Goal: Communication & Community: Answer question/provide support

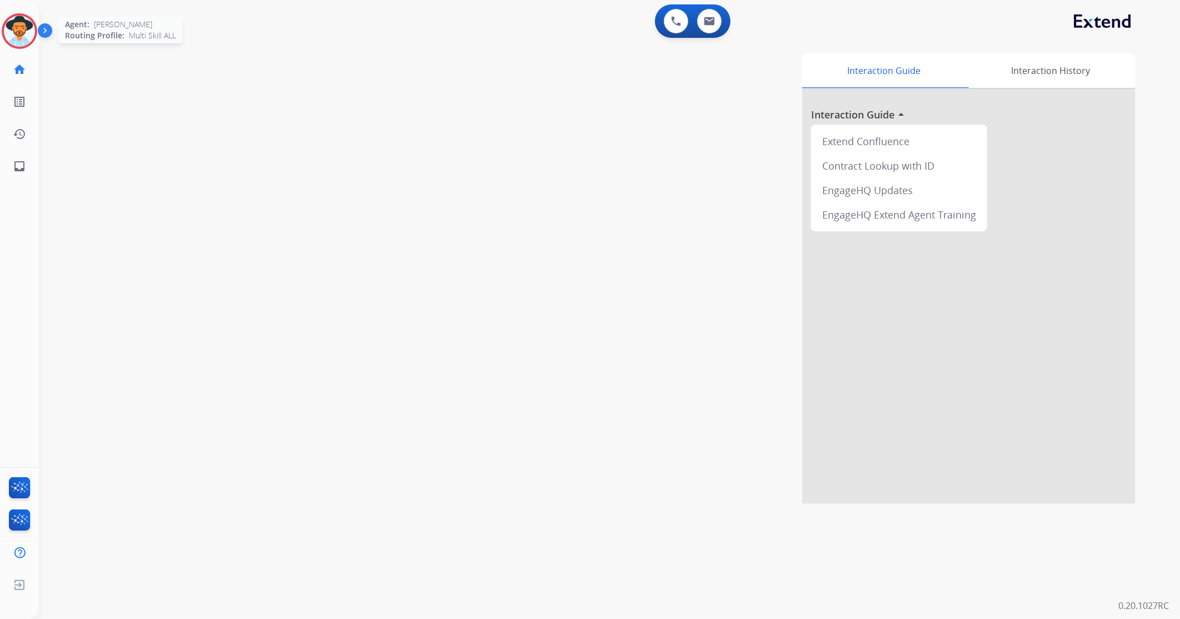
click at [20, 27] on img at bounding box center [19, 31] width 31 height 31
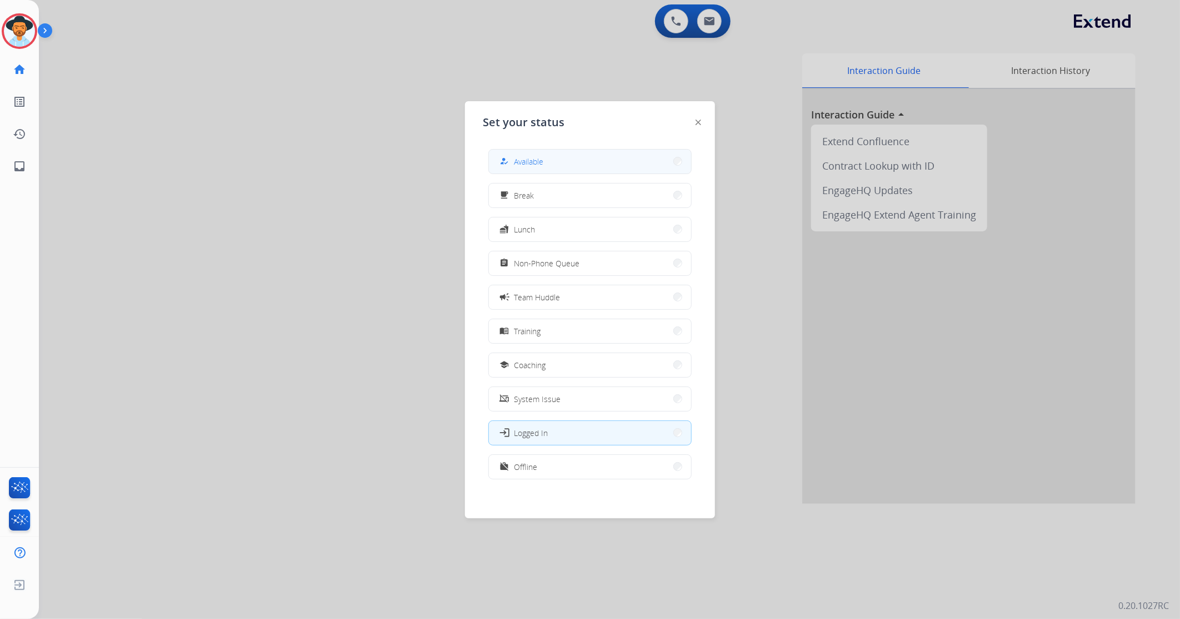
click at [567, 152] on button "how_to_reg Available" at bounding box center [590, 162] width 202 height 24
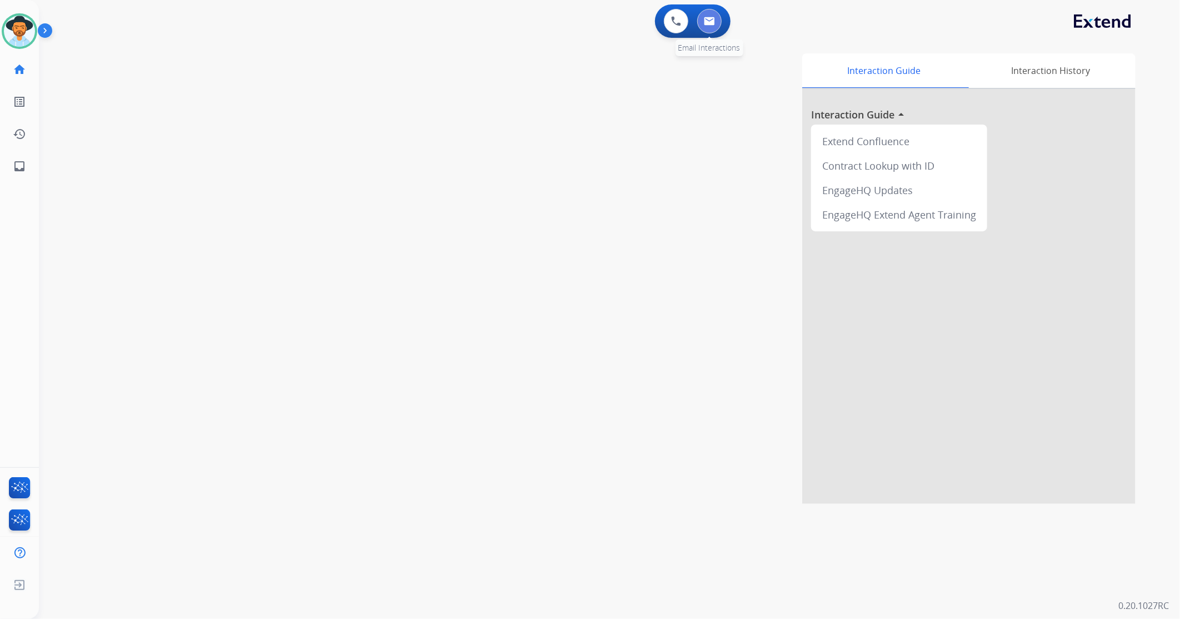
click at [709, 23] on img at bounding box center [709, 21] width 11 height 9
select select "**********"
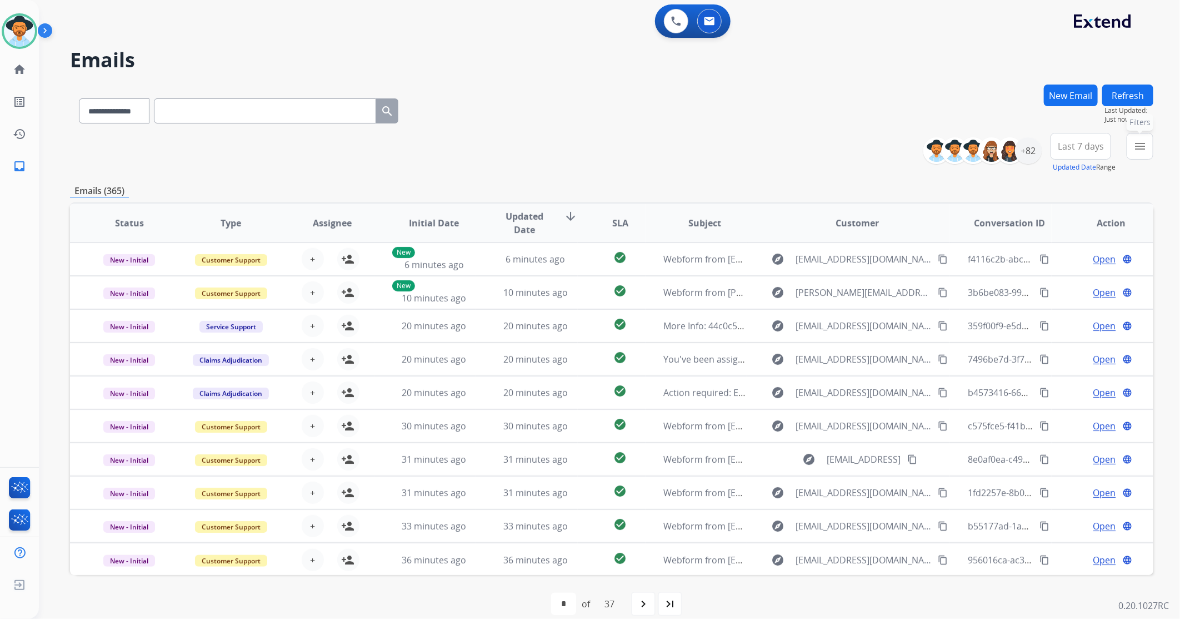
click at [1137, 150] on mat-icon "menu" at bounding box center [1140, 145] width 13 height 13
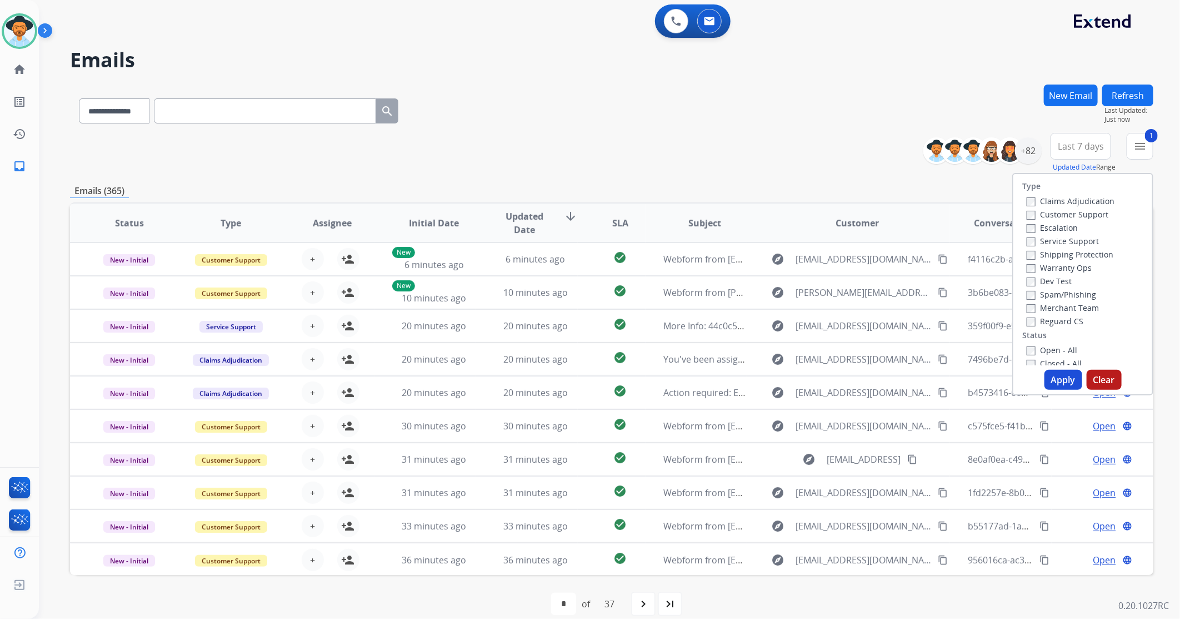
drag, startPoint x: 1057, startPoint y: 378, endPoint x: 1048, endPoint y: 352, distance: 27.8
click at [1057, 378] on button "Apply" at bounding box center [1064, 380] width 38 height 20
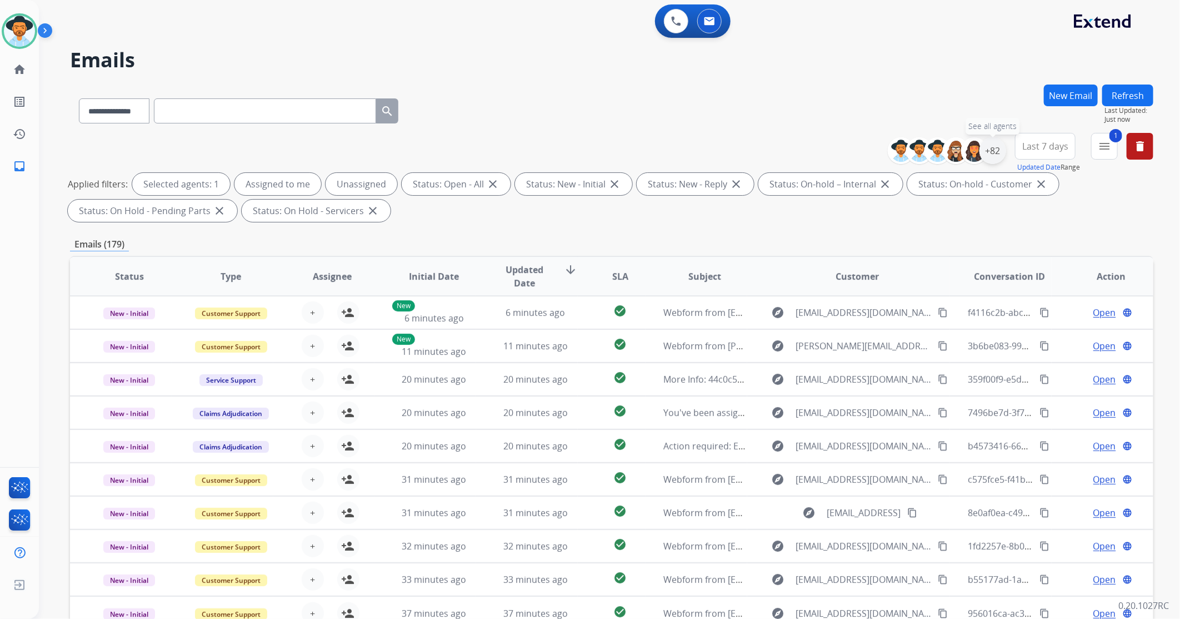
drag, startPoint x: 1003, startPoint y: 143, endPoint x: 998, endPoint y: 149, distance: 7.9
click at [1001, 145] on div "+82" at bounding box center [993, 150] width 27 height 27
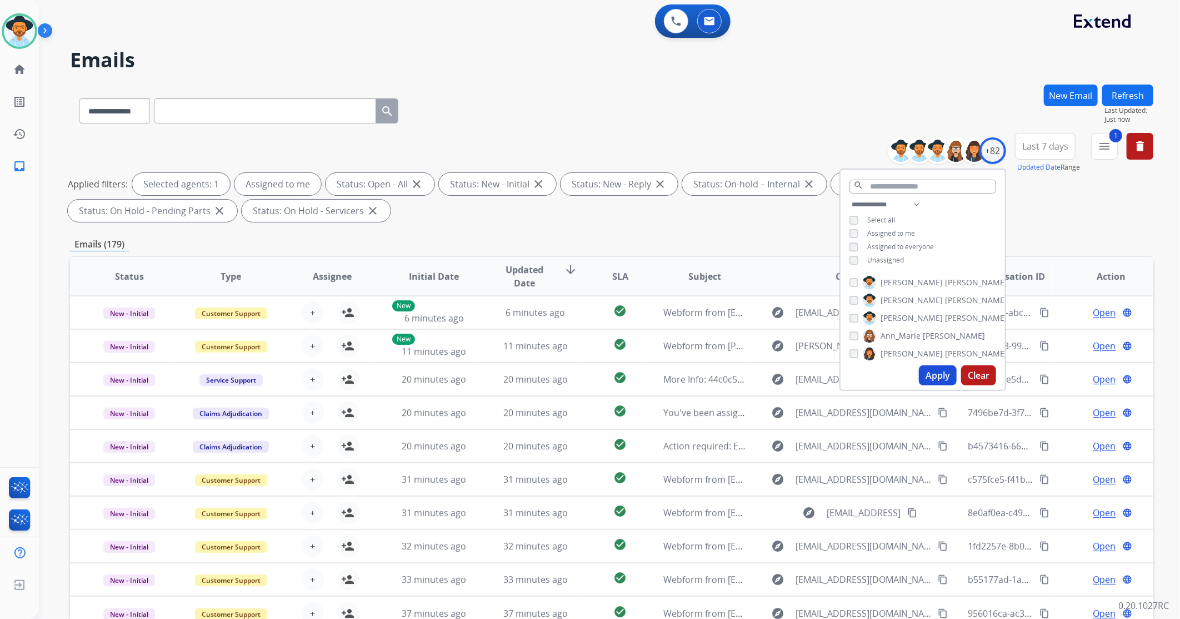
click at [930, 376] on button "Apply" at bounding box center [938, 375] width 38 height 20
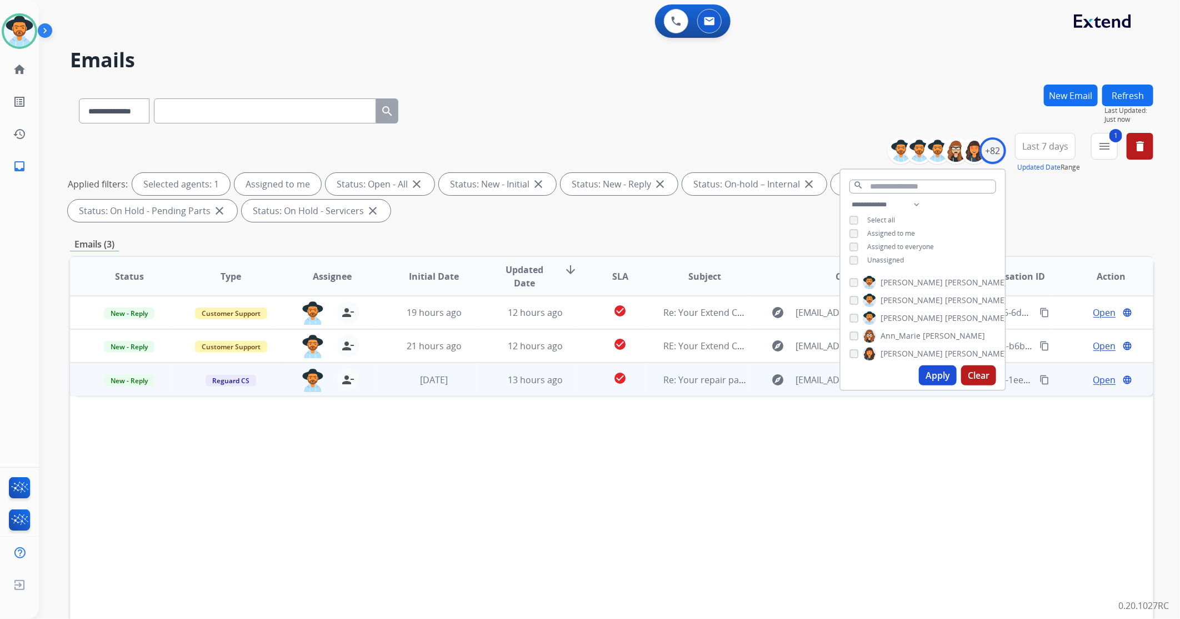
click at [578, 382] on td "check_circle" at bounding box center [612, 378] width 68 height 33
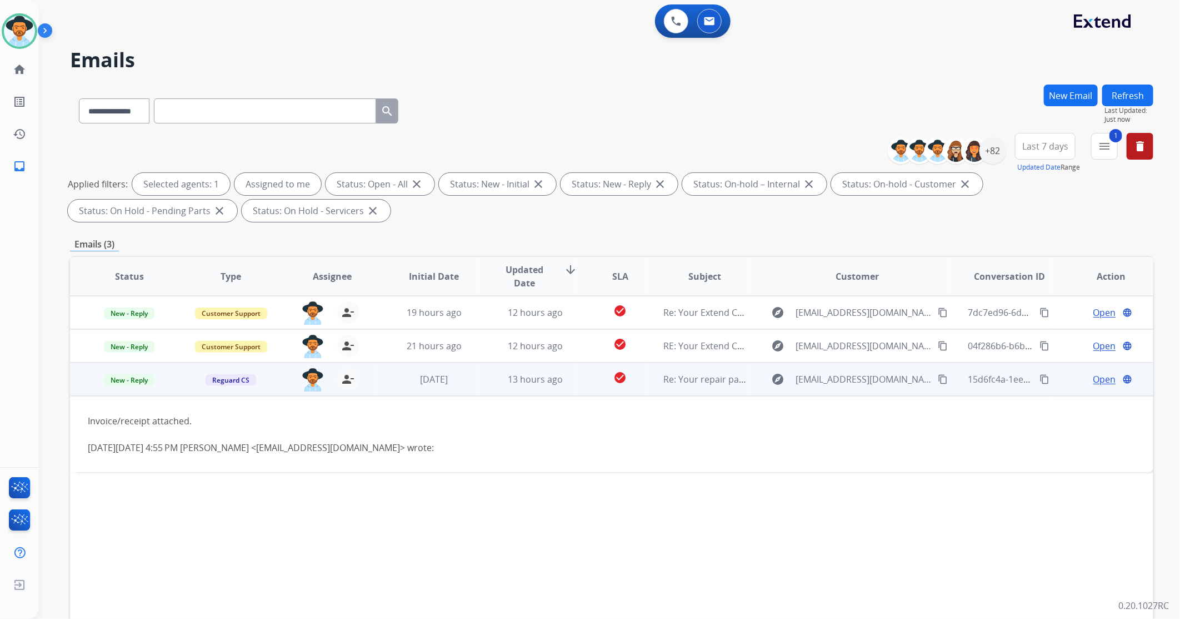
click at [1097, 377] on span "Open" at bounding box center [1105, 378] width 23 height 13
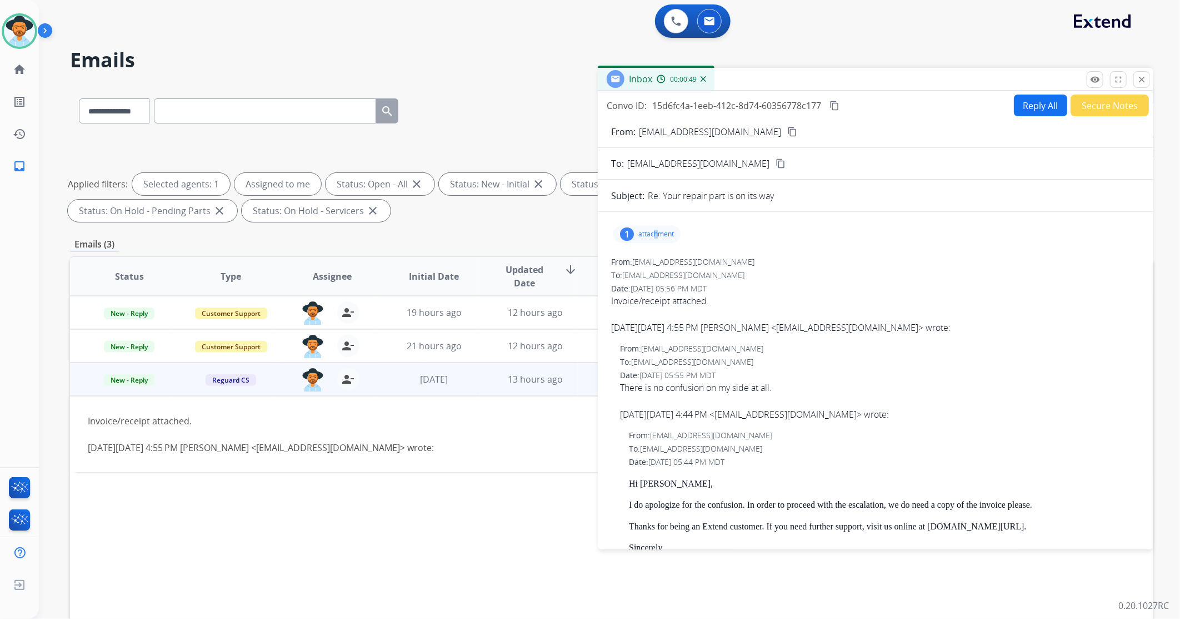
click at [656, 236] on p "attachment" at bounding box center [657, 234] width 36 height 9
drag, startPoint x: 656, startPoint y: 236, endPoint x: 666, endPoint y: 267, distance: 32.5
click at [666, 267] on p "1101224470_WHITJASYBOIV_20250113.pdf" at bounding box center [709, 262] width 174 height 13
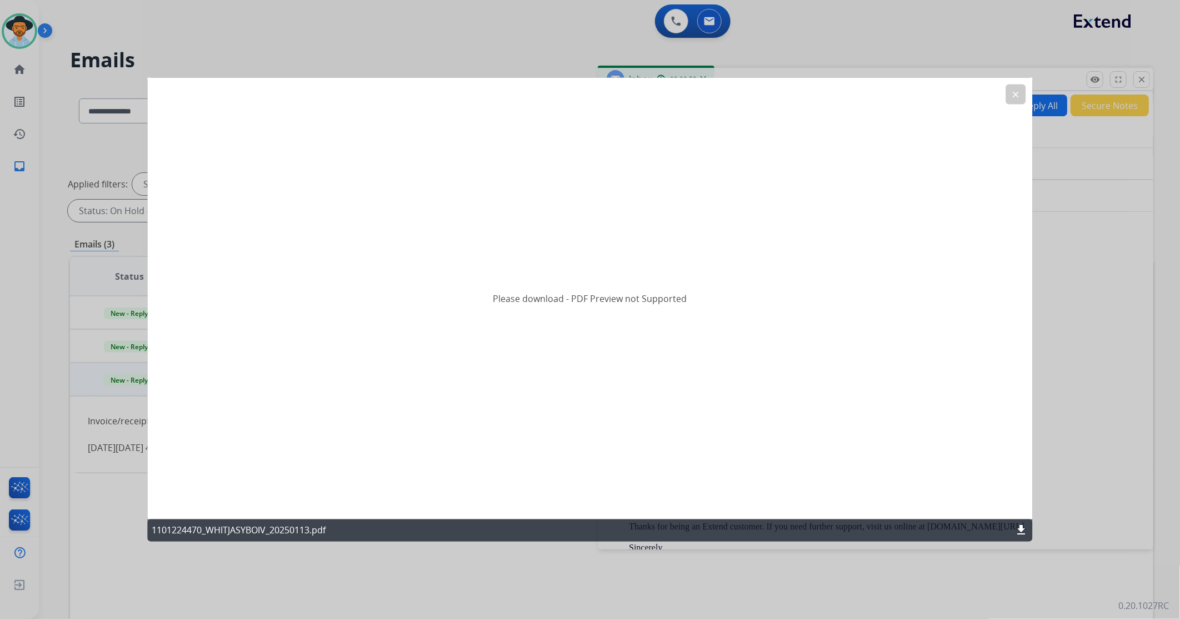
click at [1026, 88] on div "clear" at bounding box center [1016, 94] width 20 height 20
click at [1021, 93] on button "clear" at bounding box center [1016, 94] width 20 height 20
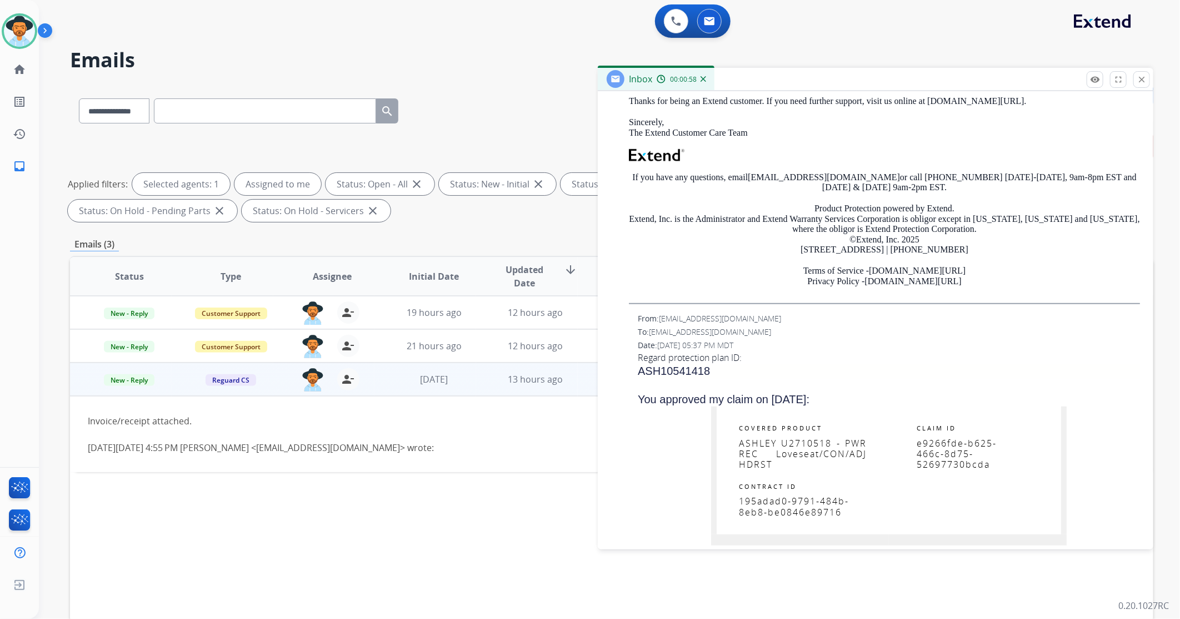
scroll to position [494, 0]
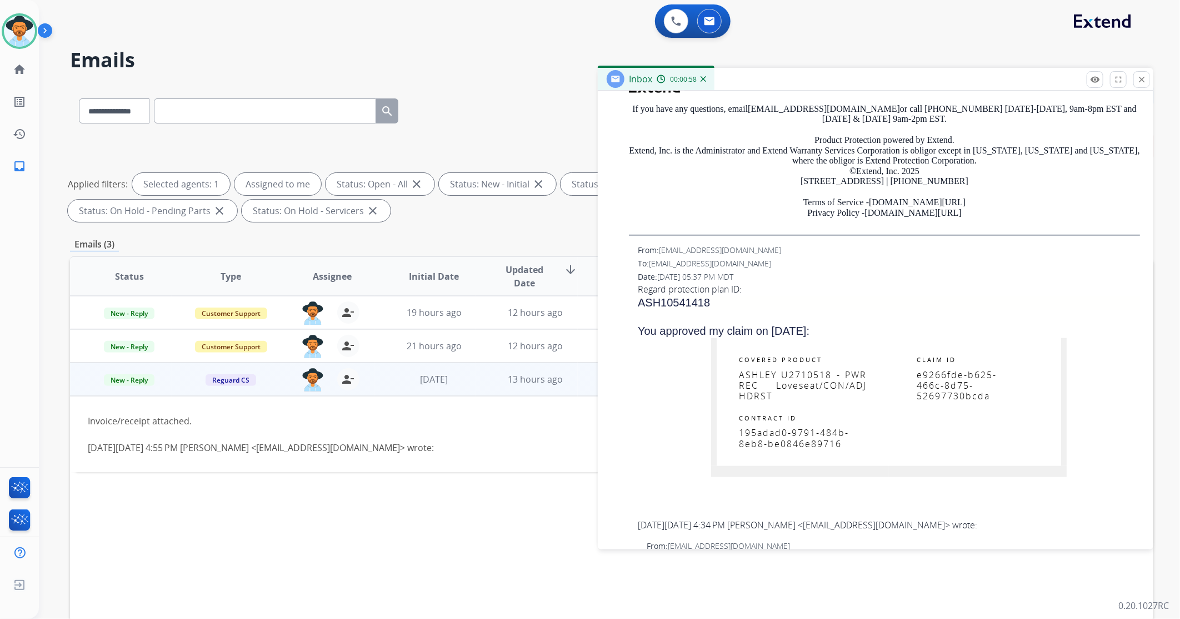
click at [821, 378] on span "ASHLEY U2710518 - PWR REC Loveseat/CON/ADJ HDRST" at bounding box center [803, 384] width 128 height 33
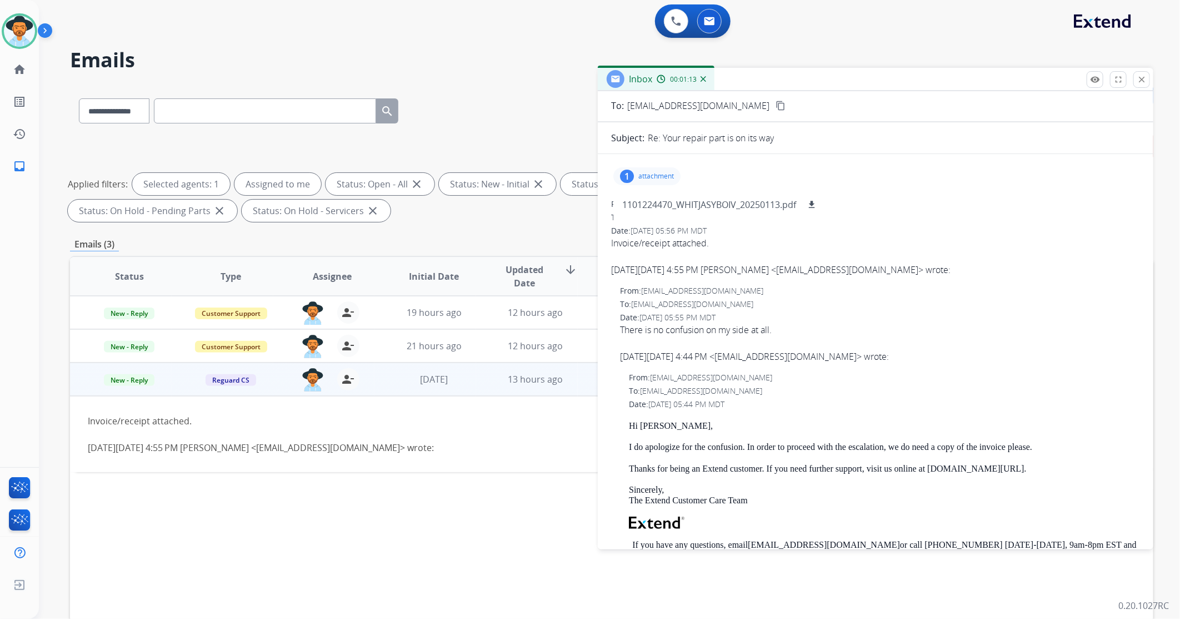
scroll to position [0, 0]
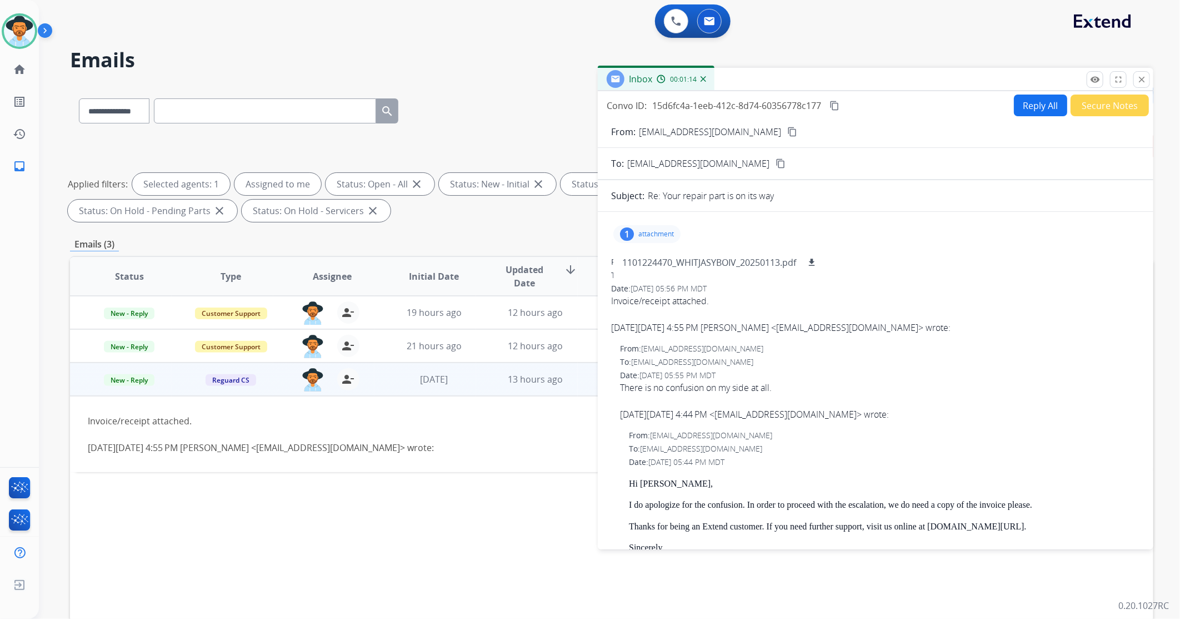
click at [788, 131] on mat-icon "content_copy" at bounding box center [793, 132] width 10 height 10
click at [665, 232] on p "attachment" at bounding box center [657, 234] width 36 height 9
click at [815, 260] on mat-icon "download" at bounding box center [812, 262] width 10 height 10
click at [1142, 79] on mat-icon "close" at bounding box center [1142, 79] width 10 height 10
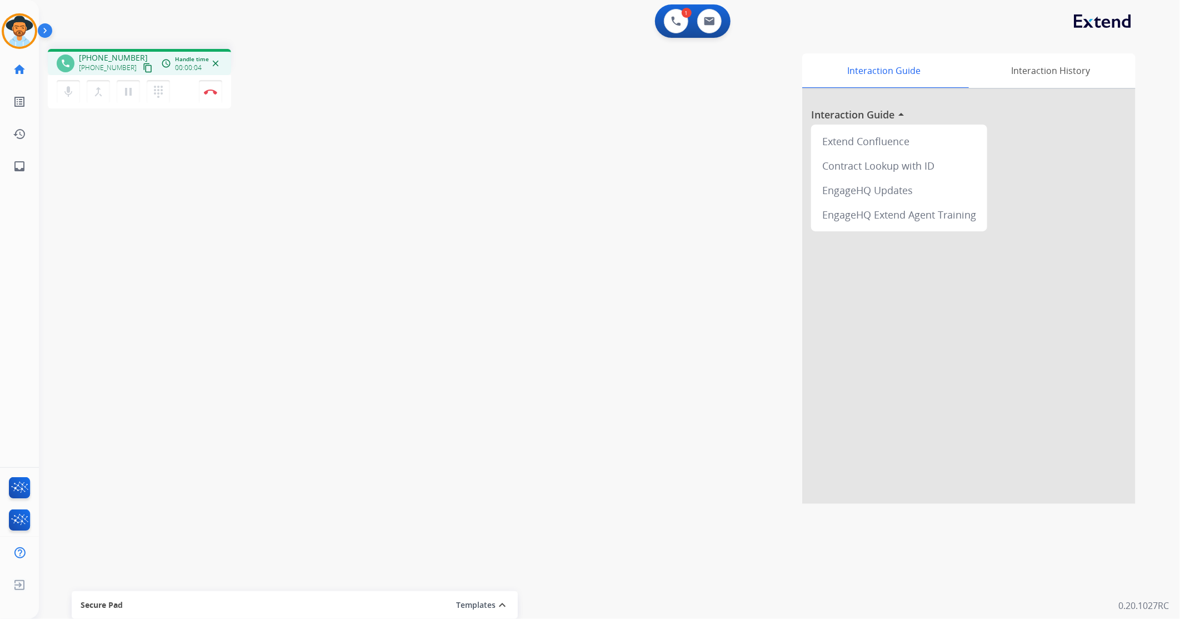
drag, startPoint x: 134, startPoint y: 63, endPoint x: 143, endPoint y: 60, distance: 9.3
click at [143, 63] on mat-icon "content_copy" at bounding box center [148, 68] width 10 height 10
click at [714, 17] on img at bounding box center [709, 21] width 11 height 9
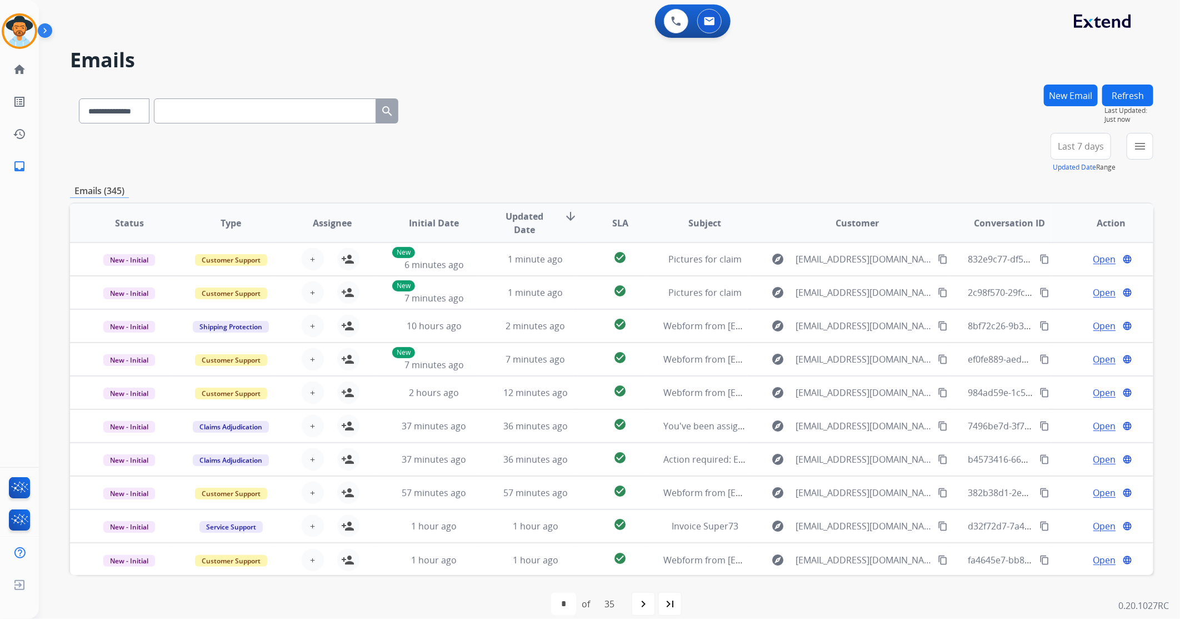
click at [262, 118] on input "text" at bounding box center [265, 110] width 222 height 25
click at [138, 120] on select "**********" at bounding box center [113, 110] width 69 height 25
select select "**********"
click at [79, 98] on select "**********" at bounding box center [113, 110] width 69 height 25
click at [201, 109] on input "text" at bounding box center [265, 110] width 222 height 25
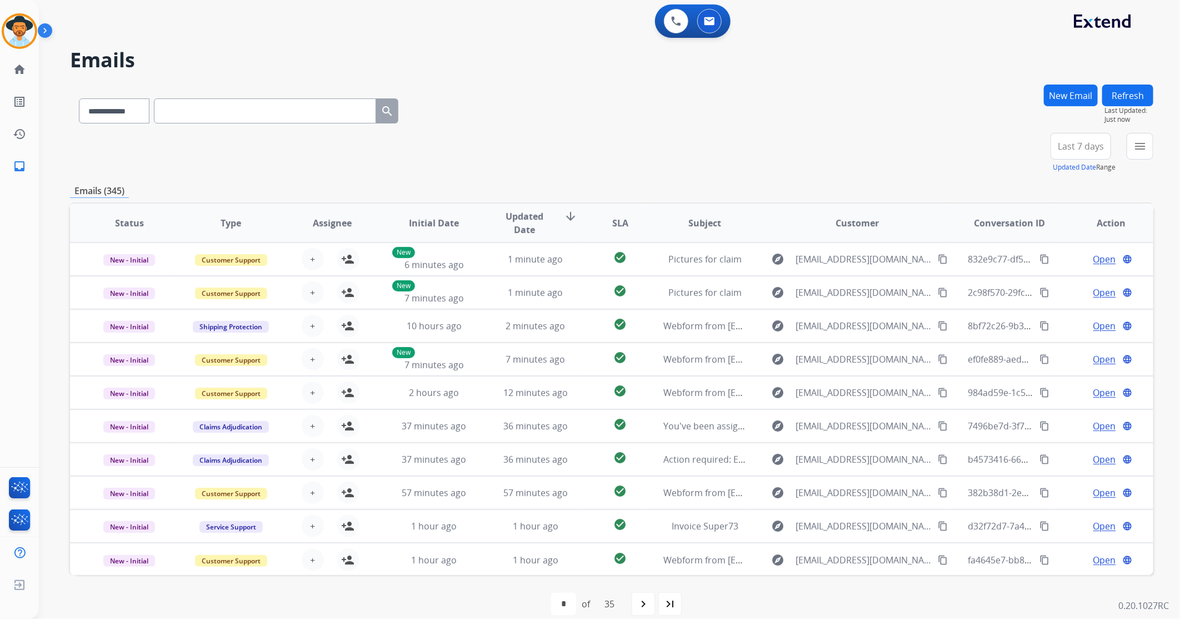
paste input "**********"
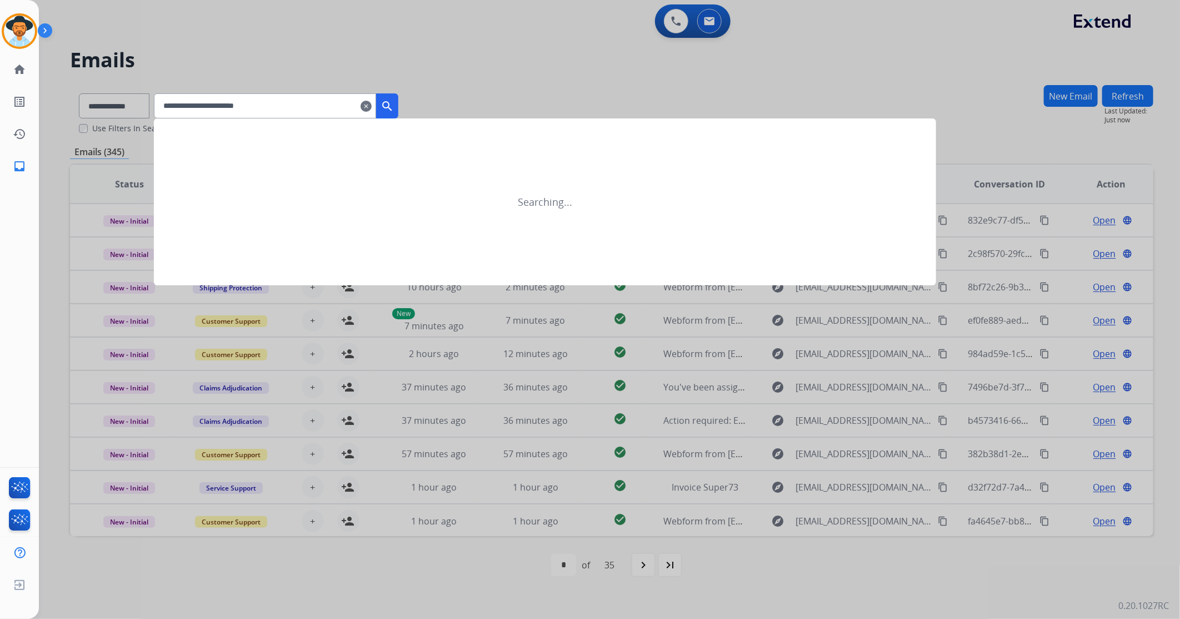
type input "**********"
click at [398, 96] on button "search" at bounding box center [387, 105] width 22 height 25
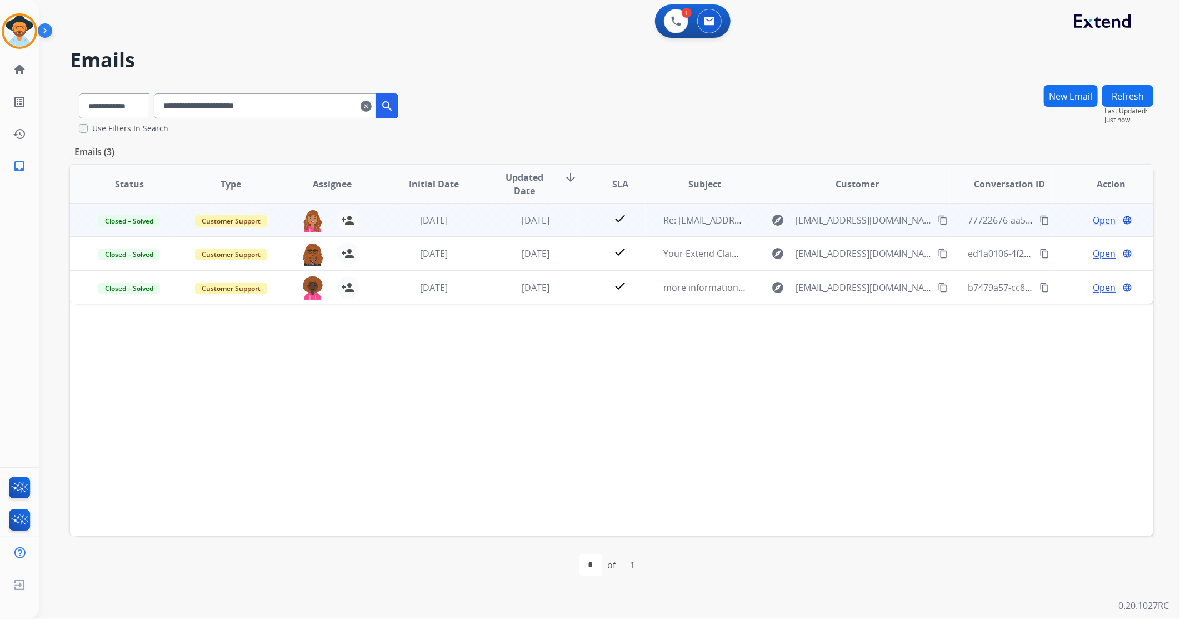
click at [484, 223] on td "2 months ago" at bounding box center [527, 219] width 102 height 33
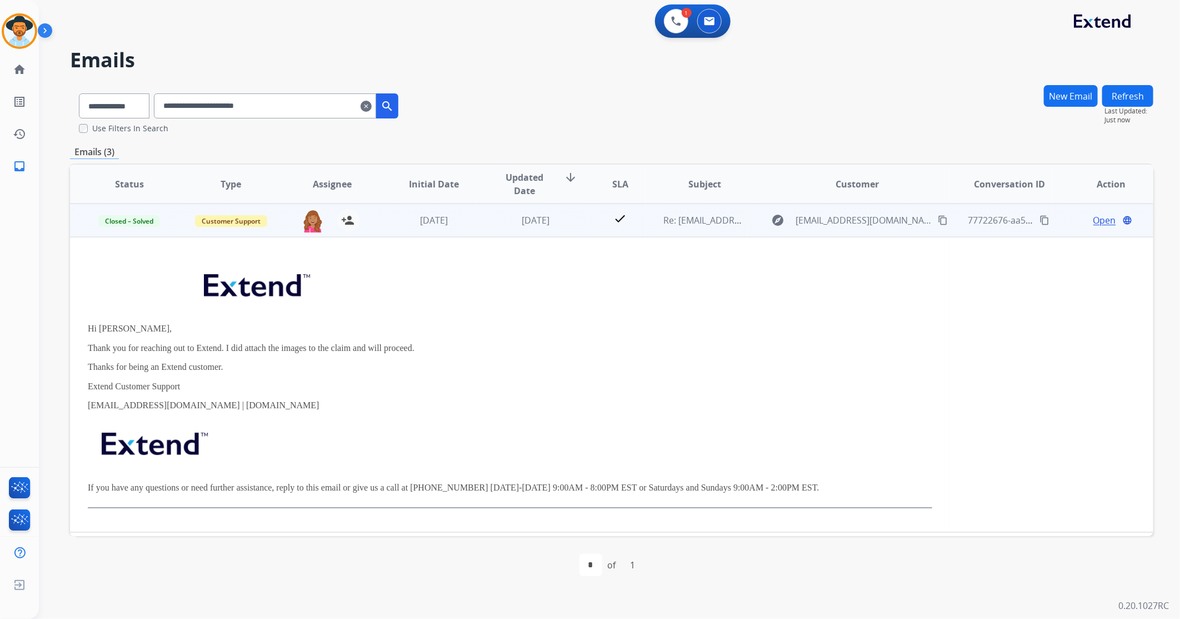
click at [484, 223] on td "2 months ago" at bounding box center [527, 219] width 102 height 33
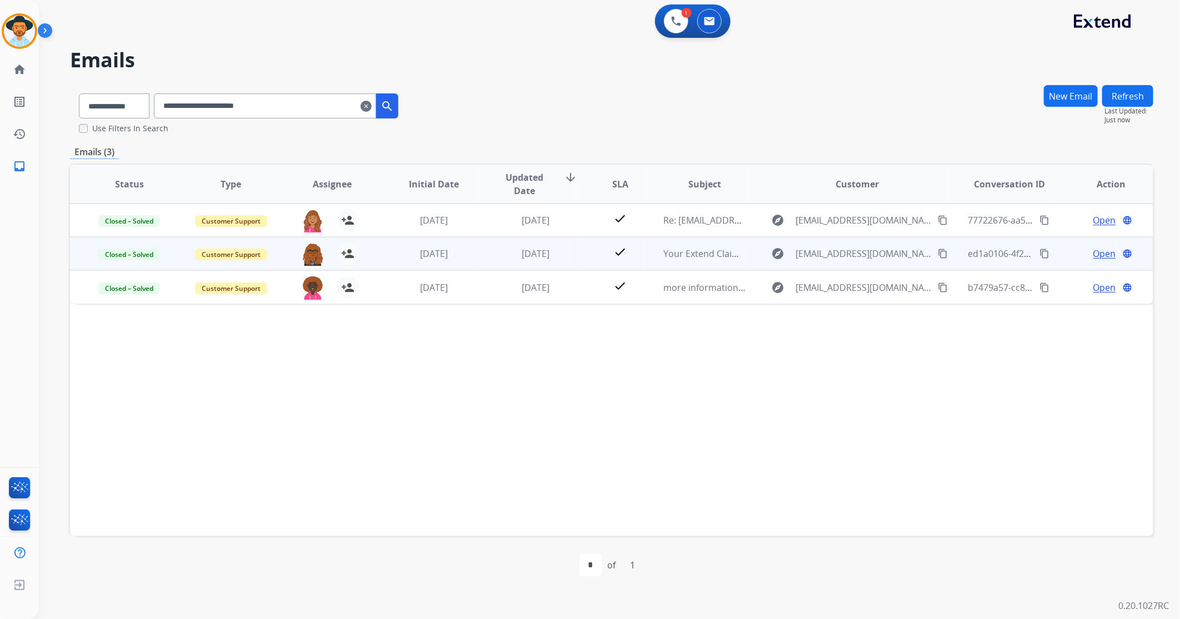
click at [476, 253] on td "2 months ago" at bounding box center [527, 253] width 102 height 33
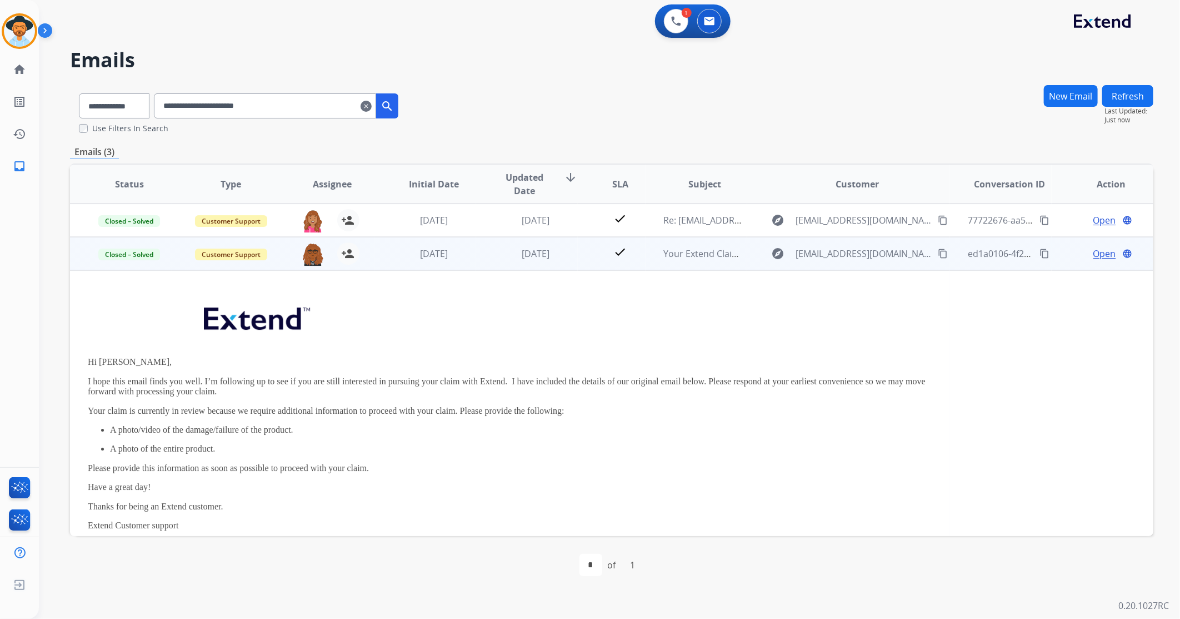
click at [1096, 249] on span "Open" at bounding box center [1105, 253] width 23 height 13
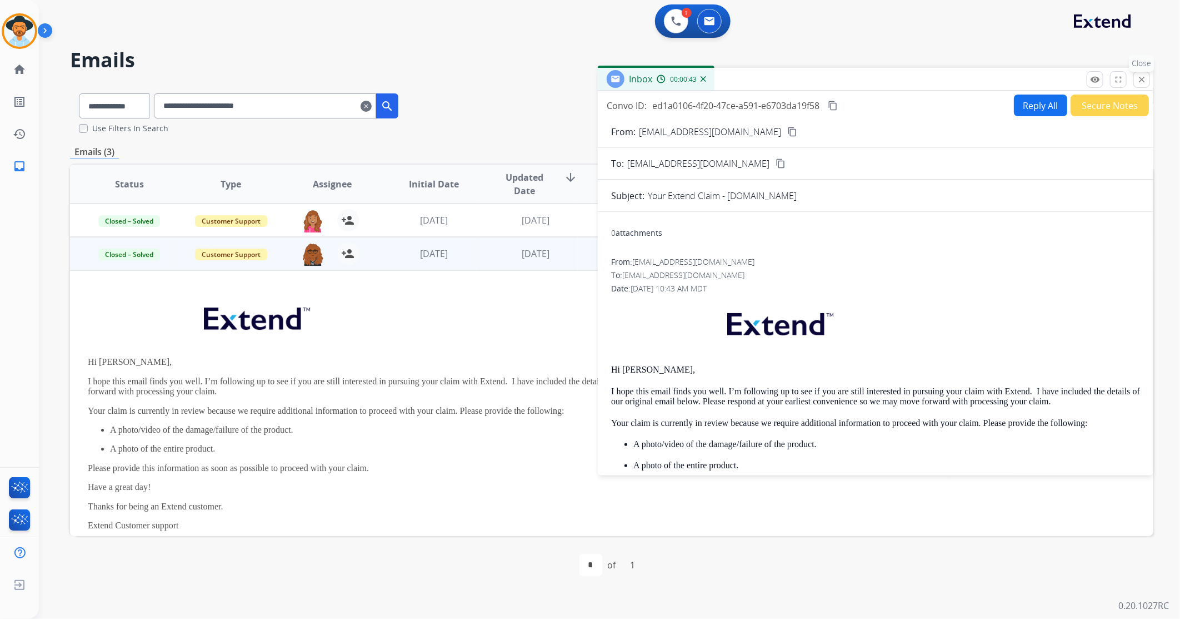
click at [1143, 80] on mat-icon "close" at bounding box center [1142, 79] width 10 height 10
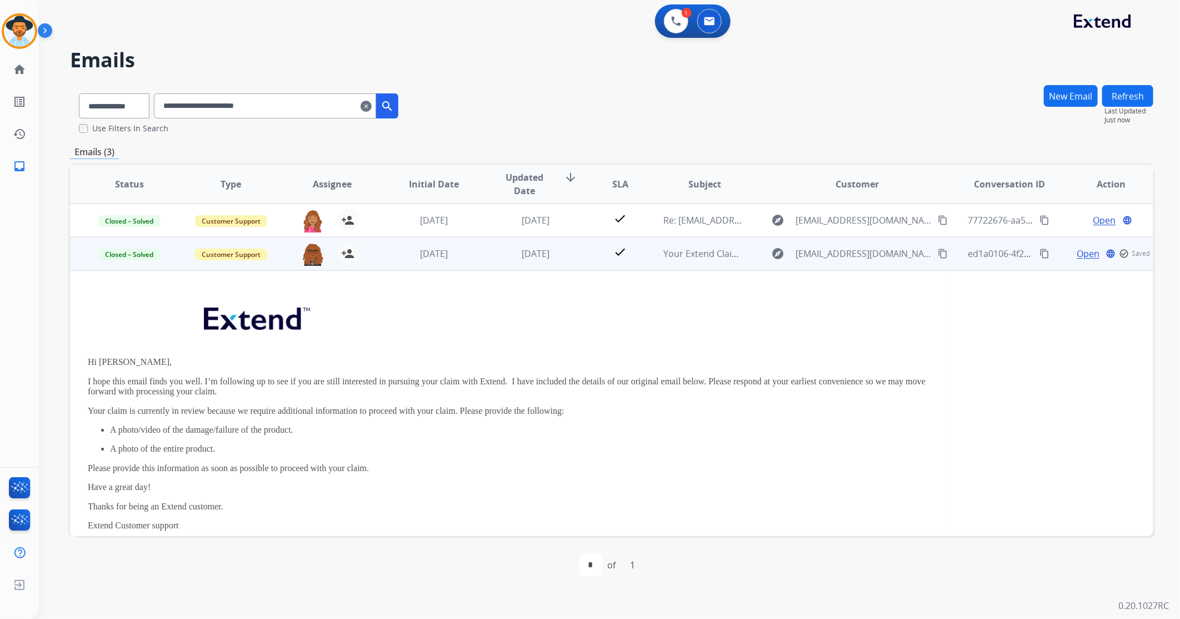
click at [376, 263] on td "2 months ago" at bounding box center [426, 253] width 102 height 33
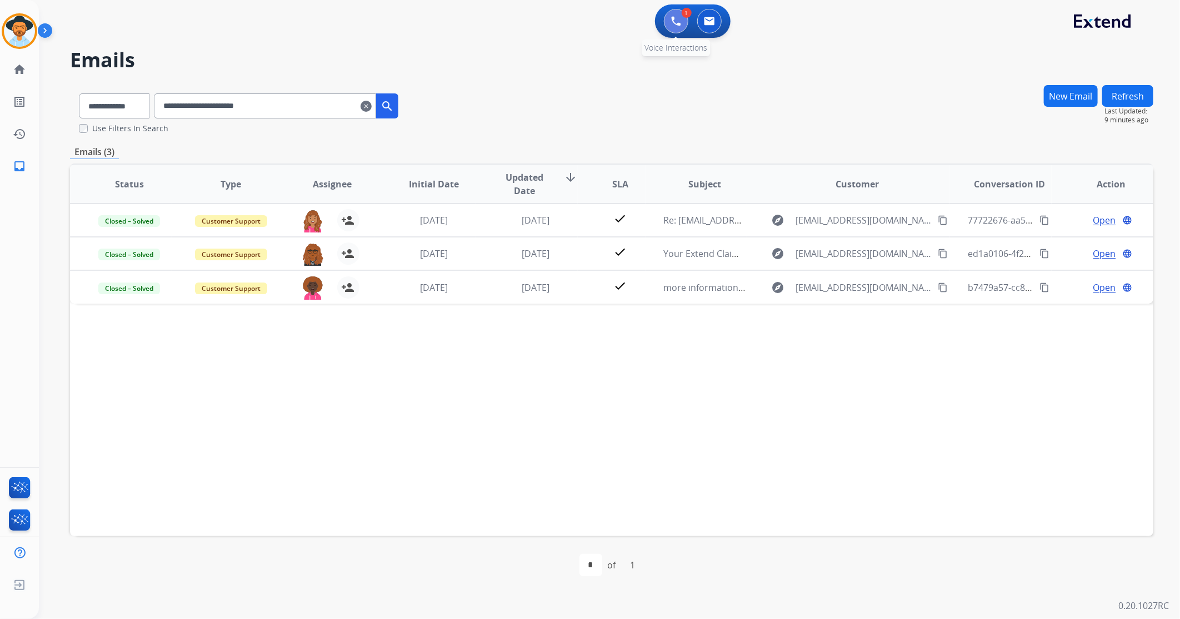
click at [675, 19] on img at bounding box center [676, 21] width 10 height 10
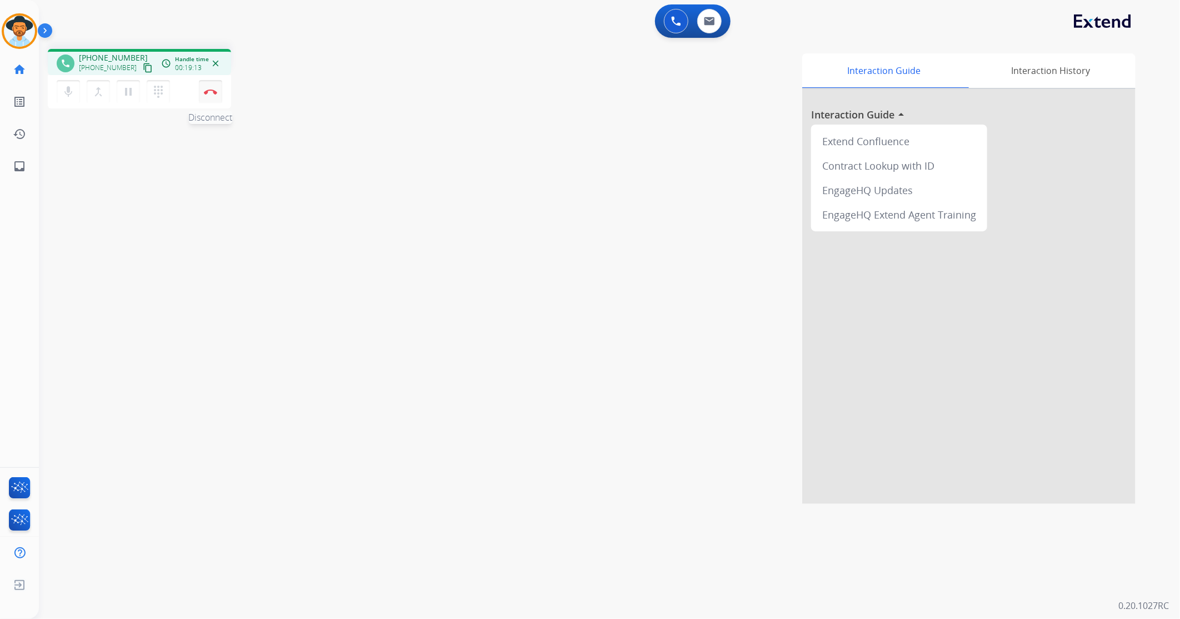
click at [210, 93] on img at bounding box center [210, 92] width 13 height 6
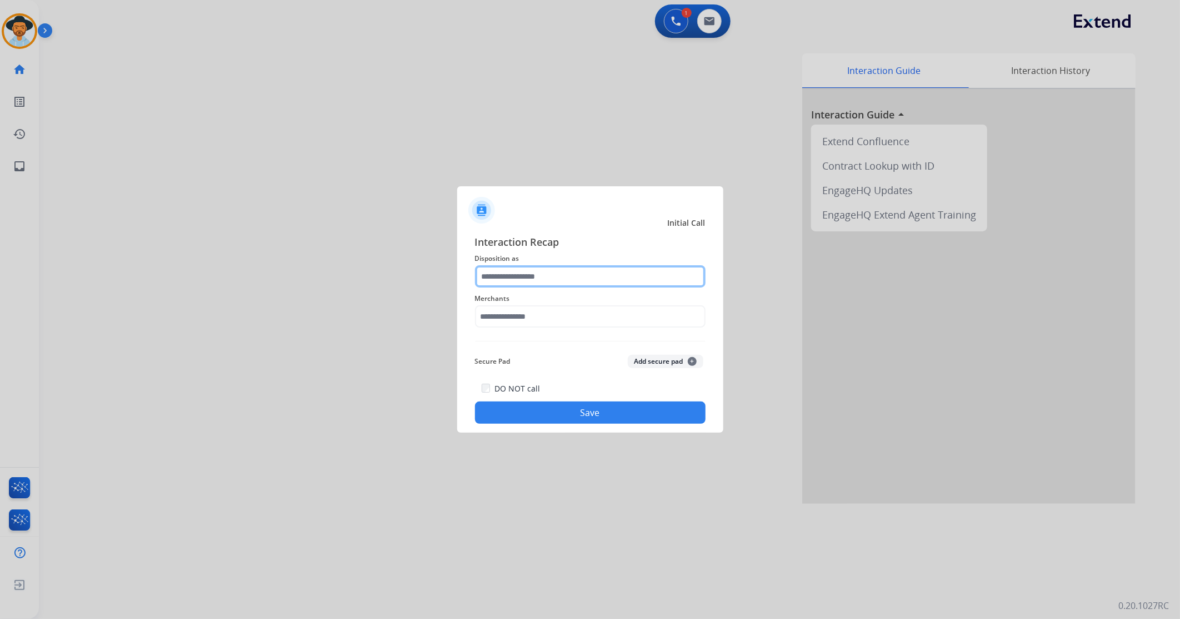
click at [503, 275] on input "text" at bounding box center [590, 276] width 231 height 22
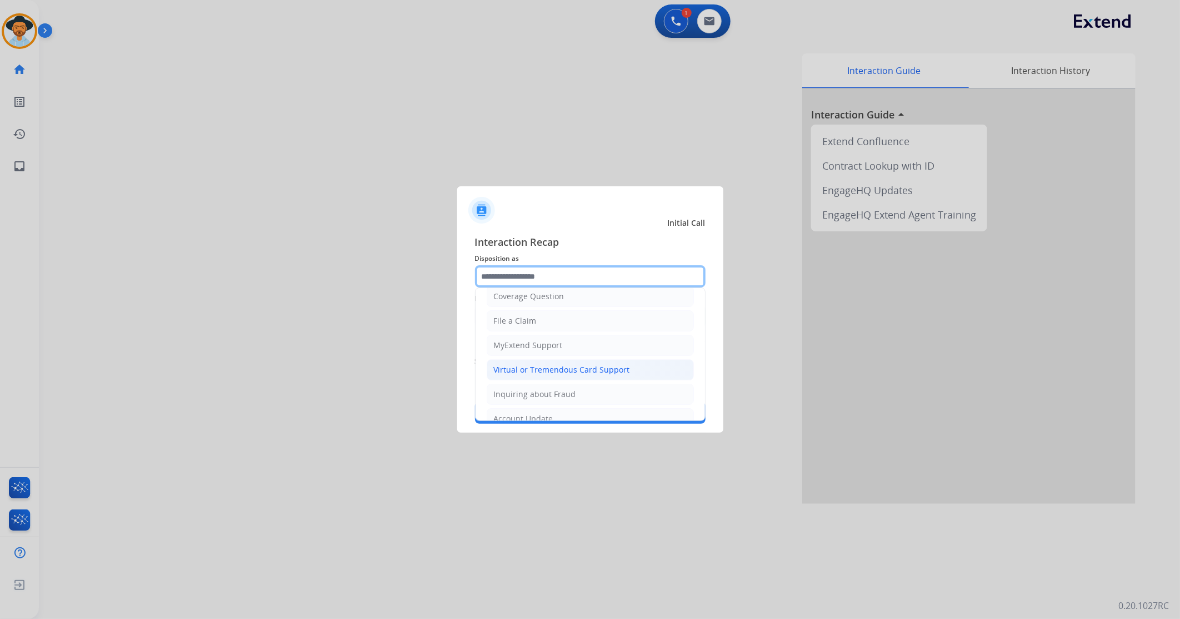
scroll to position [62, 0]
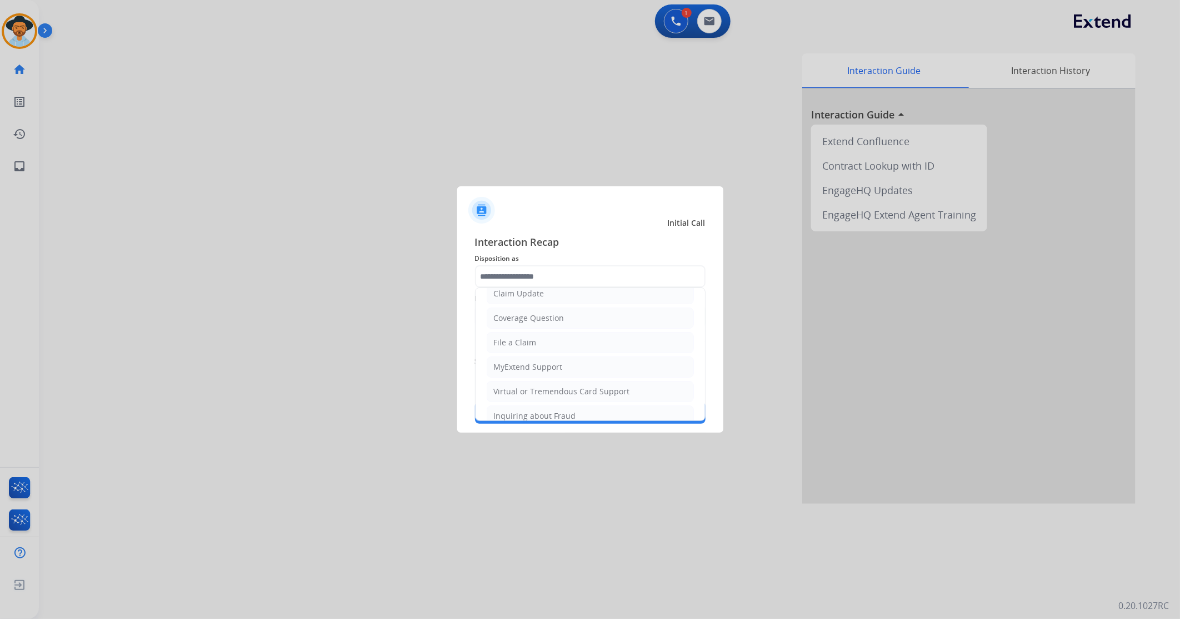
click at [529, 343] on div "File a Claim" at bounding box center [515, 342] width 43 height 11
type input "**********"
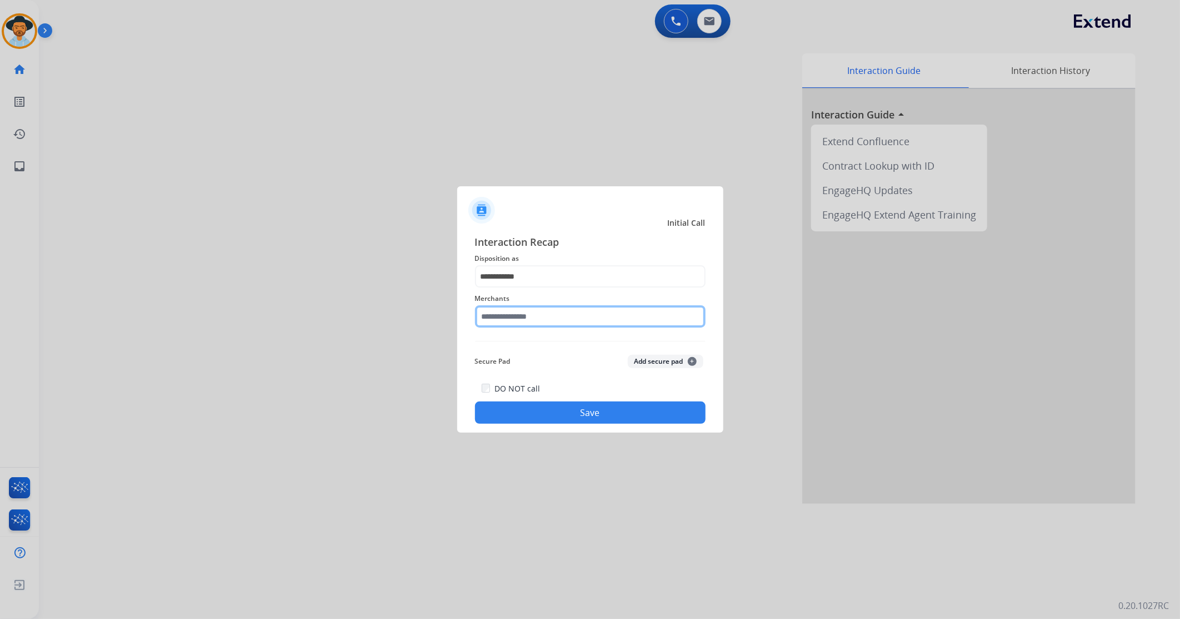
click at [509, 317] on input "text" at bounding box center [590, 316] width 231 height 22
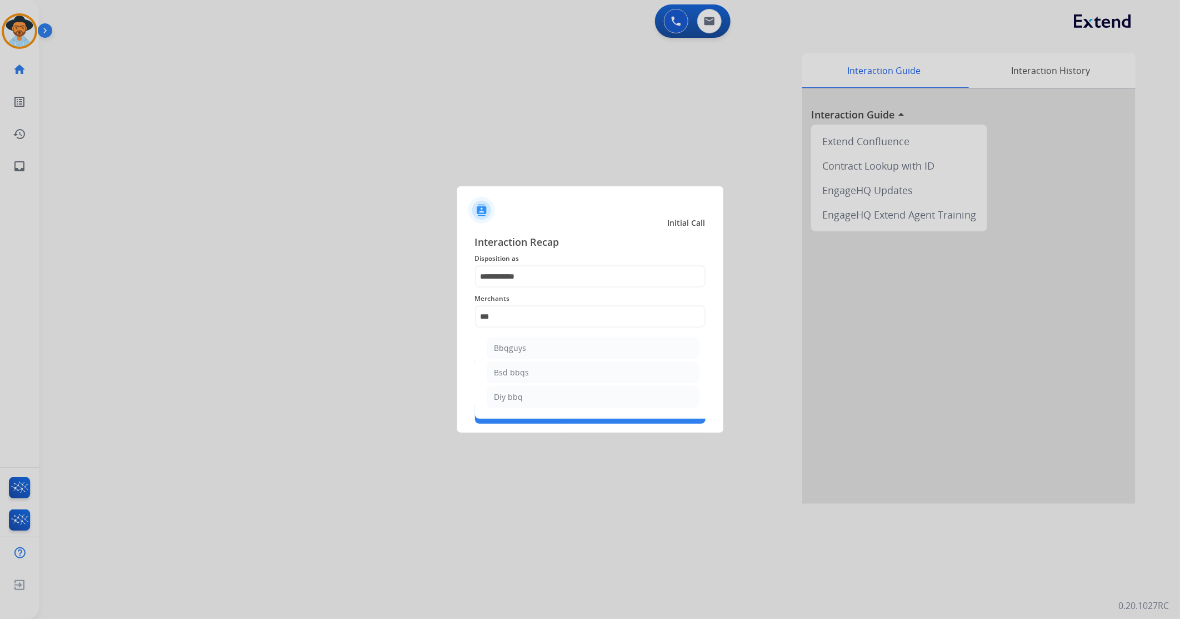
click at [537, 347] on li "Bbqguys" at bounding box center [593, 347] width 212 height 21
type input "*******"
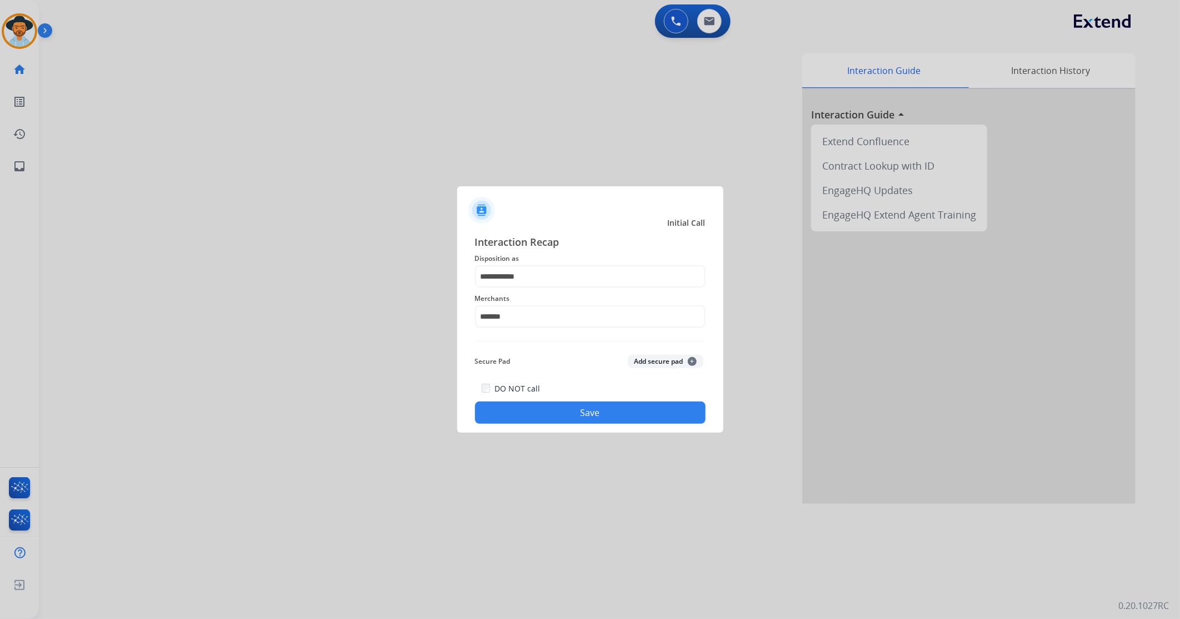
click at [540, 412] on button "Save" at bounding box center [590, 412] width 231 height 22
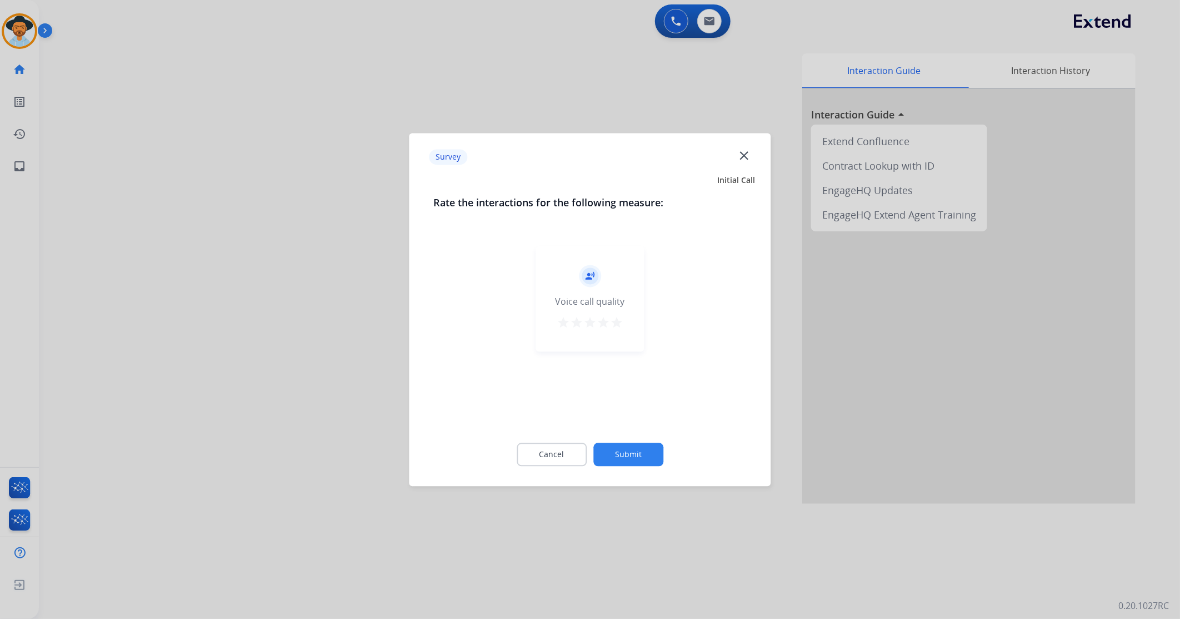
click at [618, 318] on mat-icon "star" at bounding box center [616, 322] width 13 height 13
click at [621, 446] on button "Submit" at bounding box center [629, 453] width 70 height 23
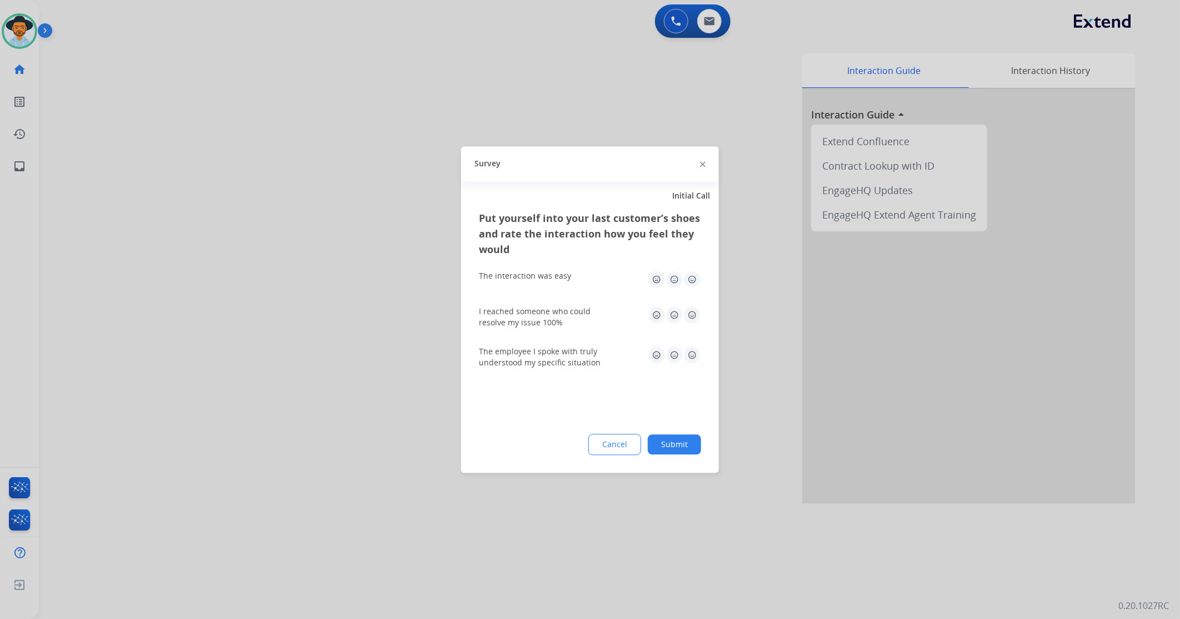
click at [699, 286] on img at bounding box center [693, 279] width 18 height 18
click at [695, 278] on img at bounding box center [693, 279] width 18 height 18
click at [690, 316] on img at bounding box center [693, 315] width 18 height 18
click at [696, 359] on img at bounding box center [693, 355] width 18 height 18
click at [675, 441] on button "Submit" at bounding box center [674, 444] width 53 height 20
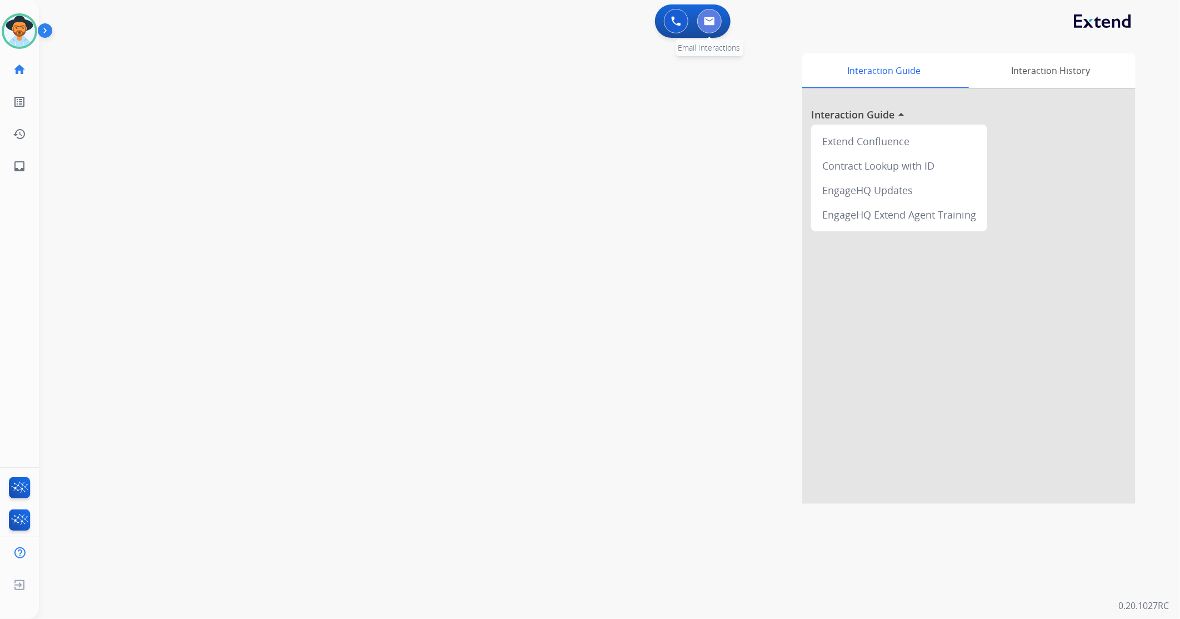
click at [712, 23] on img at bounding box center [709, 21] width 11 height 9
select select "**********"
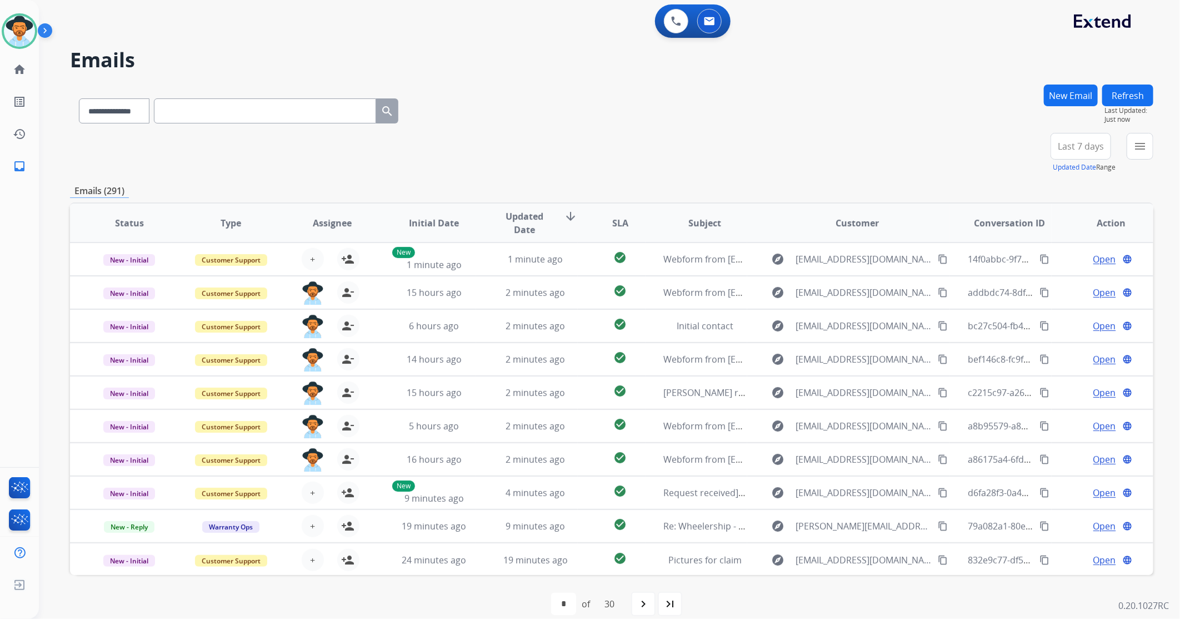
click at [1133, 146] on button "menu" at bounding box center [1140, 146] width 27 height 27
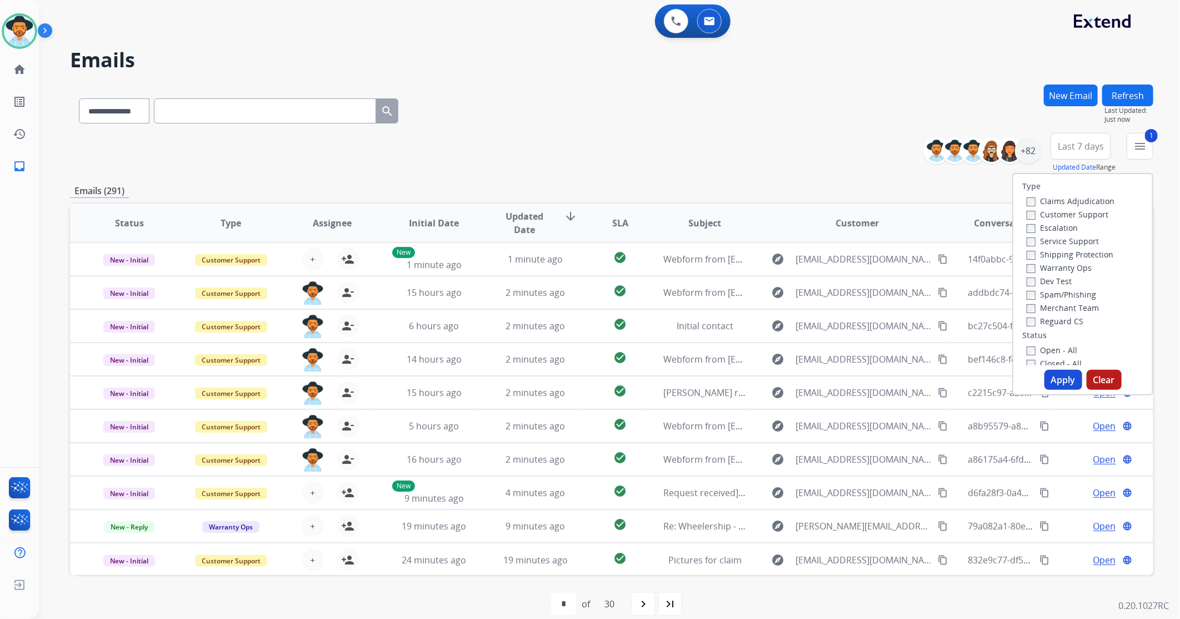
click at [1064, 381] on button "Apply" at bounding box center [1064, 380] width 38 height 20
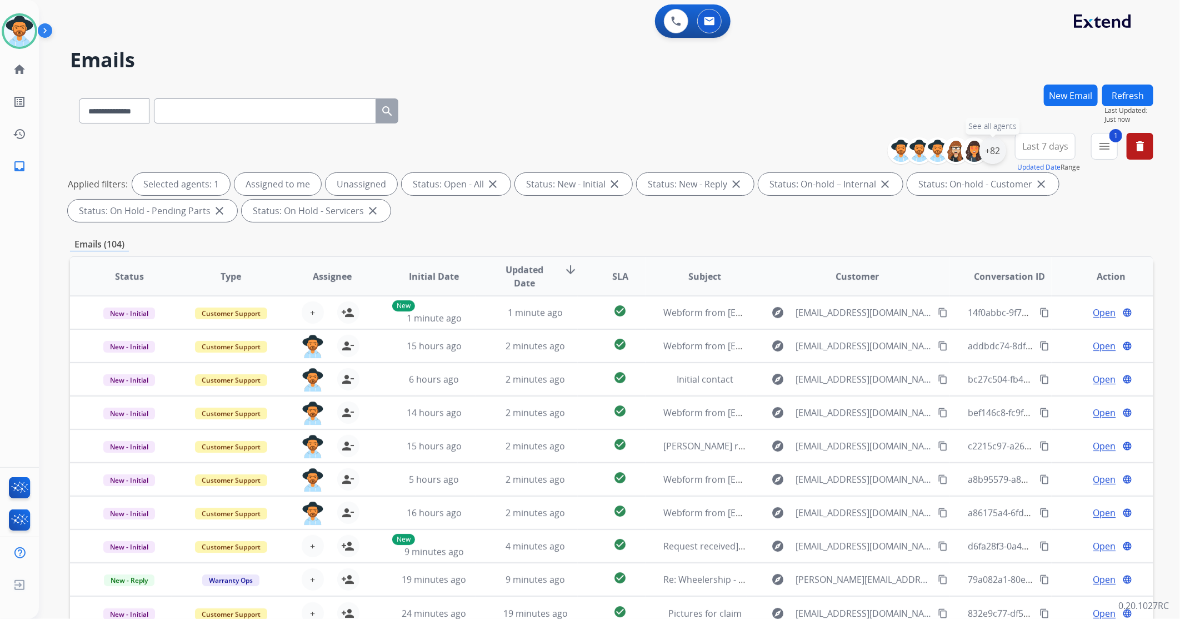
click at [1002, 152] on div "+82" at bounding box center [993, 150] width 27 height 27
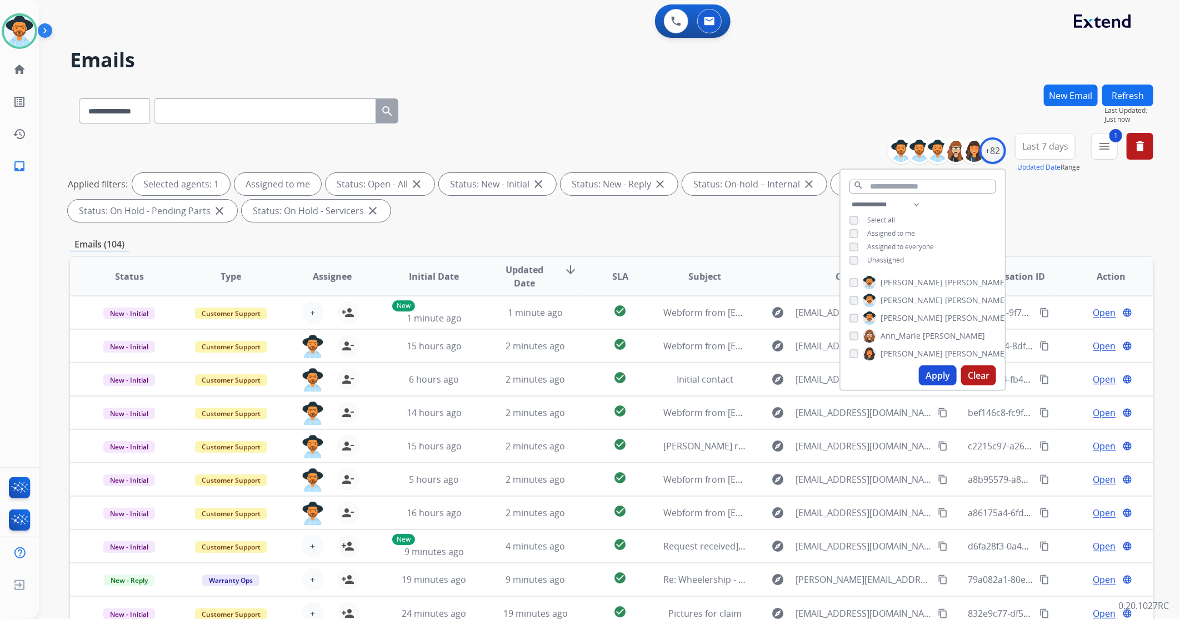
click at [928, 374] on button "Apply" at bounding box center [938, 375] width 38 height 20
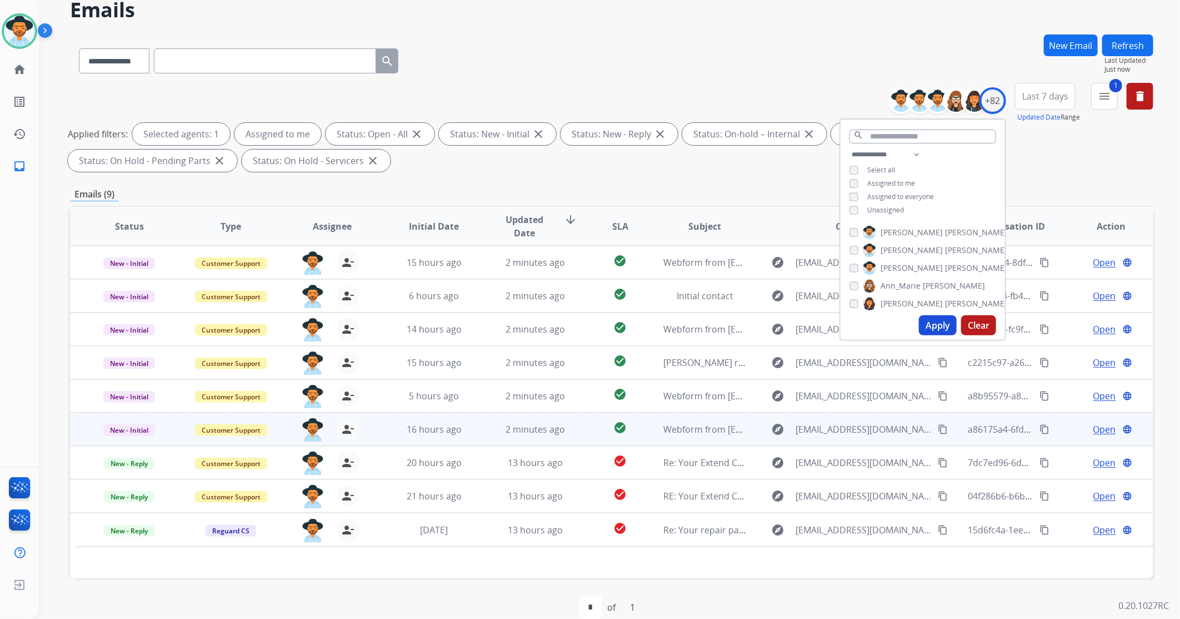
scroll to position [67, 0]
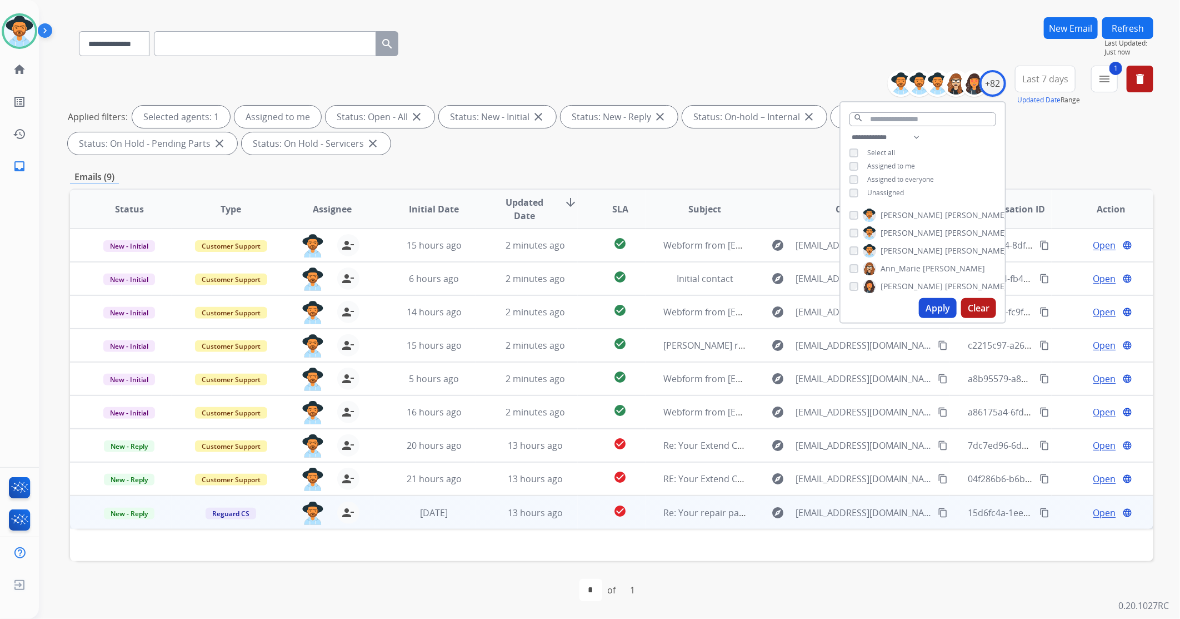
click at [476, 513] on td "13 hours ago" at bounding box center [527, 511] width 102 height 33
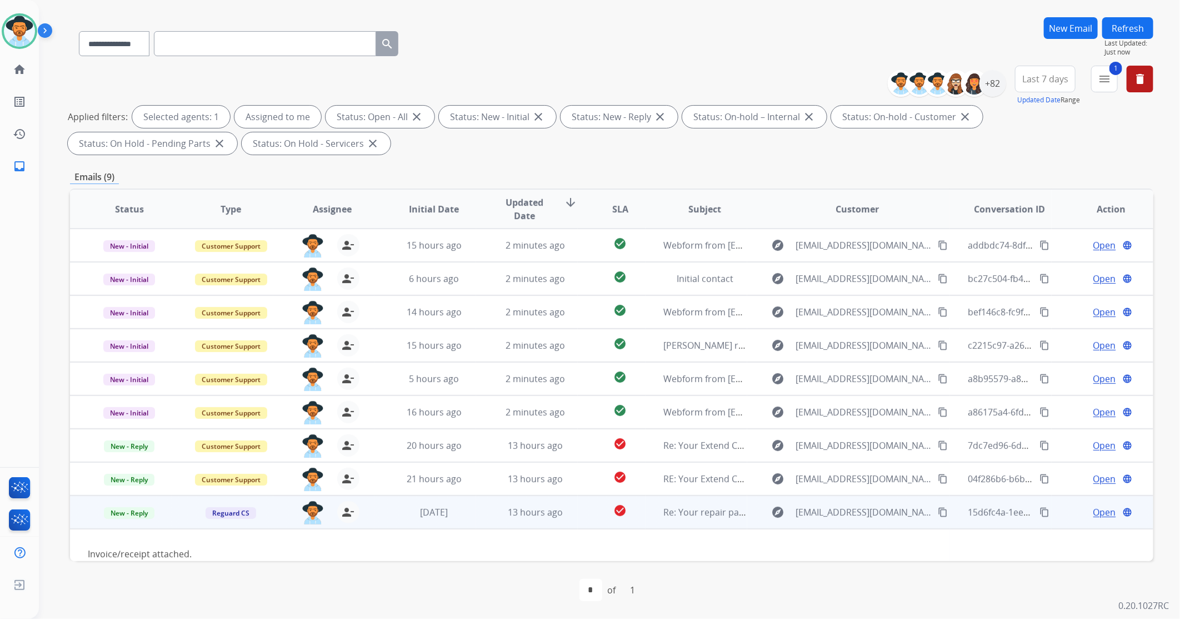
scroll to position [43, 0]
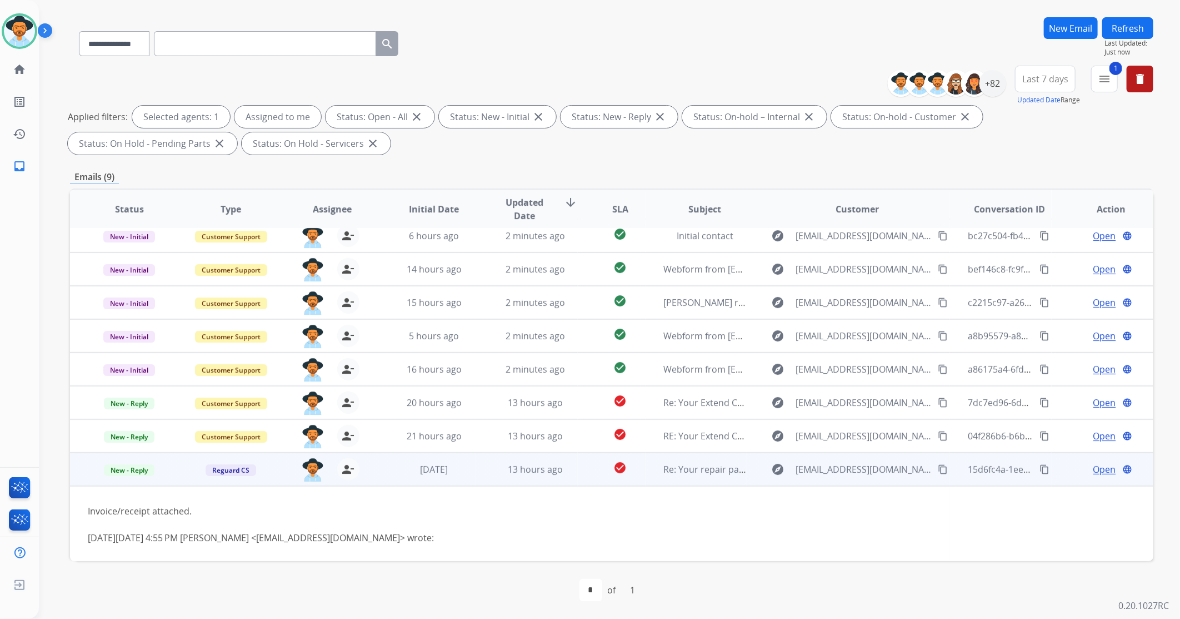
click at [1099, 467] on span "Open" at bounding box center [1105, 468] width 23 height 13
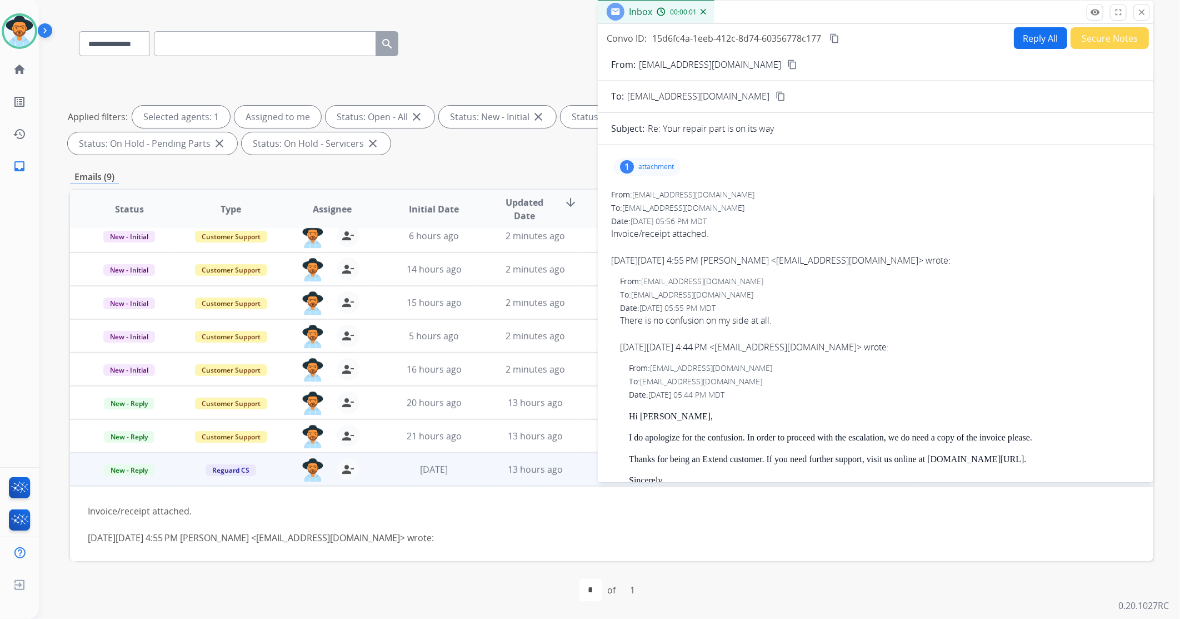
click at [1030, 34] on button "Reply All" at bounding box center [1040, 38] width 53 height 22
select select "**********"
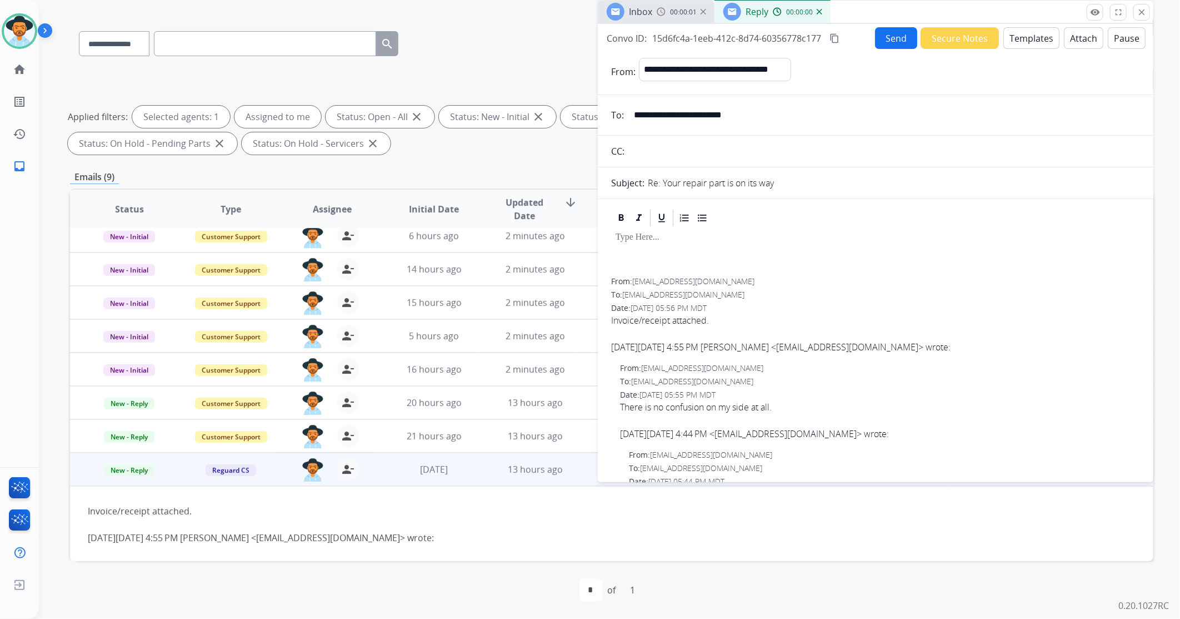
click at [1025, 38] on button "Templates" at bounding box center [1032, 38] width 56 height 22
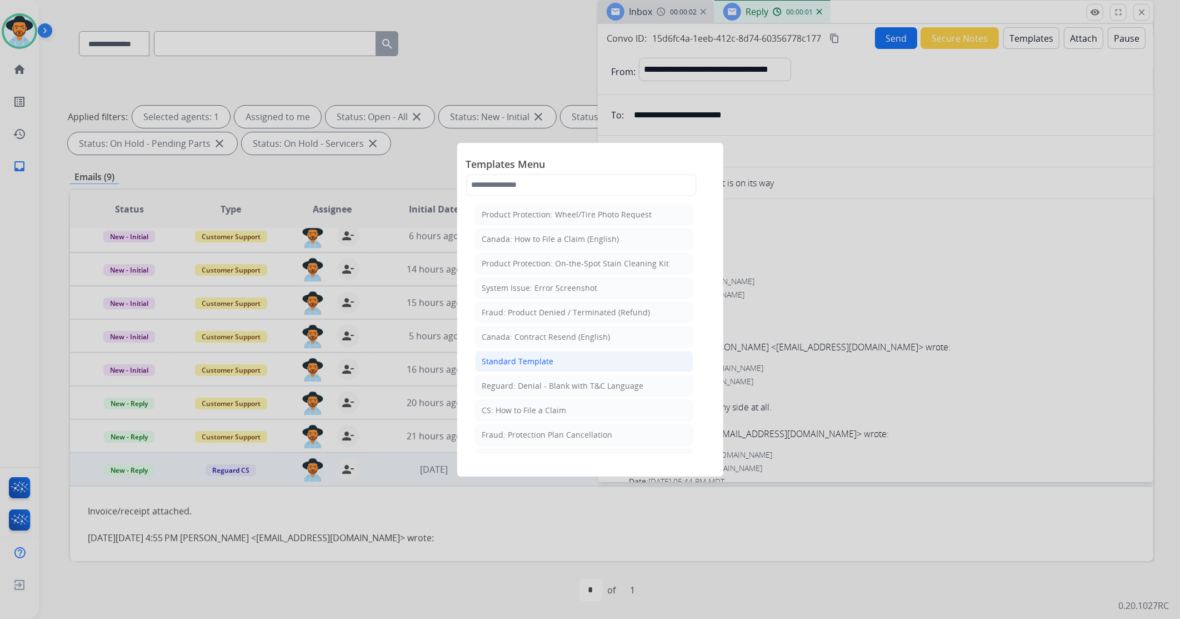
click at [527, 363] on div "Standard Template" at bounding box center [518, 361] width 72 height 11
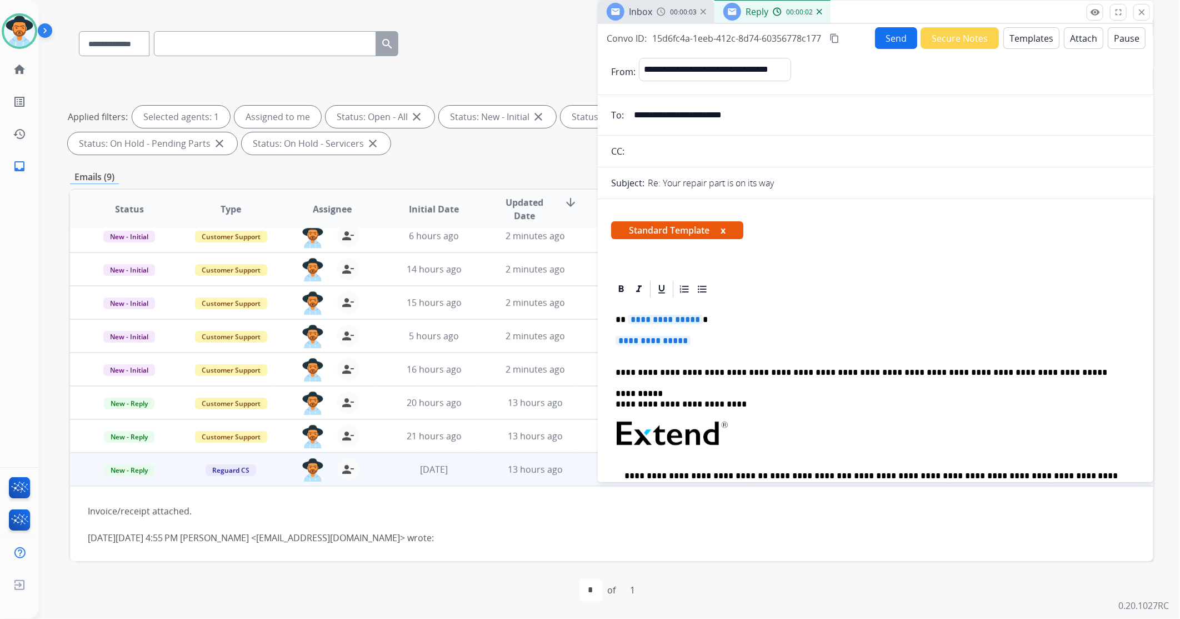
click at [660, 340] on span "**********" at bounding box center [653, 340] width 75 height 9
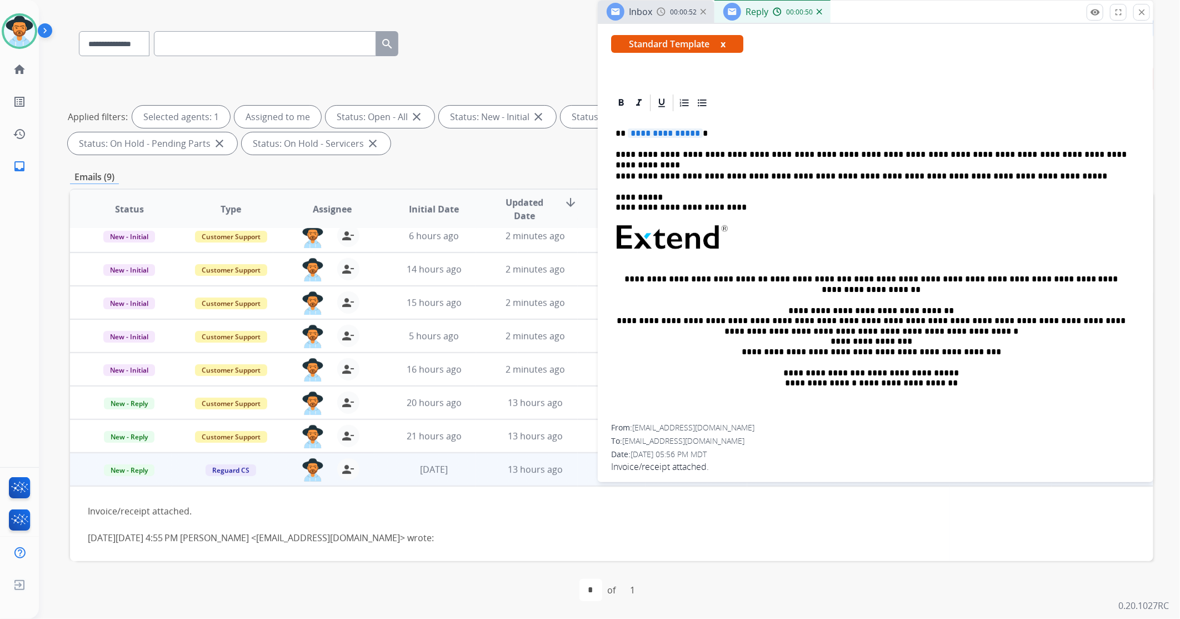
scroll to position [185, 0]
click at [659, 135] on span "**********" at bounding box center [665, 133] width 75 height 9
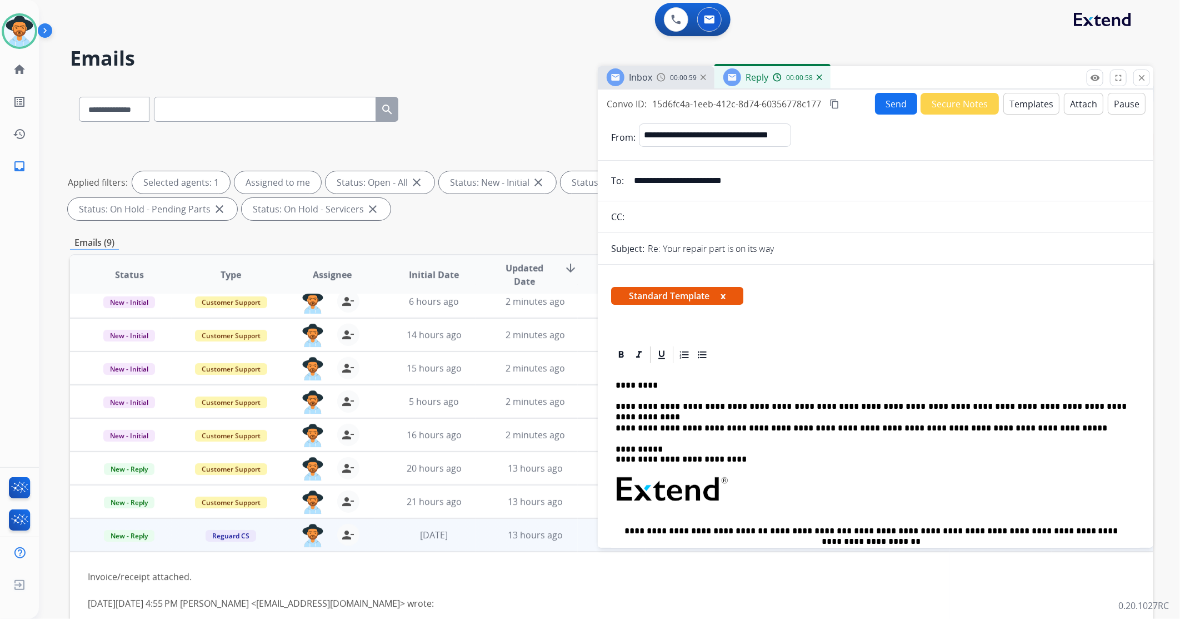
scroll to position [0, 0]
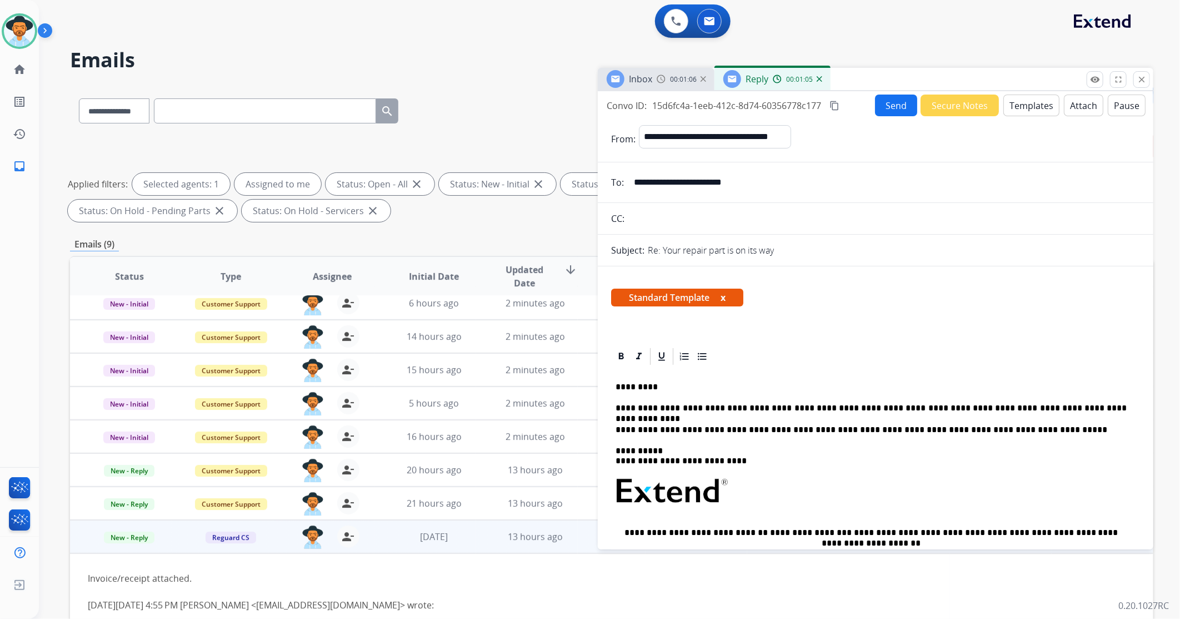
click at [888, 107] on button "Send" at bounding box center [896, 105] width 42 height 22
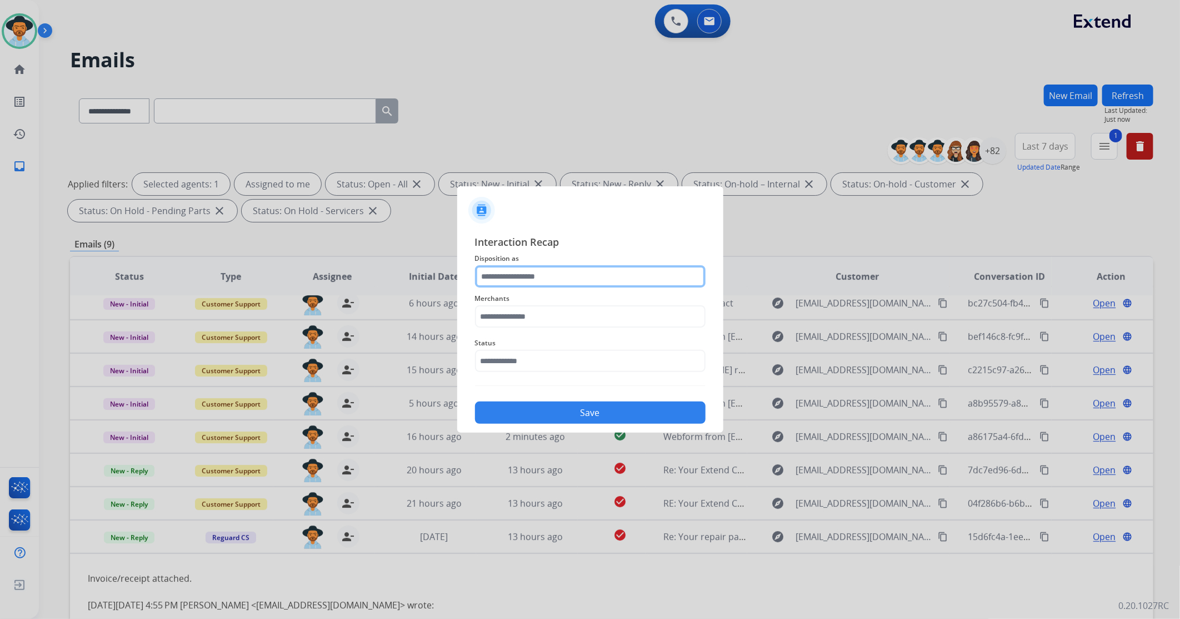
click at [552, 267] on input "text" at bounding box center [590, 276] width 231 height 22
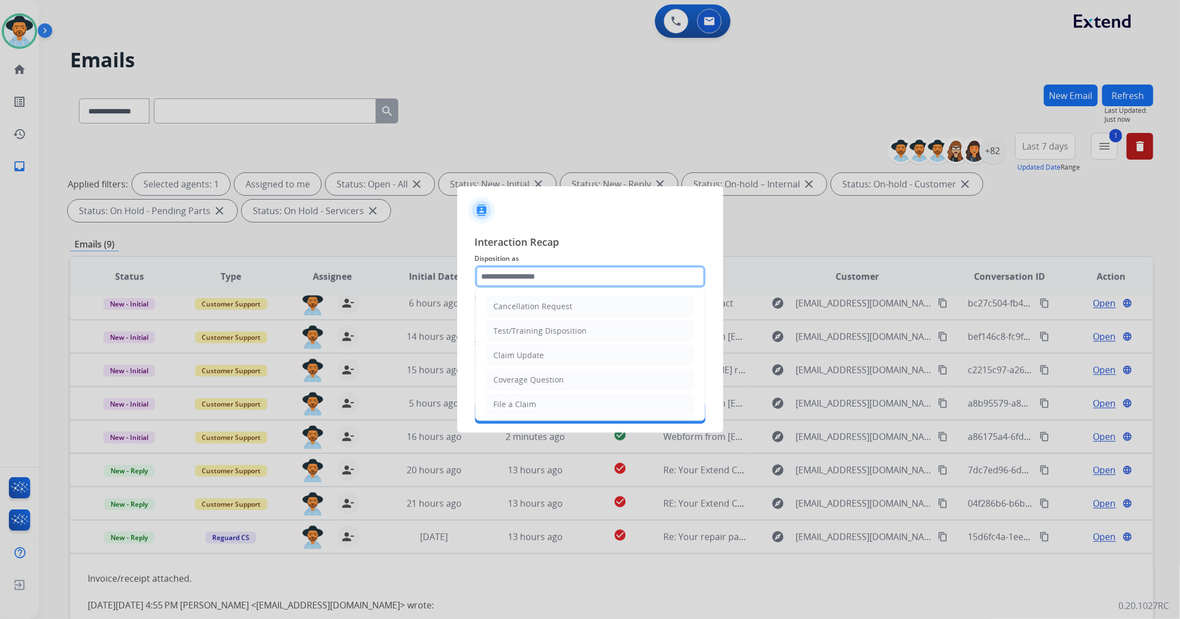
scroll to position [174, 0]
click at [515, 383] on li "Other" at bounding box center [590, 377] width 207 height 21
type input "*****"
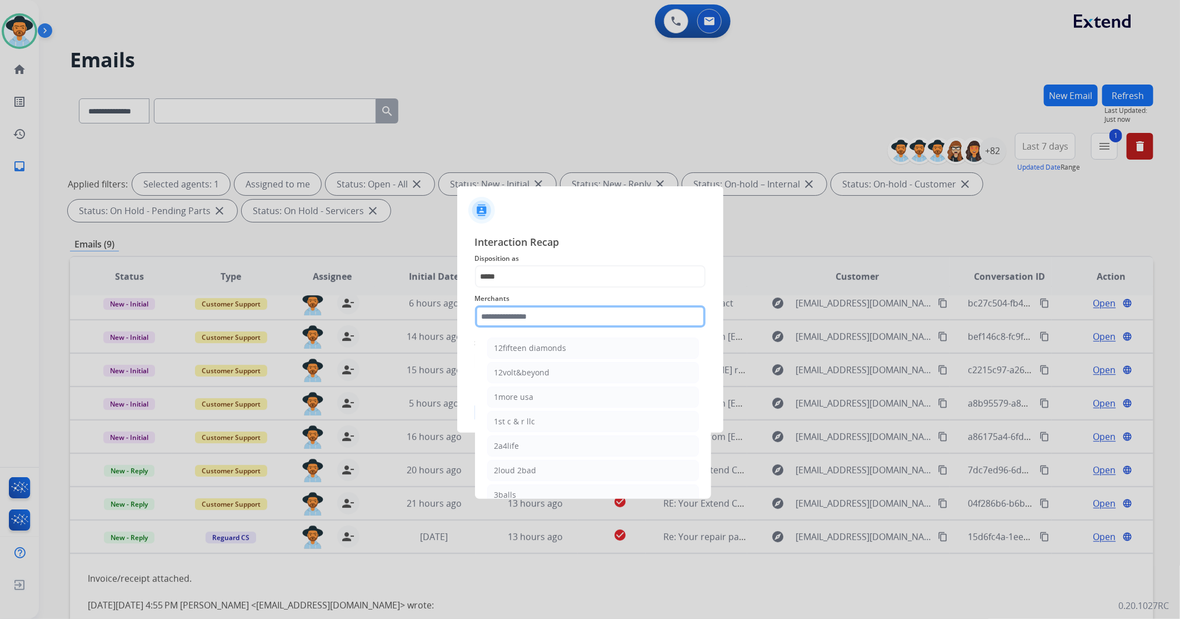
click at [517, 320] on input "text" at bounding box center [590, 316] width 231 height 22
click at [546, 354] on li "[PERSON_NAME]" at bounding box center [593, 347] width 212 height 21
type input "**********"
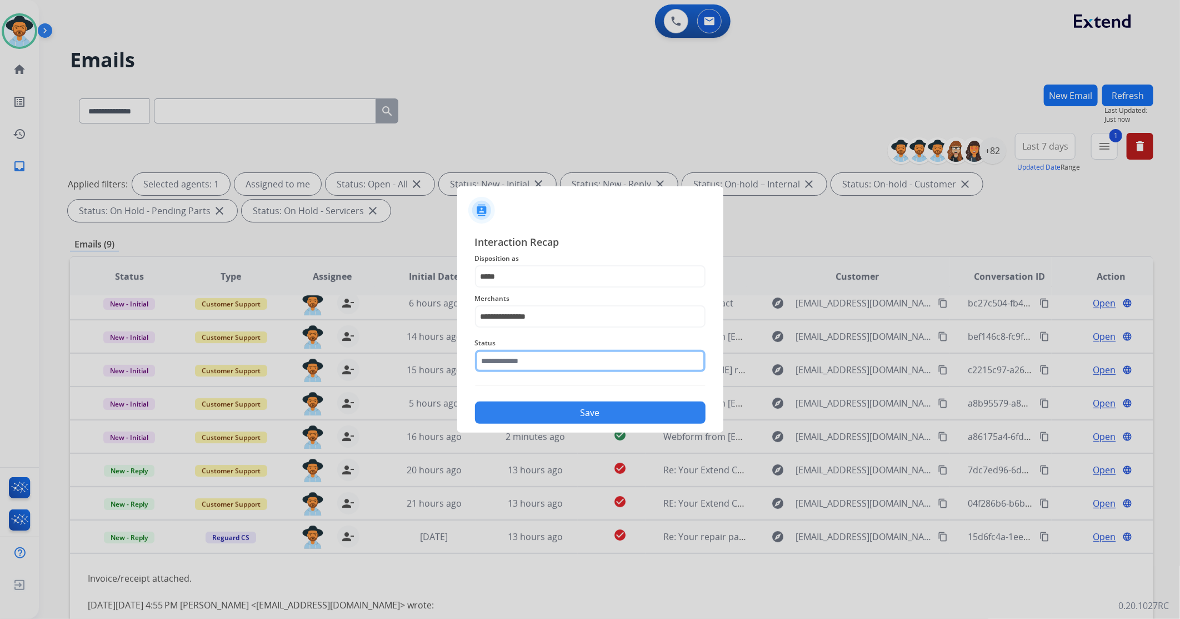
drag, startPoint x: 538, startPoint y: 351, endPoint x: 534, endPoint y: 369, distance: 18.3
click at [534, 369] on input "text" at bounding box center [590, 361] width 231 height 22
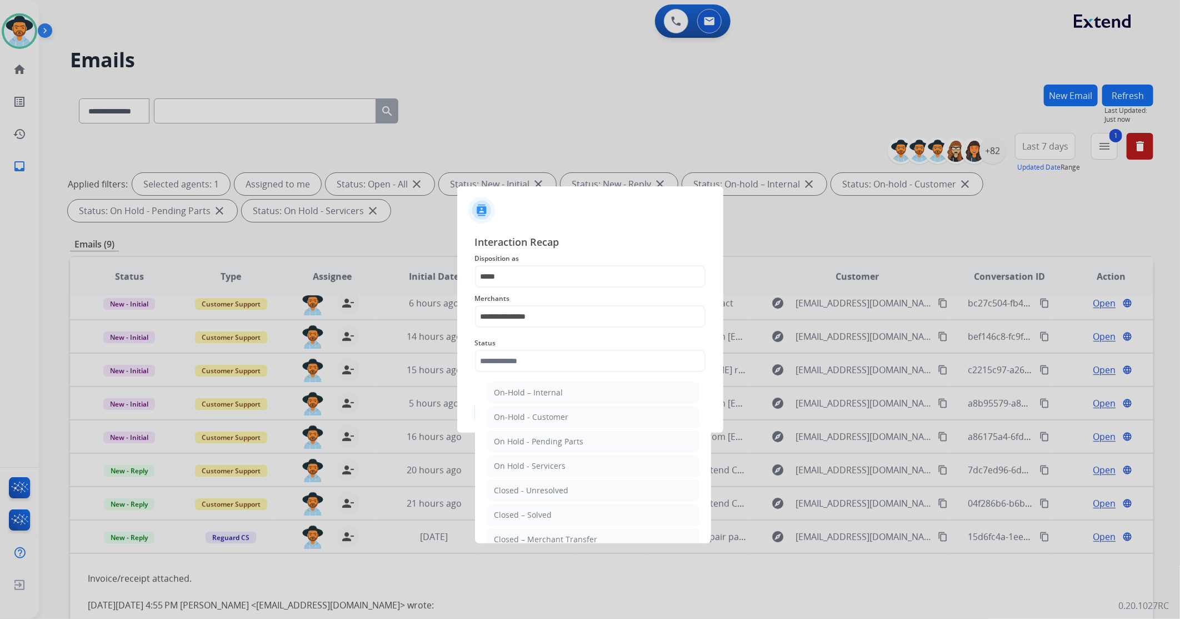
click at [519, 515] on div "Closed – Solved" at bounding box center [524, 514] width 58 height 11
type input "**********"
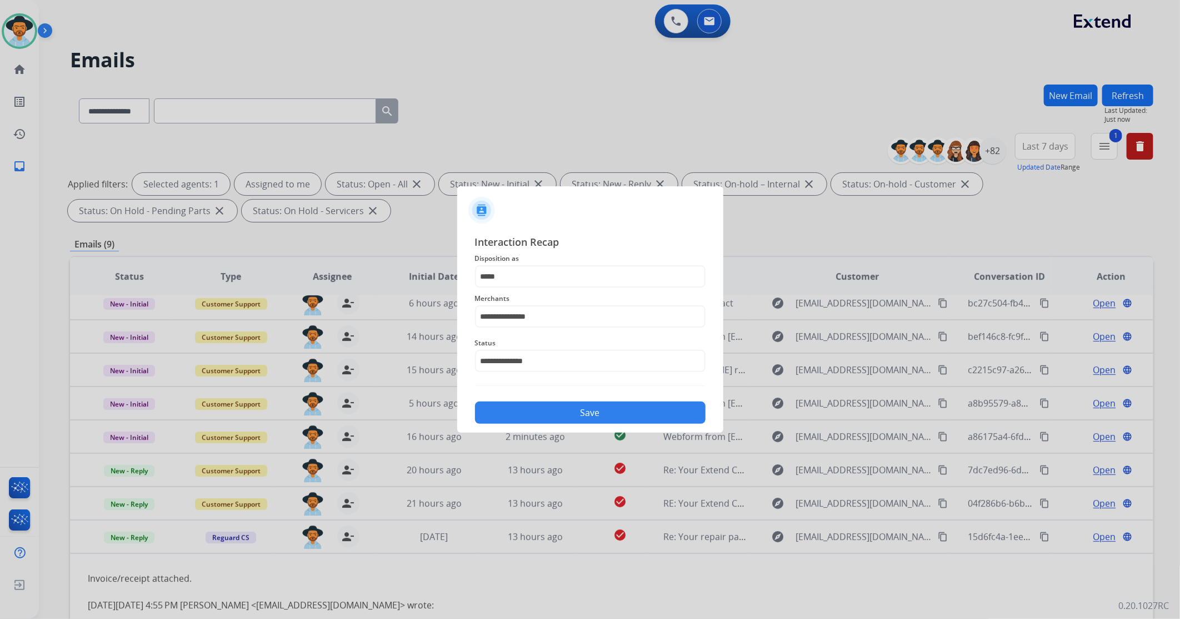
click at [544, 418] on button "Save" at bounding box center [590, 412] width 231 height 22
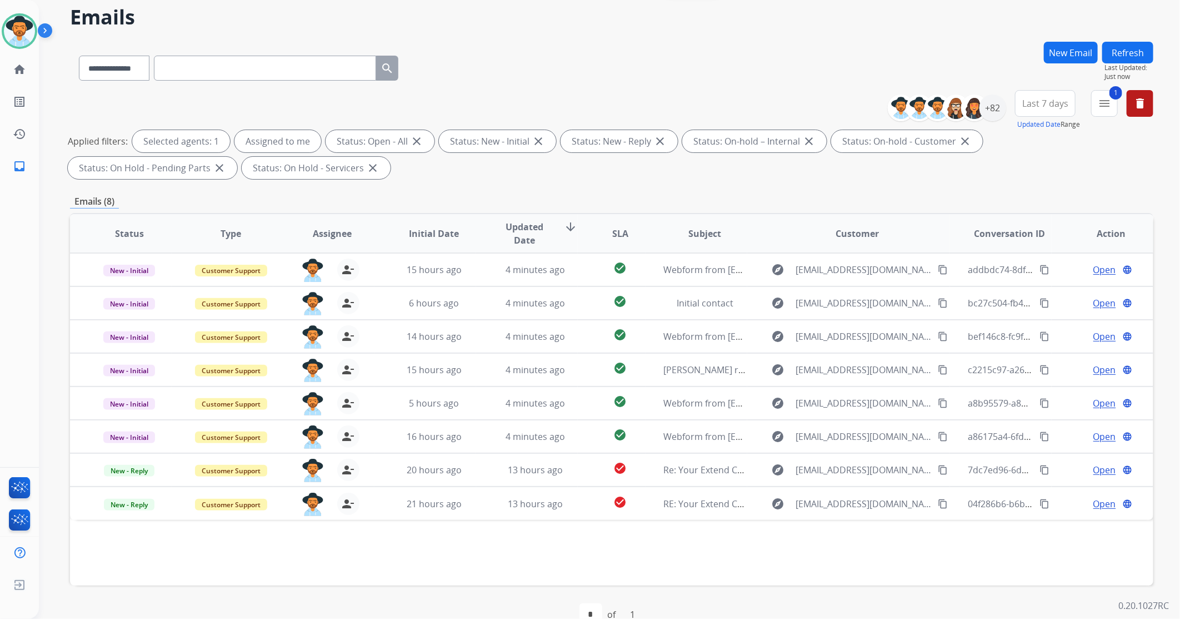
scroll to position [67, 0]
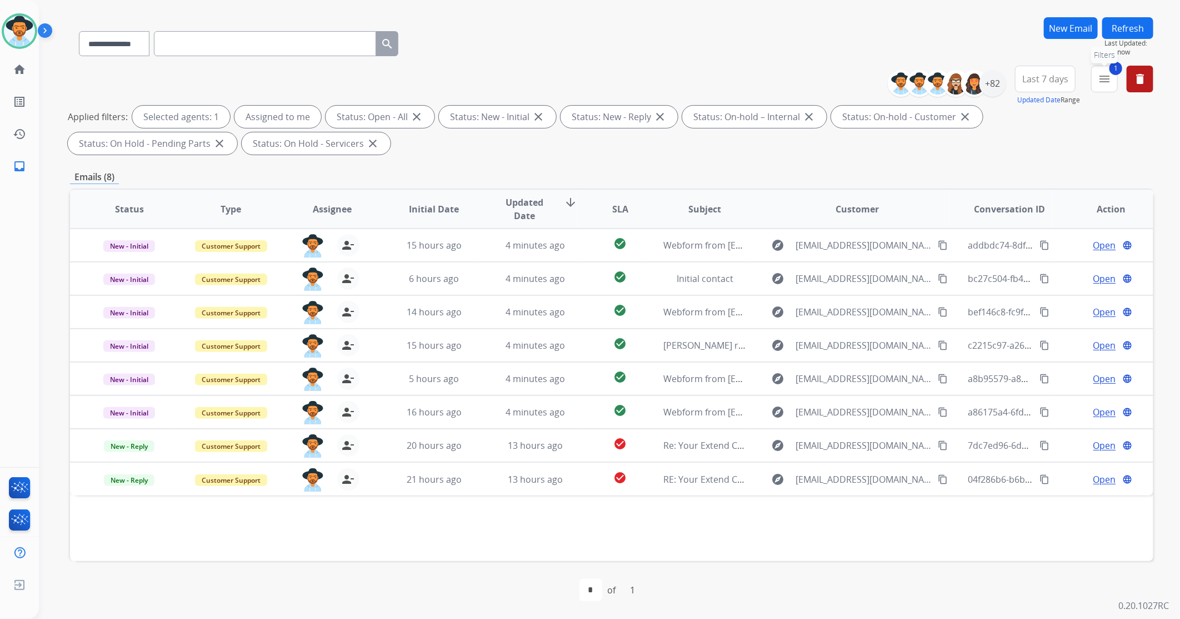
click at [1106, 85] on button "1 menu Filters" at bounding box center [1105, 79] width 27 height 27
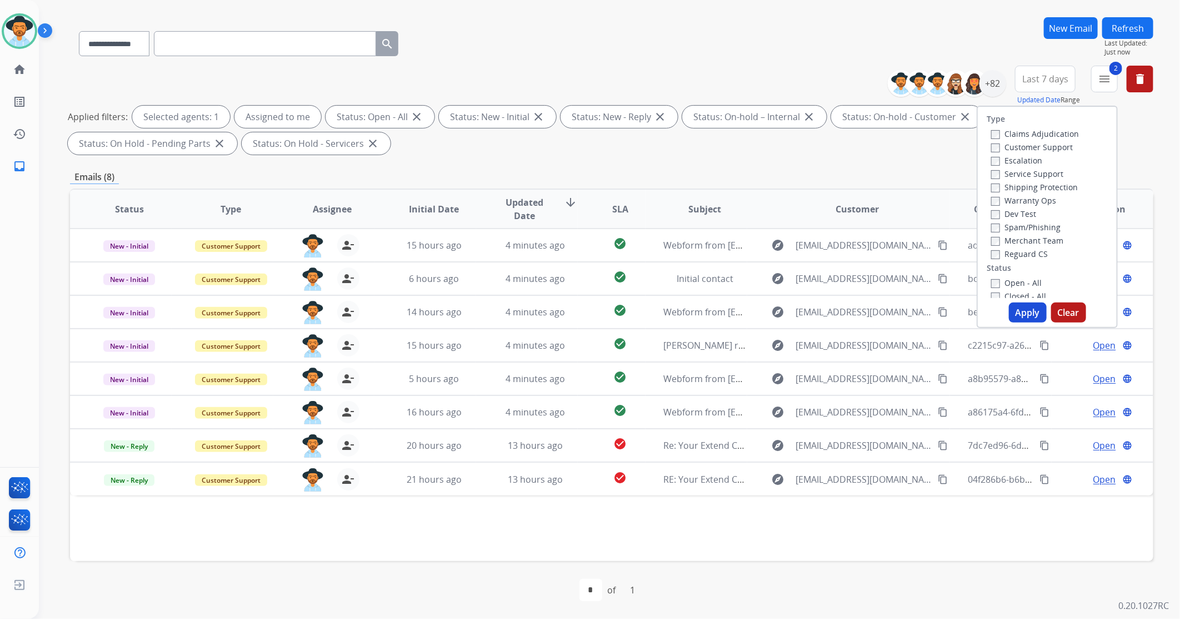
click at [1019, 310] on button "Apply" at bounding box center [1028, 312] width 38 height 20
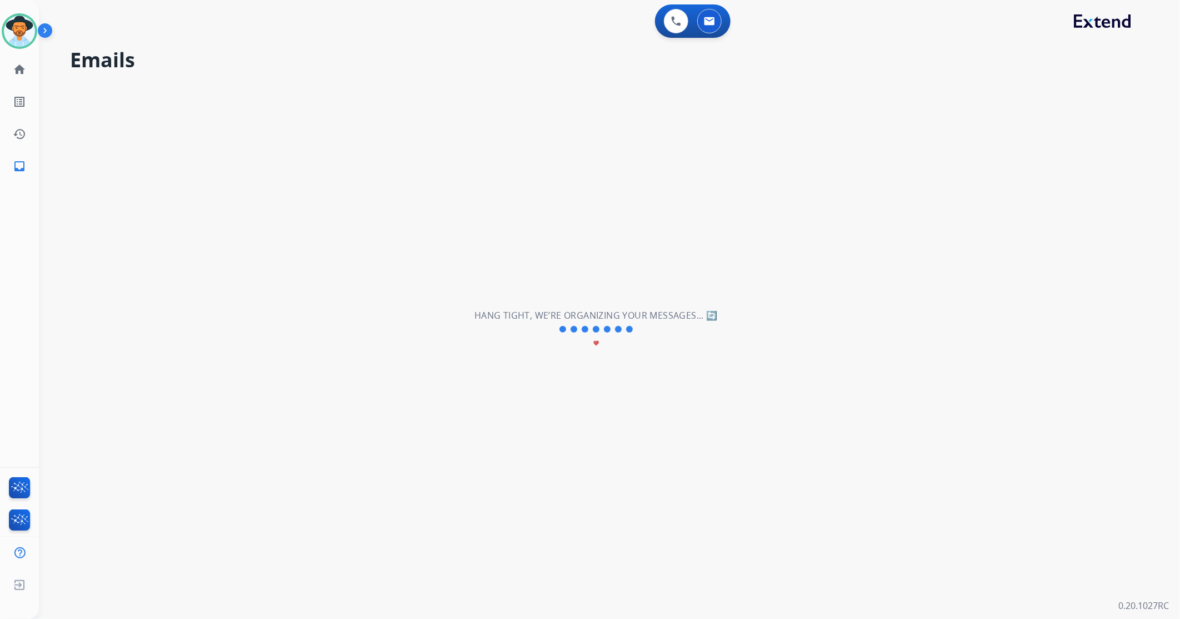
scroll to position [0, 0]
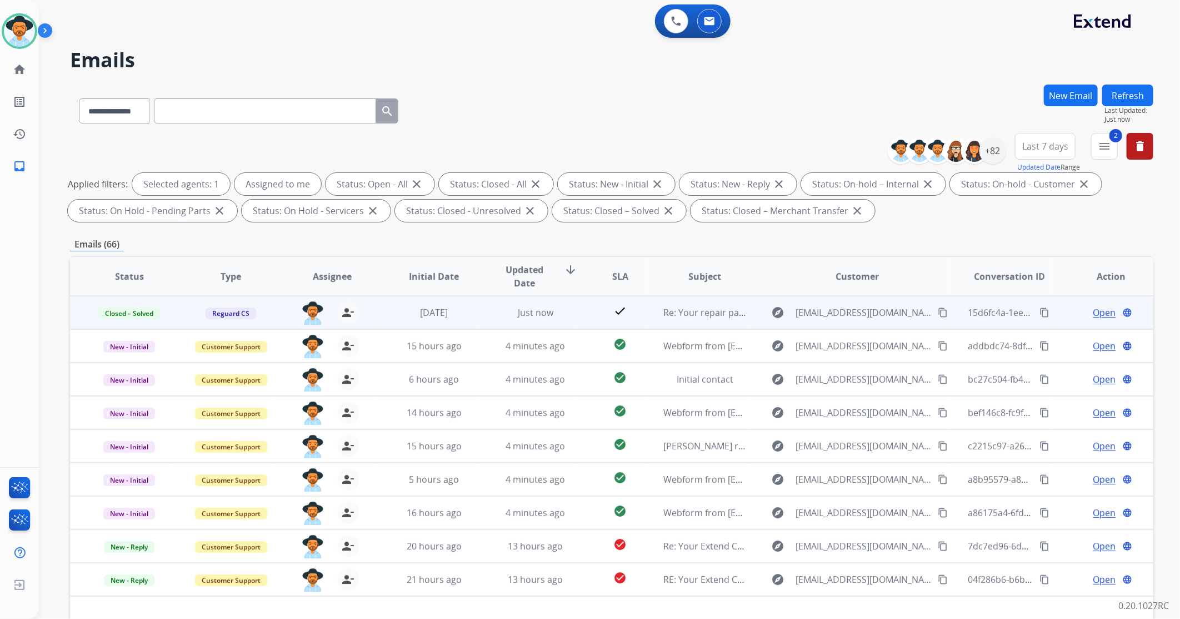
click at [1040, 312] on mat-icon "content_copy" at bounding box center [1045, 312] width 10 height 10
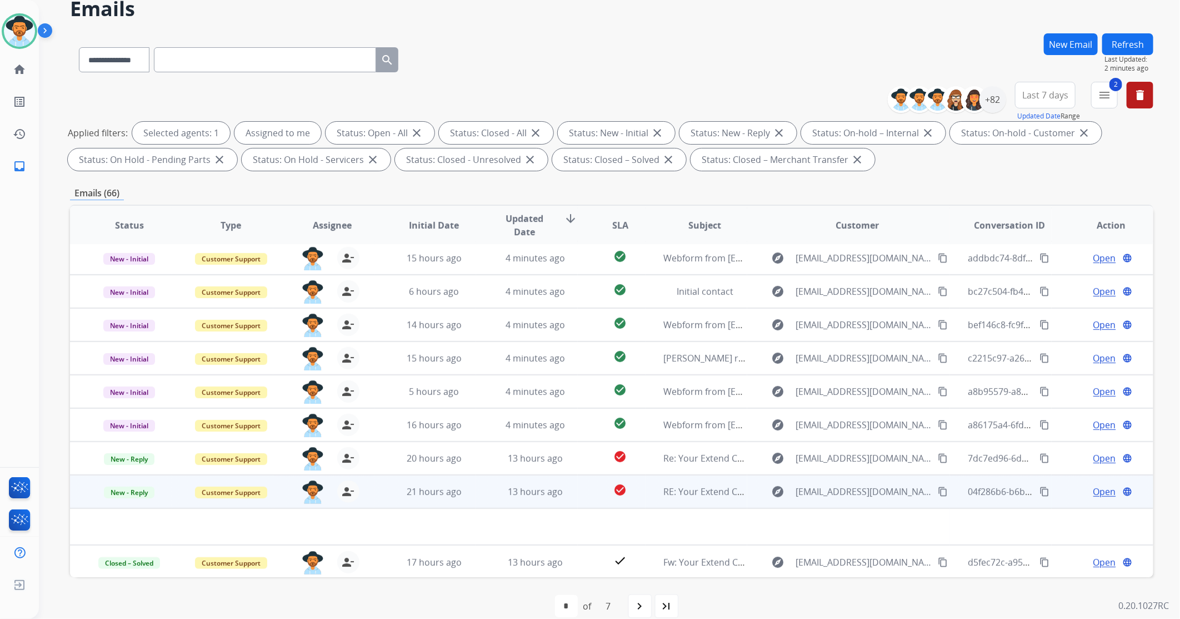
scroll to position [67, 0]
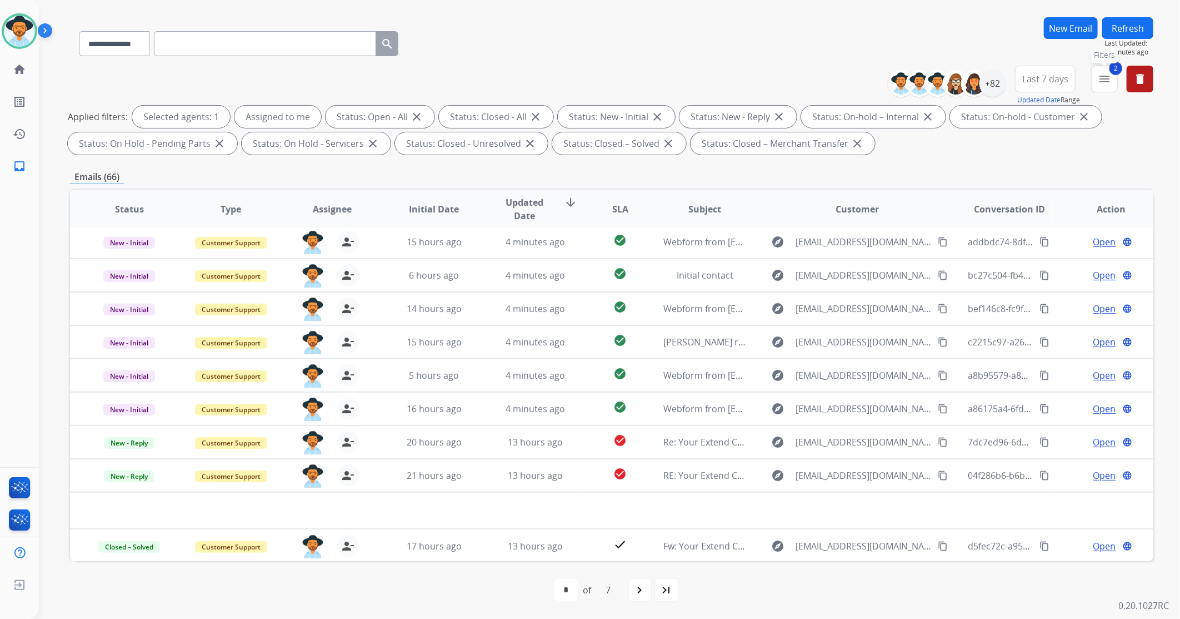
click at [1112, 69] on span "2" at bounding box center [1116, 68] width 13 height 13
click at [1108, 76] on mat-icon "menu" at bounding box center [1104, 78] width 13 height 13
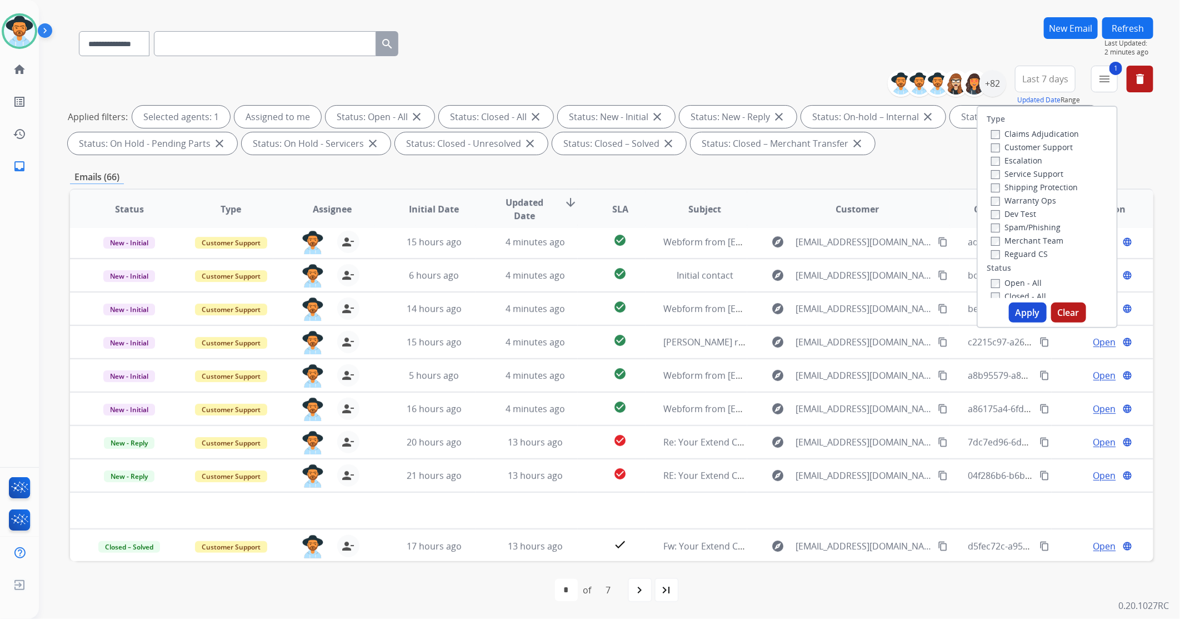
click at [1025, 313] on button "Apply" at bounding box center [1028, 312] width 38 height 20
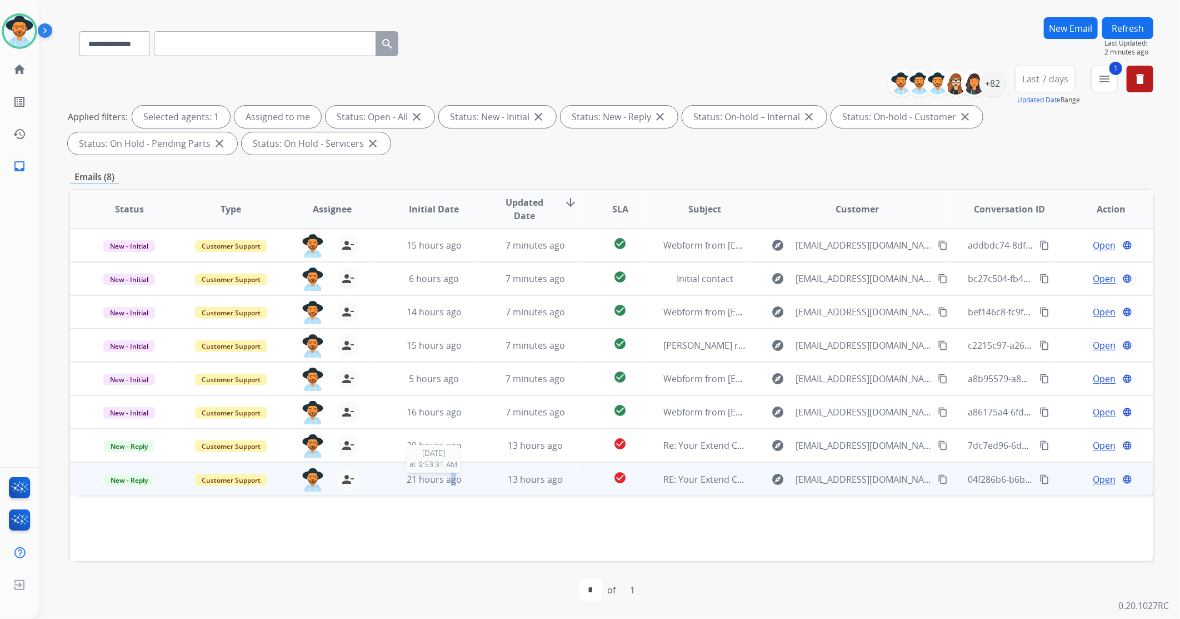
click at [451, 475] on span "21 hours ago" at bounding box center [434, 479] width 55 height 12
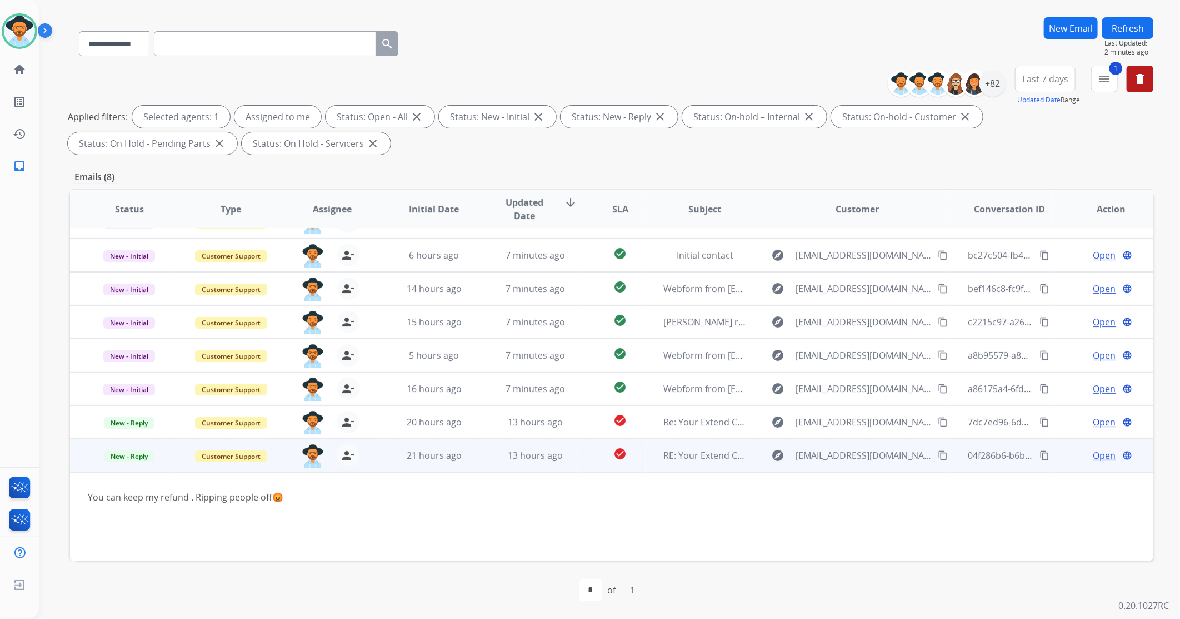
click at [1094, 452] on span "Open" at bounding box center [1105, 455] width 23 height 13
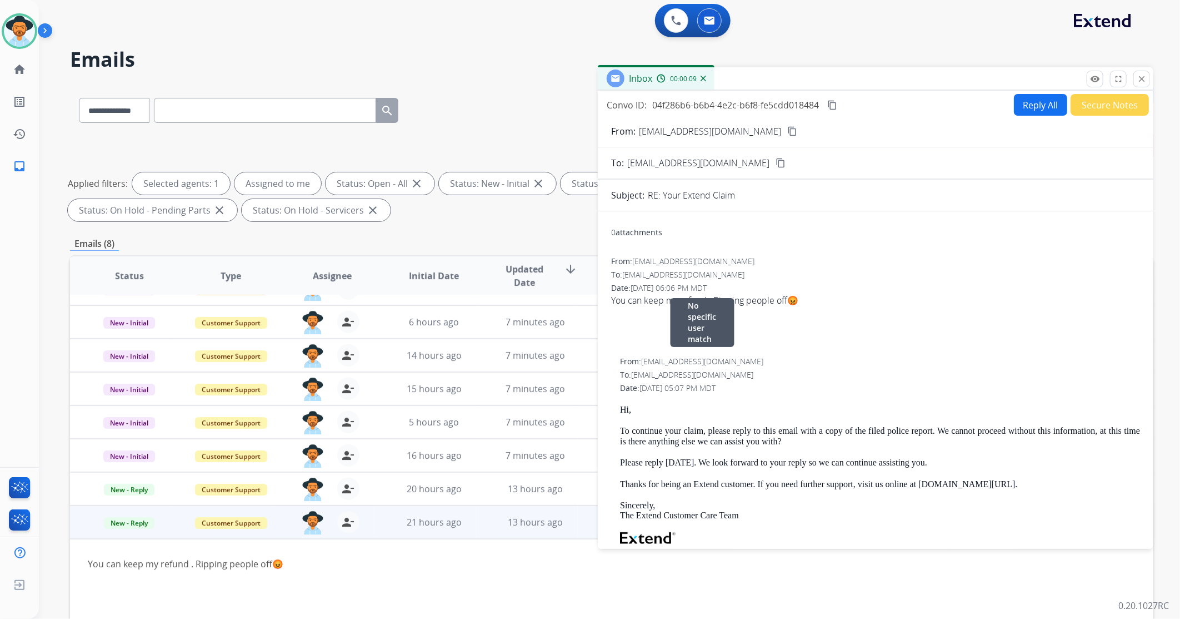
scroll to position [0, 0]
click at [1145, 81] on mat-icon "close" at bounding box center [1142, 79] width 10 height 10
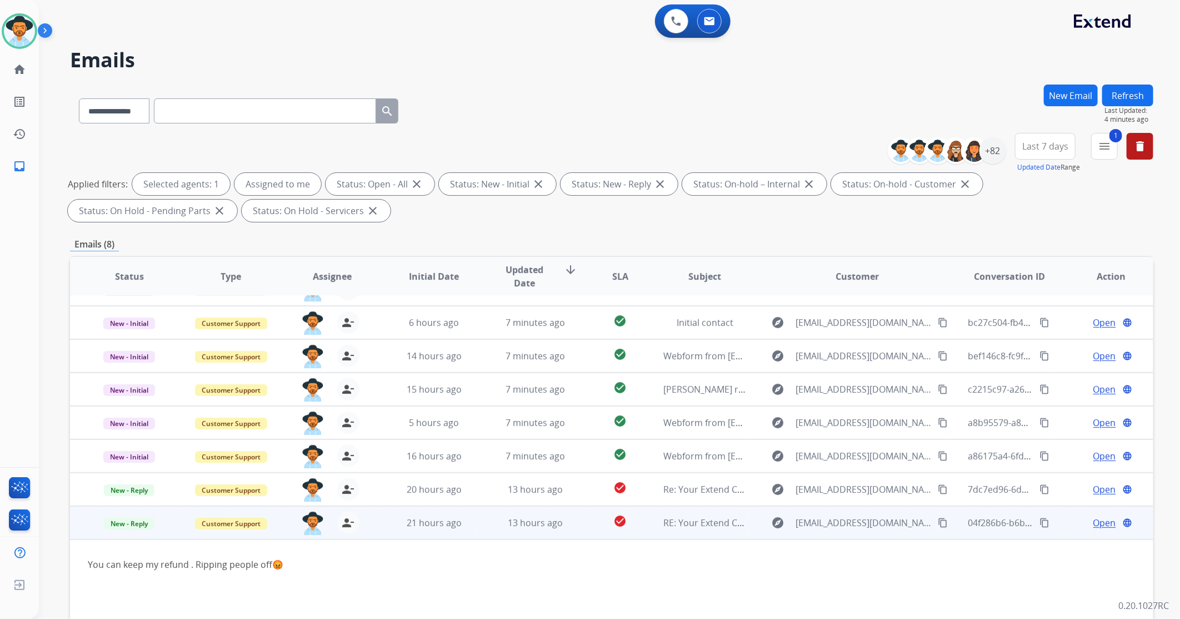
click at [382, 529] on td "21 hours ago" at bounding box center [426, 522] width 102 height 33
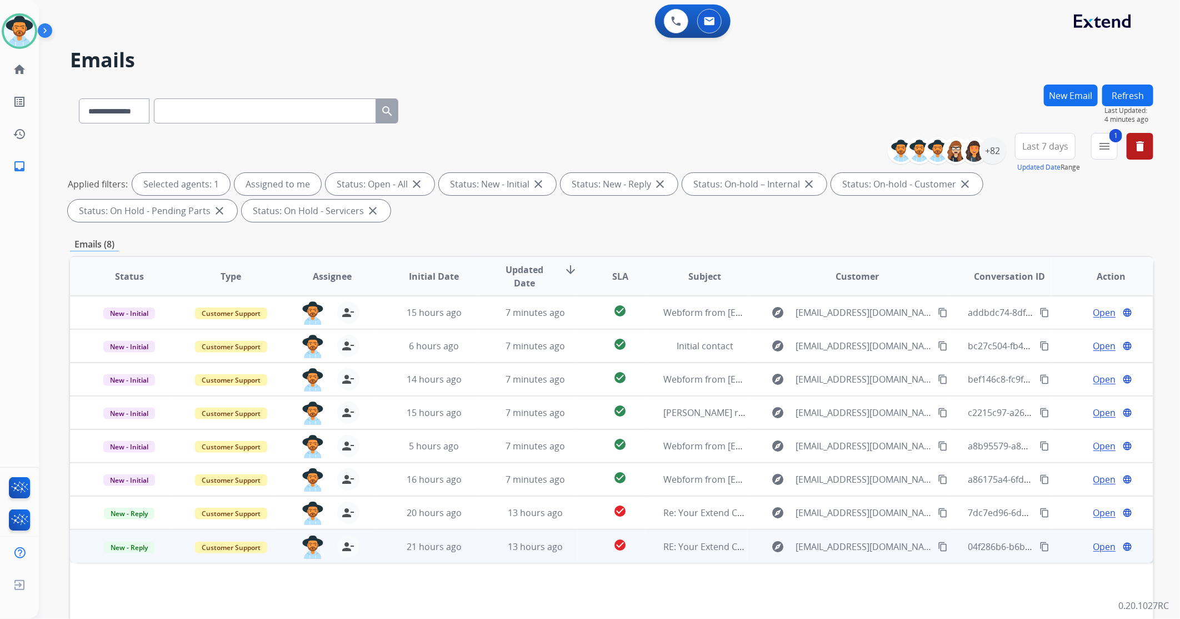
click at [578, 547] on td "check_circle" at bounding box center [612, 545] width 68 height 33
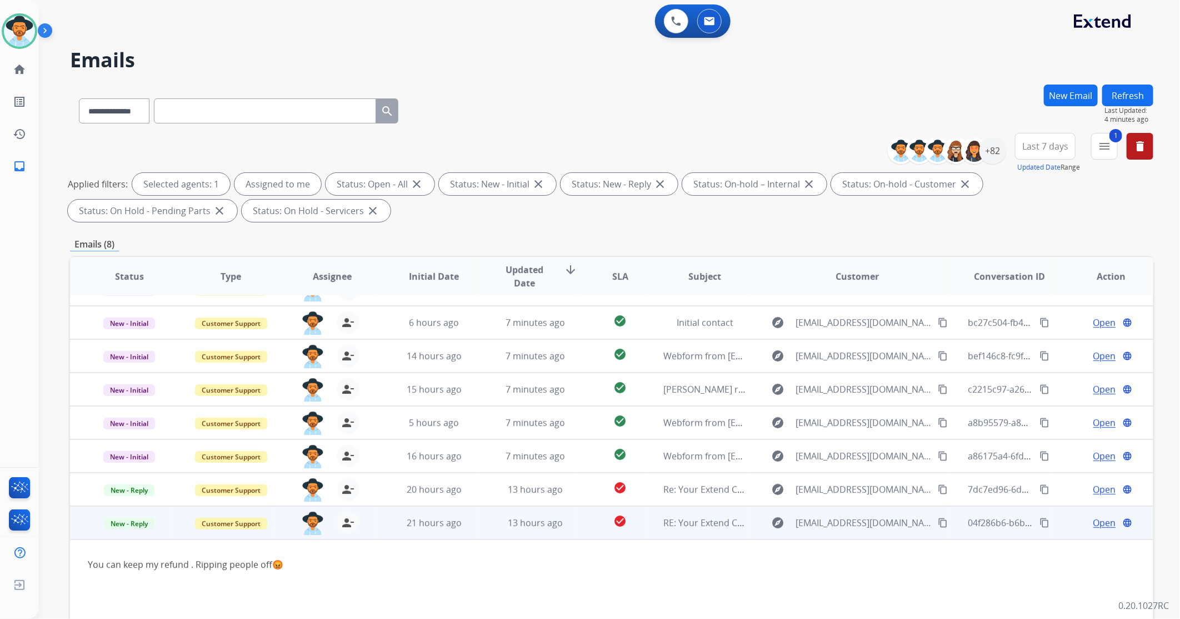
click at [1094, 523] on span "Open" at bounding box center [1105, 522] width 23 height 13
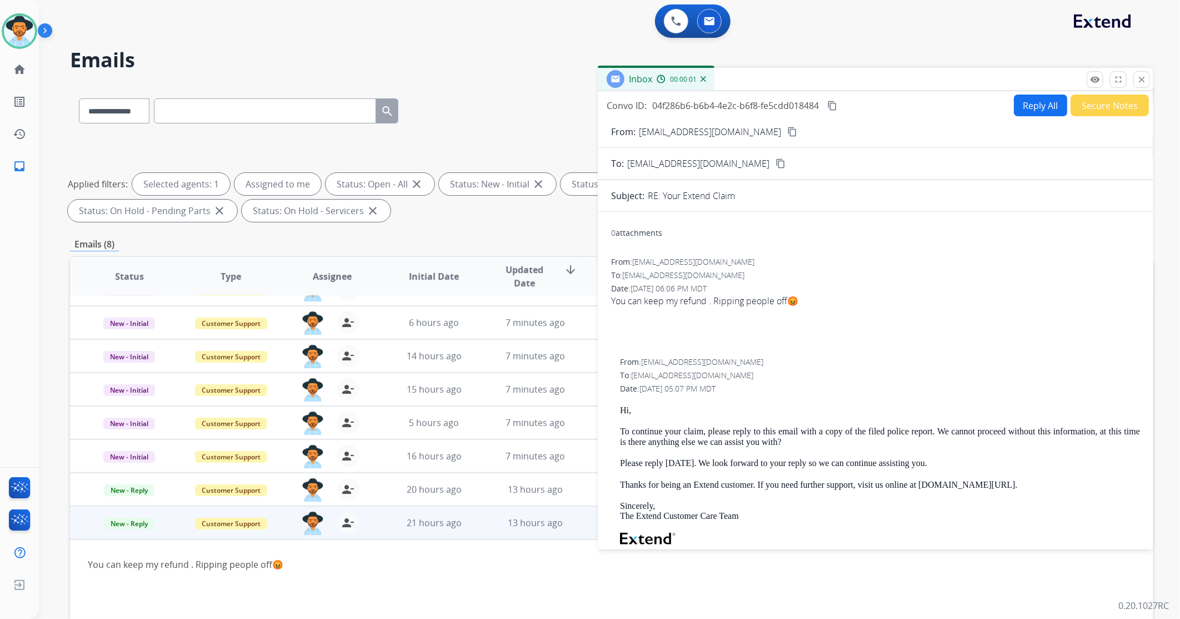
click at [1099, 101] on button "Secure Notes" at bounding box center [1110, 105] width 78 height 22
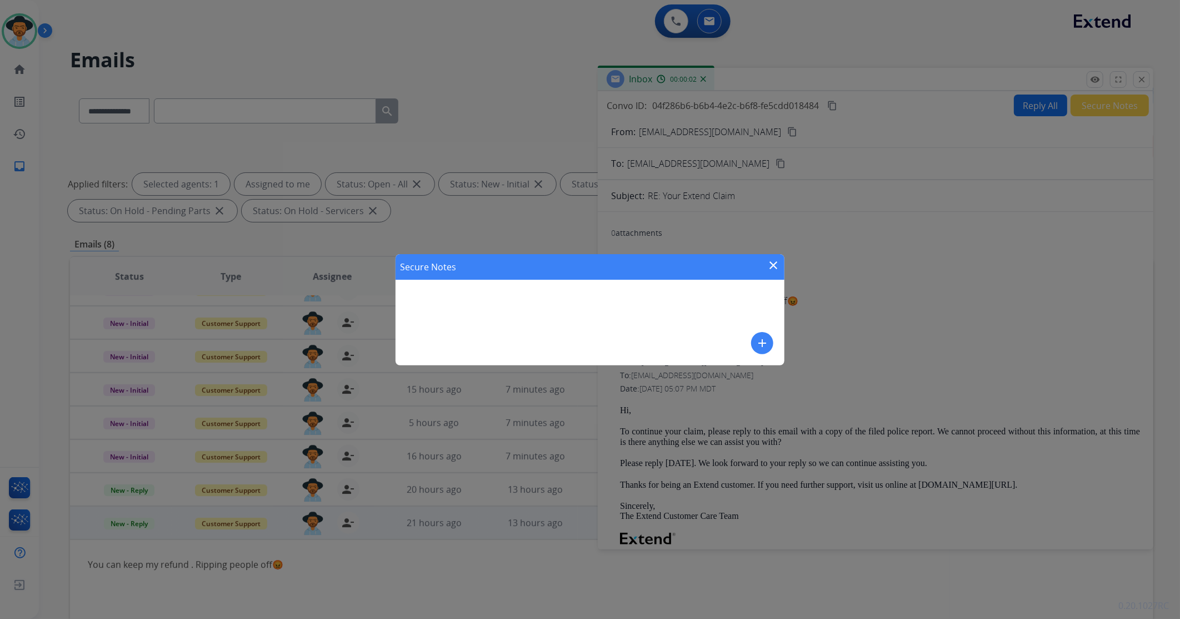
click at [764, 345] on mat-icon "add" at bounding box center [762, 342] width 13 height 13
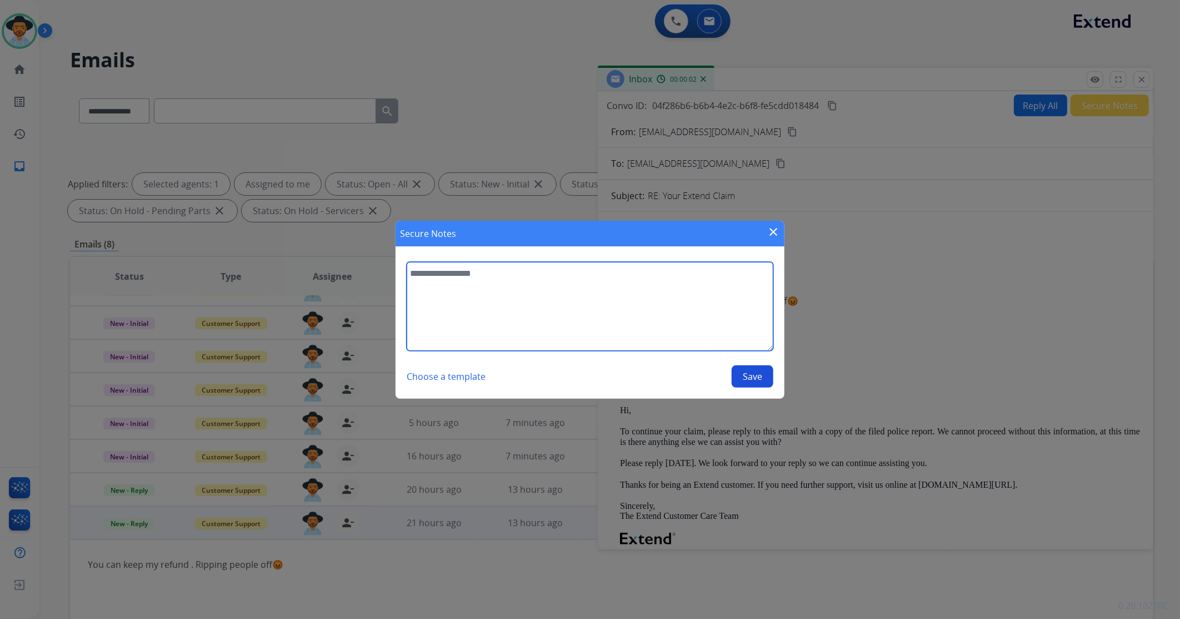
click at [560, 295] on textarea at bounding box center [590, 306] width 367 height 89
click at [492, 273] on textarea "**********" at bounding box center [590, 306] width 367 height 89
click at [730, 274] on textarea "**********" at bounding box center [590, 306] width 367 height 89
type textarea "**********"
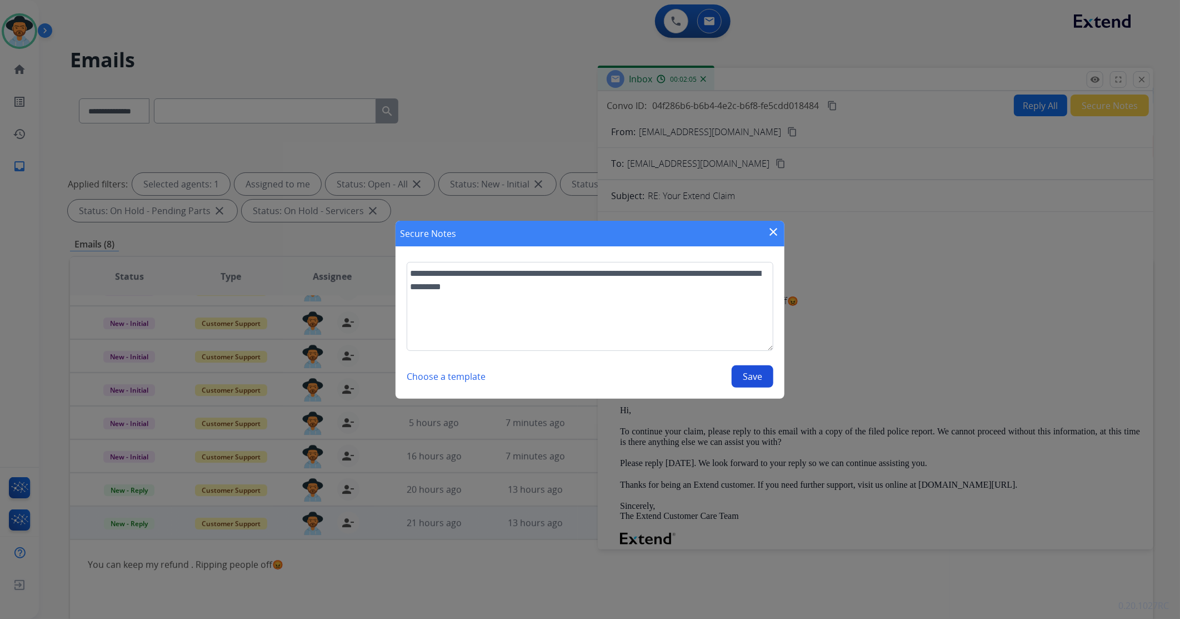
click at [758, 377] on button "Save" at bounding box center [753, 376] width 42 height 22
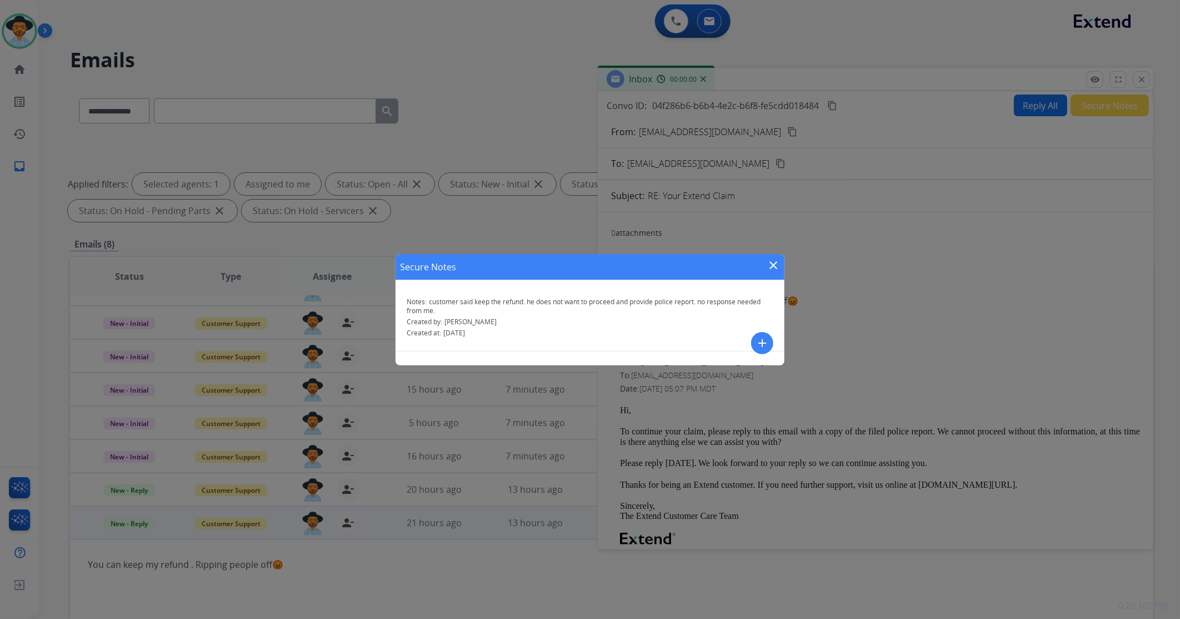
drag, startPoint x: 769, startPoint y: 271, endPoint x: 773, endPoint y: 265, distance: 7.2
click at [773, 267] on button "close" at bounding box center [773, 266] width 13 height 17
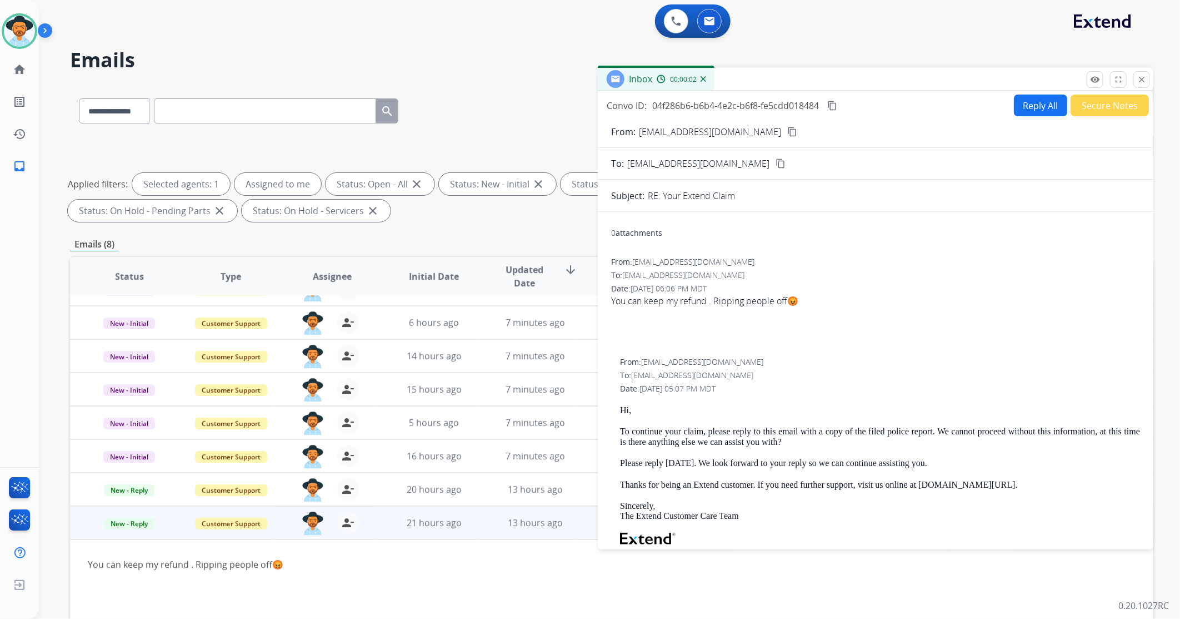
click at [1145, 85] on button "close Close" at bounding box center [1142, 79] width 17 height 17
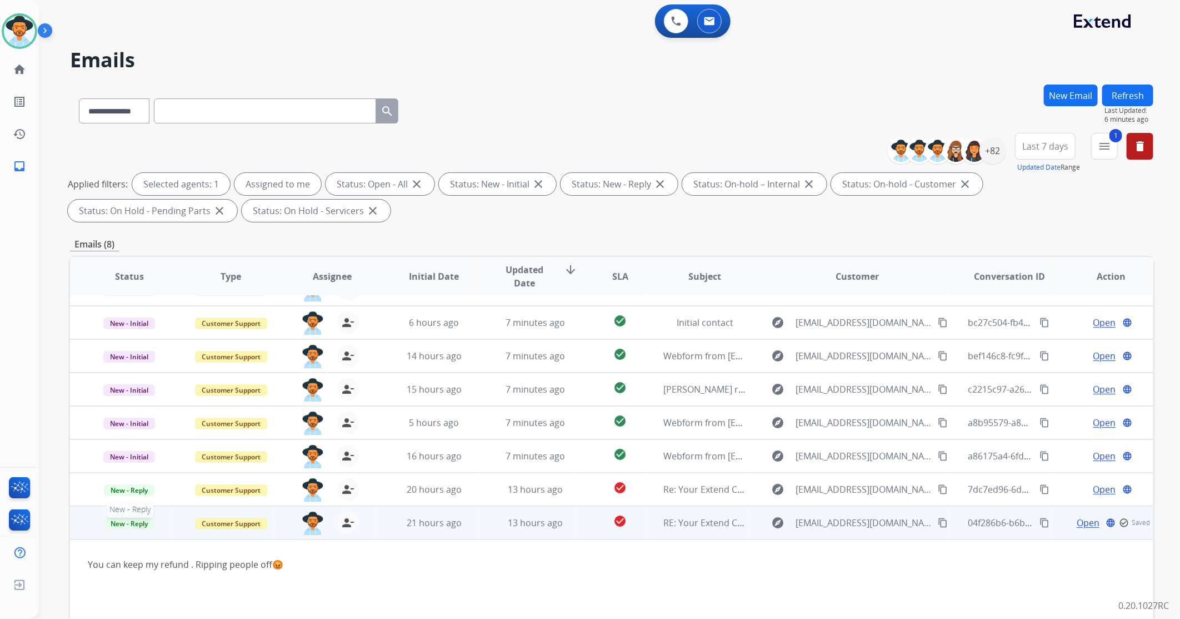
drag, startPoint x: 142, startPoint y: 526, endPoint x: 143, endPoint y: 534, distance: 7.9
click at [142, 527] on span "New - Reply" at bounding box center [129, 523] width 51 height 12
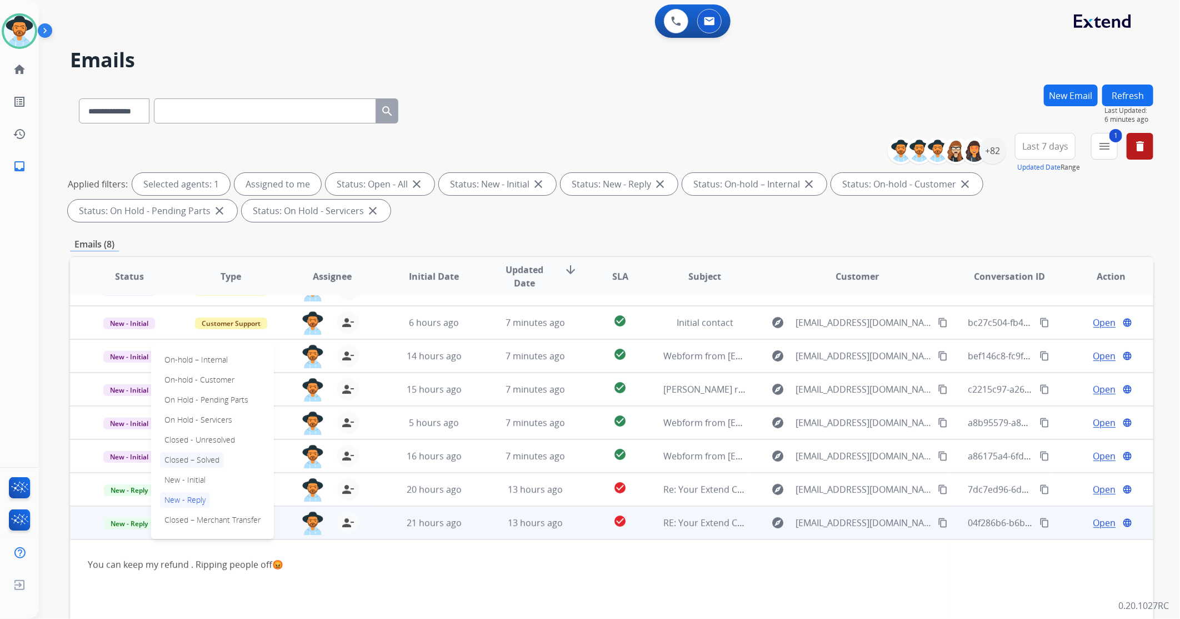
click at [223, 457] on p "Closed – Solved" at bounding box center [192, 460] width 64 height 16
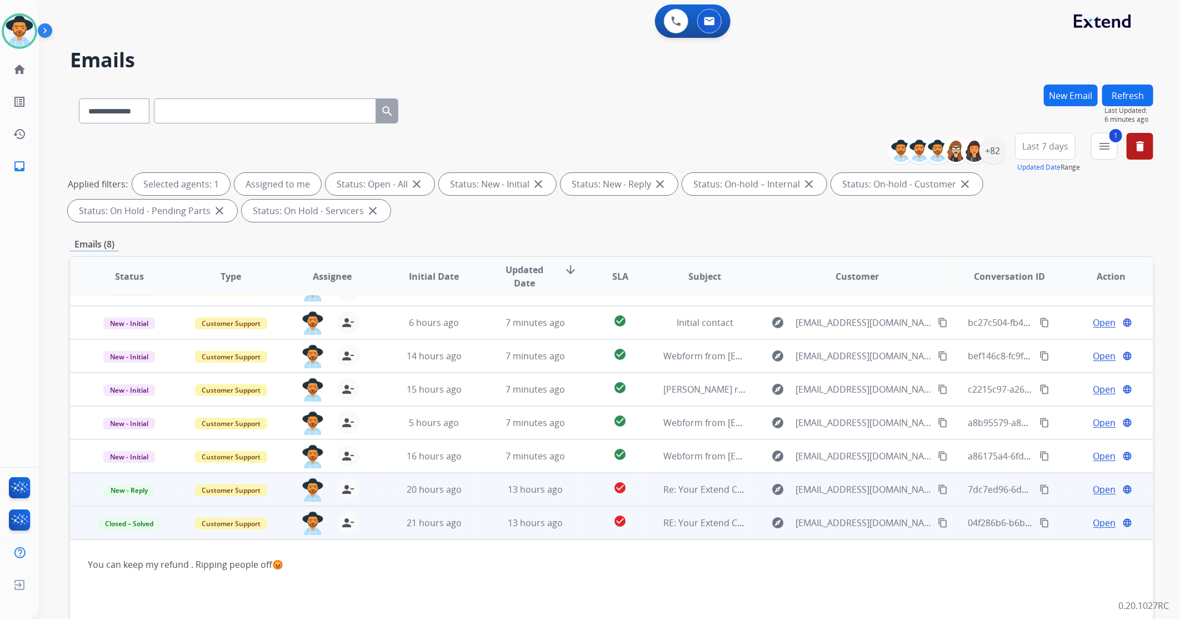
click at [1095, 486] on span "Open" at bounding box center [1105, 488] width 23 height 13
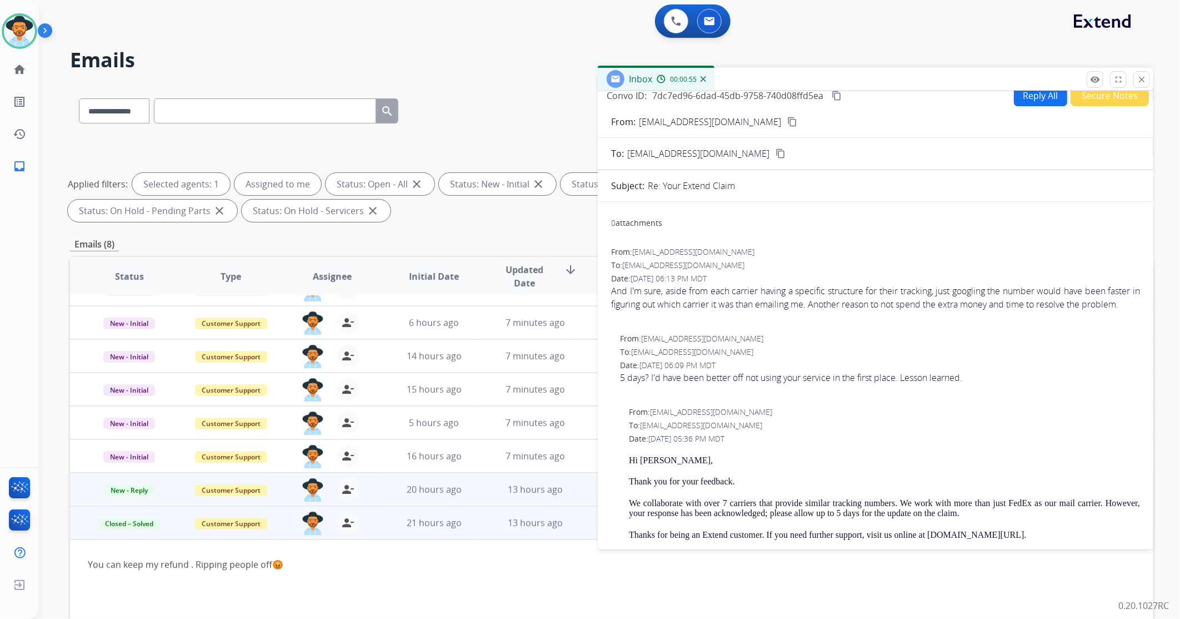
scroll to position [0, 0]
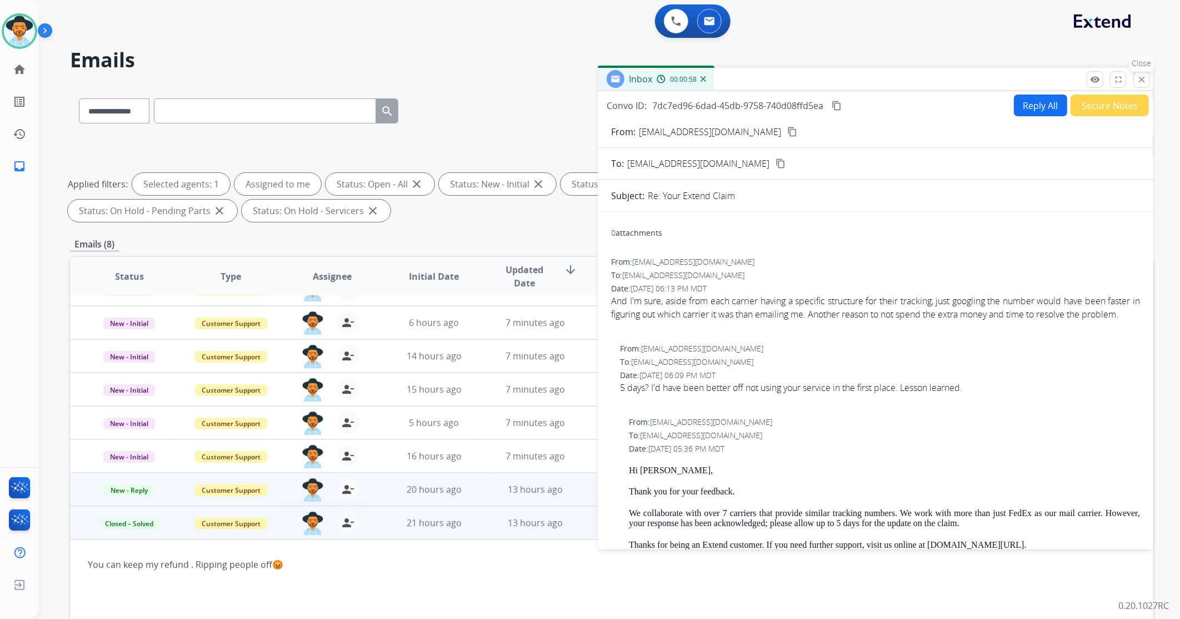
click at [1141, 82] on mat-icon "close" at bounding box center [1142, 79] width 10 height 10
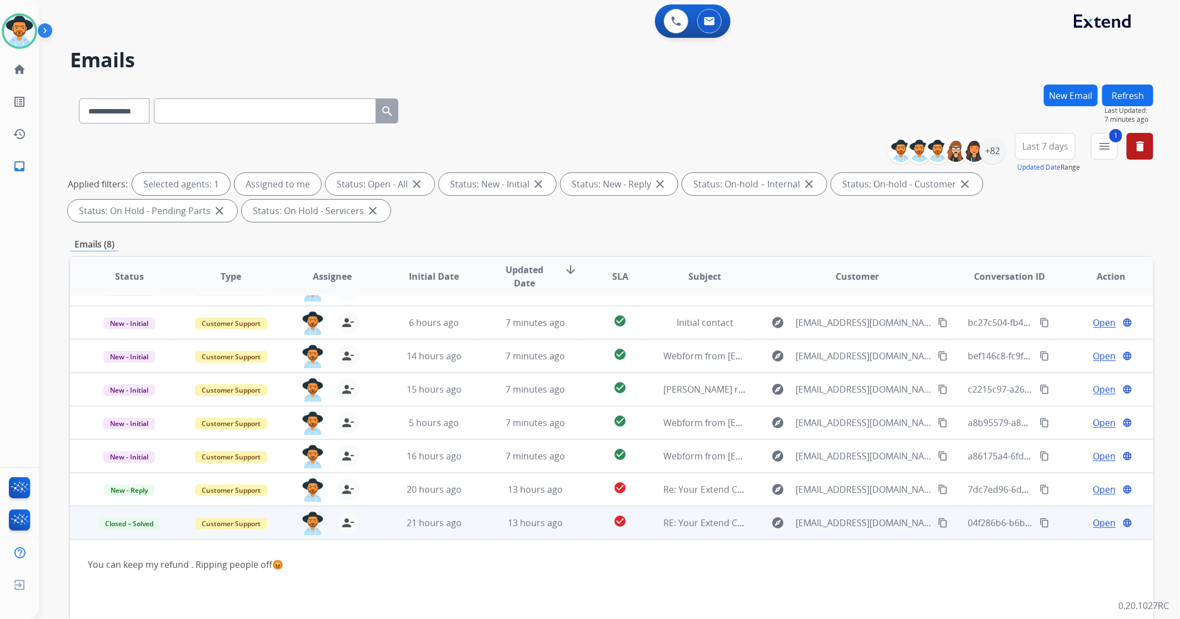
click at [938, 519] on mat-icon "content_copy" at bounding box center [943, 522] width 10 height 10
click at [1131, 87] on button "Refresh" at bounding box center [1128, 95] width 51 height 22
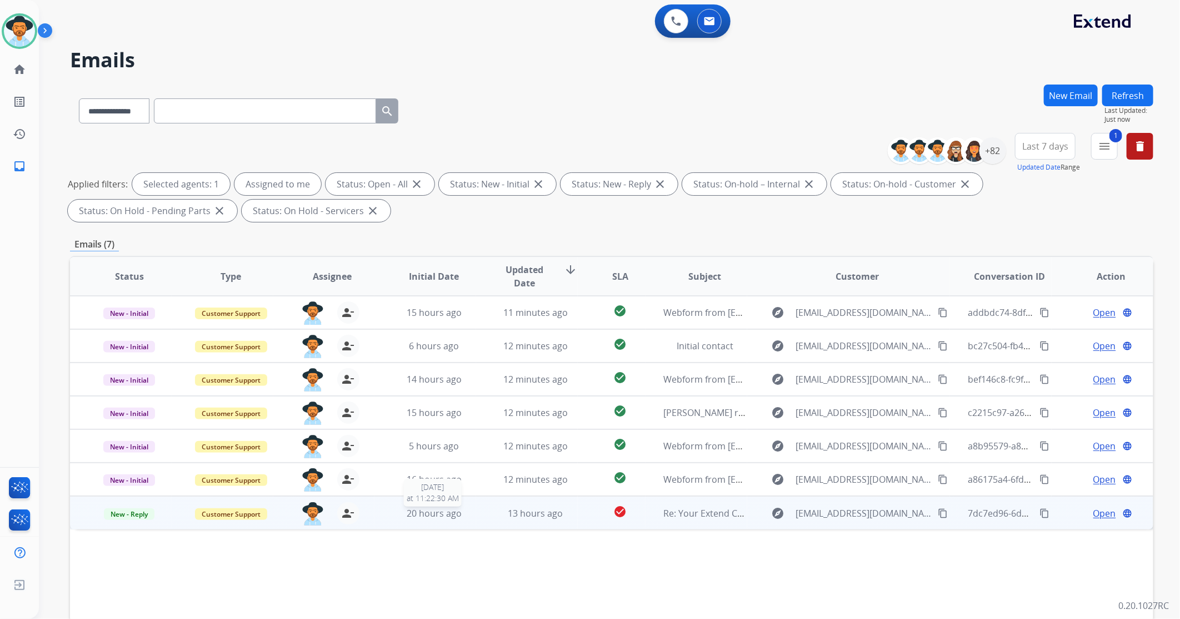
click at [430, 518] on div "20 hours ago" at bounding box center [433, 512] width 83 height 13
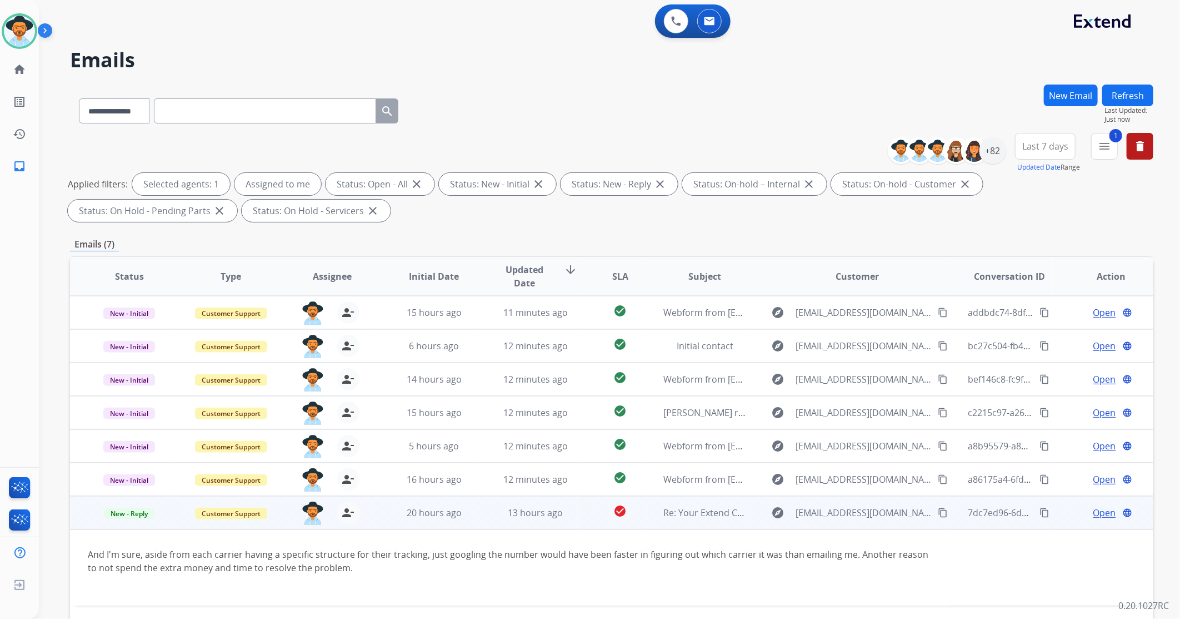
click at [938, 512] on mat-icon "content_copy" at bounding box center [943, 512] width 10 height 10
click at [584, 514] on td "check_circle" at bounding box center [612, 512] width 68 height 33
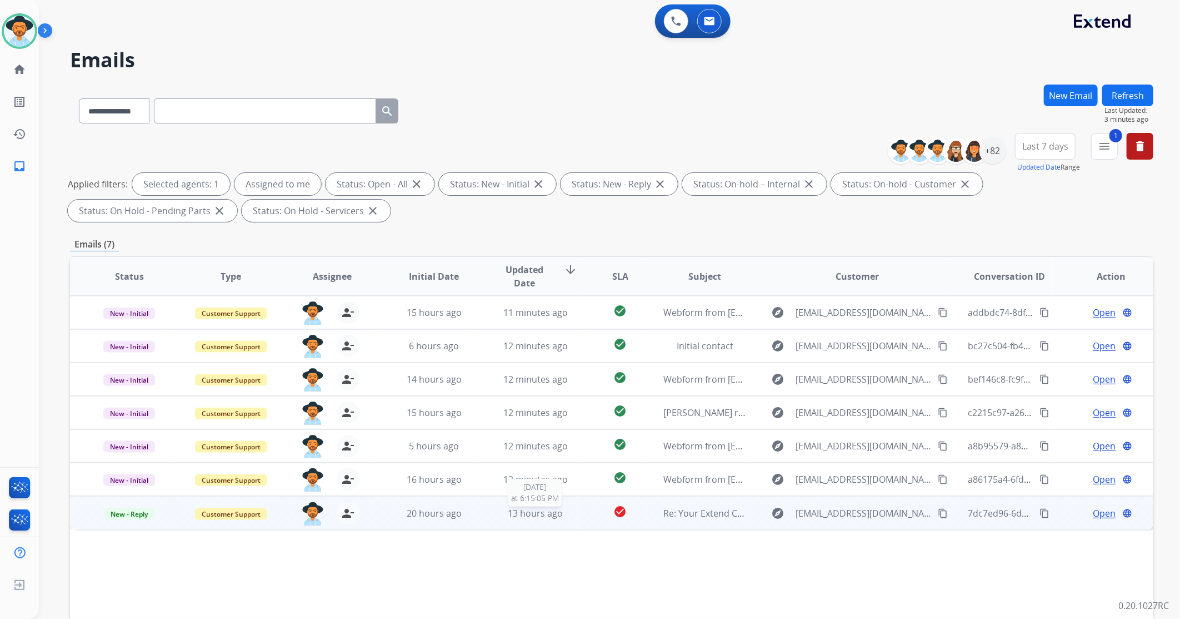
click at [501, 507] on div "13 hours ago" at bounding box center [535, 512] width 83 height 13
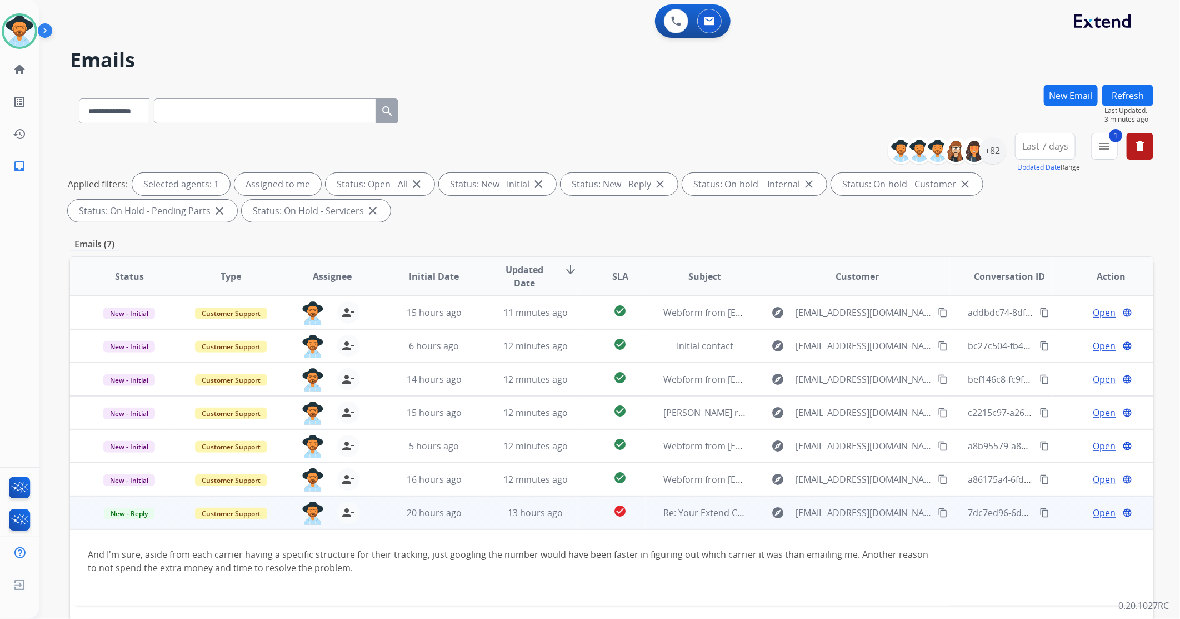
click at [1104, 512] on span "Open" at bounding box center [1105, 512] width 23 height 13
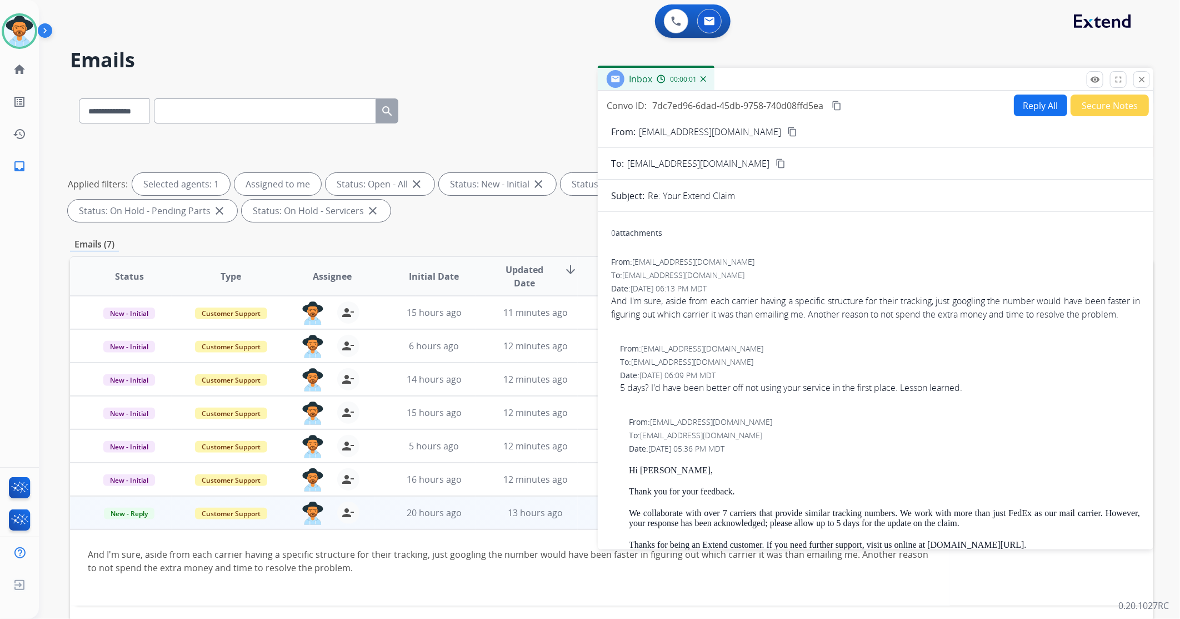
click at [1038, 108] on button "Reply All" at bounding box center [1040, 105] width 53 height 22
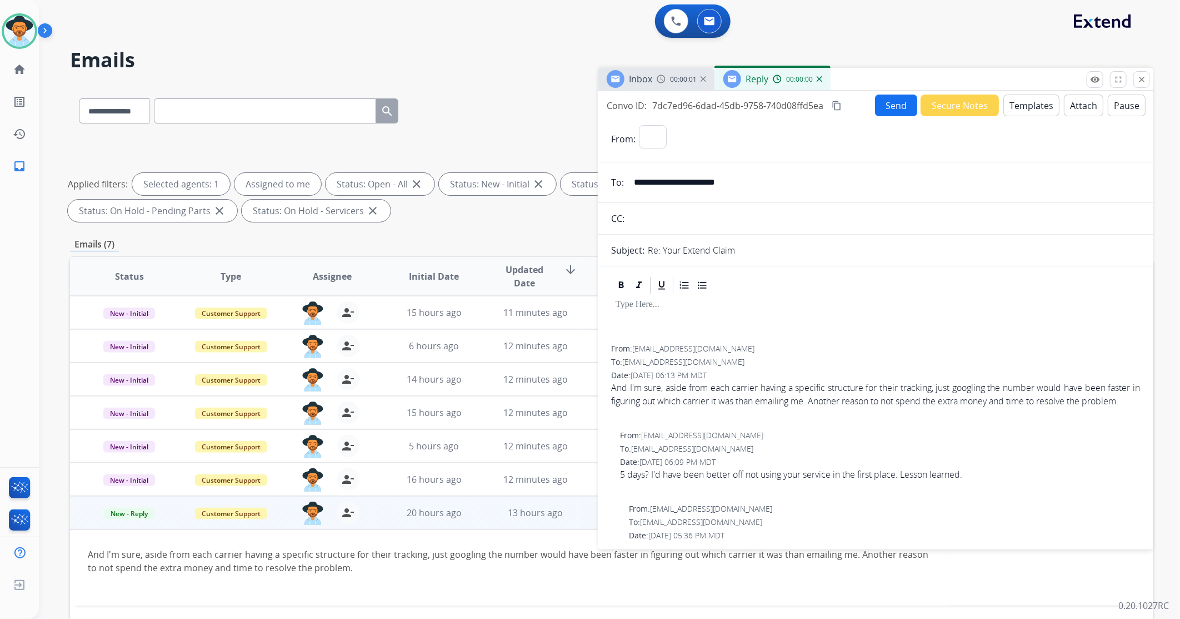
select select "**********"
click at [1033, 106] on button "Templates" at bounding box center [1032, 105] width 56 height 22
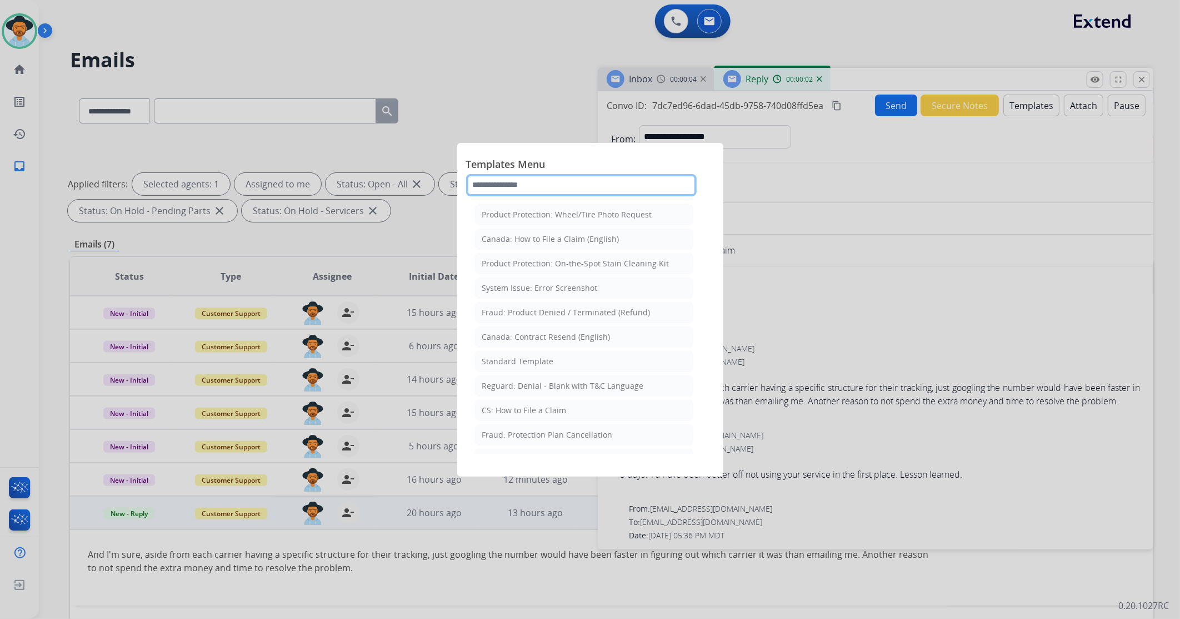
click at [573, 189] on input "text" at bounding box center [581, 185] width 231 height 22
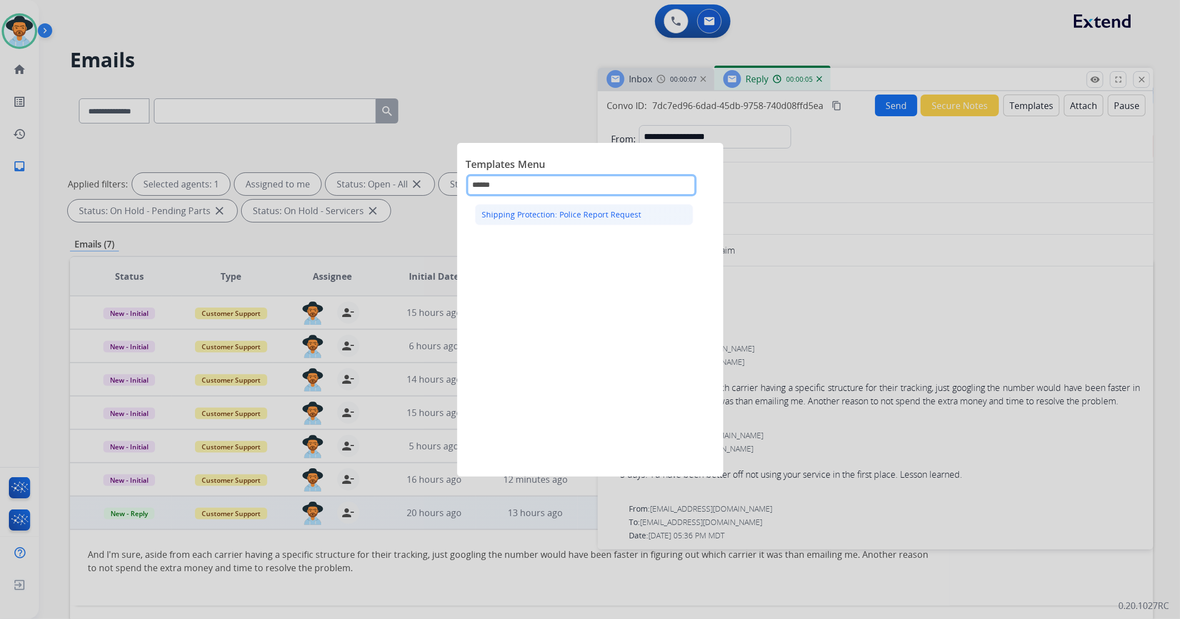
type input "******"
click at [586, 207] on li "Shipping Protection: Police Report Request" at bounding box center [584, 214] width 218 height 21
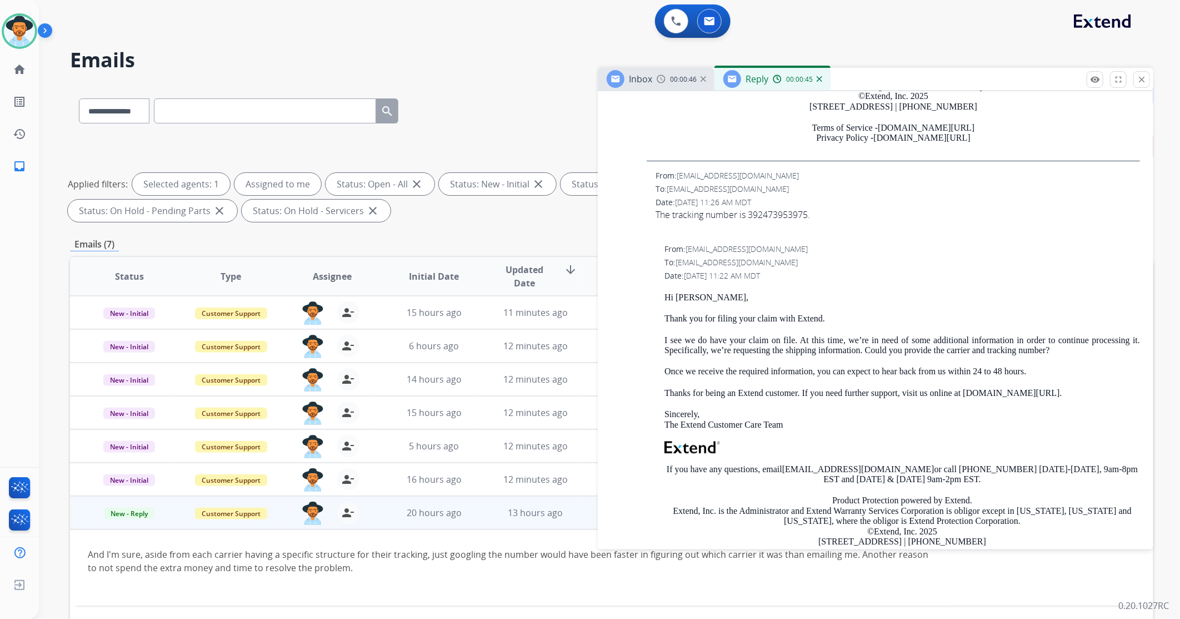
scroll to position [1420, 0]
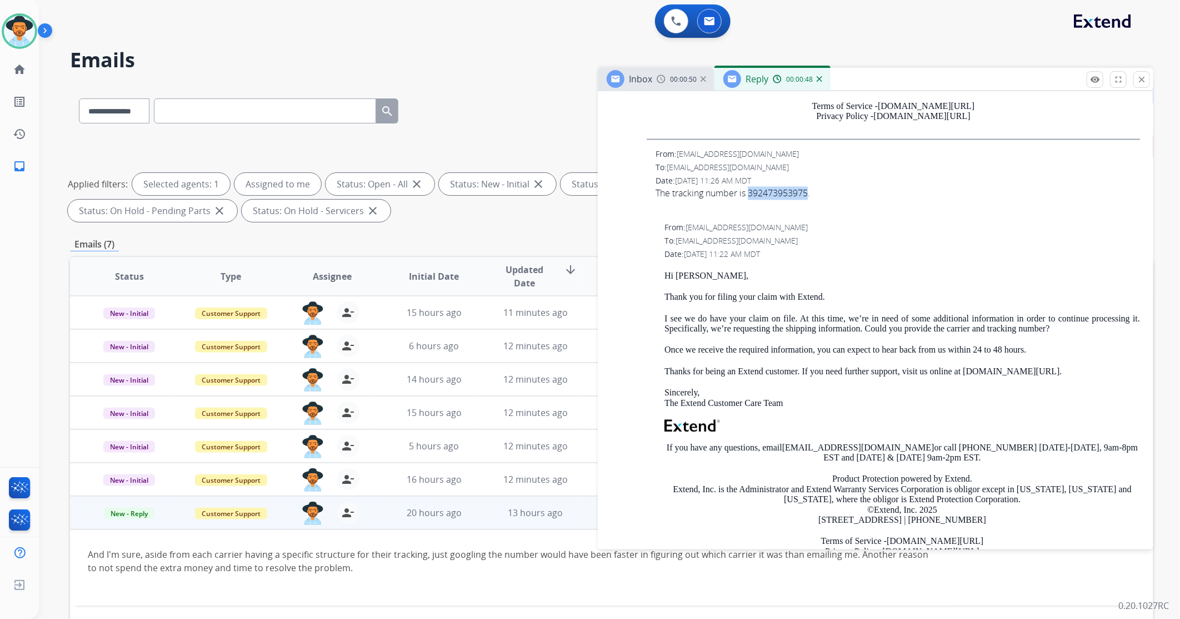
drag, startPoint x: 751, startPoint y: 205, endPoint x: 809, endPoint y: 206, distance: 57.8
click at [809, 200] on div "The tracking number is 392473953975." at bounding box center [898, 192] width 485 height 13
copy div "392473953975"
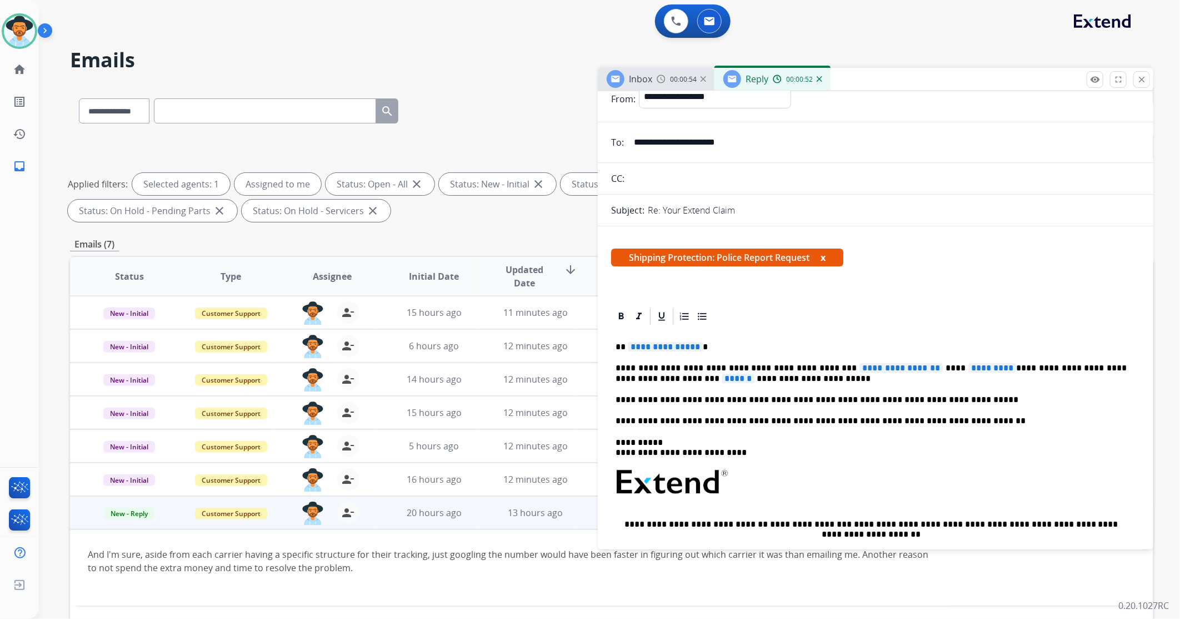
scroll to position [62, 0]
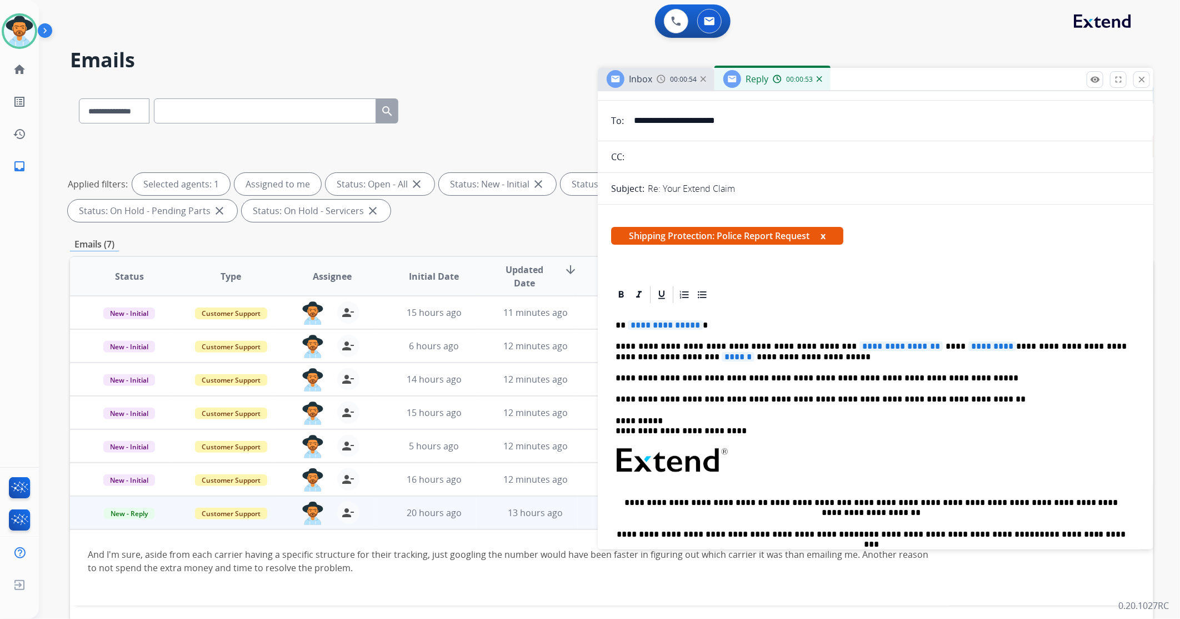
click at [860, 342] on span "**********" at bounding box center [901, 345] width 83 height 9
click at [944, 343] on span "*********" at bounding box center [968, 345] width 48 height 9
click at [1143, 83] on mat-icon "close" at bounding box center [1142, 79] width 10 height 10
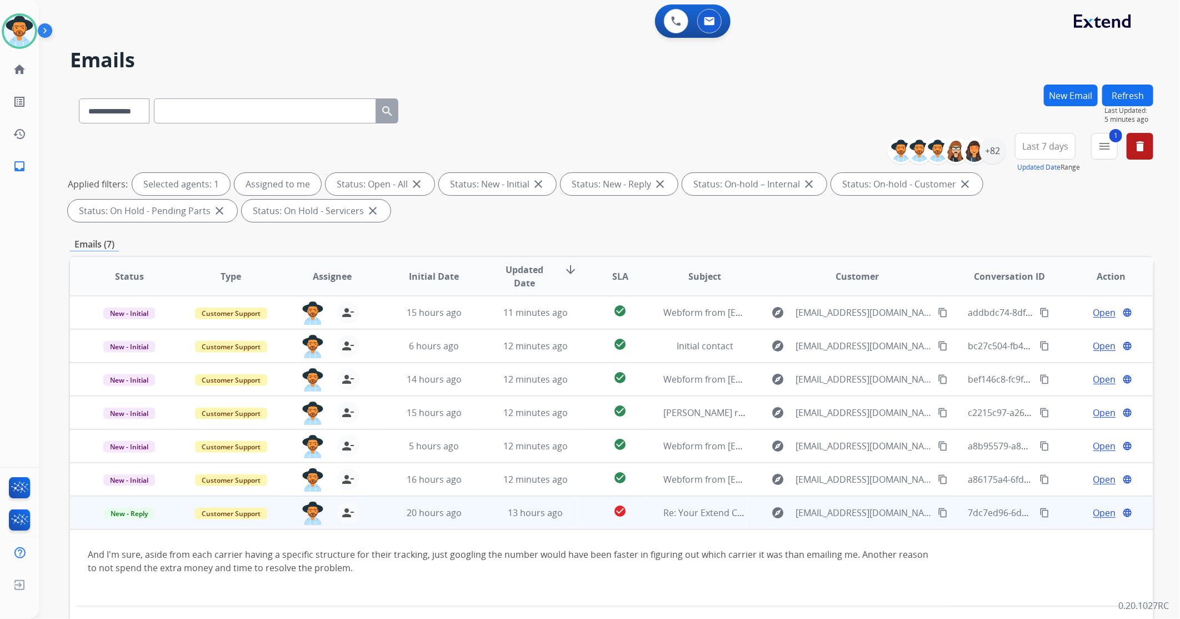
click at [1094, 514] on span "Open" at bounding box center [1105, 512] width 23 height 13
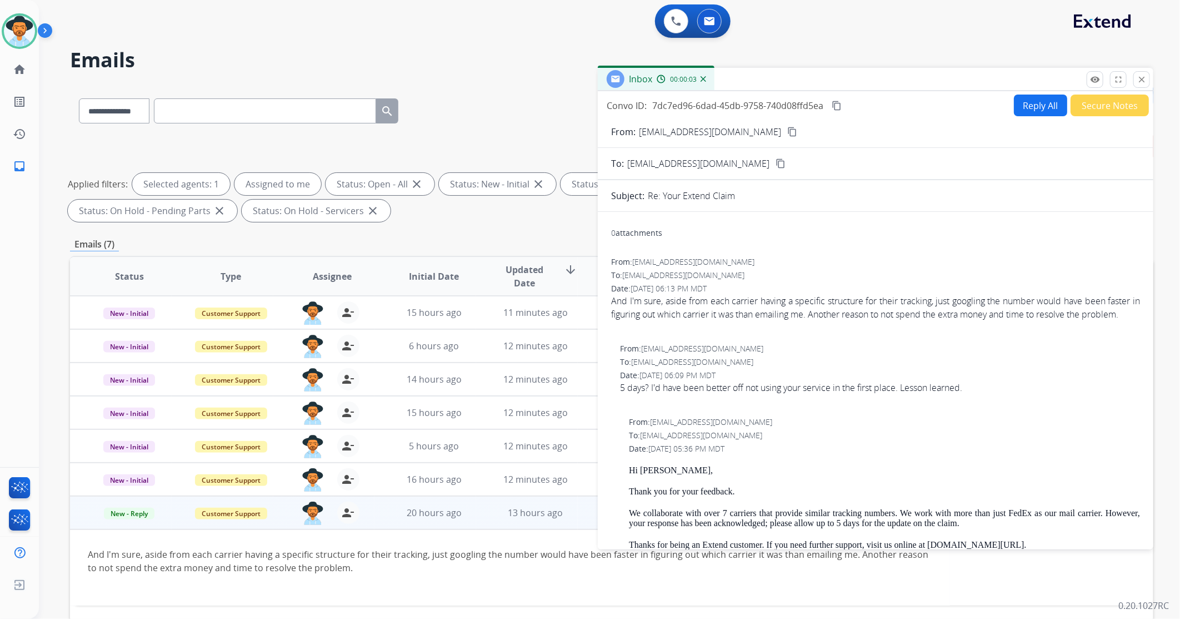
click at [1043, 103] on button "Reply All" at bounding box center [1040, 105] width 53 height 22
select select "**********"
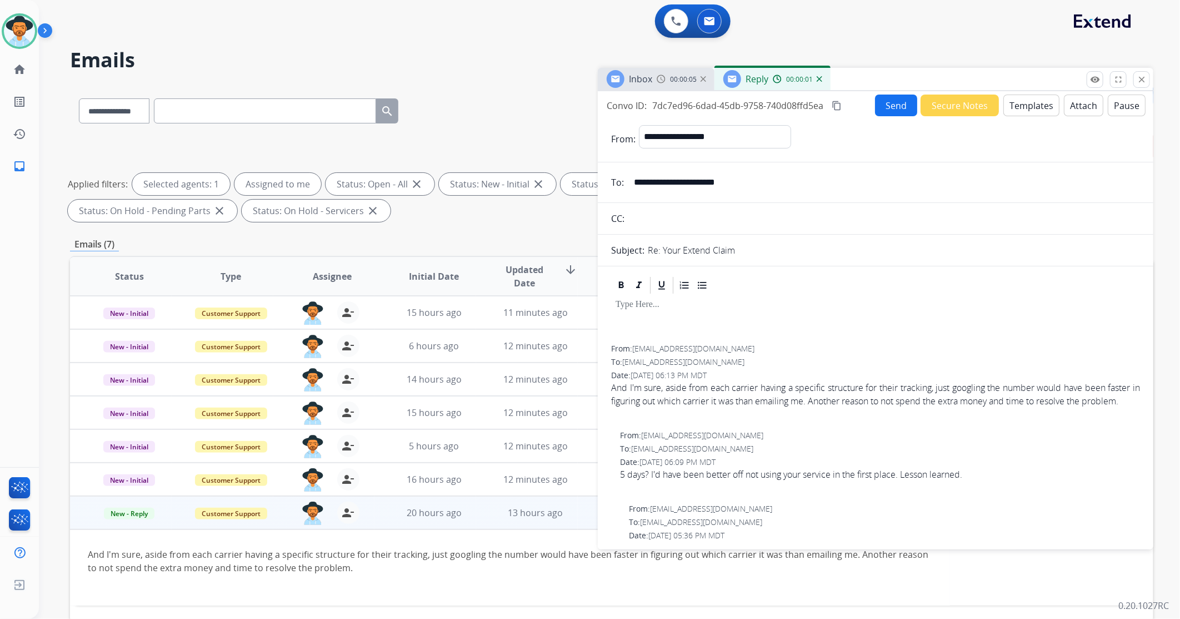
click at [1026, 112] on button "Templates" at bounding box center [1032, 105] width 56 height 22
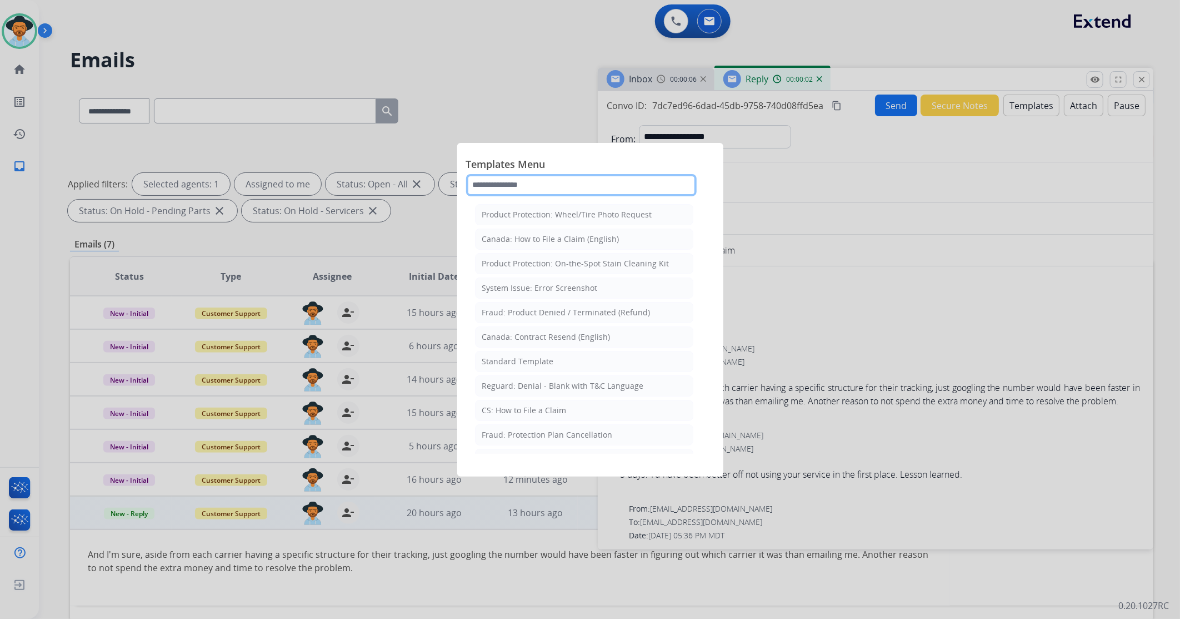
click at [525, 174] on input "text" at bounding box center [581, 185] width 231 height 22
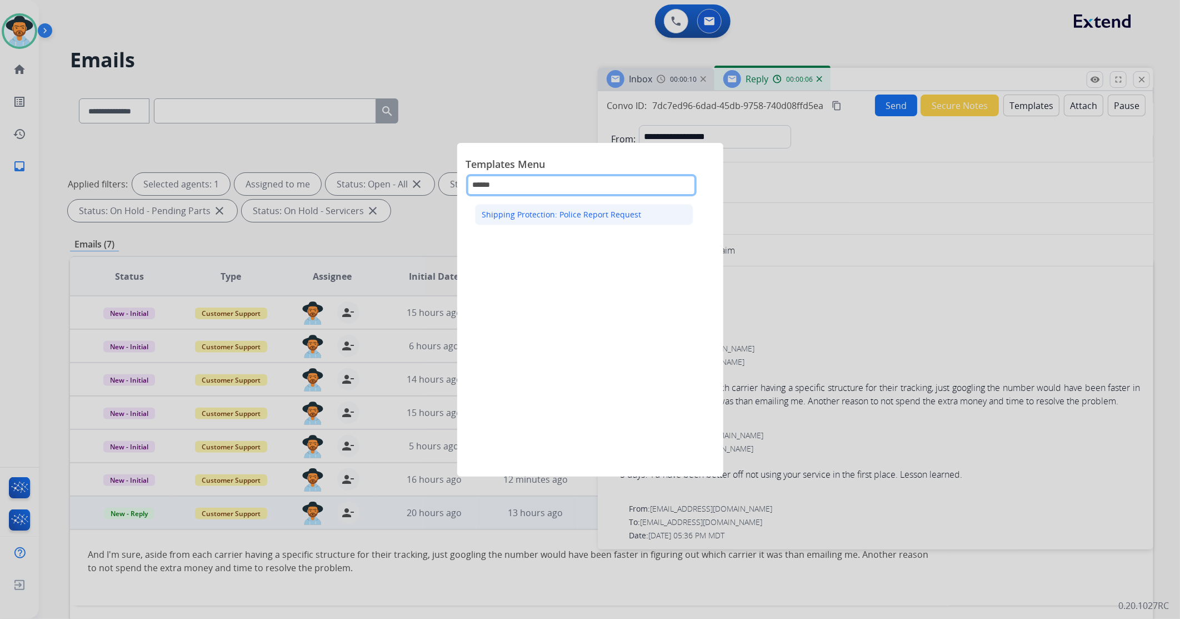
type input "******"
click at [561, 220] on li "Shipping Protection: Police Report Request" at bounding box center [584, 214] width 218 height 21
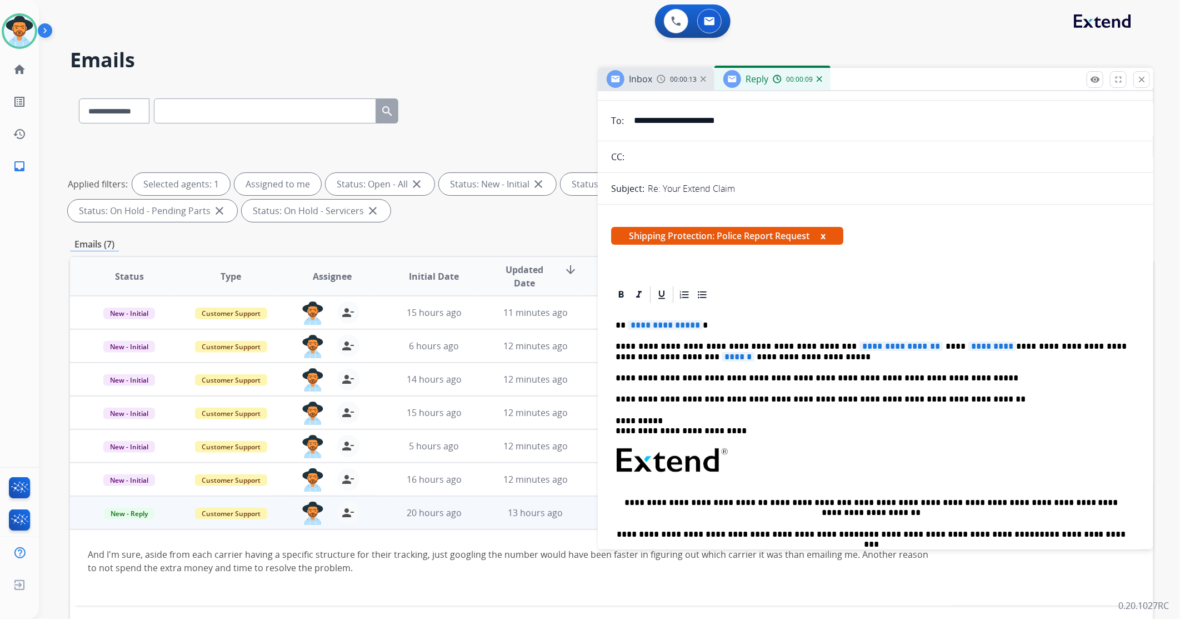
click at [847, 352] on p "**********" at bounding box center [871, 351] width 511 height 21
click at [860, 343] on span "**********" at bounding box center [901, 345] width 83 height 9
click at [944, 343] on span "*********" at bounding box center [968, 345] width 48 height 9
click at [698, 352] on span "******" at bounding box center [681, 356] width 33 height 9
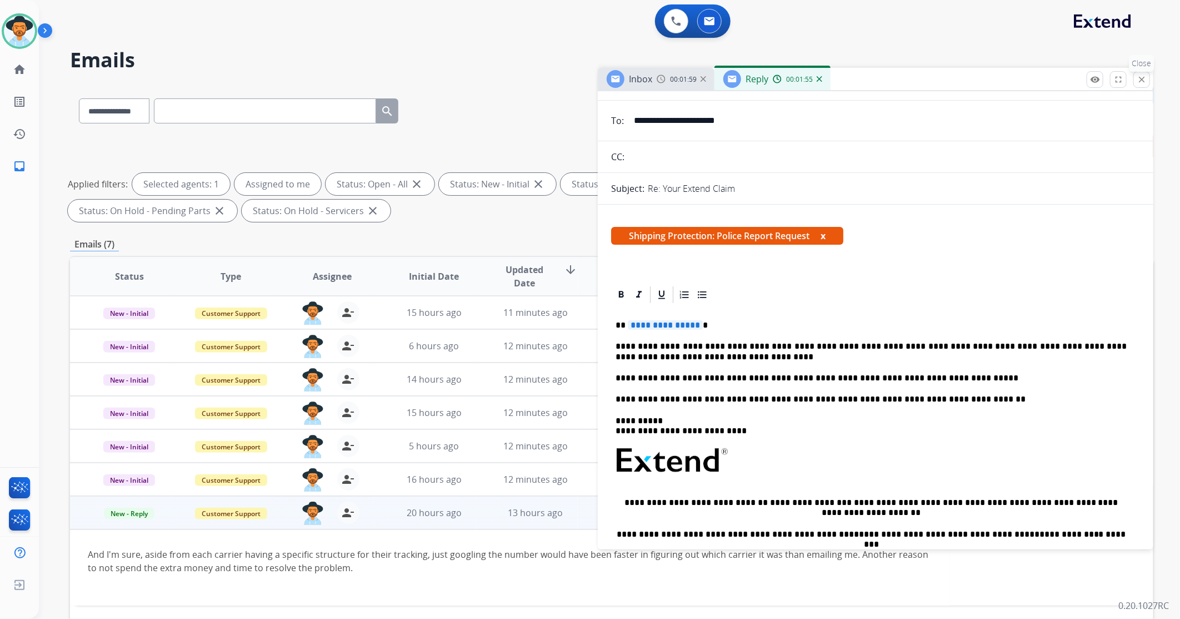
click at [1141, 81] on mat-icon "close" at bounding box center [1142, 79] width 10 height 10
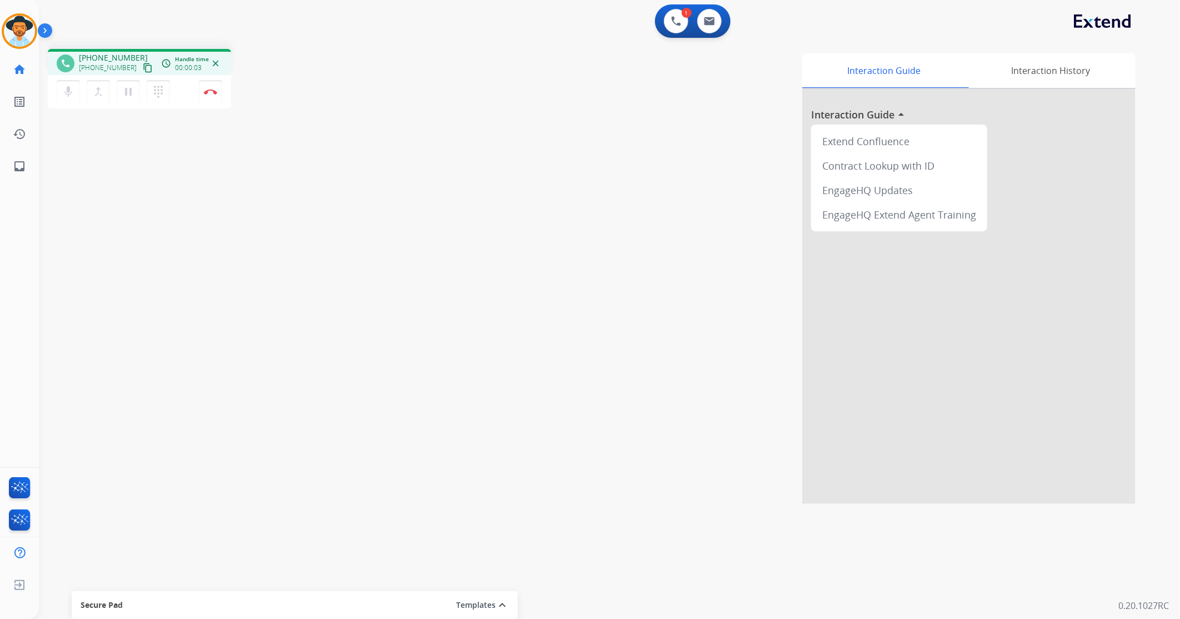
click at [143, 68] on mat-icon "content_copy" at bounding box center [148, 68] width 10 height 10
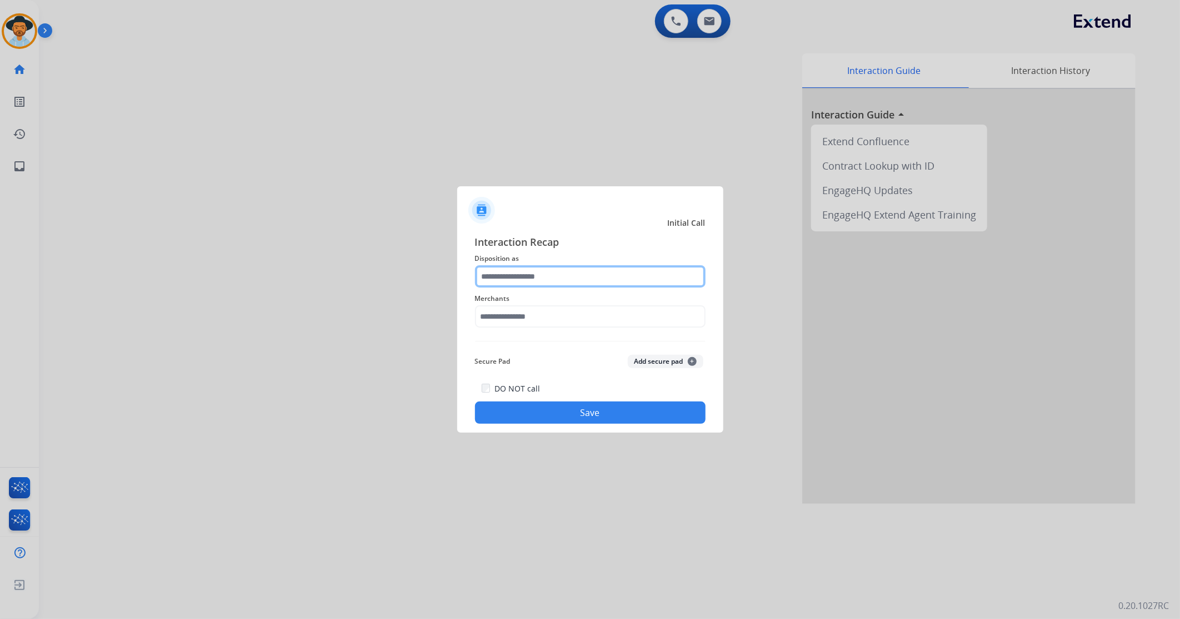
click at [552, 272] on input "text" at bounding box center [590, 276] width 231 height 22
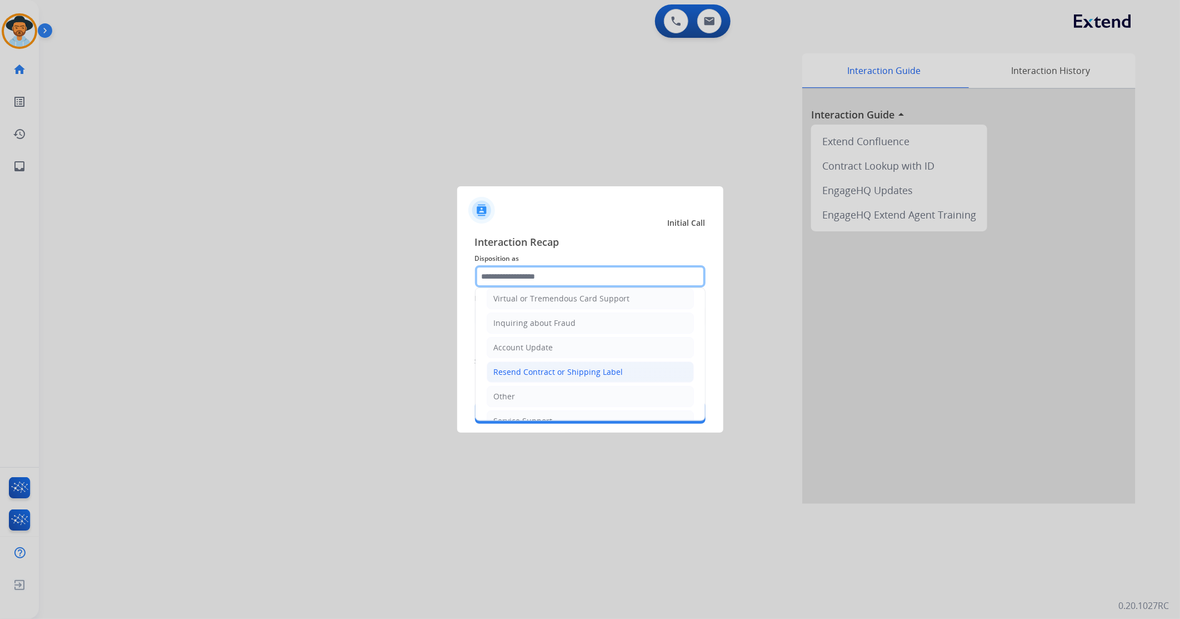
scroll to position [174, 0]
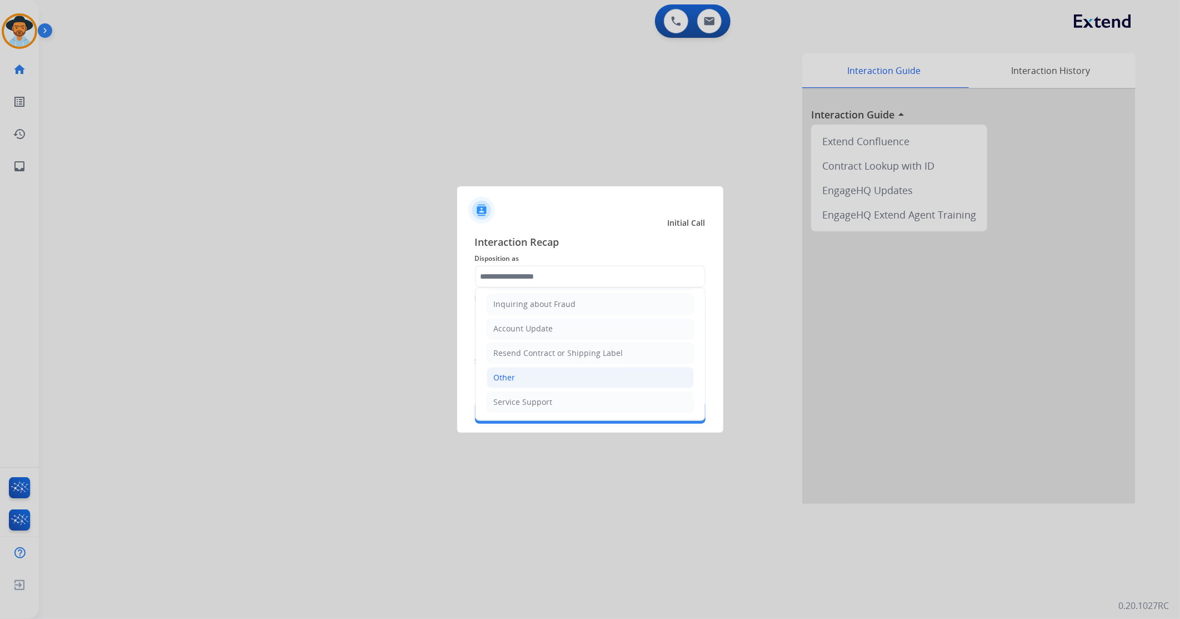
click at [540, 371] on li "Other" at bounding box center [590, 377] width 207 height 21
type input "*****"
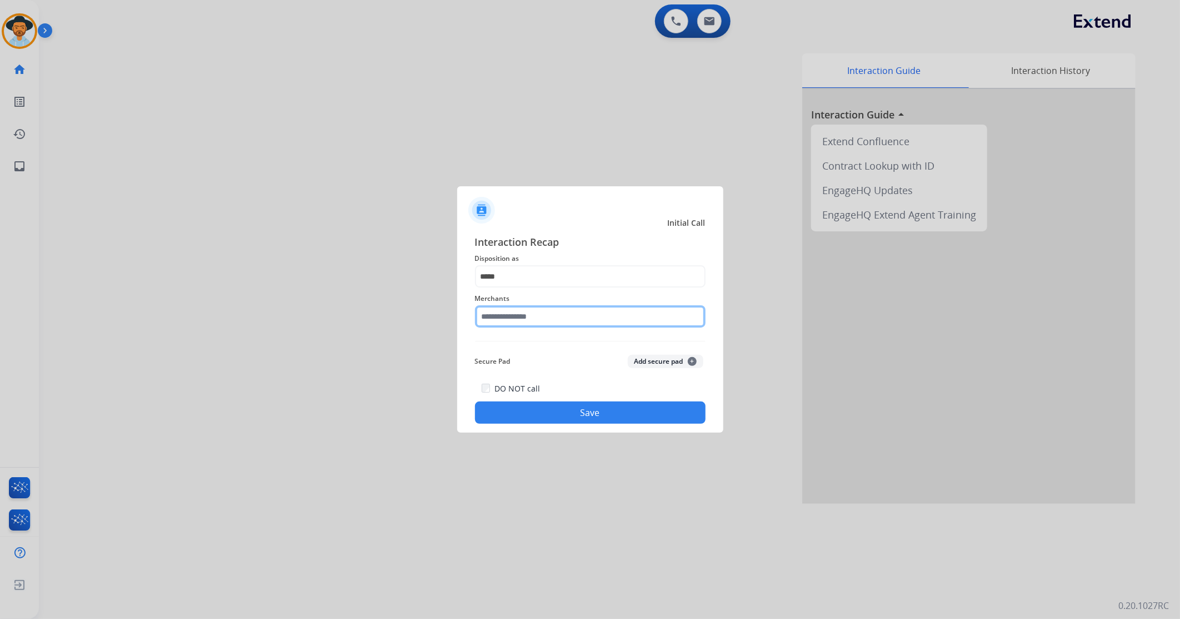
click at [535, 313] on input "text" at bounding box center [590, 316] width 231 height 22
click at [506, 346] on div "Heybike" at bounding box center [509, 347] width 29 height 11
type input "*******"
click at [536, 415] on button "Save" at bounding box center [590, 412] width 231 height 22
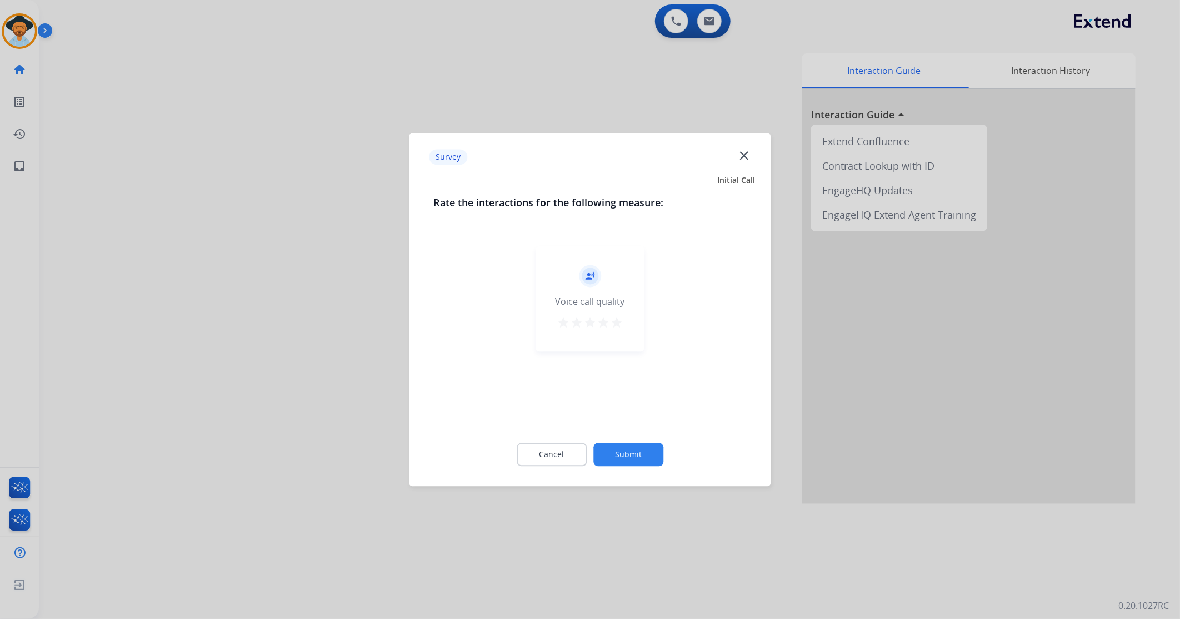
click at [620, 318] on mat-icon "star" at bounding box center [616, 322] width 13 height 13
click at [617, 456] on button "Submit" at bounding box center [629, 453] width 70 height 23
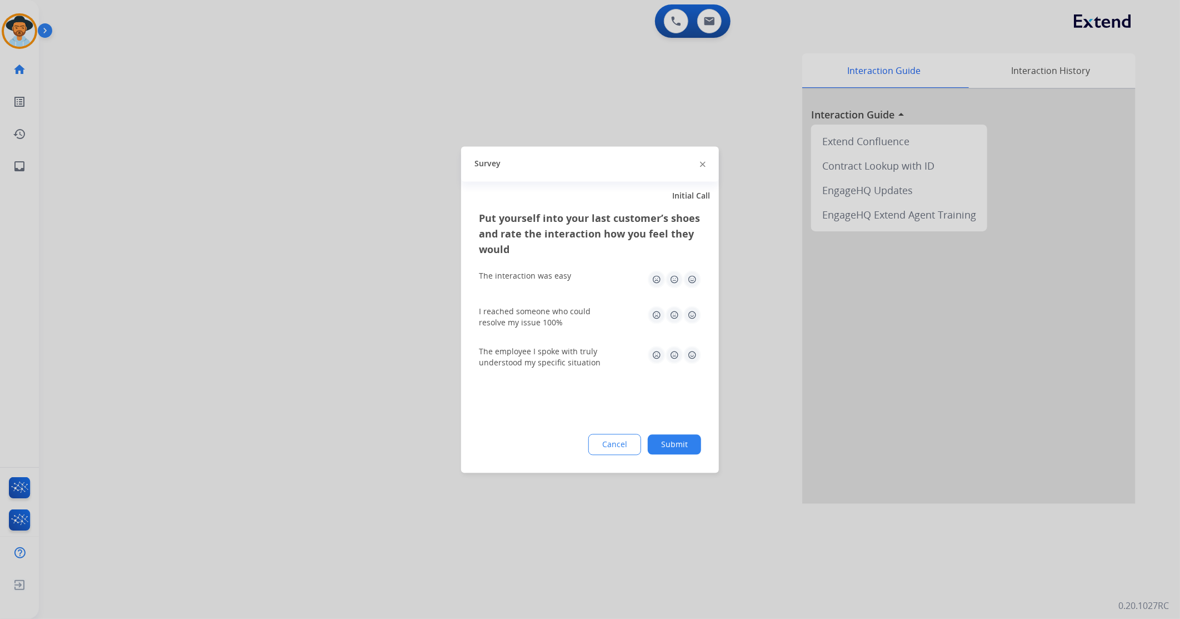
click at [694, 276] on img at bounding box center [693, 279] width 18 height 18
click at [689, 313] on img at bounding box center [693, 315] width 18 height 18
click at [691, 358] on img at bounding box center [693, 355] width 18 height 18
click at [666, 451] on button "Submit" at bounding box center [674, 444] width 53 height 20
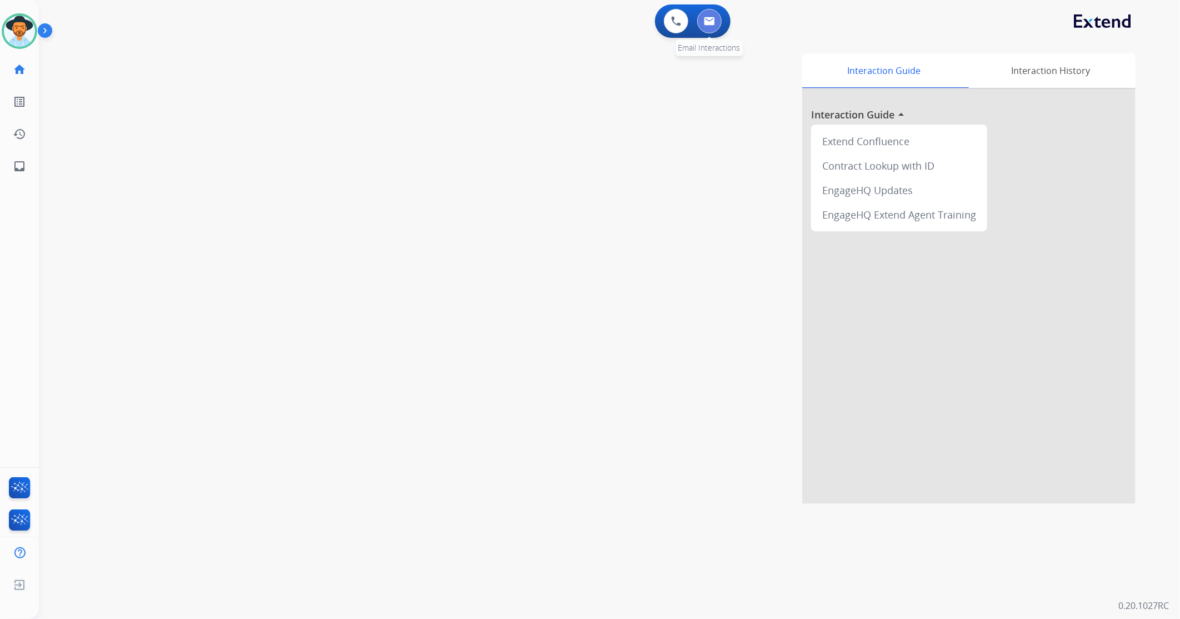
click at [712, 23] on img at bounding box center [709, 21] width 11 height 9
select select "**********"
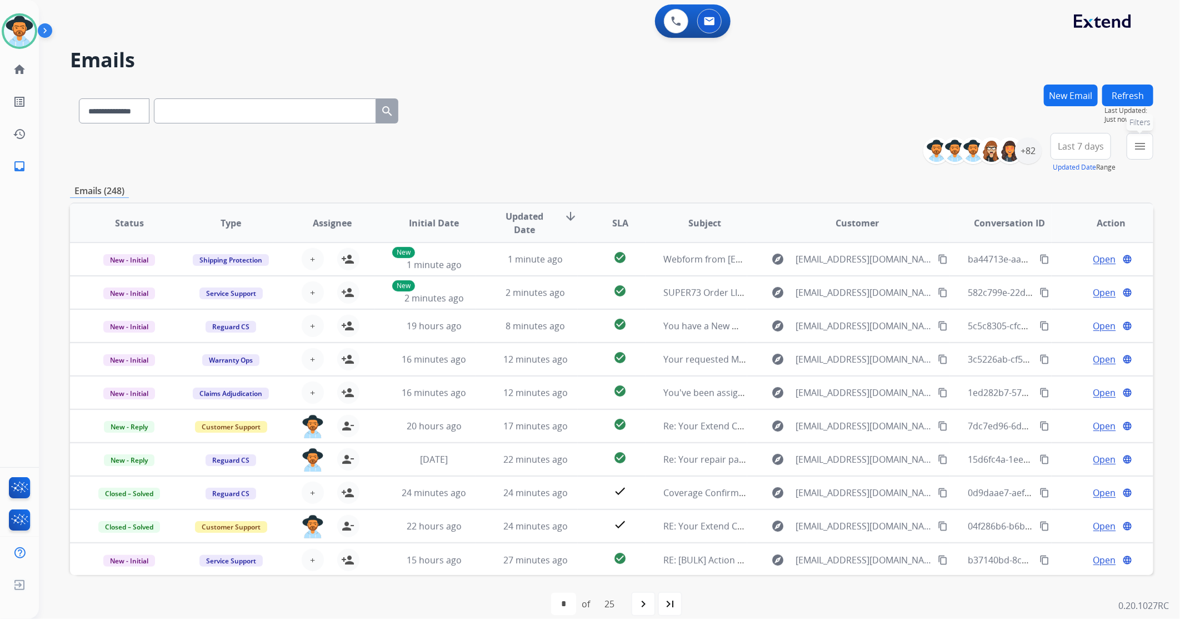
click at [1142, 151] on mat-icon "menu" at bounding box center [1140, 145] width 13 height 13
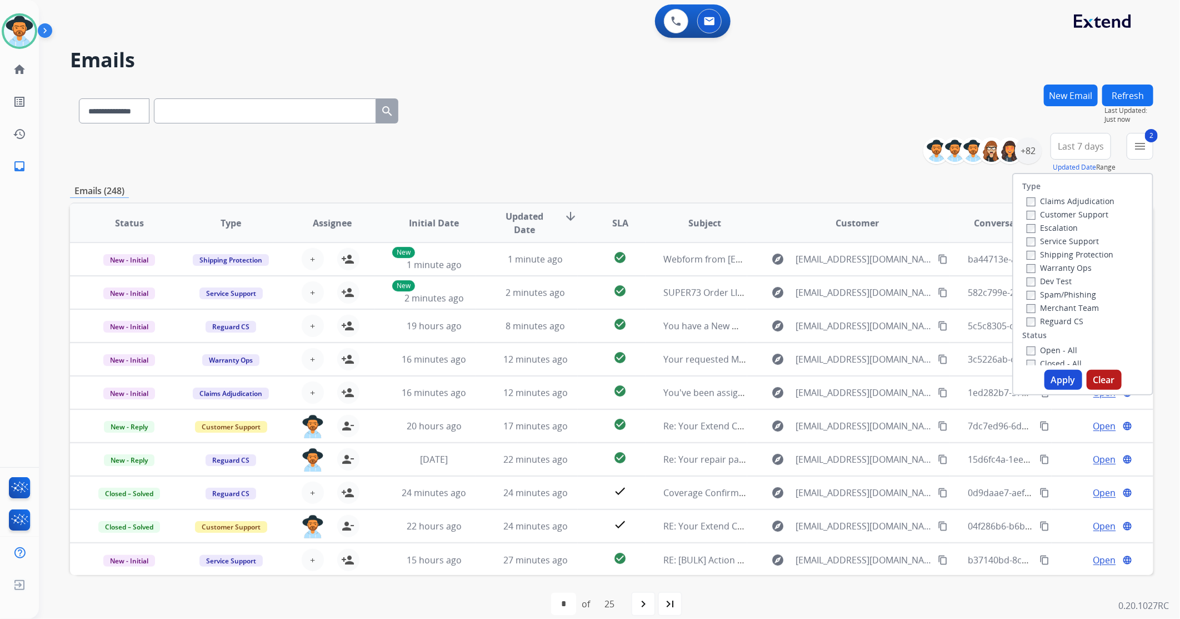
click at [1059, 378] on button "Apply" at bounding box center [1064, 380] width 38 height 20
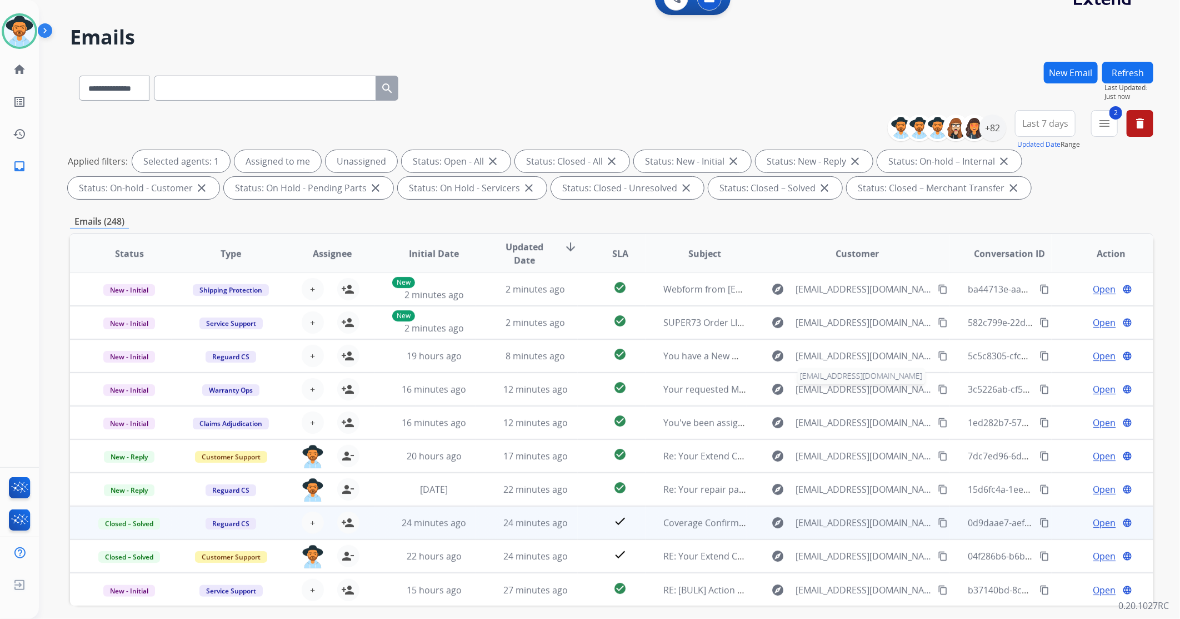
scroll to position [62, 0]
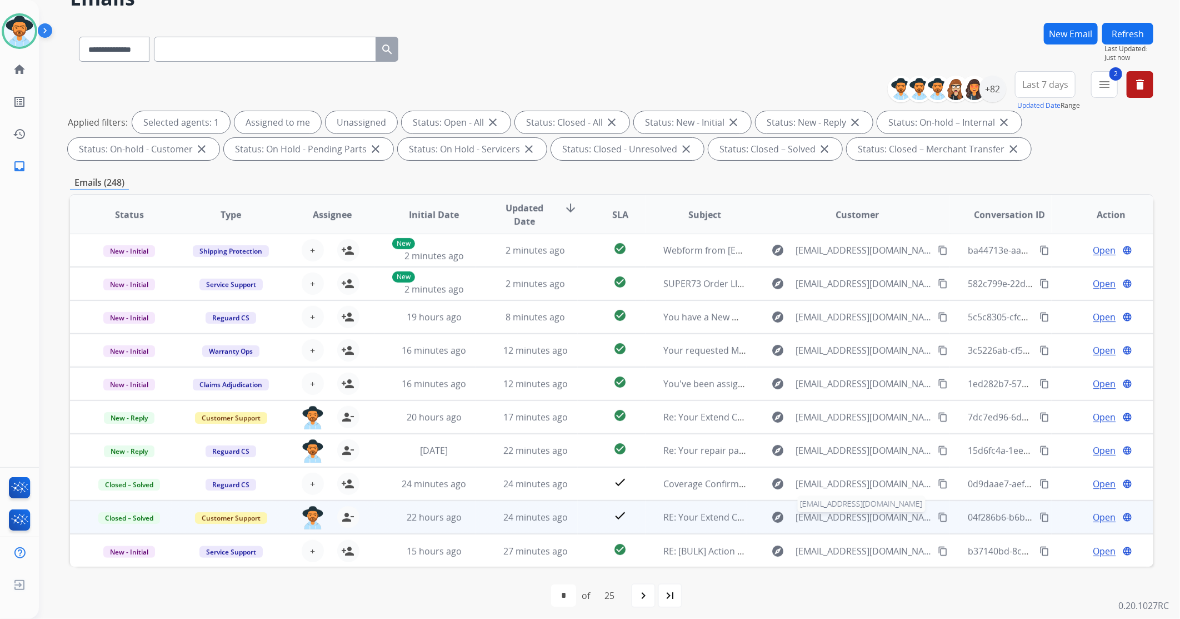
click at [876, 519] on span "[EMAIL_ADDRESS][DOMAIN_NAME]" at bounding box center [864, 516] width 136 height 13
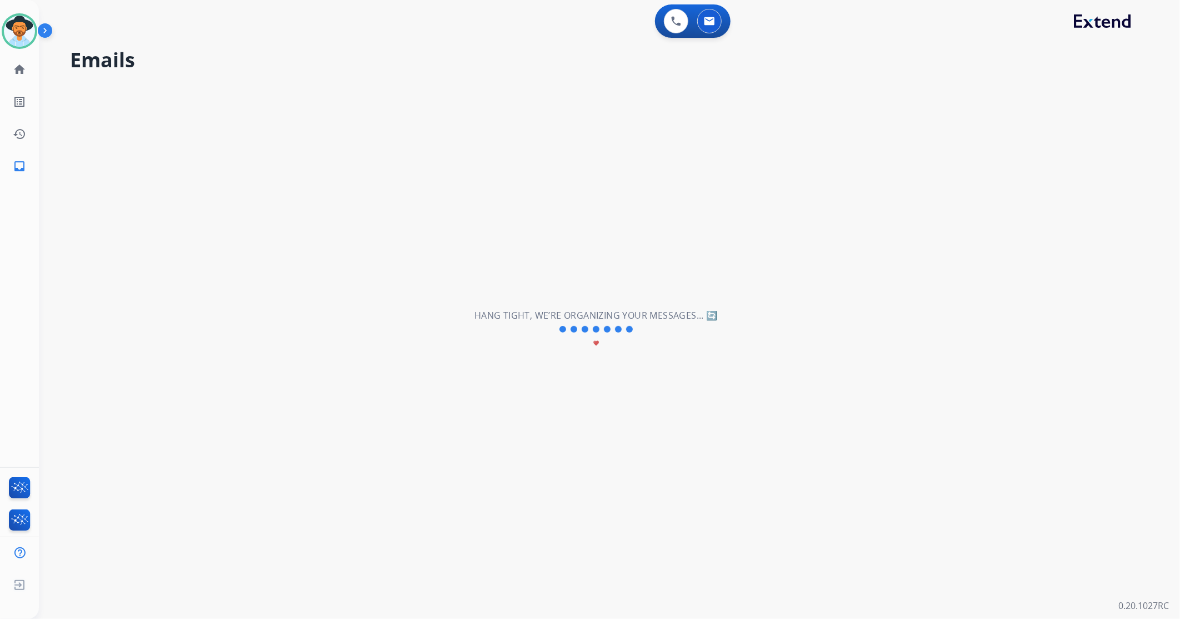
scroll to position [0, 0]
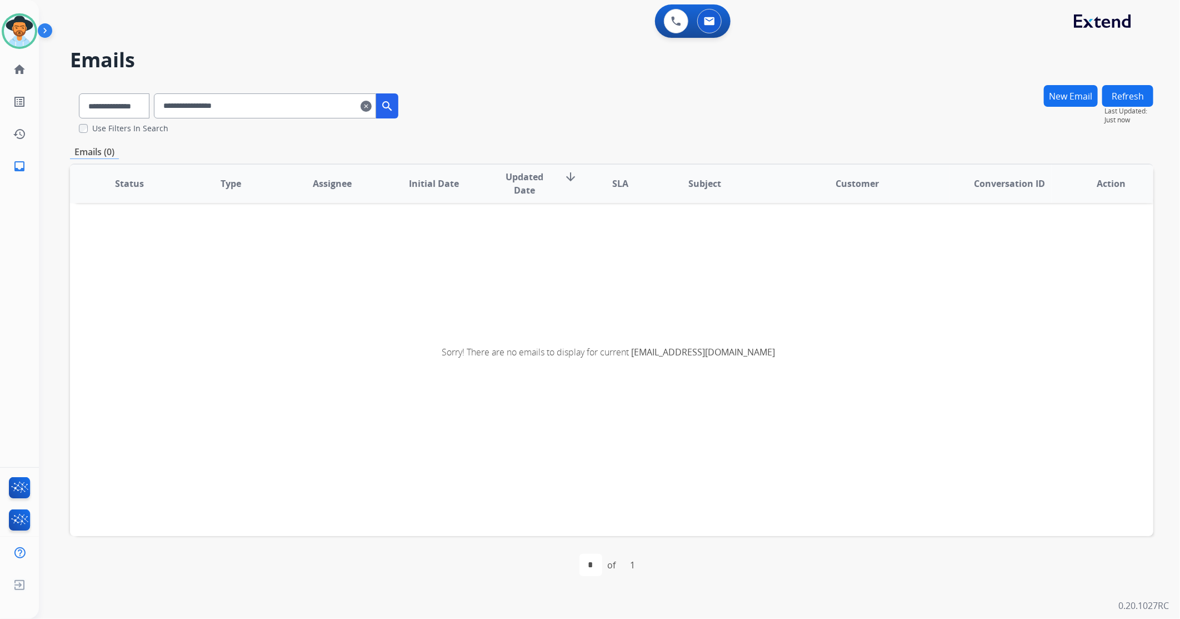
click at [372, 106] on mat-icon "clear" at bounding box center [366, 105] width 11 height 13
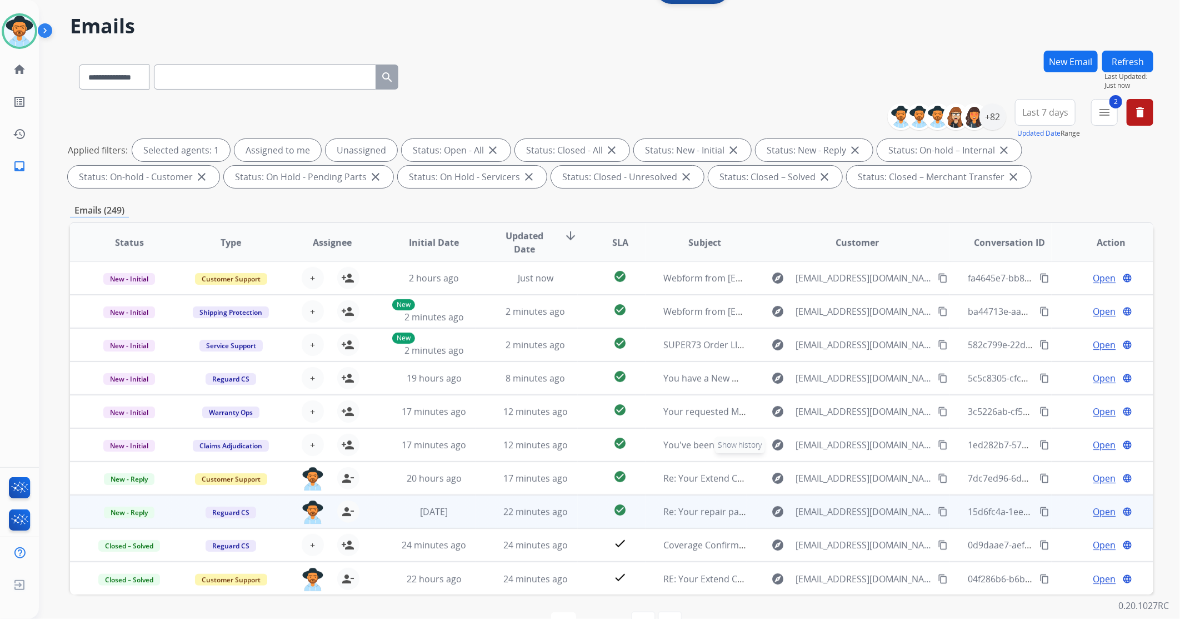
scroll to position [67, 0]
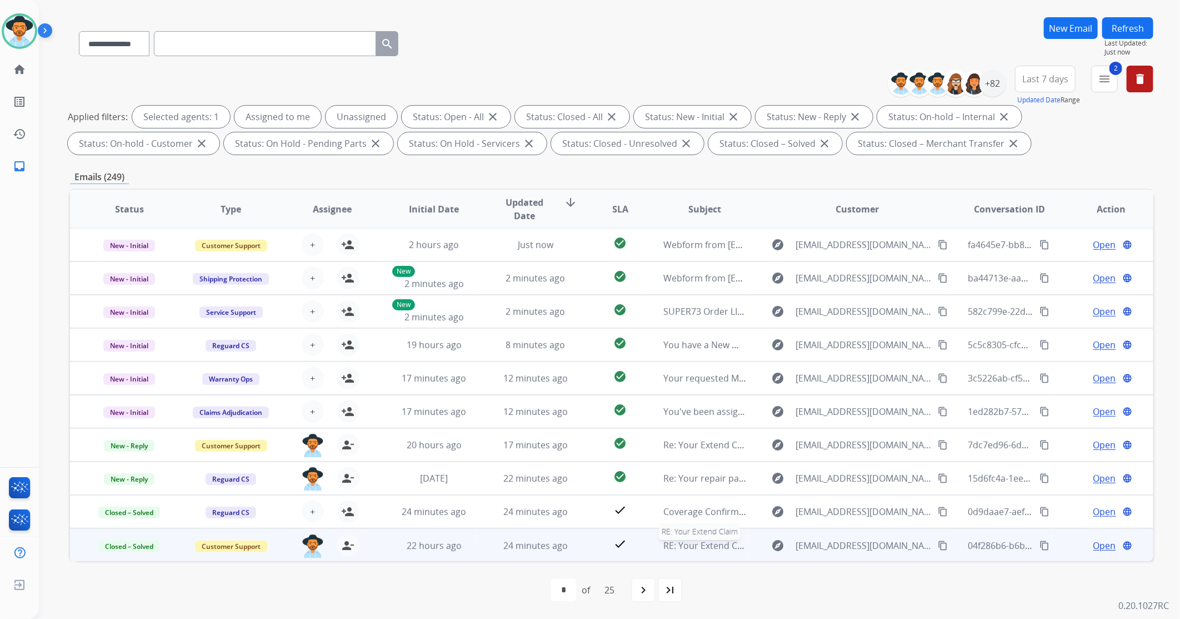
click at [675, 546] on span "RE: Your Extend Claim" at bounding box center [710, 545] width 92 height 12
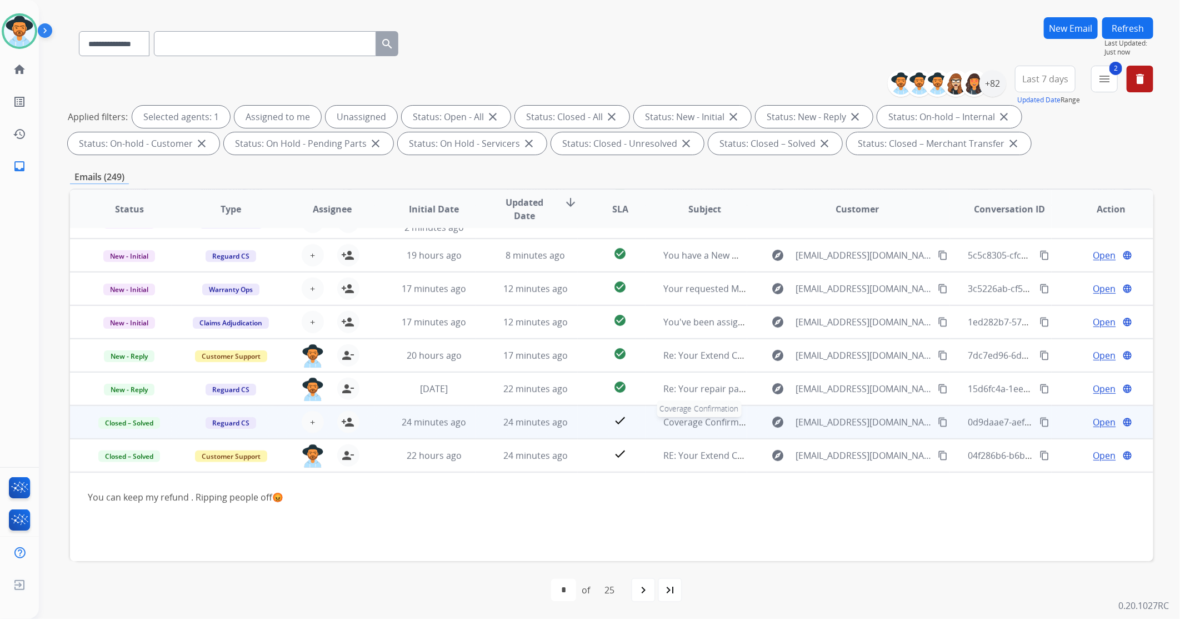
click at [685, 418] on span "Coverage Confirmation" at bounding box center [712, 422] width 97 height 12
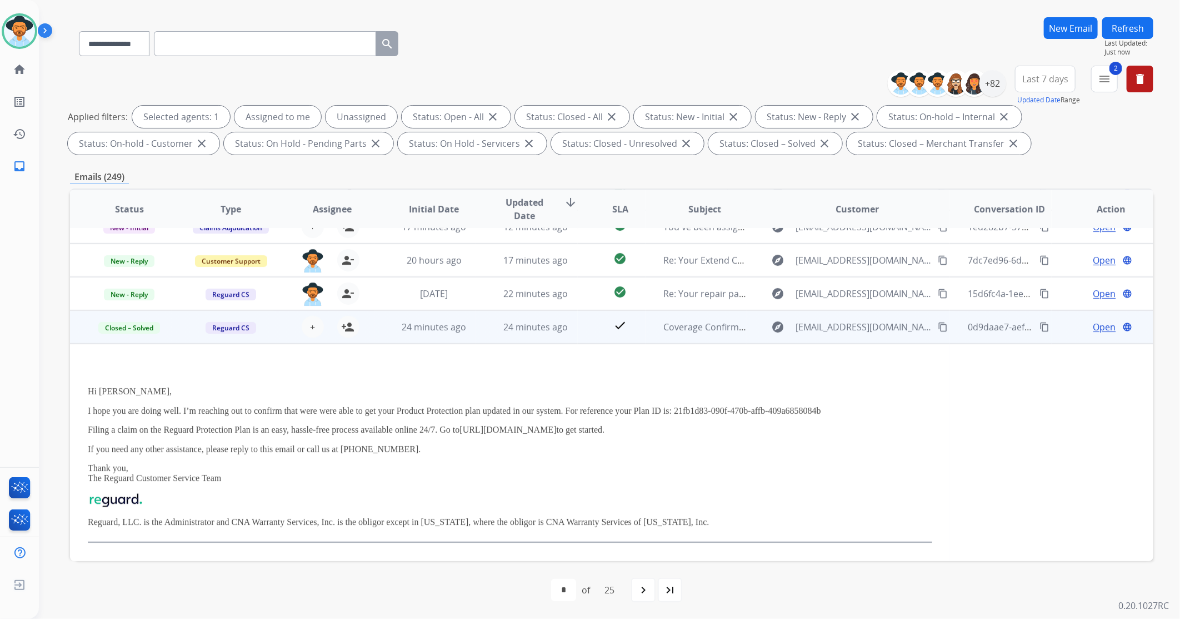
scroll to position [223, 0]
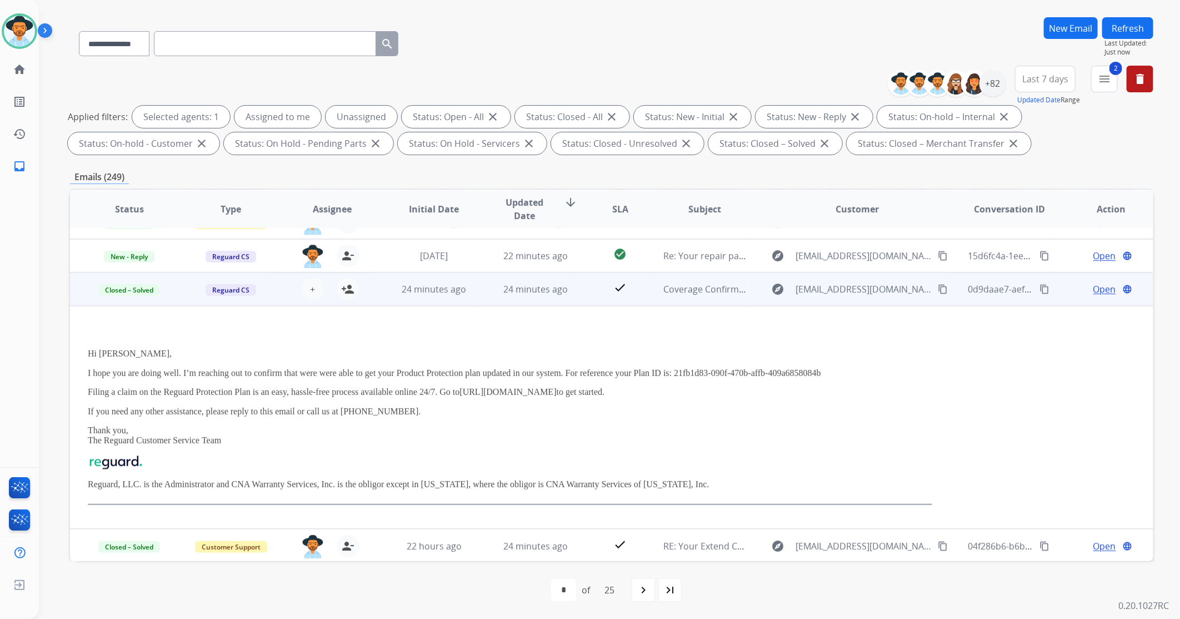
click at [1094, 291] on span "Open" at bounding box center [1105, 288] width 23 height 13
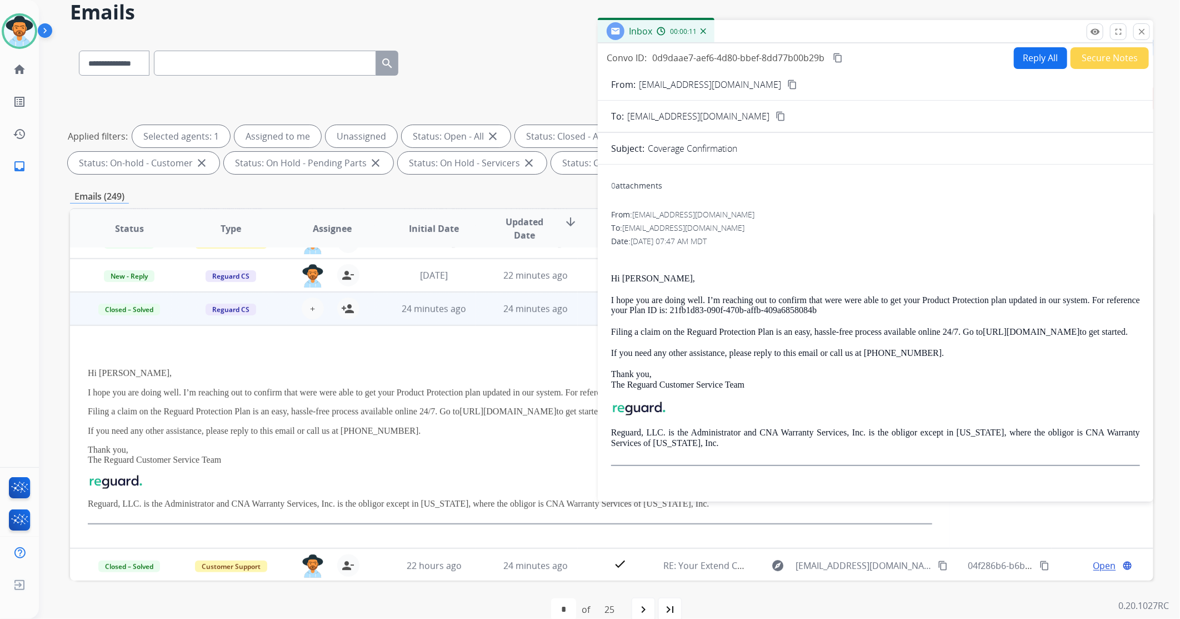
scroll to position [67, 0]
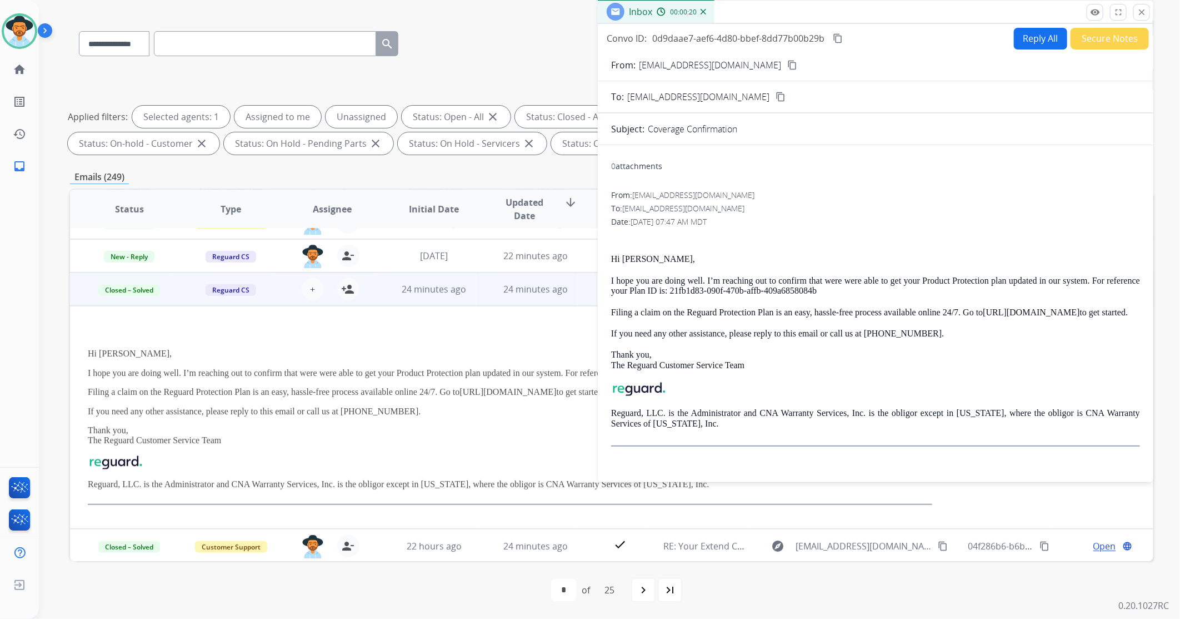
click at [1143, 13] on mat-icon "close" at bounding box center [1142, 12] width 10 height 10
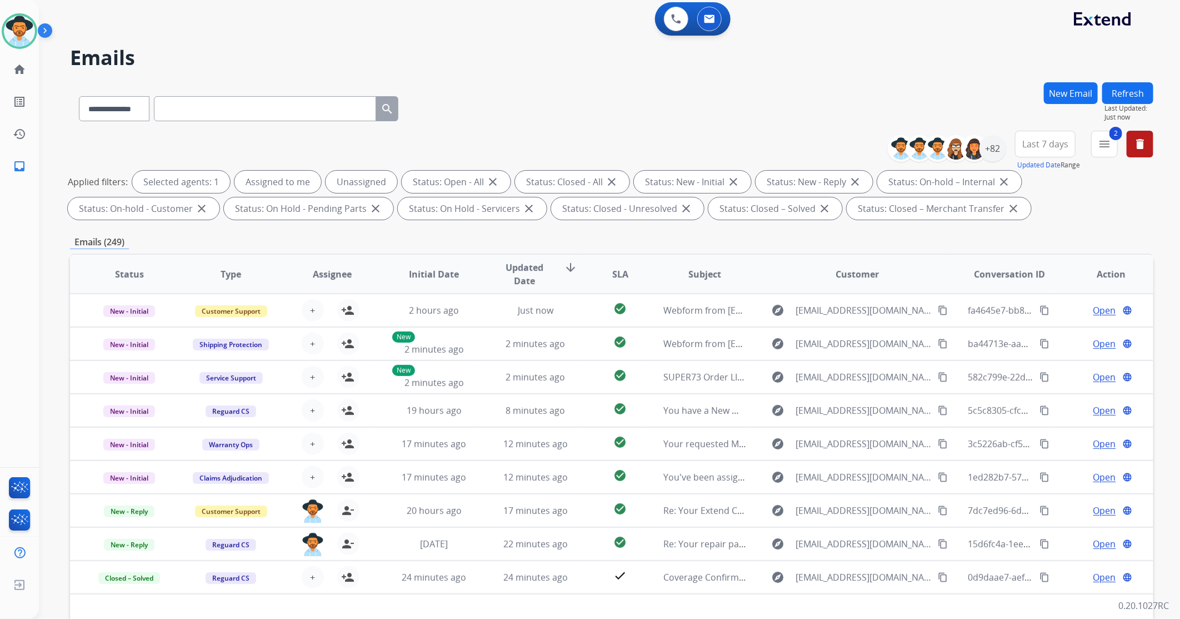
scroll to position [0, 0]
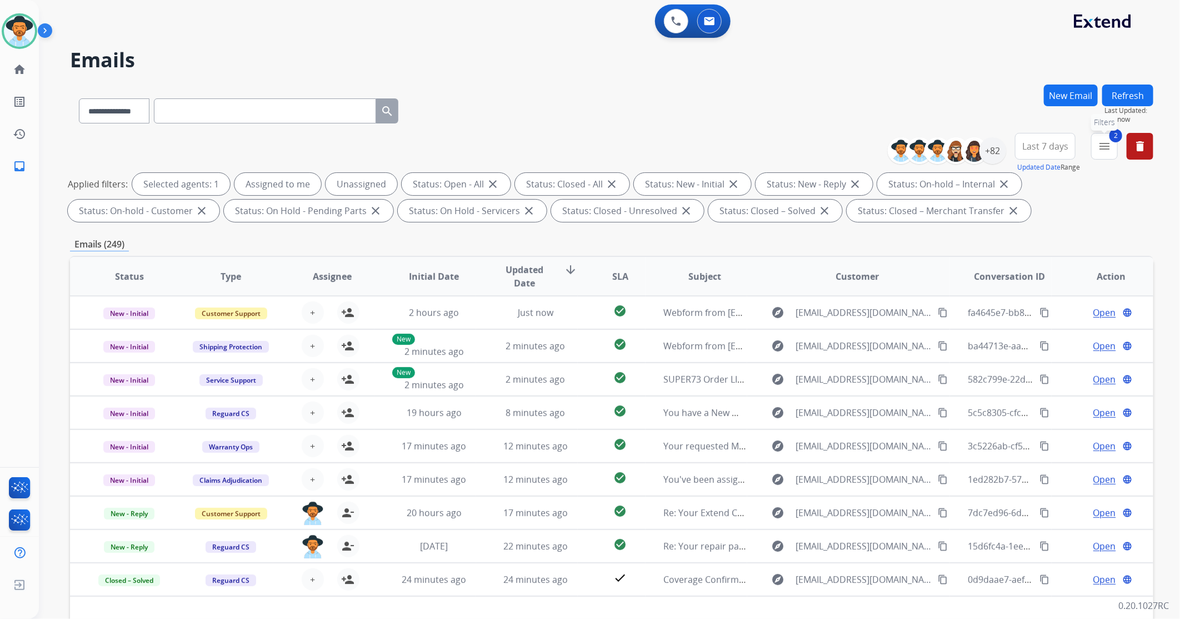
click at [1100, 144] on mat-icon "menu" at bounding box center [1104, 145] width 13 height 13
click at [995, 157] on div "+82" at bounding box center [993, 150] width 27 height 27
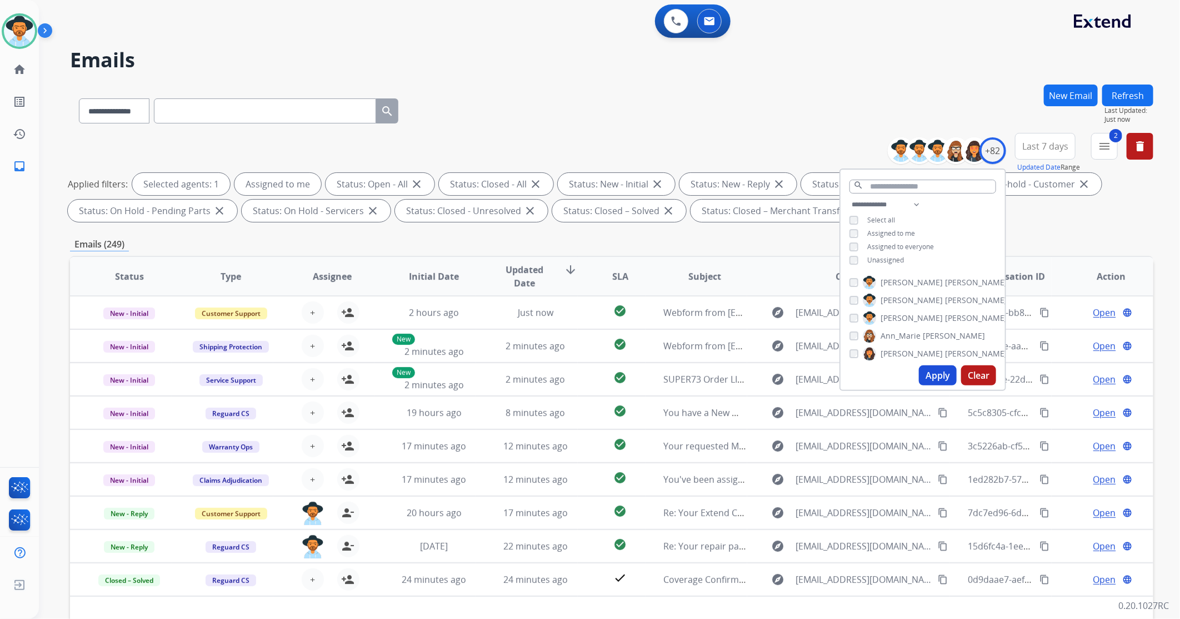
drag, startPoint x: 941, startPoint y: 376, endPoint x: 935, endPoint y: 376, distance: 6.1
click at [940, 376] on button "Apply" at bounding box center [938, 375] width 38 height 20
click at [940, 376] on div "**********" at bounding box center [596, 349] width 1115 height 619
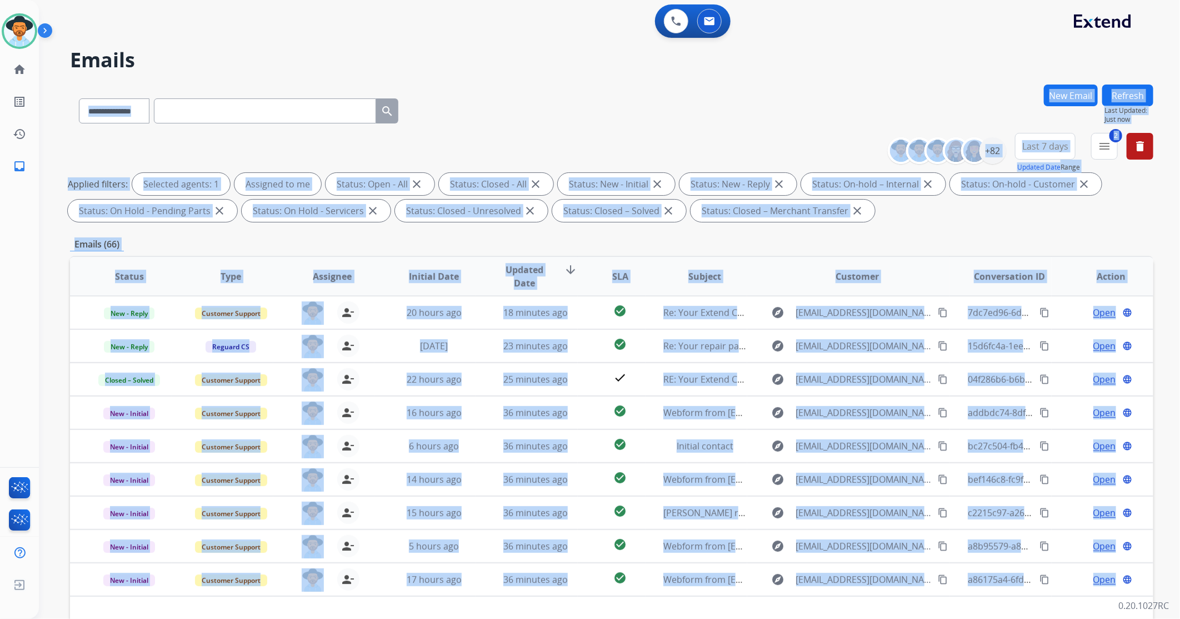
click at [1115, 214] on div "Applied filters: Selected agents: 1 Assigned to me Status: Open - All close Sta…" at bounding box center [610, 197] width 1084 height 49
click at [1023, 223] on div "**********" at bounding box center [612, 179] width 1084 height 93
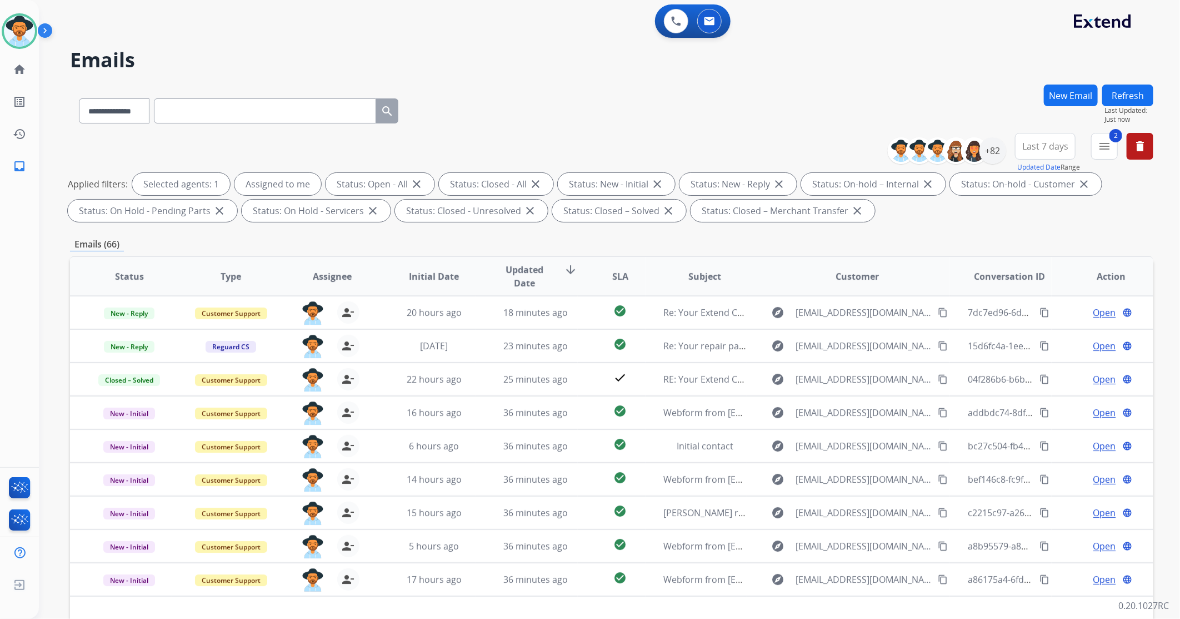
click at [990, 230] on div "**********" at bounding box center [612, 384] width 1084 height 601
click at [1102, 150] on mat-icon "menu" at bounding box center [1104, 145] width 13 height 13
click at [1099, 150] on mat-icon "menu" at bounding box center [1104, 145] width 13 height 13
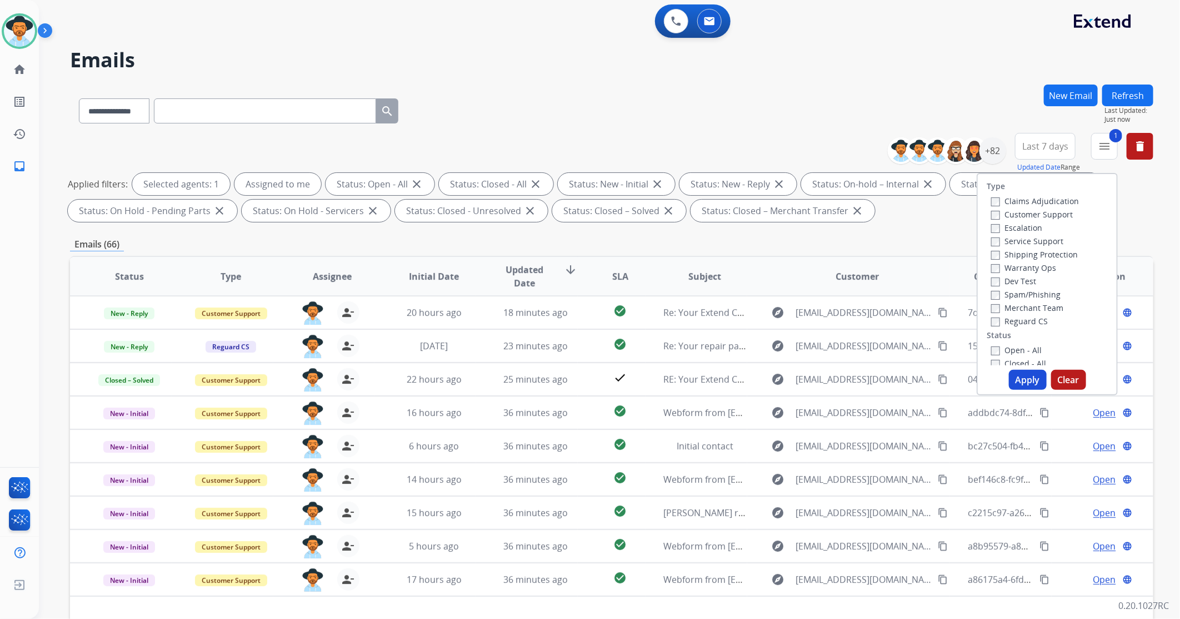
click at [1015, 376] on button "Apply" at bounding box center [1028, 380] width 38 height 20
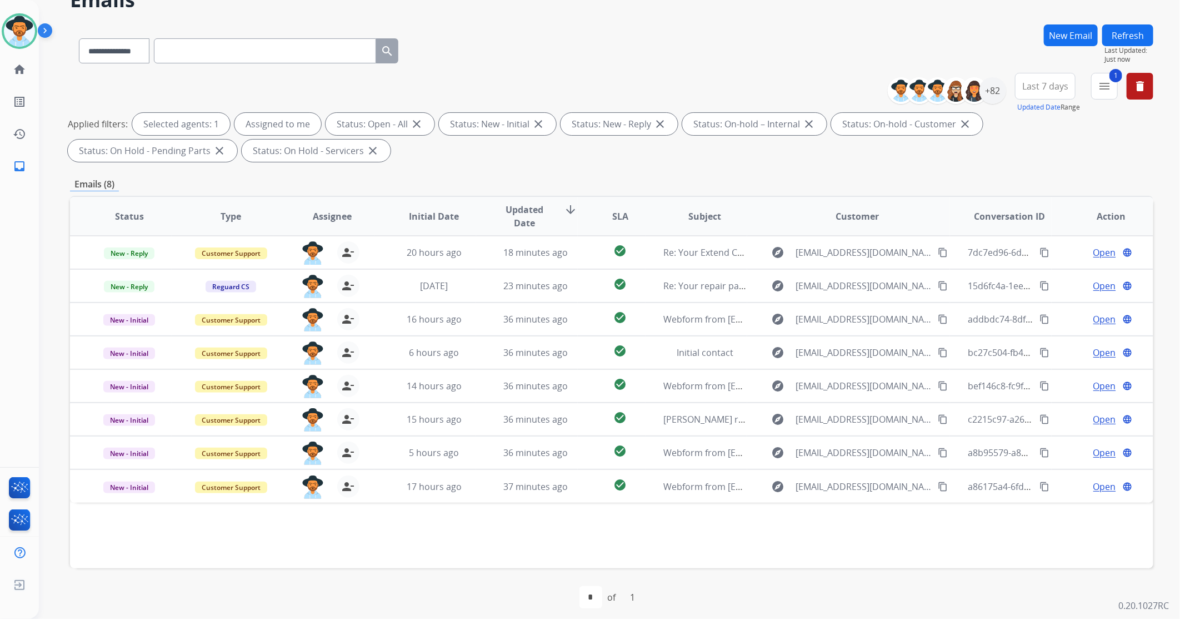
scroll to position [67, 0]
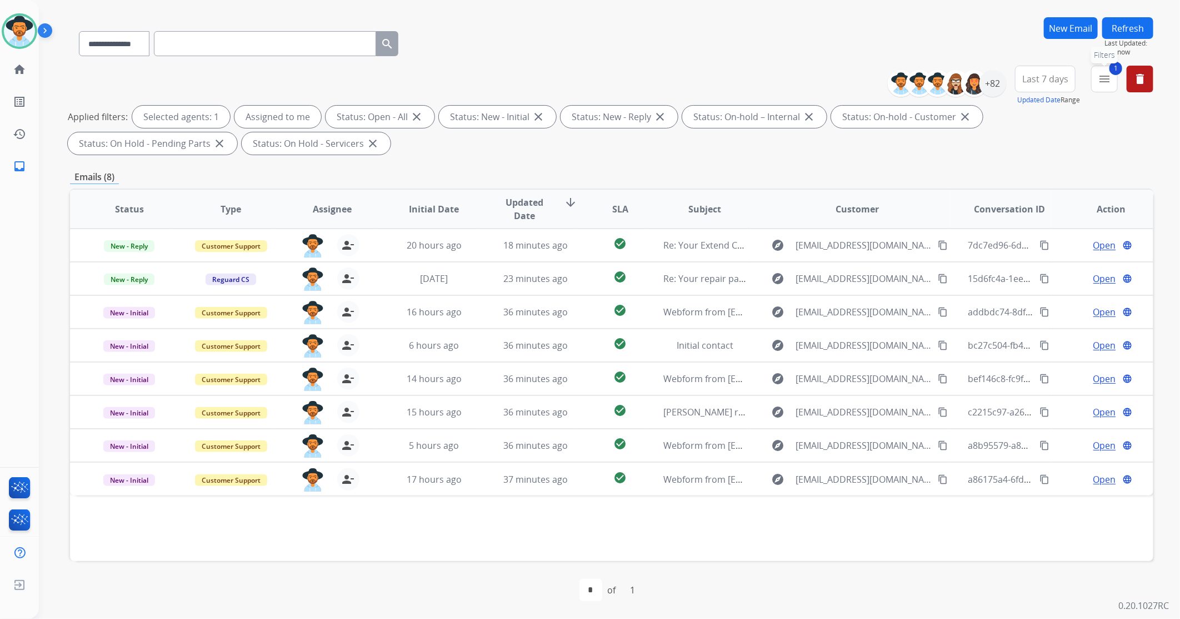
click at [1113, 74] on button "1 menu Filters" at bounding box center [1105, 79] width 27 height 27
click at [1114, 79] on button "1 menu Filters" at bounding box center [1105, 79] width 27 height 27
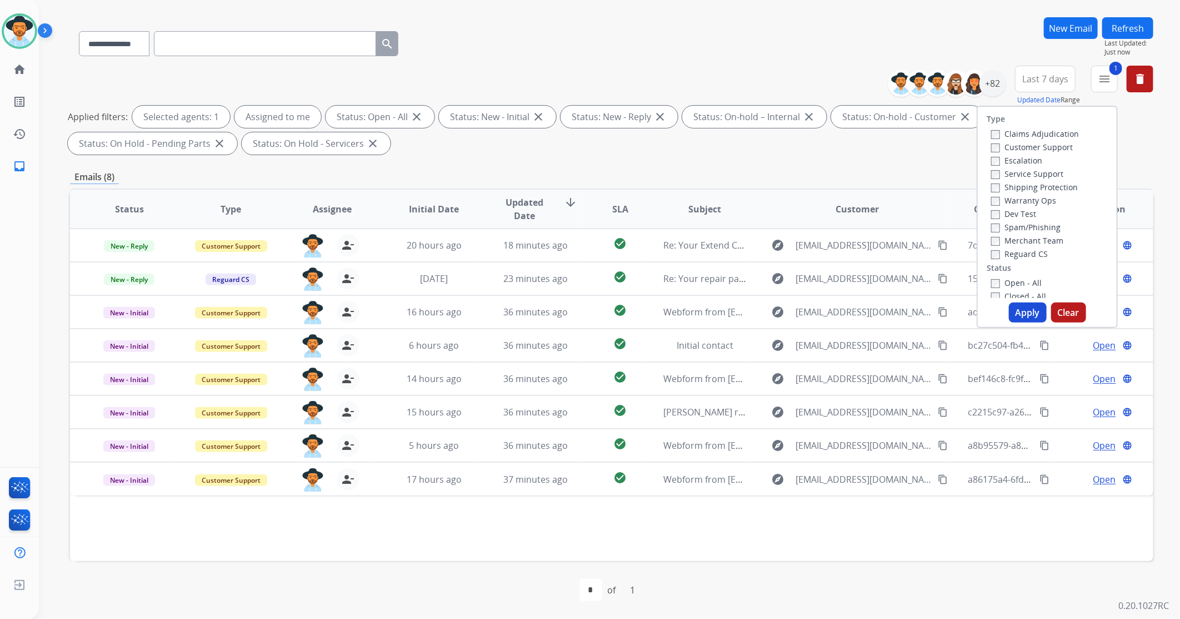
click at [995, 280] on label "Open - All" at bounding box center [1016, 282] width 51 height 11
click at [1023, 312] on button "Apply" at bounding box center [1028, 312] width 38 height 20
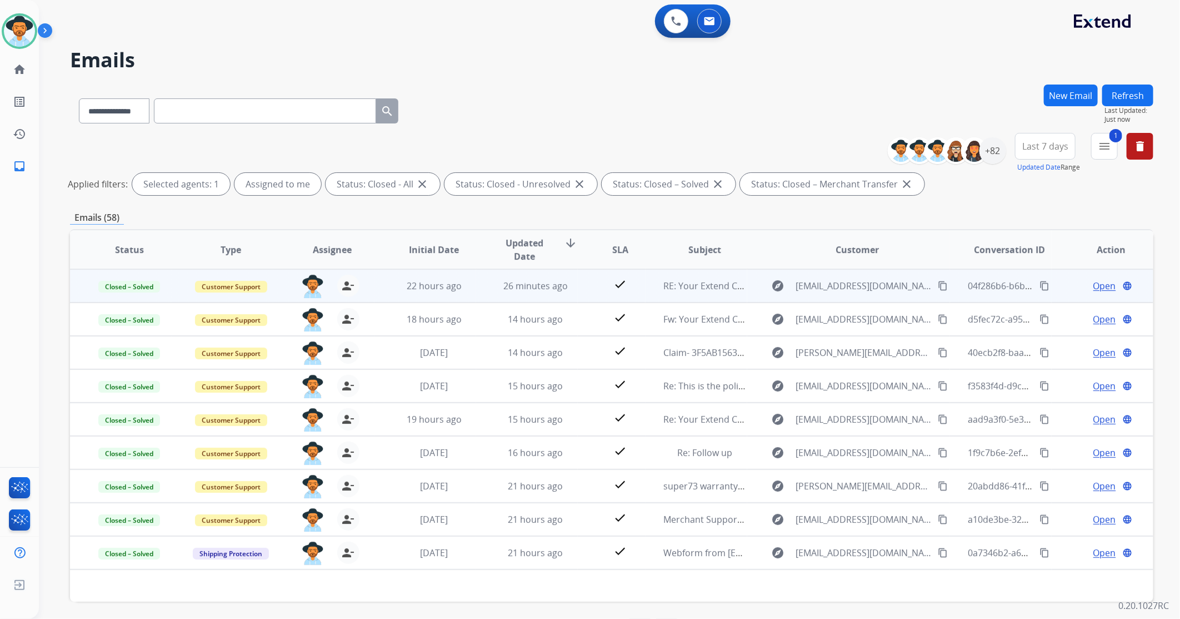
click at [585, 290] on td "check" at bounding box center [612, 285] width 68 height 33
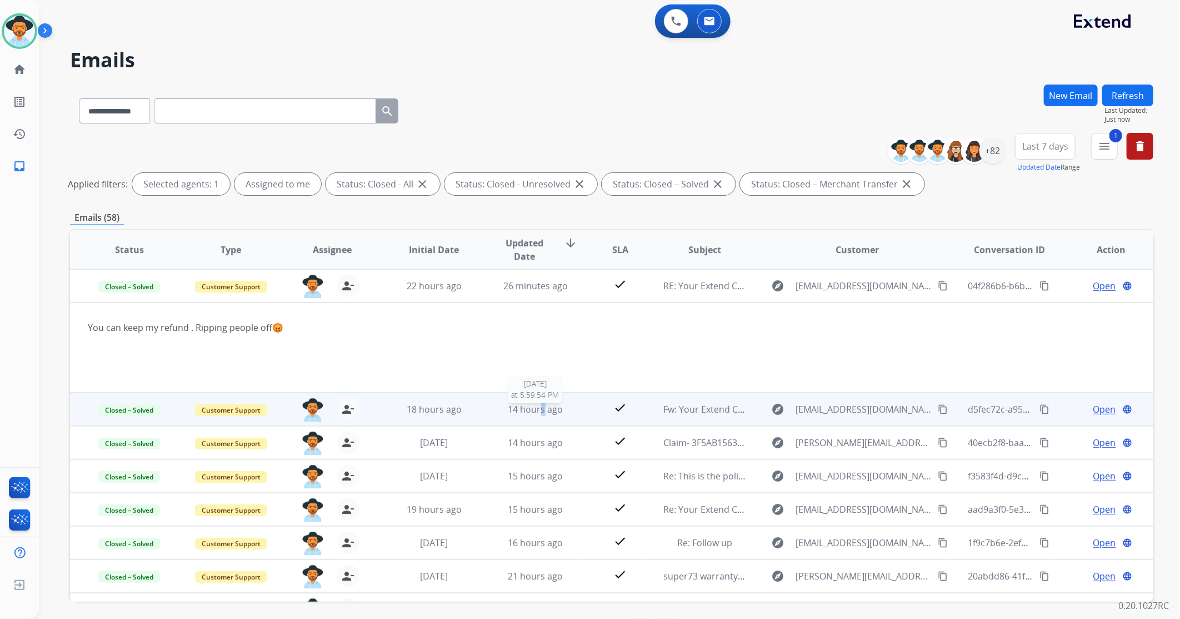
click at [540, 408] on span "14 hours ago" at bounding box center [536, 409] width 55 height 12
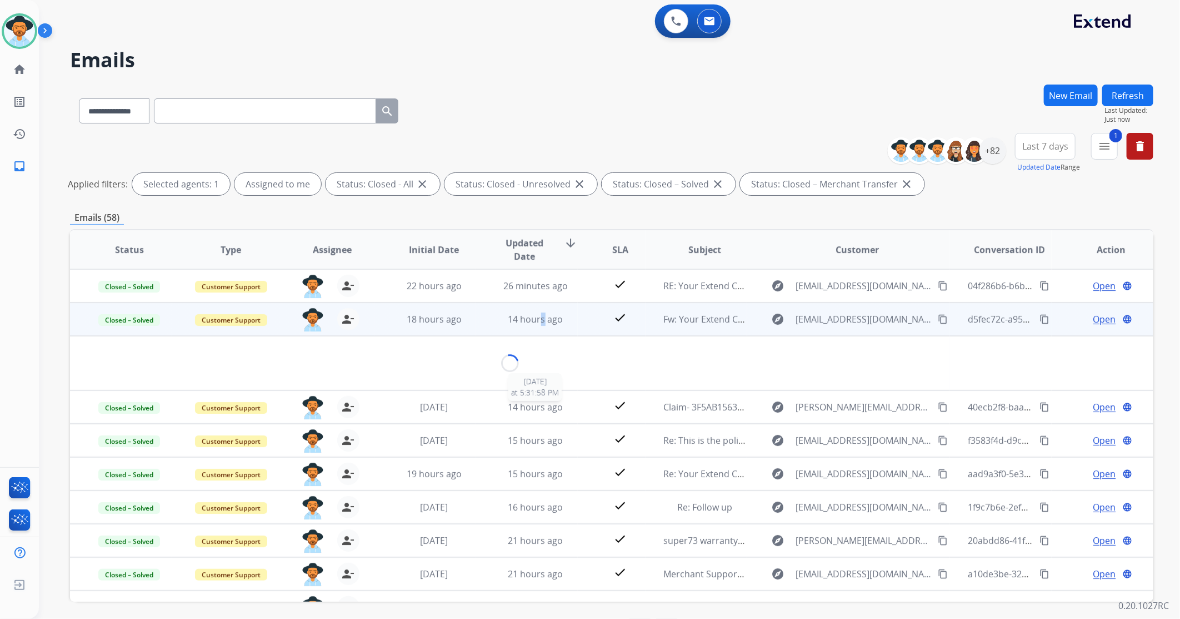
scroll to position [33, 0]
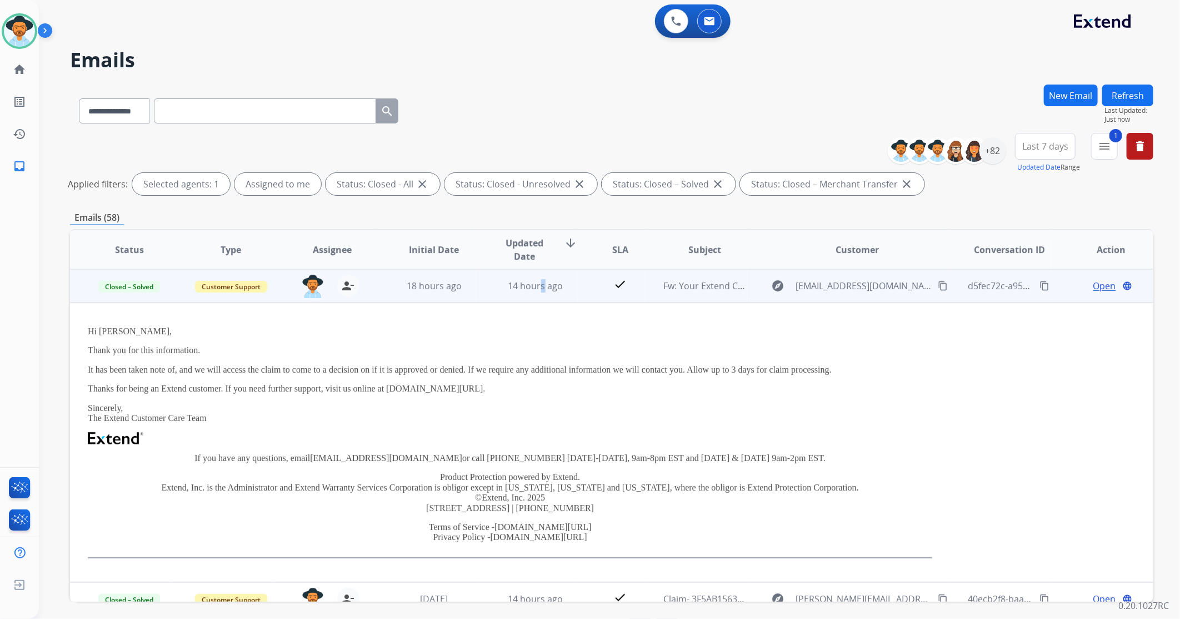
click at [938, 282] on mat-icon "content_copy" at bounding box center [943, 286] width 10 height 10
click at [587, 299] on td "check" at bounding box center [612, 285] width 68 height 33
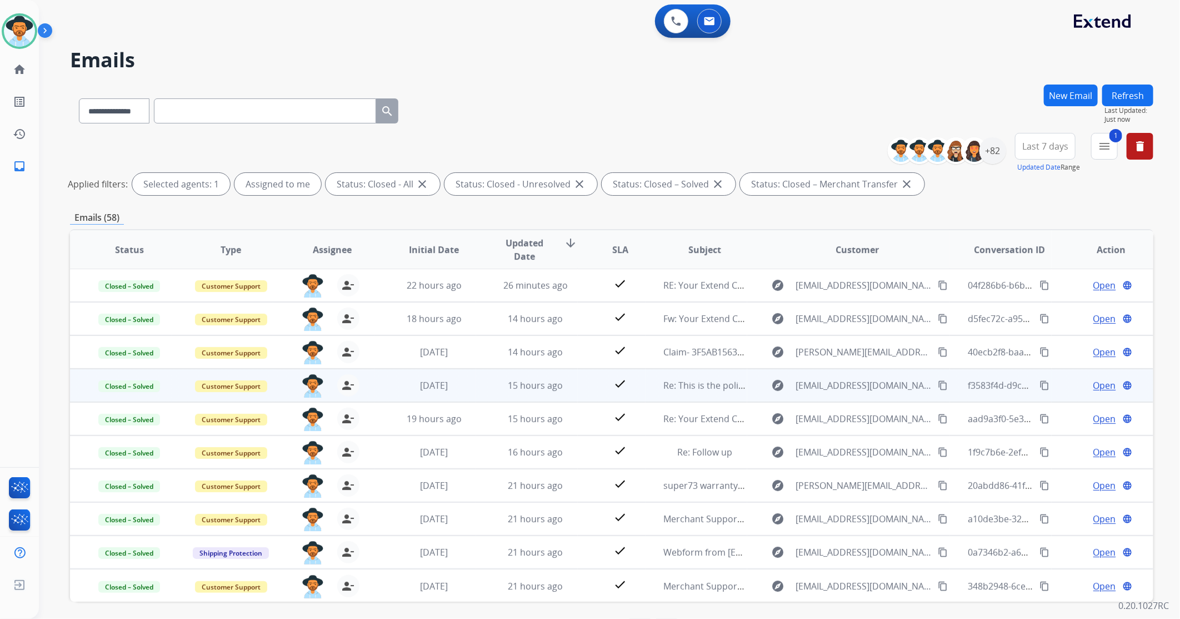
scroll to position [0, 0]
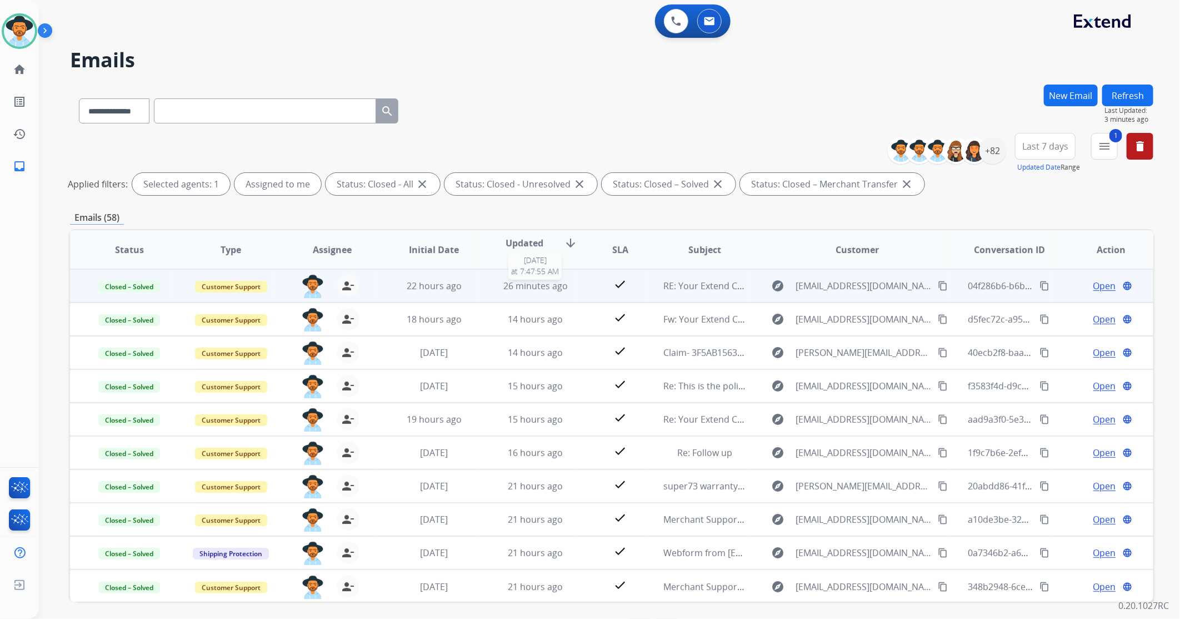
click at [569, 291] on div "26 minutes ago" at bounding box center [535, 285] width 83 height 13
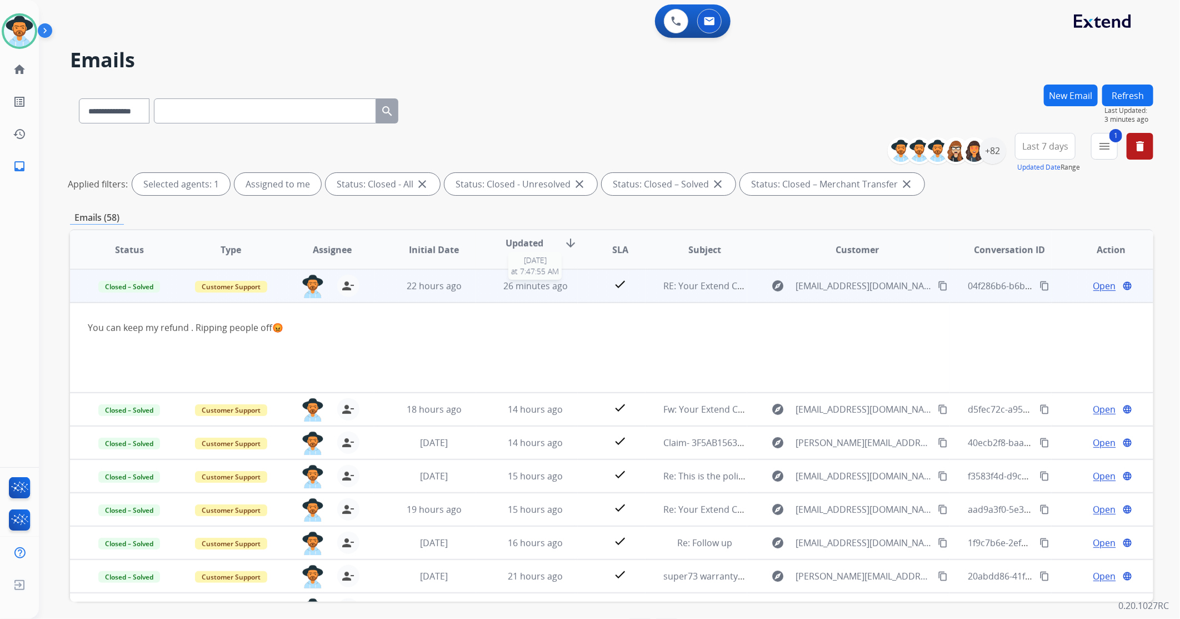
click at [569, 291] on div "26 minutes ago" at bounding box center [535, 285] width 83 height 13
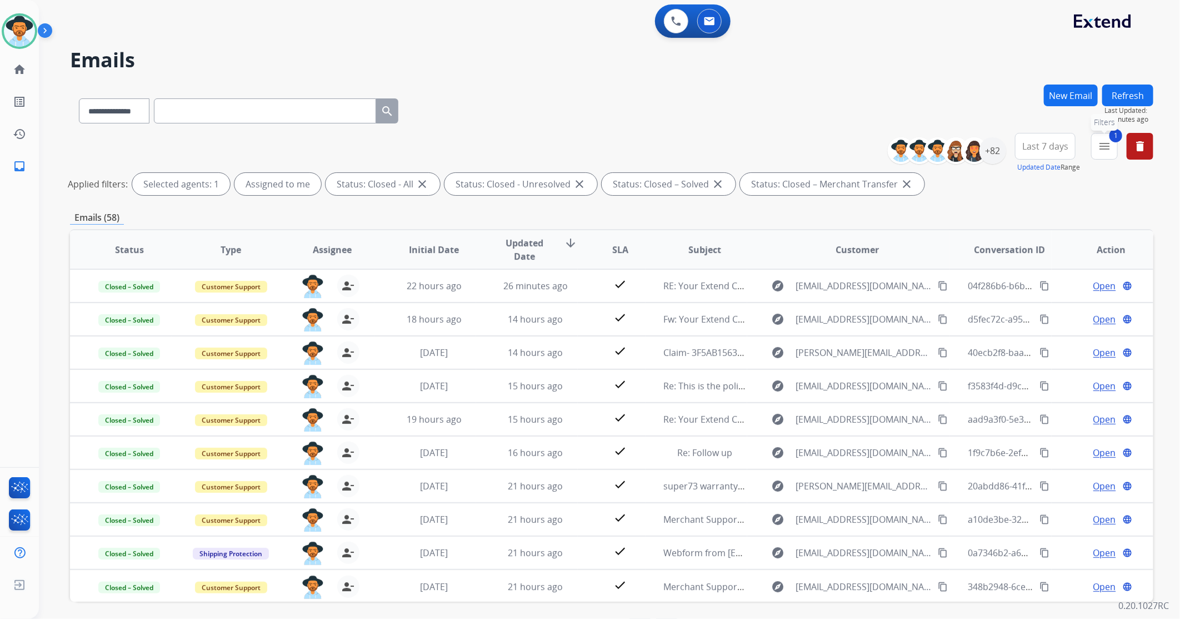
click at [1099, 147] on mat-icon "menu" at bounding box center [1104, 145] width 13 height 13
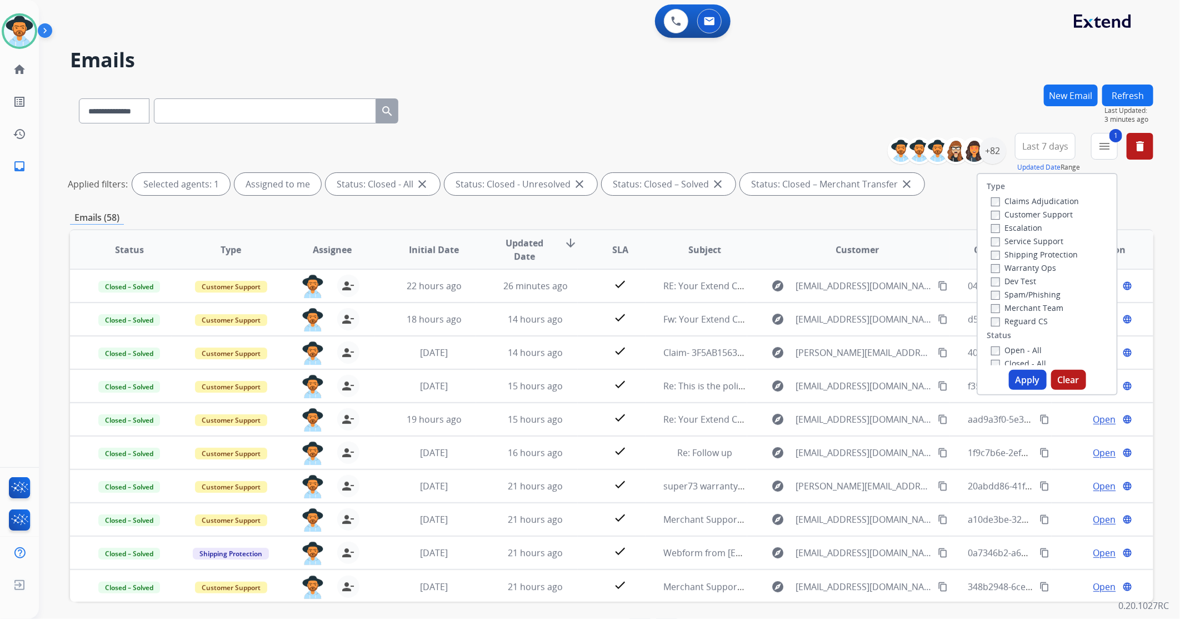
click at [1026, 385] on button "Apply" at bounding box center [1028, 380] width 38 height 20
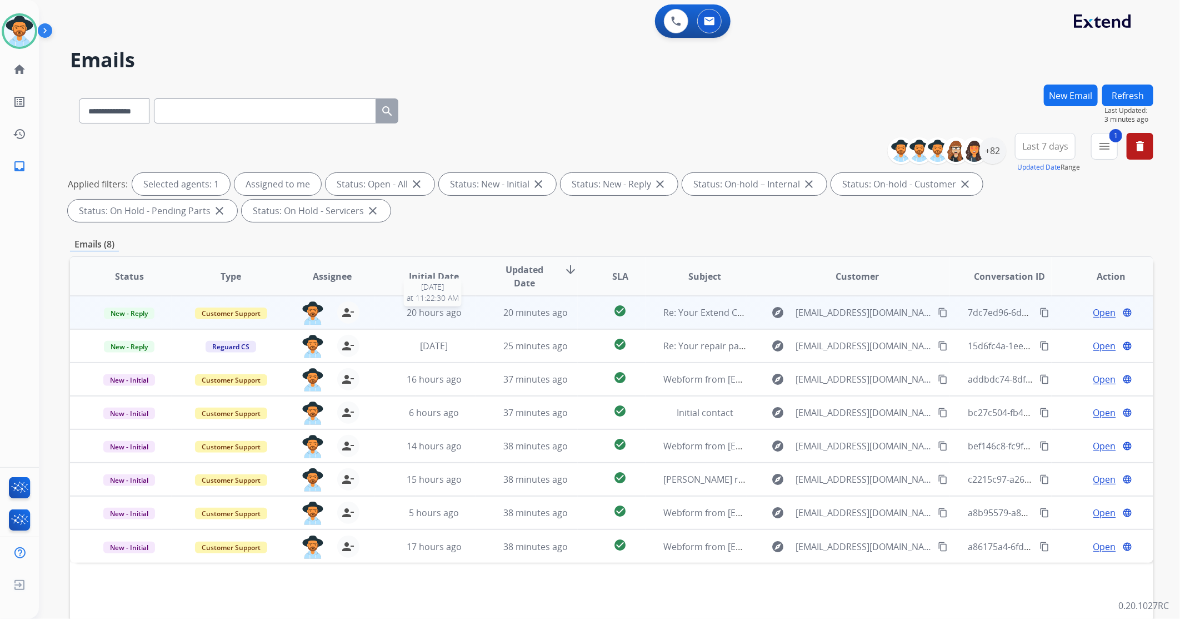
click at [472, 308] on div "20 hours ago" at bounding box center [433, 312] width 83 height 13
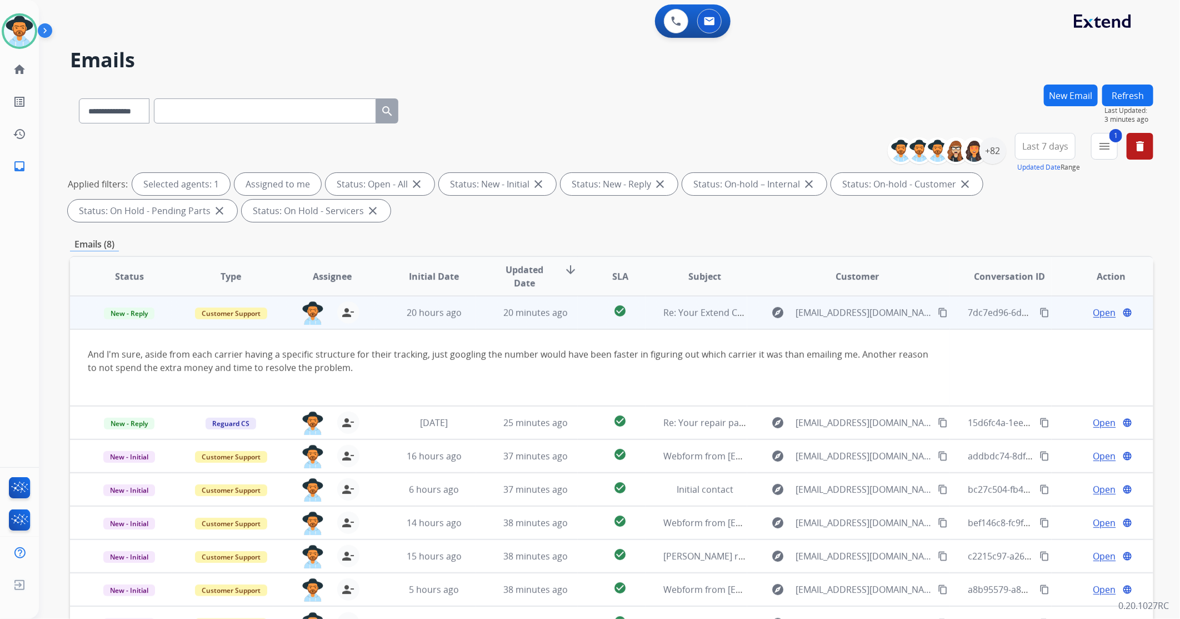
click at [938, 311] on mat-icon "content_copy" at bounding box center [943, 312] width 10 height 10
click at [1102, 317] on span "Open" at bounding box center [1105, 312] width 23 height 13
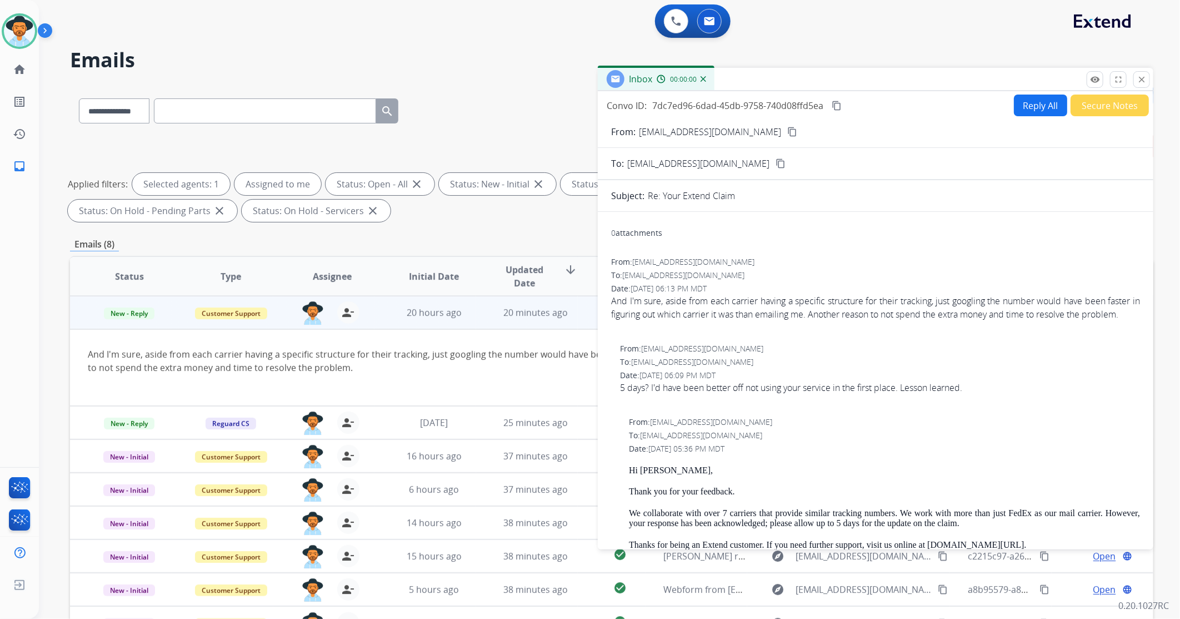
click at [1042, 100] on button "Reply All" at bounding box center [1040, 105] width 53 height 22
select select "**********"
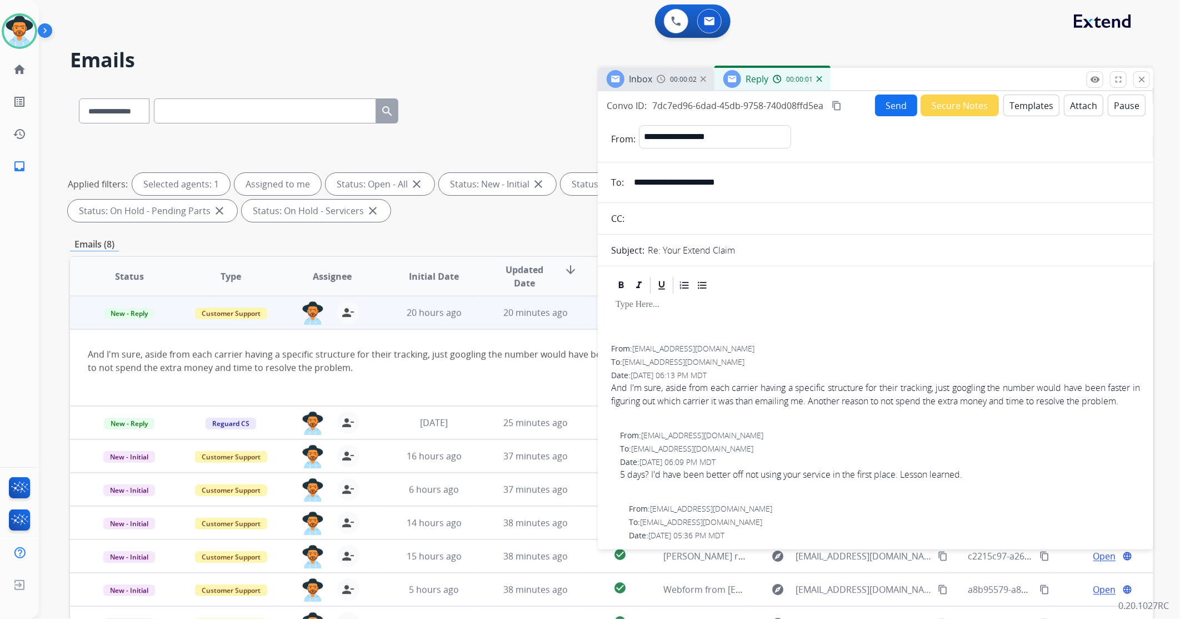
click at [1029, 106] on button "Templates" at bounding box center [1032, 105] width 56 height 22
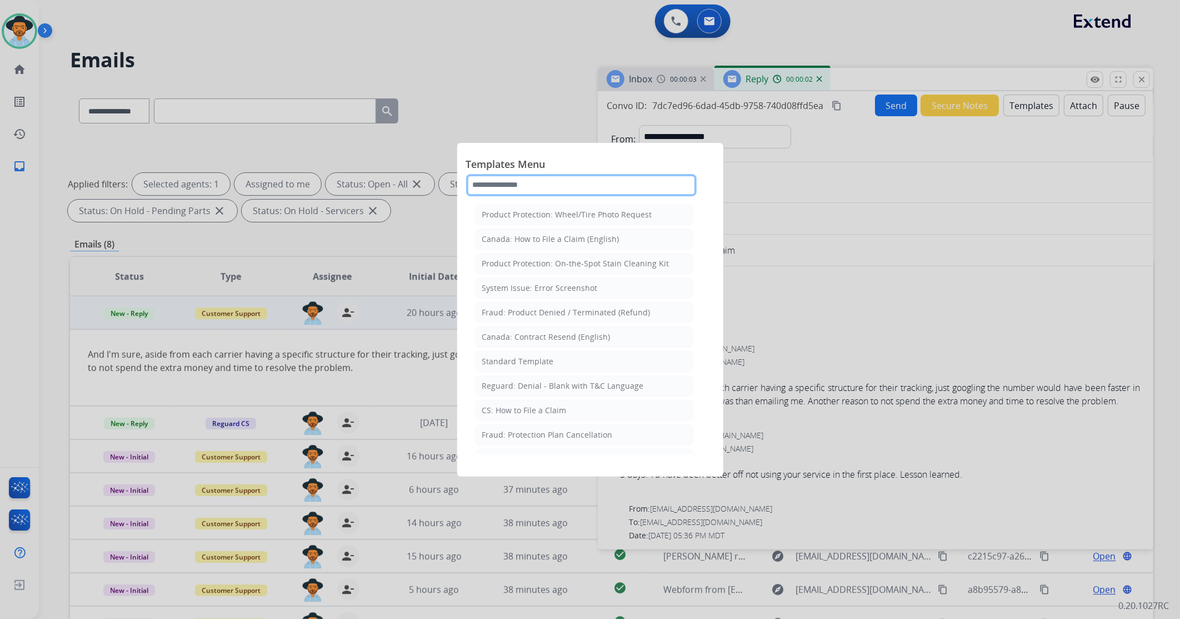
click at [580, 183] on input "text" at bounding box center [581, 185] width 231 height 22
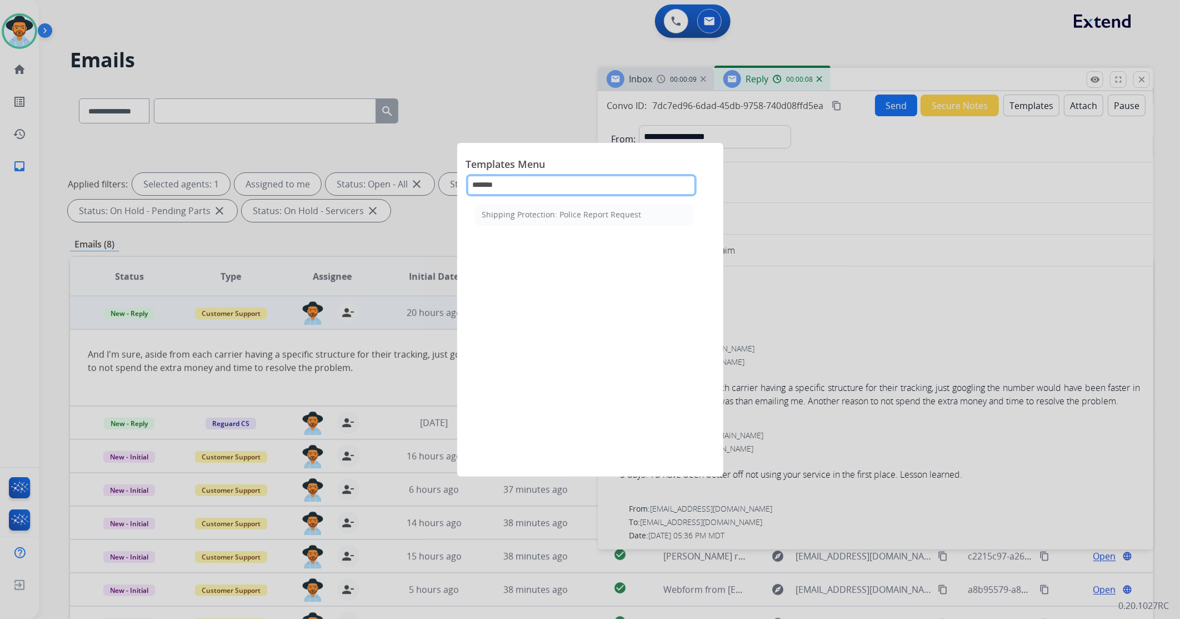
type input "******"
click at [591, 225] on div "Shipping Protection: Police Report Request" at bounding box center [584, 327] width 236 height 253
click at [592, 218] on div "Shipping Protection: Police Report Request" at bounding box center [562, 214] width 160 height 11
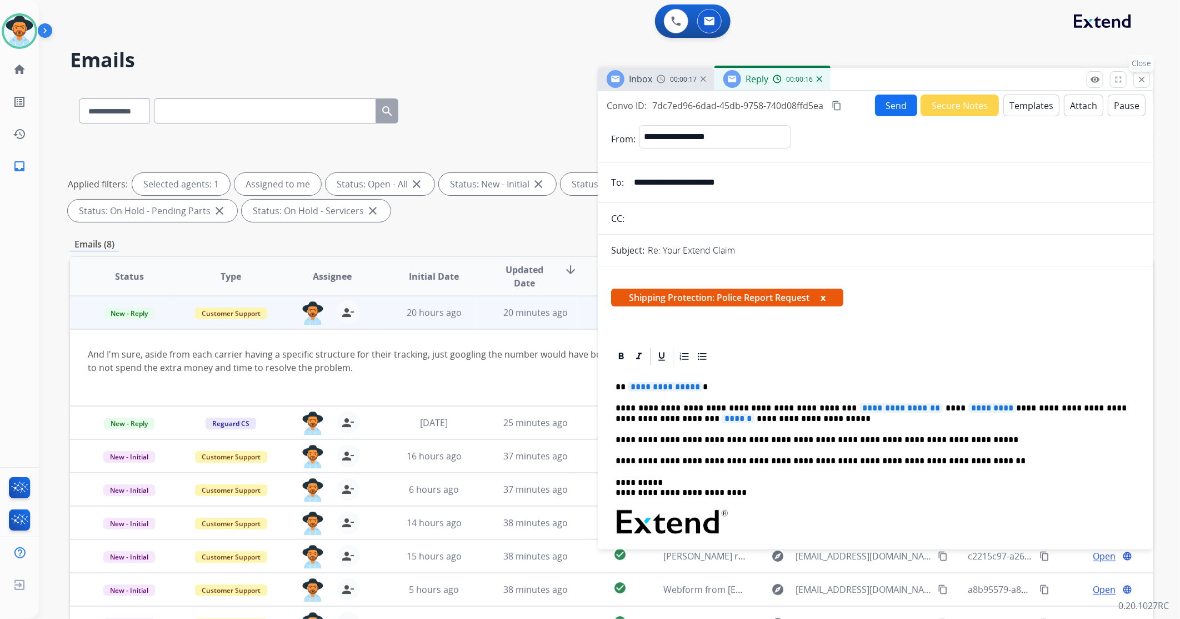
click at [1142, 73] on button "close Close" at bounding box center [1142, 79] width 17 height 17
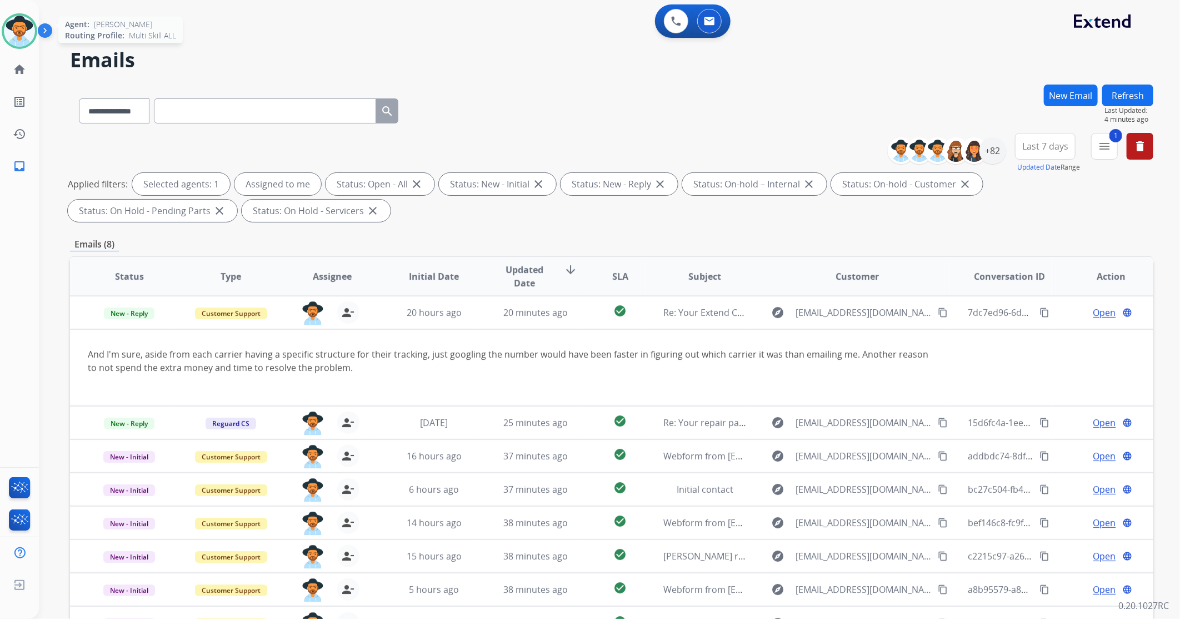
click at [26, 38] on img at bounding box center [19, 31] width 31 height 31
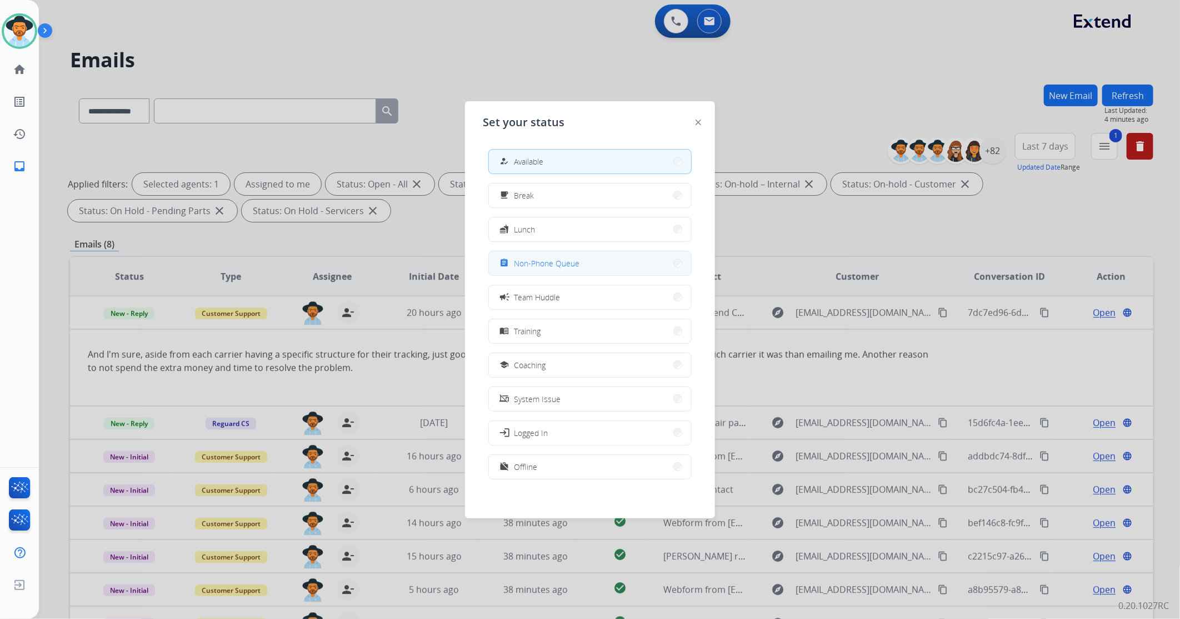
click at [567, 267] on span "Non-Phone Queue" at bounding box center [547, 263] width 66 height 12
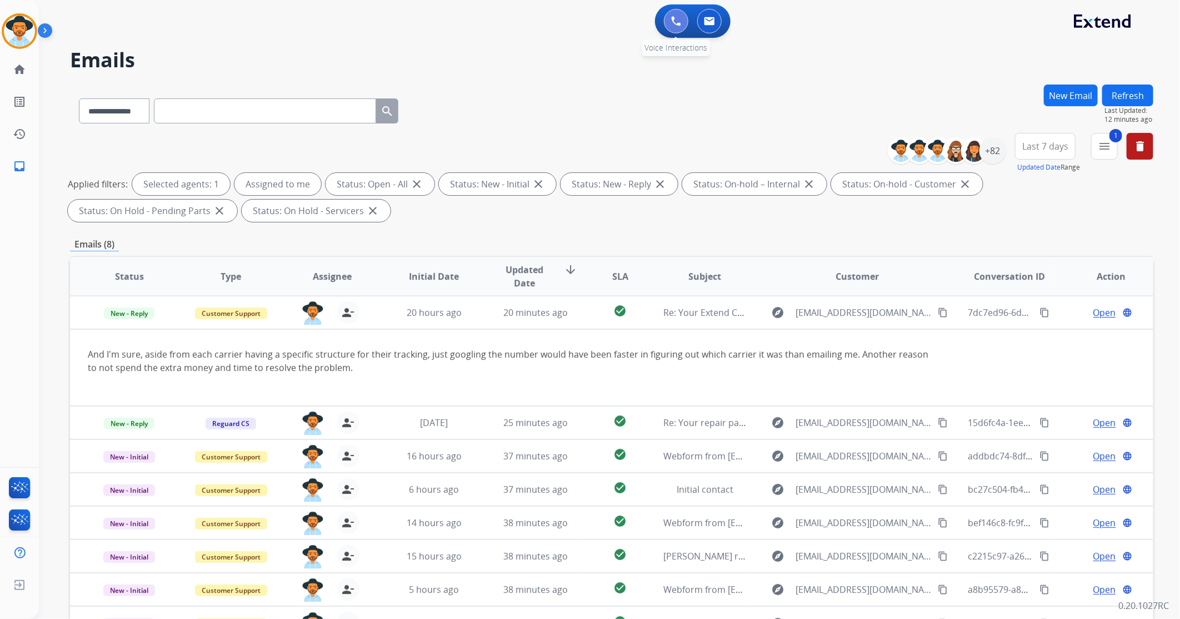
click at [677, 23] on img at bounding box center [676, 21] width 10 height 10
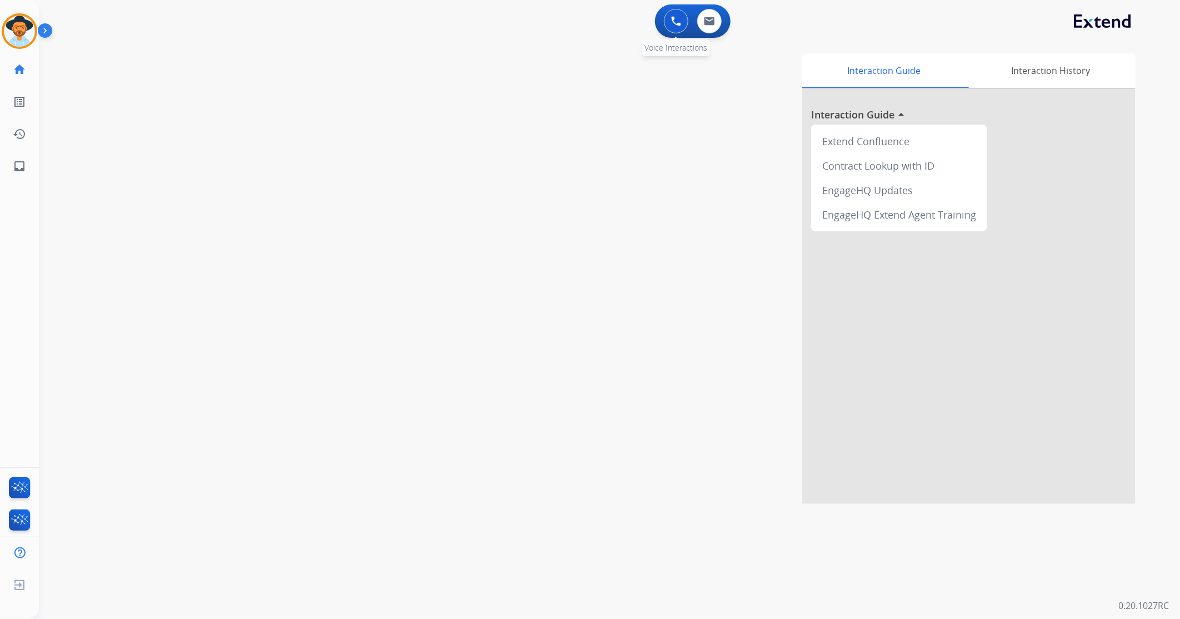
click at [675, 18] on img at bounding box center [676, 21] width 10 height 10
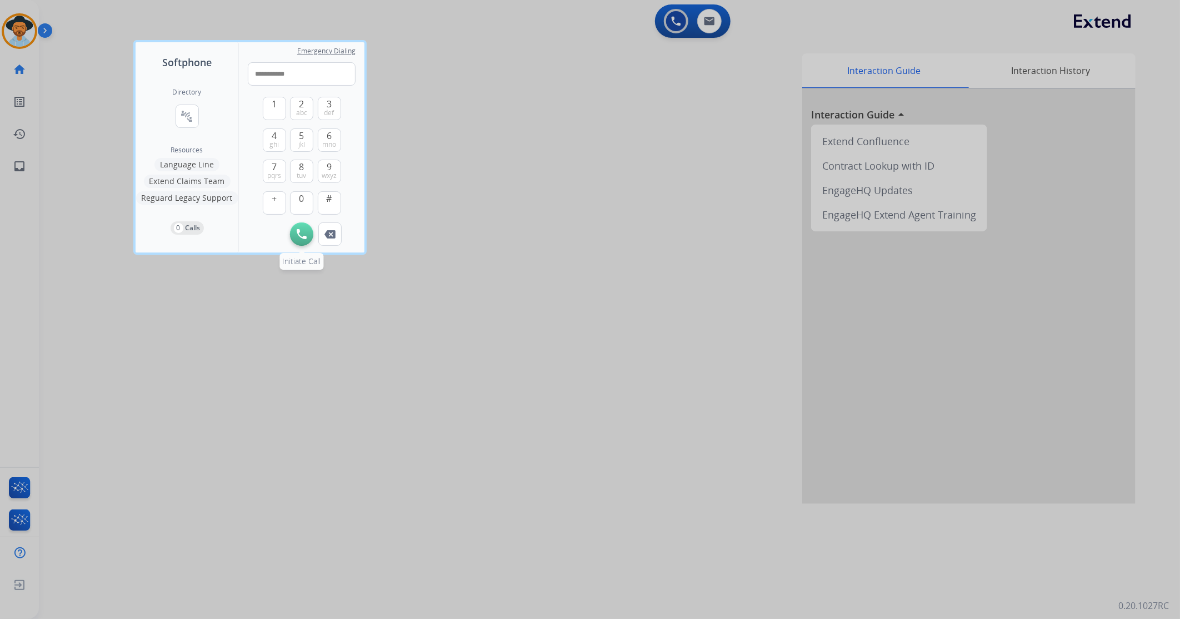
type input "**********"
click at [302, 233] on img at bounding box center [302, 234] width 10 height 10
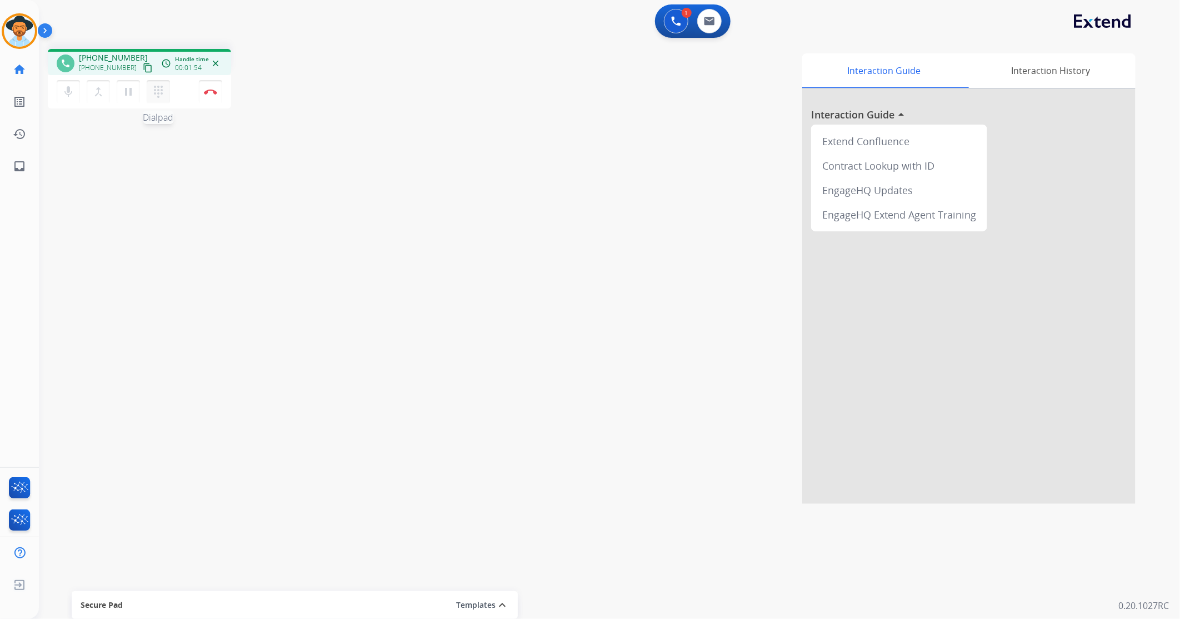
click at [153, 85] on mat-icon "dialpad" at bounding box center [158, 91] width 13 height 13
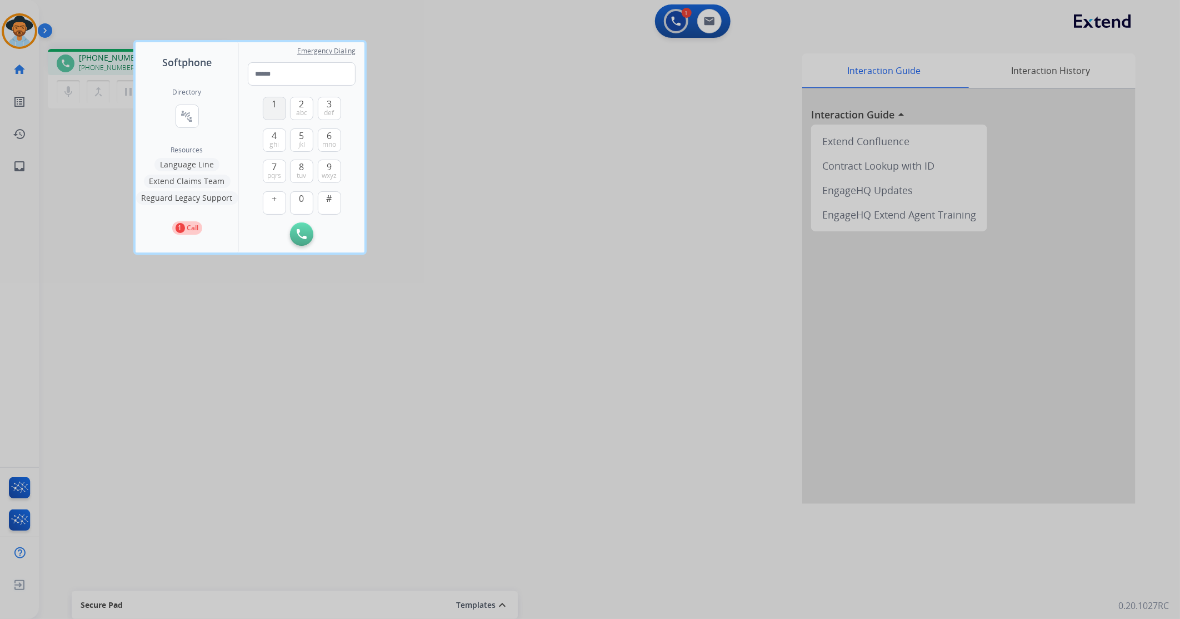
click at [283, 115] on button "1" at bounding box center [274, 108] width 23 height 23
type input "*"
click at [531, 276] on div at bounding box center [590, 309] width 1180 height 619
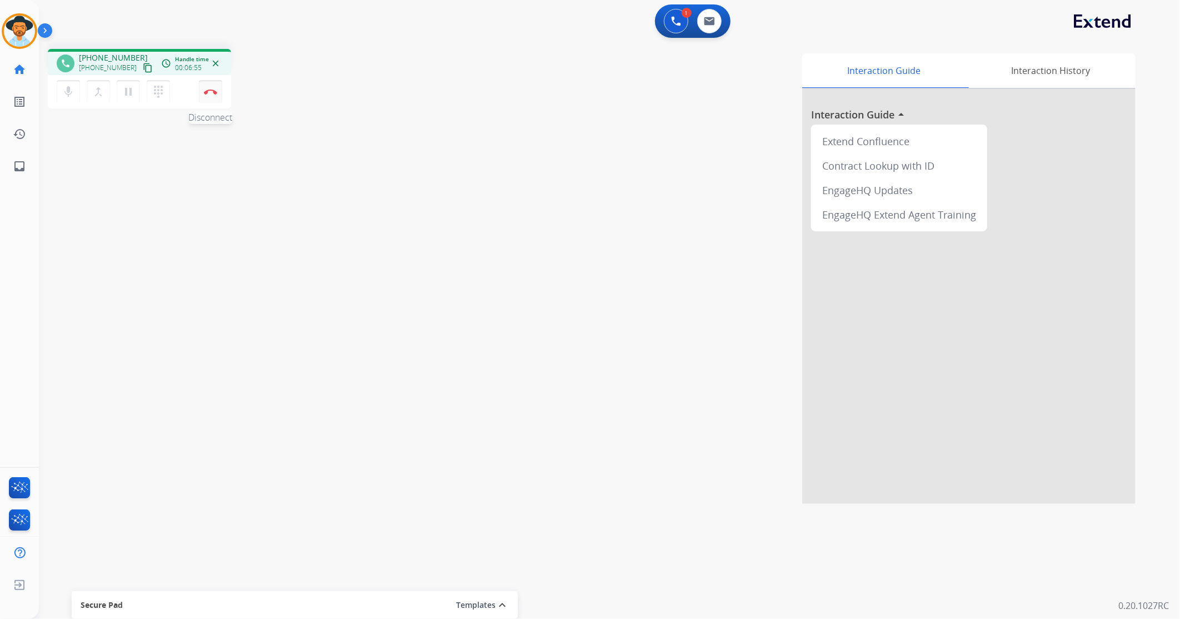
click at [212, 93] on img at bounding box center [210, 92] width 13 height 6
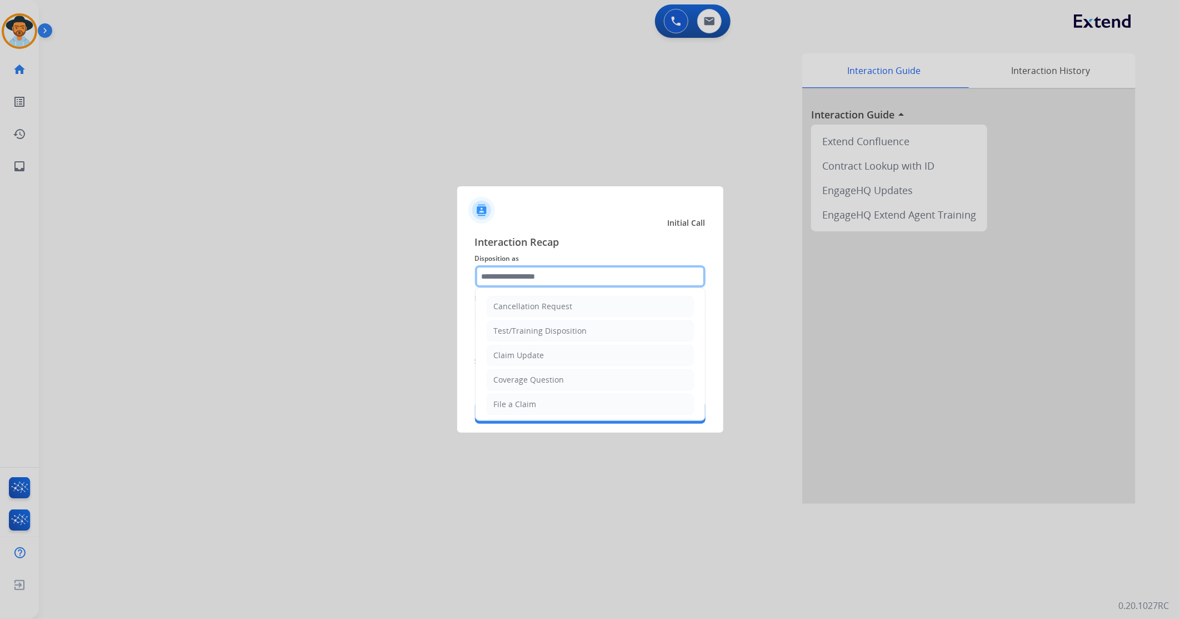
click at [523, 275] on input "text" at bounding box center [590, 276] width 231 height 22
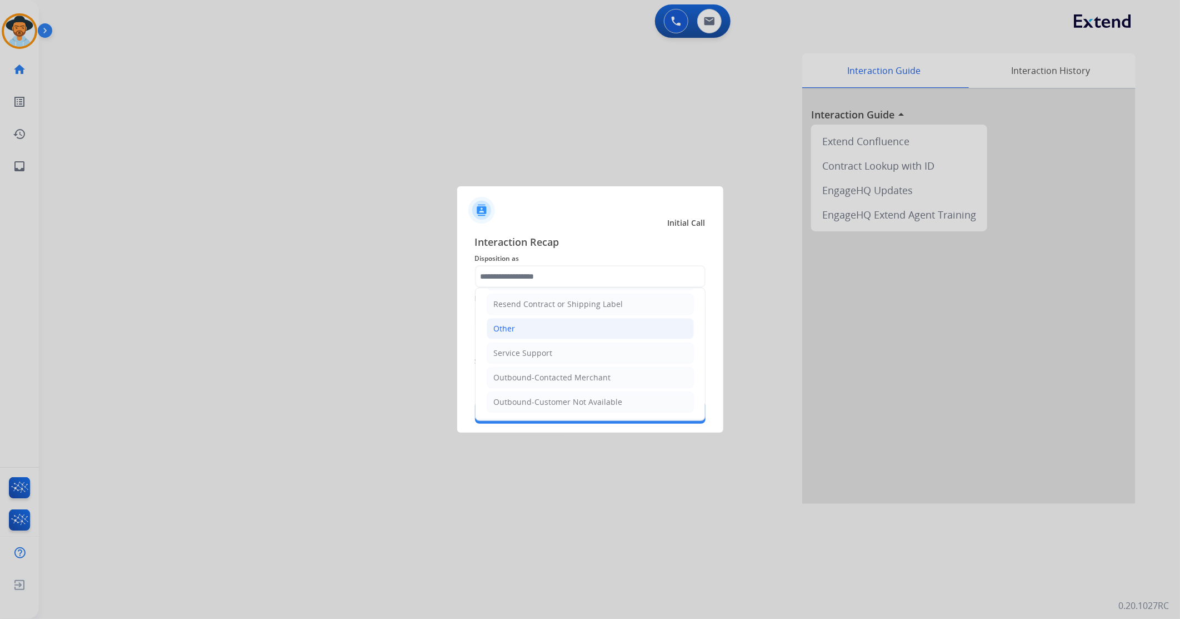
click at [542, 334] on li "Other" at bounding box center [590, 328] width 207 height 21
type input "*****"
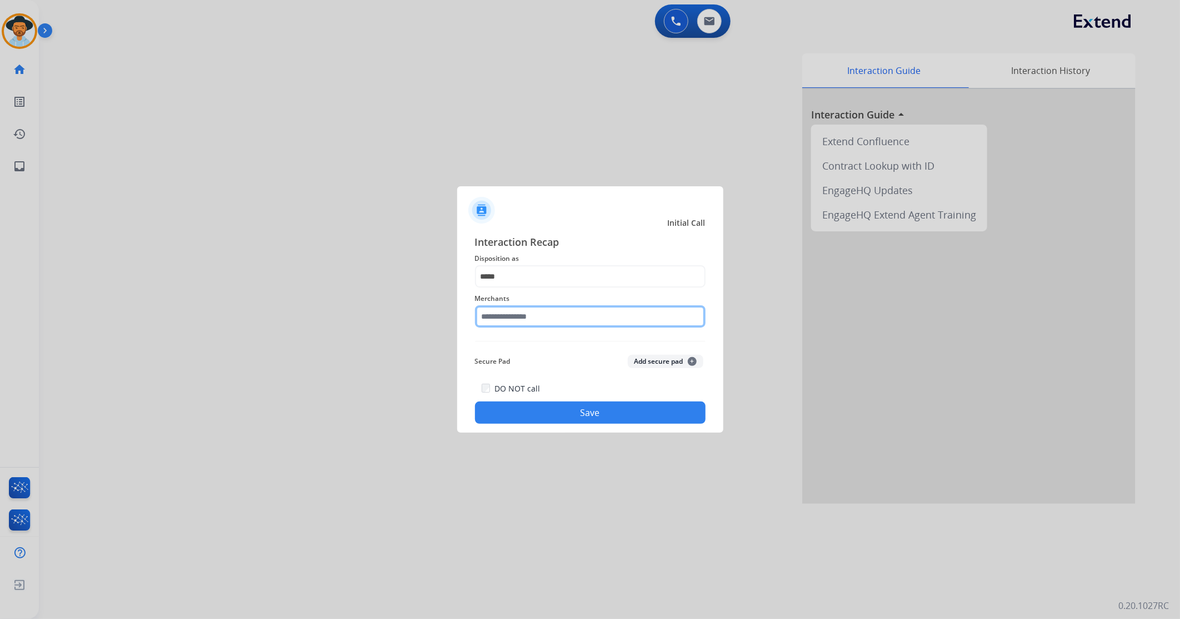
click at [534, 321] on input "text" at bounding box center [590, 316] width 231 height 22
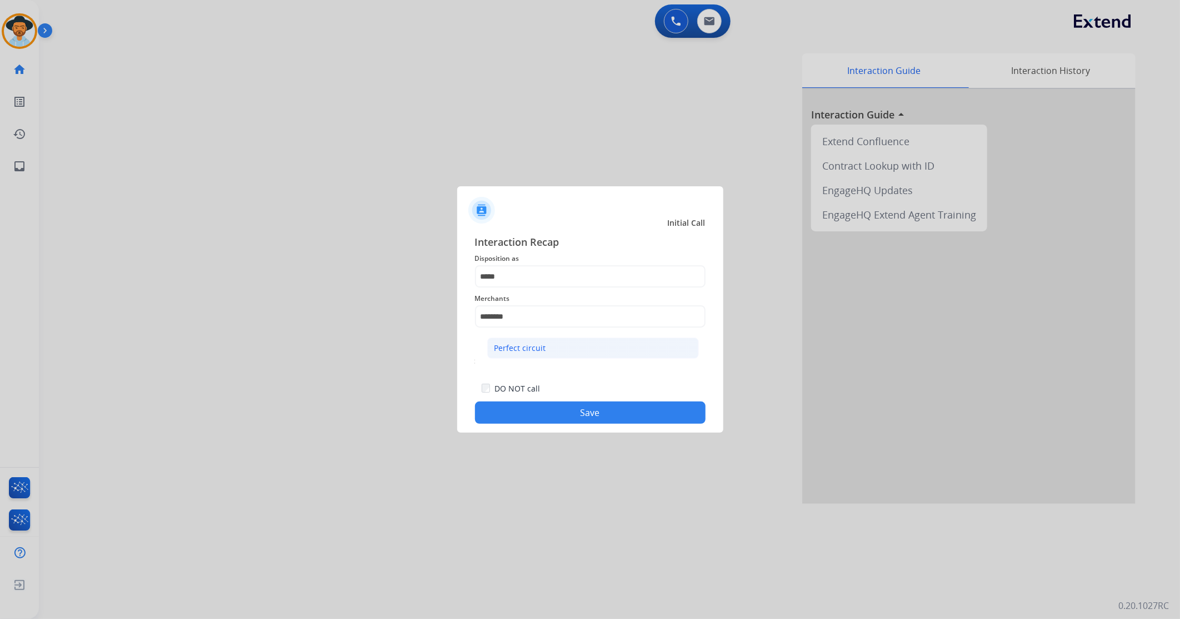
click at [546, 346] on li "Perfect circuit" at bounding box center [593, 347] width 212 height 21
type input "**********"
click at [557, 415] on button "Save" at bounding box center [590, 412] width 231 height 22
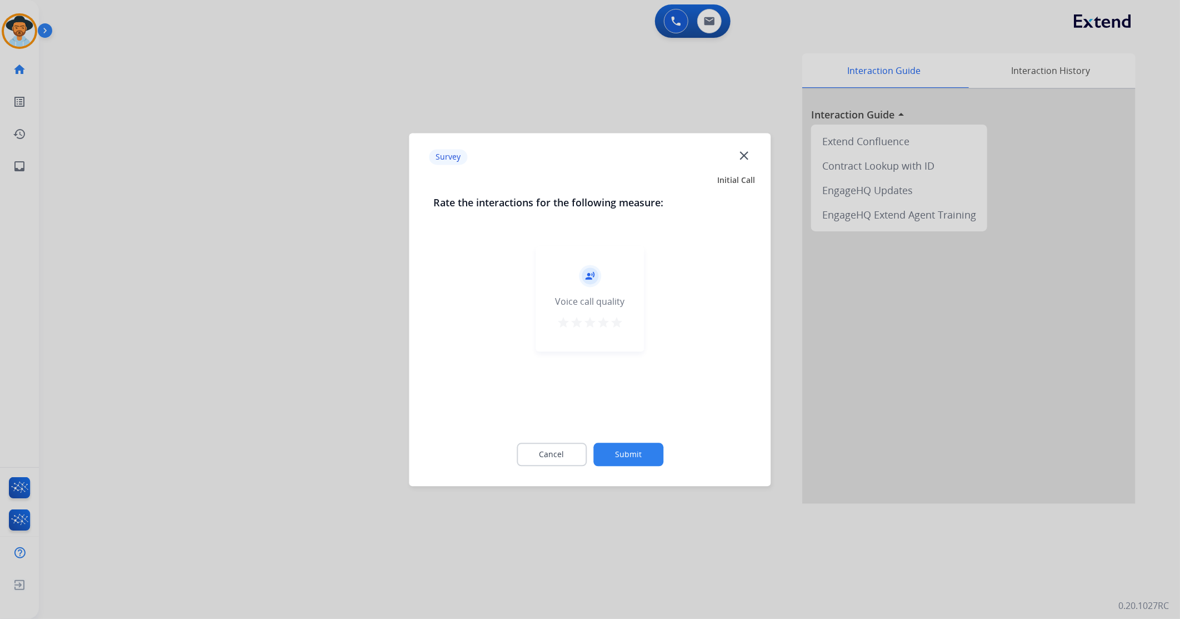
click at [620, 323] on mat-icon "star" at bounding box center [616, 322] width 13 height 13
click at [629, 456] on button "Submit" at bounding box center [629, 453] width 70 height 23
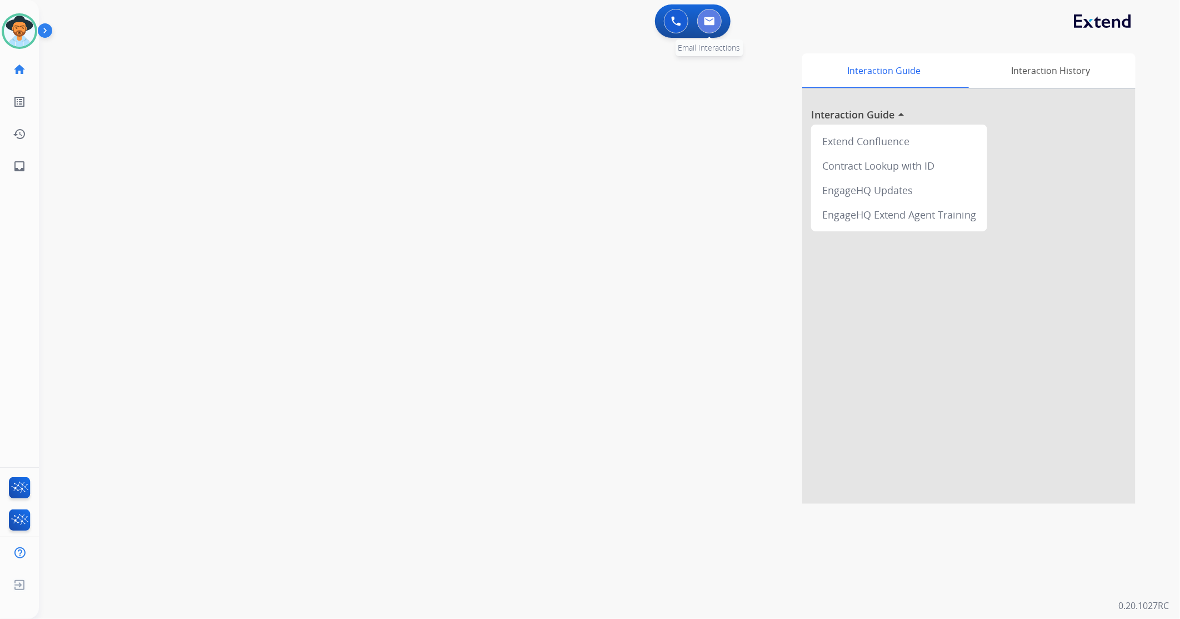
click at [705, 13] on button at bounding box center [709, 21] width 24 height 24
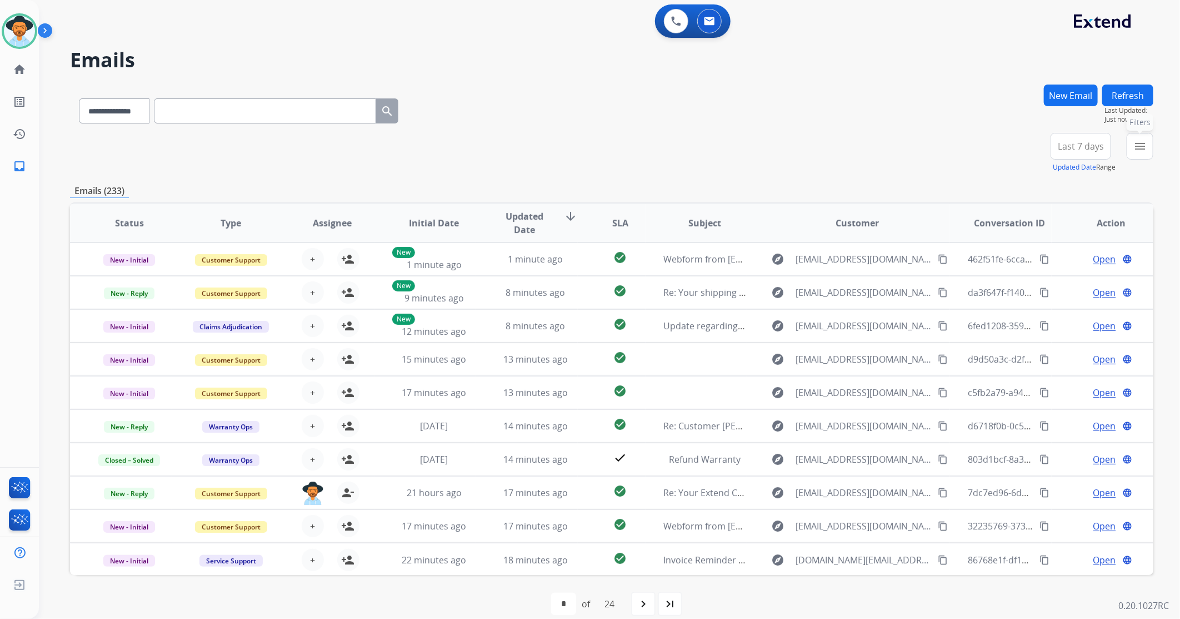
click at [1143, 146] on mat-icon "menu" at bounding box center [1140, 145] width 13 height 13
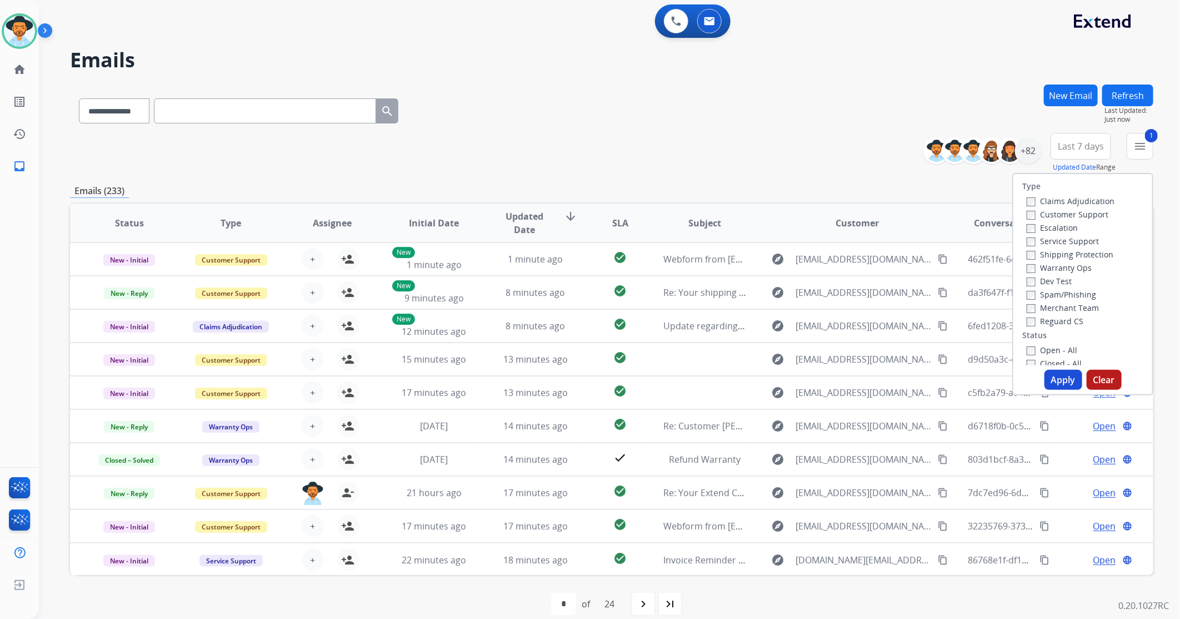
click at [1054, 382] on button "Apply" at bounding box center [1064, 380] width 38 height 20
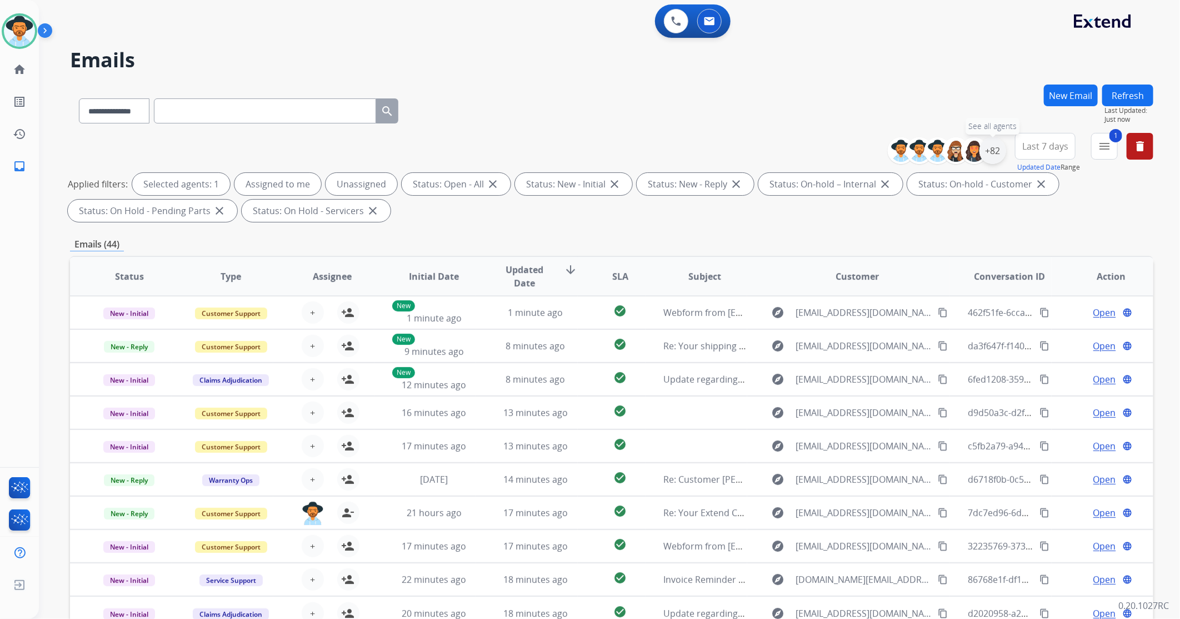
click at [997, 151] on div "+82" at bounding box center [993, 150] width 27 height 27
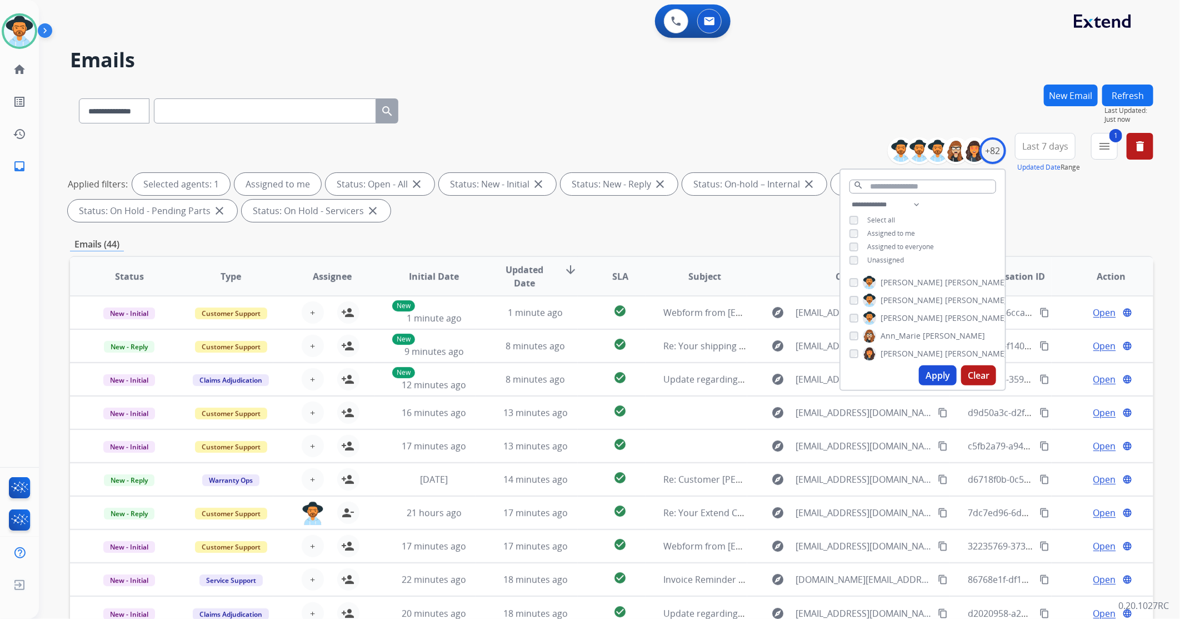
click at [931, 373] on button "Apply" at bounding box center [938, 375] width 38 height 20
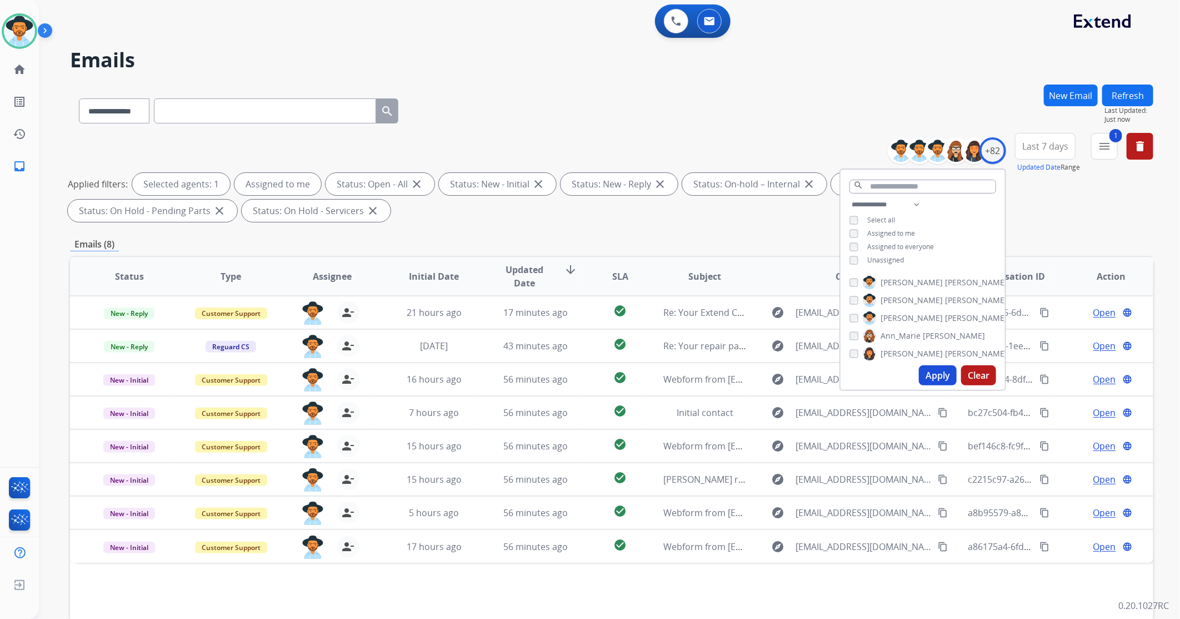
click at [831, 136] on div "**********" at bounding box center [612, 179] width 1084 height 93
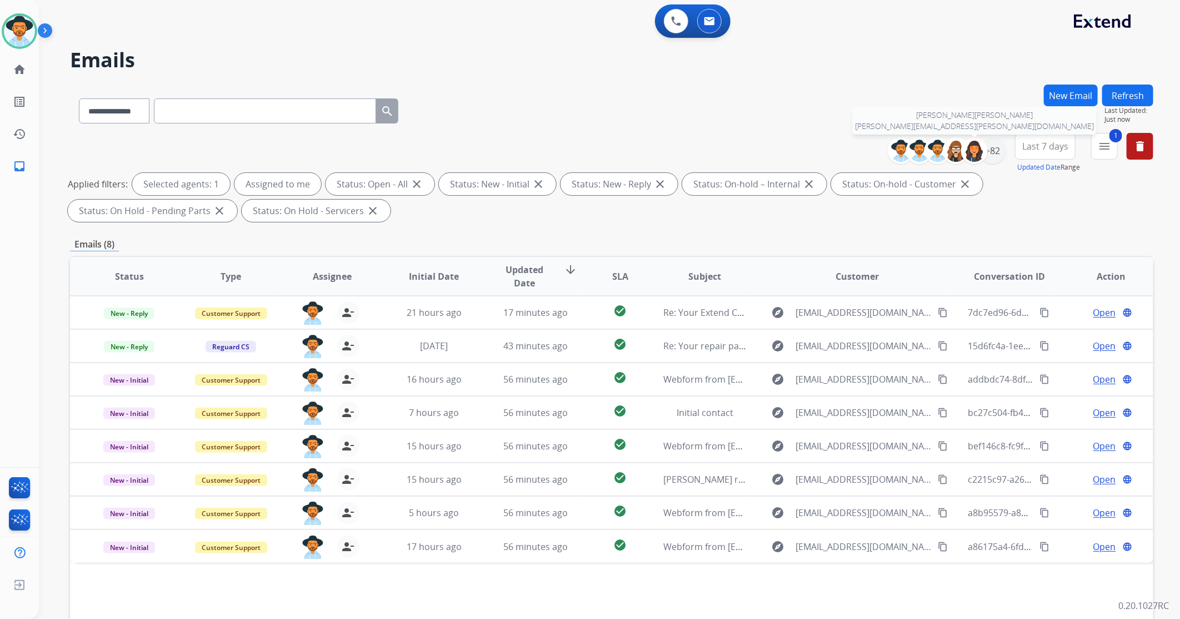
click at [985, 144] on div at bounding box center [974, 150] width 27 height 27
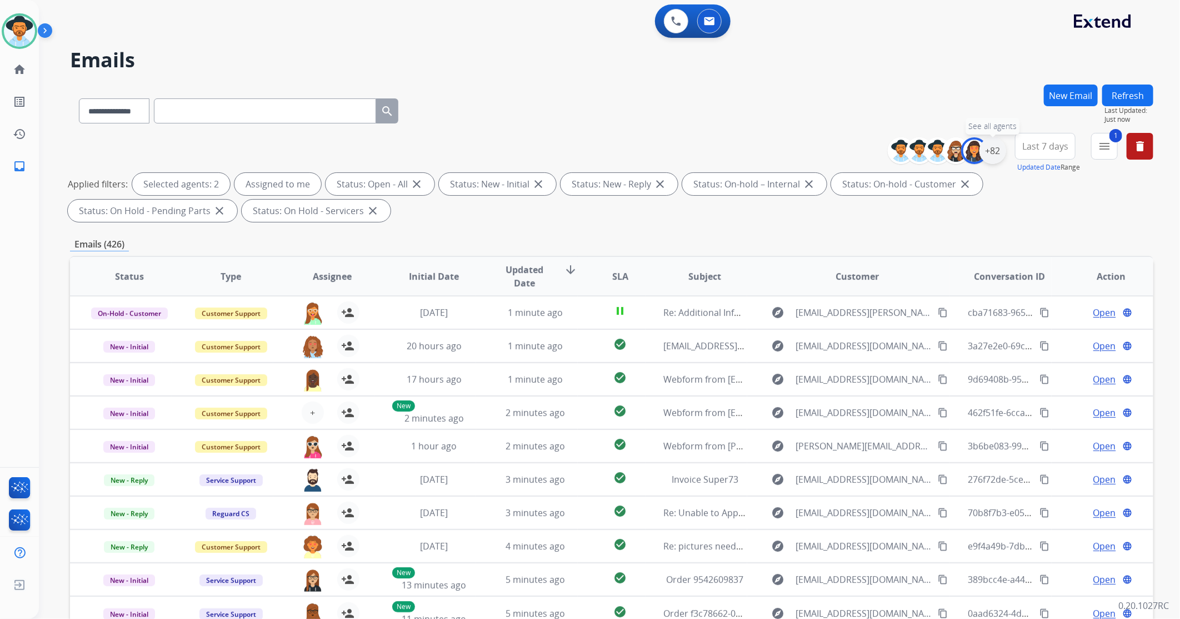
click at [992, 147] on div "+82" at bounding box center [993, 150] width 27 height 27
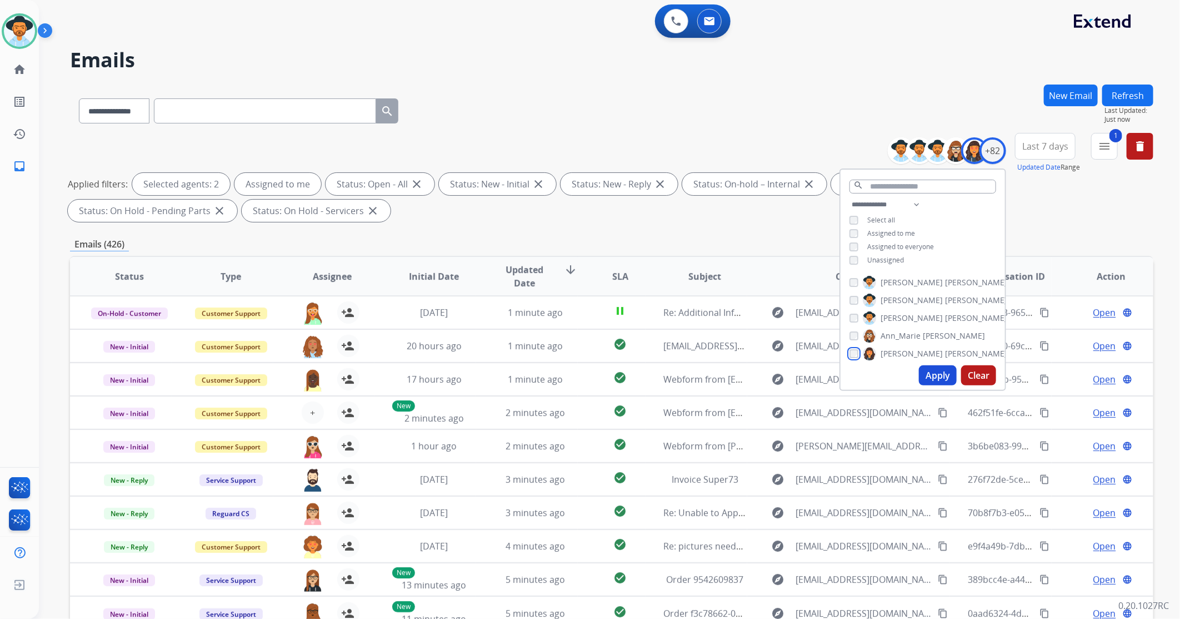
click at [862, 352] on div "Ashley Jackman" at bounding box center [929, 353] width 158 height 13
click at [931, 368] on button "Apply" at bounding box center [938, 375] width 38 height 20
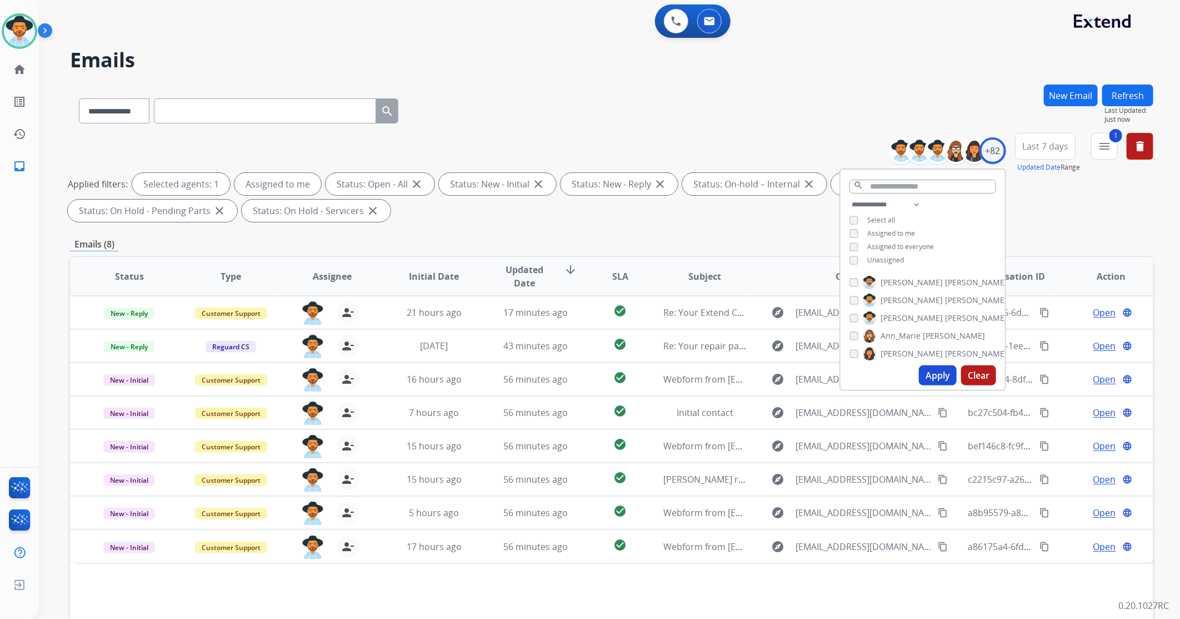
click at [829, 130] on div "**********" at bounding box center [612, 108] width 1084 height 48
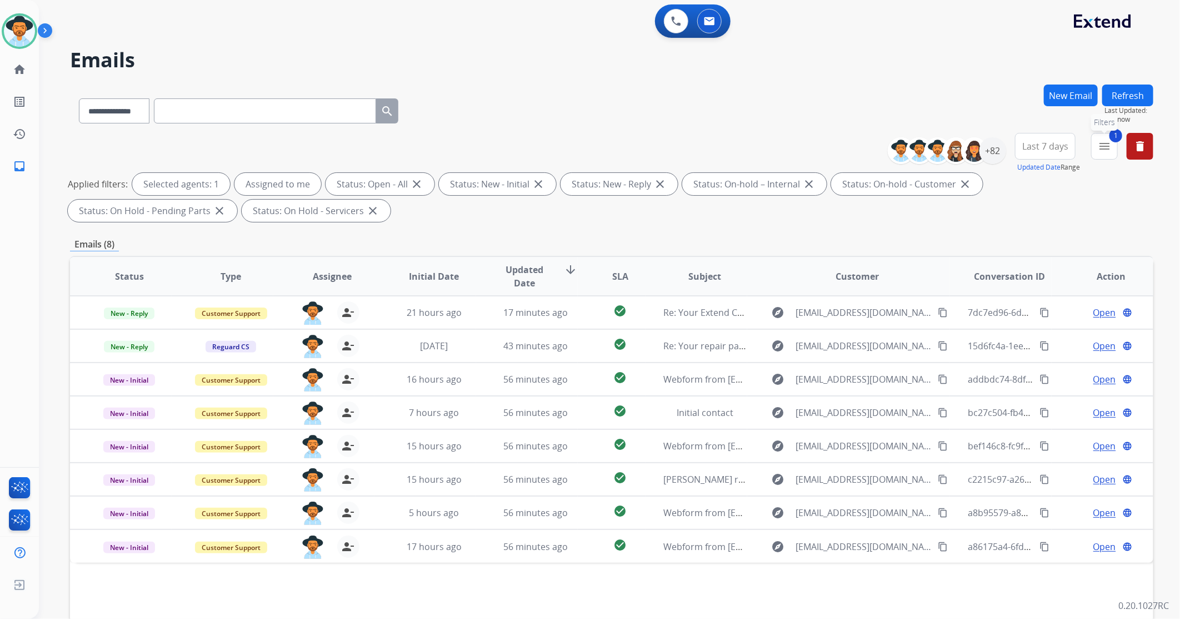
click at [1107, 149] on mat-icon "menu" at bounding box center [1104, 145] width 13 height 13
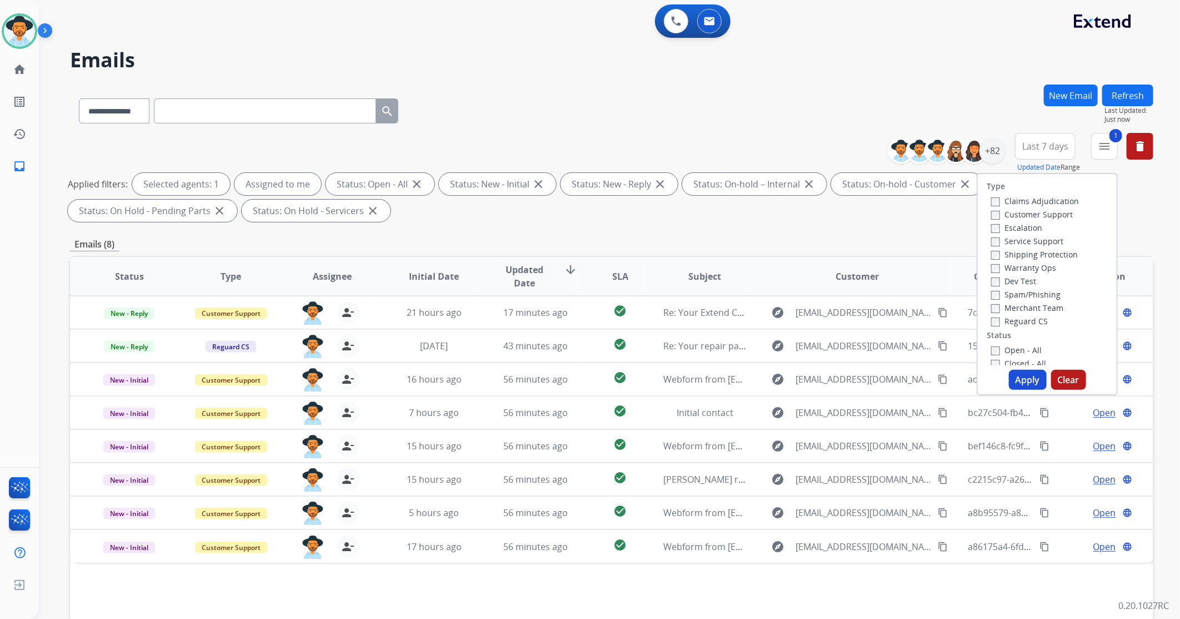
click at [1018, 379] on button "Apply" at bounding box center [1028, 380] width 38 height 20
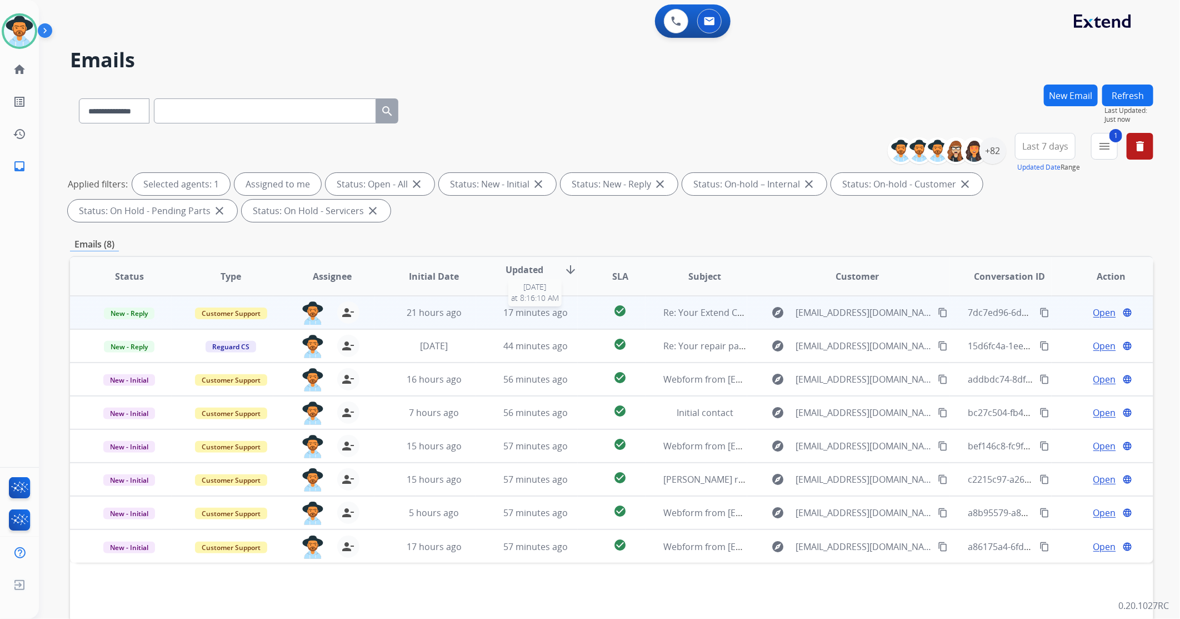
click at [568, 314] on div "17 minutes ago" at bounding box center [535, 312] width 83 height 13
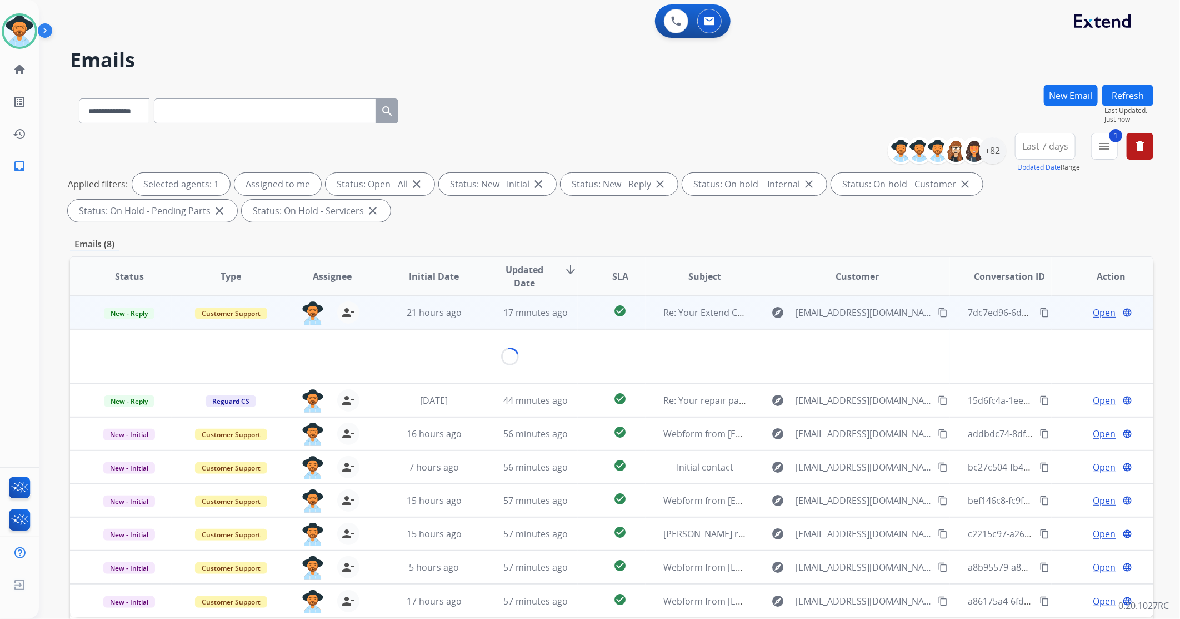
click at [1105, 312] on span "Open" at bounding box center [1105, 312] width 23 height 13
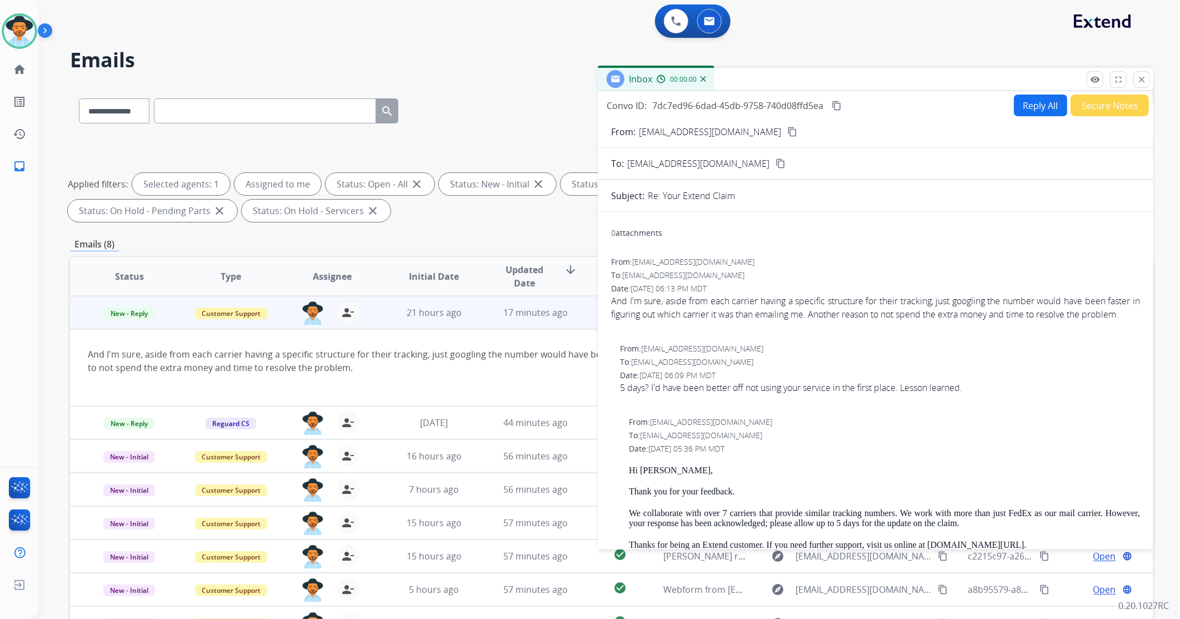
click at [1042, 103] on button "Reply All" at bounding box center [1040, 105] width 53 height 22
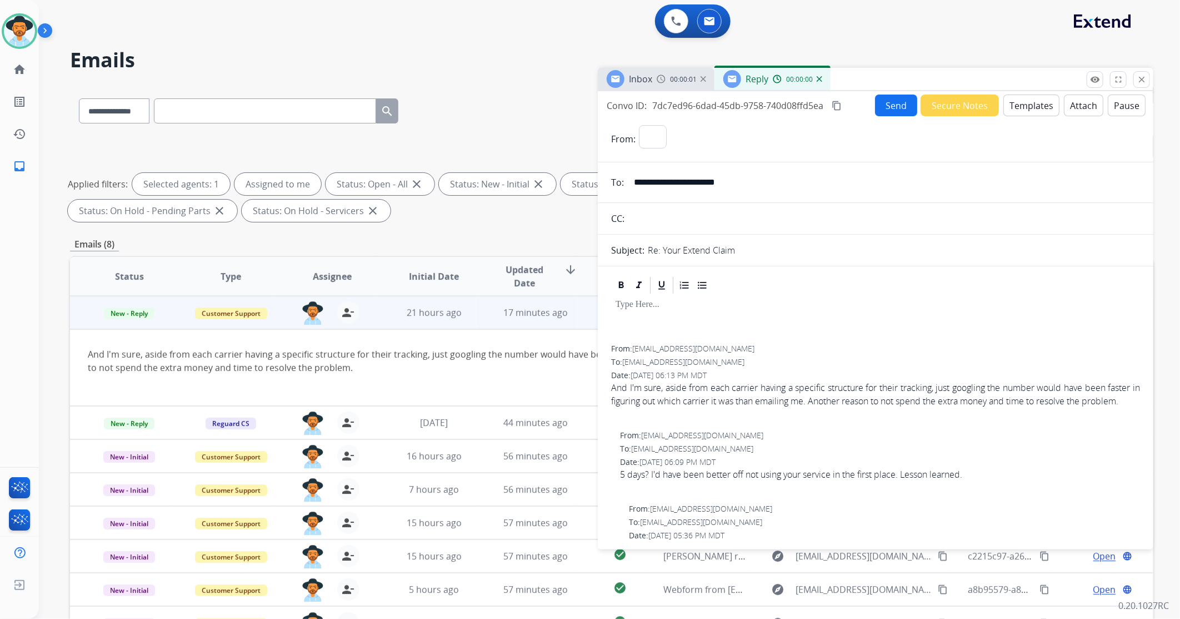
select select "**********"
click at [1030, 102] on button "Templates" at bounding box center [1032, 105] width 56 height 22
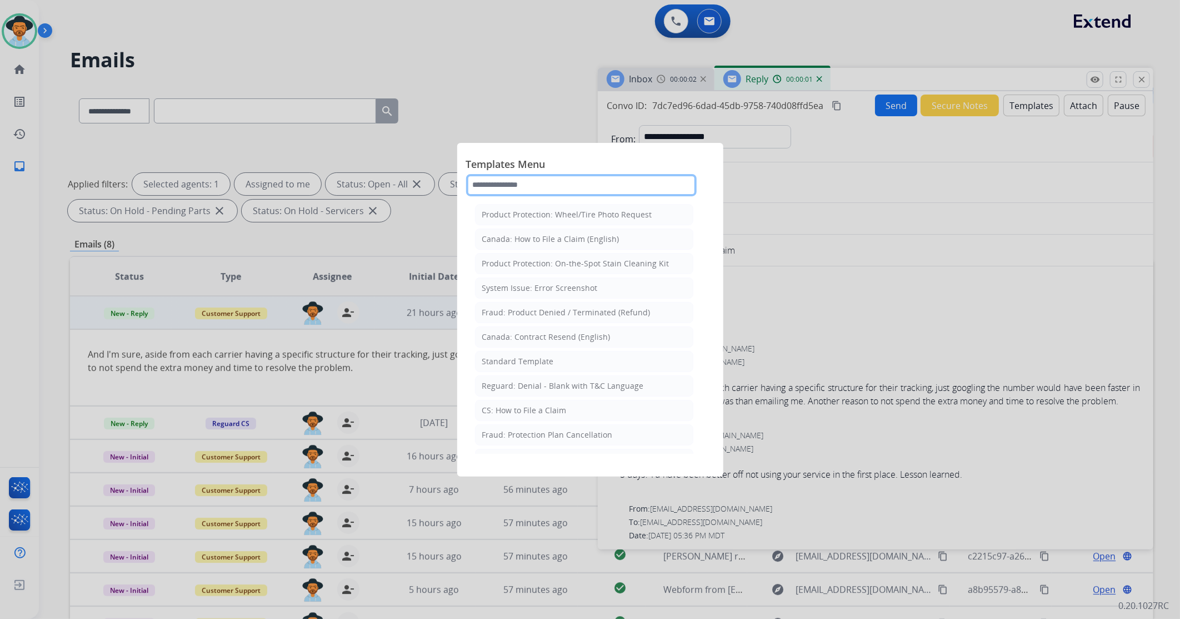
click at [553, 183] on input "text" at bounding box center [581, 185] width 231 height 22
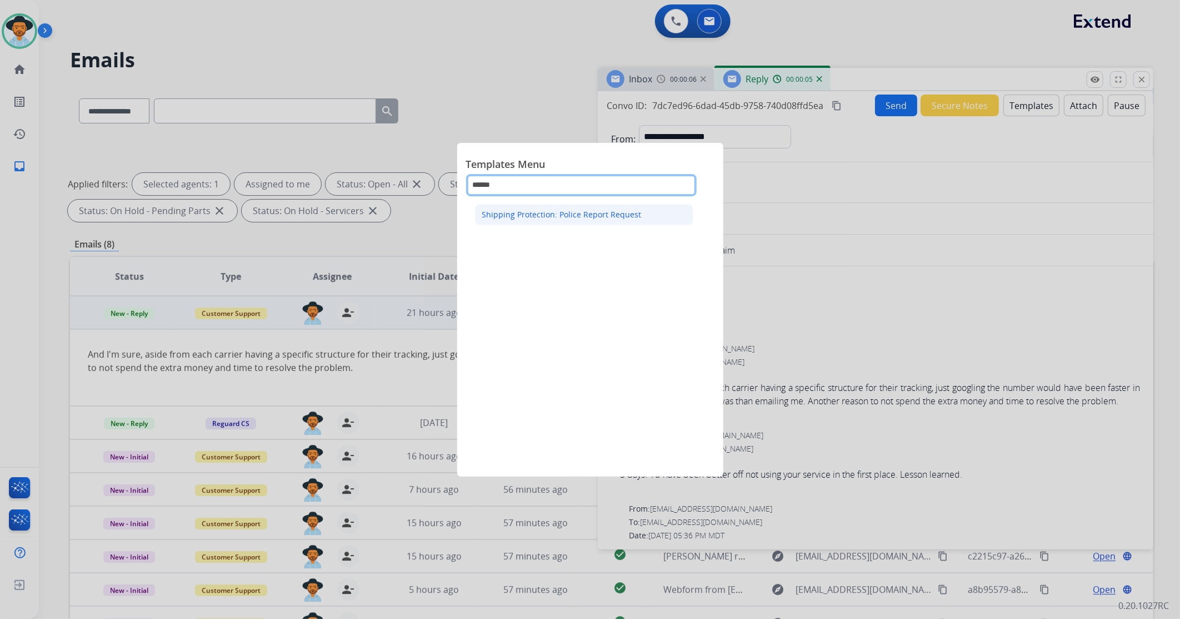
type input "******"
click at [571, 210] on div "Shipping Protection: Police Report Request" at bounding box center [562, 214] width 160 height 11
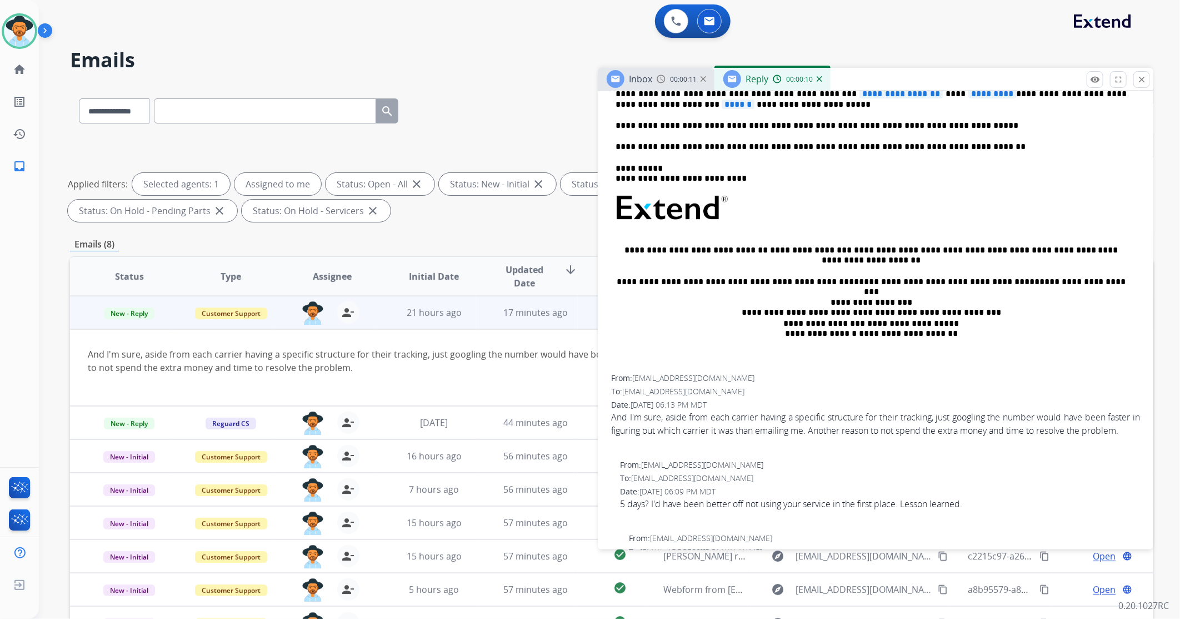
scroll to position [185, 0]
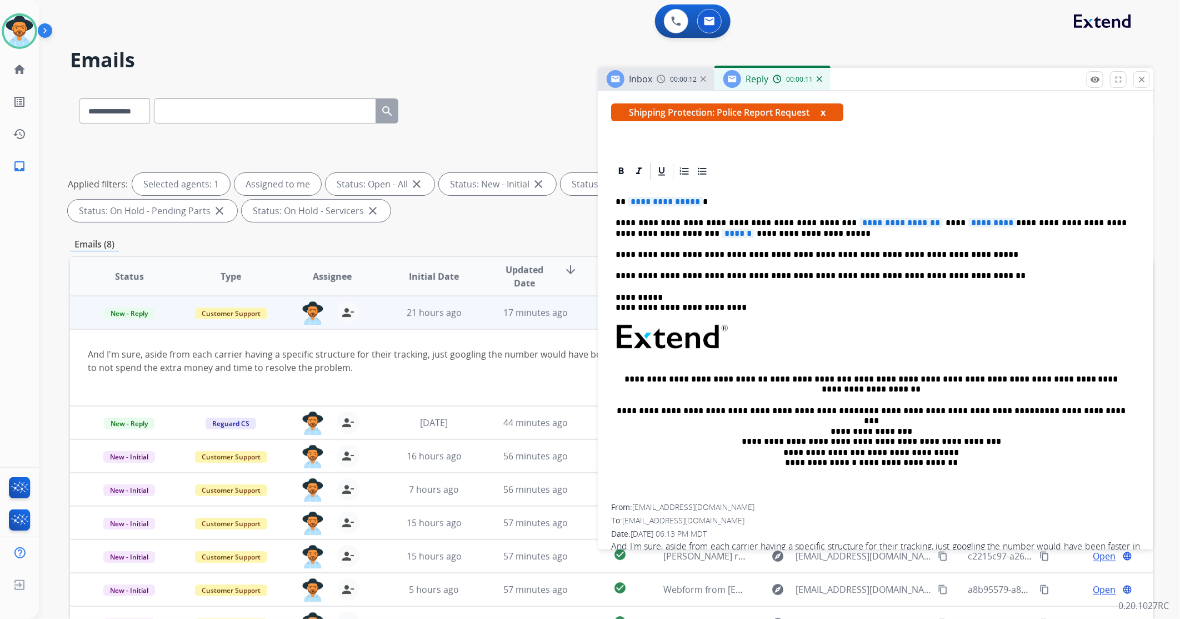
click at [673, 201] on span "**********" at bounding box center [665, 201] width 75 height 9
click at [861, 226] on span "**********" at bounding box center [901, 222] width 83 height 9
click at [944, 220] on span "*********" at bounding box center [968, 222] width 48 height 9
click at [698, 228] on span "******" at bounding box center [681, 232] width 33 height 9
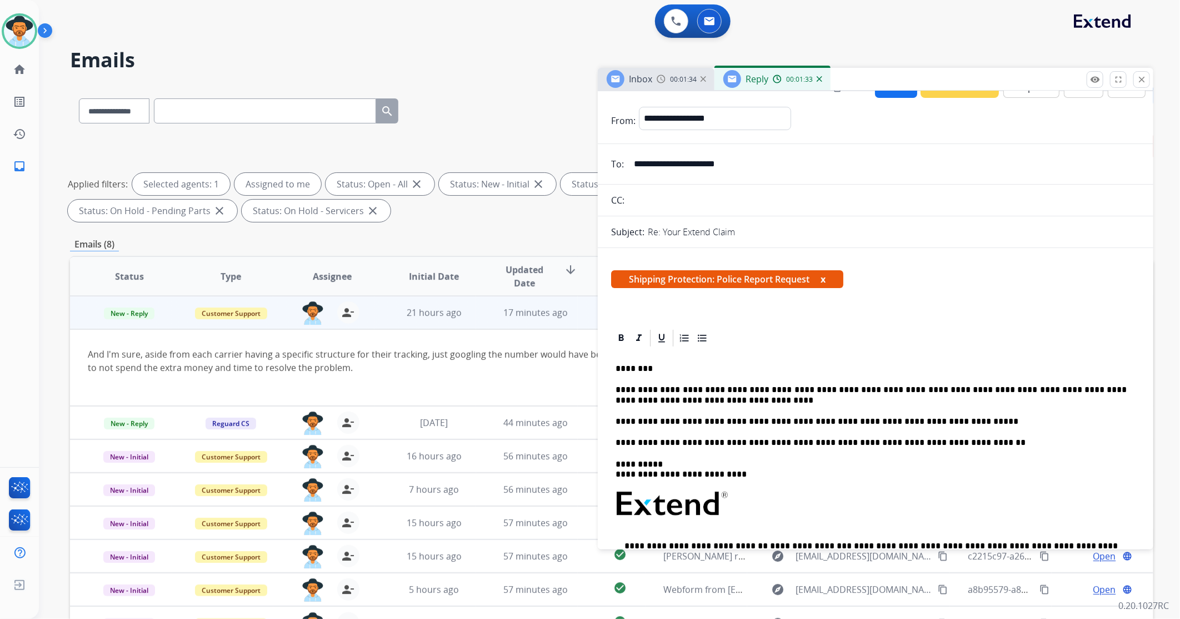
scroll to position [0, 0]
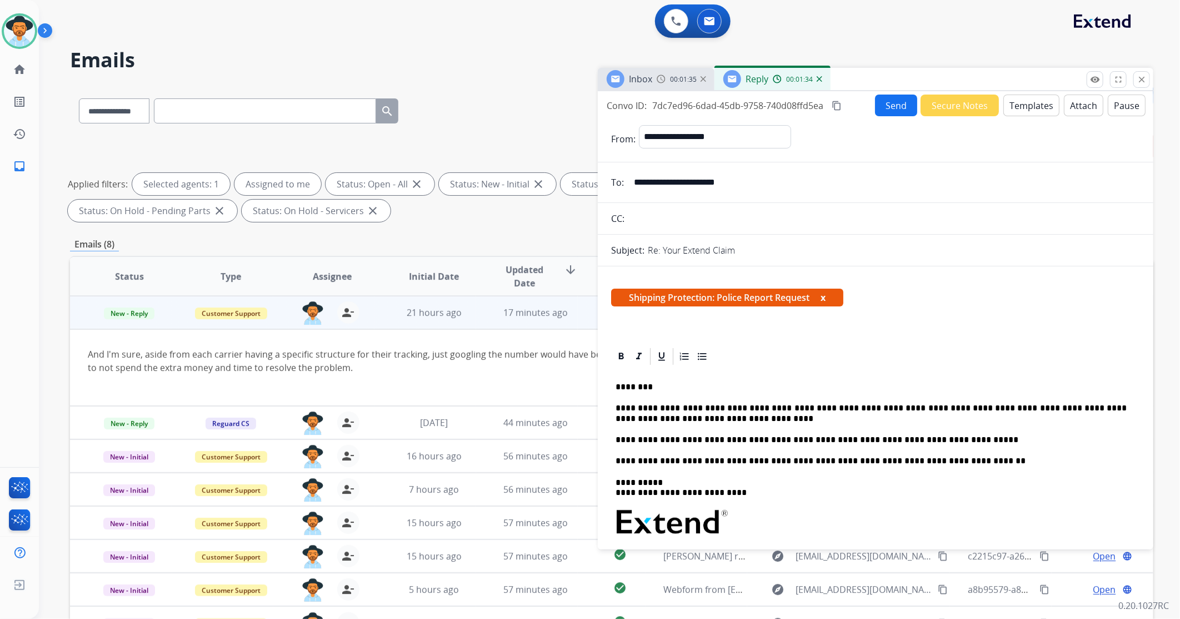
click at [896, 107] on button "Send" at bounding box center [896, 105] width 42 height 22
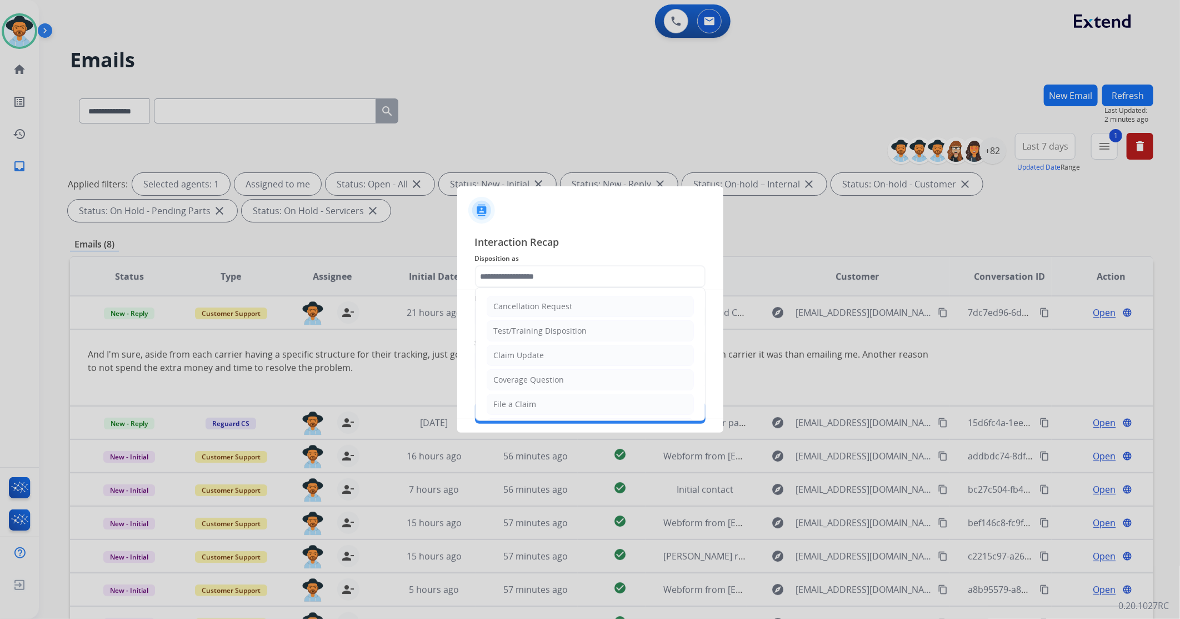
click at [554, 270] on input "text" at bounding box center [590, 276] width 231 height 22
click at [531, 377] on li "Other" at bounding box center [590, 377] width 207 height 21
type input "*****"
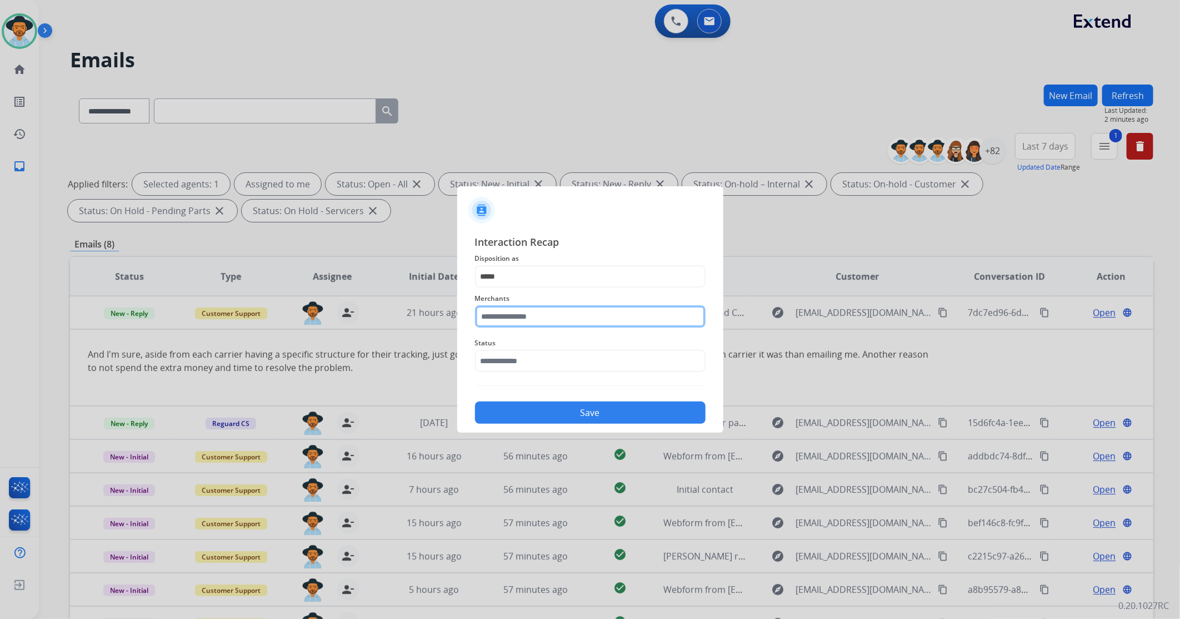
click at [514, 315] on input "text" at bounding box center [590, 316] width 231 height 22
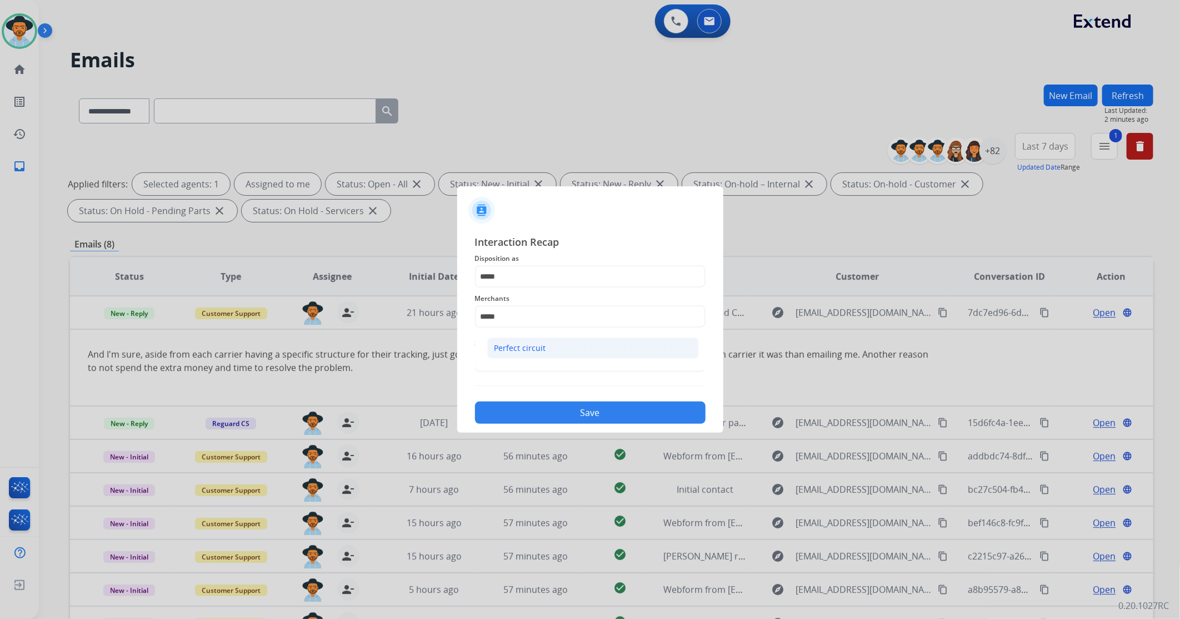
click at [542, 348] on div "Perfect circuit" at bounding box center [521, 347] width 52 height 11
type input "**********"
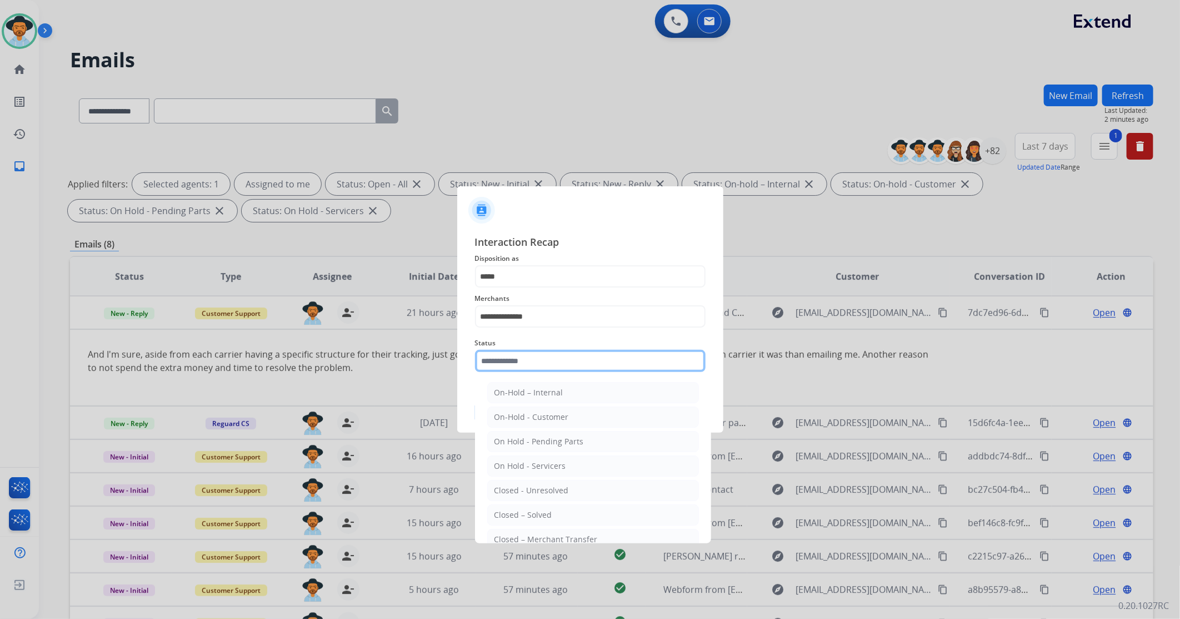
click at [519, 356] on input "text" at bounding box center [590, 361] width 231 height 22
click at [513, 513] on div "Closed – Solved" at bounding box center [524, 514] width 58 height 11
type input "**********"
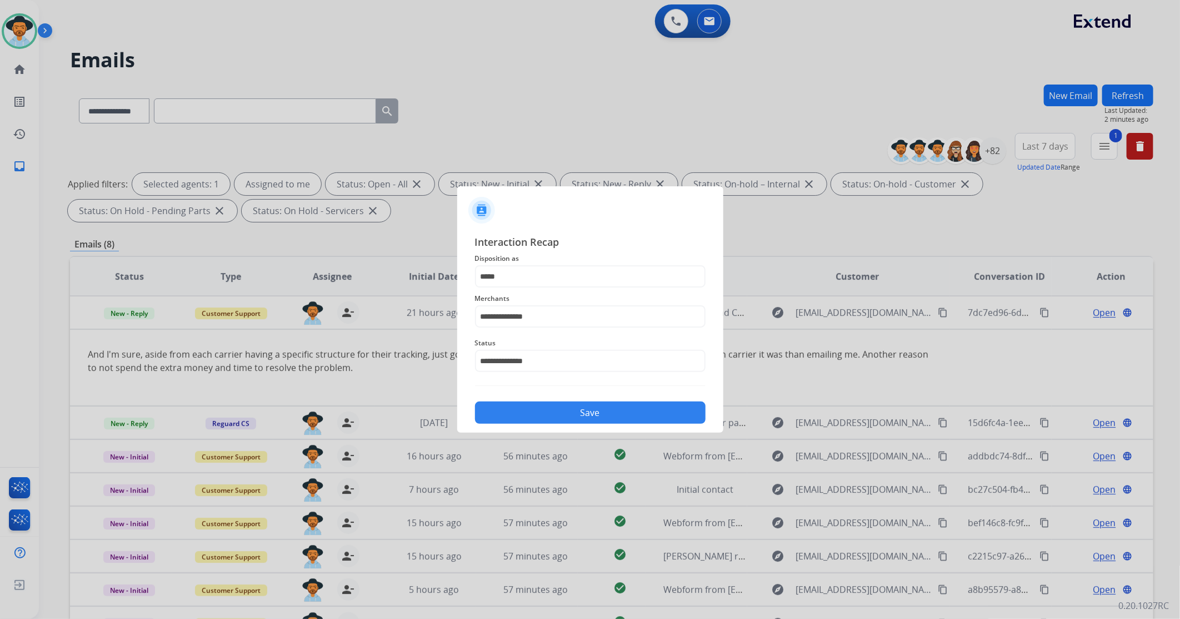
click at [572, 407] on button "Save" at bounding box center [590, 412] width 231 height 22
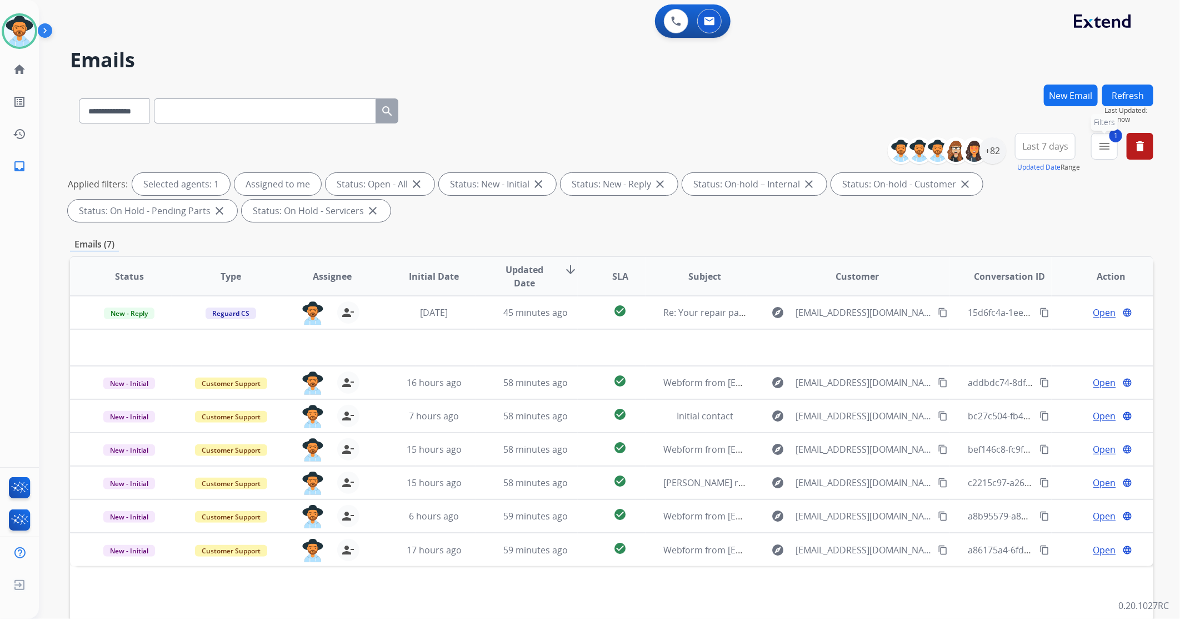
click at [1113, 143] on button "1 menu Filters" at bounding box center [1105, 146] width 27 height 27
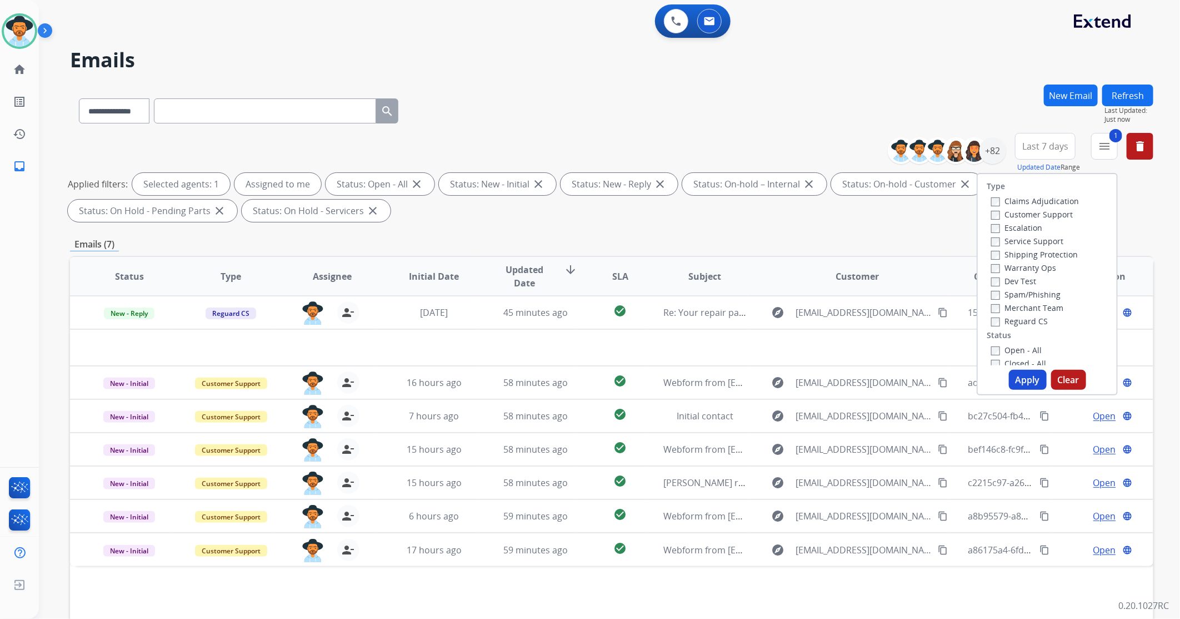
click at [1025, 381] on button "Apply" at bounding box center [1028, 380] width 38 height 20
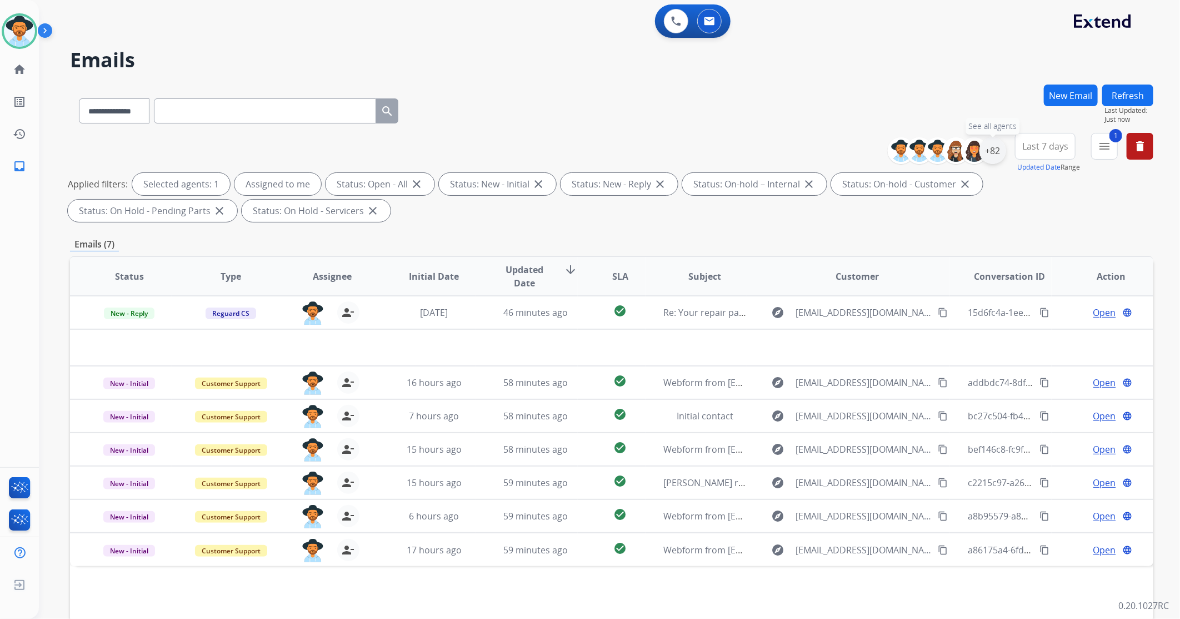
click at [999, 151] on div "+82" at bounding box center [993, 150] width 27 height 27
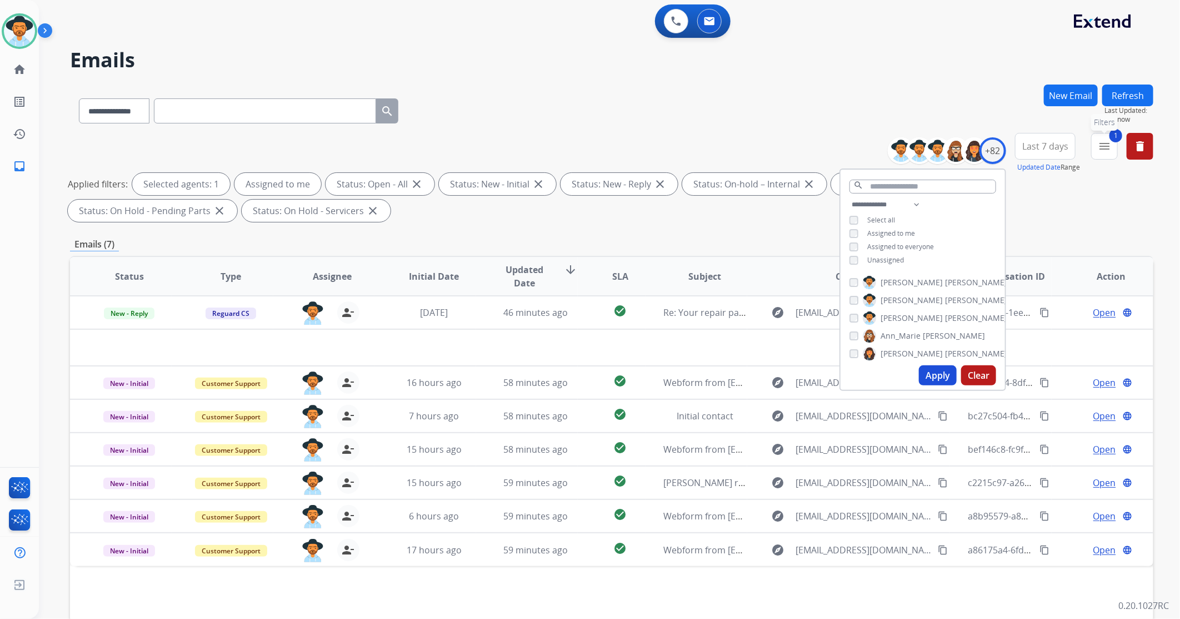
click at [1103, 137] on button "1 menu Filters" at bounding box center [1105, 146] width 27 height 27
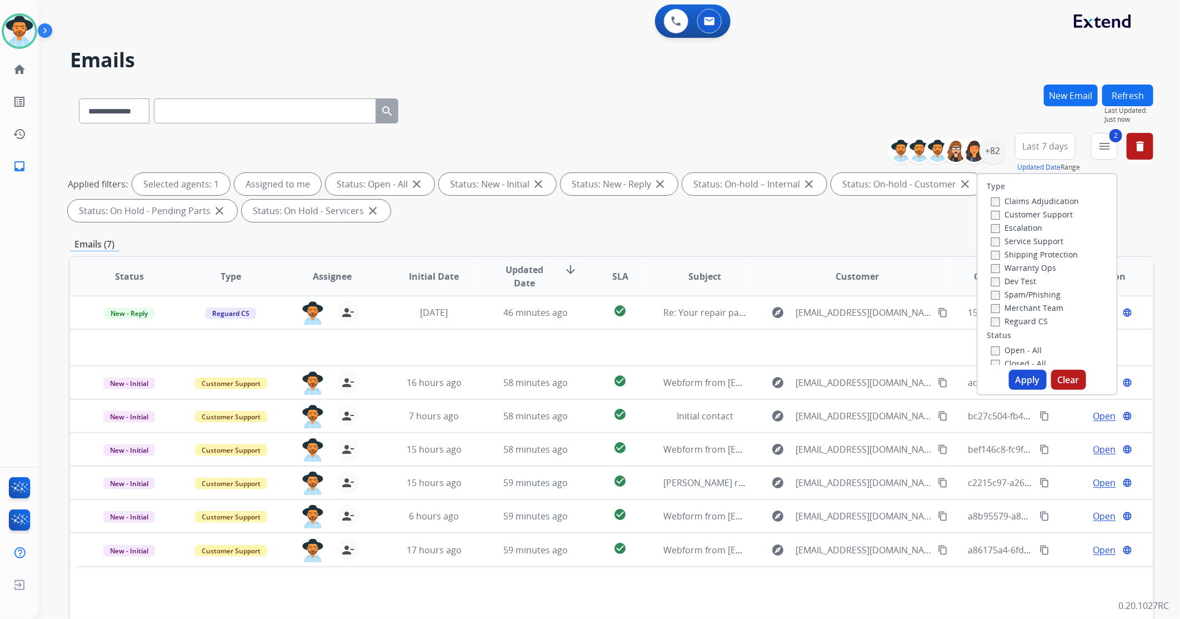
click at [1014, 379] on button "Apply" at bounding box center [1028, 380] width 38 height 20
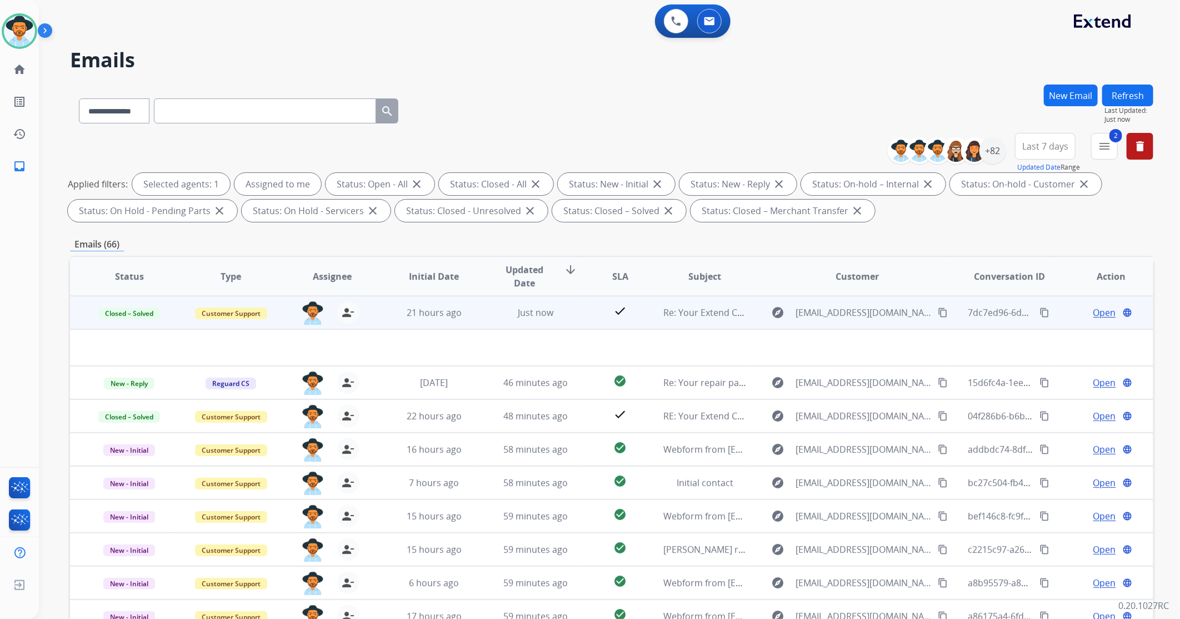
click at [1040, 315] on mat-icon "content_copy" at bounding box center [1045, 312] width 10 height 10
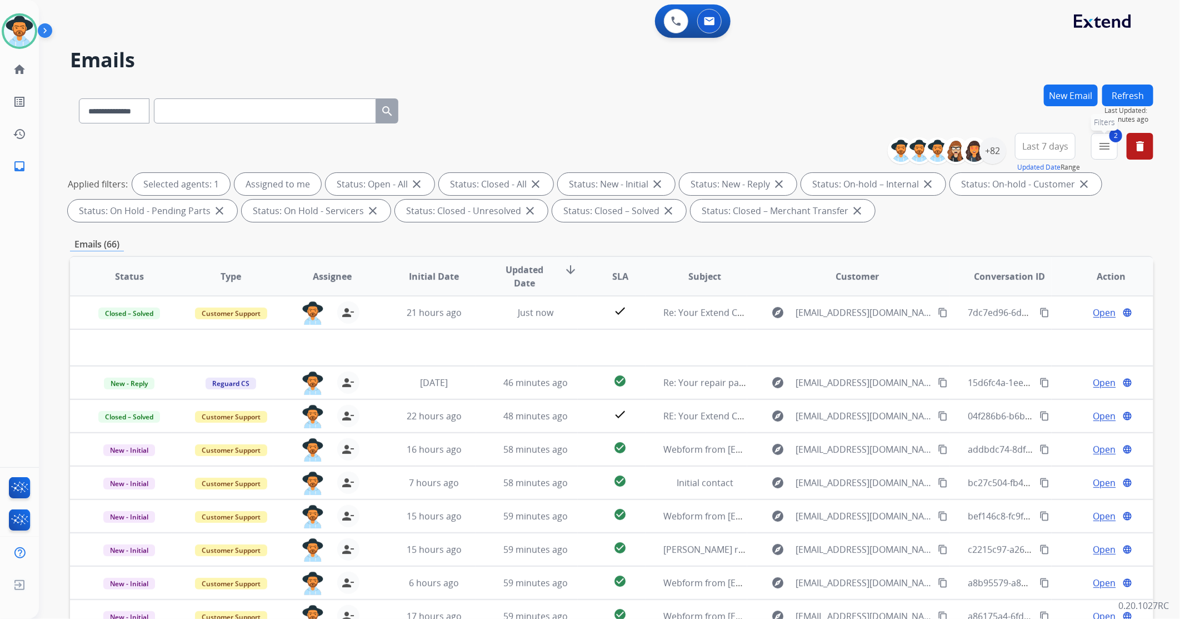
drag, startPoint x: 1103, startPoint y: 156, endPoint x: 1095, endPoint y: 168, distance: 14.2
click at [1103, 156] on button "2 menu Filters" at bounding box center [1105, 146] width 27 height 27
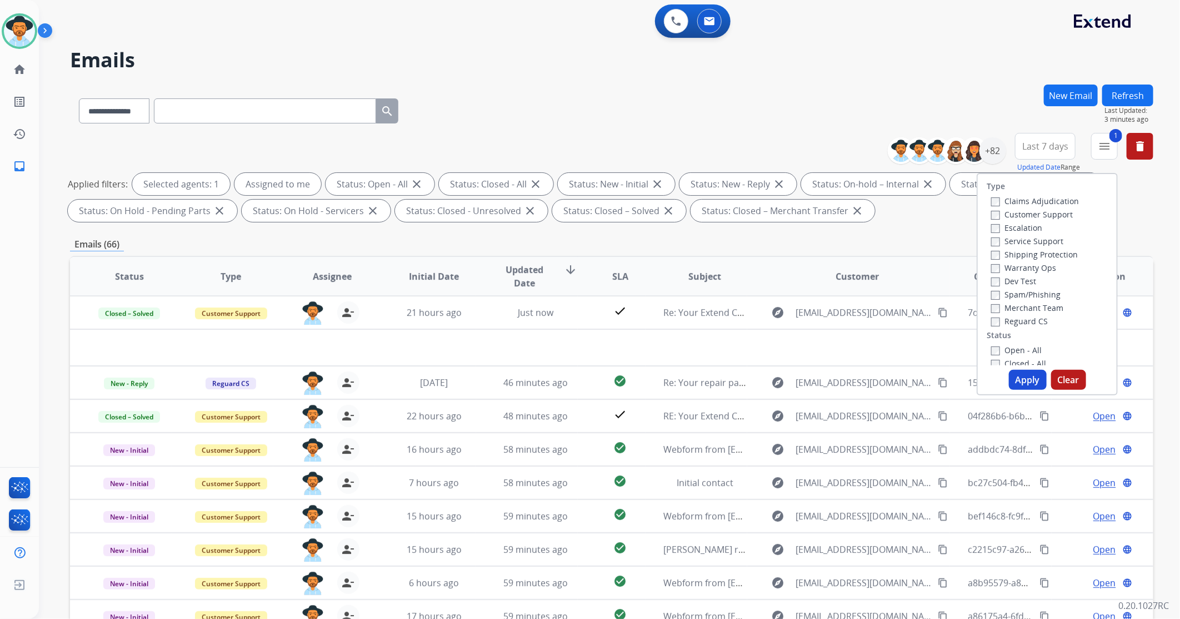
click at [1028, 386] on button "Apply" at bounding box center [1028, 380] width 38 height 20
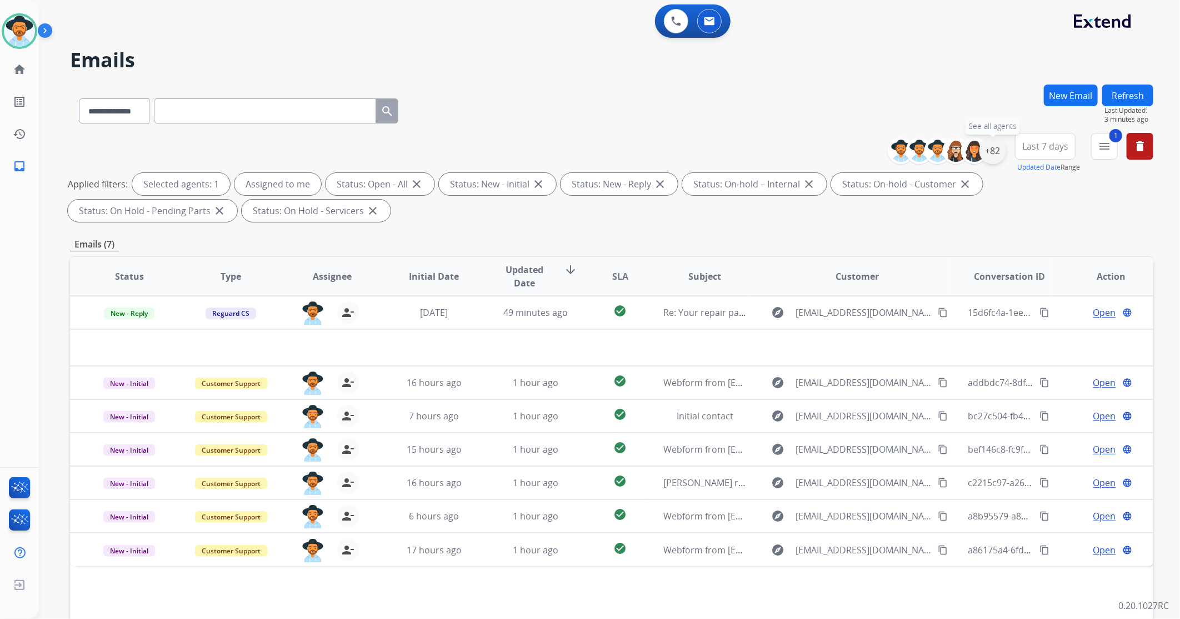
click at [992, 158] on div "+82" at bounding box center [993, 150] width 27 height 27
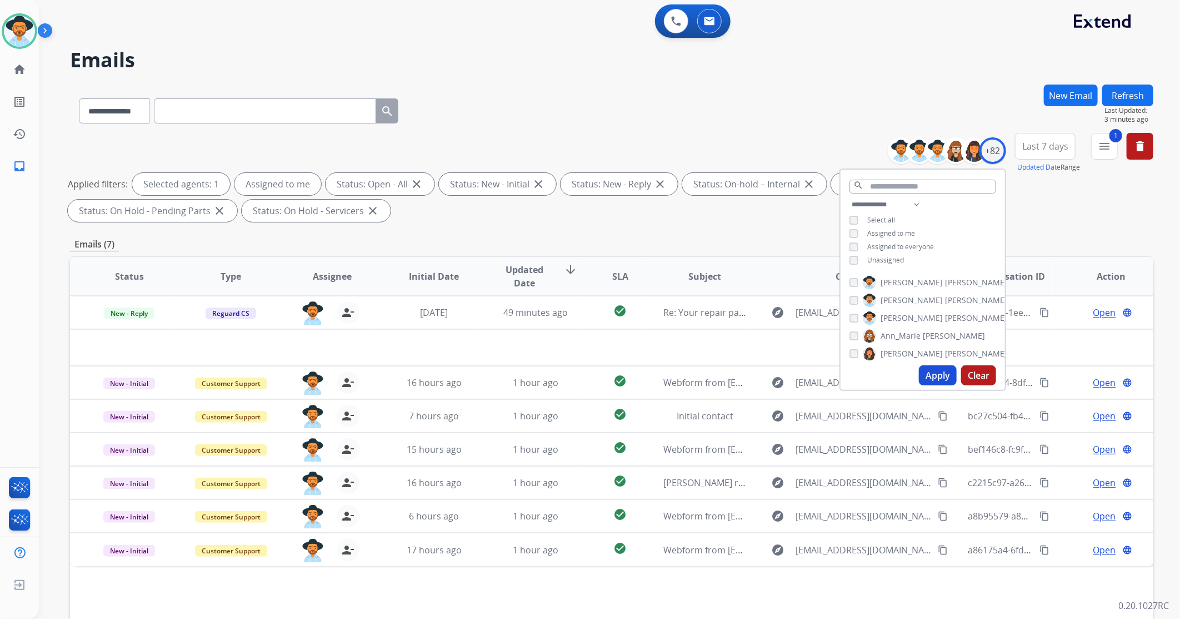
click at [1059, 233] on div "**********" at bounding box center [612, 384] width 1084 height 601
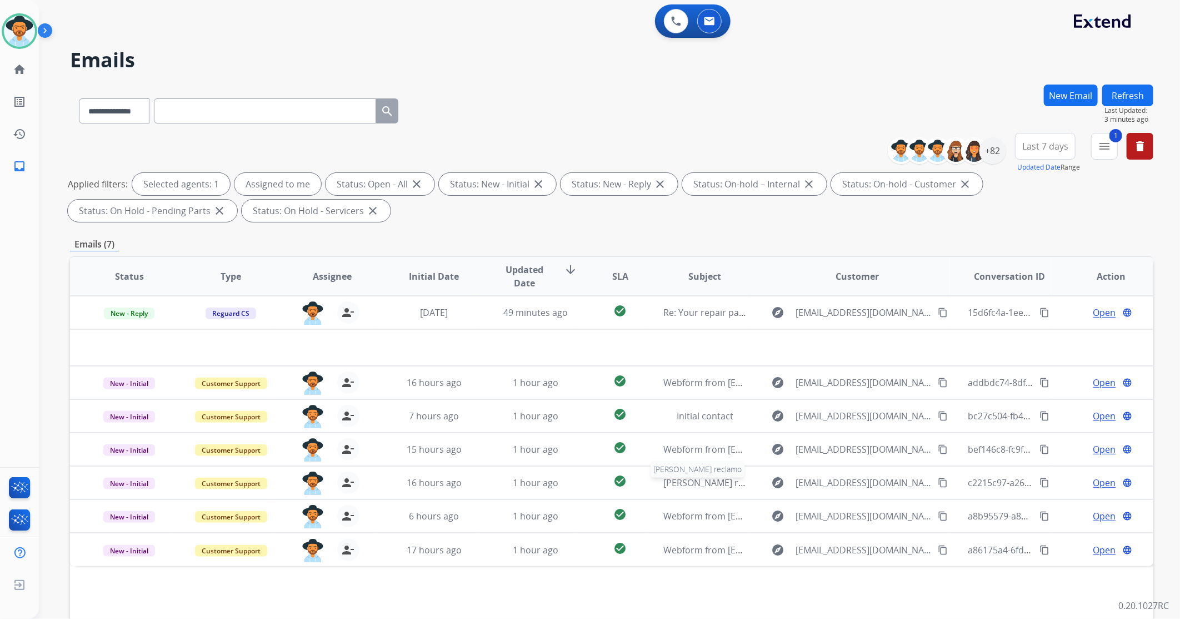
scroll to position [67, 0]
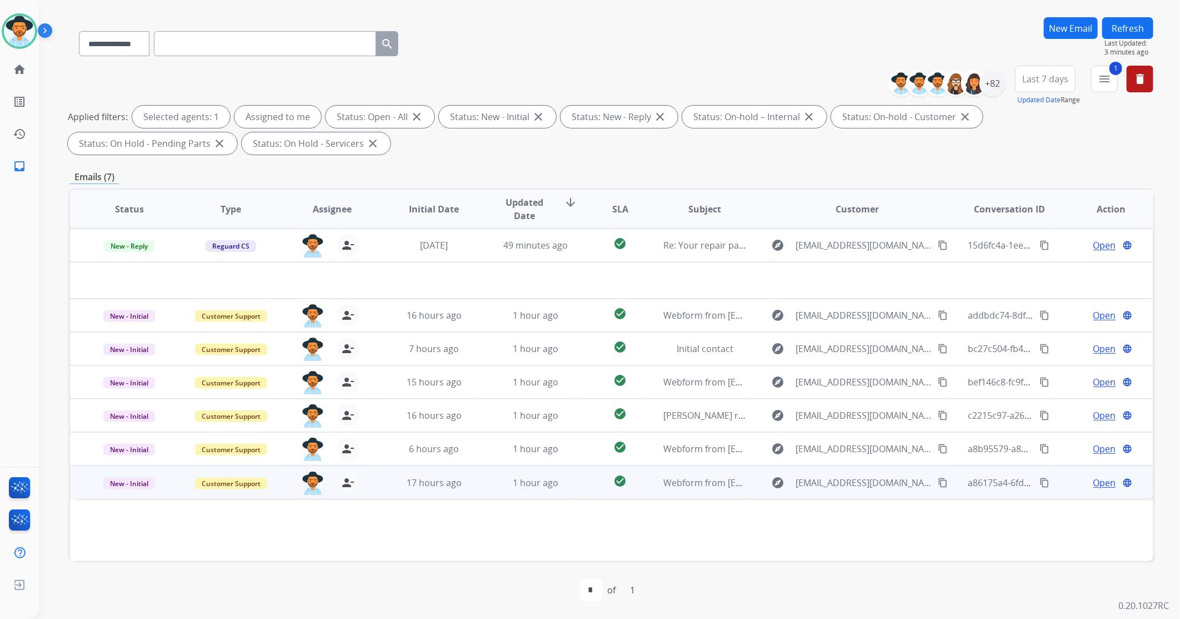
click at [489, 487] on td "1 hour ago" at bounding box center [527, 481] width 102 height 33
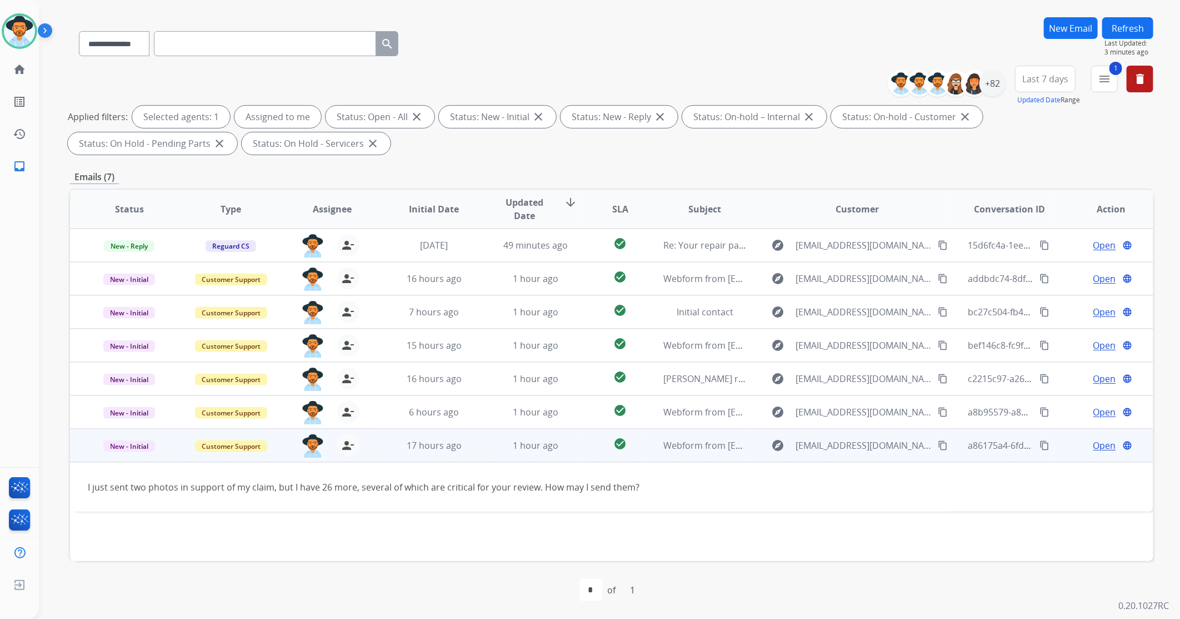
click at [1100, 446] on span "Open" at bounding box center [1105, 444] width 23 height 13
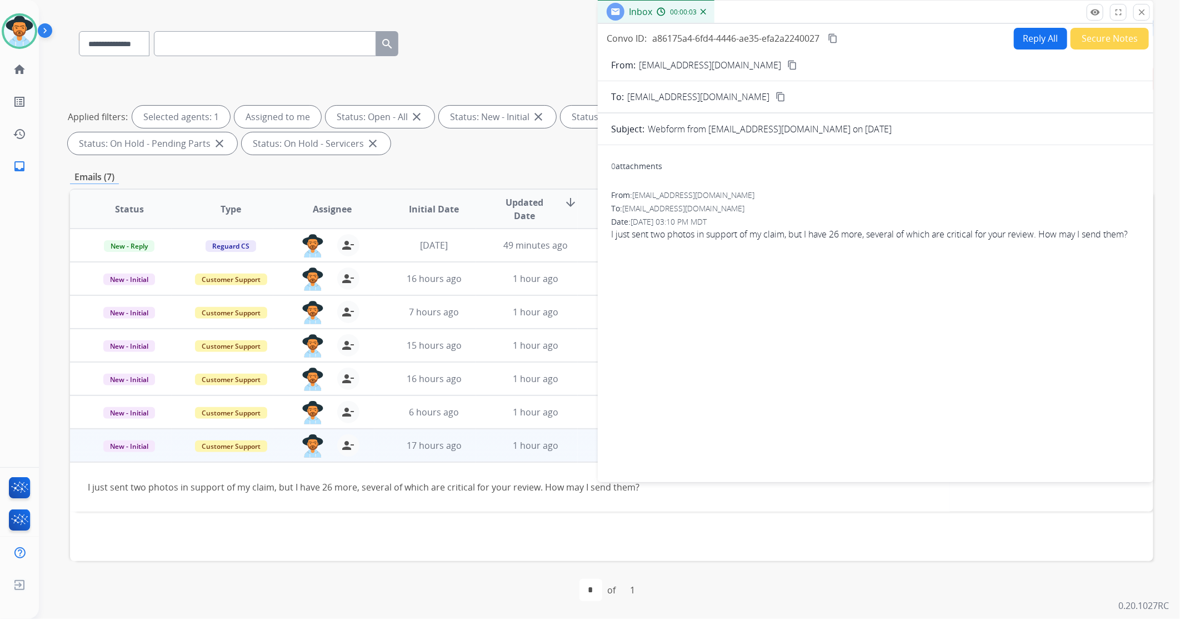
click at [788, 64] on mat-icon "content_copy" at bounding box center [793, 65] width 10 height 10
click at [1140, 14] on mat-icon "close" at bounding box center [1142, 12] width 10 height 10
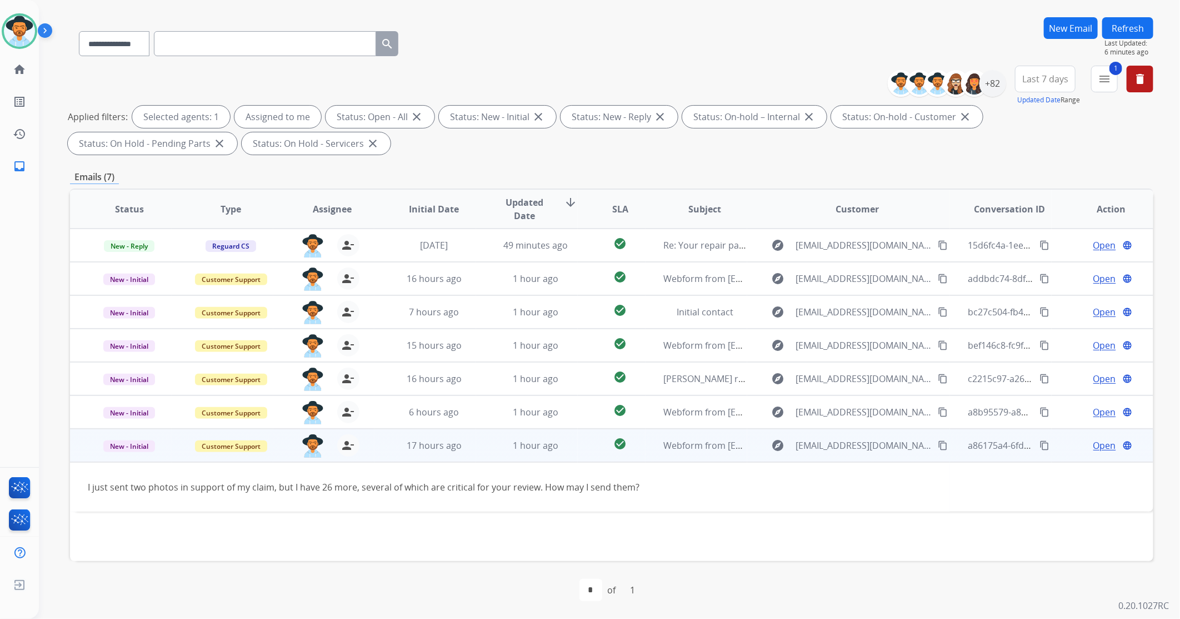
click at [1096, 445] on span "Open" at bounding box center [1105, 444] width 23 height 13
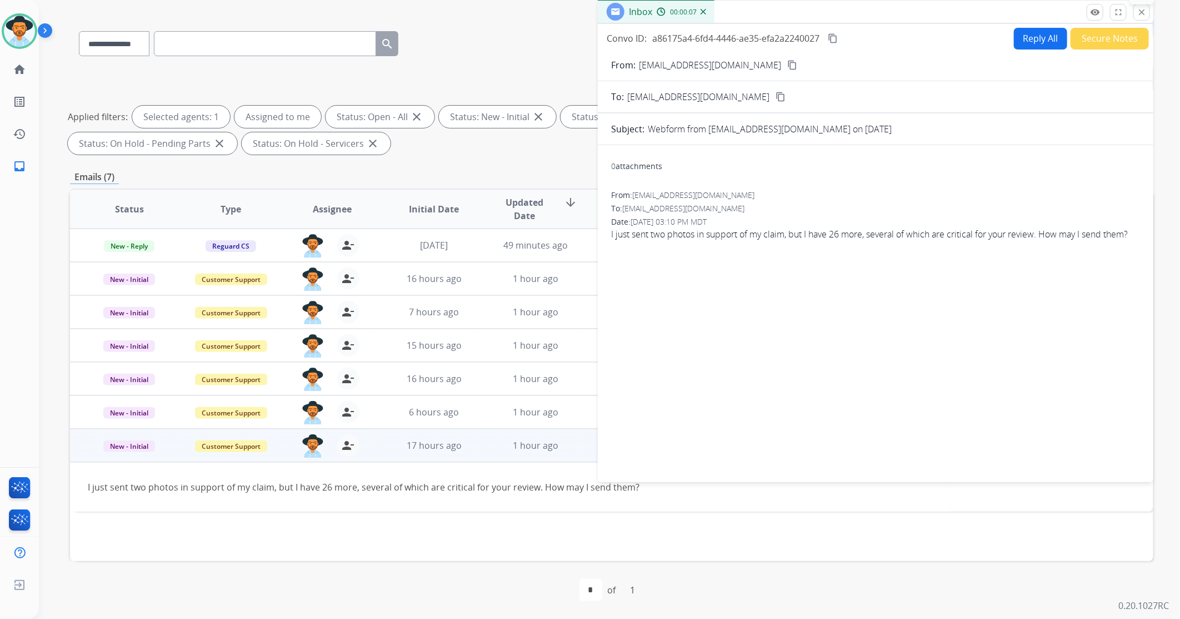
click at [1139, 9] on mat-icon "close" at bounding box center [1142, 12] width 10 height 10
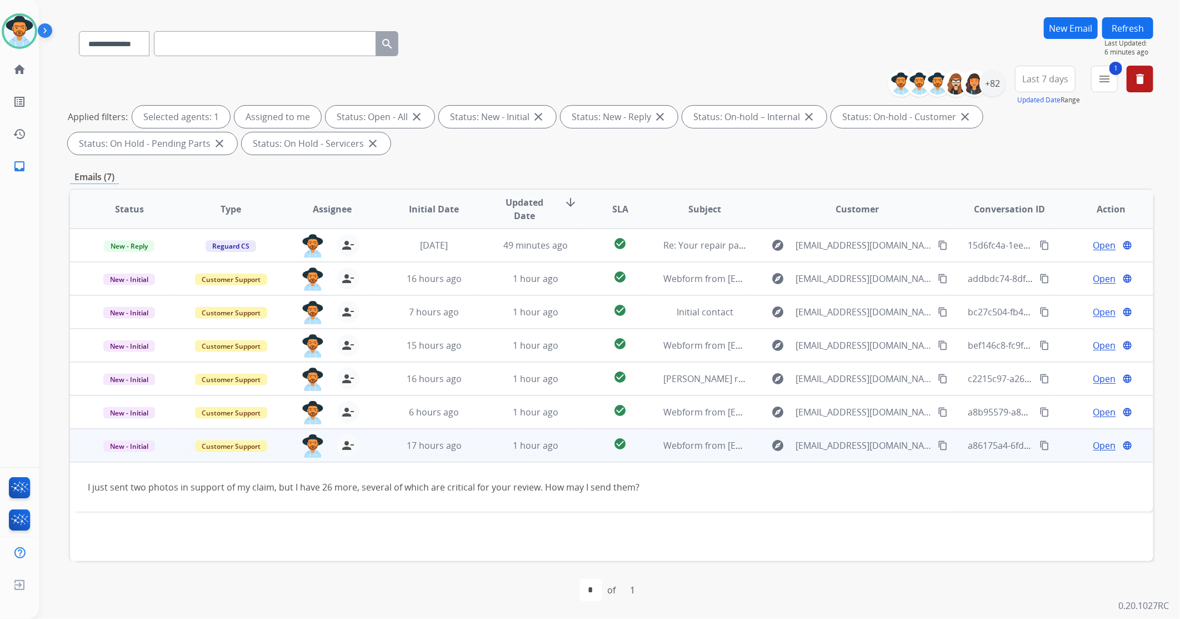
click at [1094, 442] on span "Open" at bounding box center [1105, 444] width 23 height 13
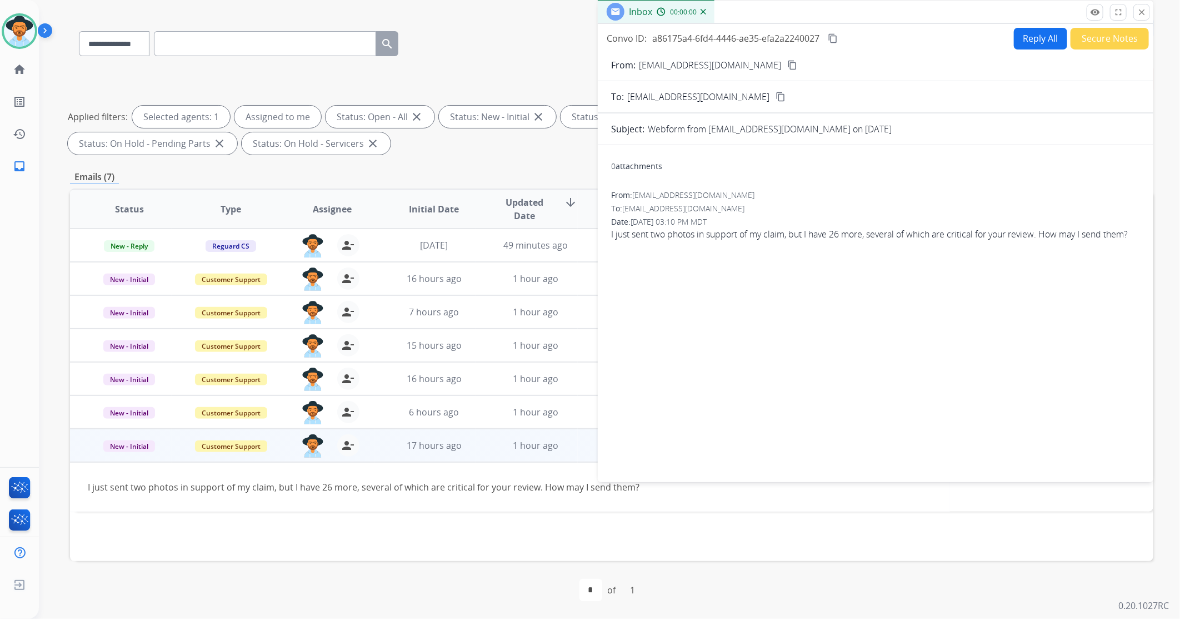
click at [1017, 42] on button "Reply All" at bounding box center [1040, 39] width 53 height 22
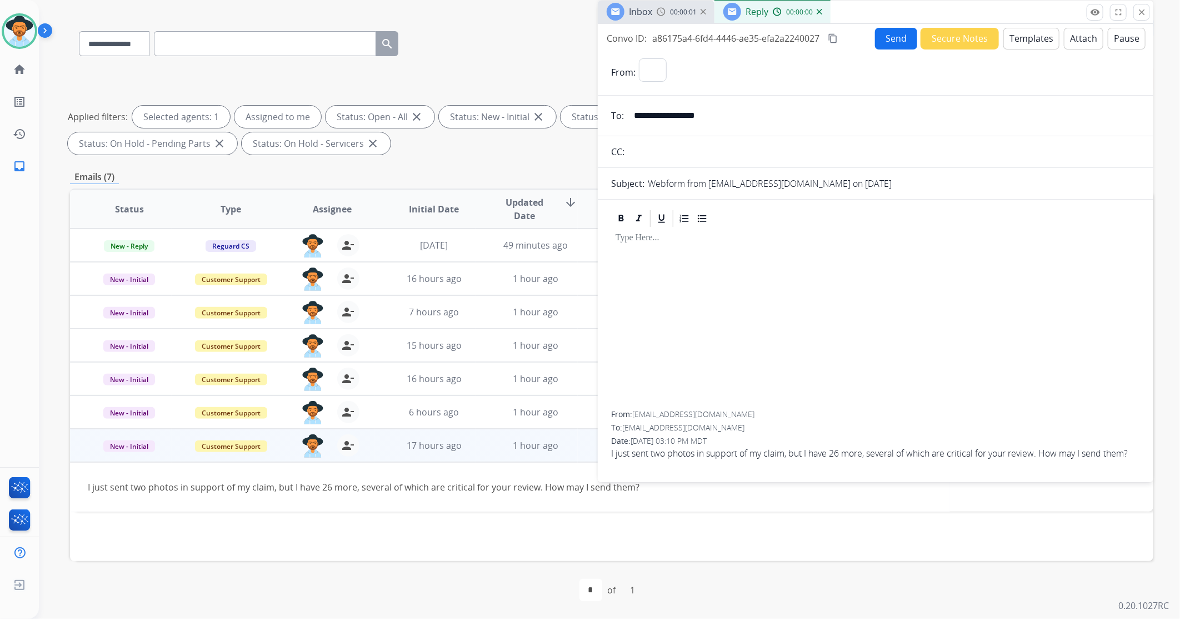
select select "**********"
click at [1026, 43] on button "Templates" at bounding box center [1032, 39] width 56 height 22
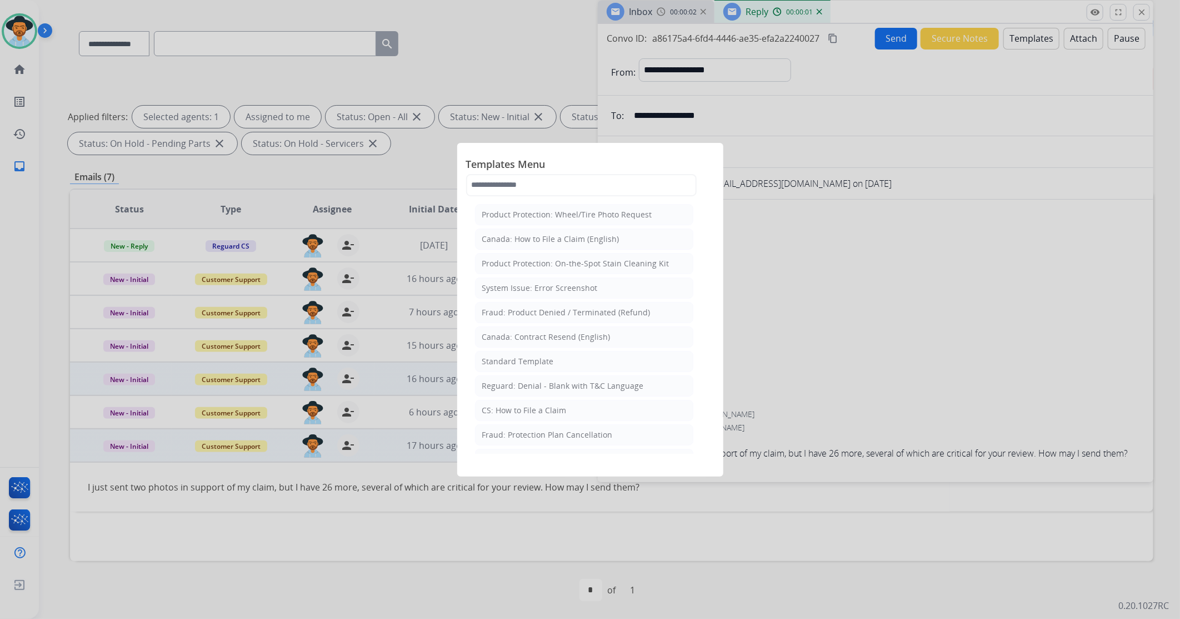
click at [542, 362] on div "Standard Template" at bounding box center [518, 361] width 72 height 11
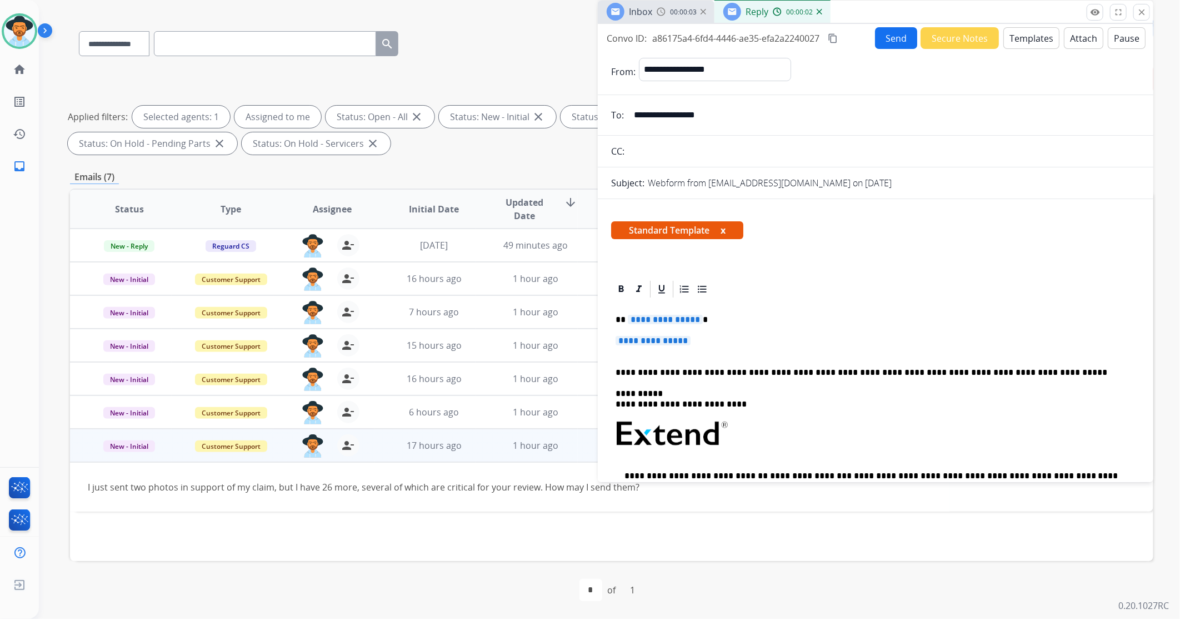
click at [671, 336] on span "**********" at bounding box center [653, 340] width 75 height 9
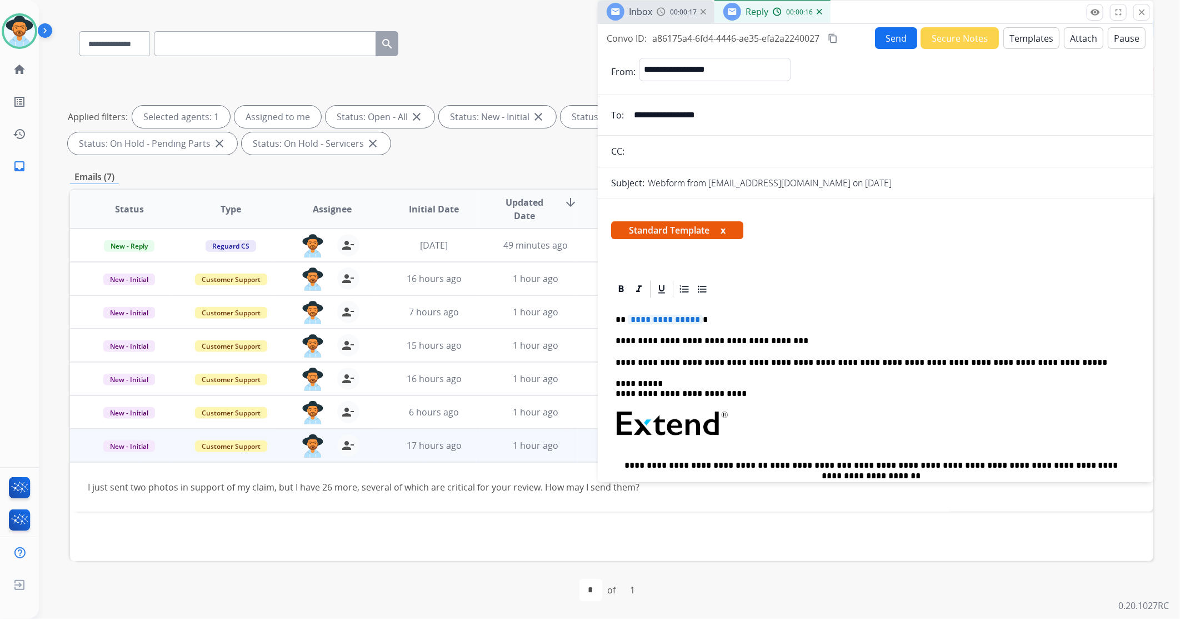
click at [782, 337] on p "**********" at bounding box center [871, 341] width 511 height 10
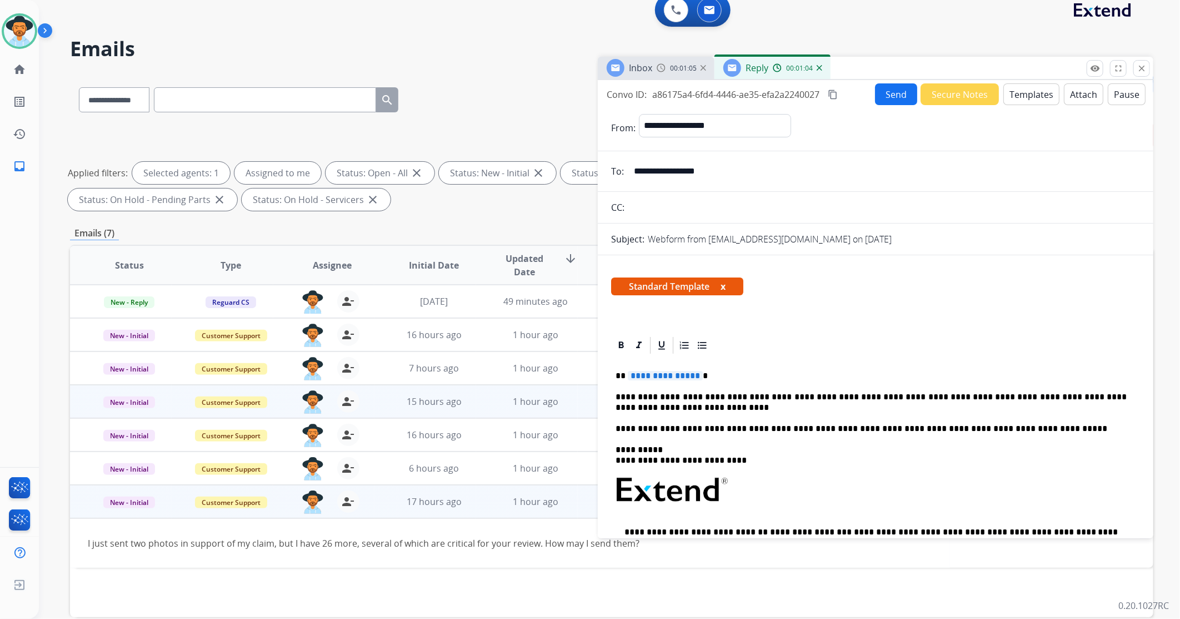
scroll to position [0, 0]
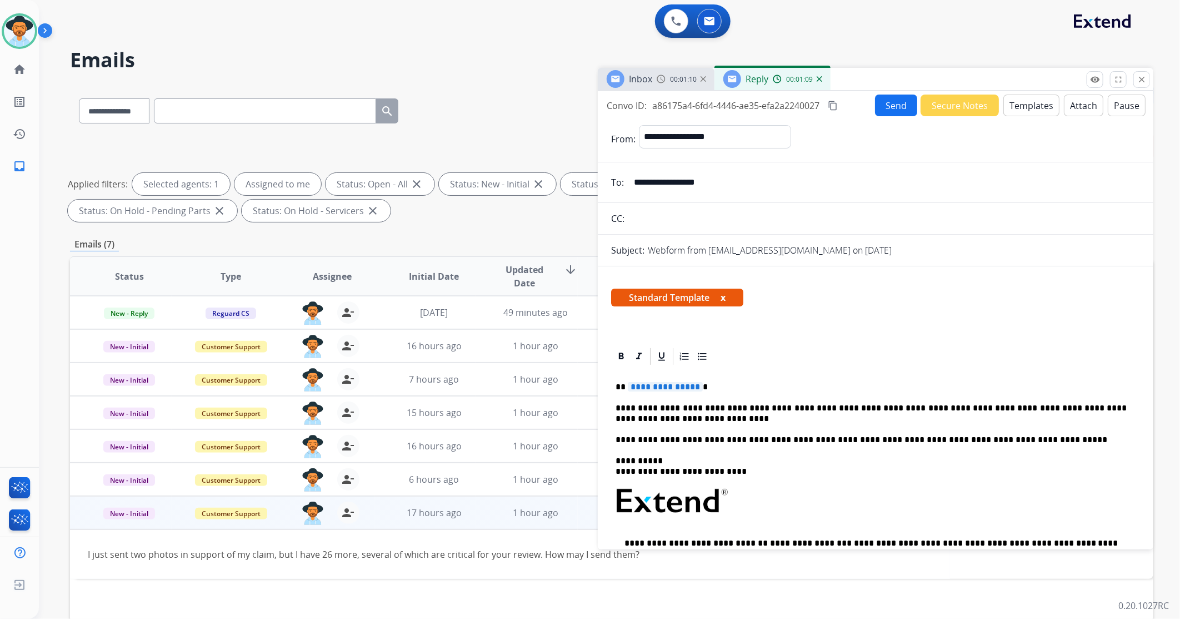
click at [667, 382] on span "**********" at bounding box center [665, 386] width 75 height 9
click at [878, 108] on button "Send" at bounding box center [896, 105] width 42 height 22
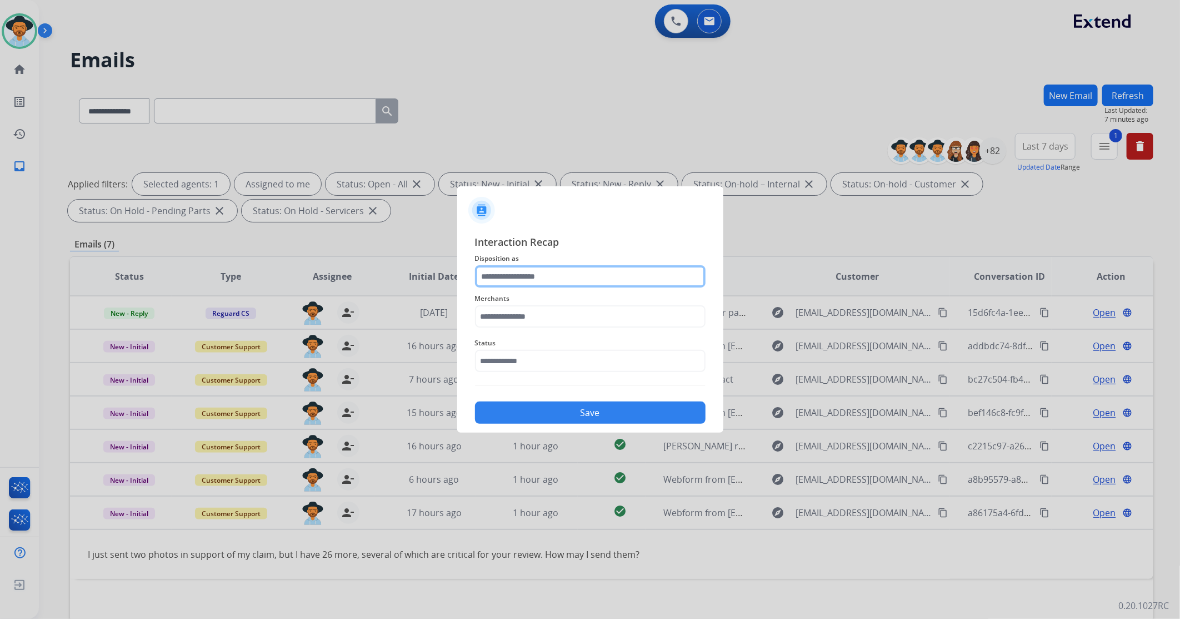
click at [534, 275] on input "text" at bounding box center [590, 276] width 231 height 22
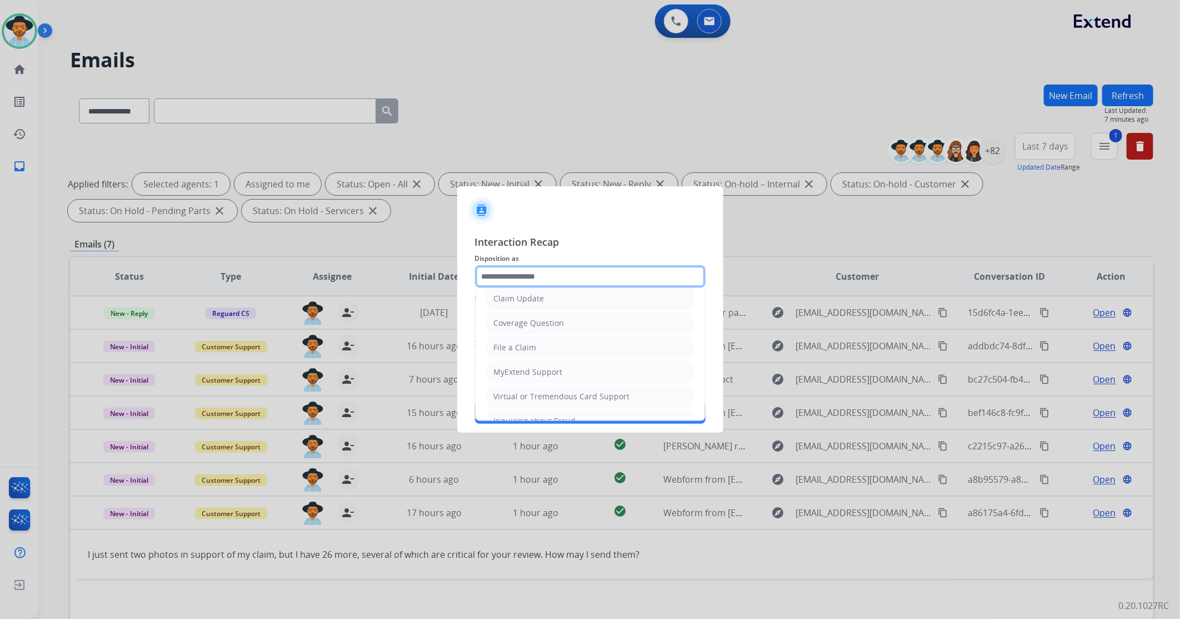
scroll to position [174, 0]
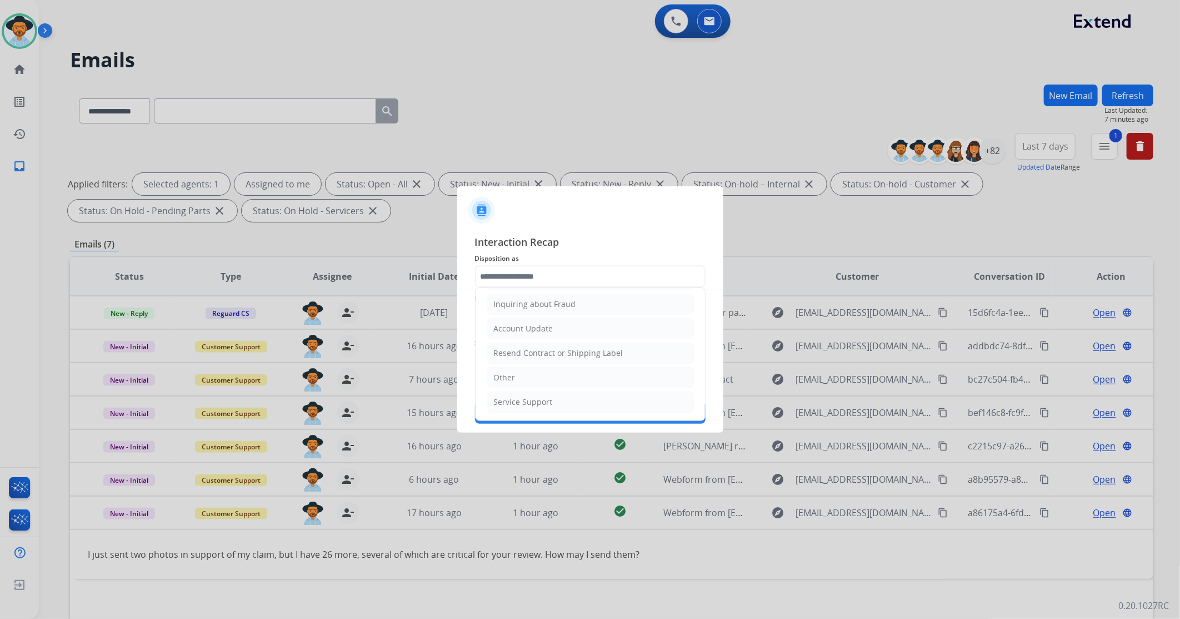
click at [518, 379] on li "Other" at bounding box center [590, 377] width 207 height 21
type input "*****"
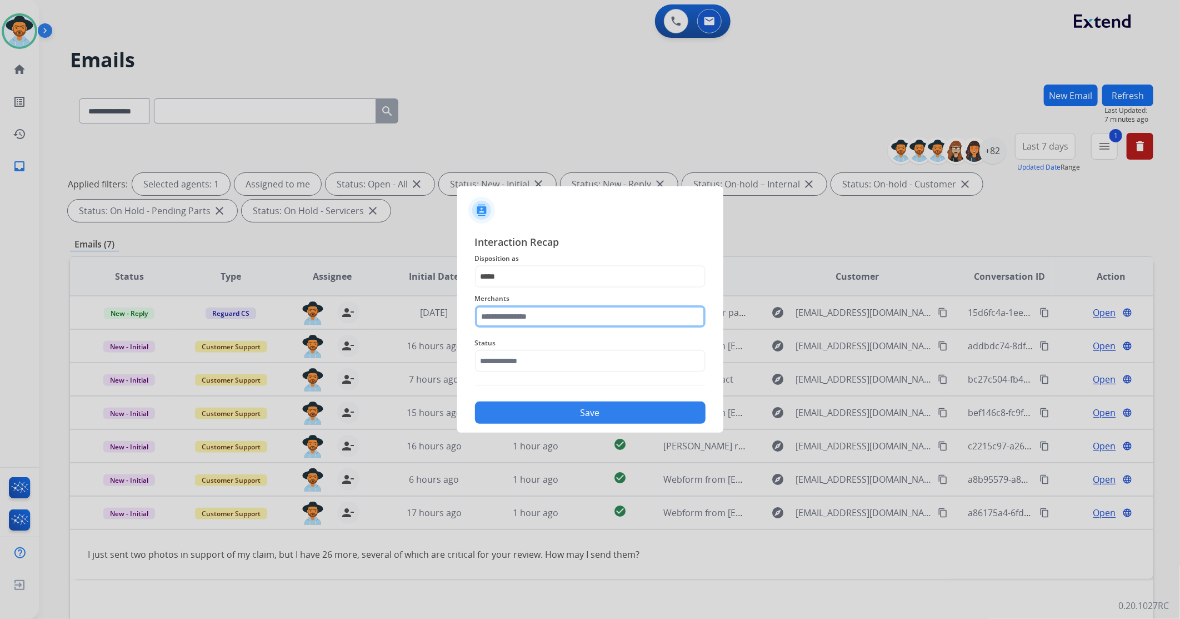
click at [534, 318] on input "text" at bounding box center [590, 316] width 231 height 22
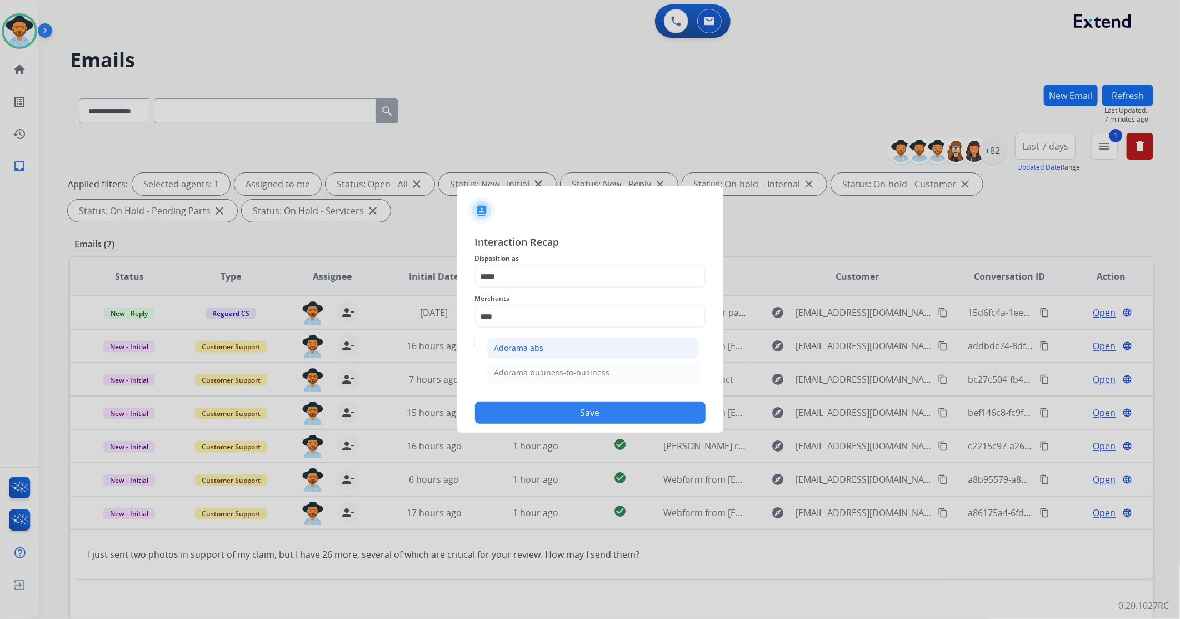
click at [534, 343] on div "Adorama abs" at bounding box center [519, 347] width 49 height 11
type input "**********"
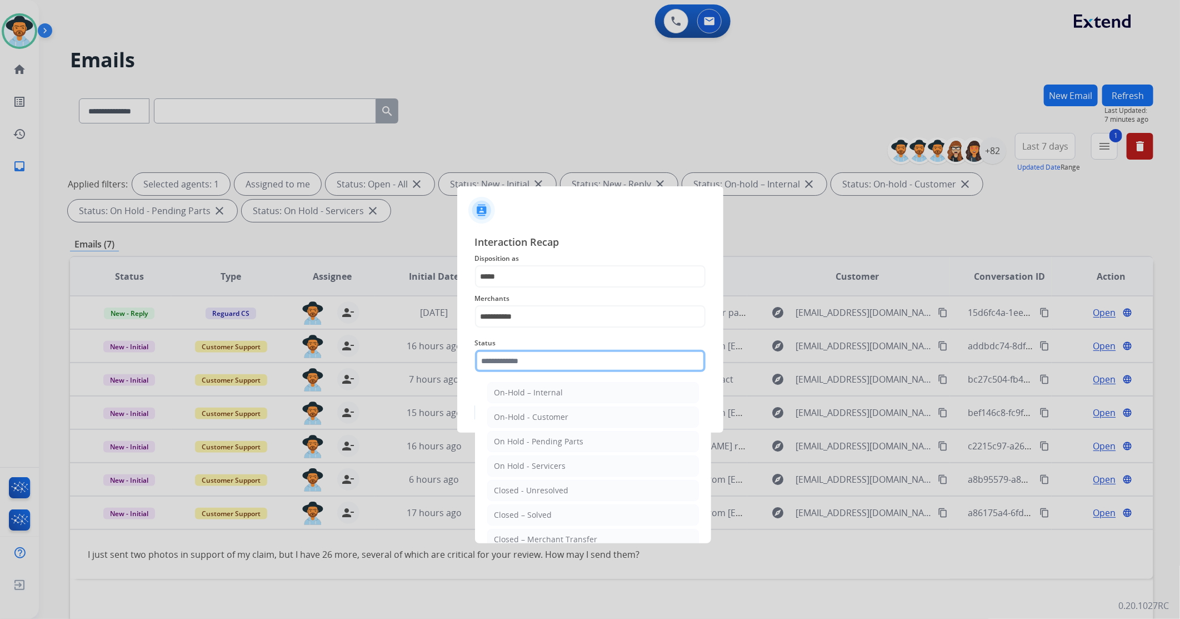
click at [535, 362] on input "text" at bounding box center [590, 361] width 231 height 22
drag, startPoint x: 514, startPoint y: 512, endPoint x: 530, endPoint y: 463, distance: 52.0
click at [514, 511] on div "Closed – Solved" at bounding box center [524, 514] width 58 height 11
type input "**********"
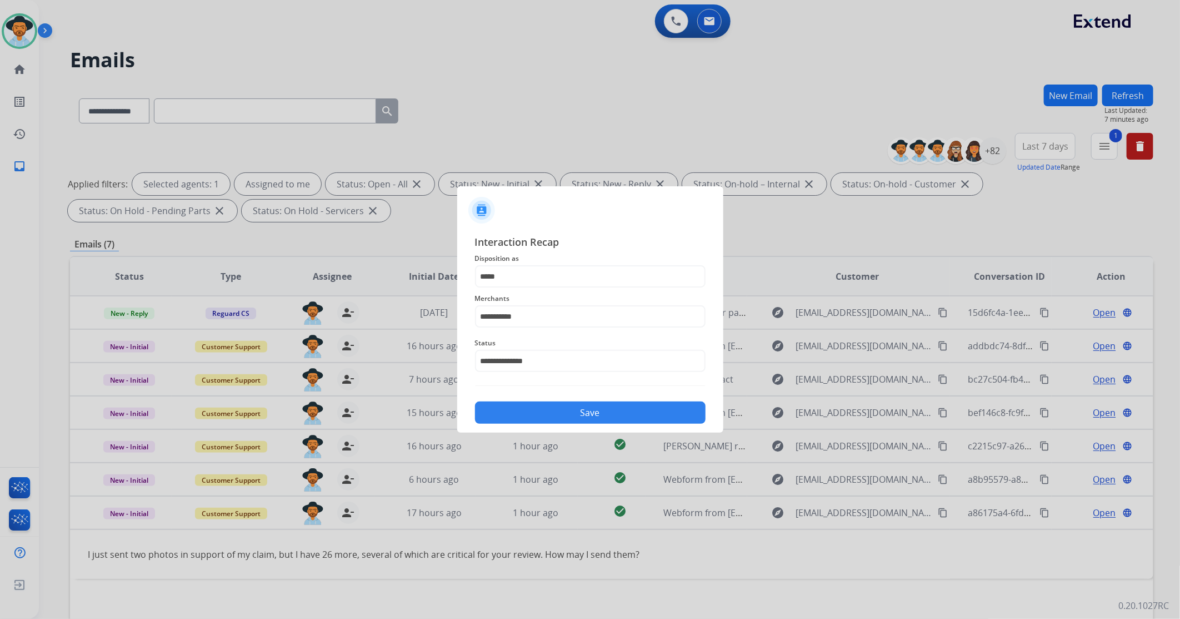
click at [523, 419] on button "Save" at bounding box center [590, 412] width 231 height 22
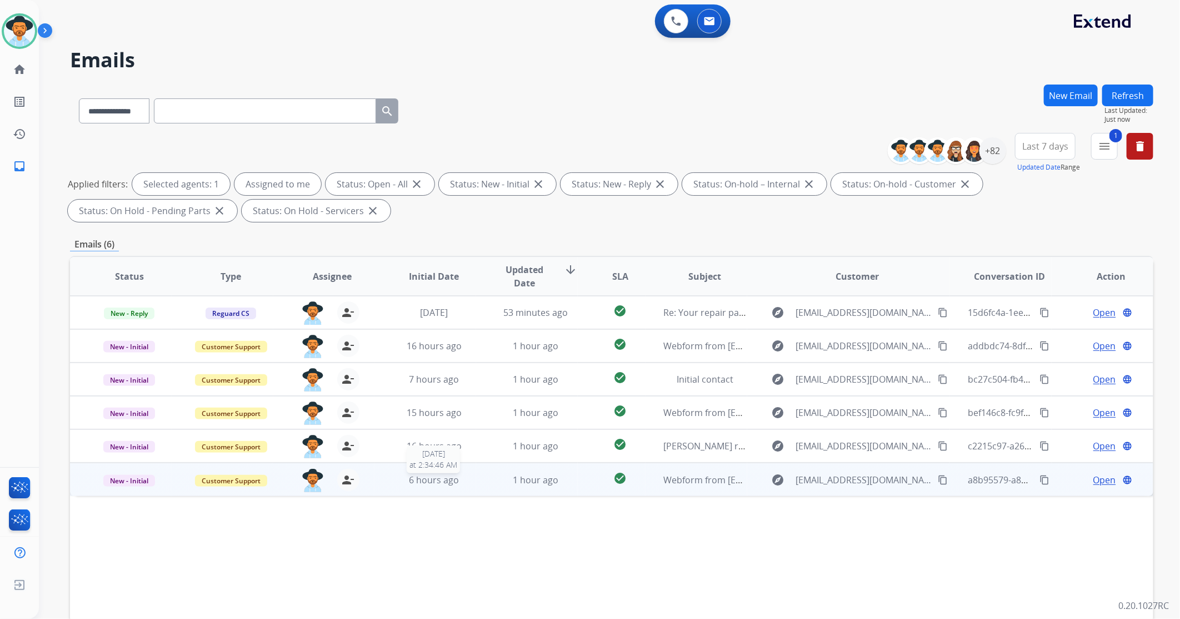
click at [425, 474] on span "6 hours ago" at bounding box center [434, 480] width 50 height 12
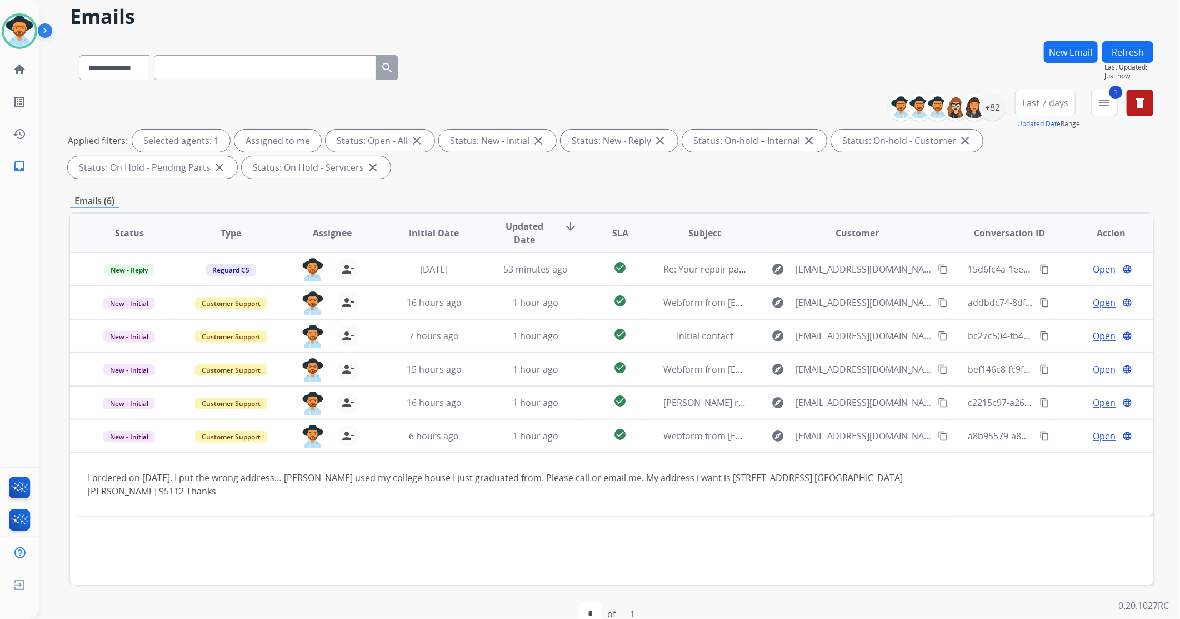
scroll to position [67, 0]
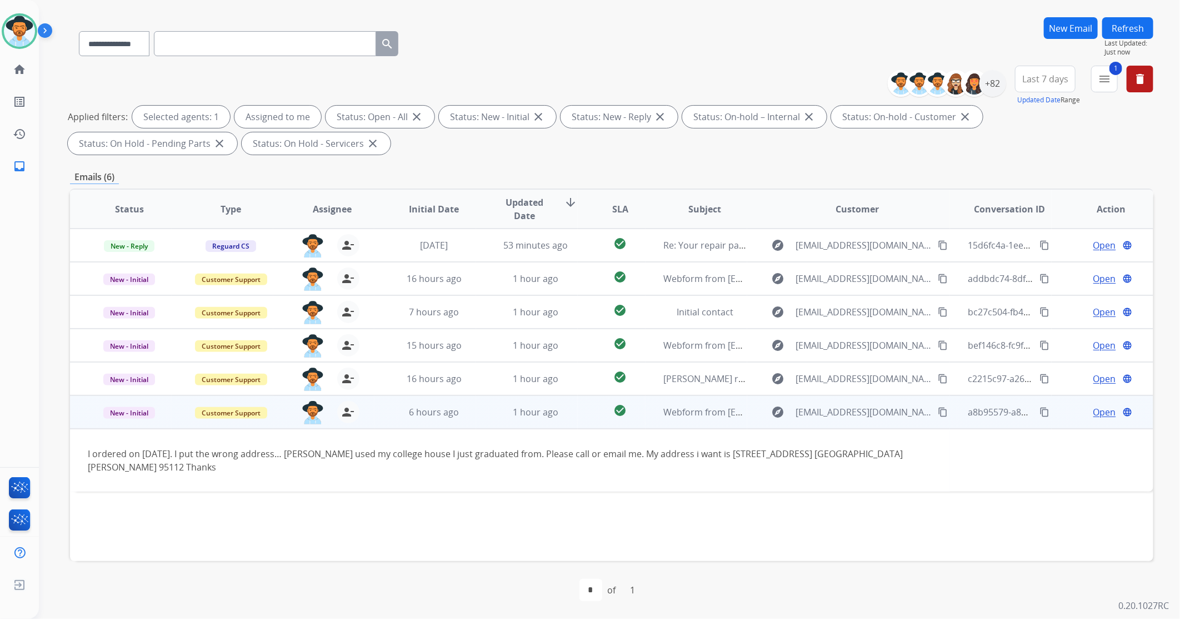
click at [1099, 416] on span "Open" at bounding box center [1105, 411] width 23 height 13
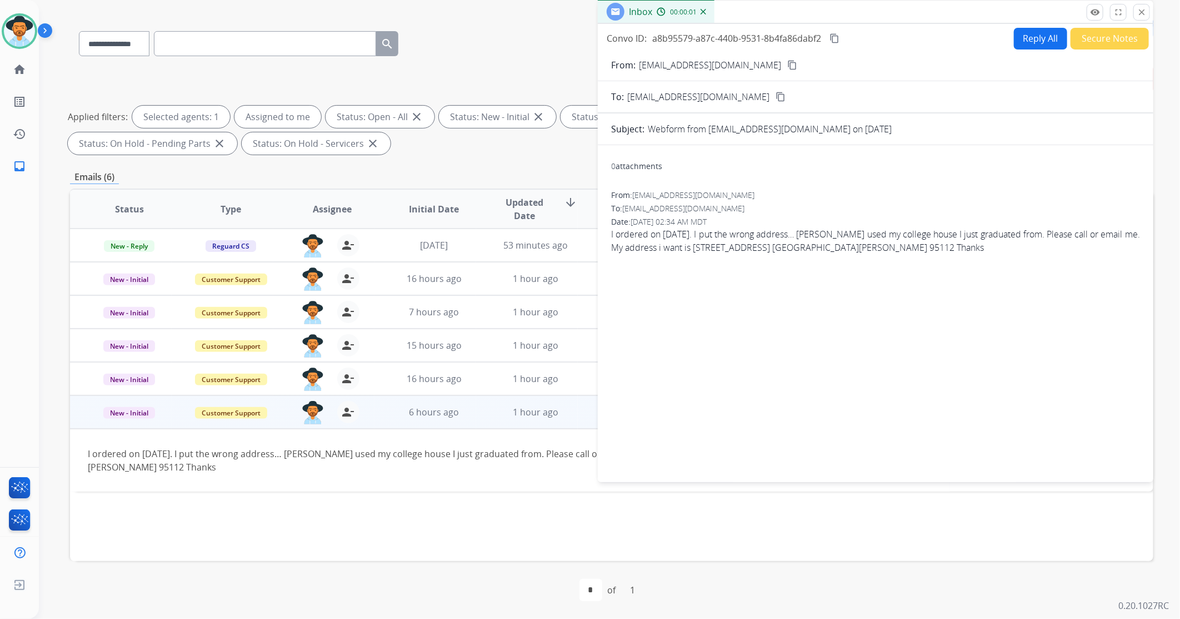
click at [788, 64] on mat-icon "content_copy" at bounding box center [793, 65] width 10 height 10
click at [1146, 16] on mat-icon "close" at bounding box center [1142, 12] width 10 height 10
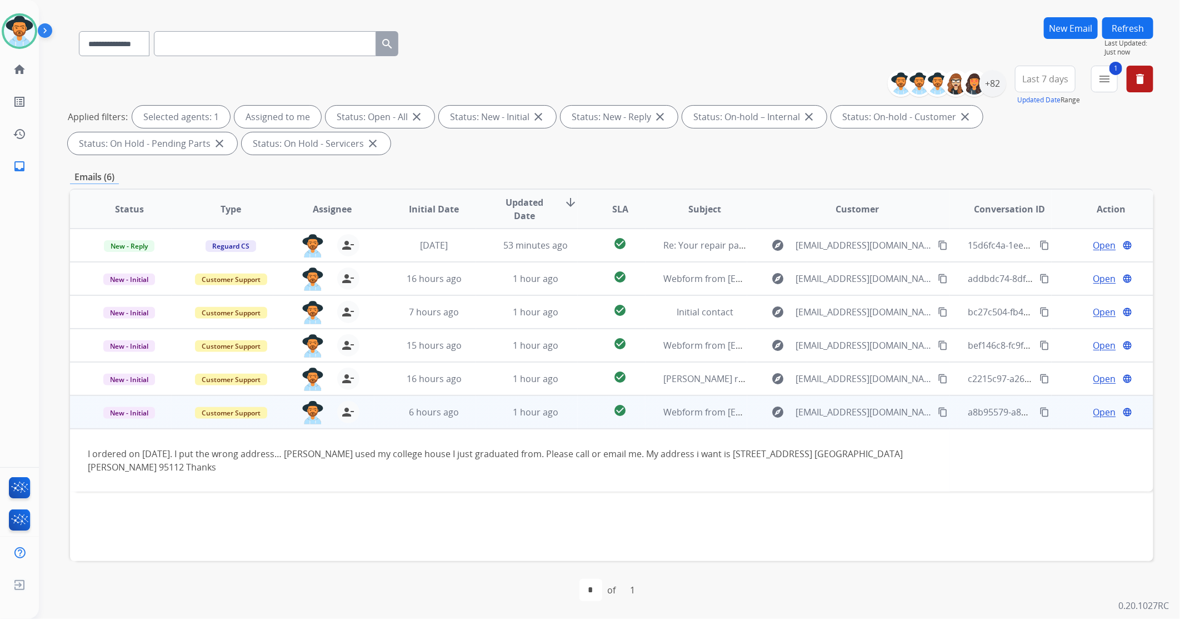
click at [1098, 408] on span "Open" at bounding box center [1105, 411] width 23 height 13
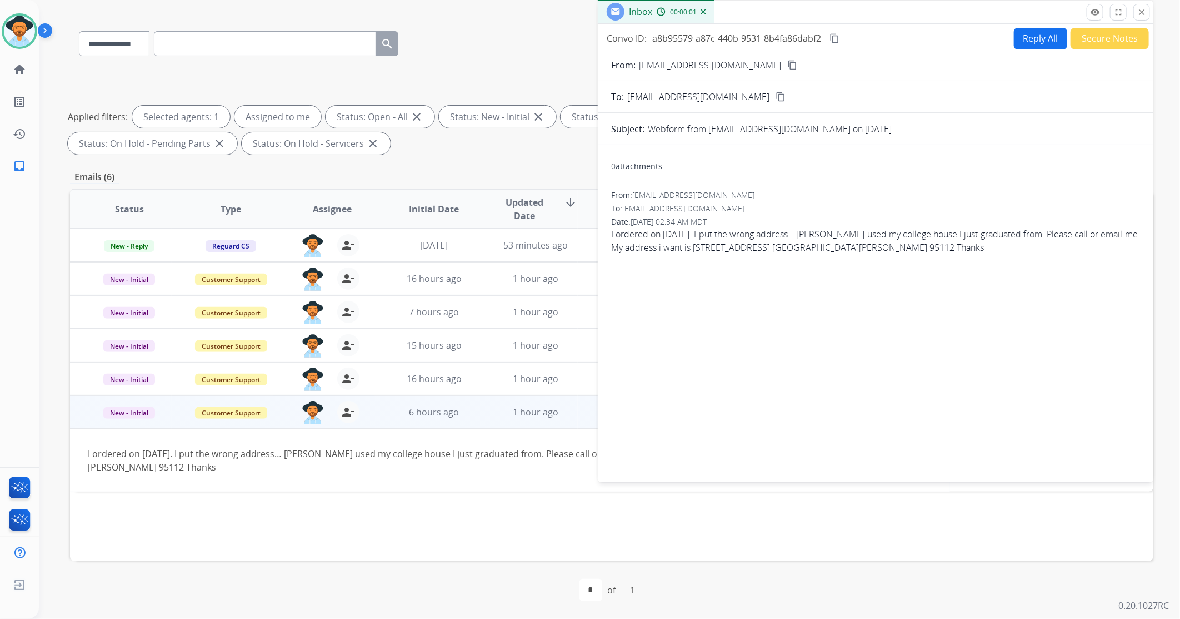
click at [1041, 45] on button "Reply All" at bounding box center [1040, 39] width 53 height 22
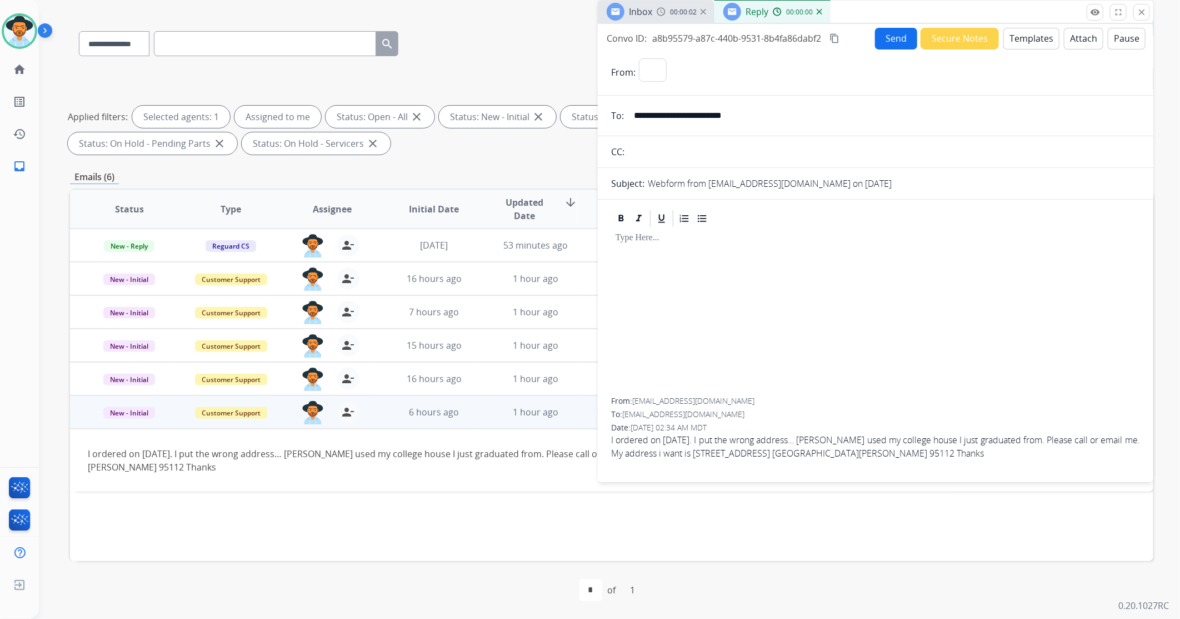
select select "**********"
click at [1015, 37] on button "Templates" at bounding box center [1032, 39] width 56 height 22
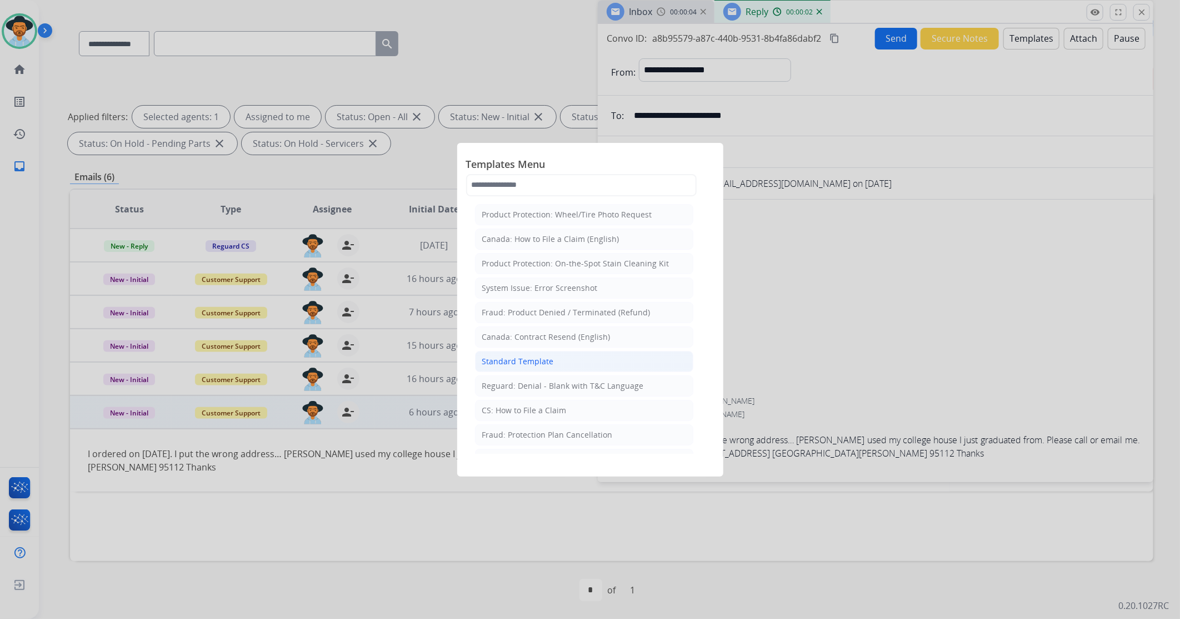
click at [542, 370] on li "Standard Template" at bounding box center [584, 361] width 218 height 21
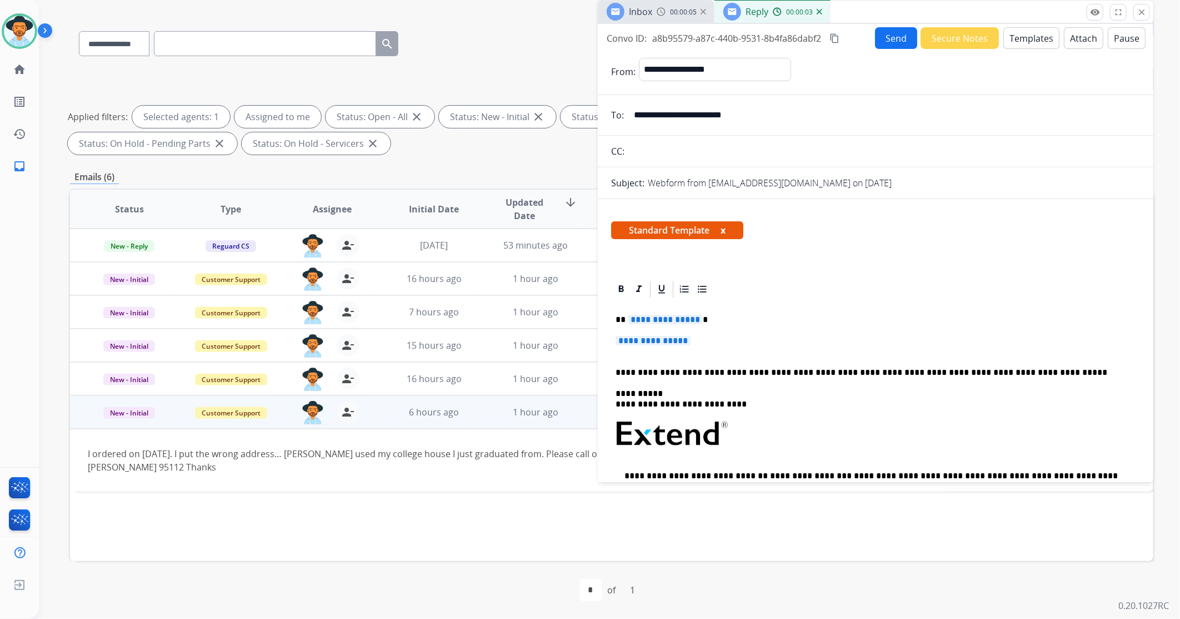
click at [649, 341] on span "**********" at bounding box center [653, 340] width 75 height 9
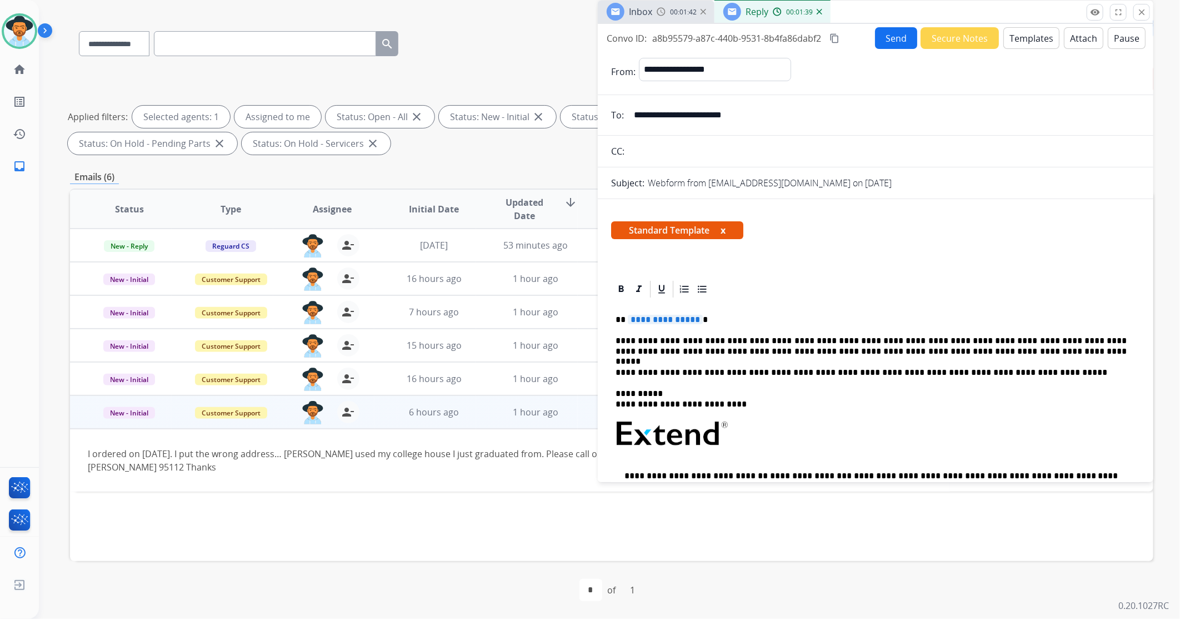
drag, startPoint x: 634, startPoint y: 113, endPoint x: 666, endPoint y: 115, distance: 31.8
click at [666, 115] on input "**********" at bounding box center [883, 115] width 513 height 22
click at [661, 319] on span "**********" at bounding box center [665, 319] width 75 height 9
drag, startPoint x: 726, startPoint y: 321, endPoint x: 697, endPoint y: 320, distance: 29.5
click at [697, 320] on p "**********" at bounding box center [871, 320] width 511 height 10
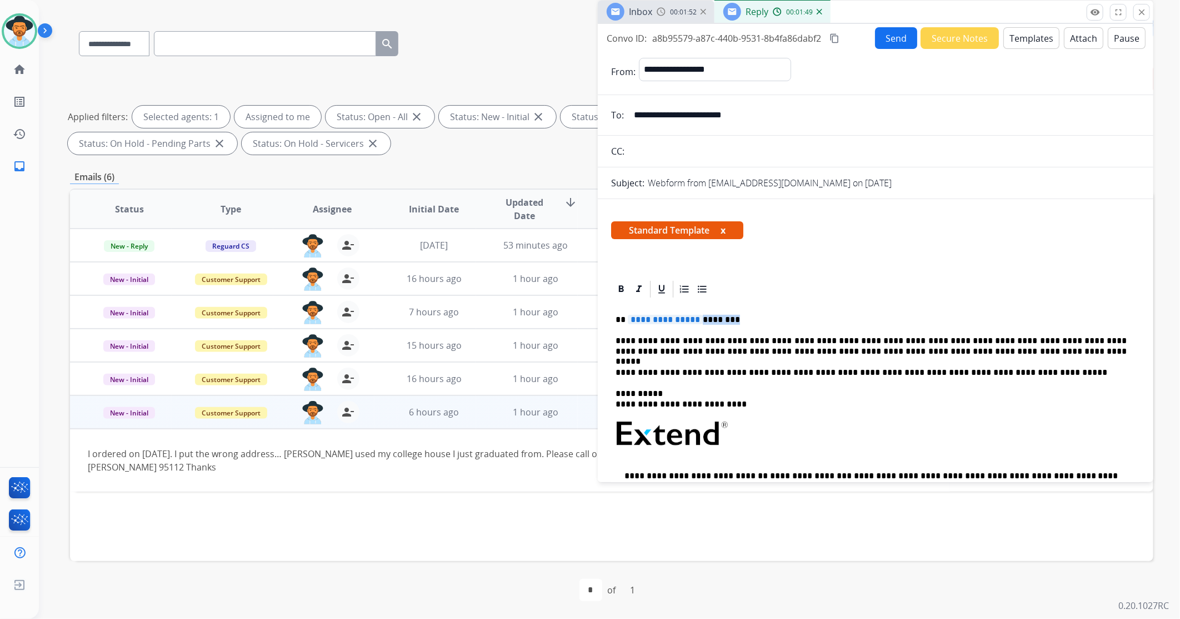
copy p "********"
click at [647, 318] on span "**********" at bounding box center [665, 319] width 75 height 9
drag, startPoint x: 682, startPoint y: 321, endPoint x: 669, endPoint y: 320, distance: 13.4
click at [656, 320] on p "**********" at bounding box center [871, 320] width 511 height 10
click at [630, 318] on p "**********" at bounding box center [871, 320] width 511 height 10
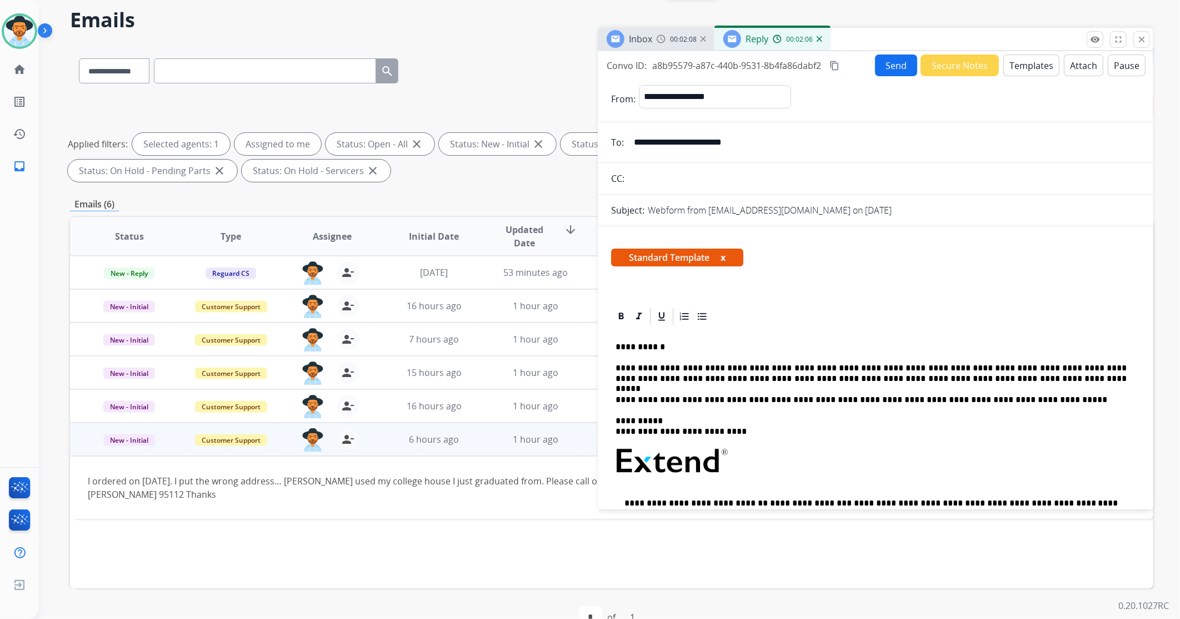
scroll to position [0, 0]
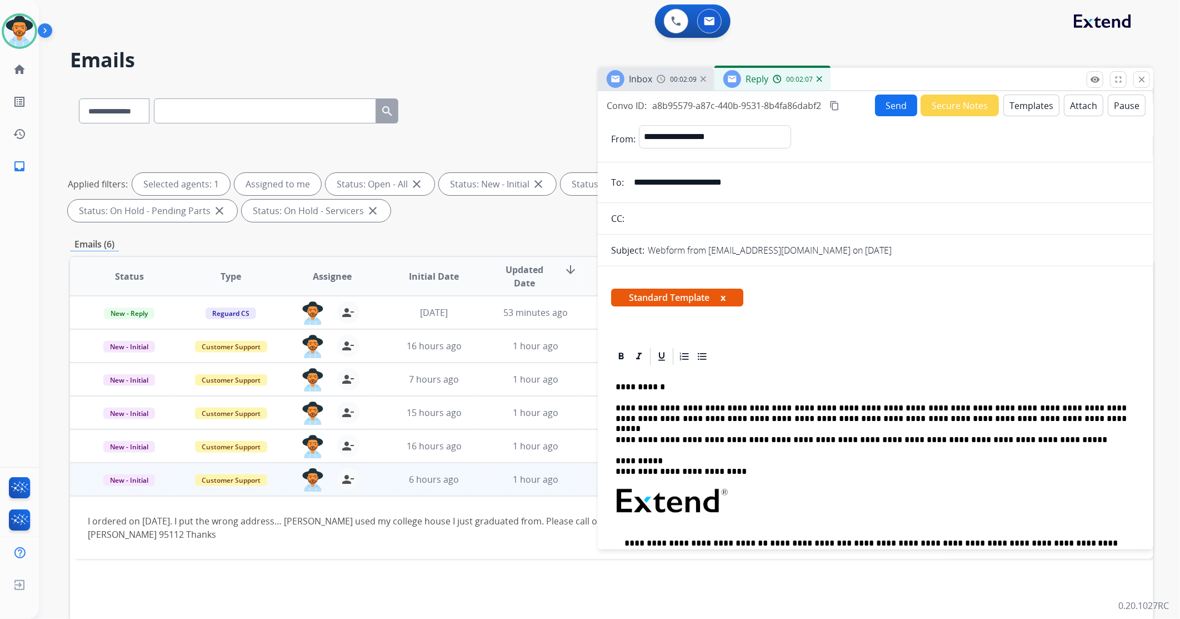
click at [887, 111] on button "Send" at bounding box center [896, 105] width 42 height 22
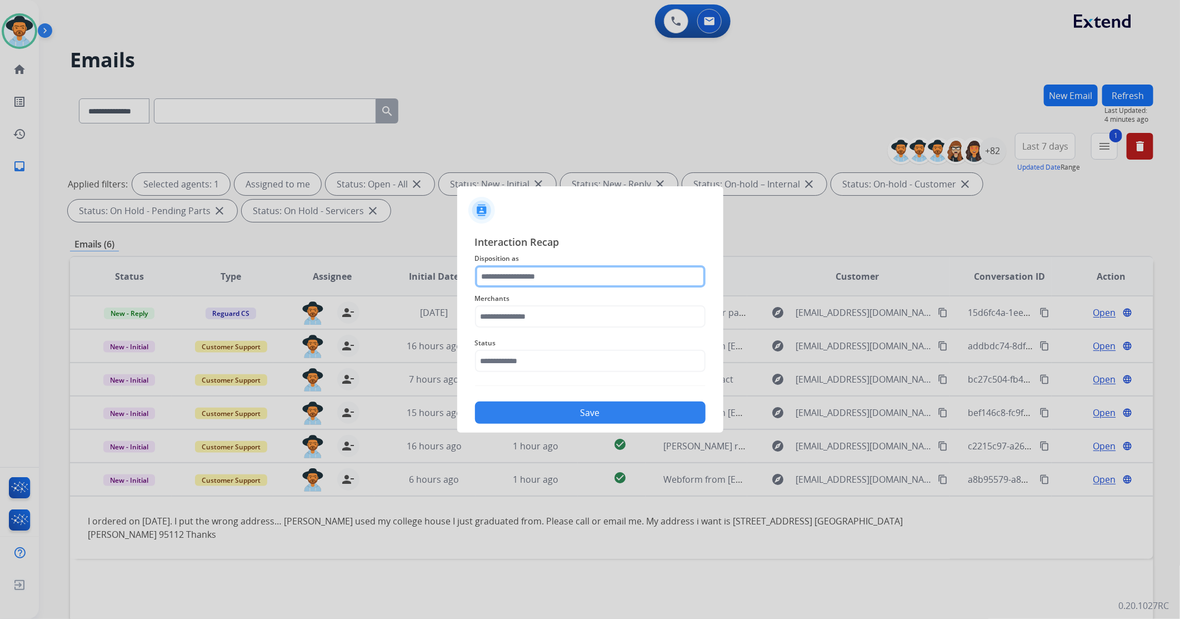
click at [531, 269] on input "text" at bounding box center [590, 276] width 231 height 22
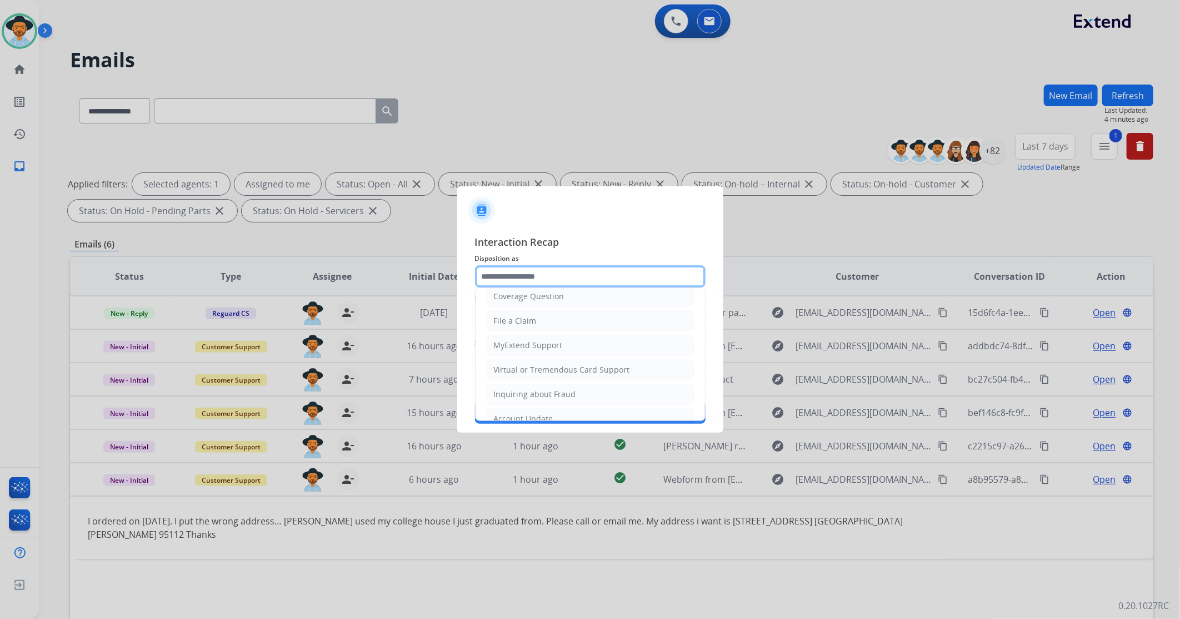
scroll to position [174, 0]
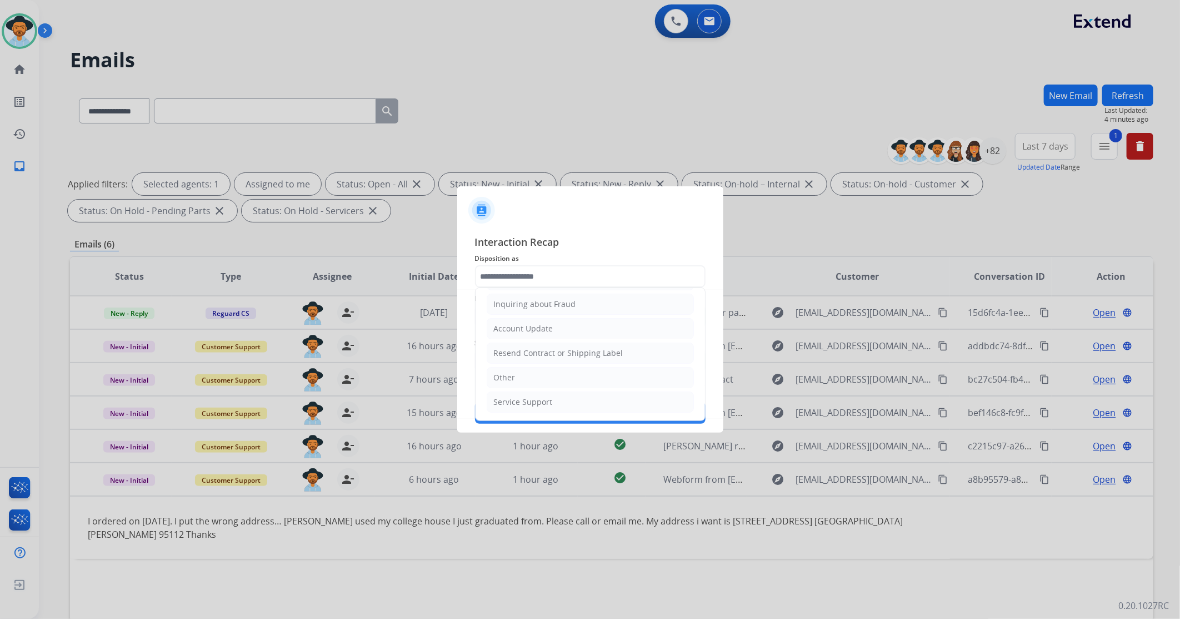
click at [524, 375] on li "Other" at bounding box center [590, 377] width 207 height 21
click at [523, 375] on div "Status" at bounding box center [590, 354] width 231 height 44
type input "*****"
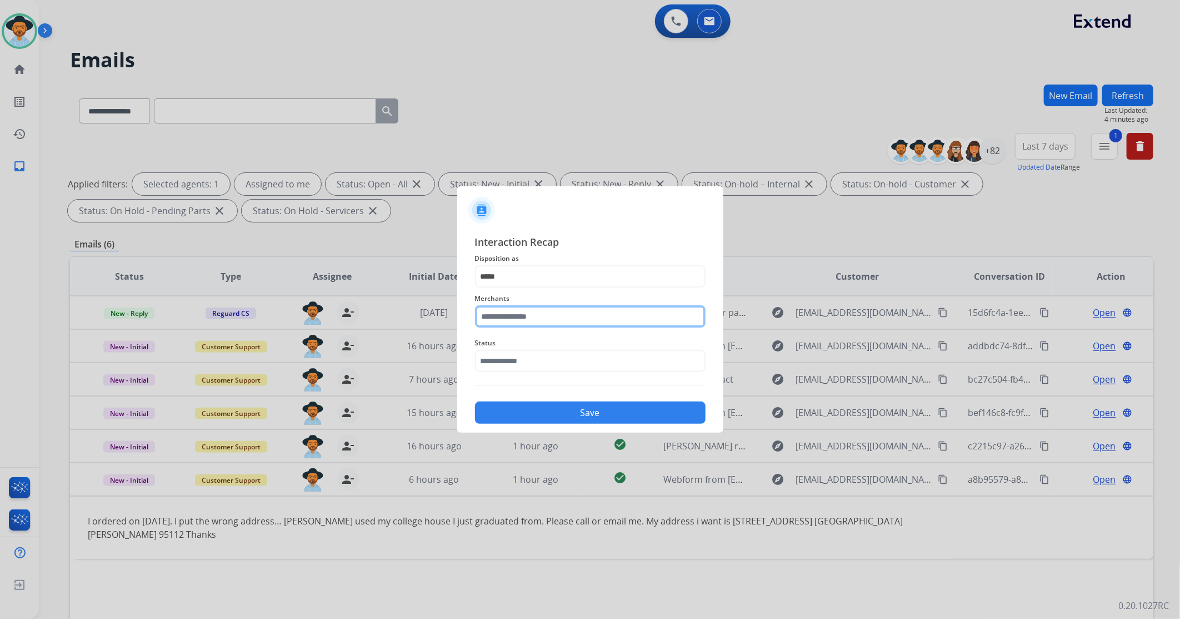
click at [516, 316] on input "text" at bounding box center [590, 316] width 231 height 22
click at [541, 370] on div "Staghead designs" at bounding box center [528, 372] width 66 height 11
type input "**********"
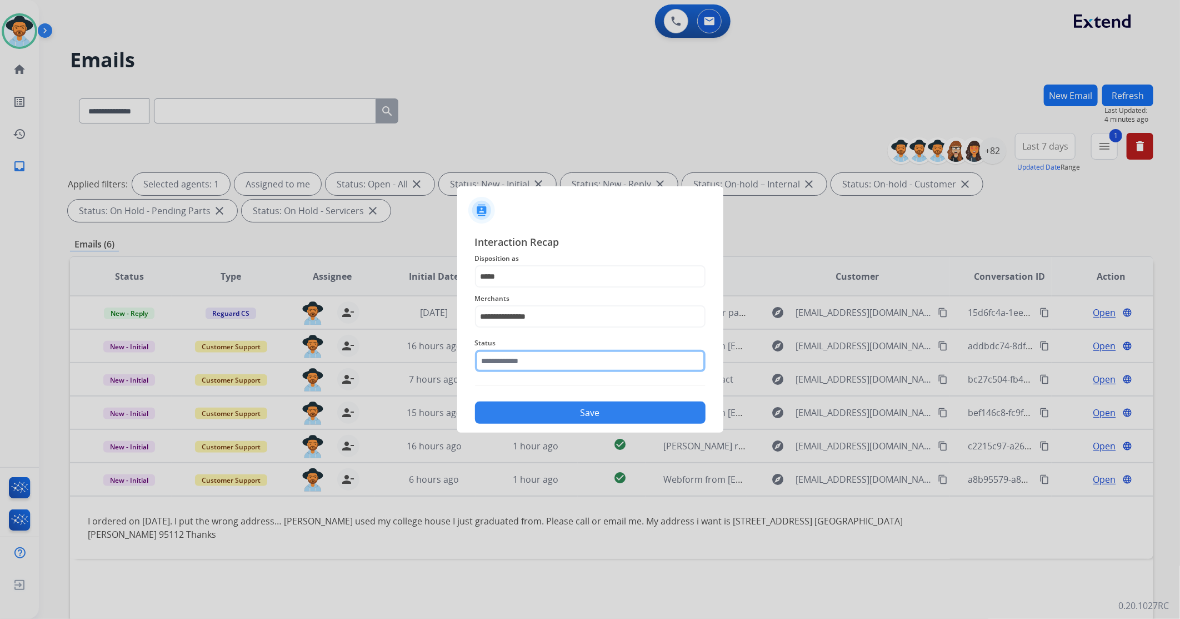
click at [536, 364] on input "text" at bounding box center [590, 361] width 231 height 22
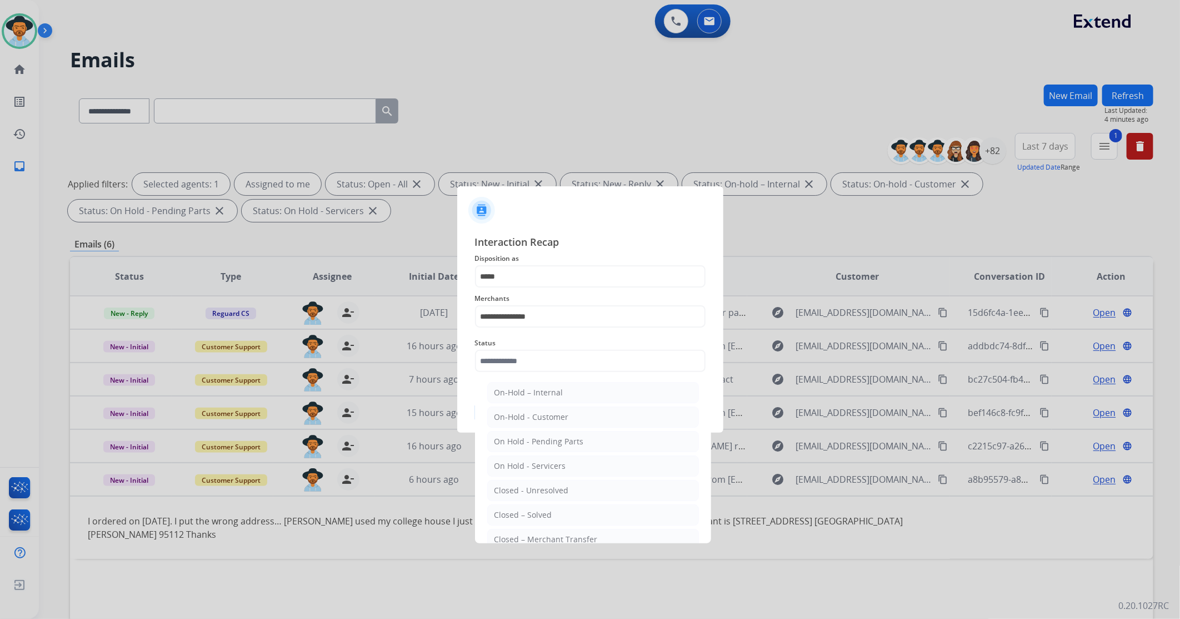
click at [541, 513] on div "Closed – Solved" at bounding box center [524, 514] width 58 height 11
type input "**********"
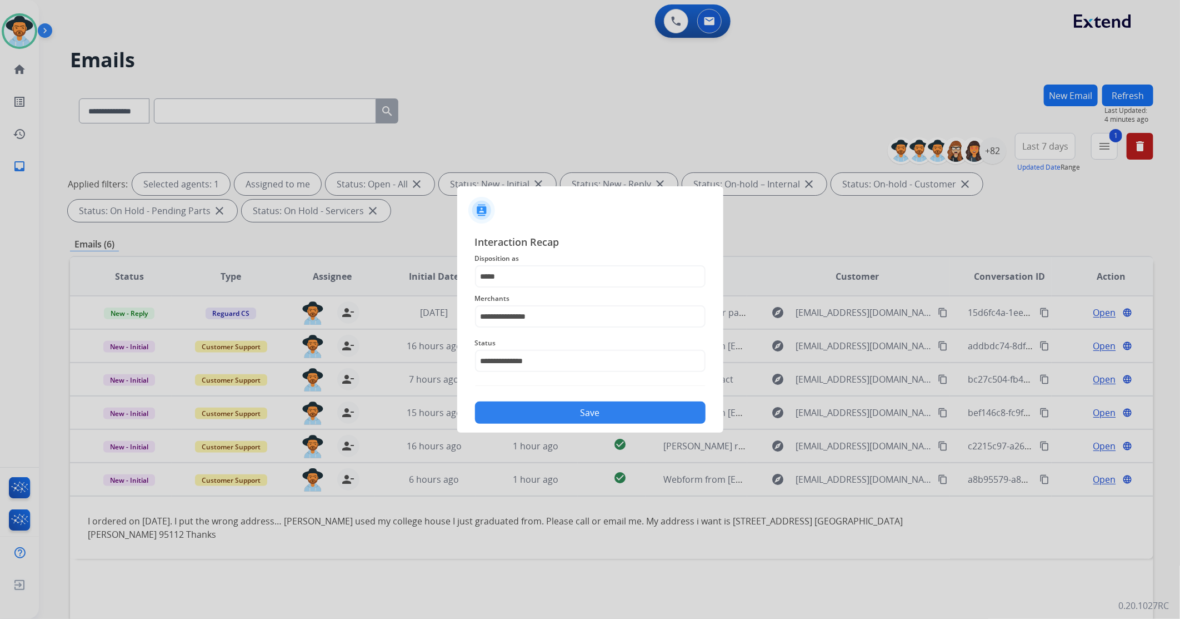
click at [552, 416] on button "Save" at bounding box center [590, 412] width 231 height 22
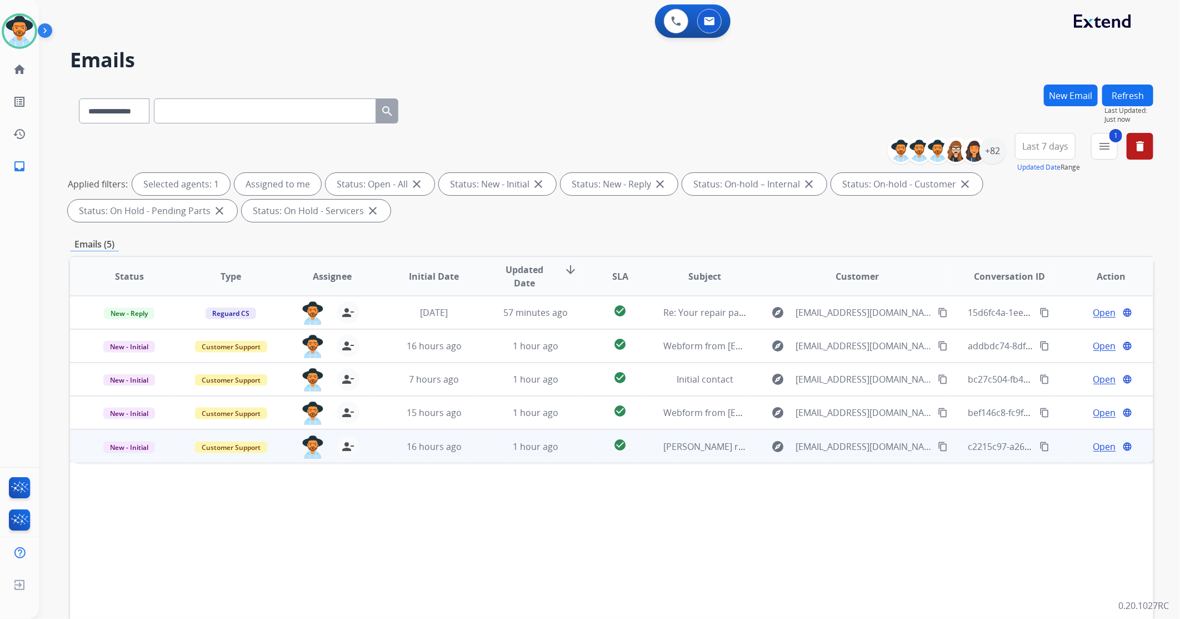
click at [489, 456] on td "1 hour ago" at bounding box center [527, 445] width 102 height 33
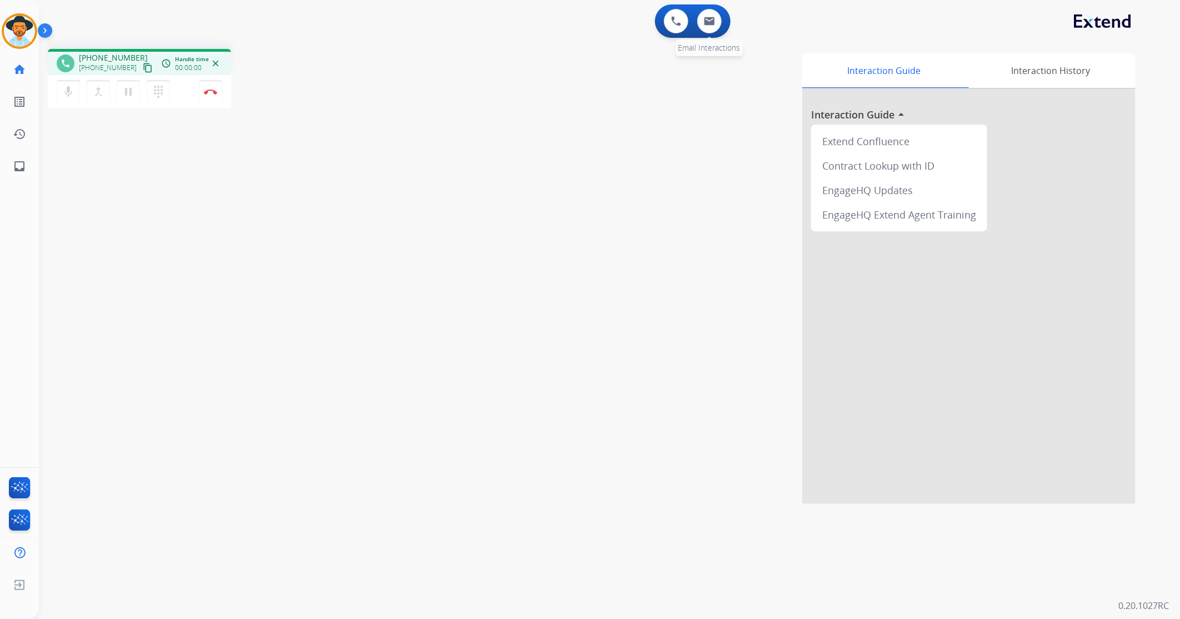
click at [725, 18] on div "0 Email Interactions" at bounding box center [709, 21] width 33 height 24
click at [714, 18] on img at bounding box center [709, 21] width 11 height 9
select select "**********"
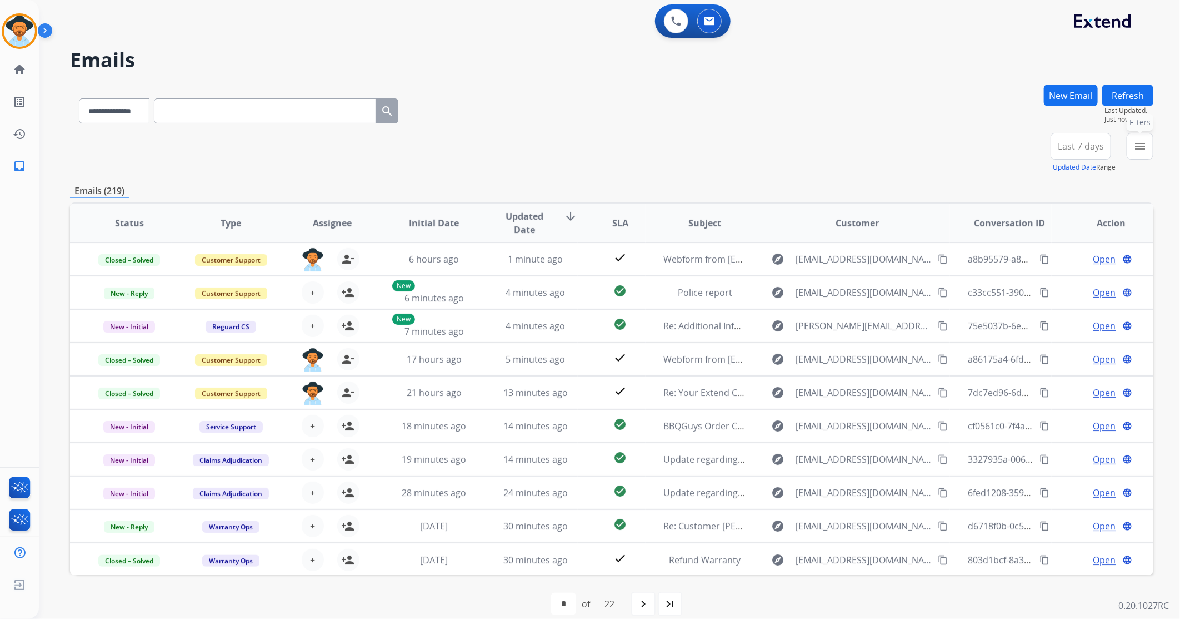
click at [1139, 142] on mat-icon "menu" at bounding box center [1140, 145] width 13 height 13
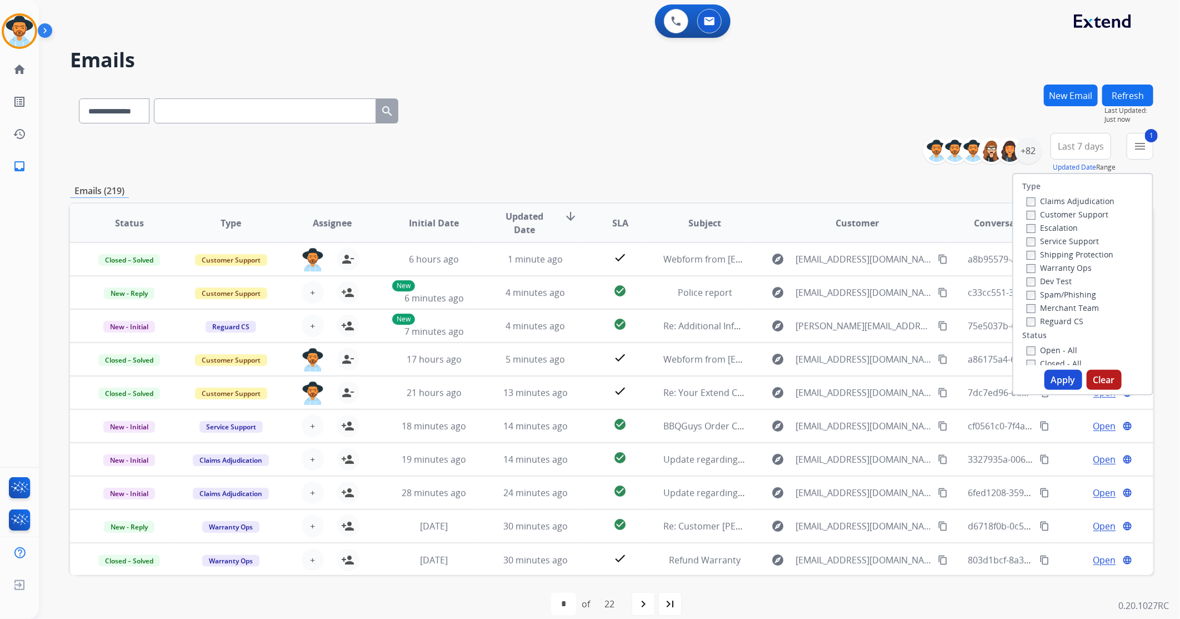
click at [1057, 373] on button "Apply" at bounding box center [1064, 380] width 38 height 20
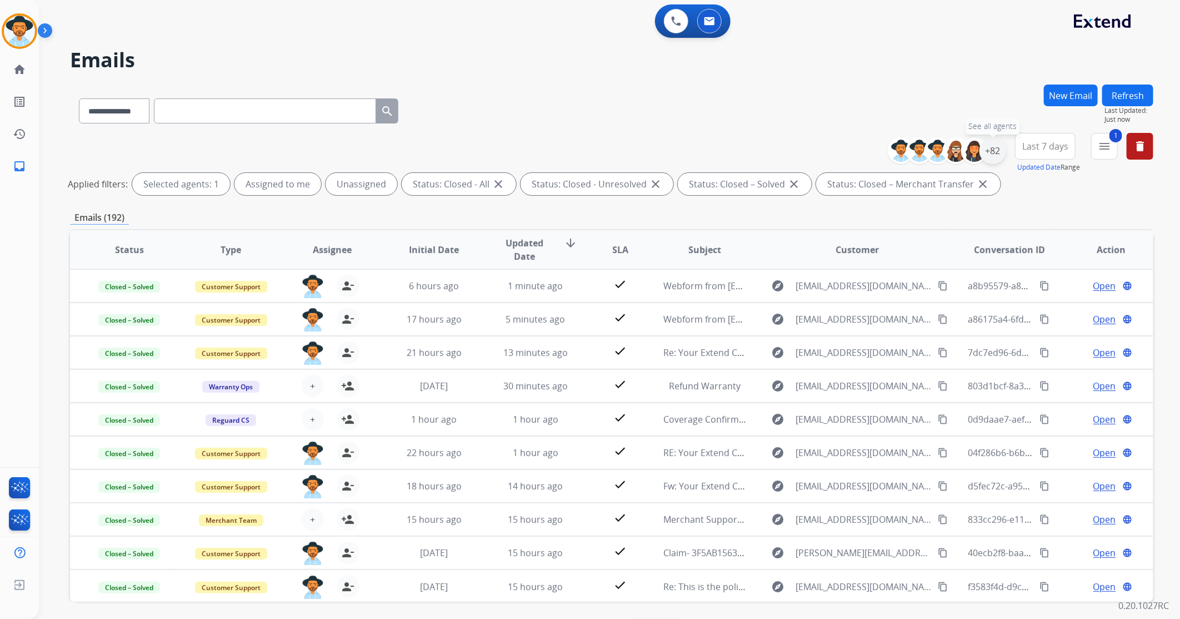
click at [990, 148] on div "+82" at bounding box center [993, 150] width 27 height 27
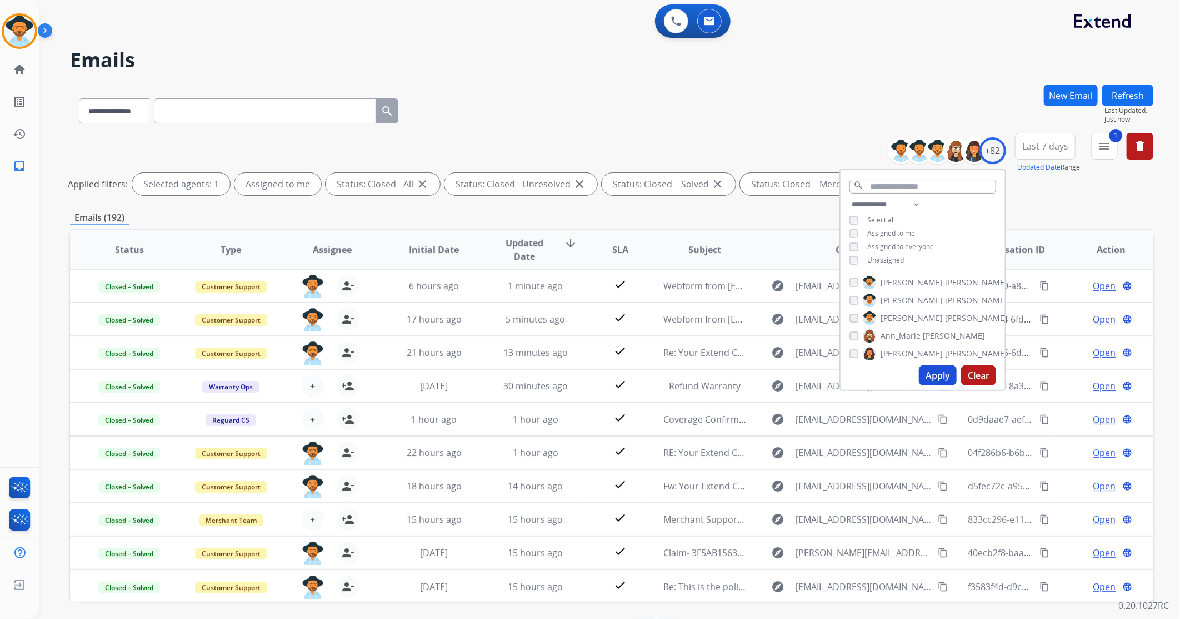
click at [944, 374] on button "Apply" at bounding box center [938, 375] width 38 height 20
click at [713, 213] on div "Emails (61)" at bounding box center [612, 218] width 1084 height 14
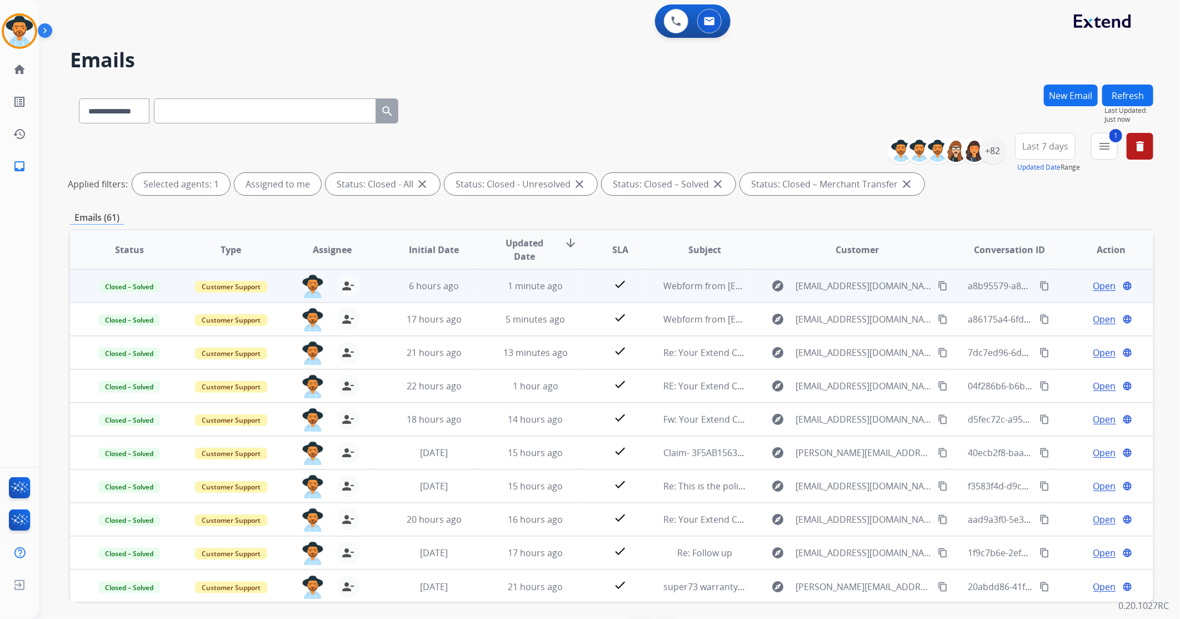
click at [1040, 289] on mat-icon "content_copy" at bounding box center [1045, 286] width 10 height 10
click at [1038, 292] on div "a8b95579-a87c-440b-9531-8b4fa86dabf2 content_copy" at bounding box center [1009, 285] width 83 height 31
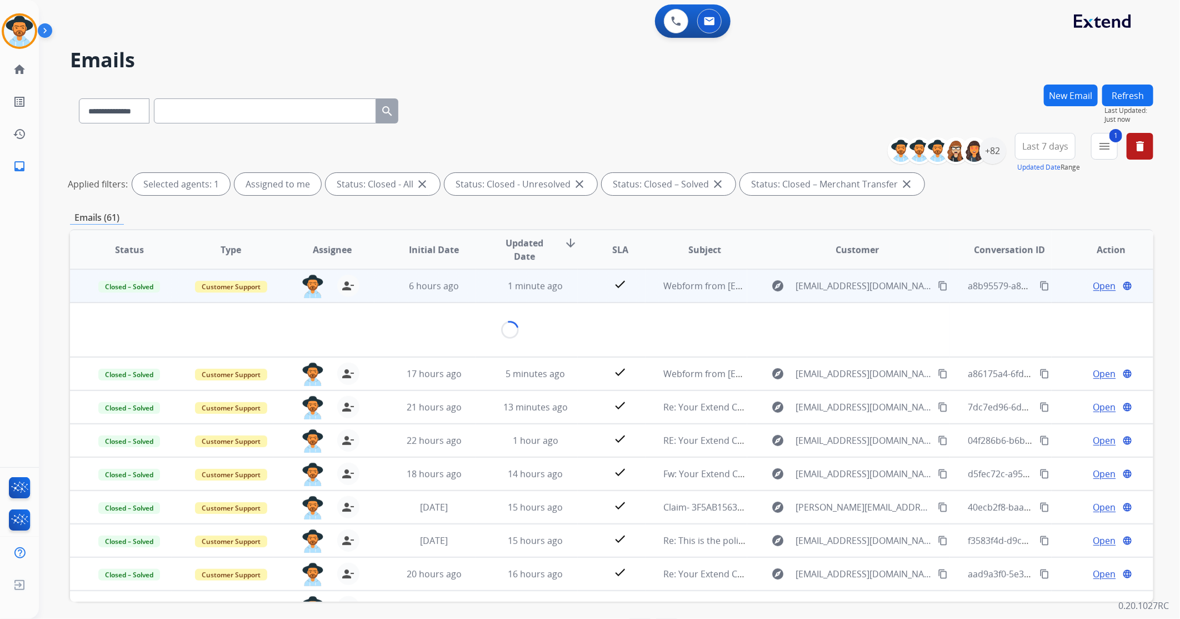
click at [1040, 286] on mat-icon "content_copy" at bounding box center [1045, 286] width 10 height 10
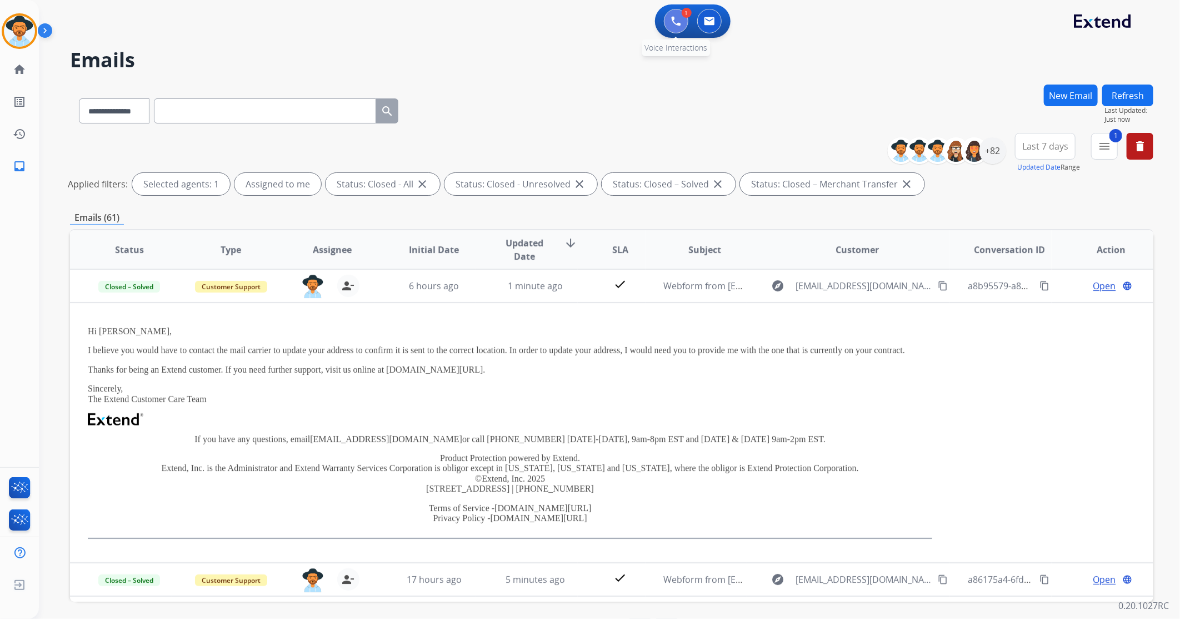
click at [672, 24] on img at bounding box center [676, 21] width 10 height 10
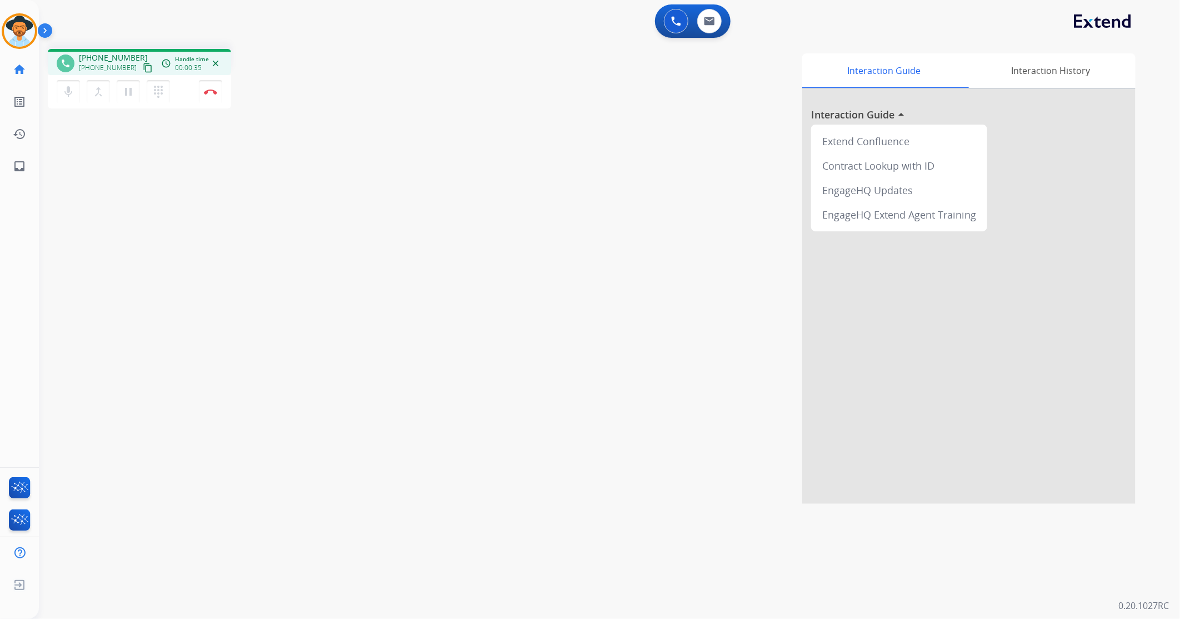
click at [143, 64] on mat-icon "content_copy" at bounding box center [148, 68] width 10 height 10
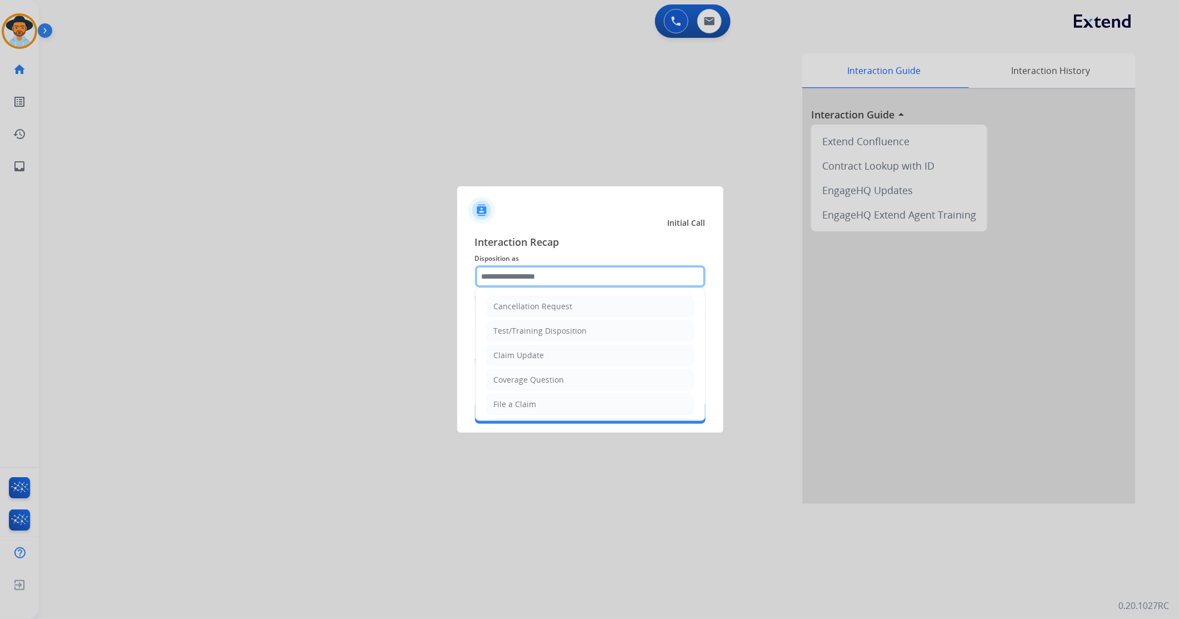
click at [537, 277] on input "text" at bounding box center [590, 276] width 231 height 22
click at [529, 373] on li "Other" at bounding box center [590, 377] width 207 height 21
type input "*****"
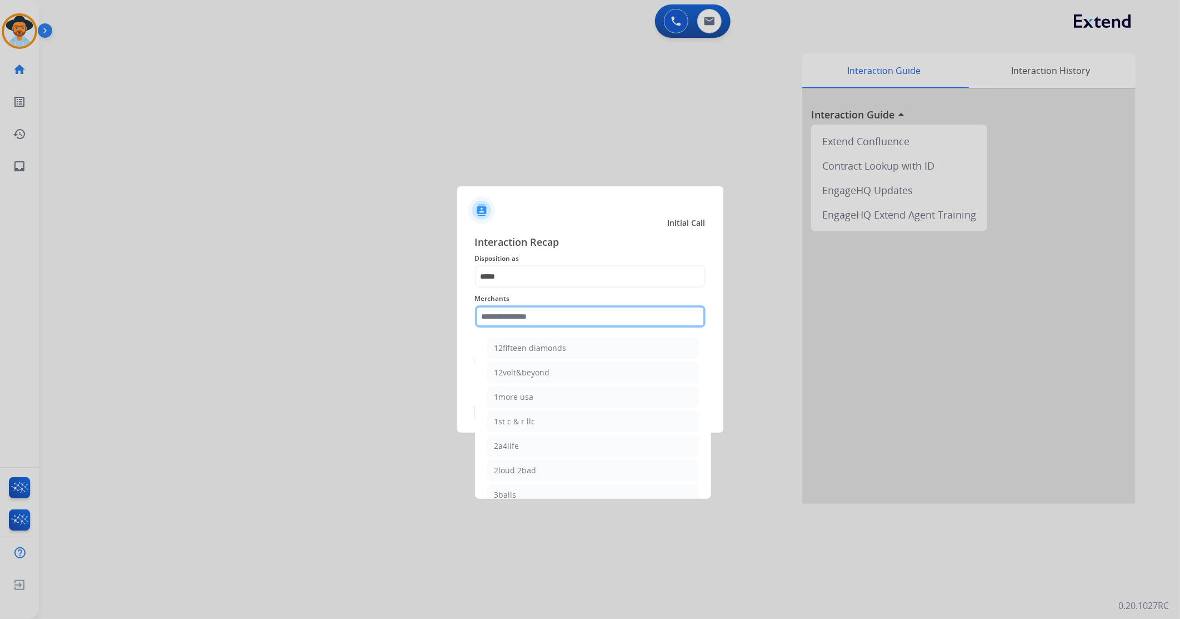
click at [575, 319] on input "text" at bounding box center [590, 316] width 231 height 22
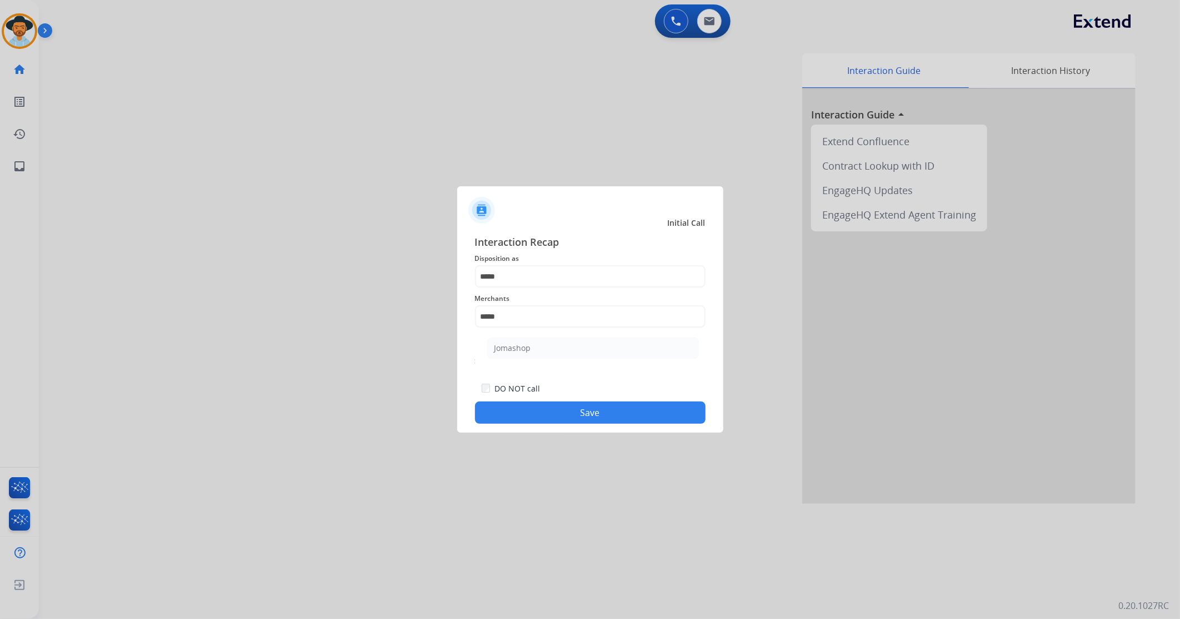
click at [532, 351] on li "Jomashop" at bounding box center [593, 347] width 212 height 21
type input "********"
click at [586, 418] on button "Save" at bounding box center [590, 412] width 231 height 22
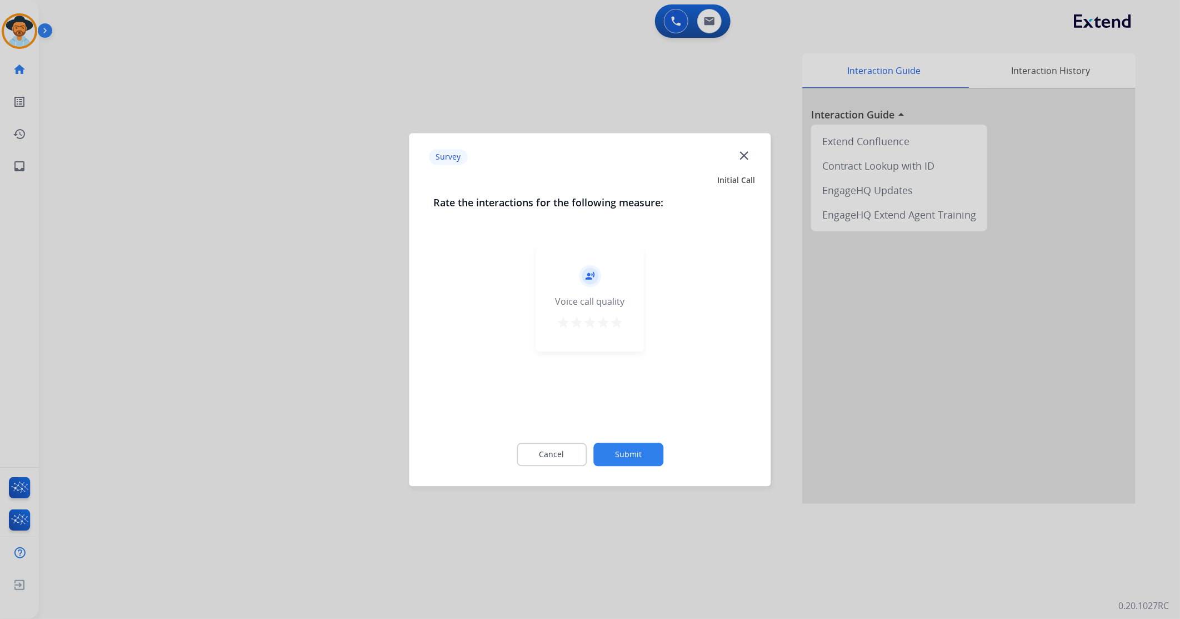
click at [620, 321] on mat-icon "star" at bounding box center [616, 322] width 13 height 13
click at [635, 447] on button "Submit" at bounding box center [629, 453] width 70 height 23
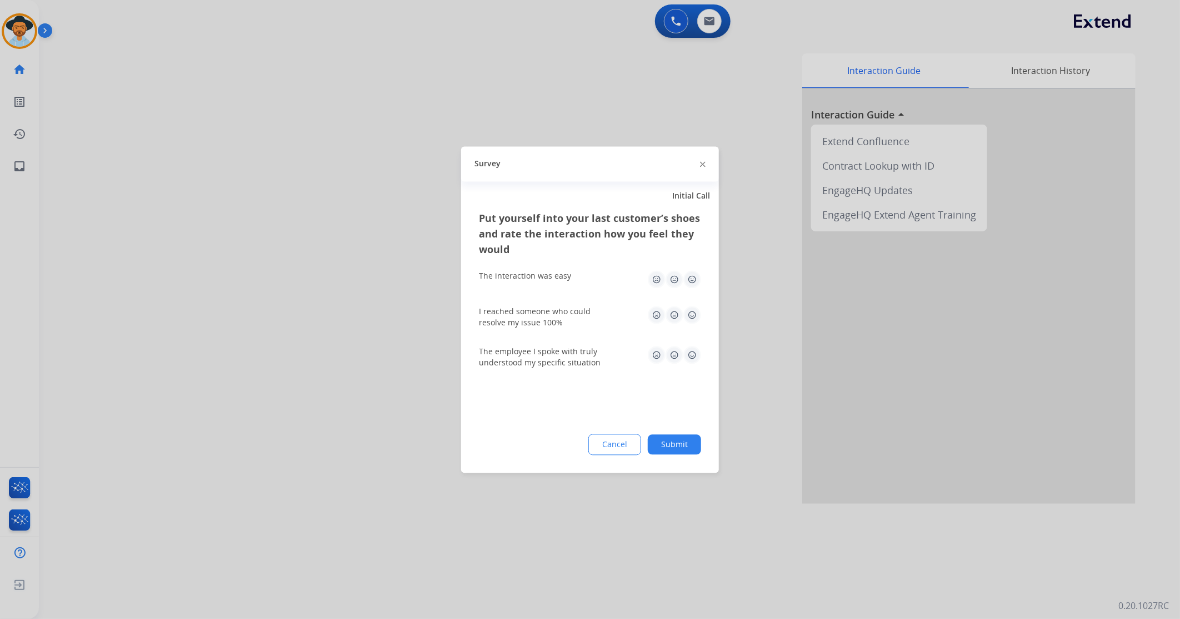
click at [693, 282] on img at bounding box center [693, 279] width 18 height 18
click at [690, 311] on img at bounding box center [693, 315] width 18 height 18
click at [692, 347] on img at bounding box center [693, 355] width 18 height 18
click at [659, 441] on button "Submit" at bounding box center [674, 444] width 53 height 20
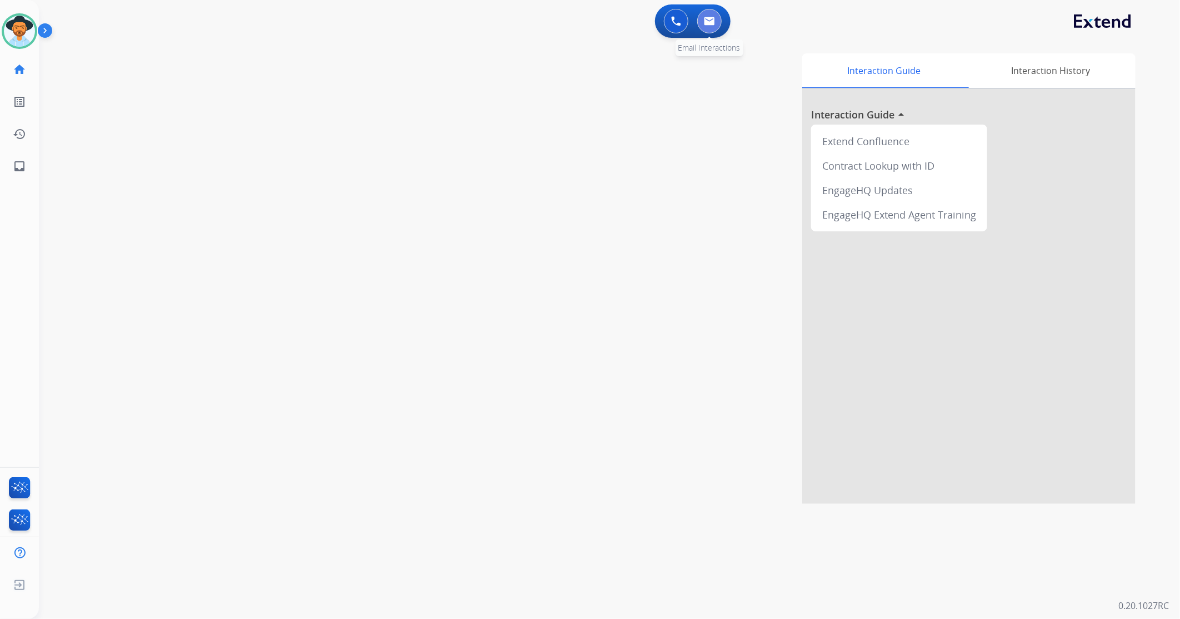
click at [708, 24] on img at bounding box center [709, 21] width 11 height 9
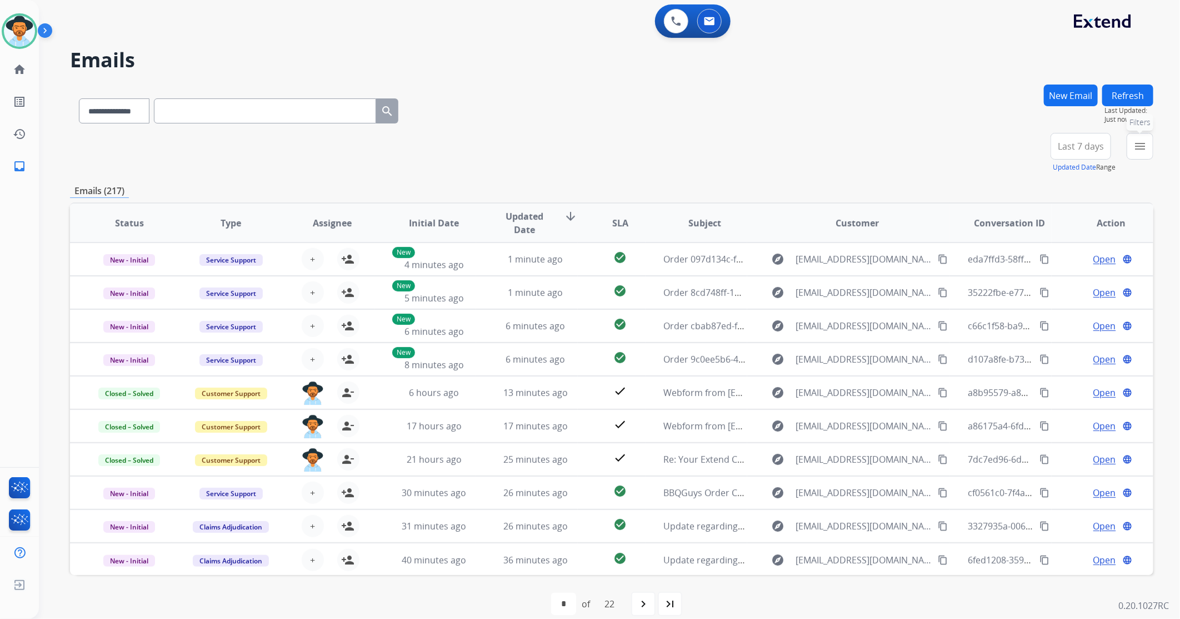
click at [1140, 148] on mat-icon "menu" at bounding box center [1140, 145] width 13 height 13
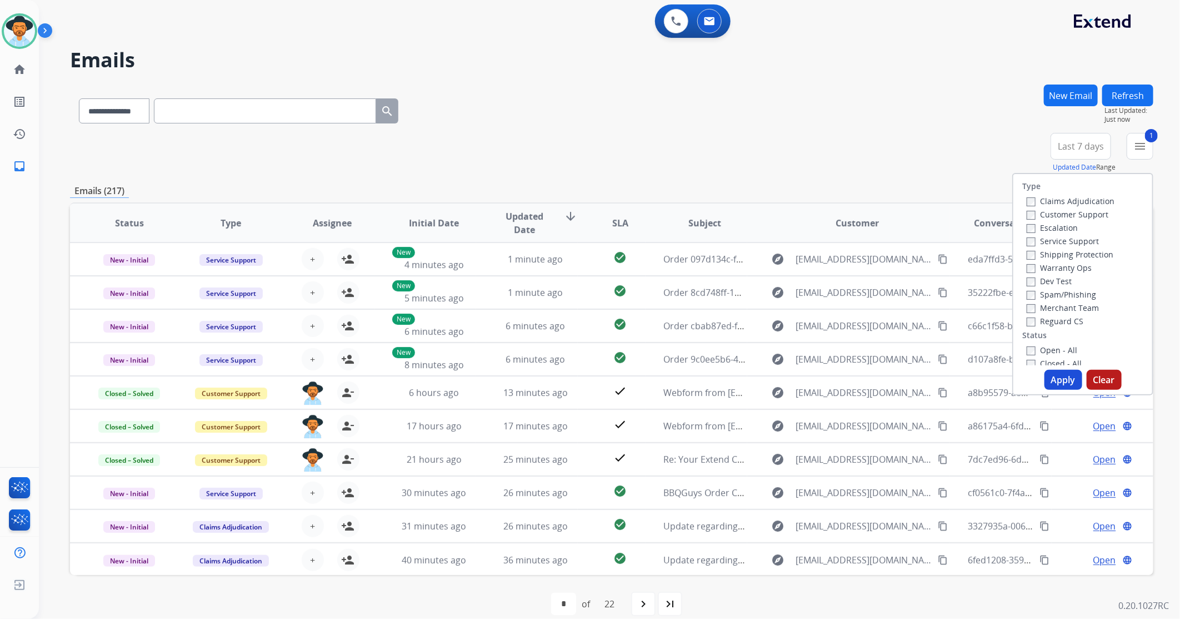
click at [1055, 382] on button "Apply" at bounding box center [1064, 380] width 38 height 20
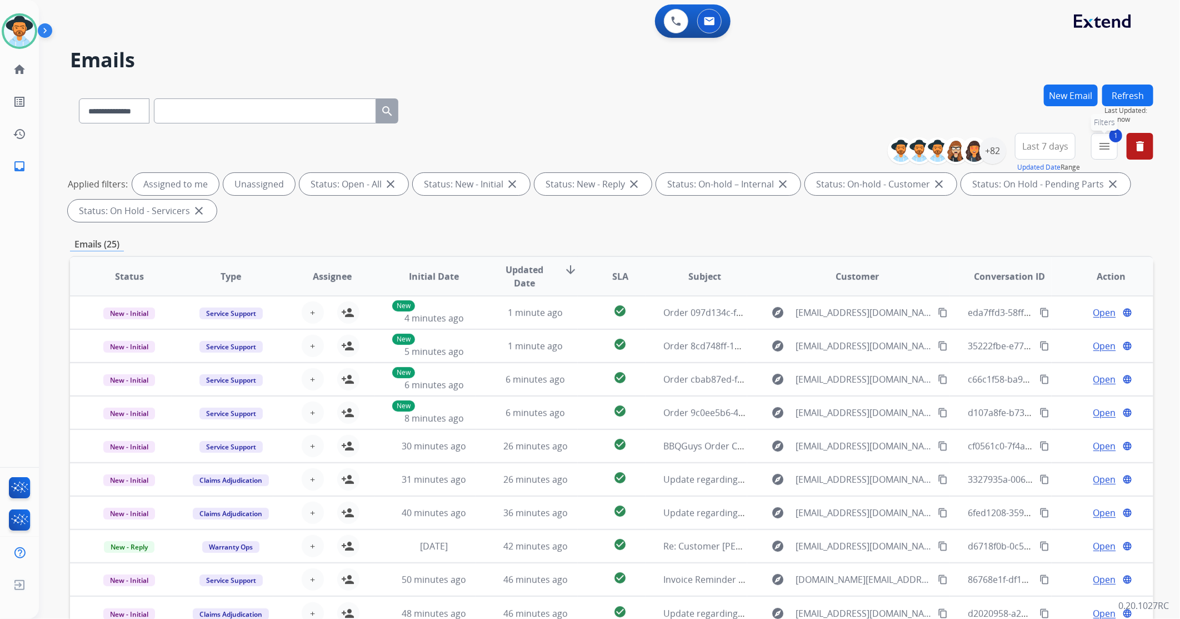
click at [1102, 156] on button "1 menu Filters" at bounding box center [1105, 146] width 27 height 27
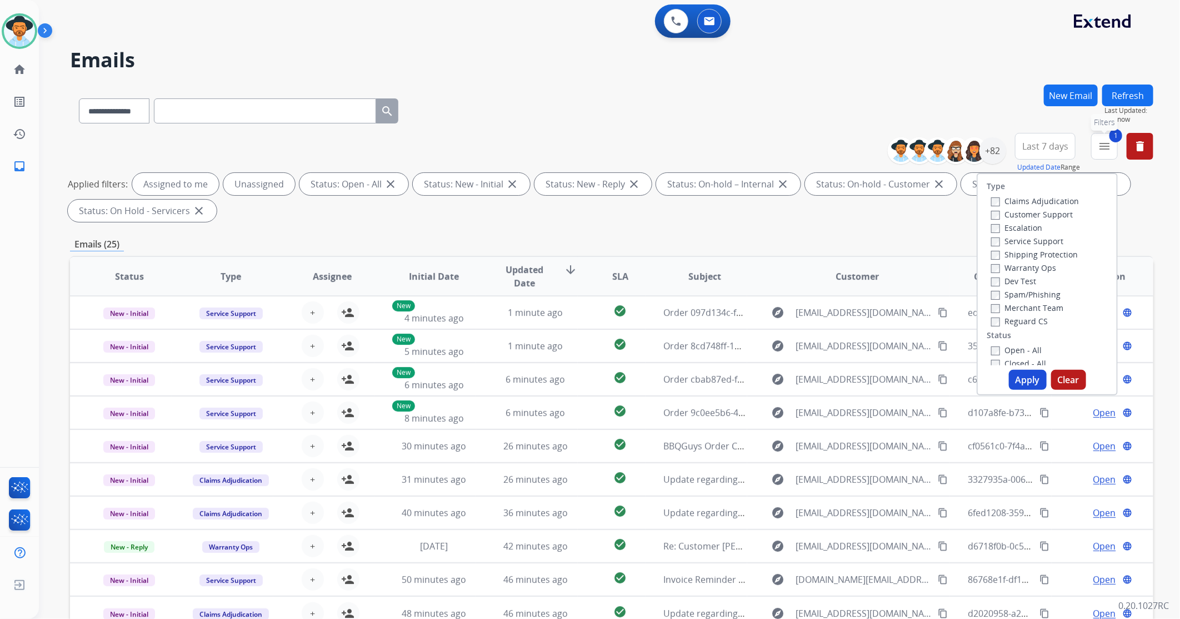
click at [1102, 156] on button "1 menu Filters" at bounding box center [1105, 146] width 27 height 27
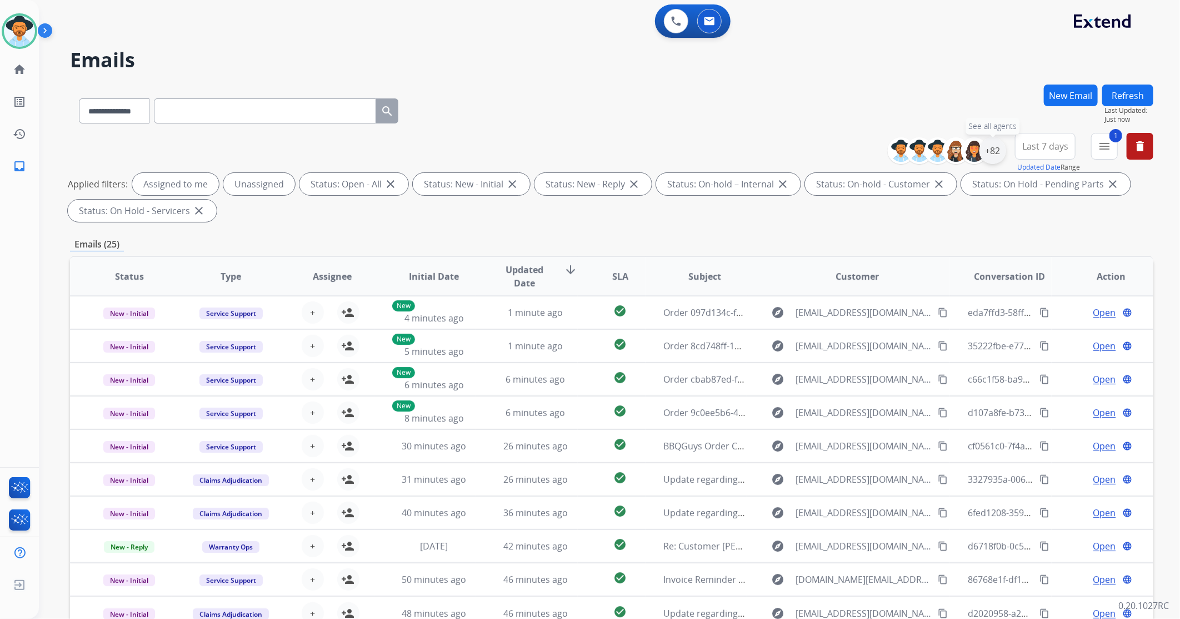
click at [992, 151] on div "+82" at bounding box center [993, 150] width 27 height 27
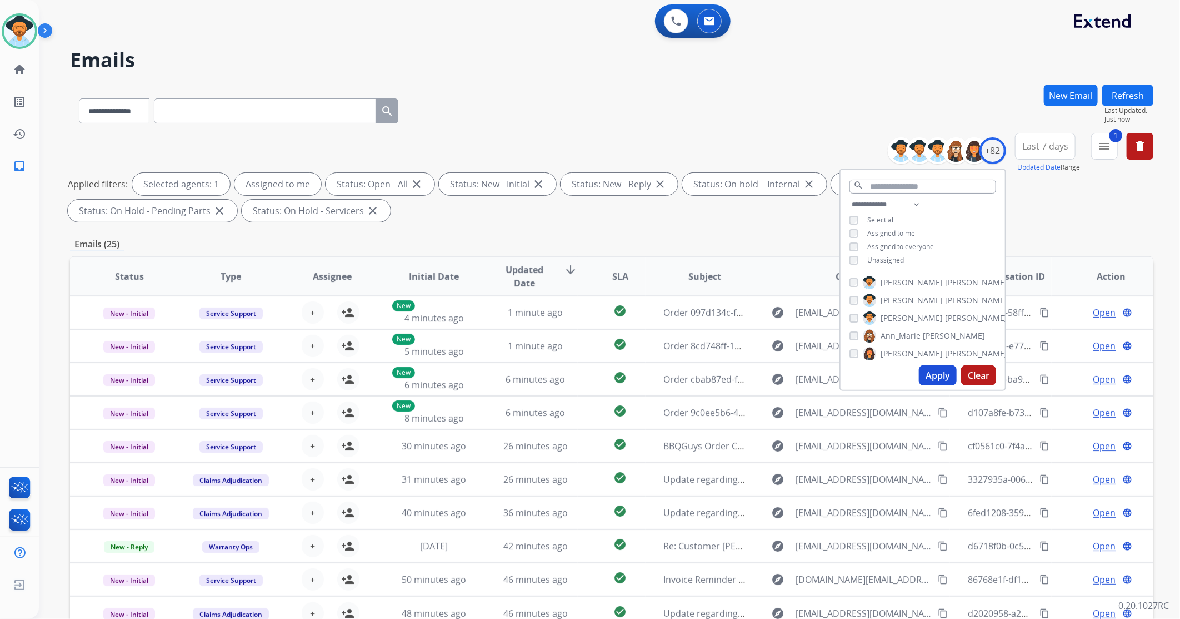
click at [942, 373] on button "Apply" at bounding box center [938, 375] width 38 height 20
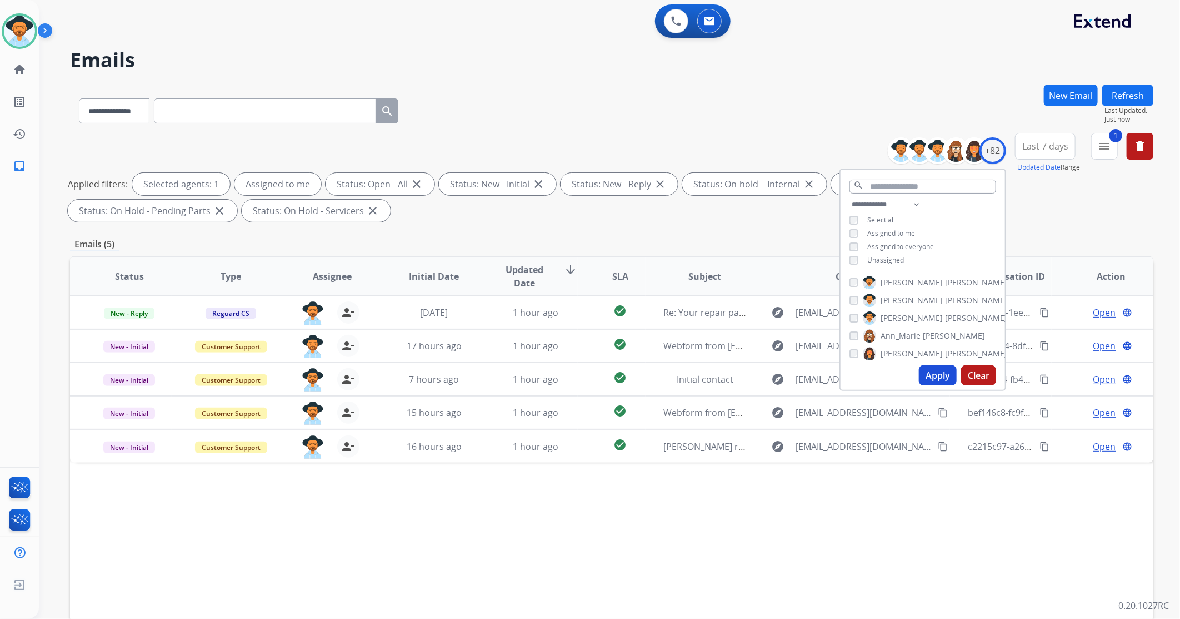
click at [749, 531] on div "Status Type Assignee Initial Date Updated Date arrow_downward SLA Subject Custo…" at bounding box center [612, 442] width 1084 height 372
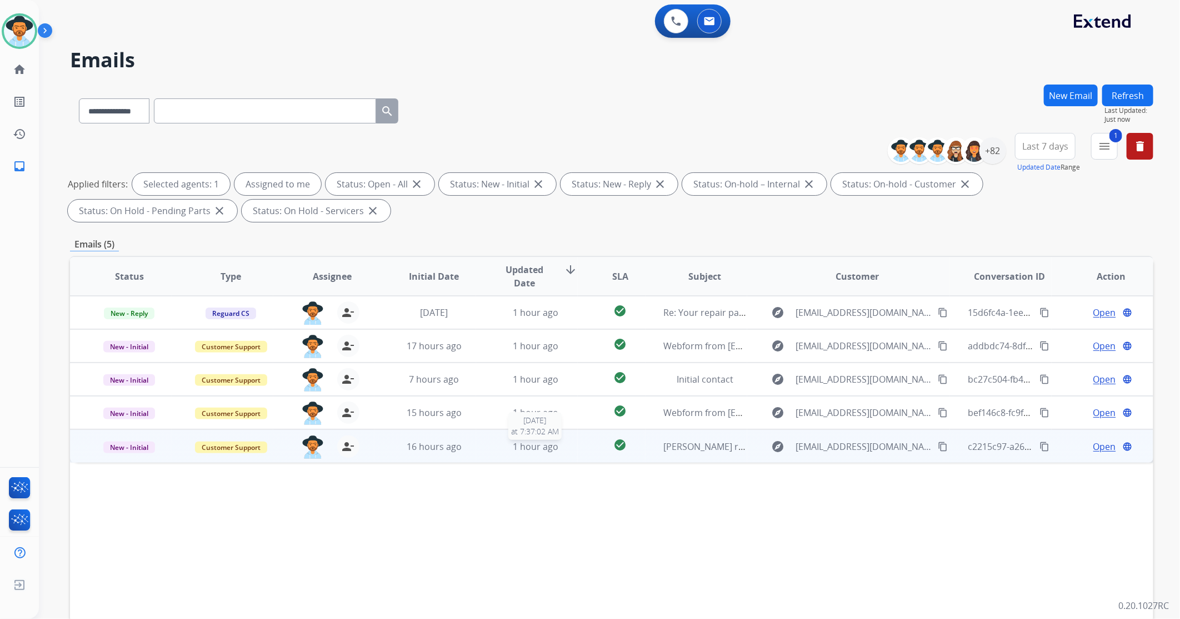
click at [494, 452] on div "1 hour ago" at bounding box center [535, 446] width 83 height 13
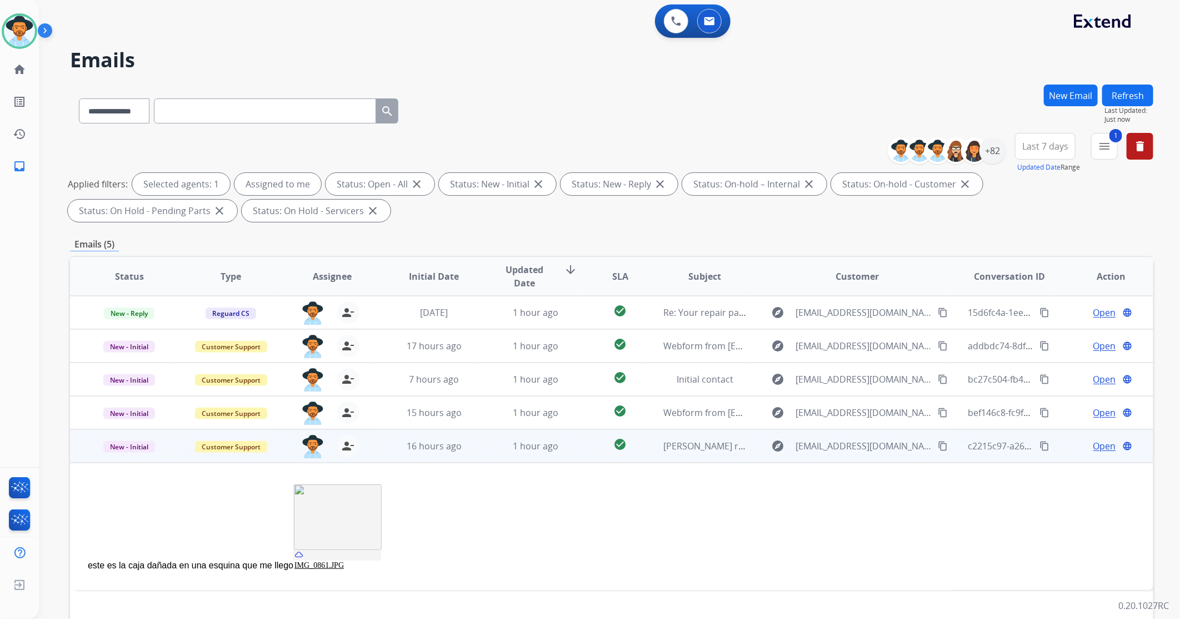
click at [1101, 443] on span "Open" at bounding box center [1105, 445] width 23 height 13
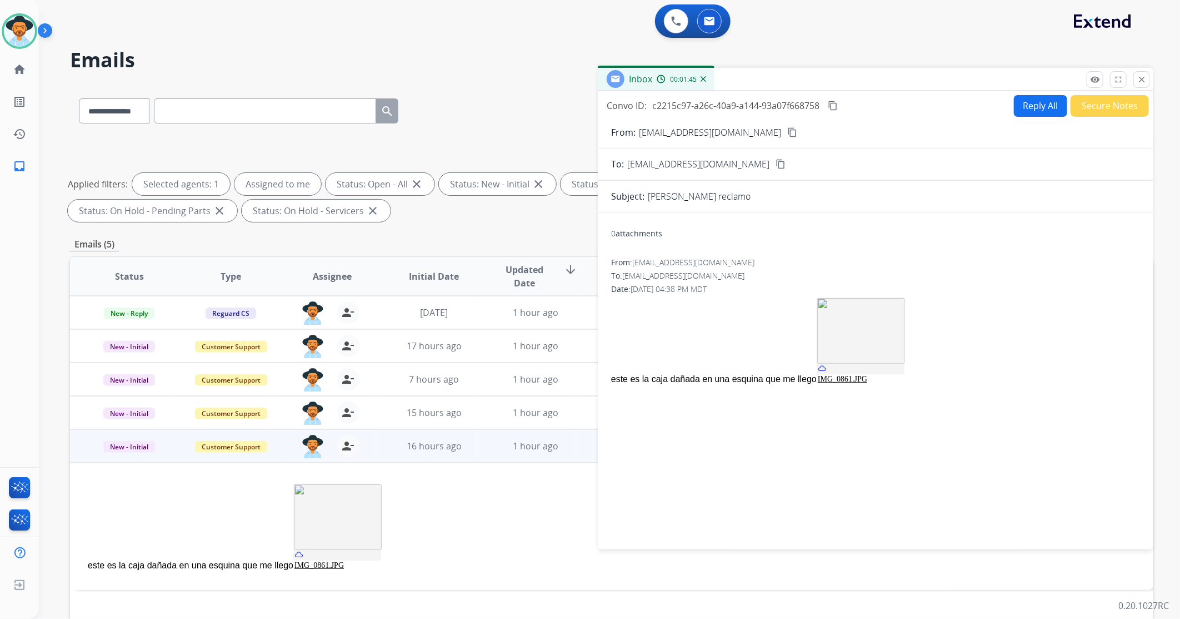
drag, startPoint x: 612, startPoint y: 380, endPoint x: 793, endPoint y: 382, distance: 181.2
click at [793, 382] on div "​este es la caja dañada en una esquina que me llego IMG_0861.JPG" at bounding box center [875, 340] width 529 height 91
copy div "este es la caja dañada en una esquina que me llego"
click at [920, 449] on div "0 attachments From: finalfran@hotmail.com To: support@extend.com Date: 09/04/20…" at bounding box center [876, 378] width 556 height 315
click at [818, 368] on img at bounding box center [822, 367] width 9 height 9
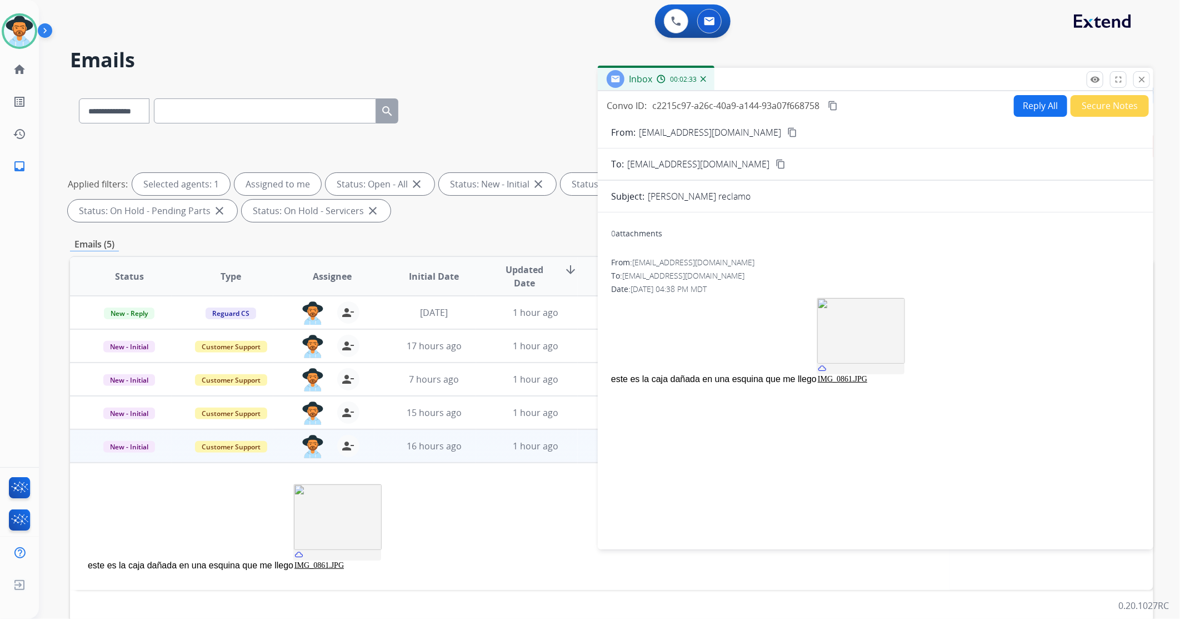
click at [818, 306] on img at bounding box center [862, 331] width 88 height 66
click at [818, 305] on img at bounding box center [862, 331] width 88 height 66
click at [1024, 112] on button "Reply All" at bounding box center [1040, 106] width 53 height 22
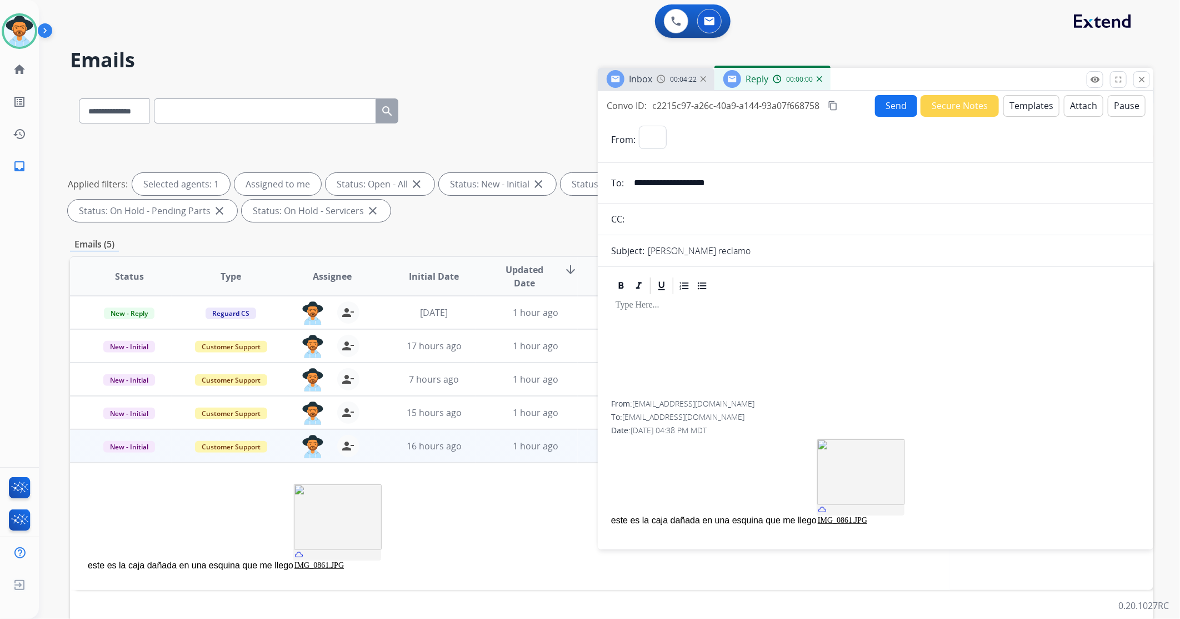
select select "**********"
click at [1009, 108] on button "Templates" at bounding box center [1032, 106] width 56 height 22
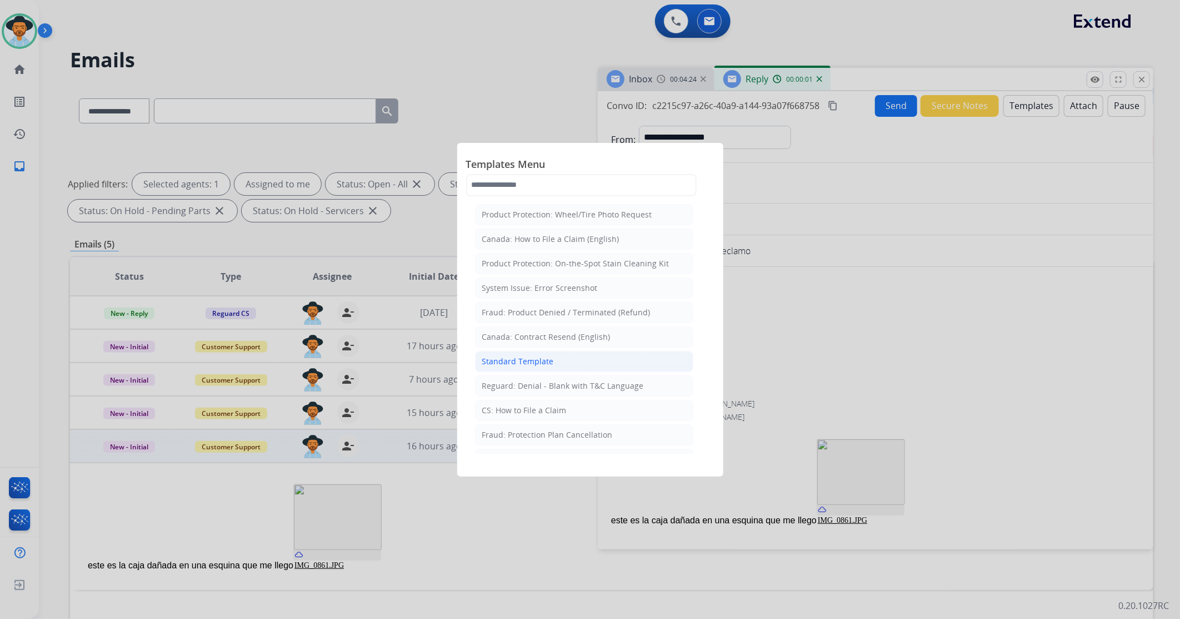
click at [546, 360] on div "Standard Template" at bounding box center [518, 361] width 72 height 11
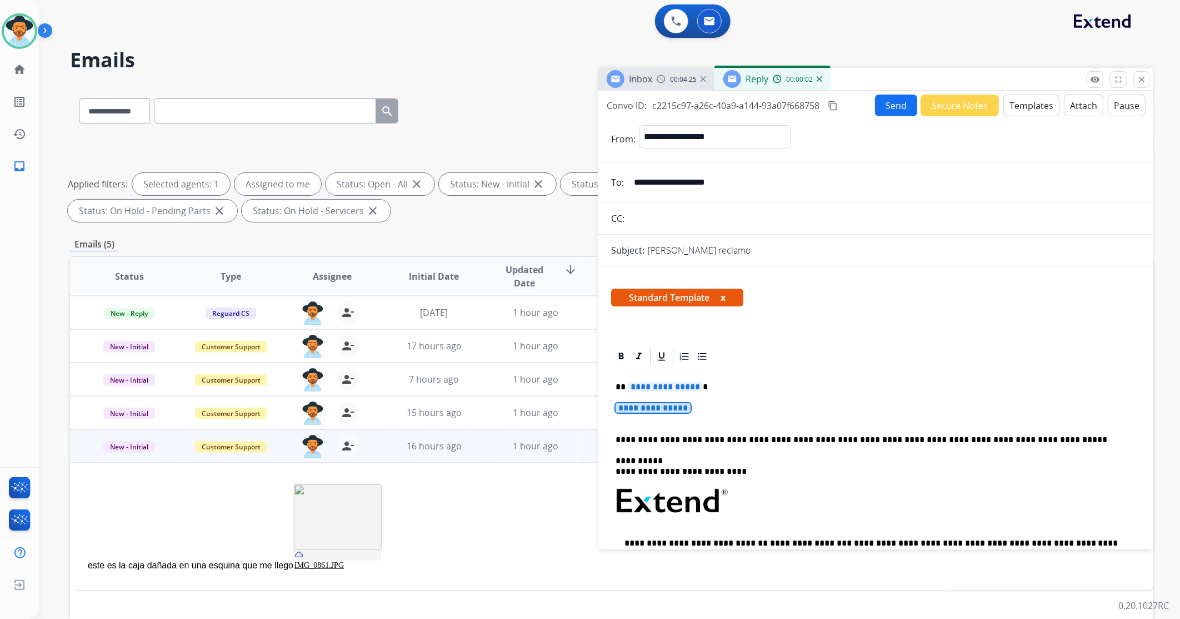
click at [640, 412] on span "**********" at bounding box center [653, 407] width 75 height 9
click at [669, 406] on span "**********" at bounding box center [653, 407] width 75 height 9
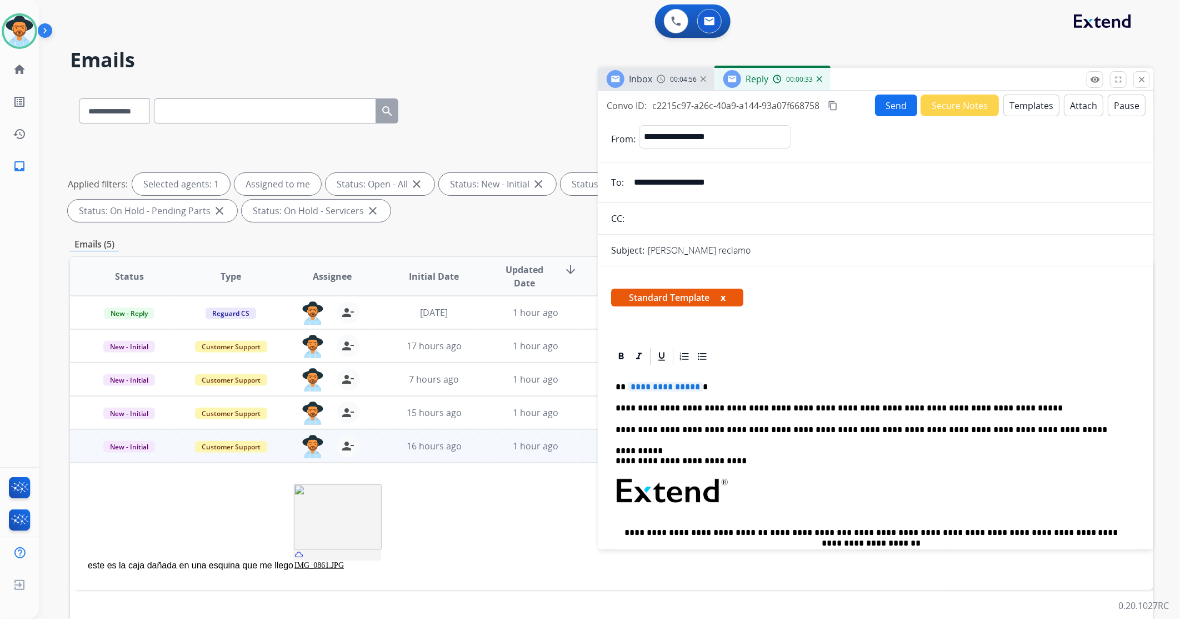
scroll to position [62, 0]
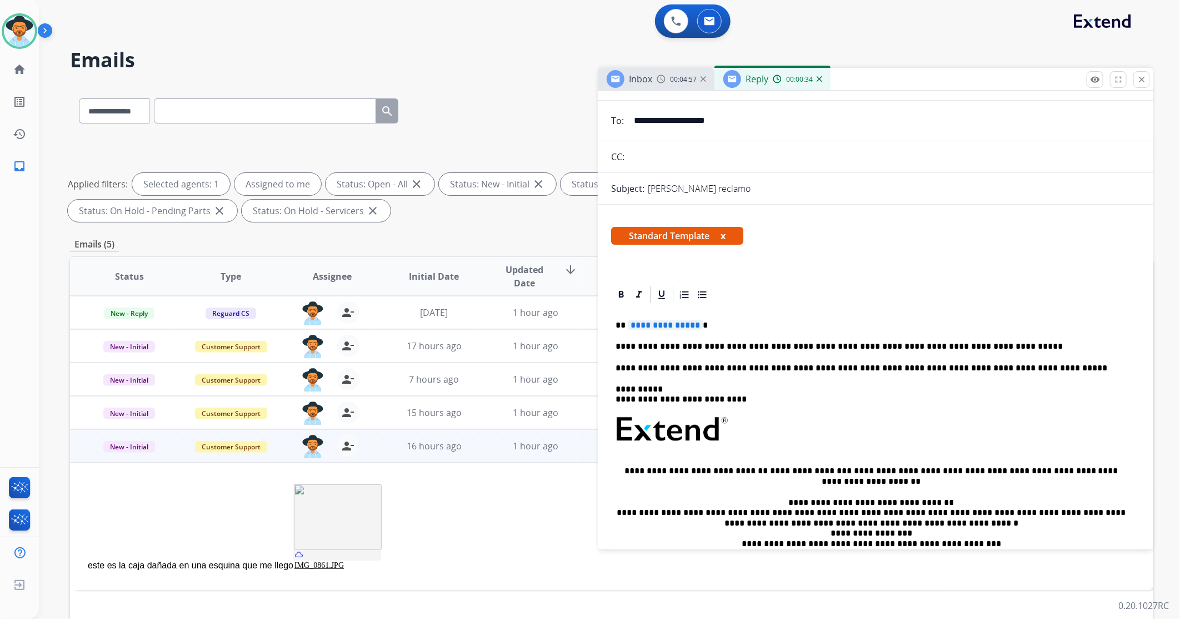
click at [676, 330] on span "**********" at bounding box center [665, 324] width 75 height 9
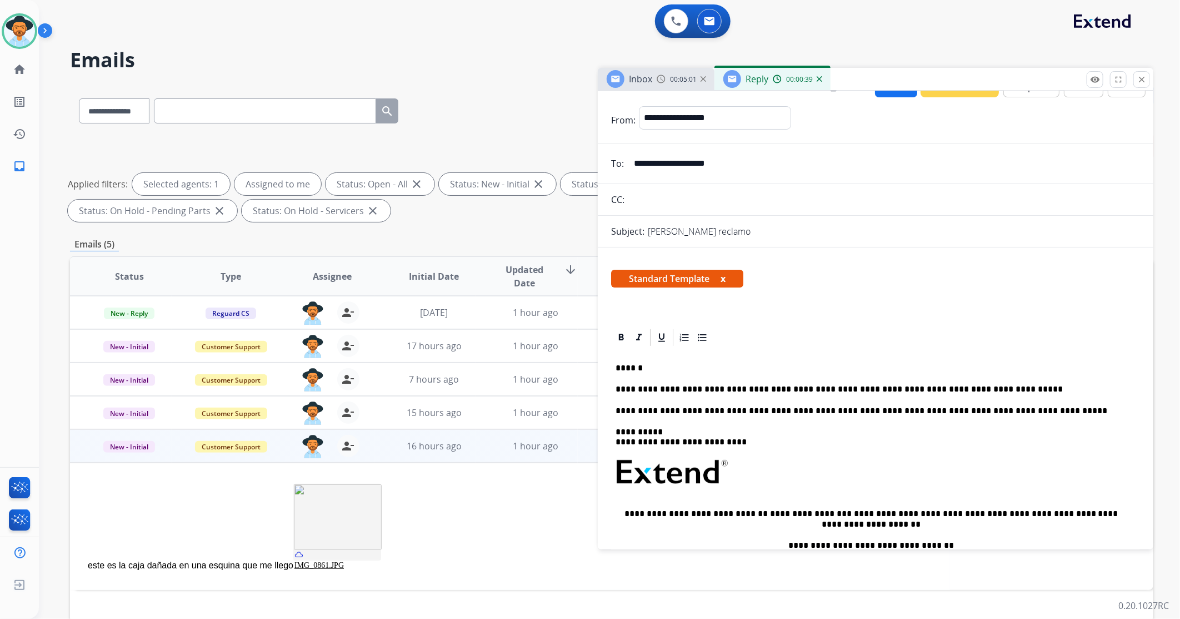
scroll to position [0, 0]
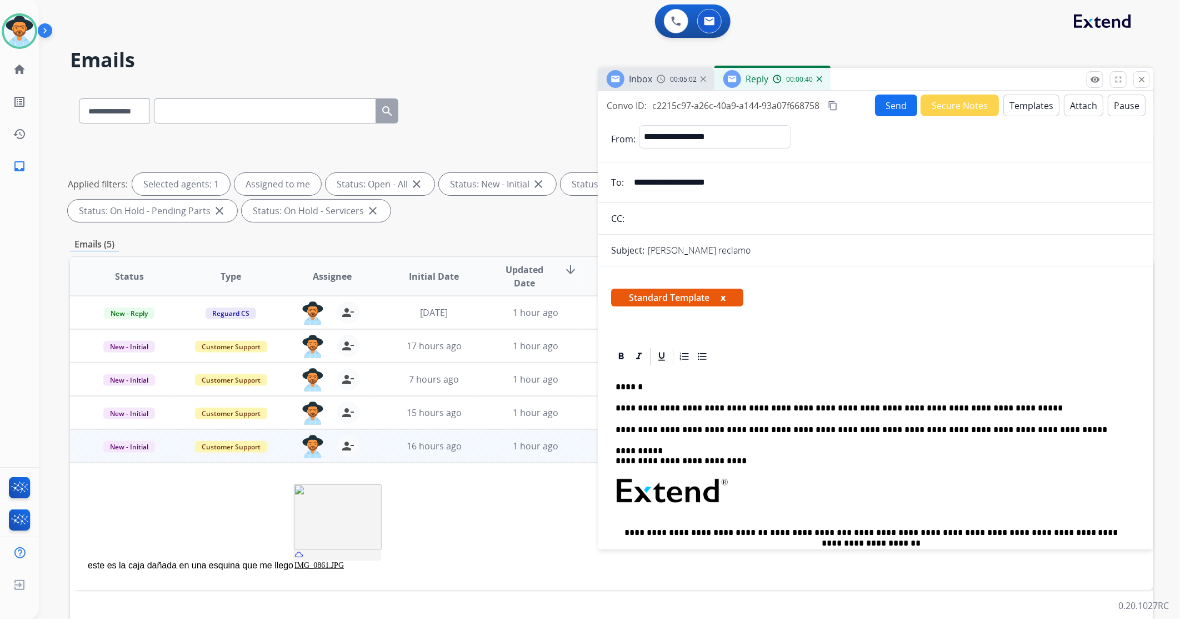
click at [899, 96] on button "Send" at bounding box center [896, 105] width 42 height 22
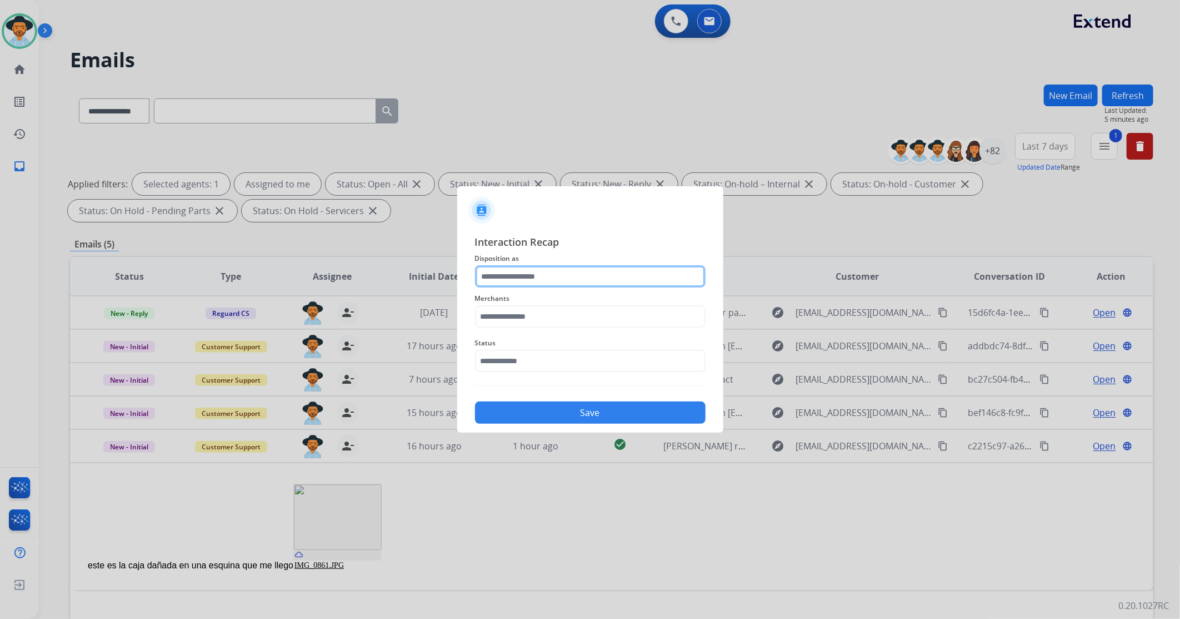
click at [542, 269] on input "text" at bounding box center [590, 276] width 231 height 22
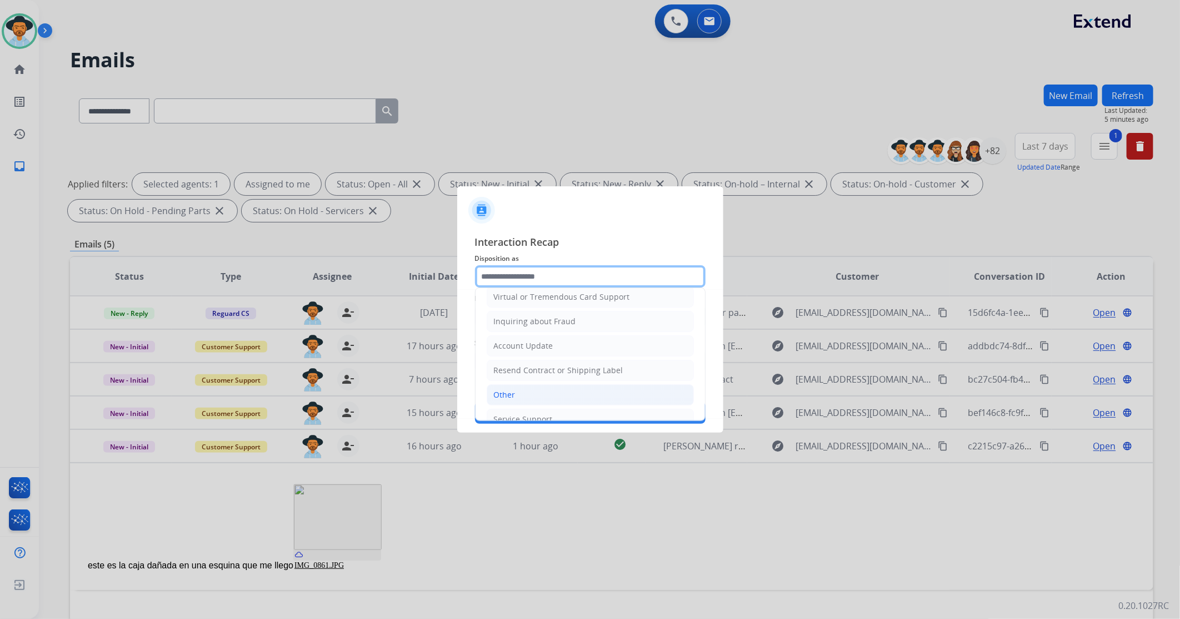
scroll to position [174, 0]
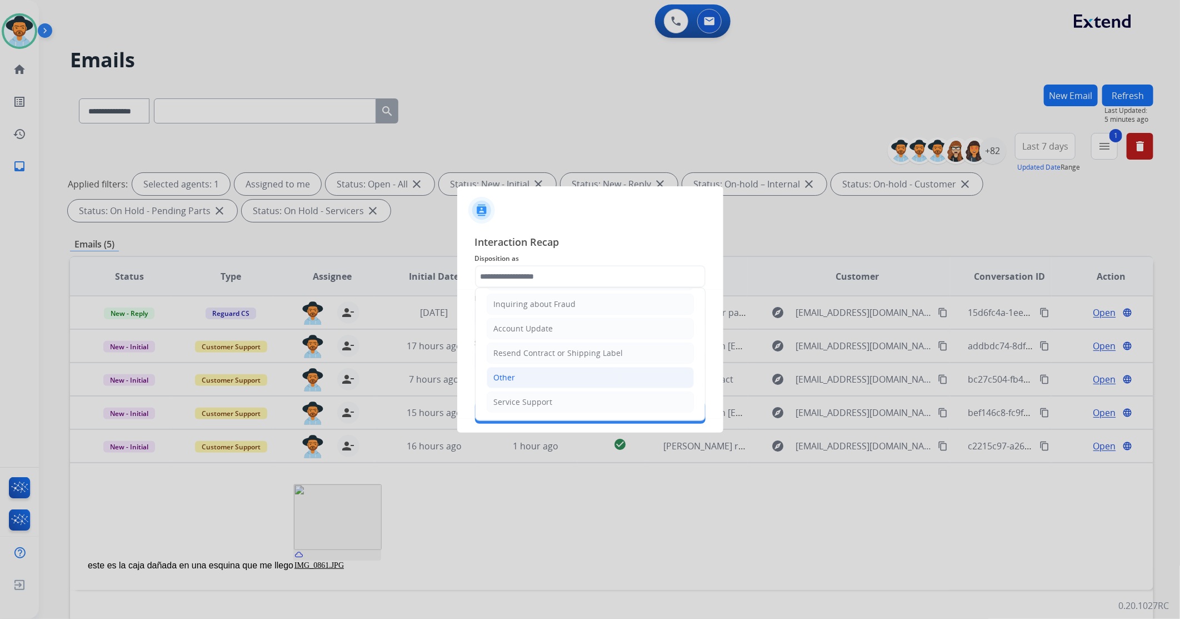
click at [523, 378] on li "Other" at bounding box center [590, 377] width 207 height 21
type input "*****"
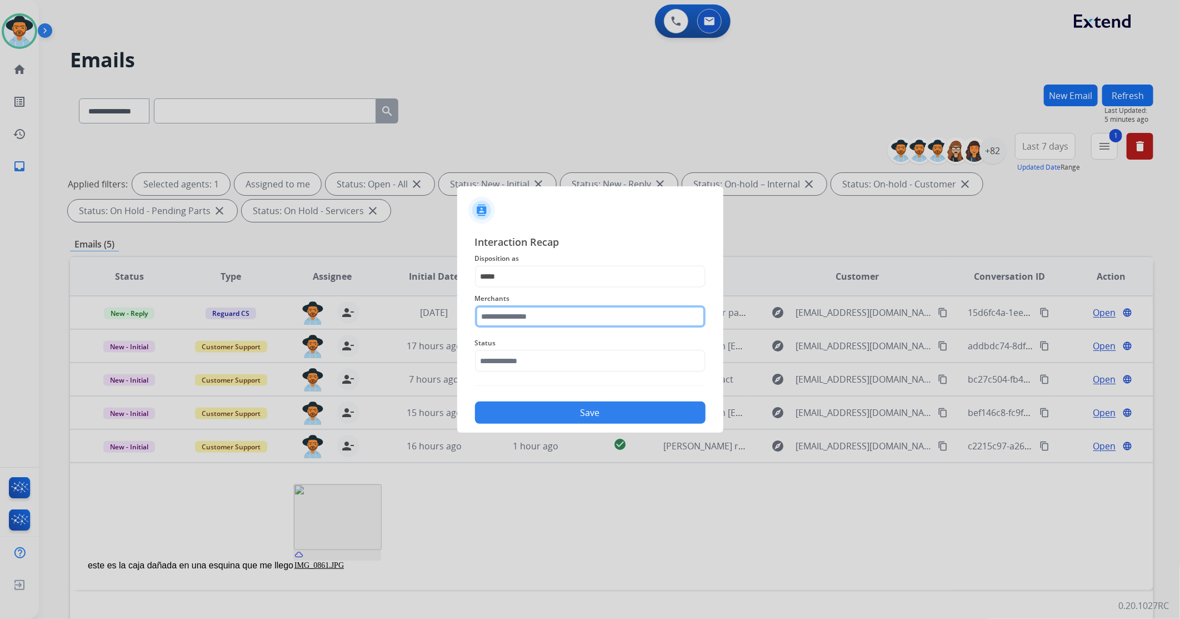
click at [532, 313] on input "text" at bounding box center [590, 316] width 231 height 22
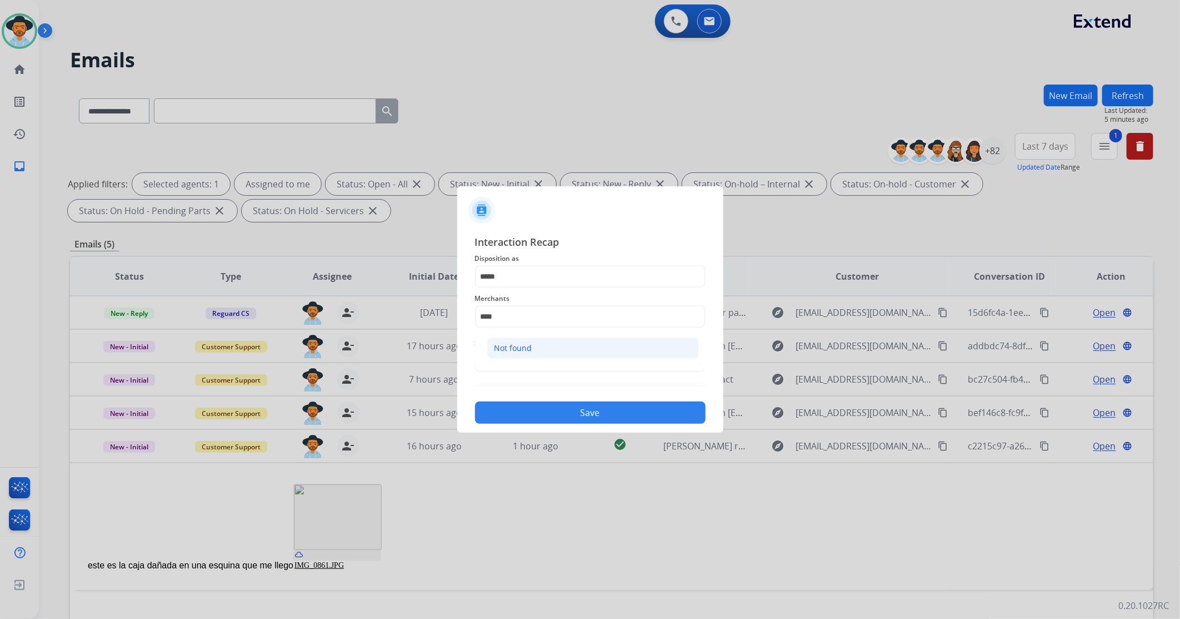
click at [520, 348] on div "Not found" at bounding box center [514, 347] width 38 height 11
type input "*********"
click at [502, 362] on input "text" at bounding box center [590, 361] width 231 height 22
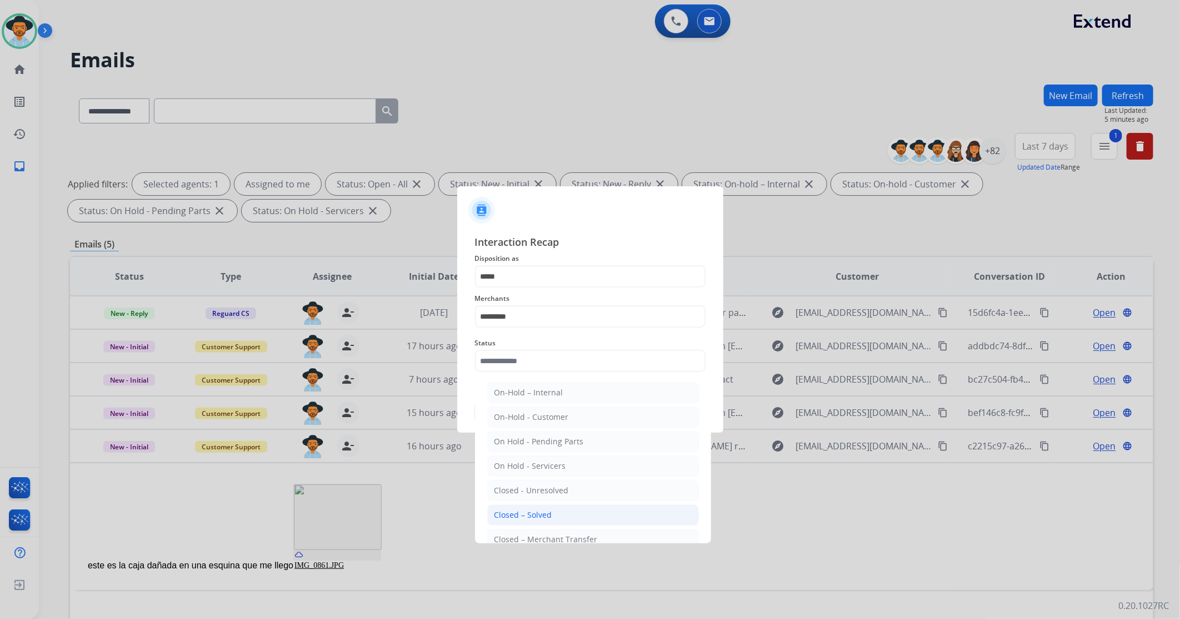
click at [509, 512] on div "Closed – Solved" at bounding box center [524, 514] width 58 height 11
type input "**********"
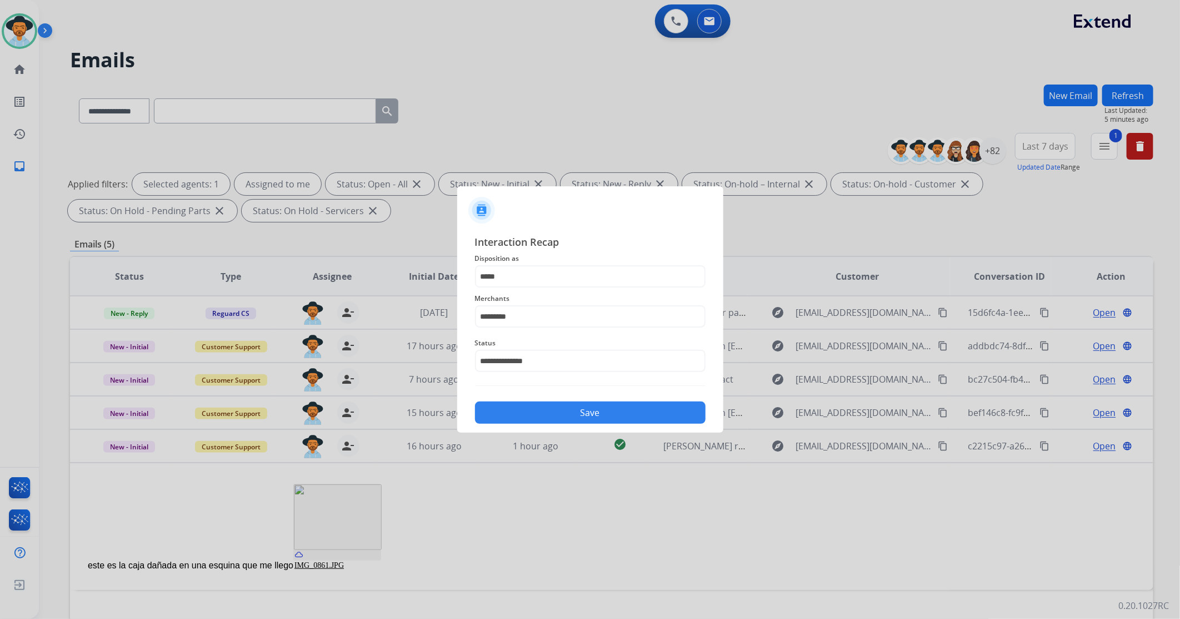
click at [536, 410] on button "Save" at bounding box center [590, 412] width 231 height 22
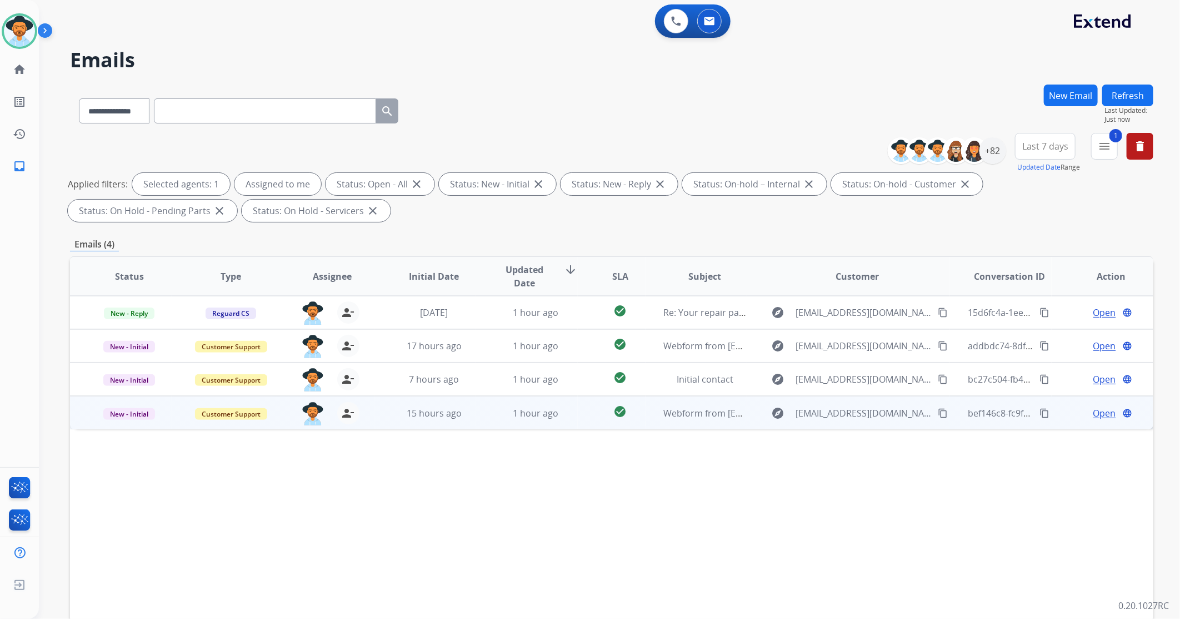
click at [487, 413] on td "1 hour ago" at bounding box center [527, 412] width 102 height 33
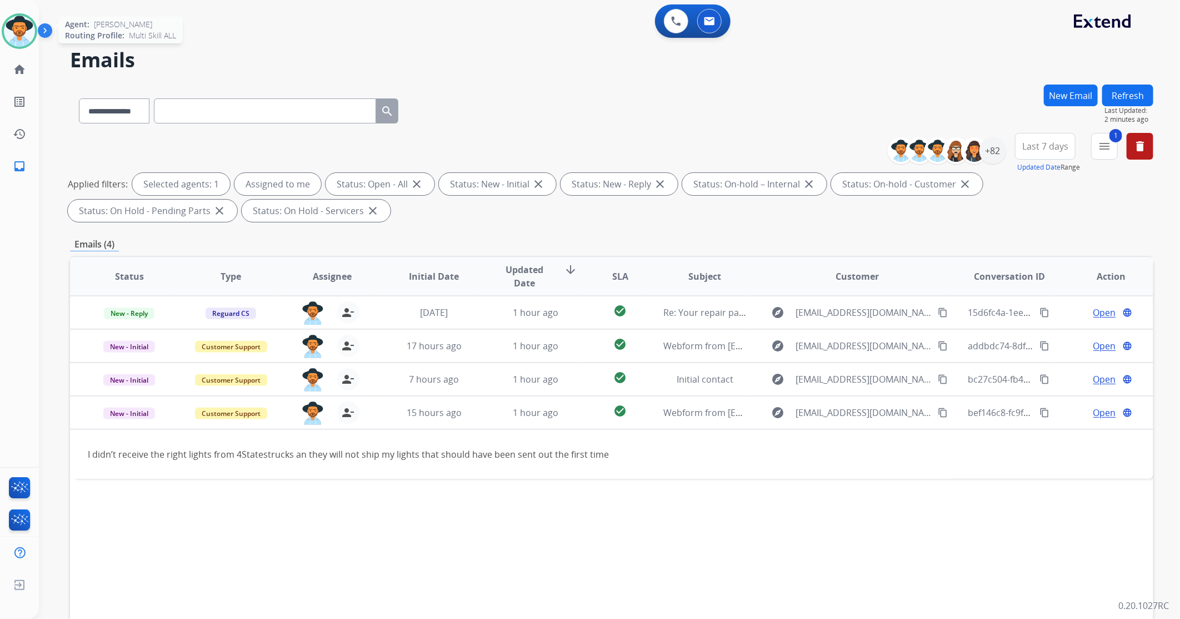
drag, startPoint x: 24, startPoint y: 31, endPoint x: 24, endPoint y: 38, distance: 6.7
click at [23, 31] on img at bounding box center [19, 31] width 31 height 31
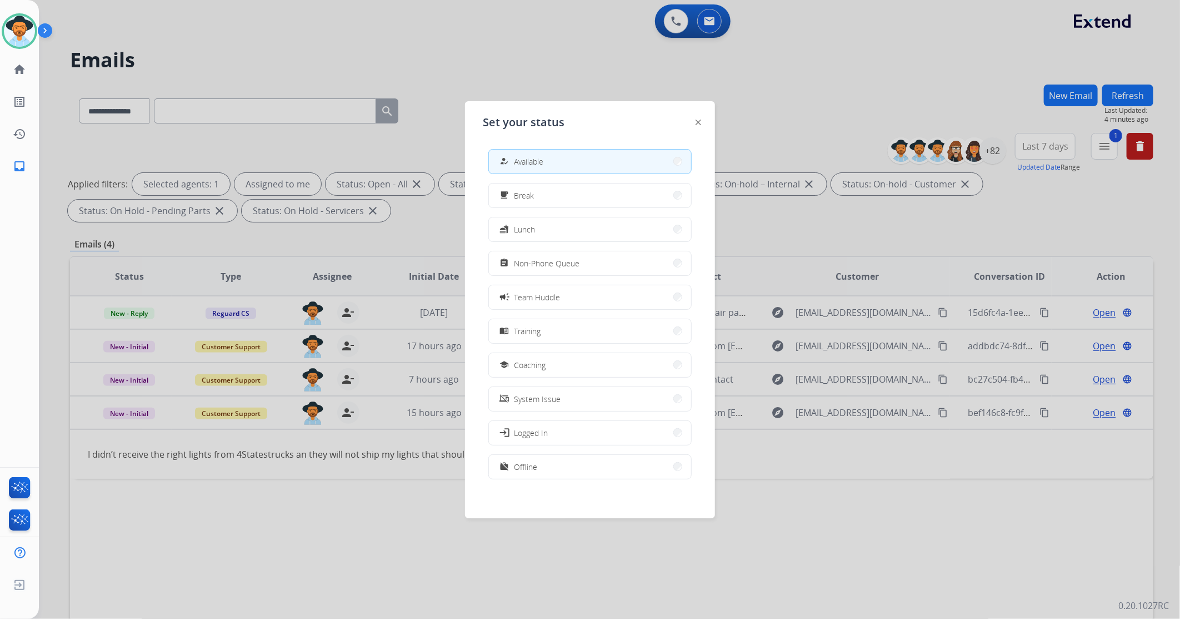
click at [828, 91] on div at bounding box center [590, 309] width 1180 height 619
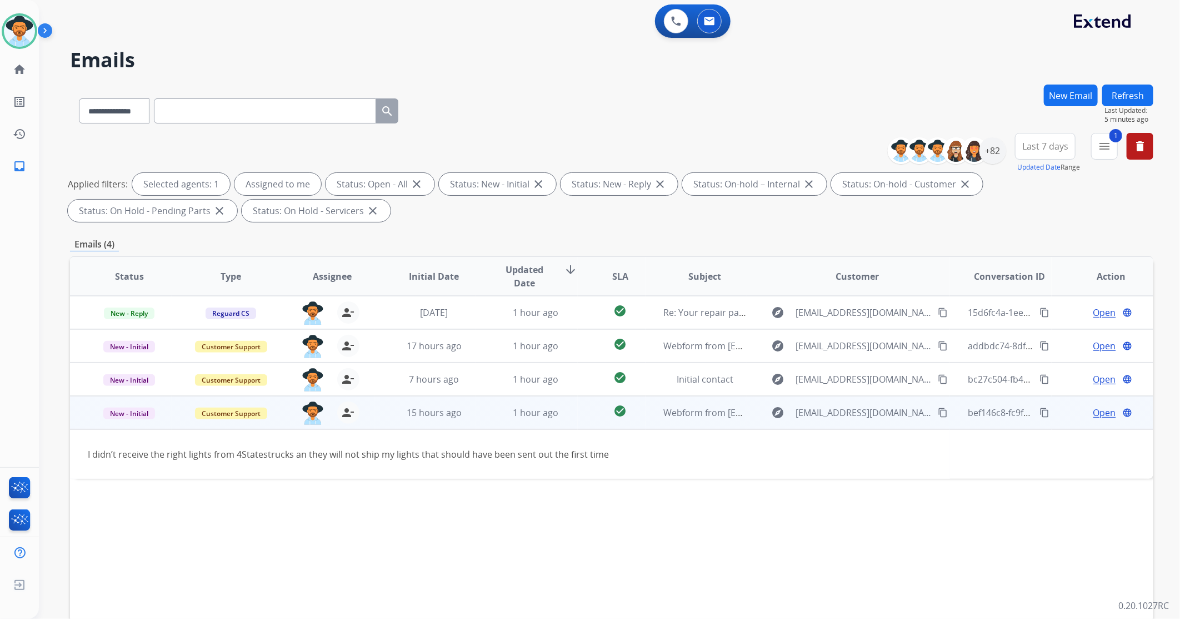
click at [1102, 412] on span "Open" at bounding box center [1105, 412] width 23 height 13
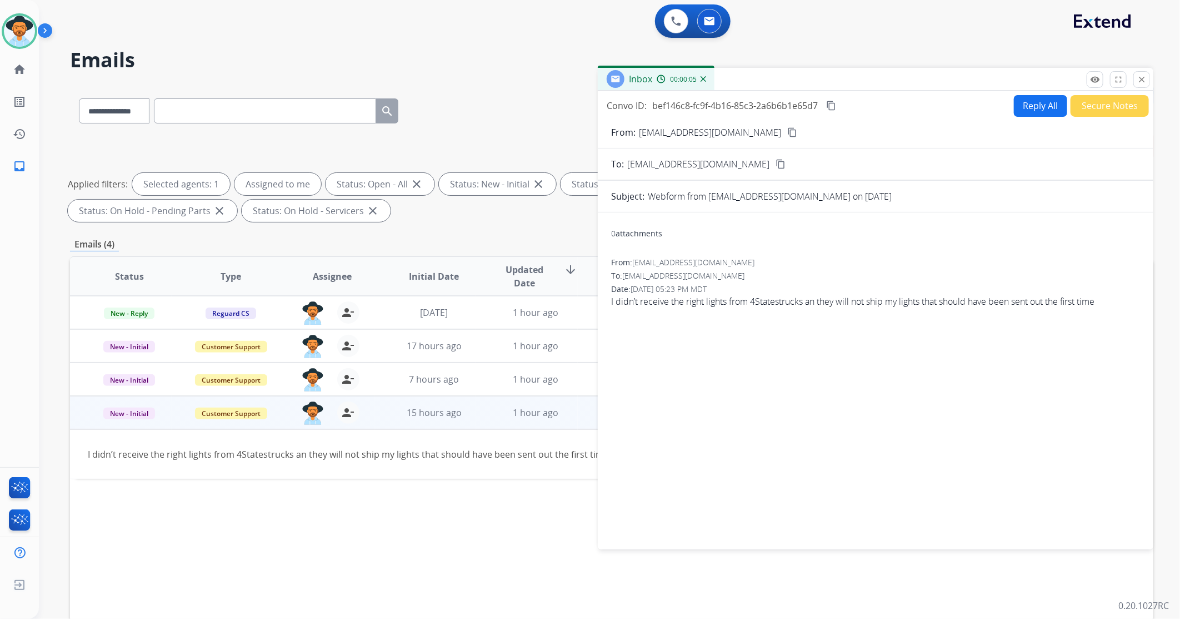
click at [788, 129] on mat-icon "content_copy" at bounding box center [793, 132] width 10 height 10
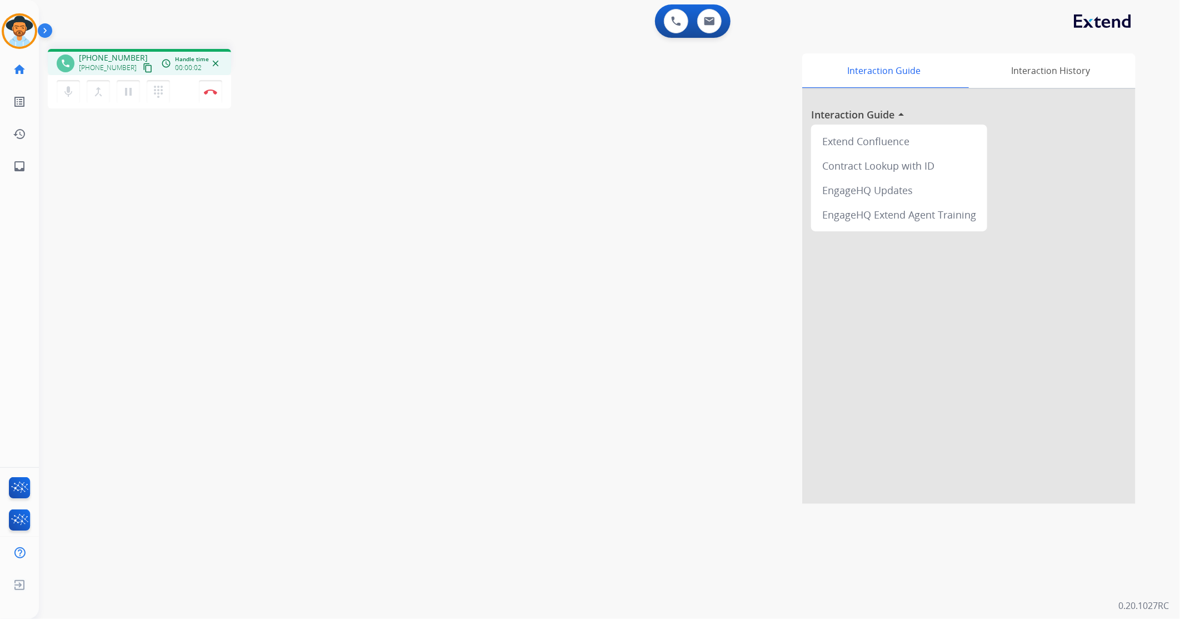
click at [143, 69] on mat-icon "content_copy" at bounding box center [148, 68] width 10 height 10
click at [712, 25] on button at bounding box center [709, 21] width 24 height 24
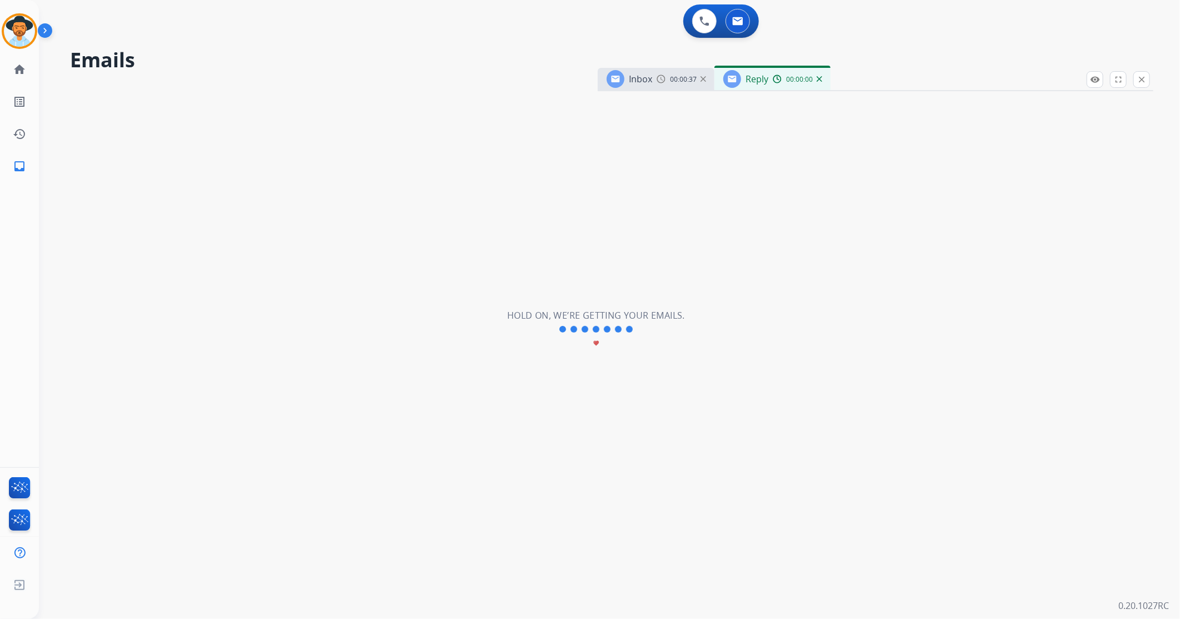
select select "**********"
click at [820, 80] on img at bounding box center [820, 79] width 6 height 6
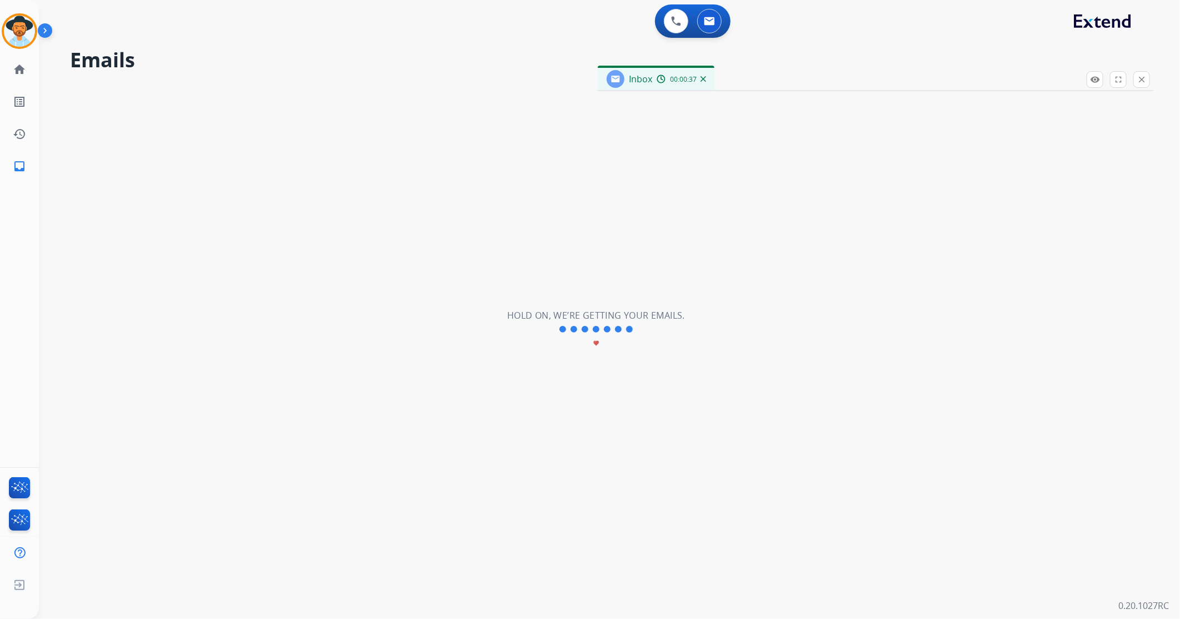
click at [704, 84] on div "Inbox 00:00:37" at bounding box center [656, 79] width 117 height 22
click at [708, 78] on div "Inbox 00:00:37" at bounding box center [656, 79] width 117 height 22
click at [704, 79] on img at bounding box center [704, 79] width 6 height 6
click at [710, 21] on img at bounding box center [709, 21] width 11 height 9
click at [680, 21] on img at bounding box center [676, 21] width 10 height 10
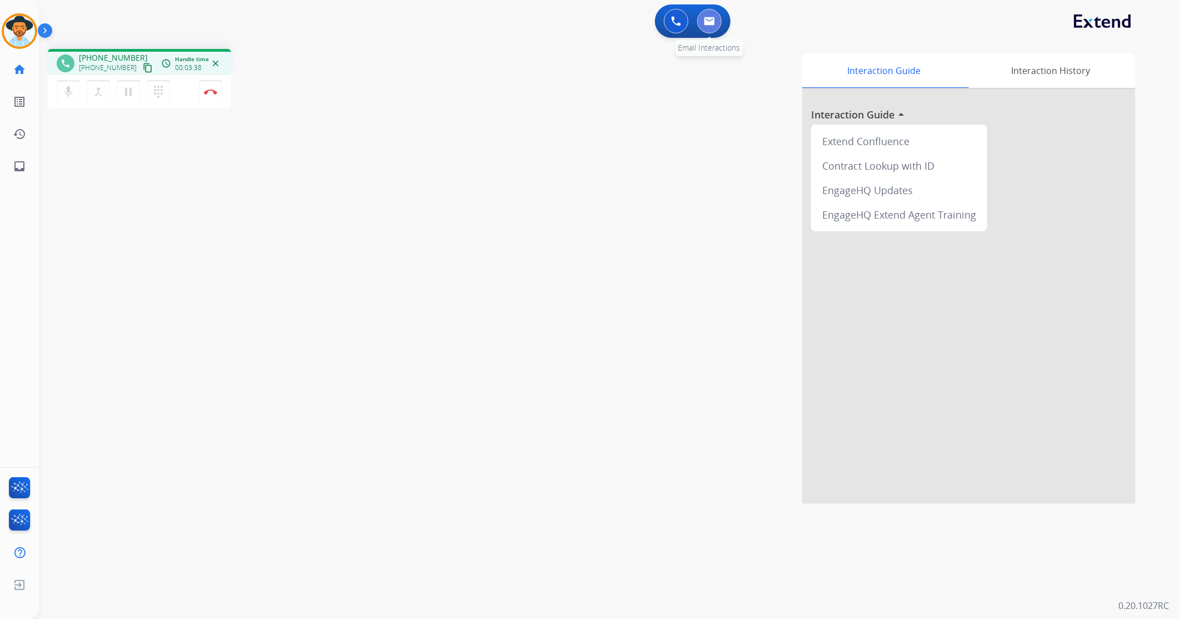
click at [713, 26] on button at bounding box center [709, 21] width 24 height 24
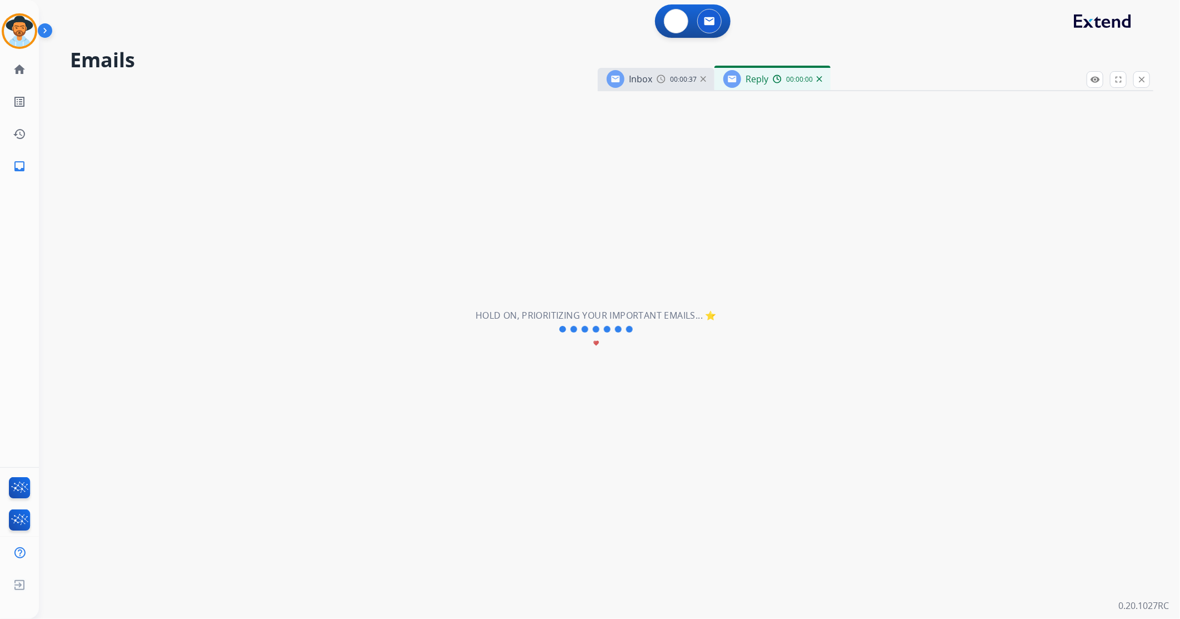
select select "**********"
click at [818, 75] on div "00:02:27" at bounding box center [797, 79] width 49 height 10
drag, startPoint x: 825, startPoint y: 77, endPoint x: 817, endPoint y: 85, distance: 11.4
click at [820, 82] on div "Reply 00:02:28" at bounding box center [773, 79] width 116 height 22
click at [816, 87] on div "Reply 00:02:28" at bounding box center [768, 84] width 116 height 22
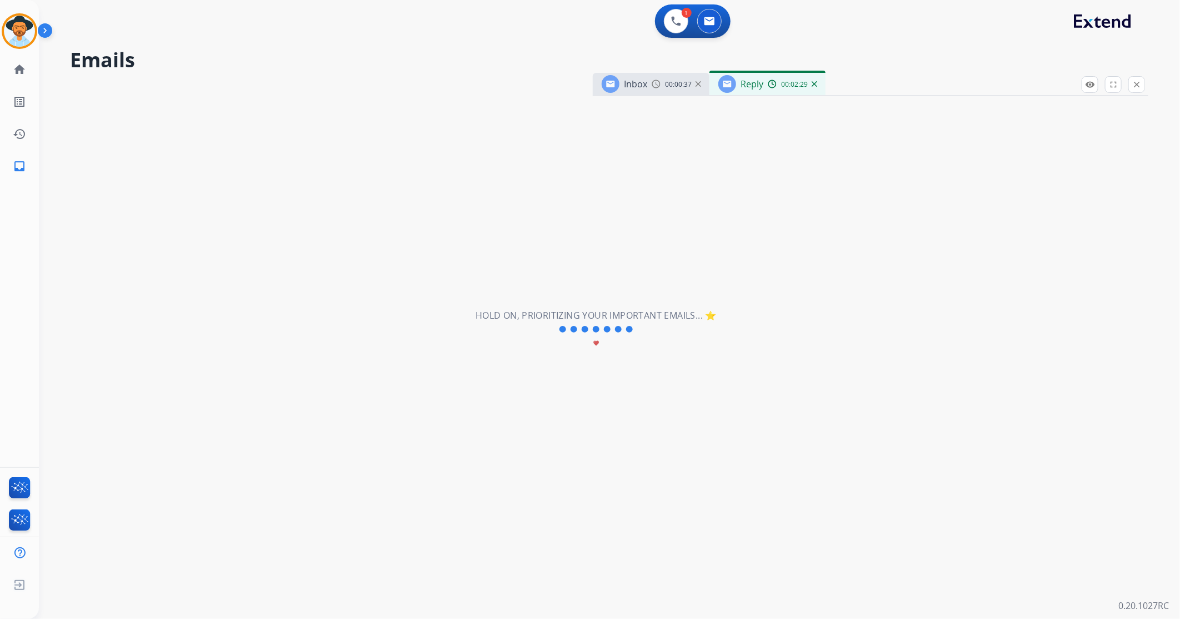
click at [815, 84] on img at bounding box center [815, 84] width 6 height 6
click at [699, 86] on img at bounding box center [699, 84] width 6 height 6
click at [714, 26] on button at bounding box center [709, 21] width 24 height 24
click at [662, 24] on div "1 Voice Interactions" at bounding box center [676, 21] width 33 height 24
click at [670, 23] on button at bounding box center [676, 21] width 24 height 24
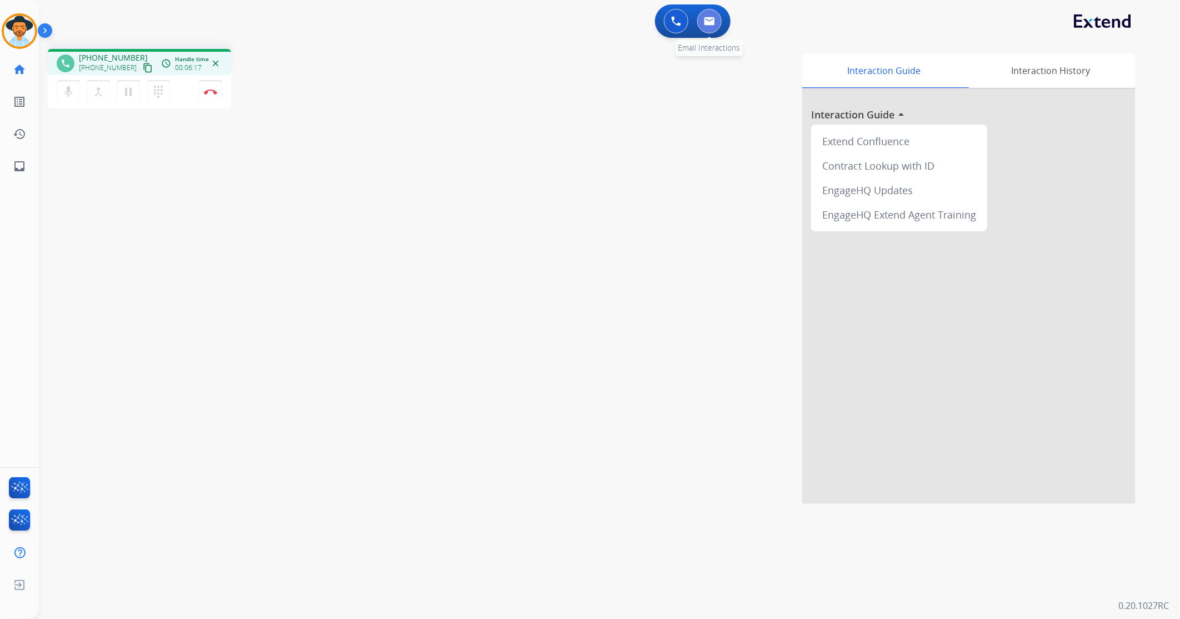
click at [714, 15] on button at bounding box center [709, 21] width 24 height 24
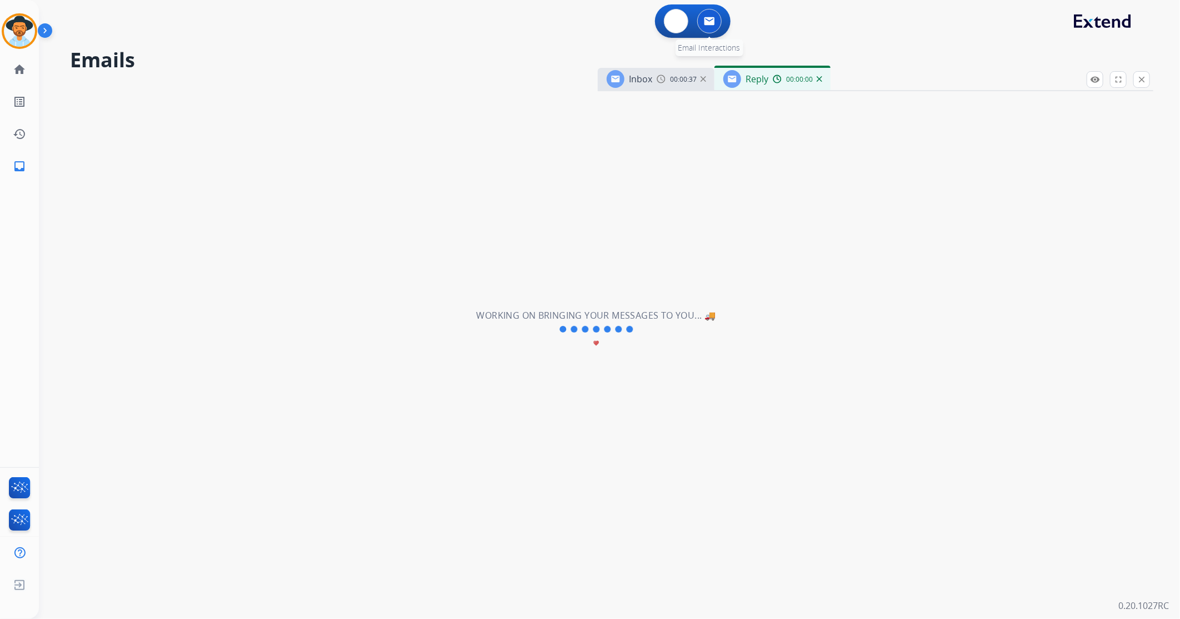
select select "**********"
click at [819, 78] on img at bounding box center [820, 79] width 6 height 6
click at [705, 79] on img at bounding box center [704, 79] width 6 height 6
click at [664, 25] on button at bounding box center [676, 21] width 24 height 24
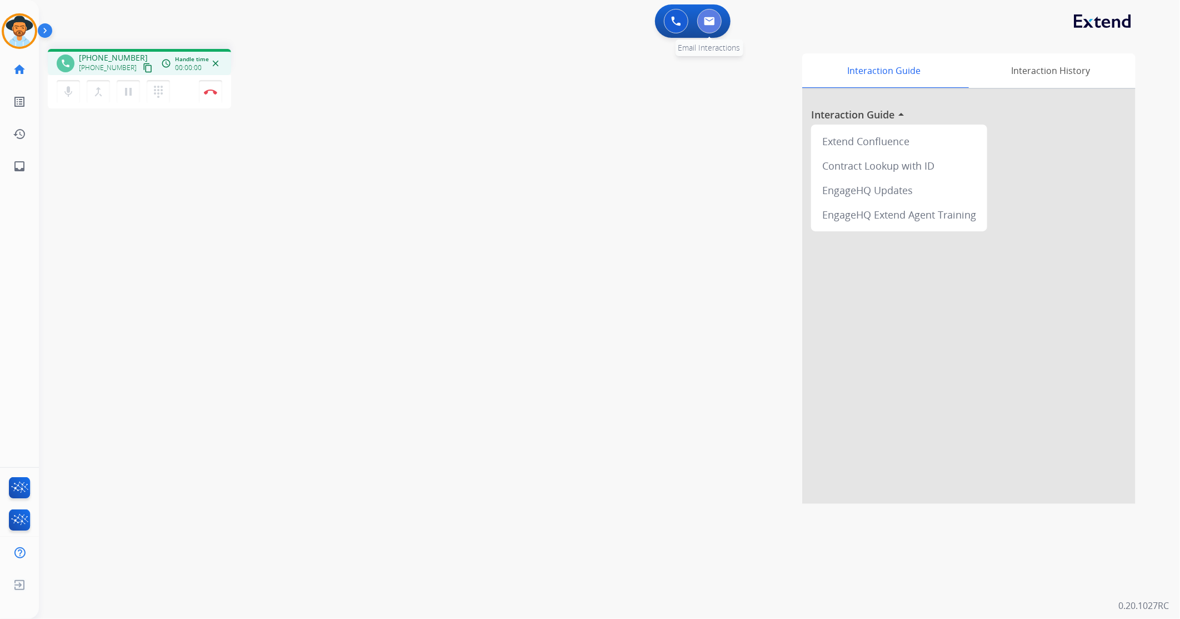
click at [715, 23] on button at bounding box center [709, 21] width 24 height 24
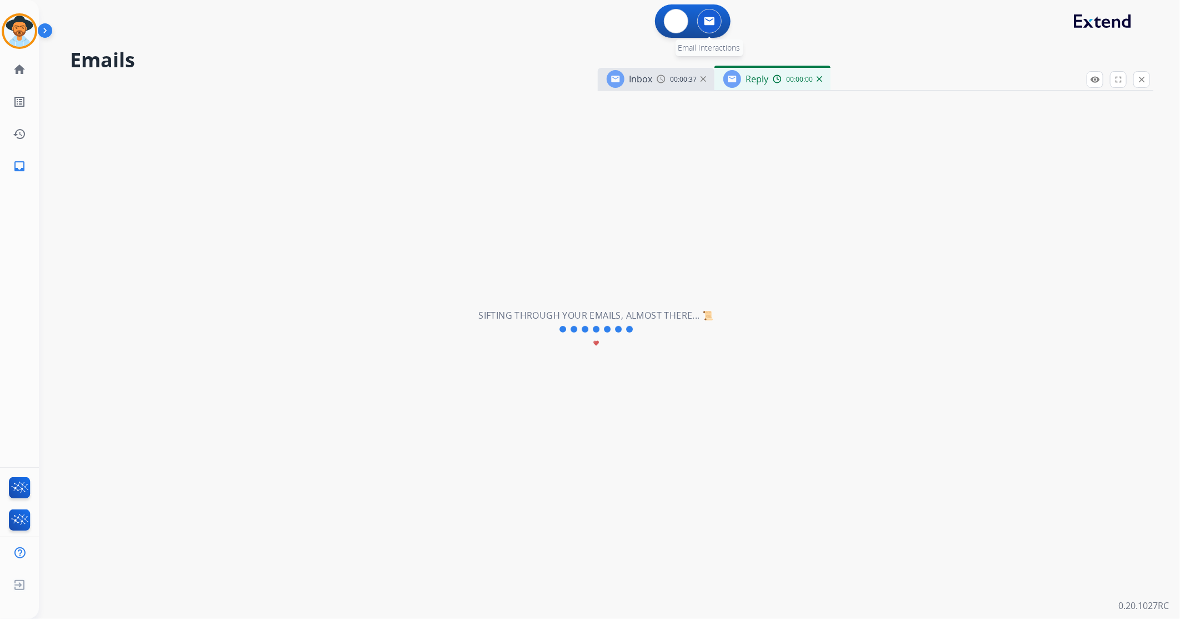
select select "**********"
click at [678, 27] on button at bounding box center [676, 21] width 24 height 24
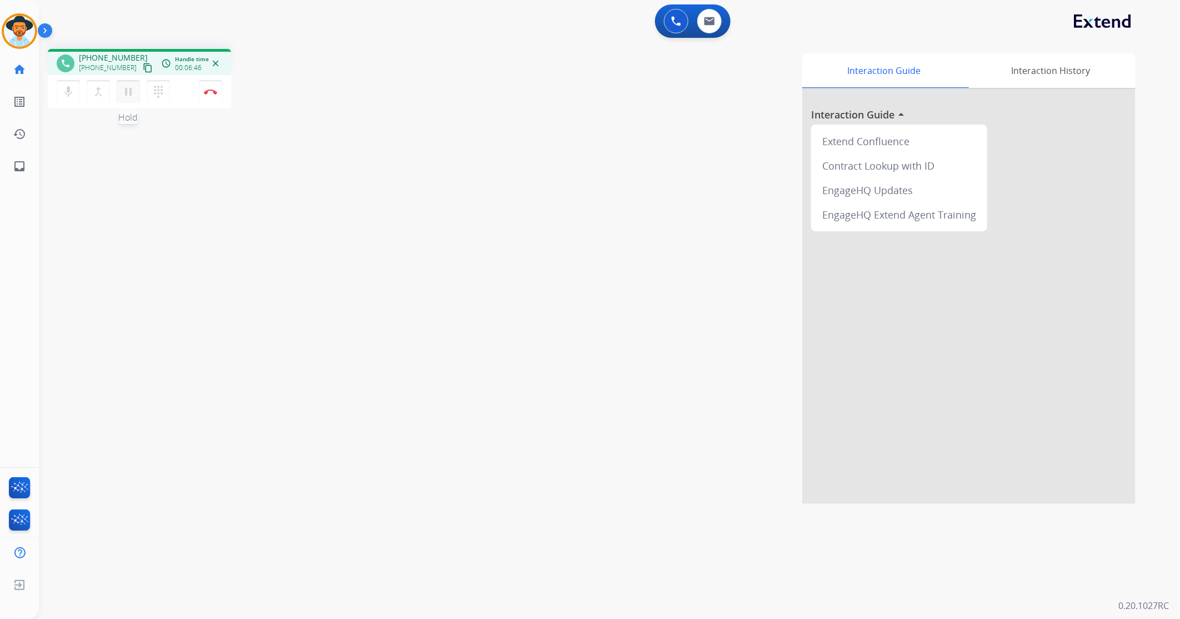
click at [130, 87] on mat-icon "pause" at bounding box center [128, 91] width 13 height 13
click at [126, 96] on mat-icon "play_arrow" at bounding box center [128, 91] width 13 height 13
click at [129, 87] on mat-icon "pause" at bounding box center [128, 91] width 13 height 13
click at [130, 87] on mat-icon "play_arrow" at bounding box center [128, 91] width 13 height 13
click at [215, 95] on button "Disconnect" at bounding box center [210, 91] width 23 height 23
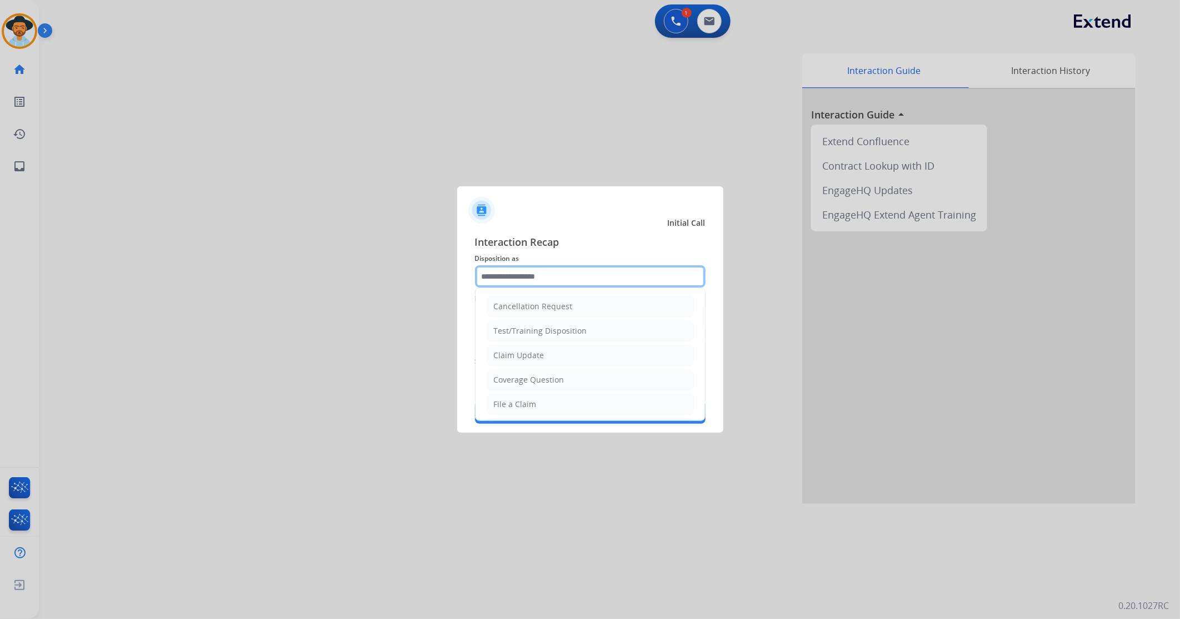
click at [543, 280] on input "text" at bounding box center [590, 276] width 231 height 22
click at [529, 362] on li "Claim Update" at bounding box center [590, 355] width 207 height 21
type input "**********"
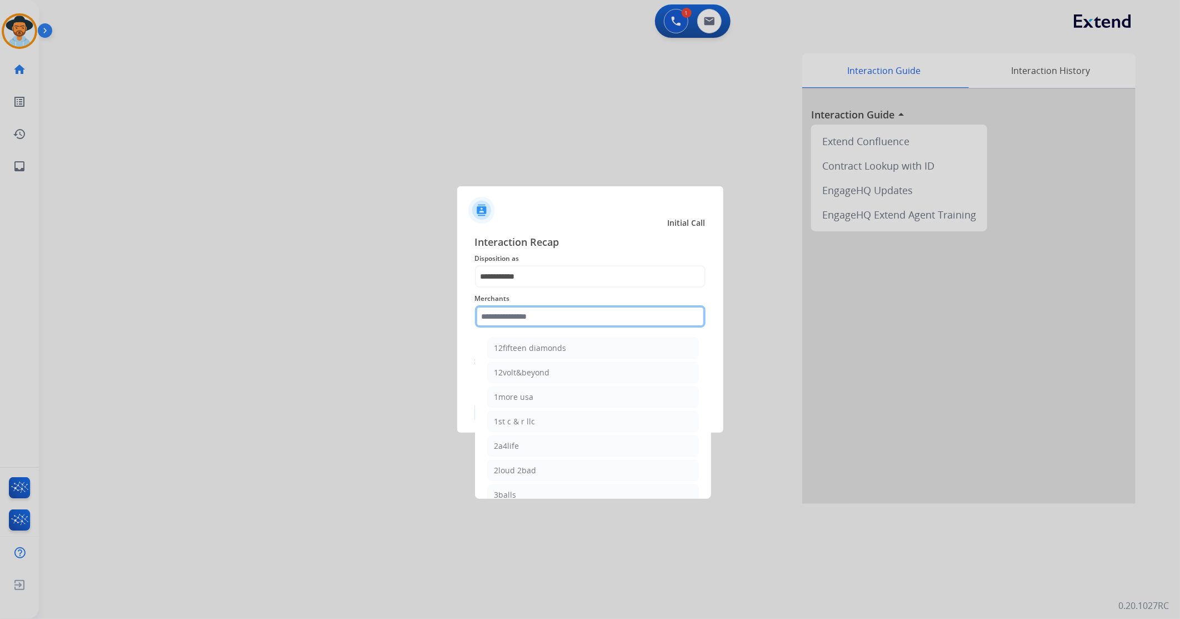
click at [534, 317] on input "text" at bounding box center [590, 316] width 231 height 22
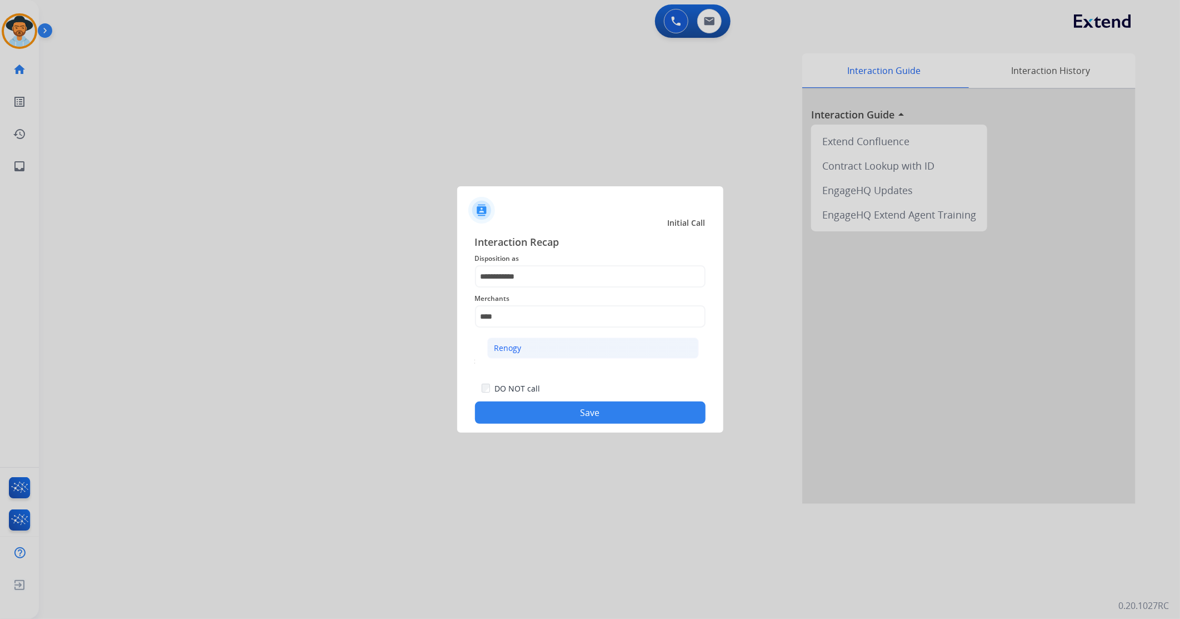
click at [519, 350] on div "Renogy" at bounding box center [508, 347] width 27 height 11
type input "******"
click at [519, 350] on div "Secure Pad Add secure pad +" at bounding box center [590, 361] width 231 height 22
click at [551, 415] on button "Save" at bounding box center [590, 412] width 231 height 22
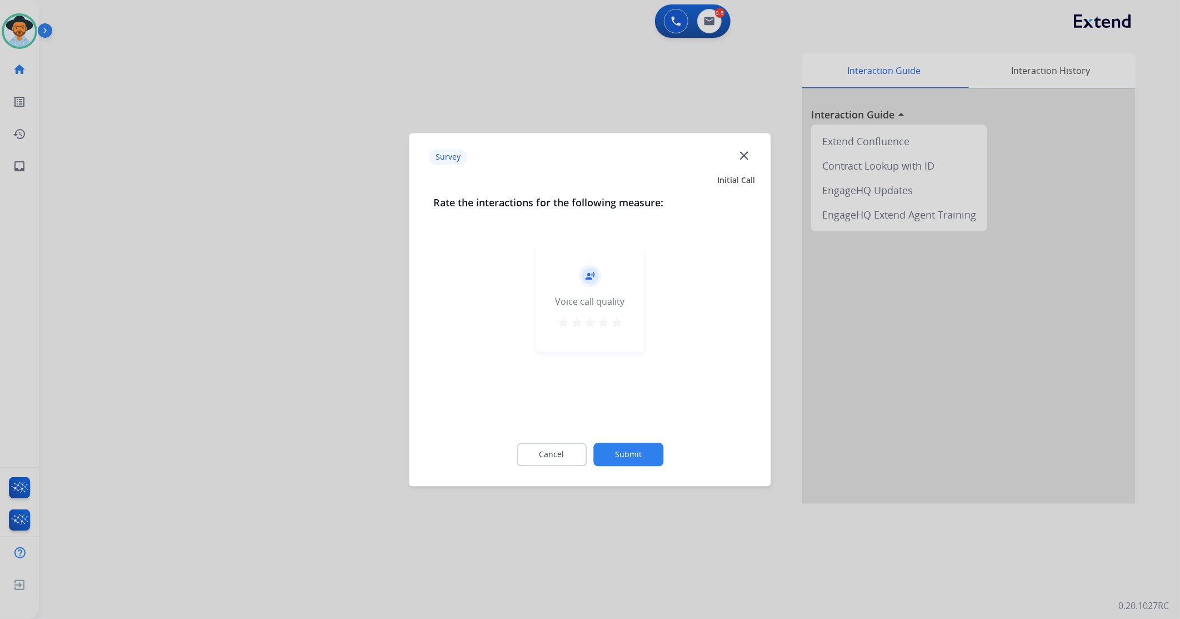
click at [619, 323] on mat-icon "star" at bounding box center [616, 322] width 13 height 13
click at [630, 450] on button "Submit" at bounding box center [629, 453] width 70 height 23
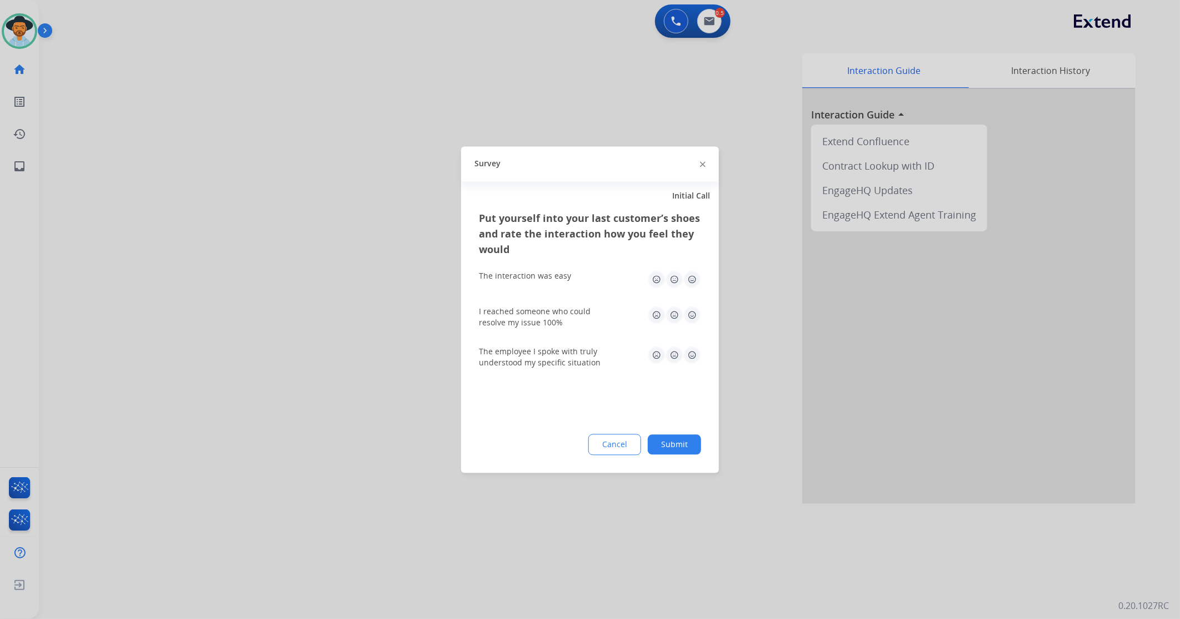
click at [696, 278] on img at bounding box center [693, 279] width 18 height 18
click at [690, 319] on img at bounding box center [693, 315] width 18 height 18
click at [693, 357] on img at bounding box center [693, 355] width 18 height 18
click at [676, 441] on button "Submit" at bounding box center [674, 444] width 53 height 20
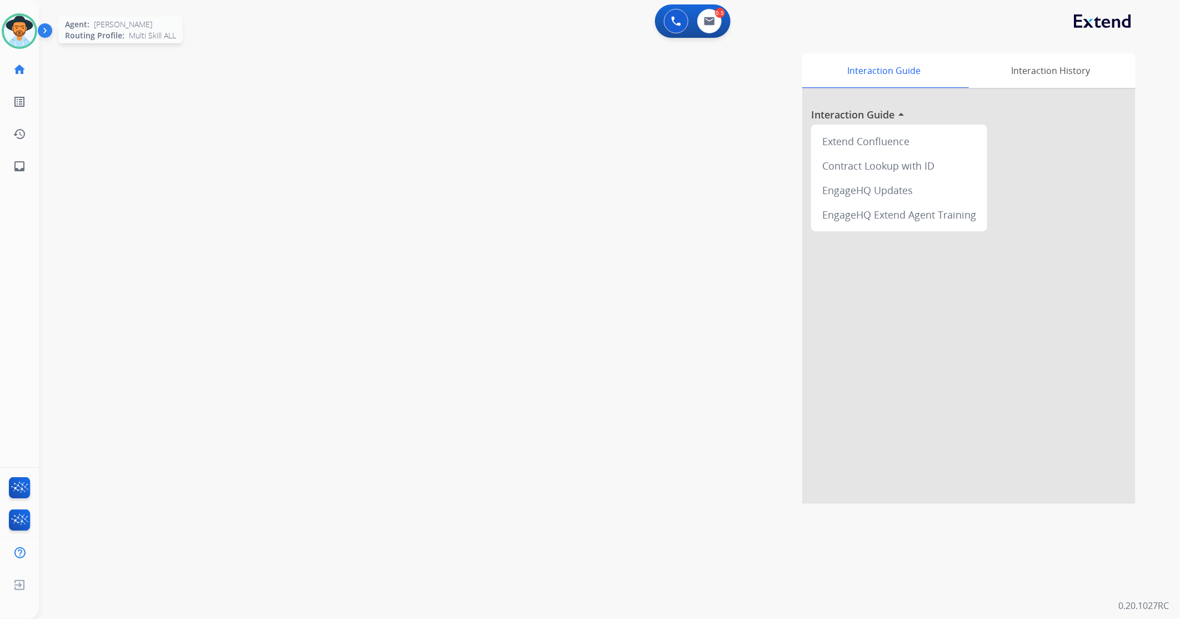
click at [24, 33] on img at bounding box center [19, 31] width 31 height 31
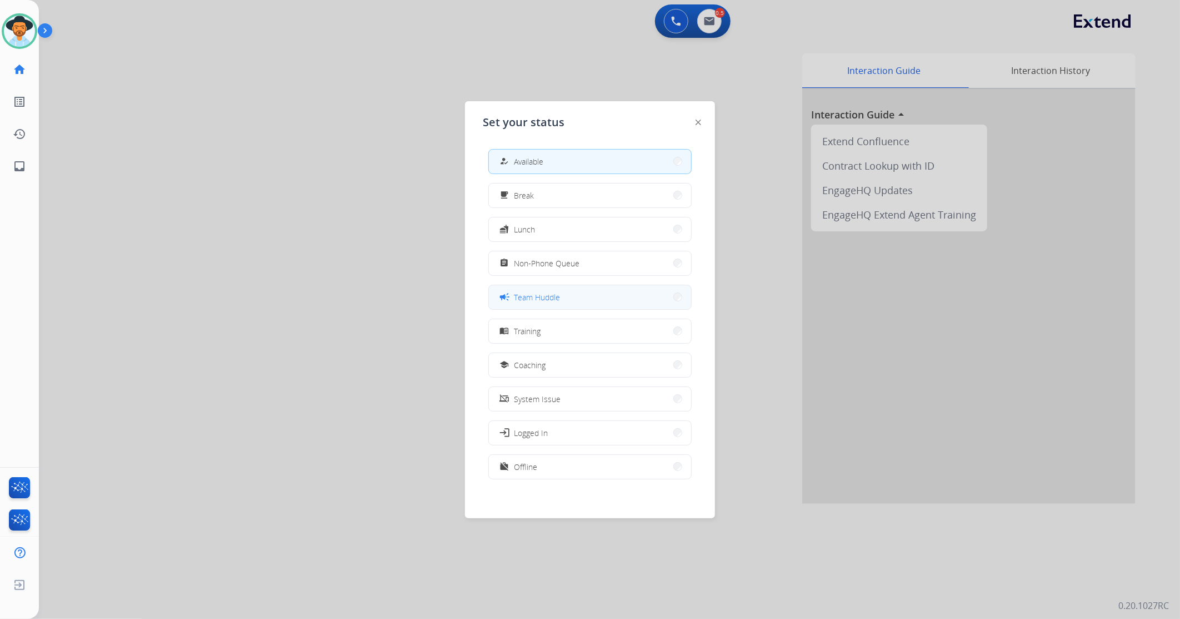
click at [553, 301] on span "Team Huddle" at bounding box center [537, 297] width 46 height 12
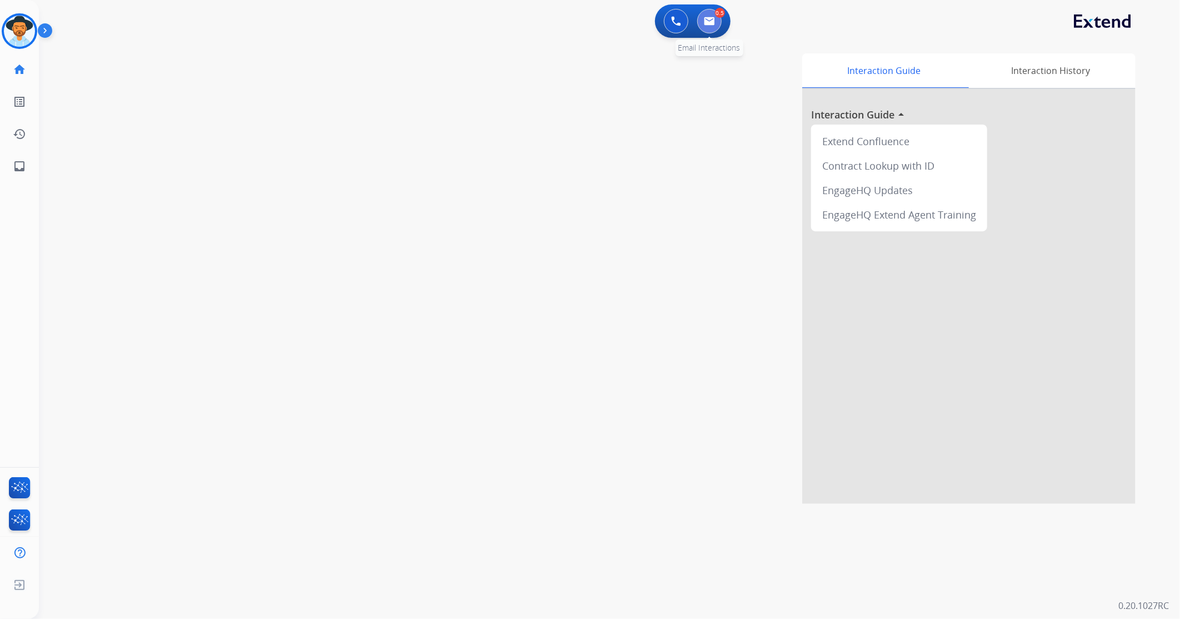
click at [709, 21] on img at bounding box center [709, 21] width 11 height 9
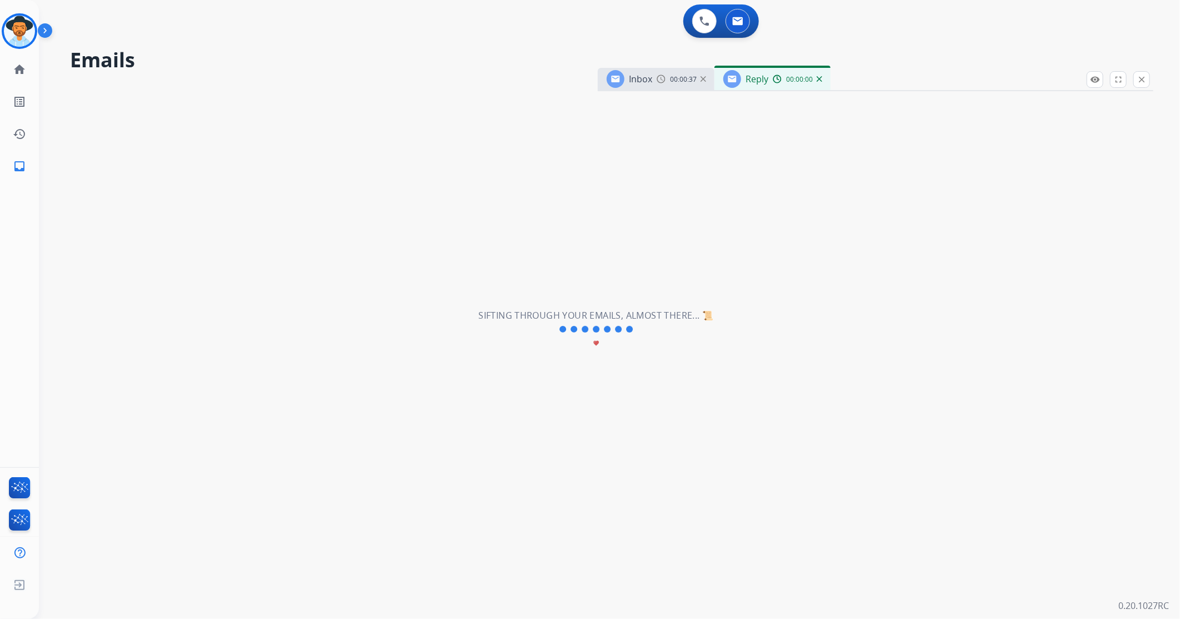
select select "**********"
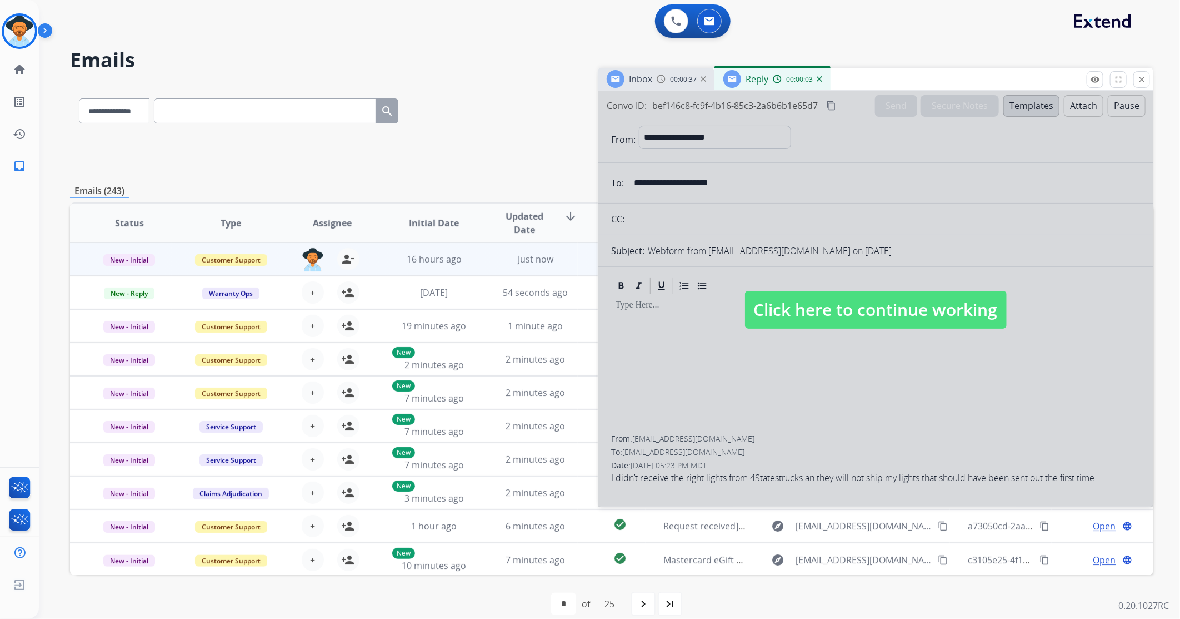
click at [820, 306] on span "Click here to continue working" at bounding box center [876, 310] width 262 height 38
select select
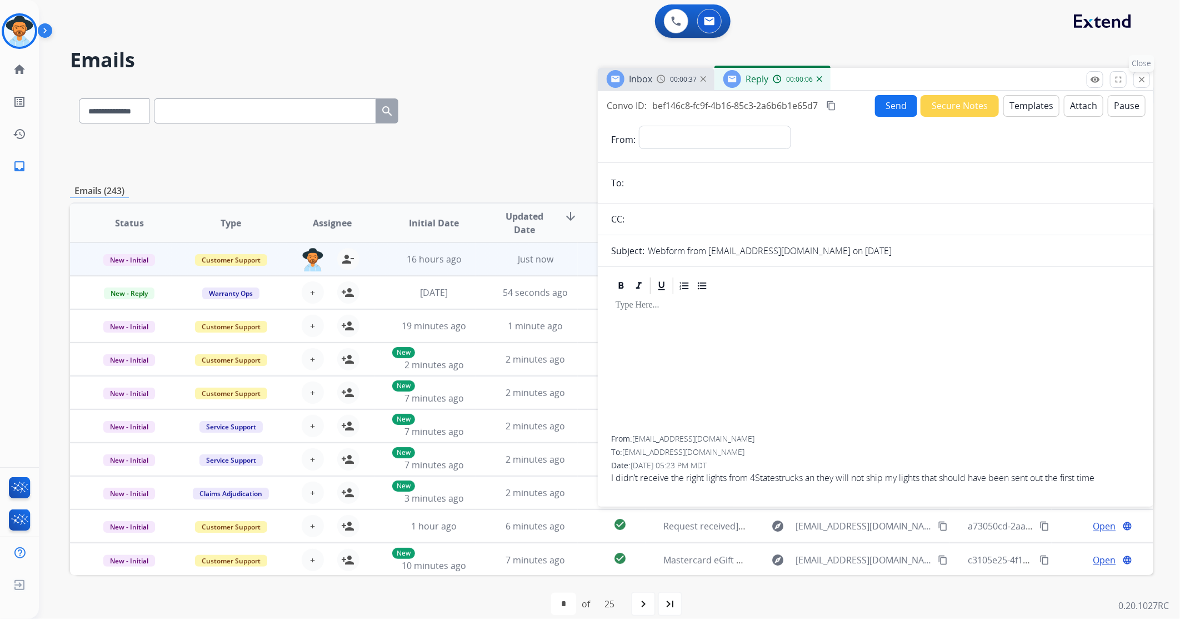
click at [1137, 84] on button "close Close" at bounding box center [1142, 79] width 17 height 17
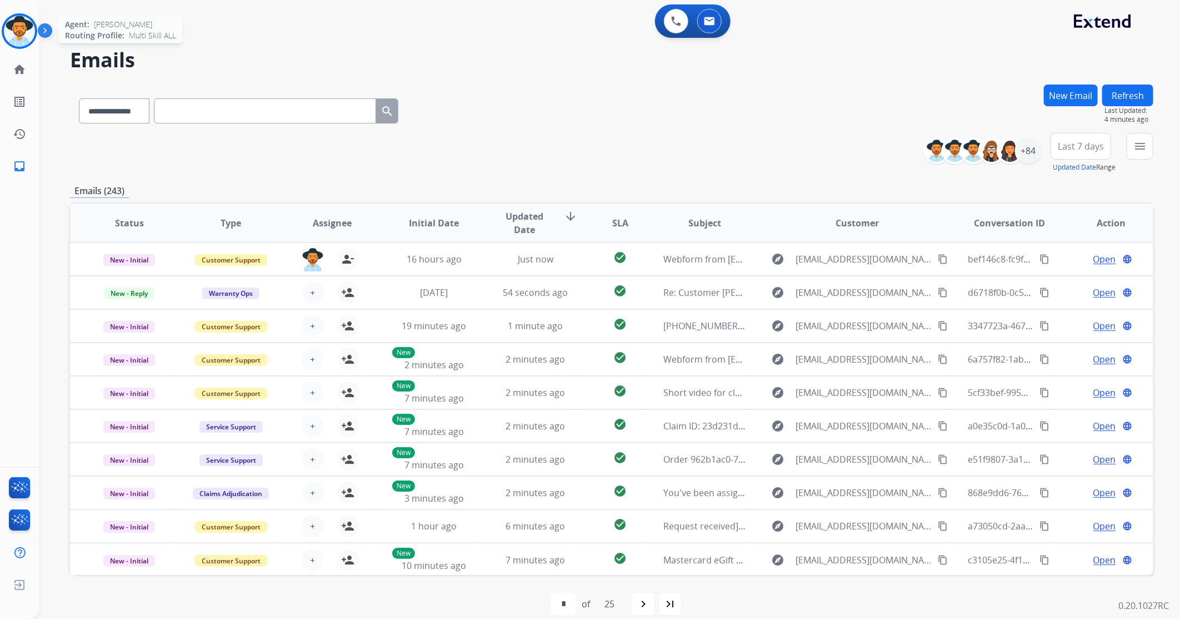
click at [14, 34] on img at bounding box center [19, 31] width 31 height 31
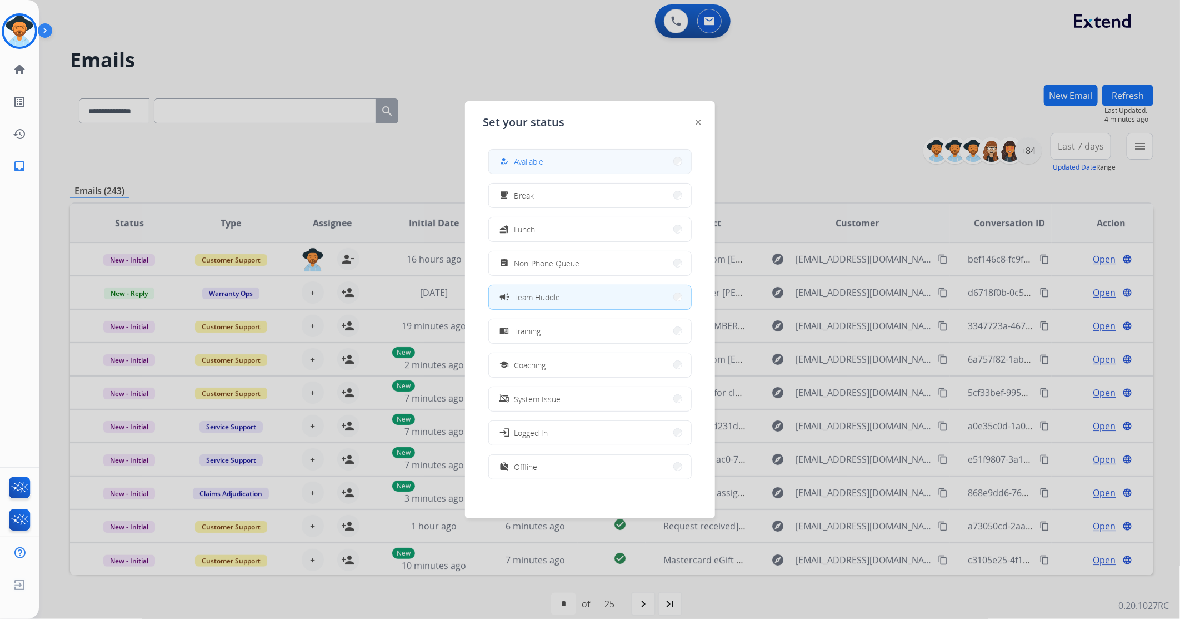
click at [622, 160] on button "how_to_reg Available" at bounding box center [590, 162] width 202 height 24
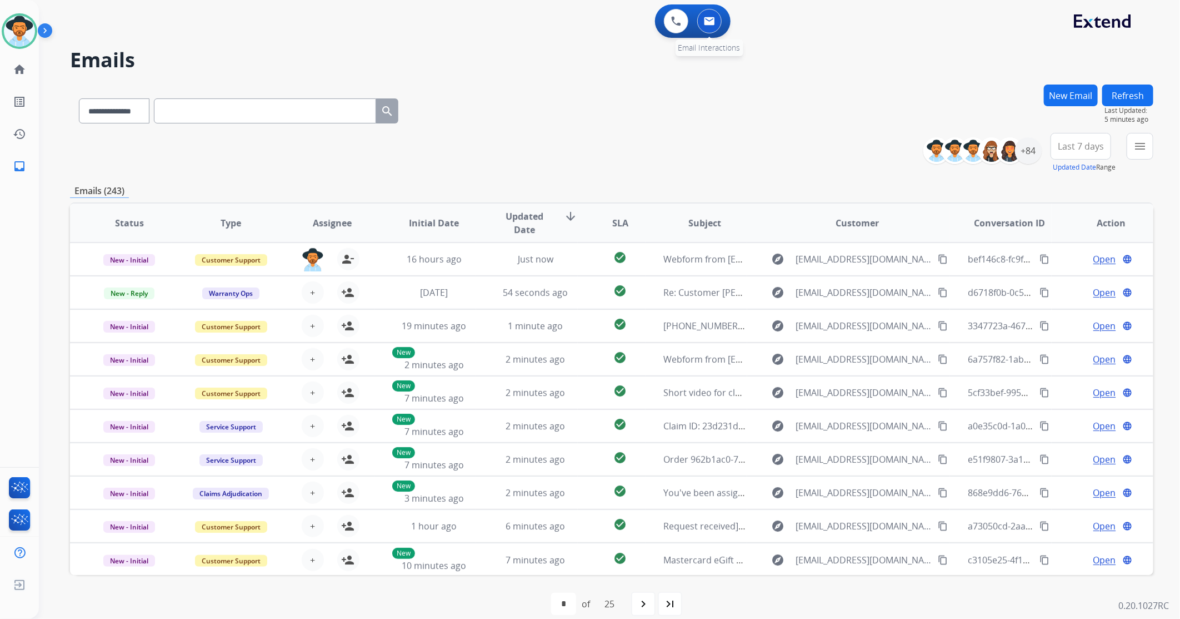
click at [706, 24] on img at bounding box center [709, 21] width 11 height 9
click at [717, 17] on button at bounding box center [709, 21] width 24 height 24
click at [714, 21] on img at bounding box center [709, 21] width 11 height 9
click at [1144, 145] on mat-icon "menu" at bounding box center [1140, 145] width 13 height 13
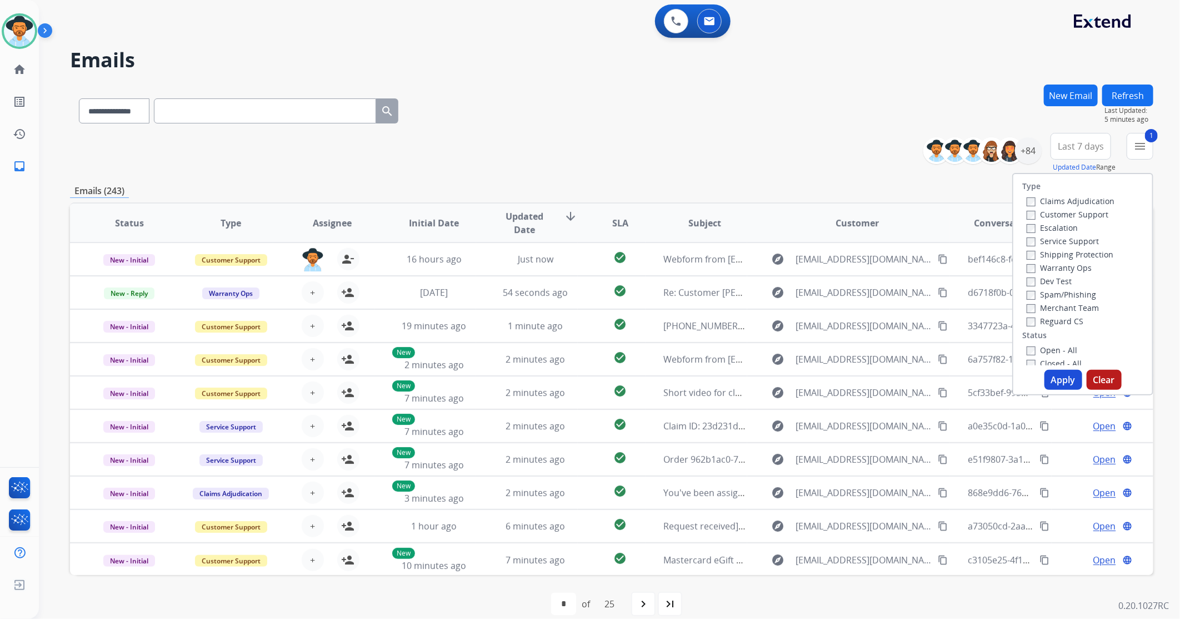
click at [1068, 390] on div "Apply Clear" at bounding box center [1083, 380] width 139 height 20
click at [1064, 381] on button "Apply" at bounding box center [1064, 380] width 38 height 20
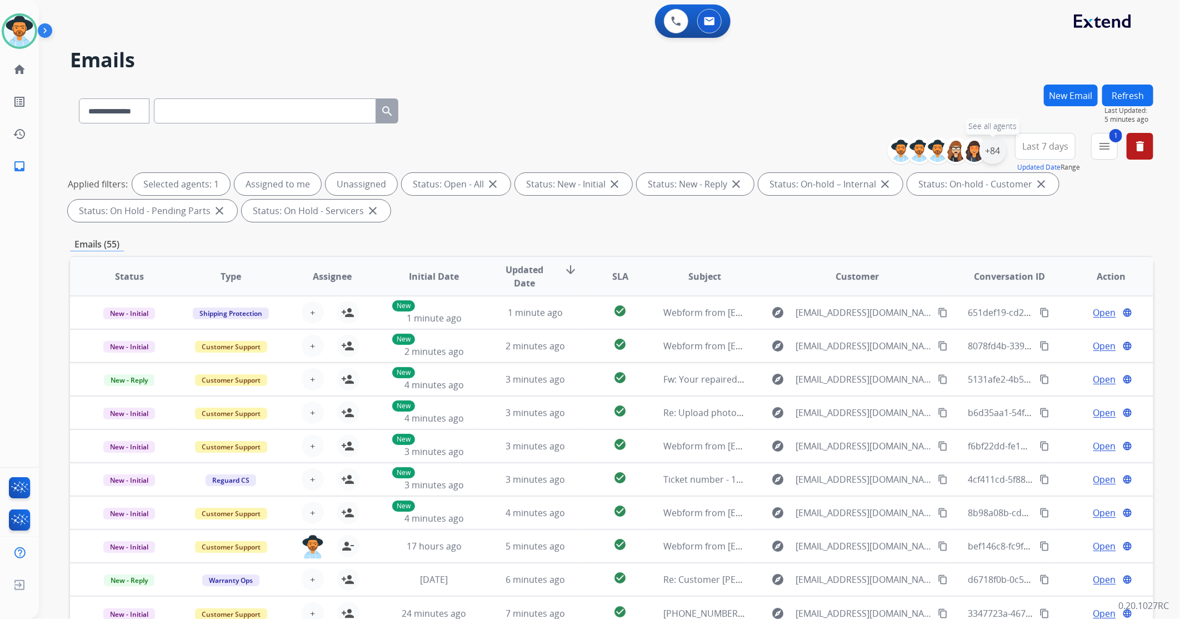
click at [990, 148] on div "+84" at bounding box center [993, 150] width 27 height 27
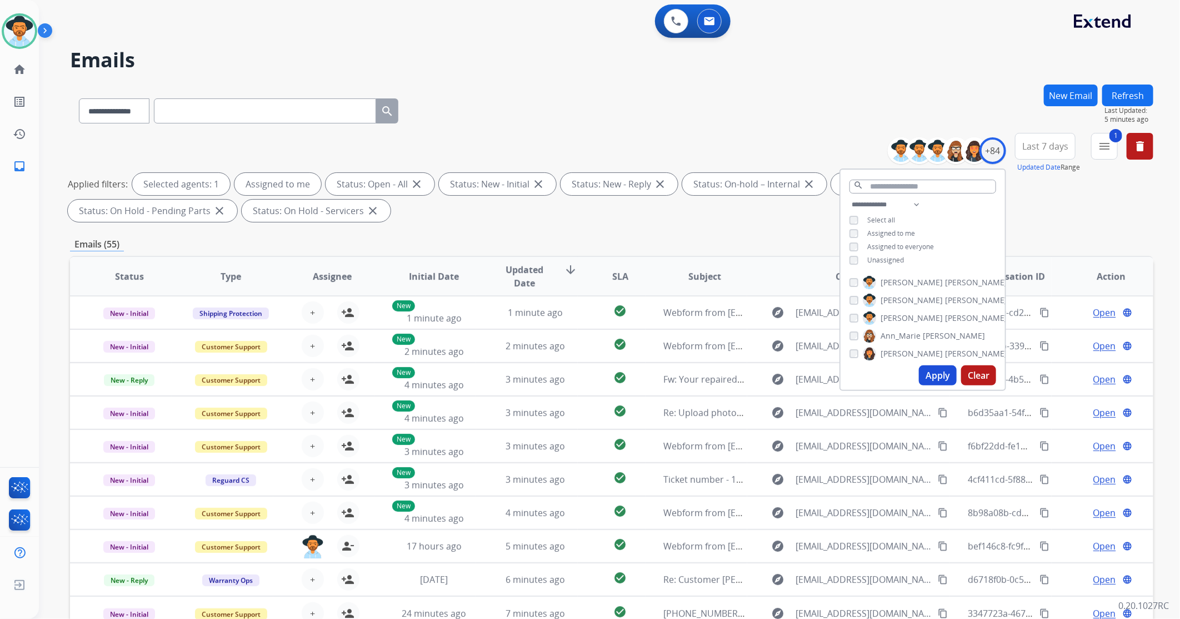
click at [939, 374] on button "Apply" at bounding box center [938, 375] width 38 height 20
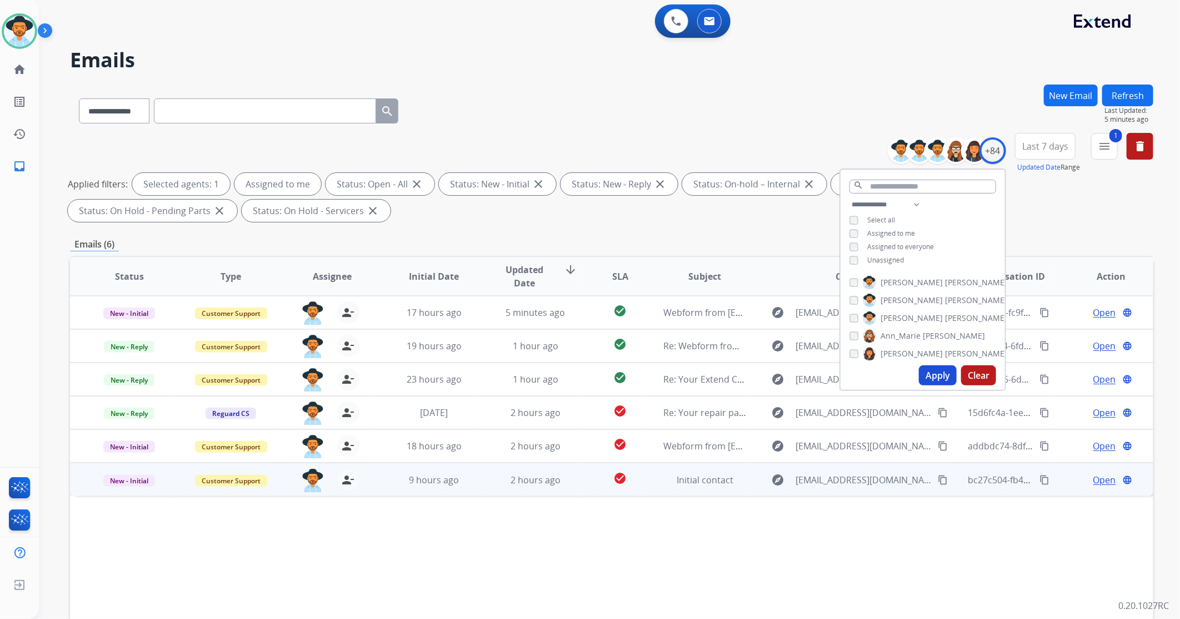
click at [485, 487] on td "2 hours ago" at bounding box center [527, 478] width 102 height 33
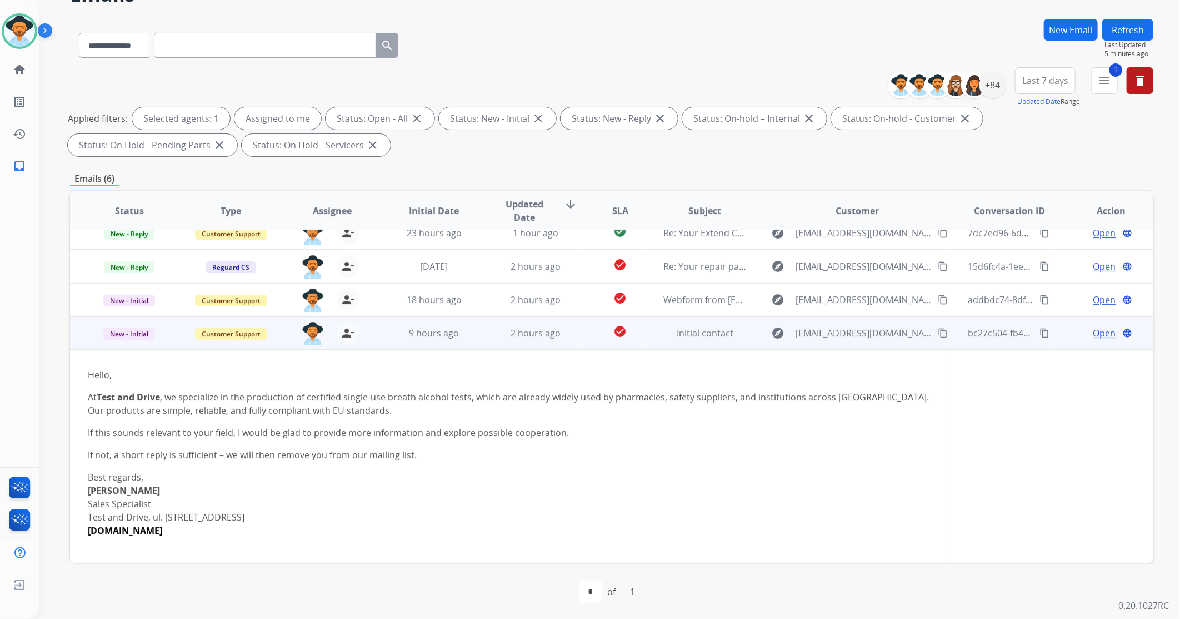
scroll to position [67, 0]
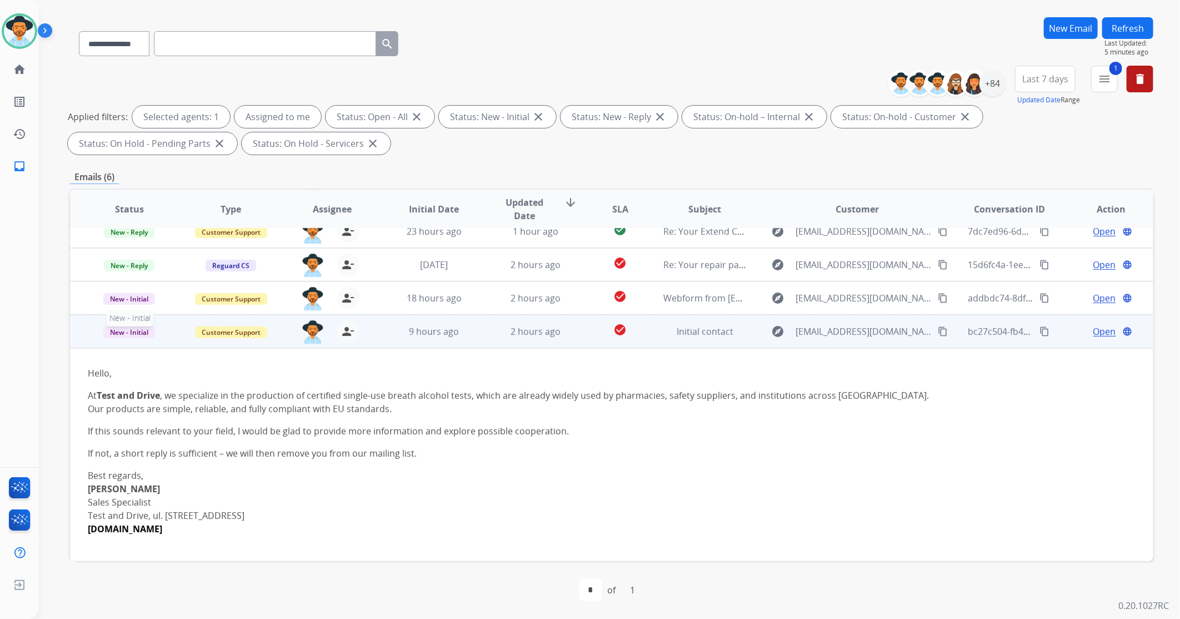
click at [147, 335] on span "New - Initial" at bounding box center [129, 332] width 52 height 12
click at [1094, 331] on span "Open" at bounding box center [1105, 331] width 23 height 13
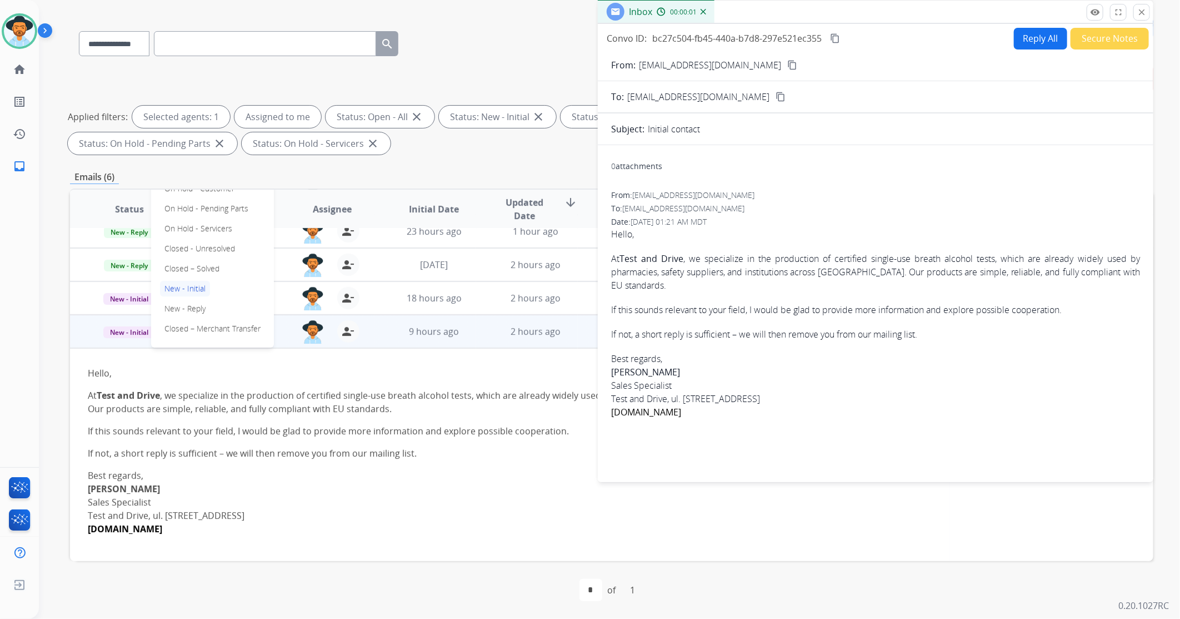
click at [1100, 37] on button "Secure Notes" at bounding box center [1110, 39] width 78 height 22
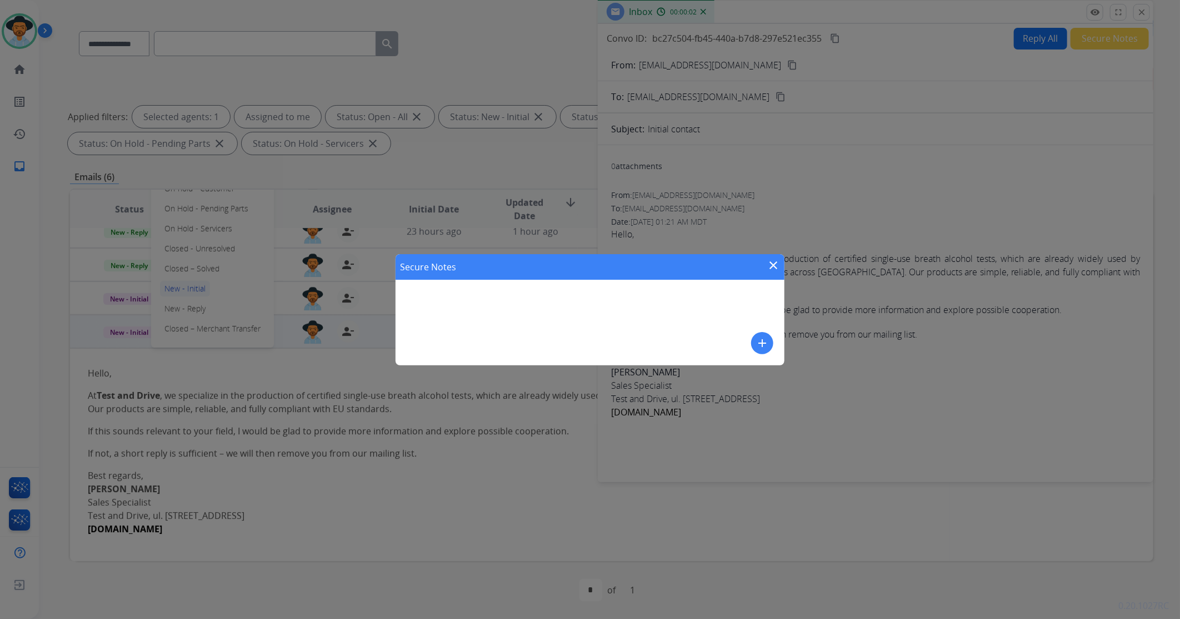
click at [770, 347] on button "add" at bounding box center [762, 343] width 22 height 22
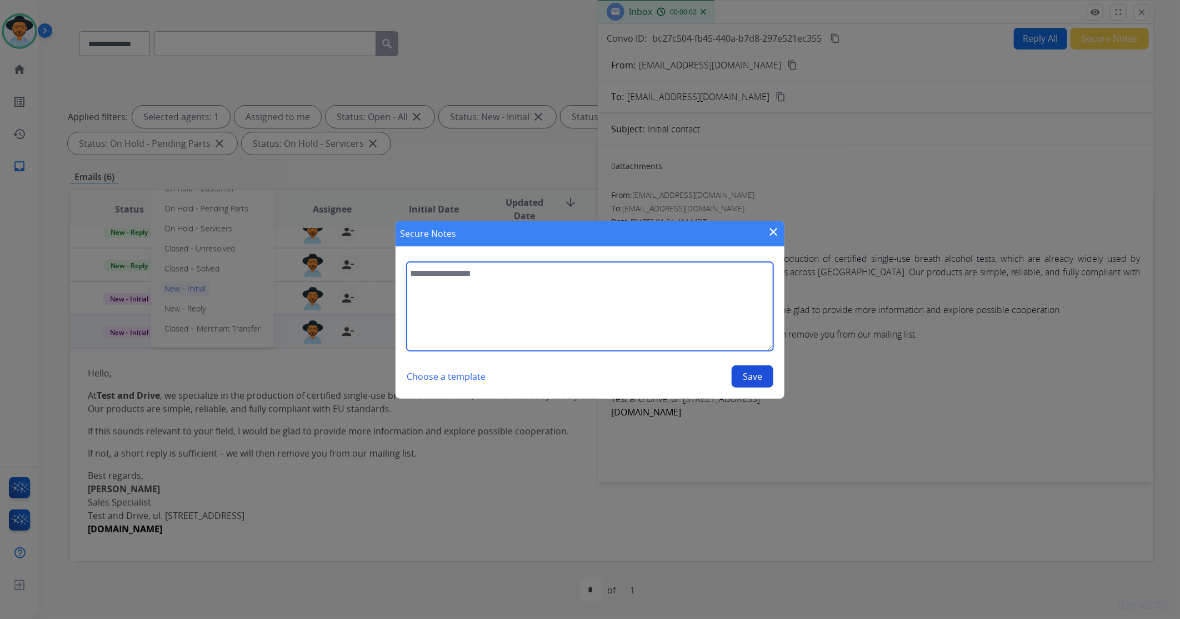
click at [617, 320] on textarea at bounding box center [590, 306] width 367 height 89
type textarea "**********"
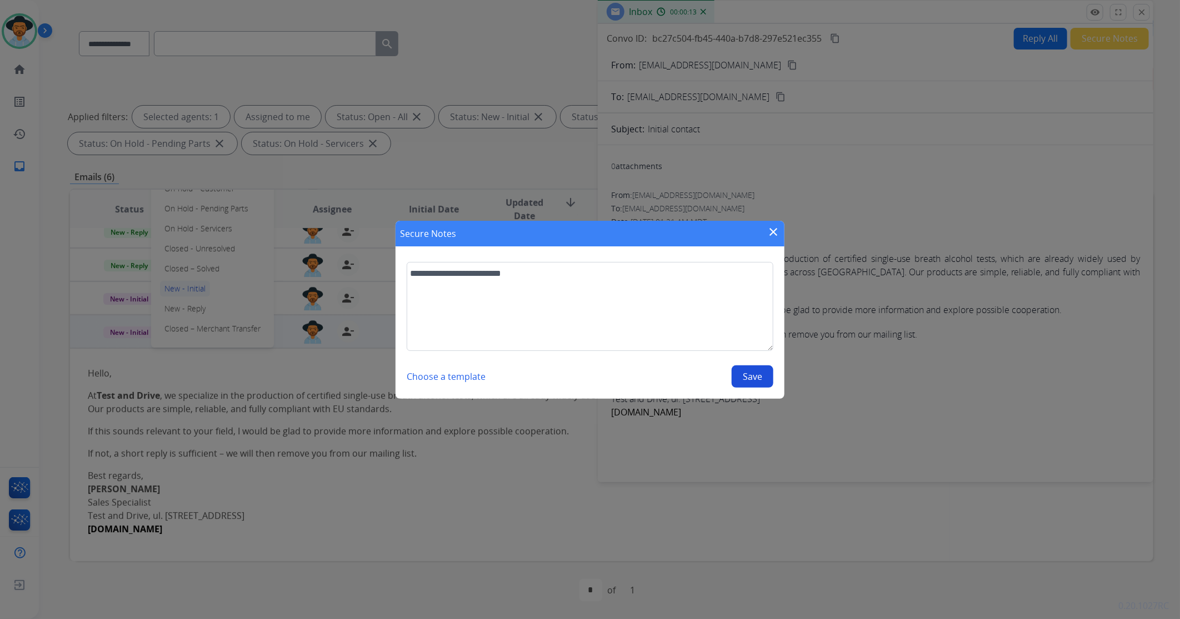
click at [749, 379] on button "Save" at bounding box center [753, 376] width 42 height 22
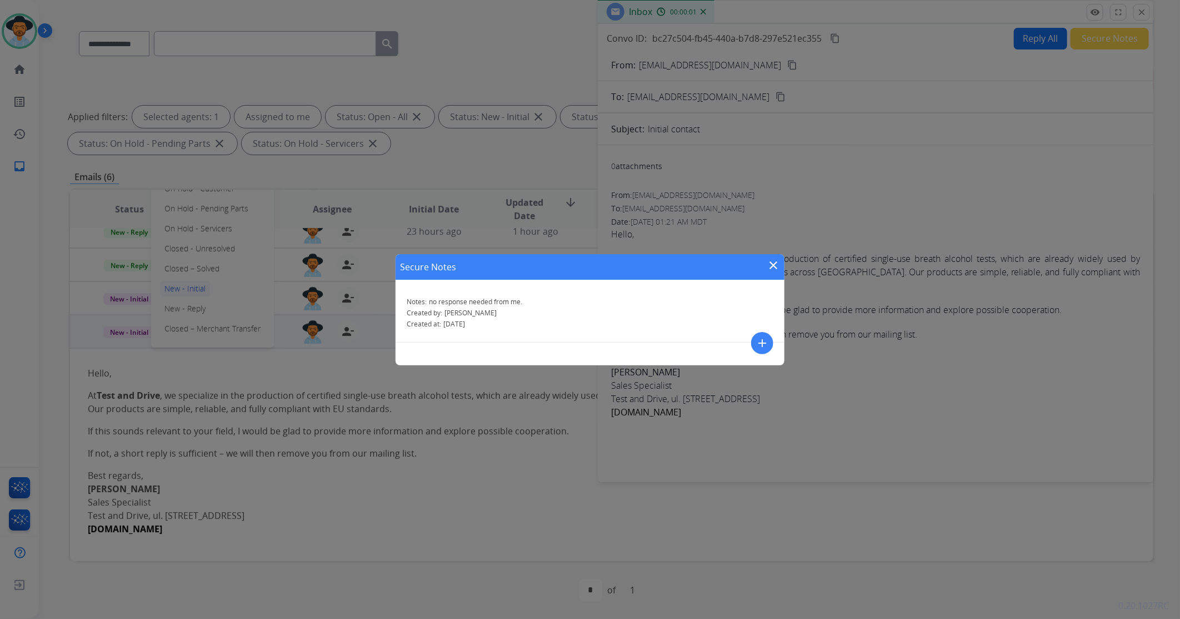
click at [775, 266] on mat-icon "close" at bounding box center [773, 264] width 13 height 13
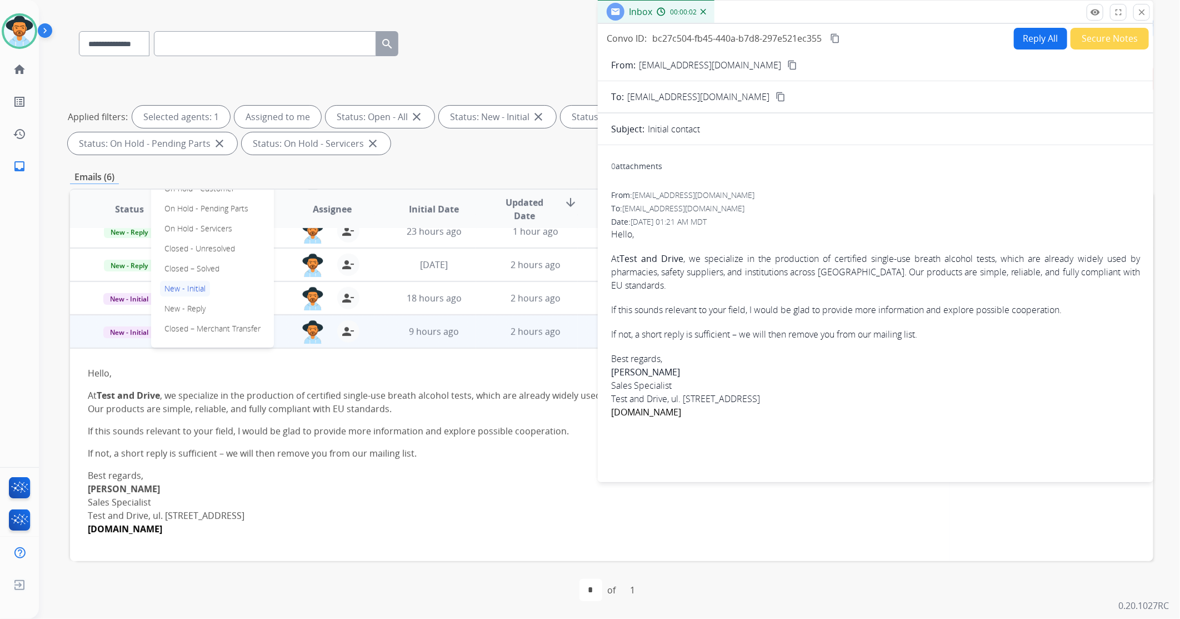
drag, startPoint x: 1142, startPoint y: 11, endPoint x: 1118, endPoint y: 19, distance: 24.6
click at [1143, 11] on mat-icon "close" at bounding box center [1142, 12] width 10 height 10
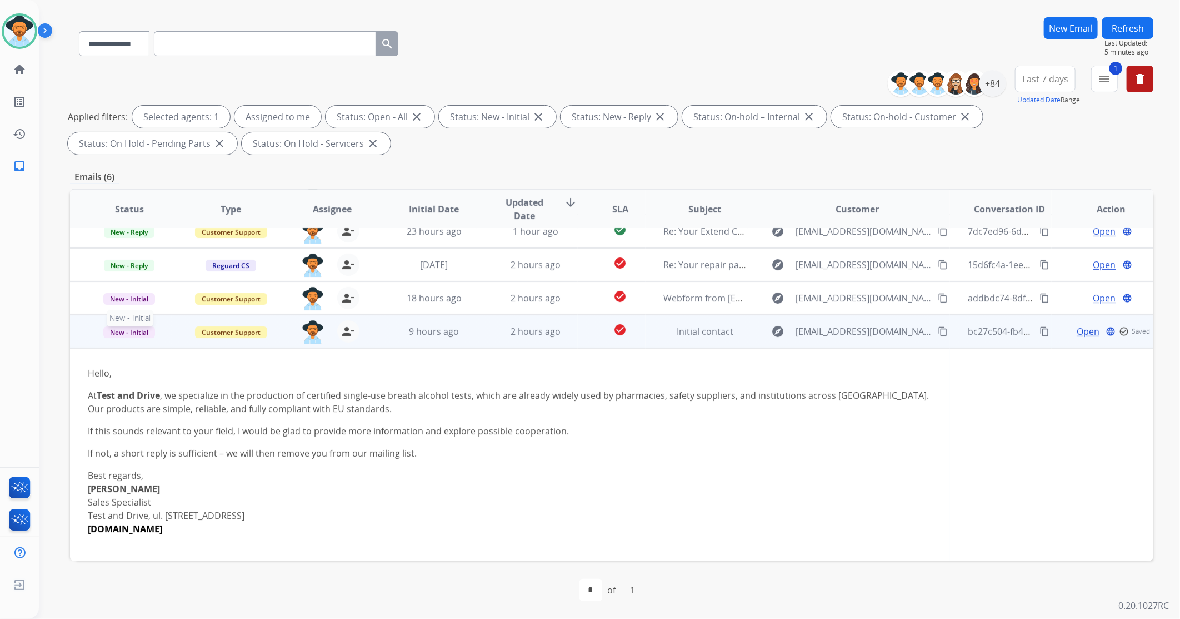
click at [142, 333] on span "New - Initial" at bounding box center [129, 332] width 52 height 12
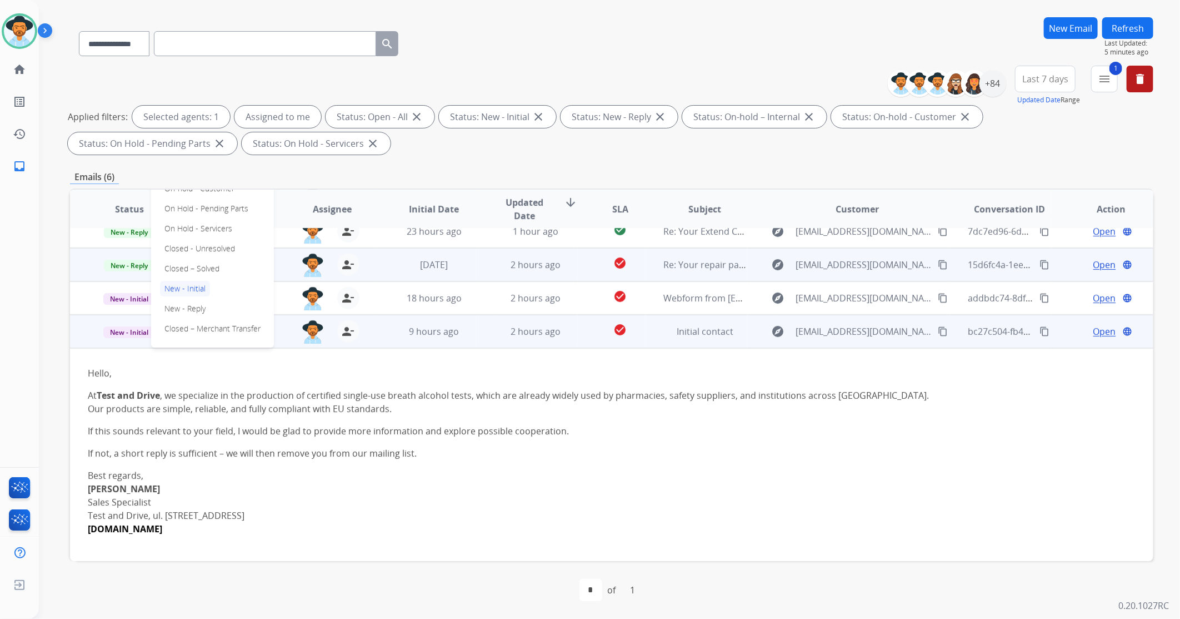
click at [196, 267] on p "Closed – Solved" at bounding box center [192, 269] width 64 height 16
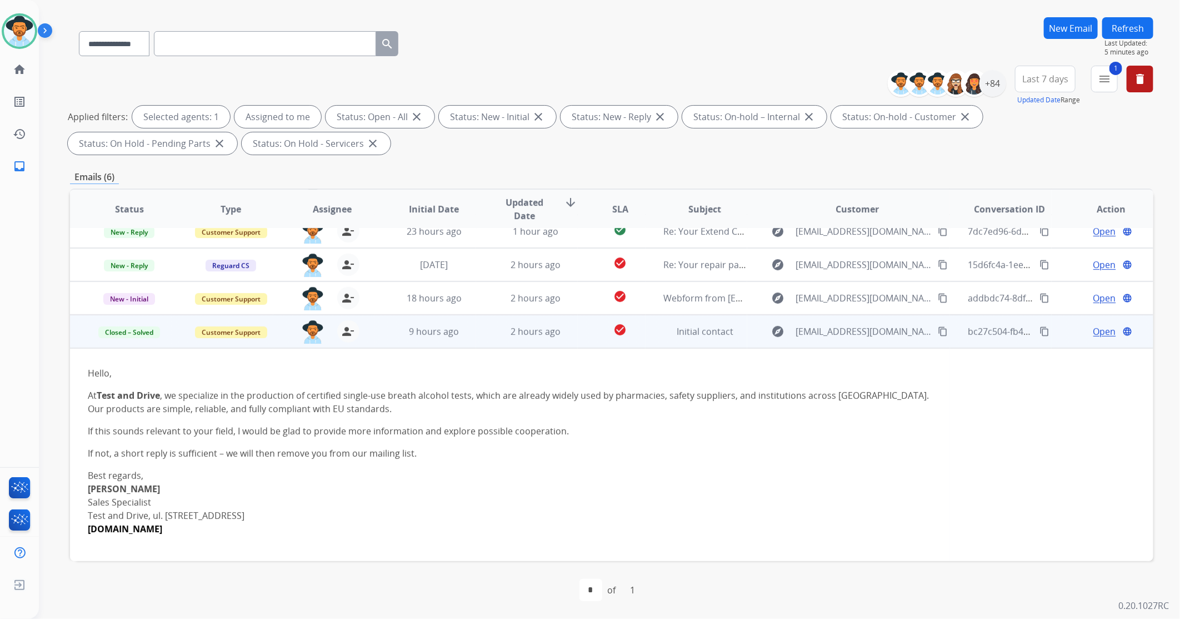
click at [657, 335] on td "Initial contact" at bounding box center [697, 331] width 102 height 33
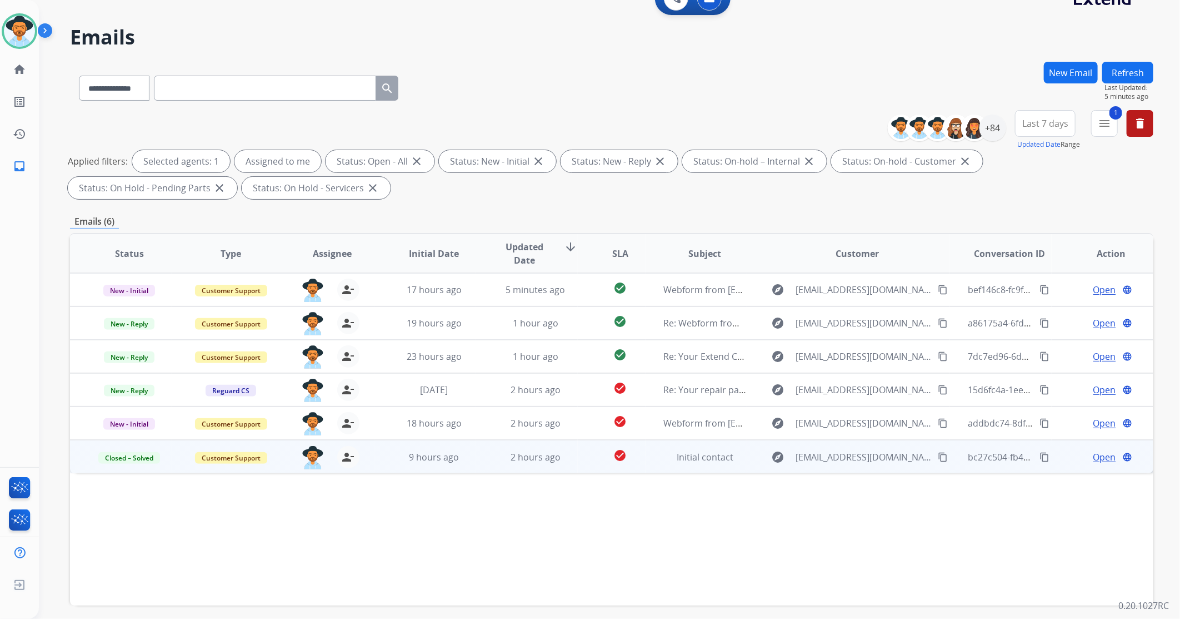
scroll to position [0, 0]
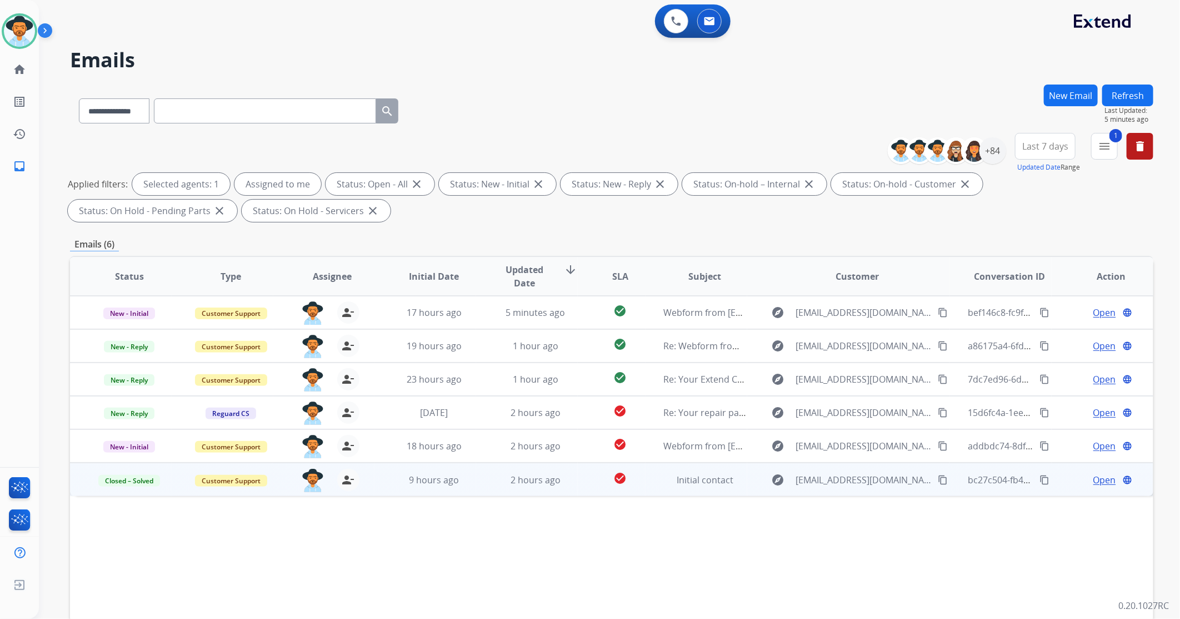
click at [1124, 98] on button "Refresh" at bounding box center [1128, 95] width 51 height 22
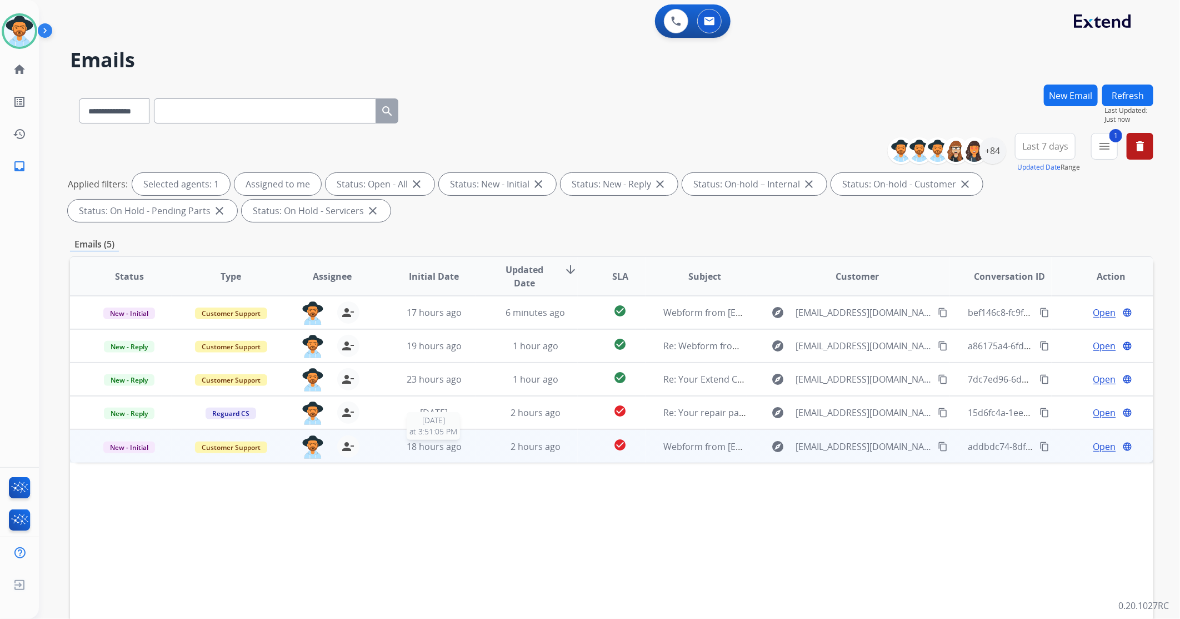
click at [472, 451] on div "18 hours ago" at bounding box center [433, 446] width 83 height 13
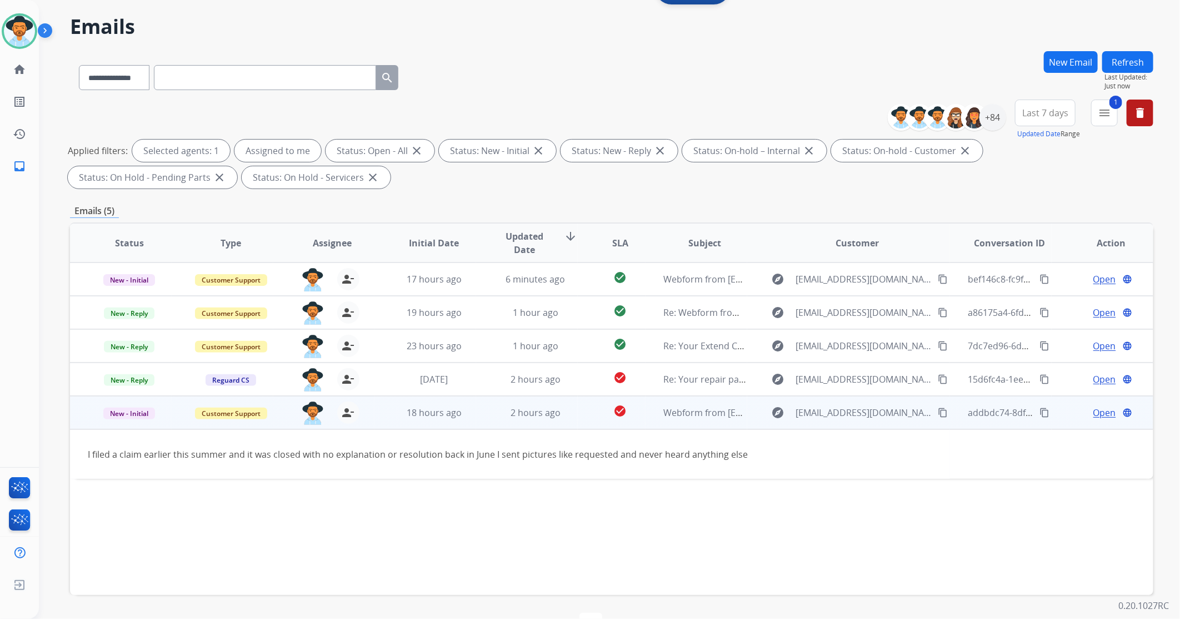
scroll to position [67, 0]
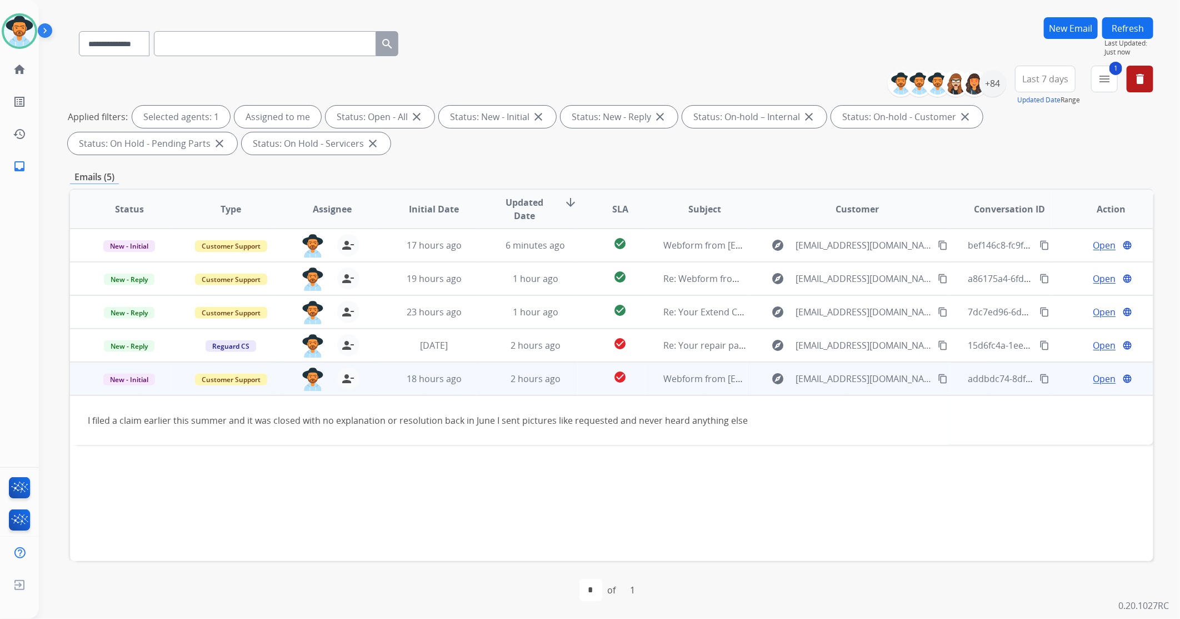
click at [938, 374] on mat-icon "content_copy" at bounding box center [943, 378] width 10 height 10
click at [1098, 380] on span "Open" at bounding box center [1105, 378] width 23 height 13
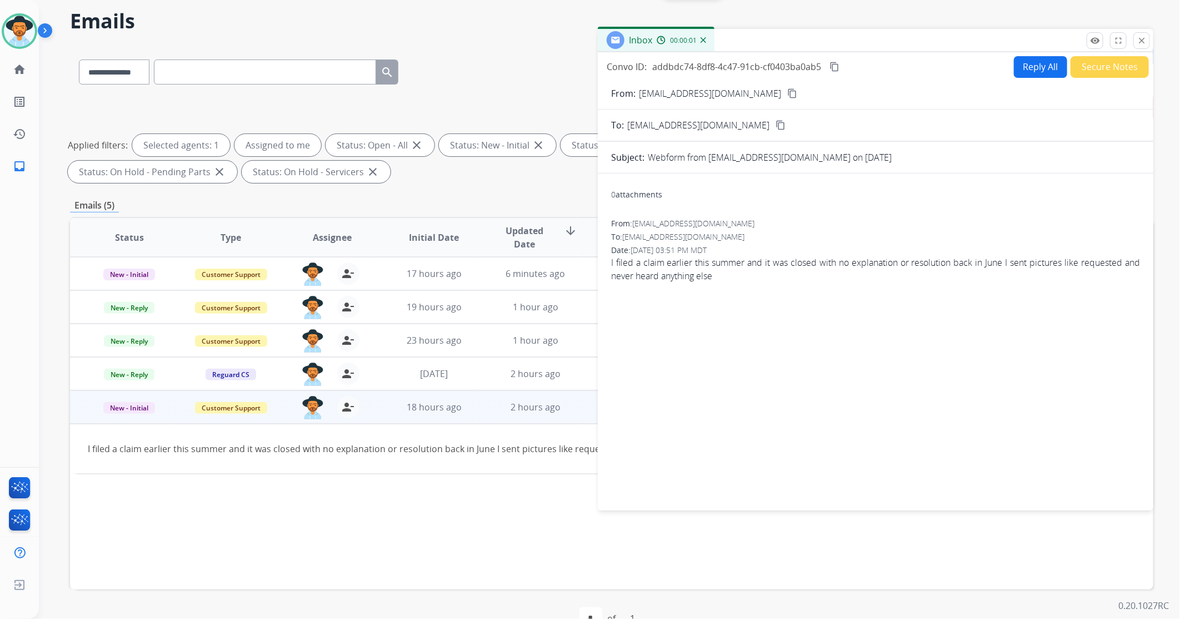
scroll to position [0, 0]
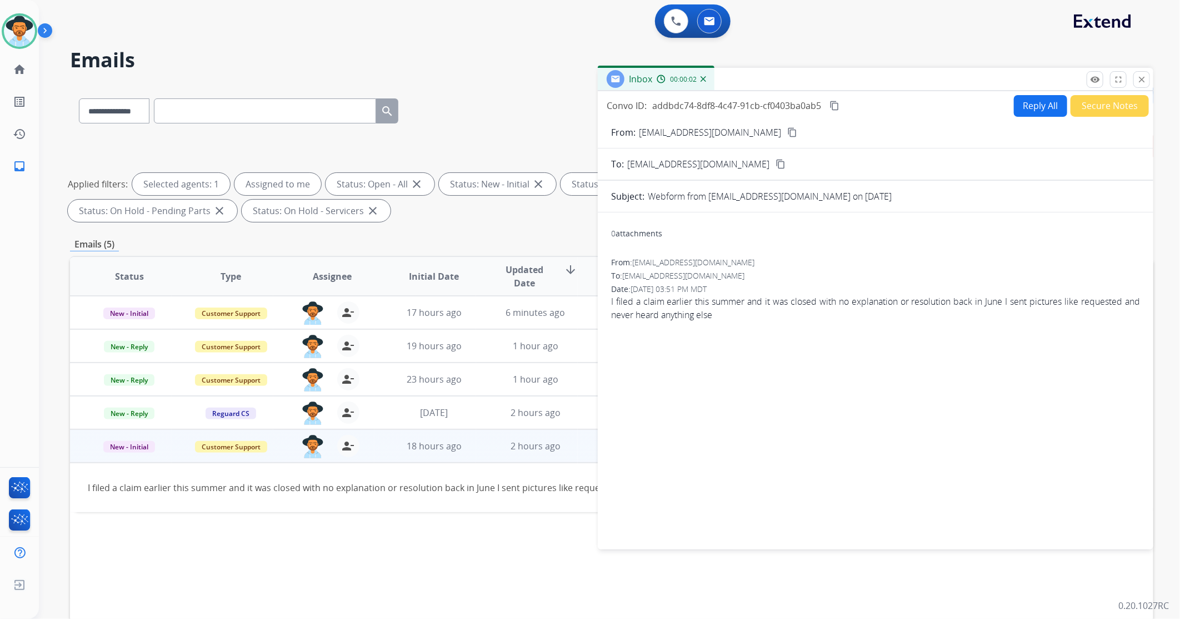
click at [788, 128] on mat-icon "content_copy" at bounding box center [793, 132] width 10 height 10
click at [1140, 85] on button "close Close" at bounding box center [1142, 79] width 17 height 17
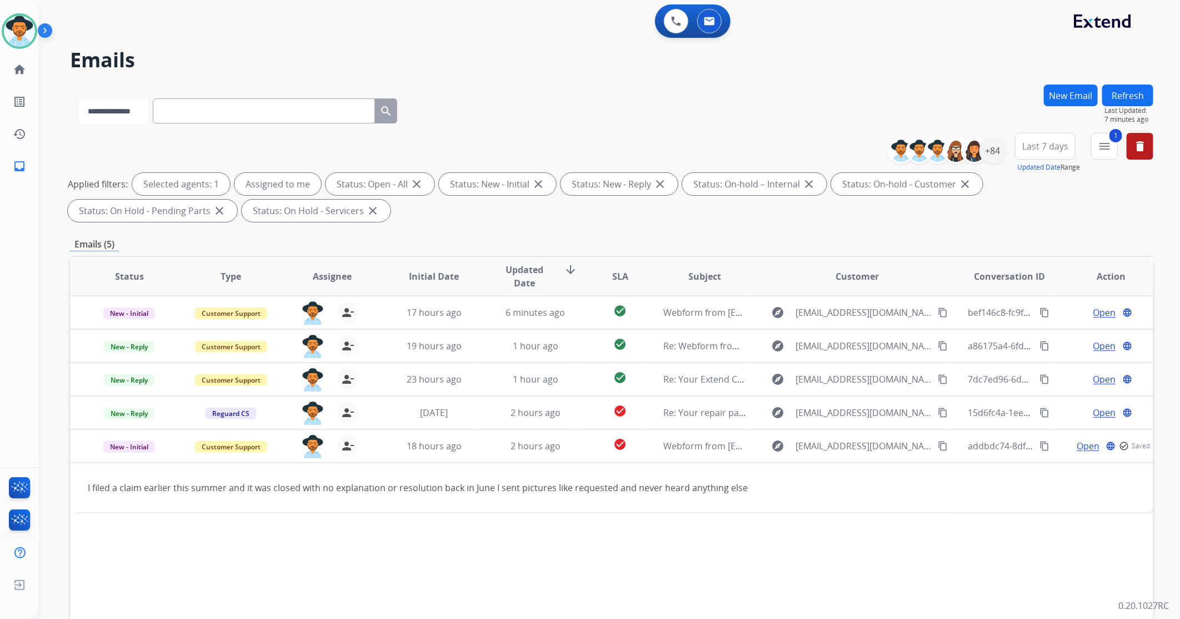
click at [144, 110] on select "**********" at bounding box center [113, 110] width 69 height 25
select select "**********"
click at [79, 98] on select "**********" at bounding box center [113, 110] width 69 height 25
paste input "**********"
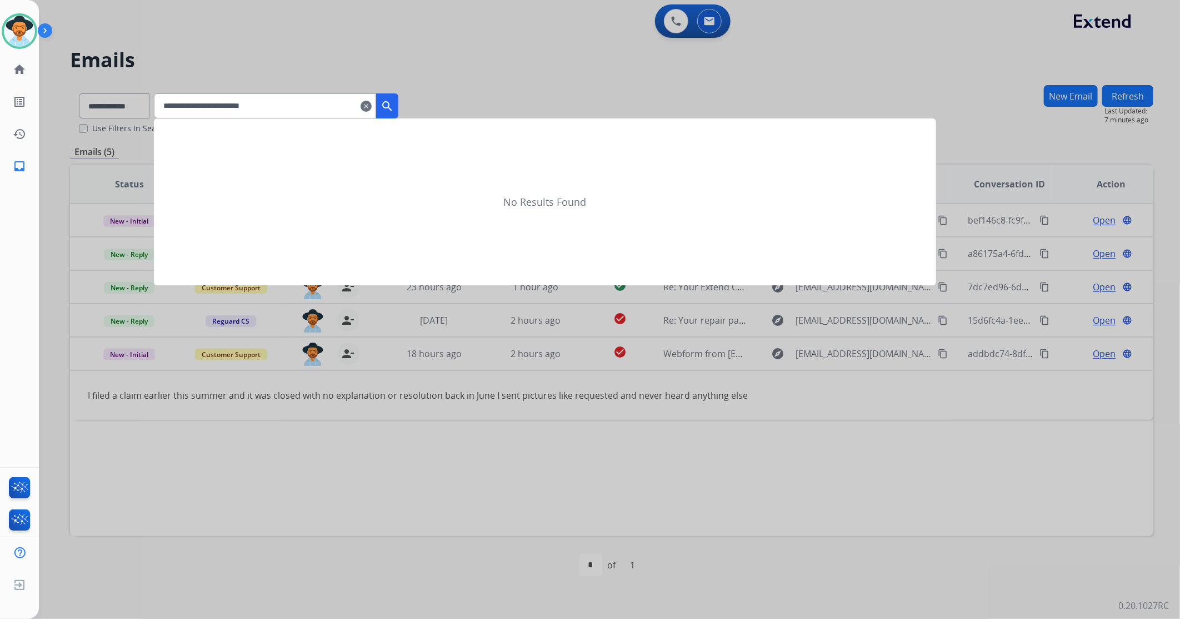
type input "**********"
click at [394, 102] on mat-icon "search" at bounding box center [387, 105] width 13 height 13
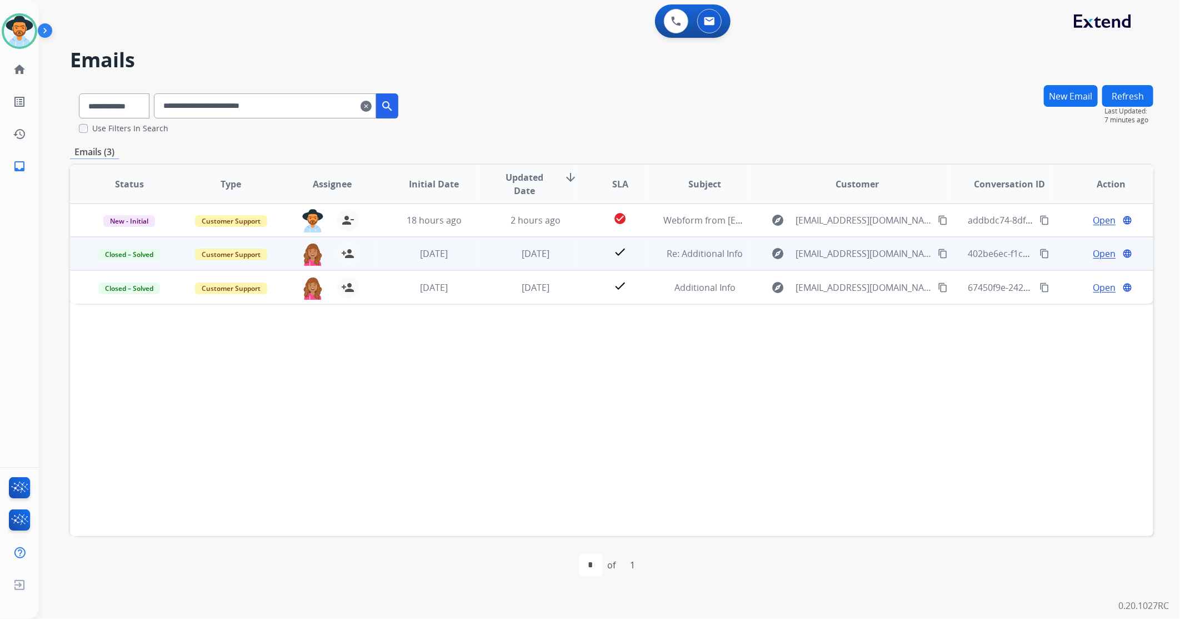
click at [478, 257] on td "[DATE]" at bounding box center [527, 253] width 102 height 33
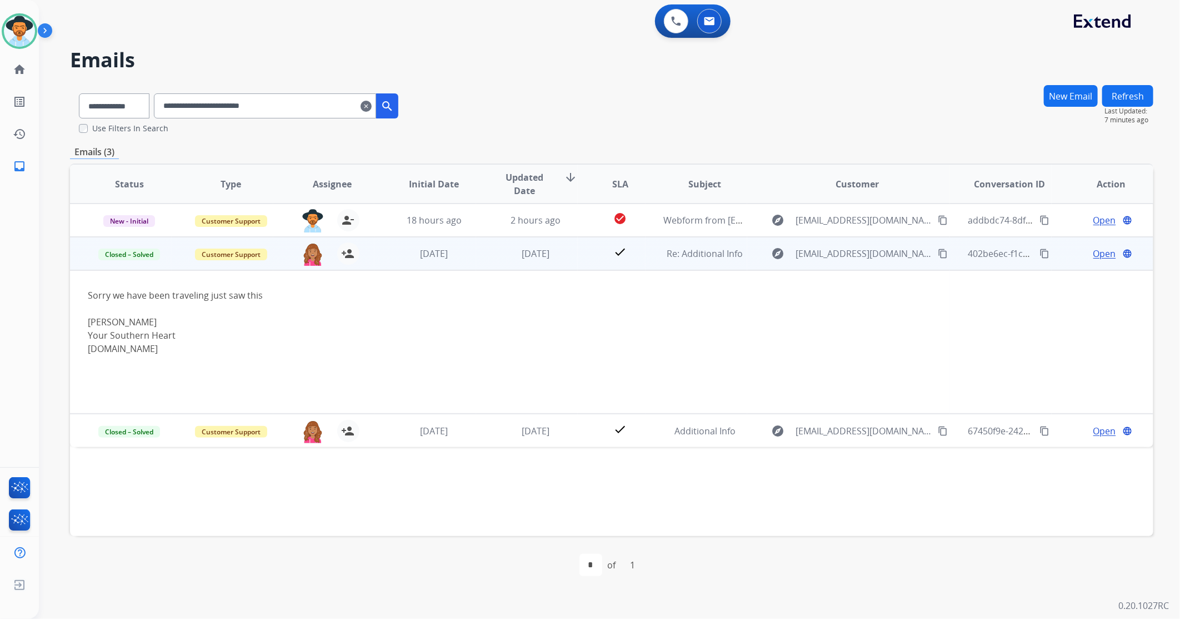
click at [1097, 249] on span "Open" at bounding box center [1105, 253] width 23 height 13
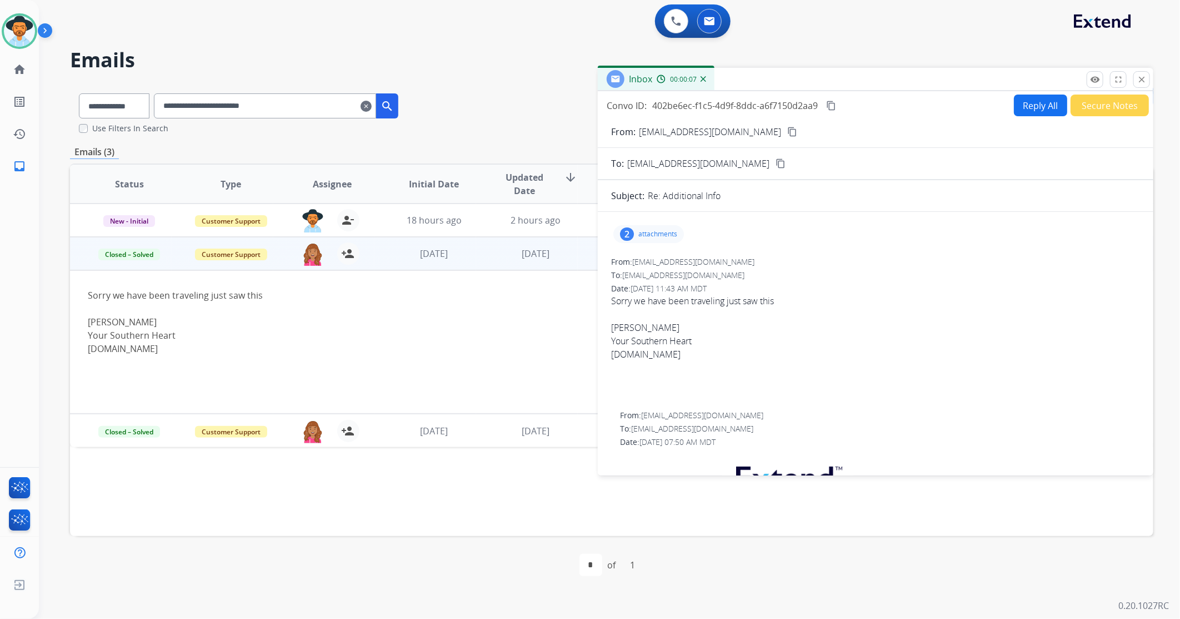
click at [653, 238] on div "2 attachments" at bounding box center [649, 234] width 71 height 18
click at [662, 275] on div at bounding box center [650, 262] width 56 height 39
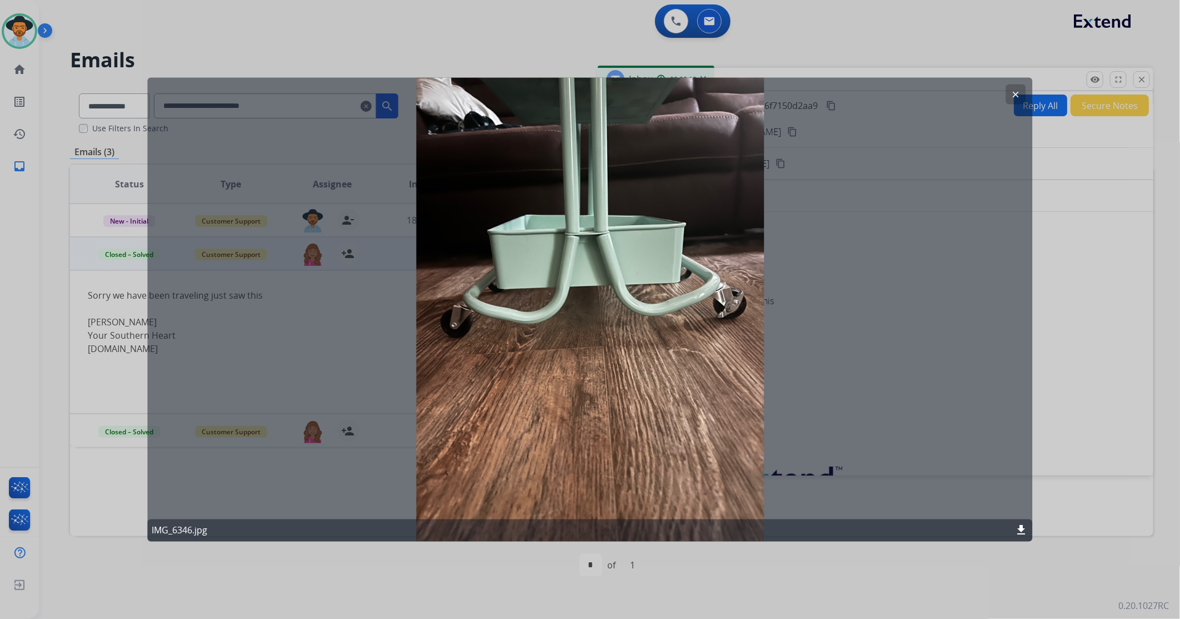
click at [1180, 337] on html "**********" at bounding box center [590, 309] width 1180 height 619
click at [1021, 93] on button "clear" at bounding box center [1016, 94] width 20 height 20
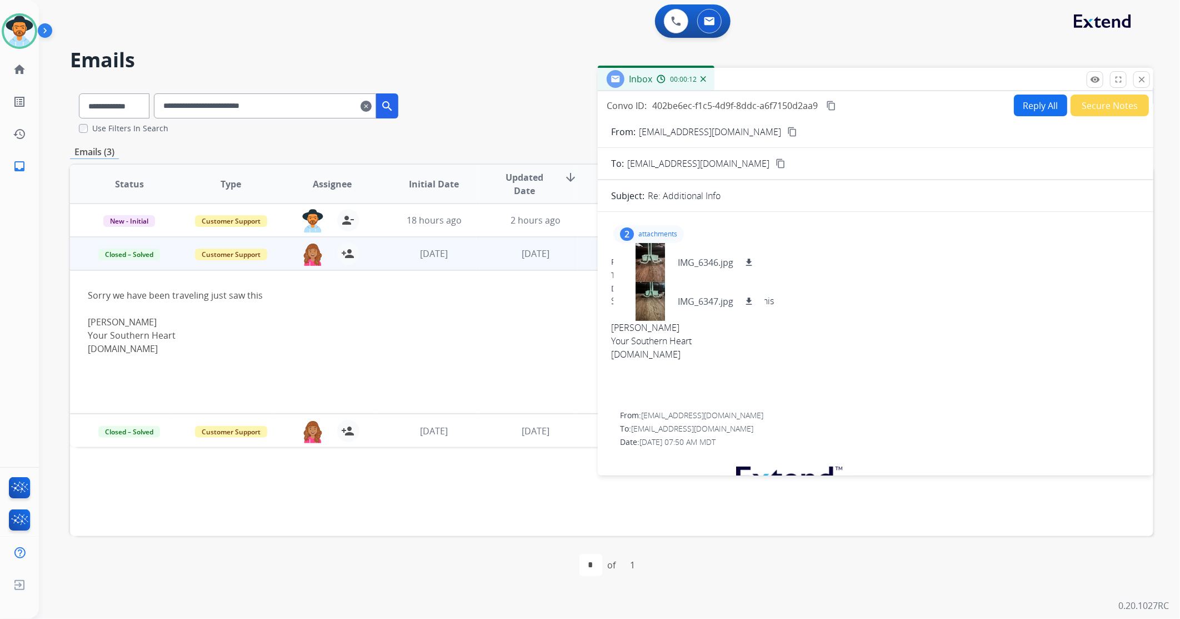
drag, startPoint x: 870, startPoint y: 367, endPoint x: 870, endPoint y: 381, distance: 13.3
click at [870, 369] on div at bounding box center [875, 367] width 529 height 13
click at [653, 235] on p "attachments" at bounding box center [658, 234] width 39 height 9
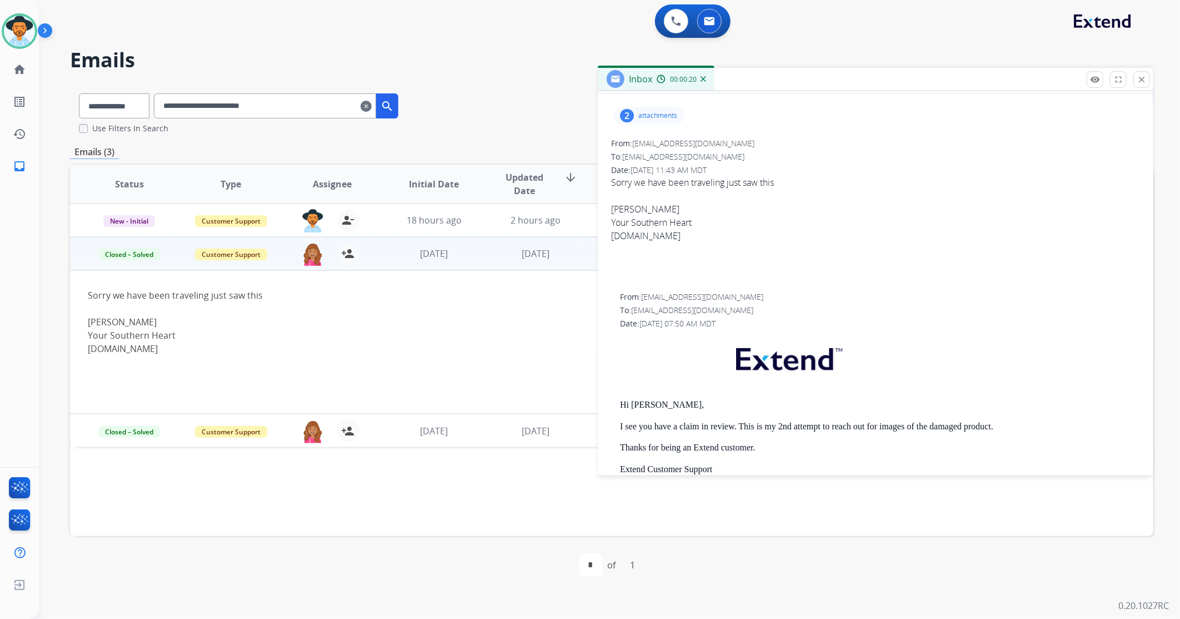
scroll to position [123, 0]
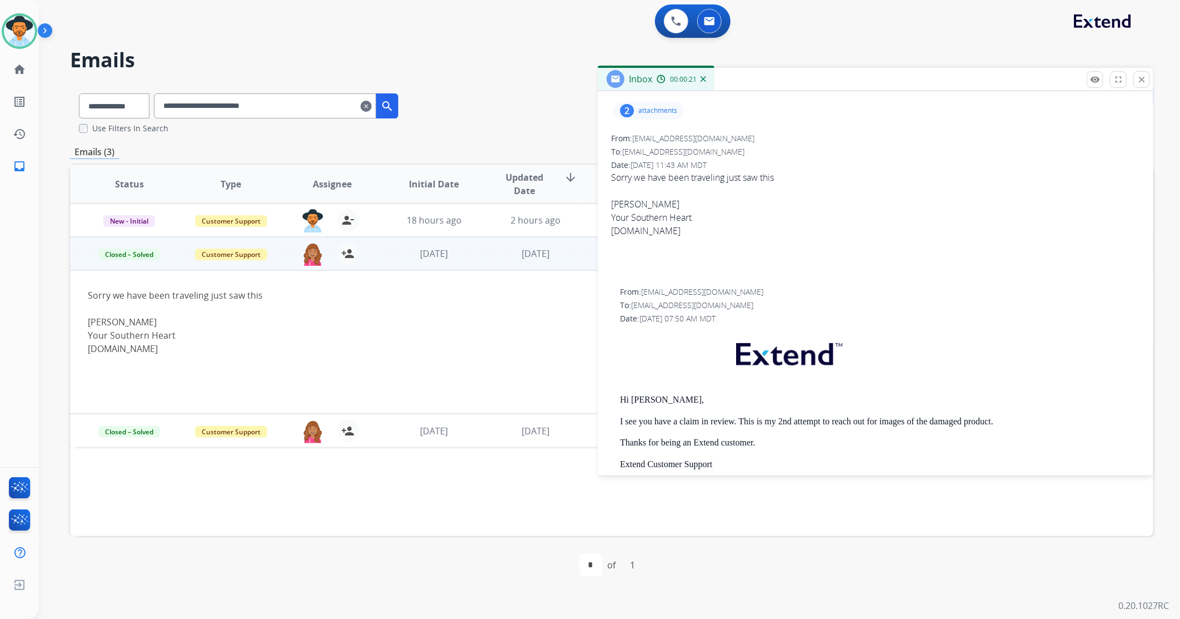
click at [652, 113] on p "attachments" at bounding box center [658, 110] width 39 height 9
click at [949, 305] on div "To: yoursouthernheart@gmail.com" at bounding box center [880, 305] width 520 height 11
click at [667, 110] on p "attachments" at bounding box center [658, 110] width 39 height 9
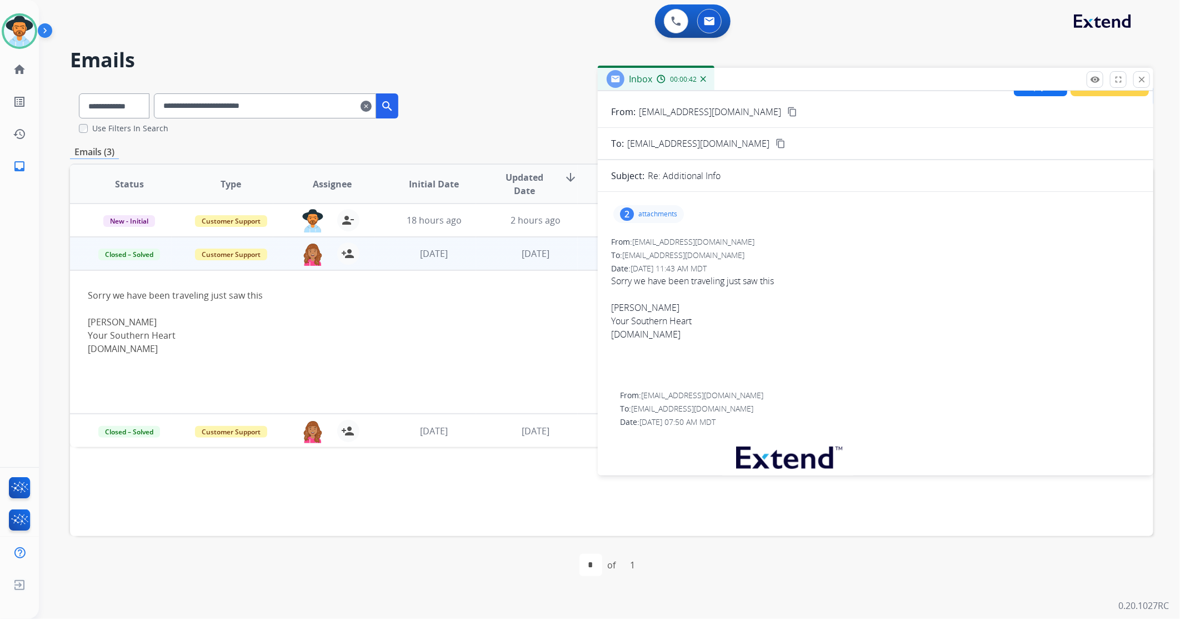
scroll to position [0, 0]
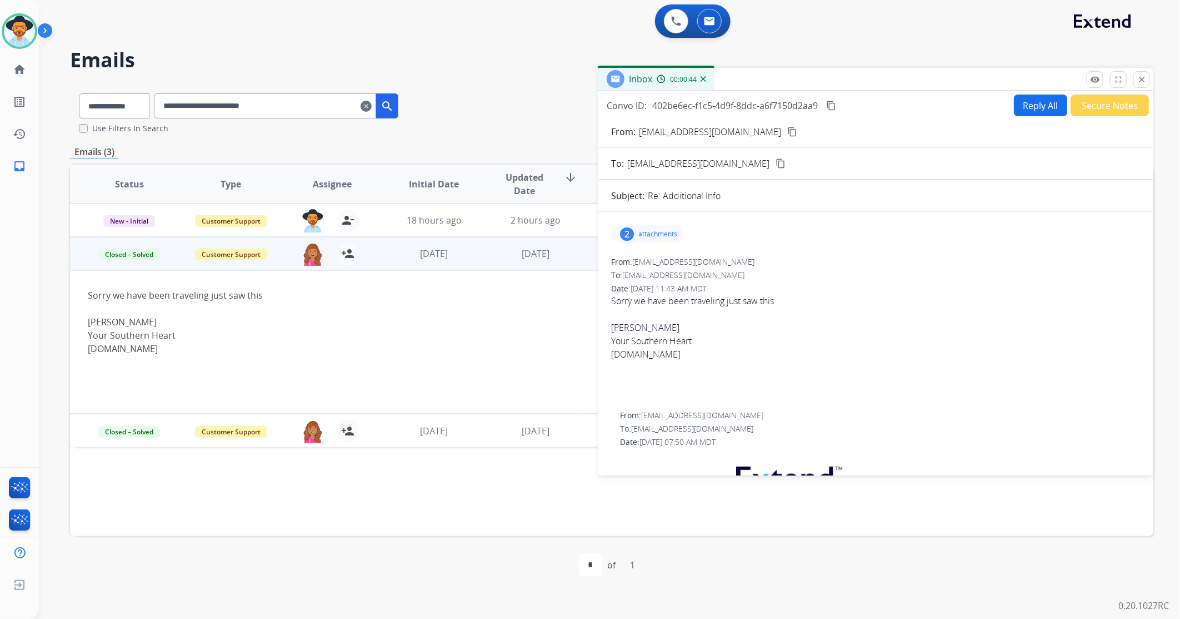
click at [1141, 77] on mat-icon "close" at bounding box center [1142, 79] width 10 height 10
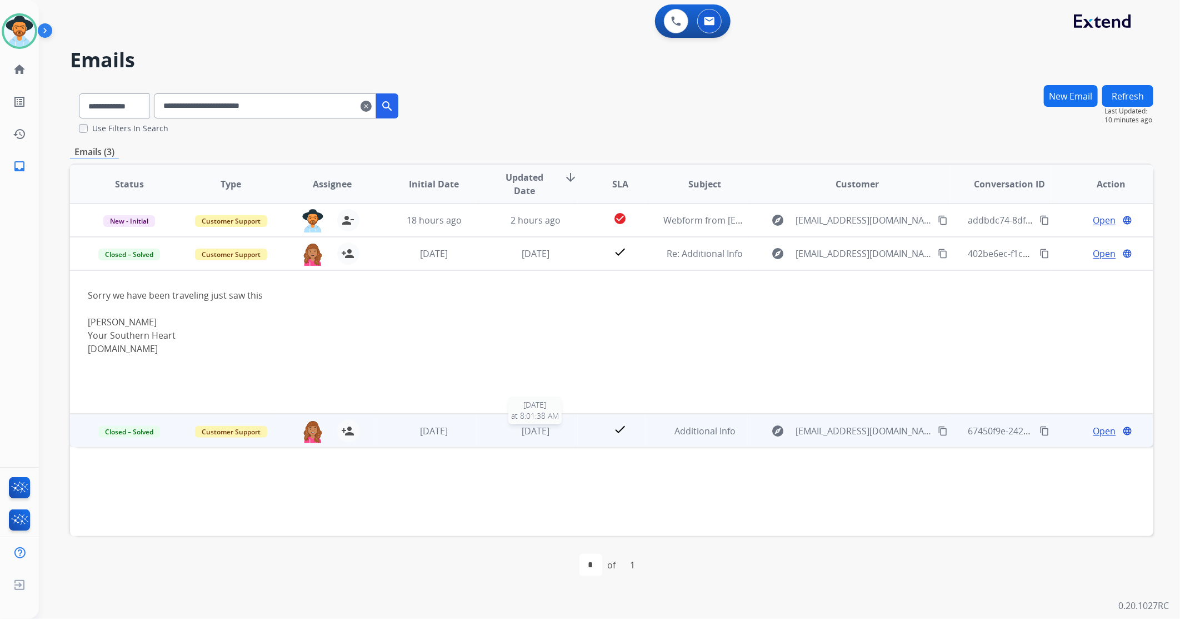
click at [531, 435] on span "2 months ago" at bounding box center [536, 431] width 28 height 12
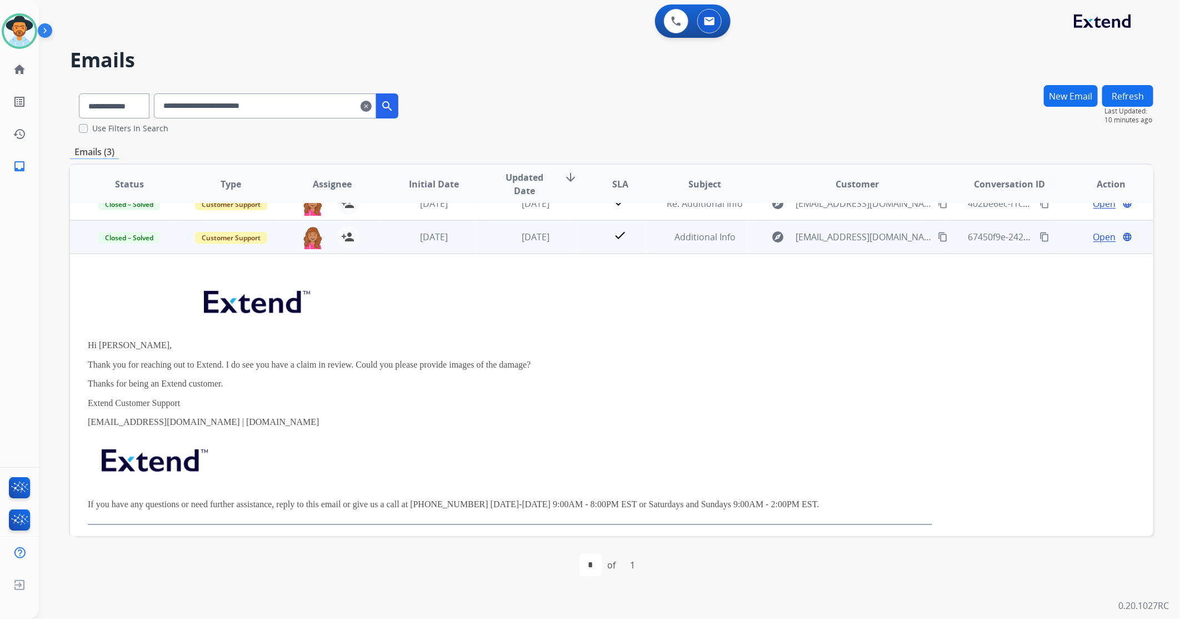
scroll to position [62, 0]
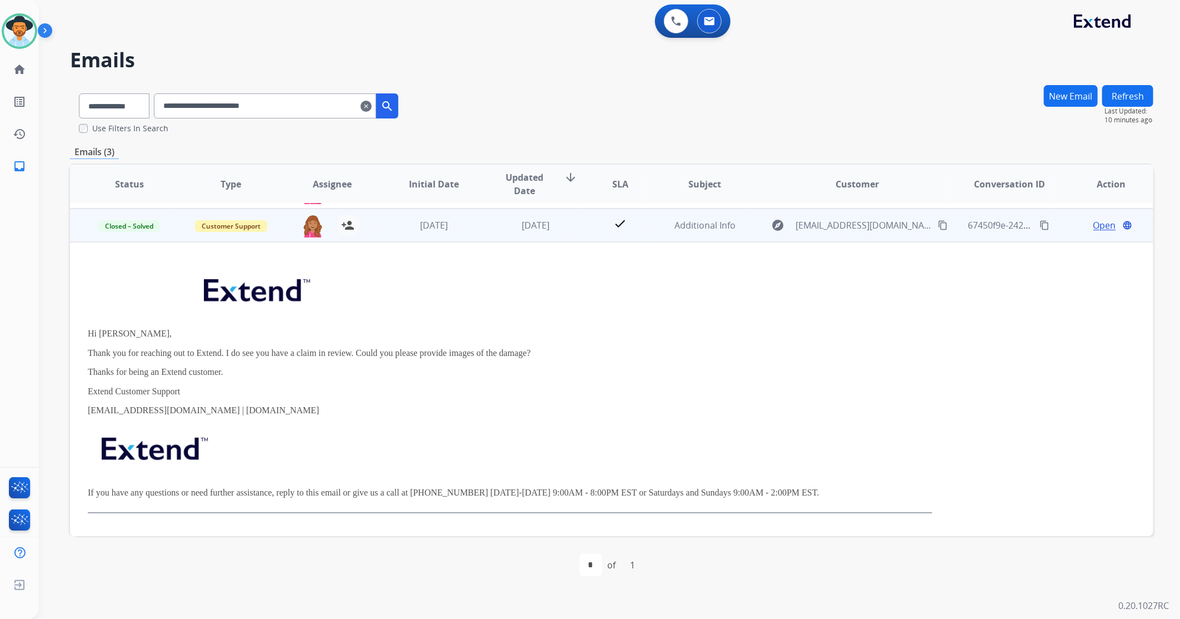
click at [1094, 223] on span "Open" at bounding box center [1105, 224] width 23 height 13
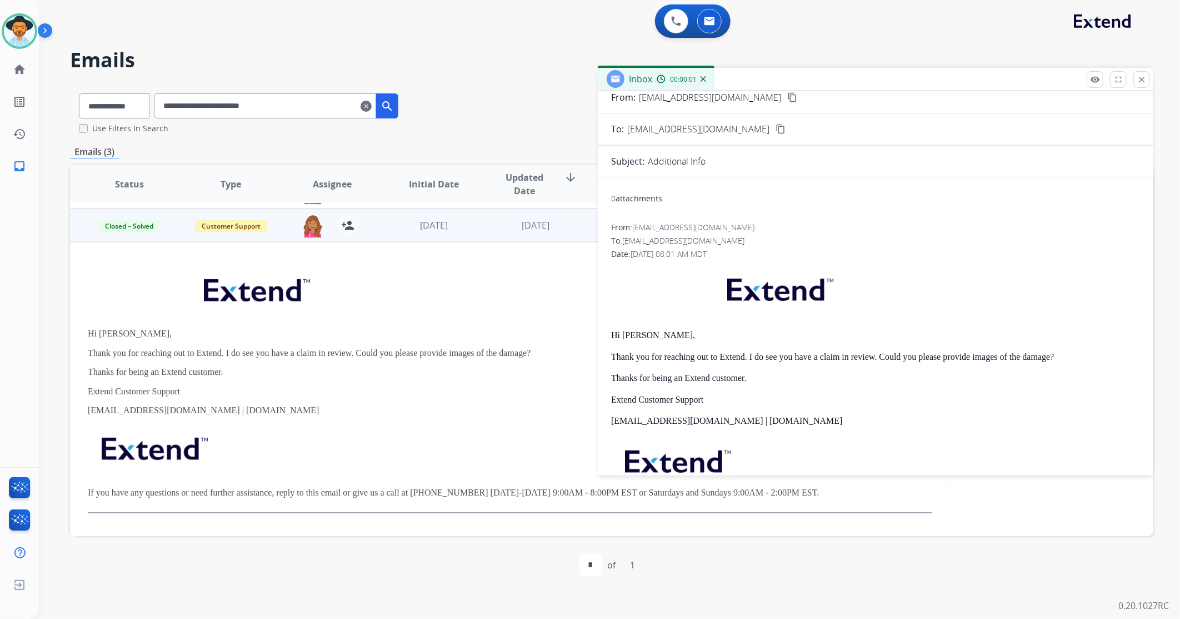
scroll to position [0, 0]
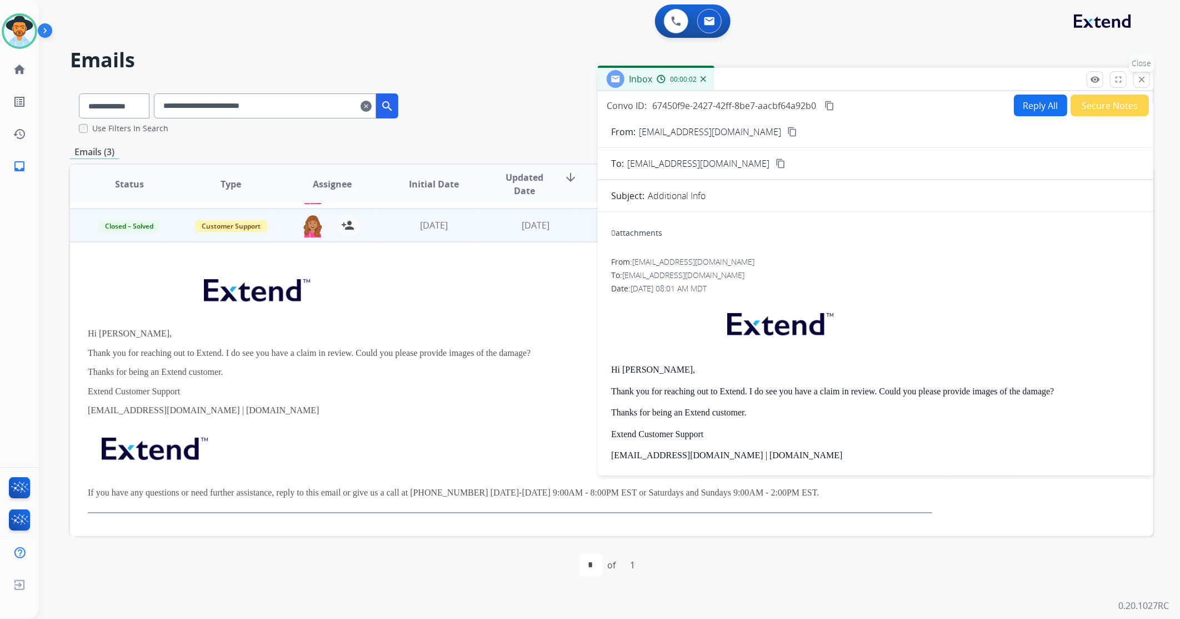
click at [1145, 79] on mat-icon "close" at bounding box center [1142, 79] width 10 height 10
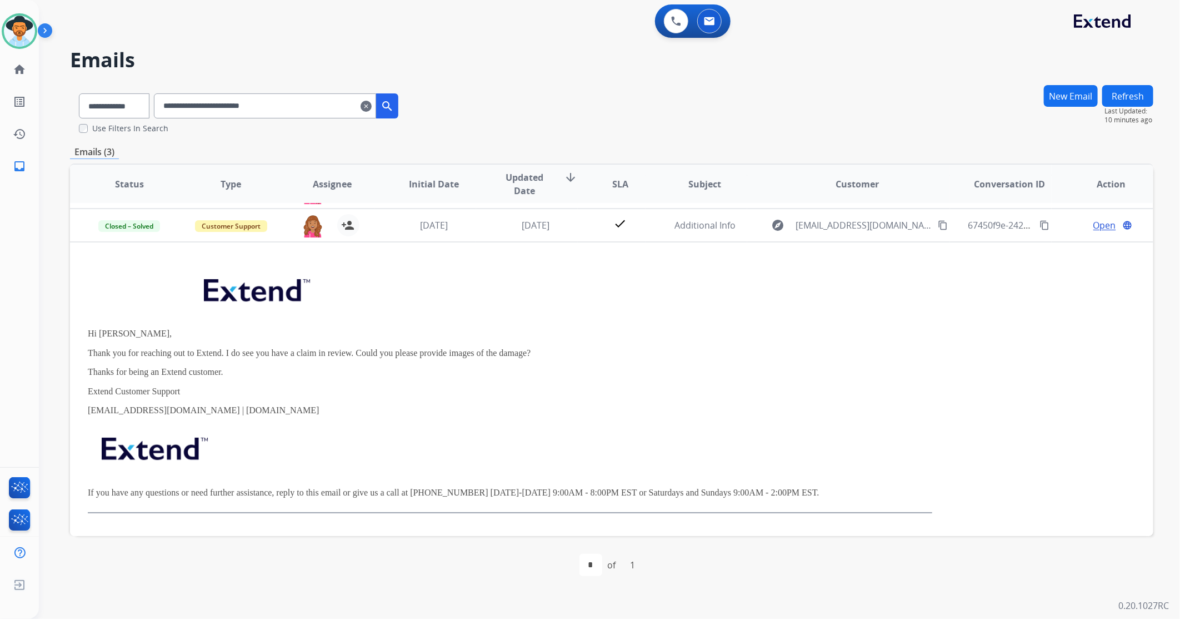
click at [372, 112] on mat-icon "clear" at bounding box center [366, 105] width 11 height 13
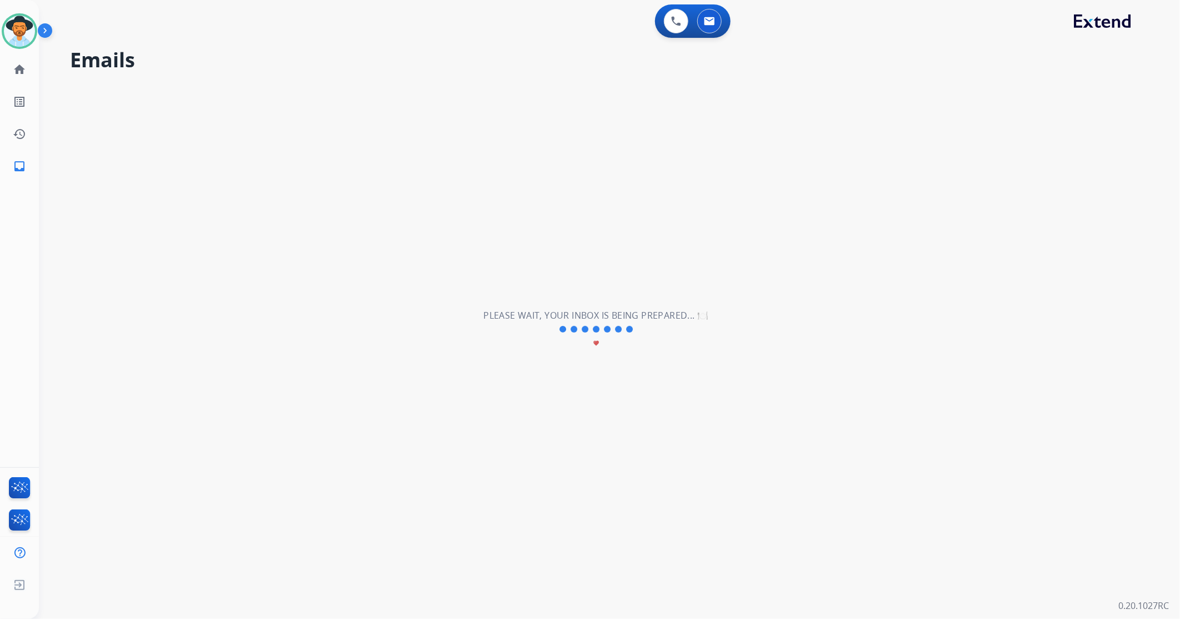
select select "**********"
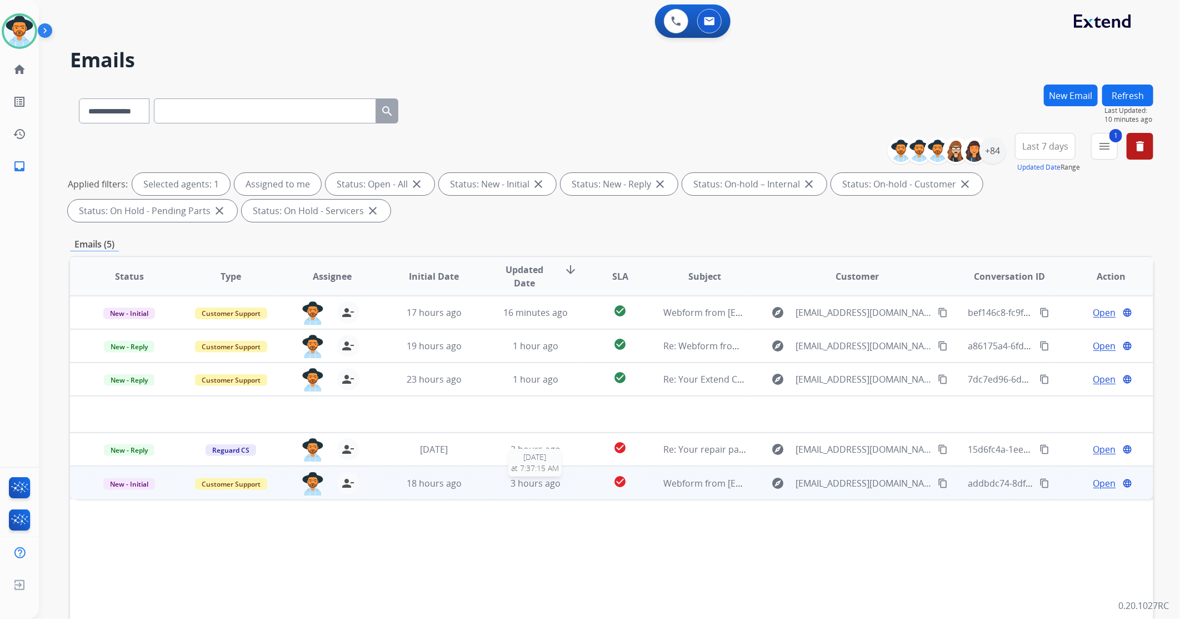
click at [521, 485] on span "3 hours ago" at bounding box center [536, 483] width 50 height 12
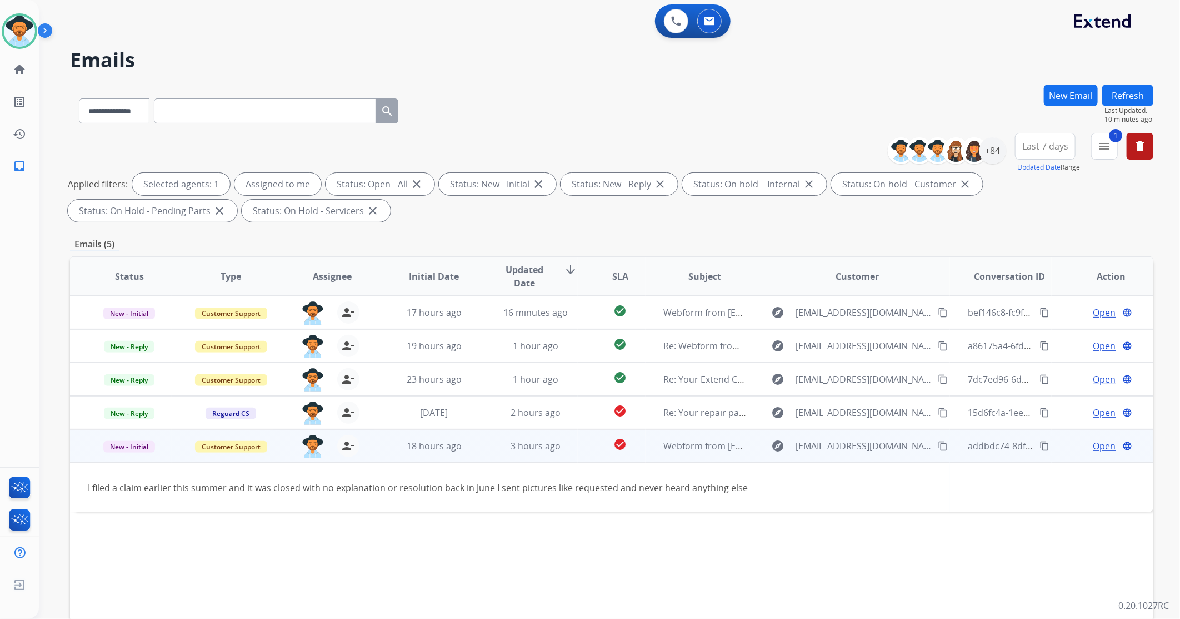
click at [1095, 451] on span "Open" at bounding box center [1105, 445] width 23 height 13
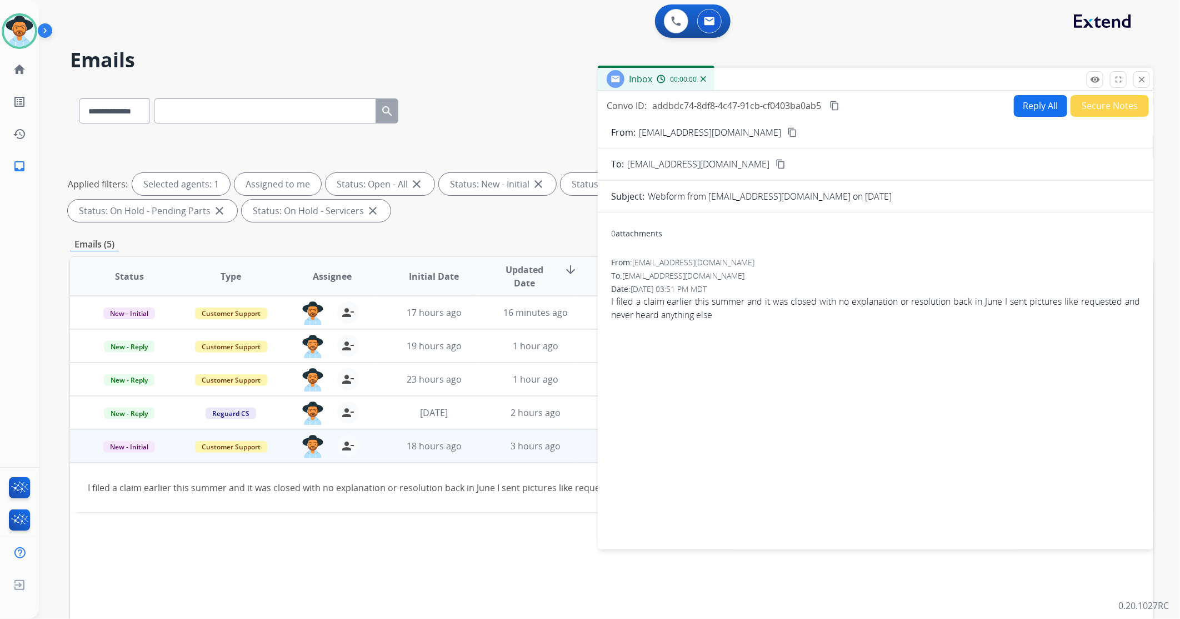
click at [1026, 108] on button "Reply All" at bounding box center [1040, 106] width 53 height 22
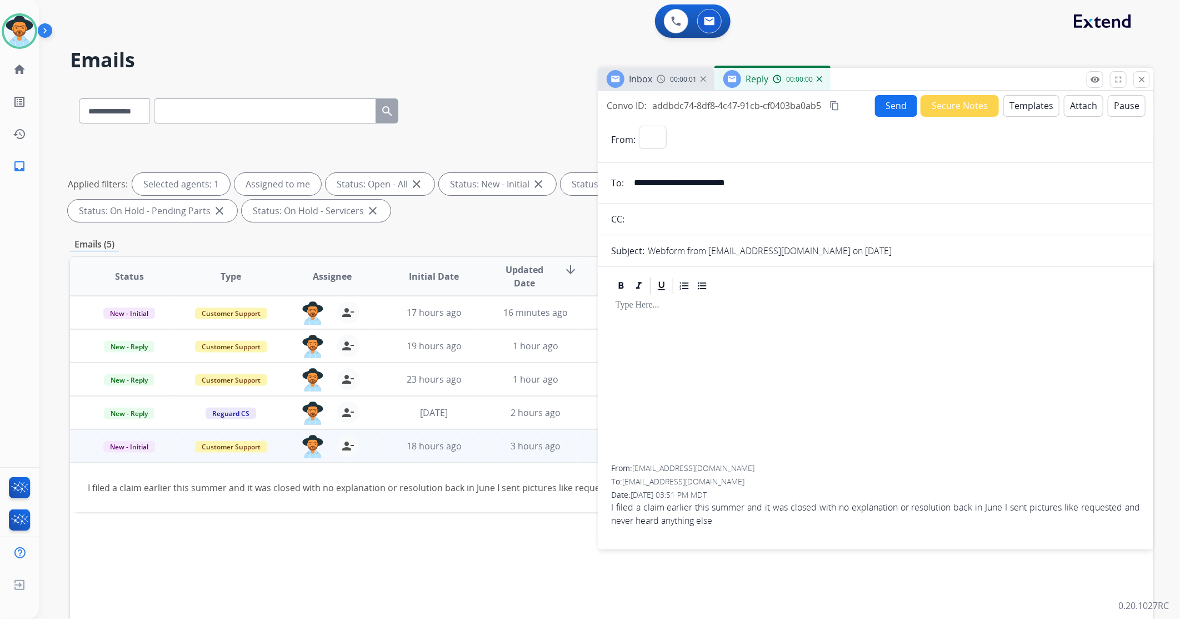
select select "**********"
click at [1029, 104] on button "Templates" at bounding box center [1032, 106] width 56 height 22
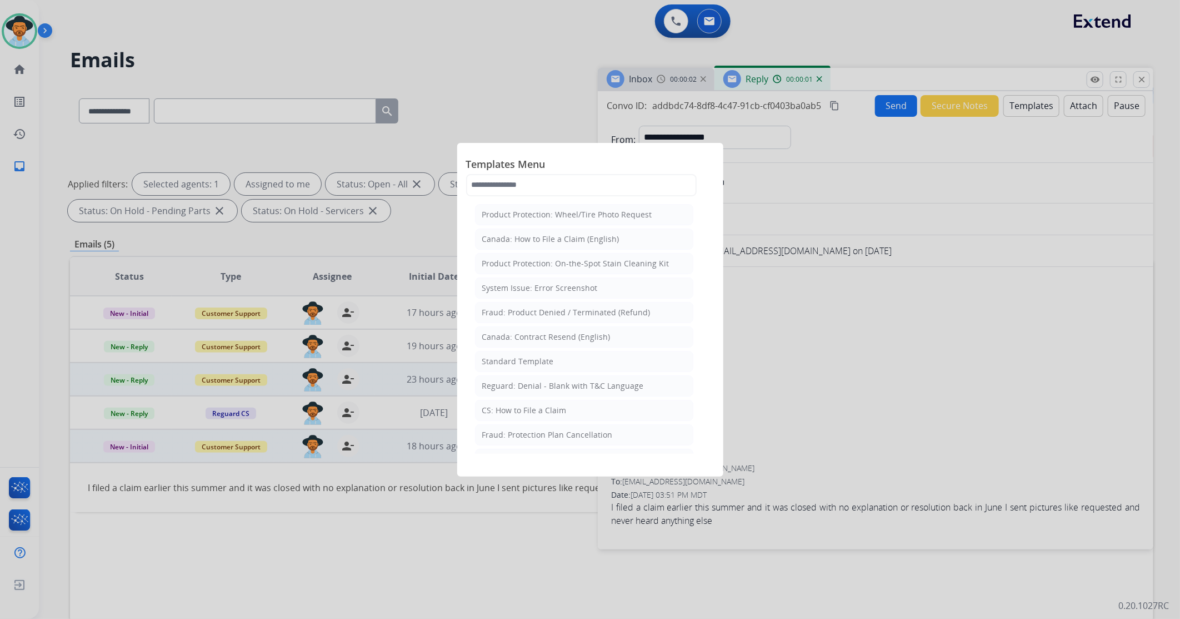
click at [581, 366] on li "Standard Template" at bounding box center [584, 361] width 218 height 21
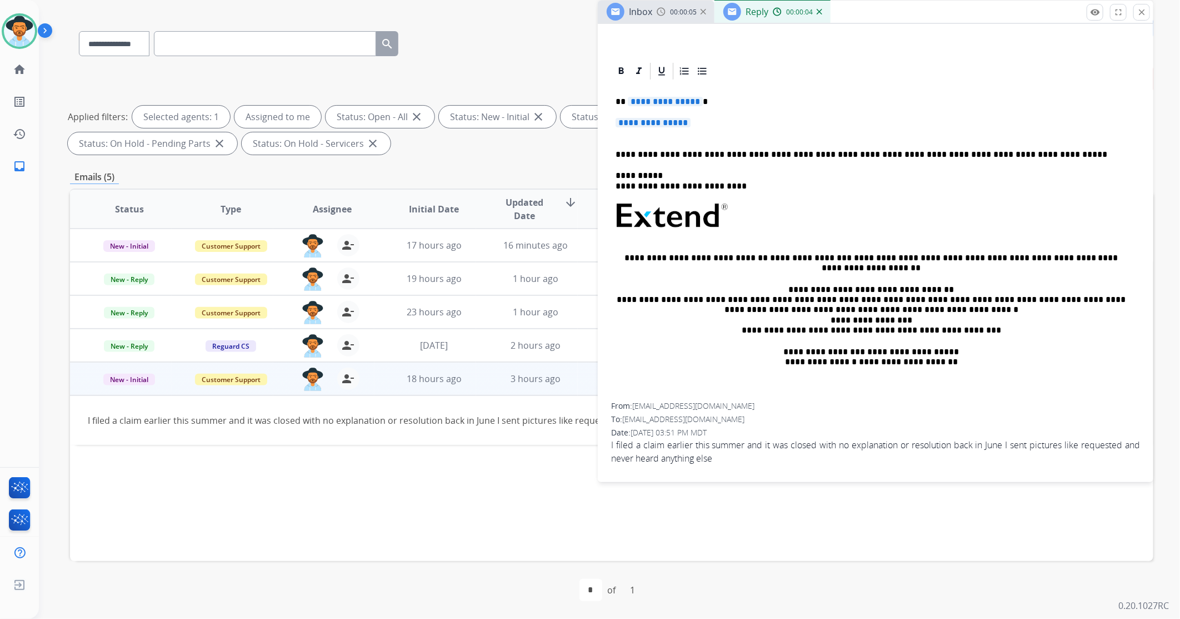
scroll to position [32, 0]
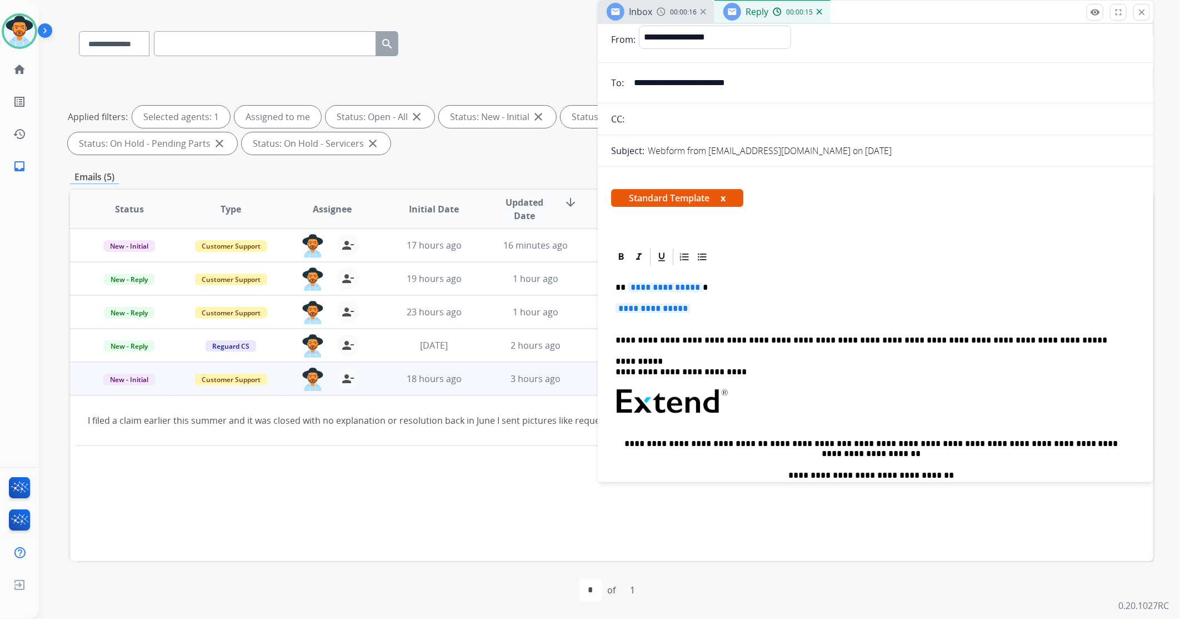
click at [669, 282] on span "**********" at bounding box center [665, 286] width 75 height 9
click at [662, 310] on span "**********" at bounding box center [653, 307] width 75 height 9
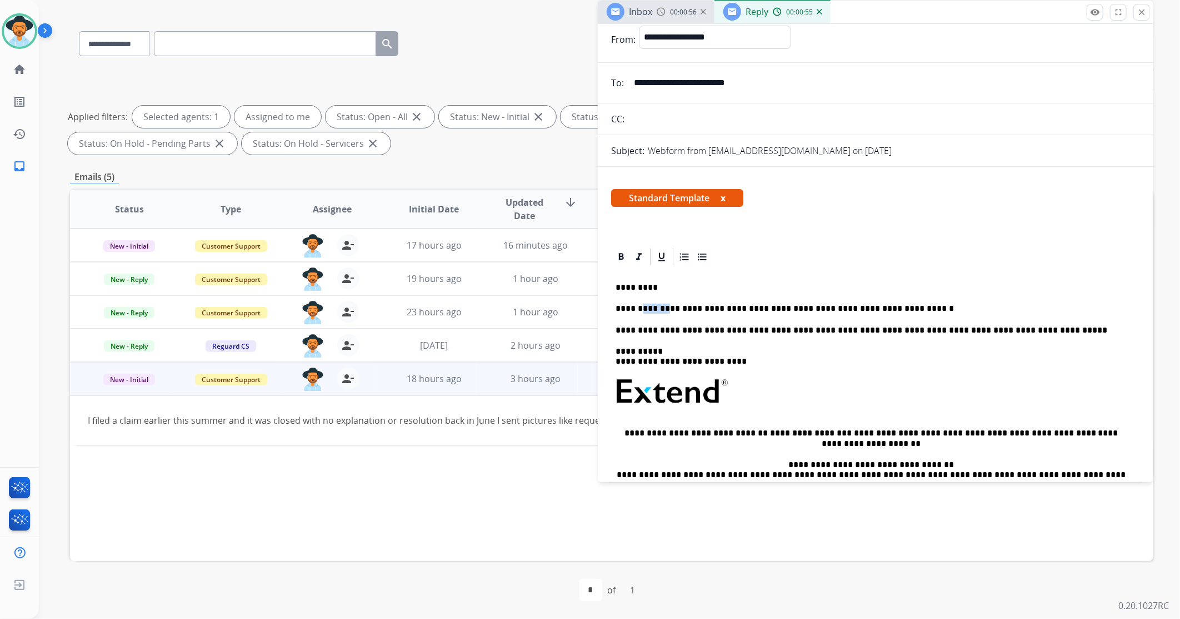
drag, startPoint x: 656, startPoint y: 307, endPoint x: 636, endPoint y: 307, distance: 20.6
click at [636, 307] on p "**********" at bounding box center [871, 308] width 511 height 10
click at [893, 304] on p "**********" at bounding box center [871, 308] width 511 height 10
click at [954, 306] on p "**********" at bounding box center [871, 308] width 511 height 10
click at [1092, 309] on p "**********" at bounding box center [871, 308] width 511 height 10
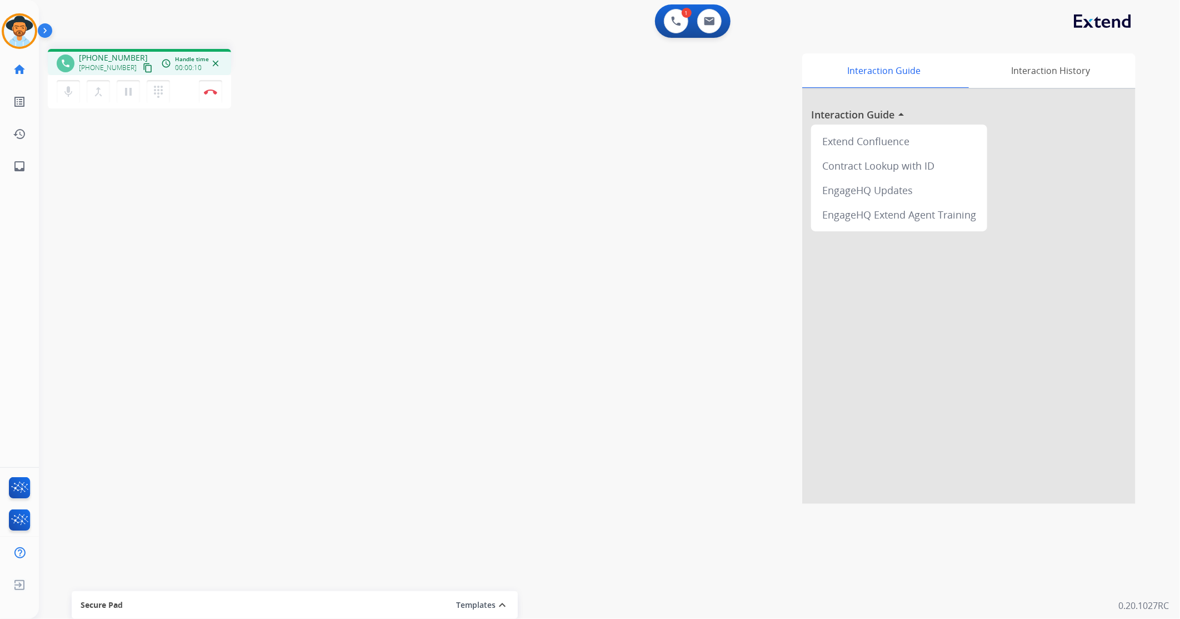
click at [143, 68] on mat-icon "content_copy" at bounding box center [148, 68] width 10 height 10
click at [719, 14] on button at bounding box center [709, 21] width 24 height 24
select select "**********"
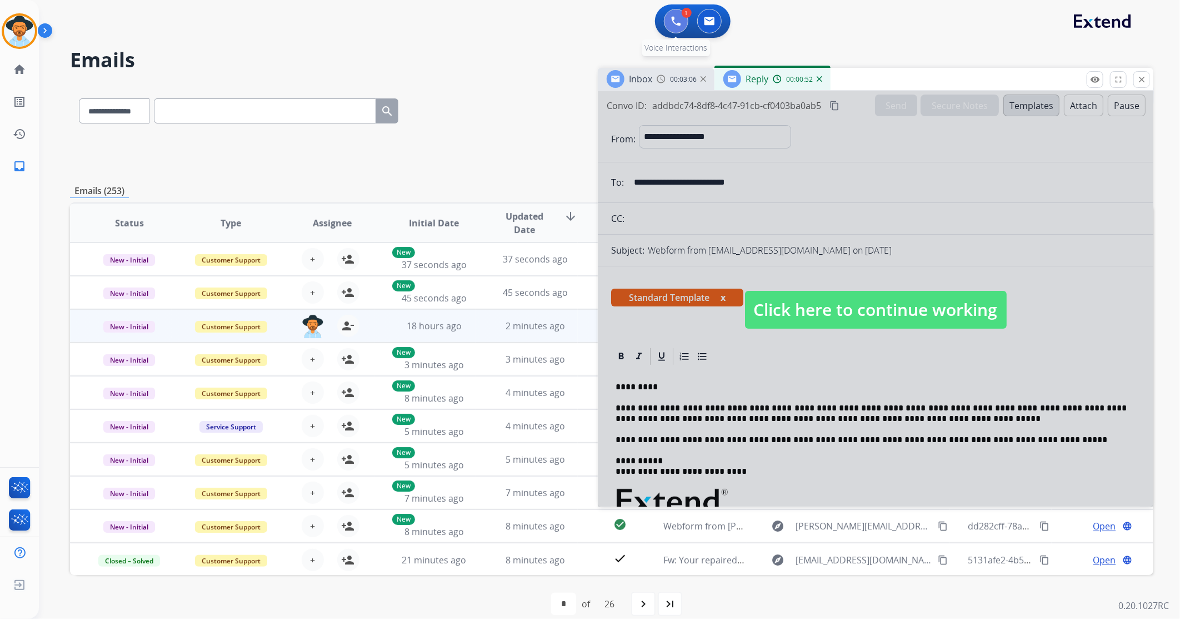
click at [679, 15] on button at bounding box center [676, 21] width 24 height 24
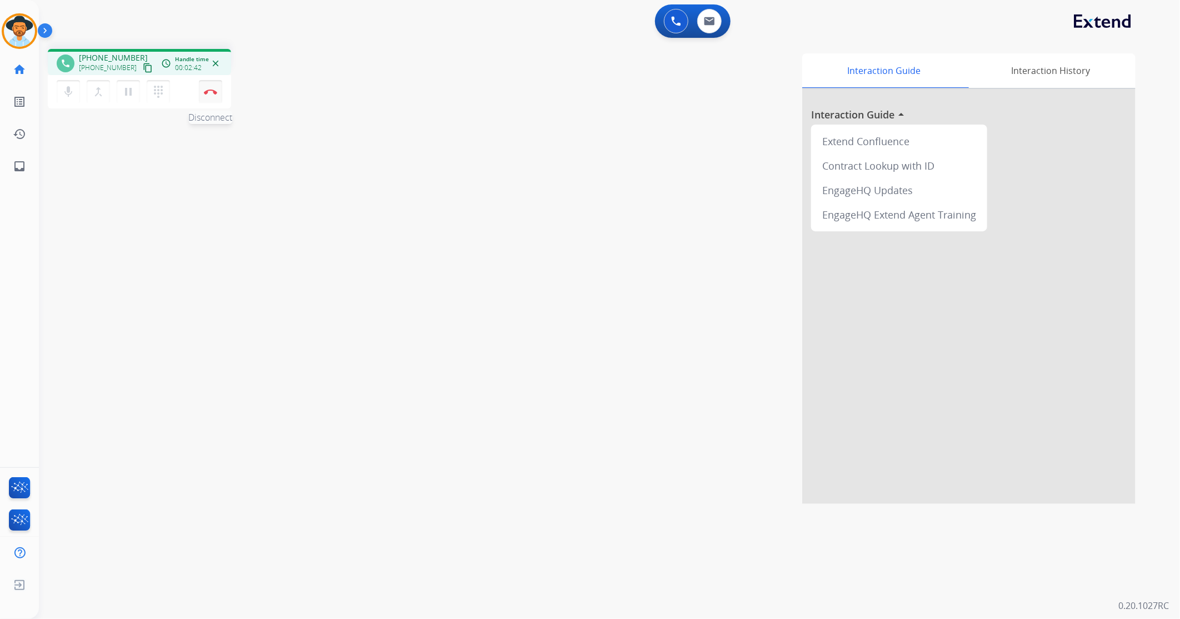
click at [213, 91] on img at bounding box center [210, 92] width 13 height 6
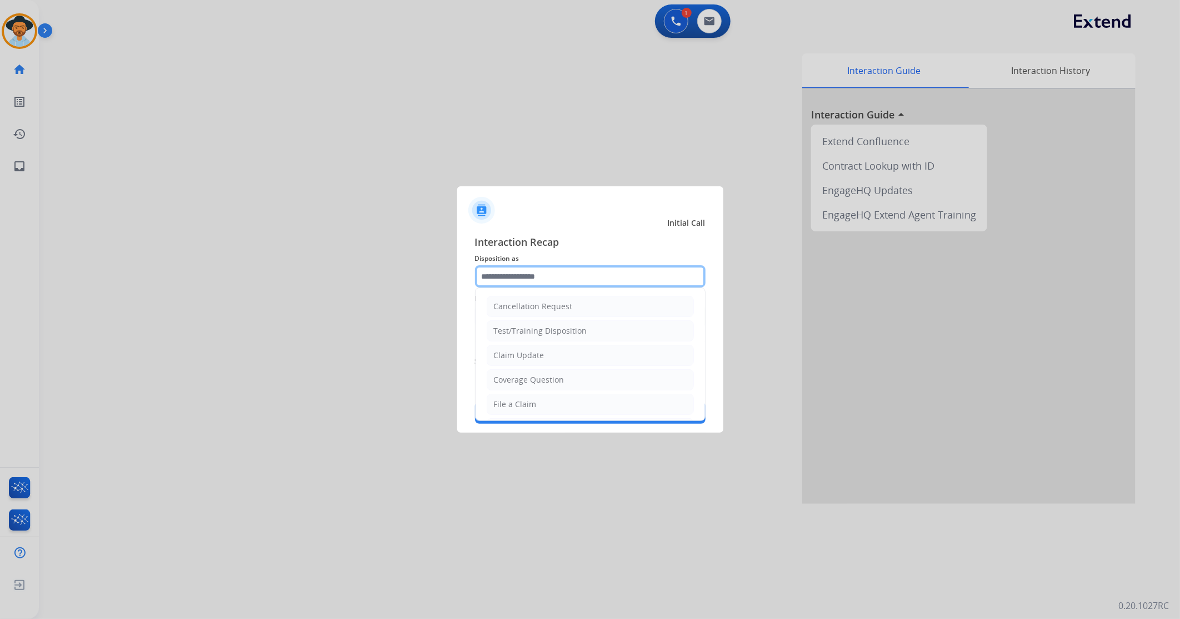
click at [587, 278] on input "text" at bounding box center [590, 276] width 231 height 22
click at [530, 376] on li "Other" at bounding box center [590, 377] width 207 height 21
type input "*****"
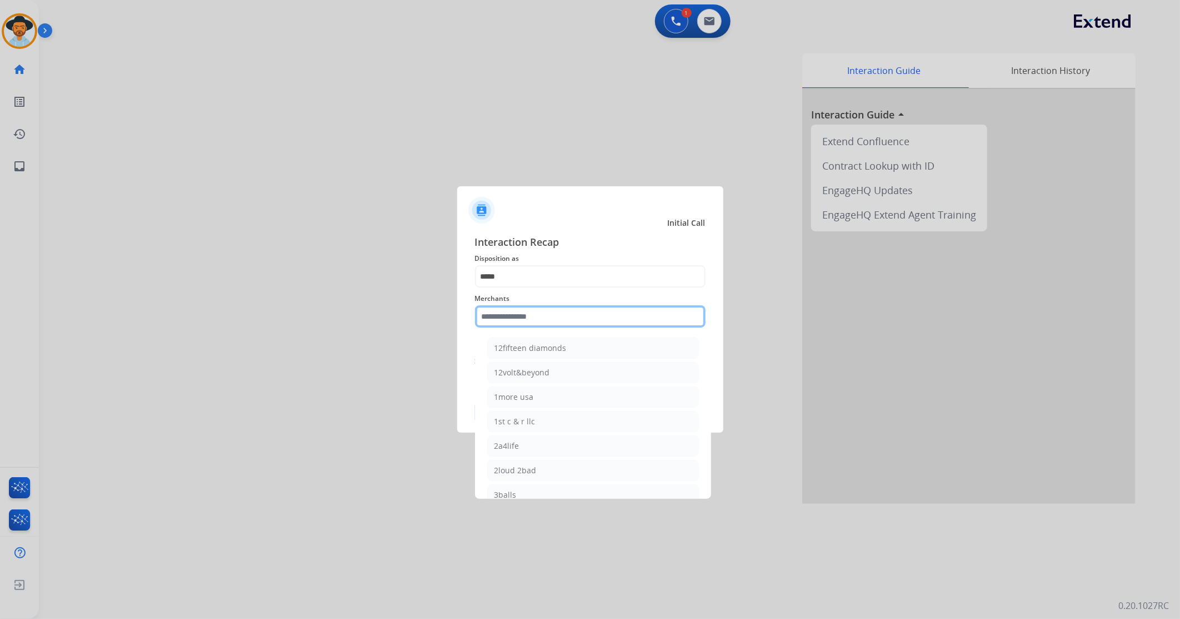
click at [549, 312] on input "text" at bounding box center [590, 316] width 231 height 22
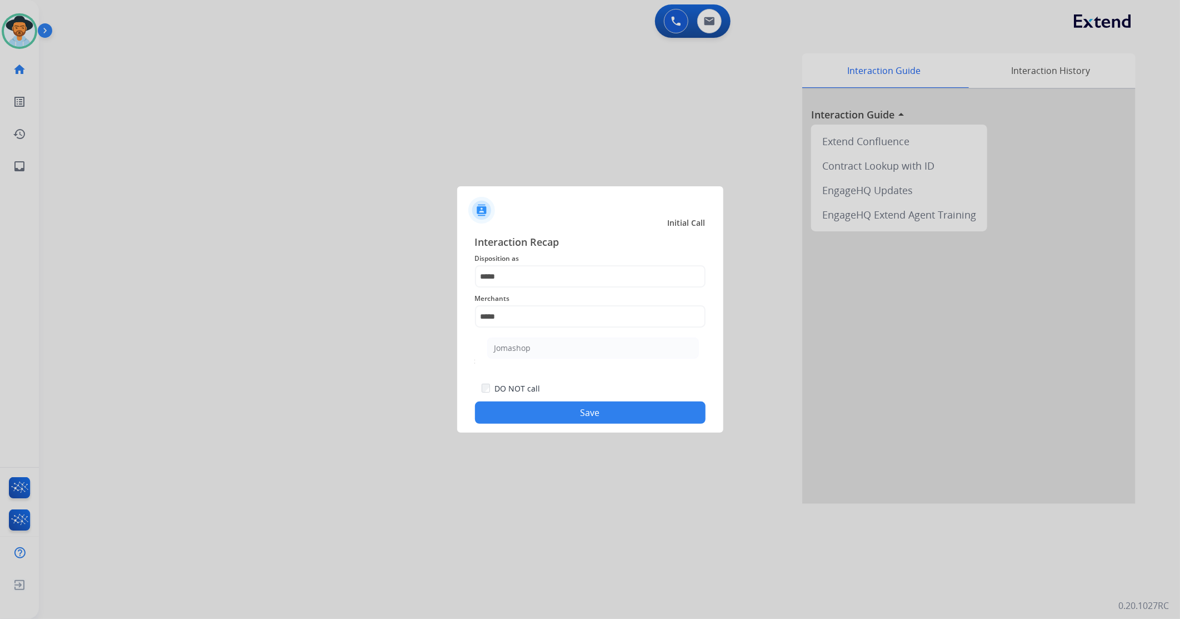
drag, startPoint x: 538, startPoint y: 350, endPoint x: 536, endPoint y: 356, distance: 6.5
click at [539, 349] on li "Jomashop" at bounding box center [593, 347] width 212 height 21
type input "********"
click at [552, 417] on button "Save" at bounding box center [590, 412] width 231 height 22
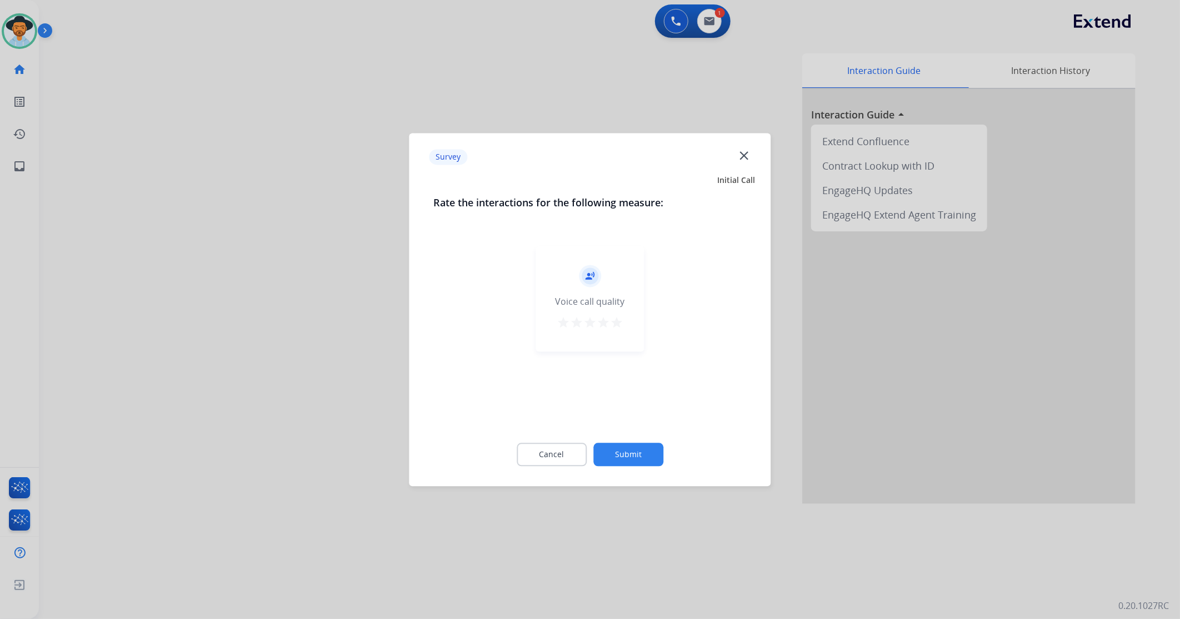
click at [619, 327] on mat-icon "star" at bounding box center [616, 322] width 13 height 13
click at [656, 458] on button "Submit" at bounding box center [629, 453] width 70 height 23
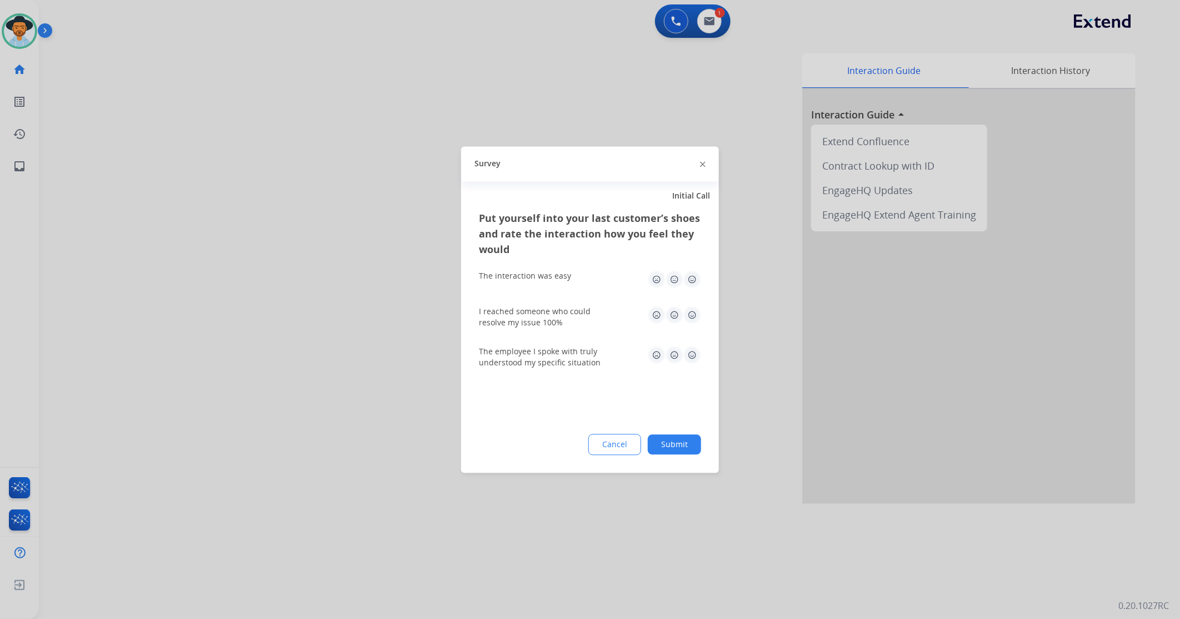
drag, startPoint x: 689, startPoint y: 280, endPoint x: 692, endPoint y: 306, distance: 25.8
click at [690, 280] on img at bounding box center [693, 279] width 18 height 18
click at [696, 317] on img at bounding box center [693, 315] width 18 height 18
click at [693, 355] on img at bounding box center [693, 355] width 18 height 18
click at [675, 442] on button "Submit" at bounding box center [674, 444] width 53 height 20
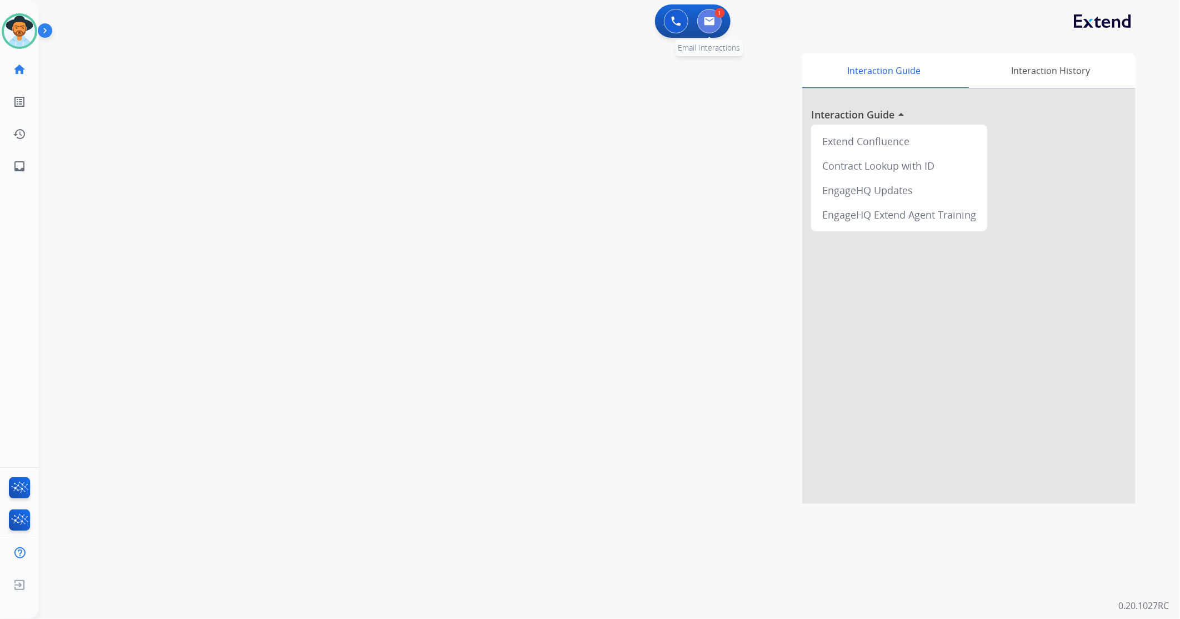
click at [712, 28] on button at bounding box center [709, 21] width 24 height 24
select select "**********"
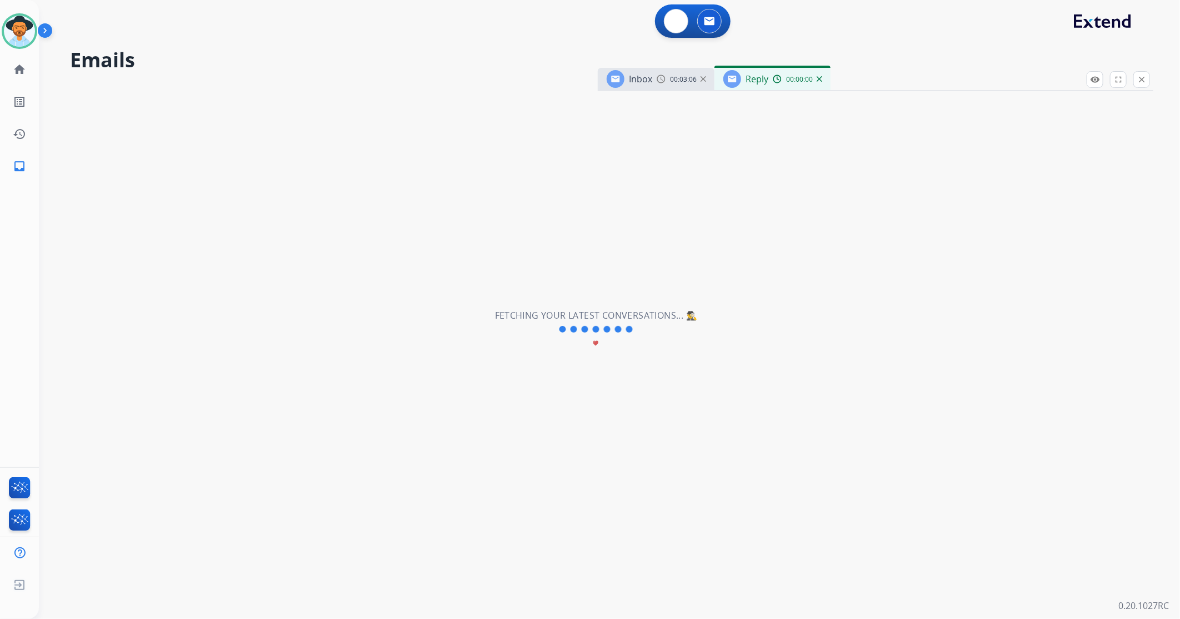
select select "**********"
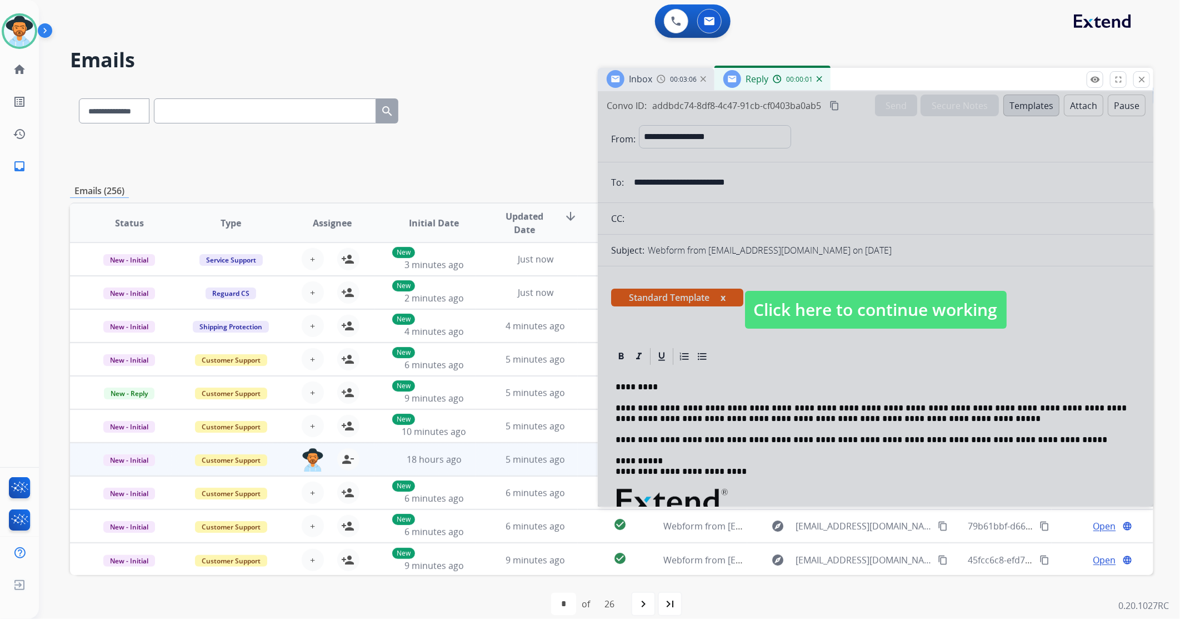
click at [830, 312] on span "Click here to continue working" at bounding box center [876, 310] width 262 height 38
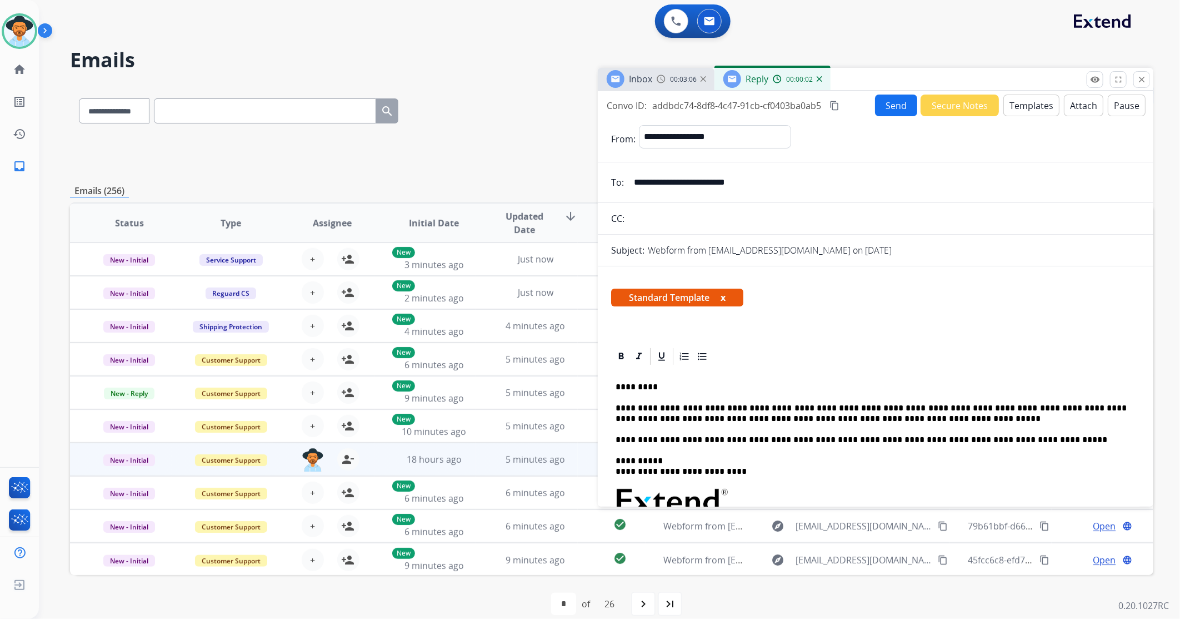
scroll to position [62, 0]
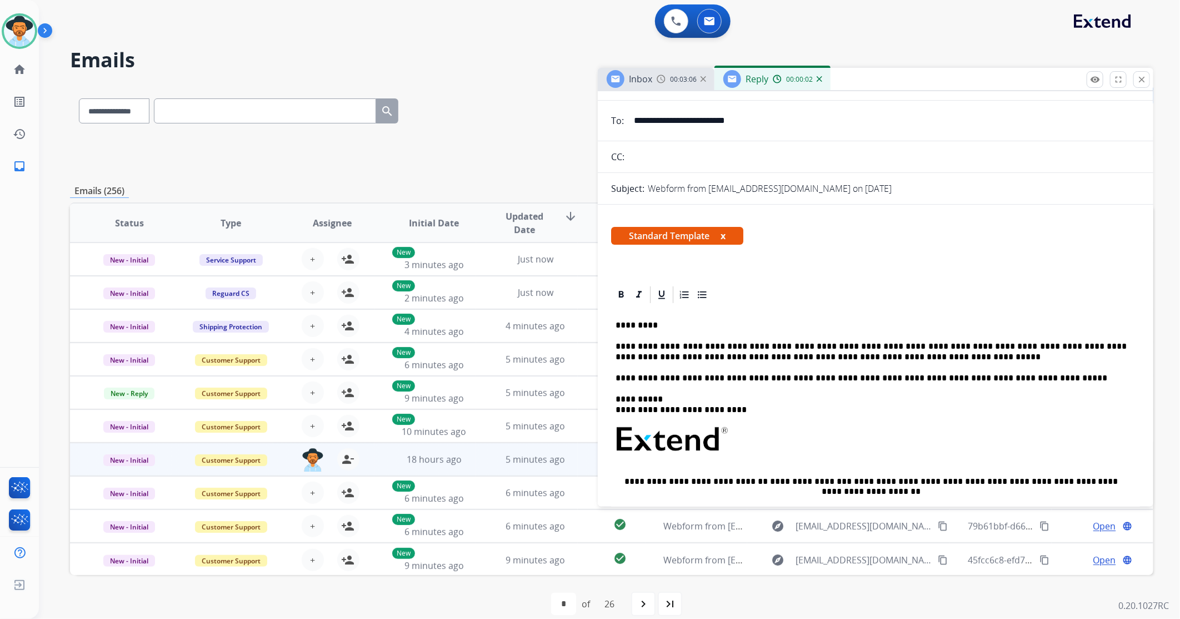
click at [880, 358] on p "**********" at bounding box center [871, 351] width 511 height 21
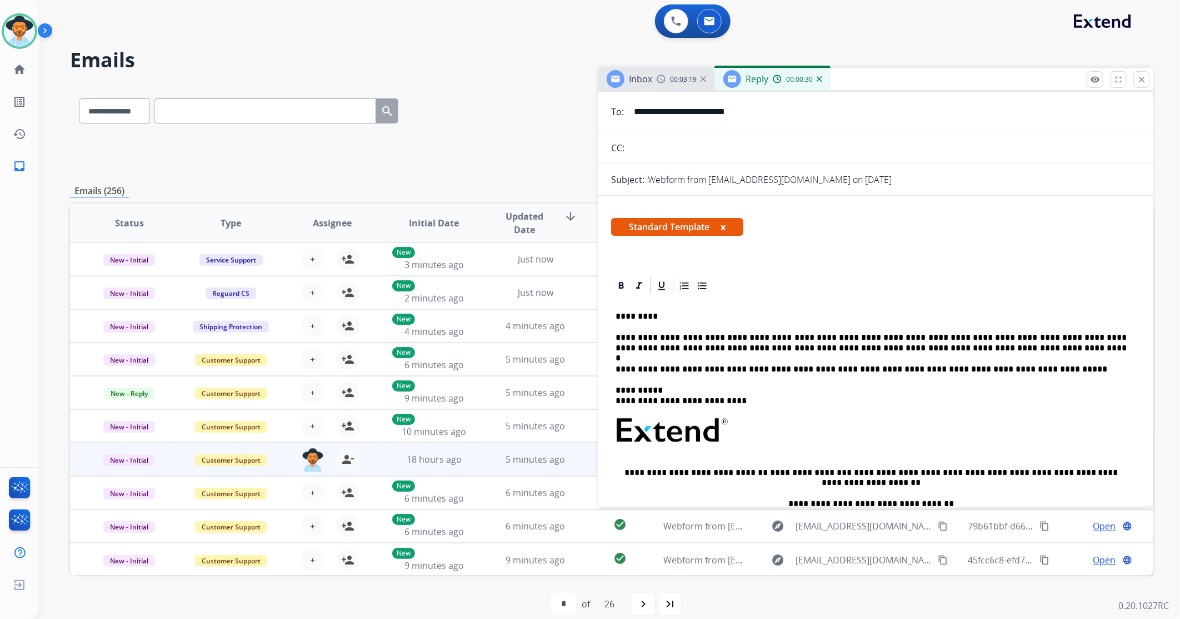
scroll to position [0, 0]
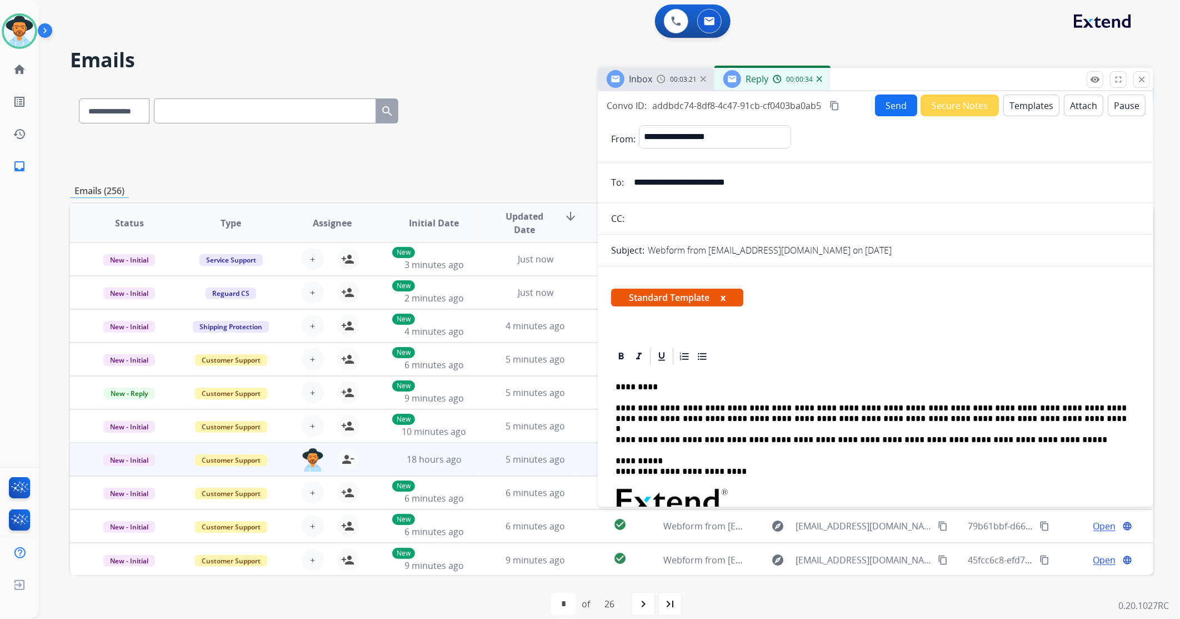
click at [883, 106] on button "Send" at bounding box center [896, 105] width 42 height 22
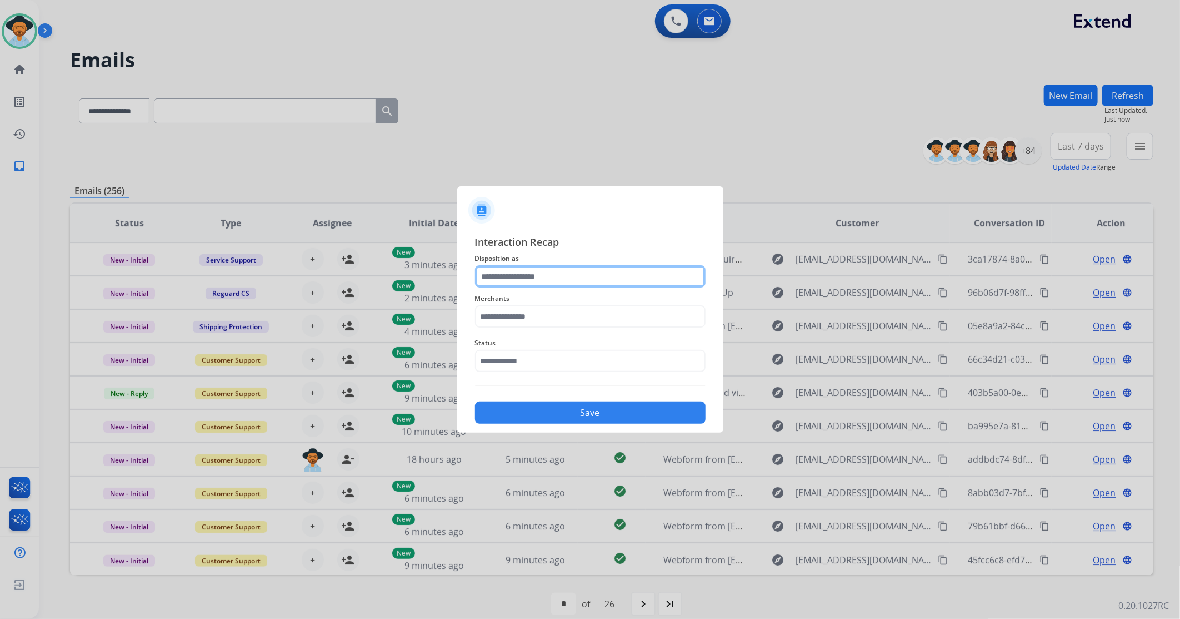
click at [537, 275] on input "text" at bounding box center [590, 276] width 231 height 22
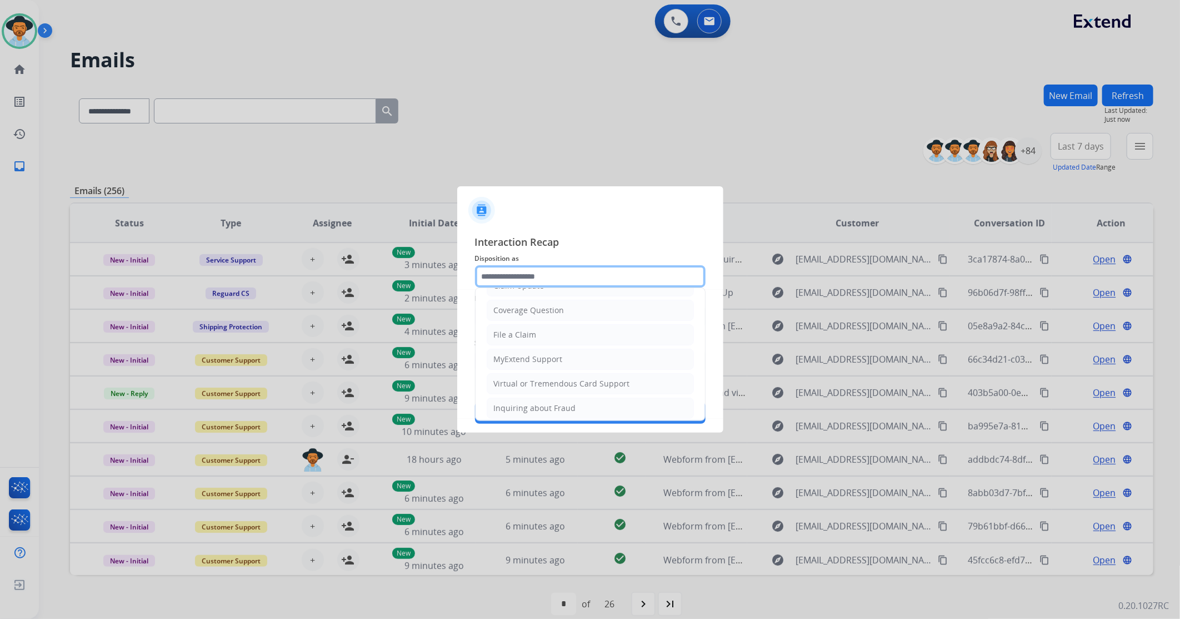
scroll to position [174, 0]
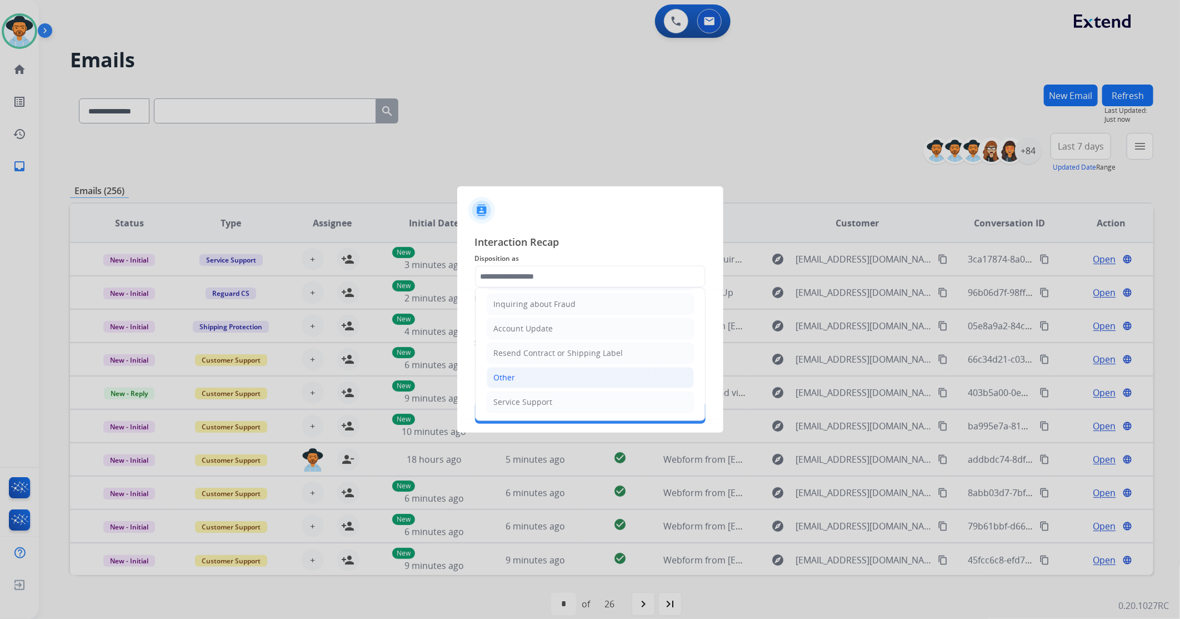
click at [514, 378] on div "Other" at bounding box center [505, 377] width 22 height 11
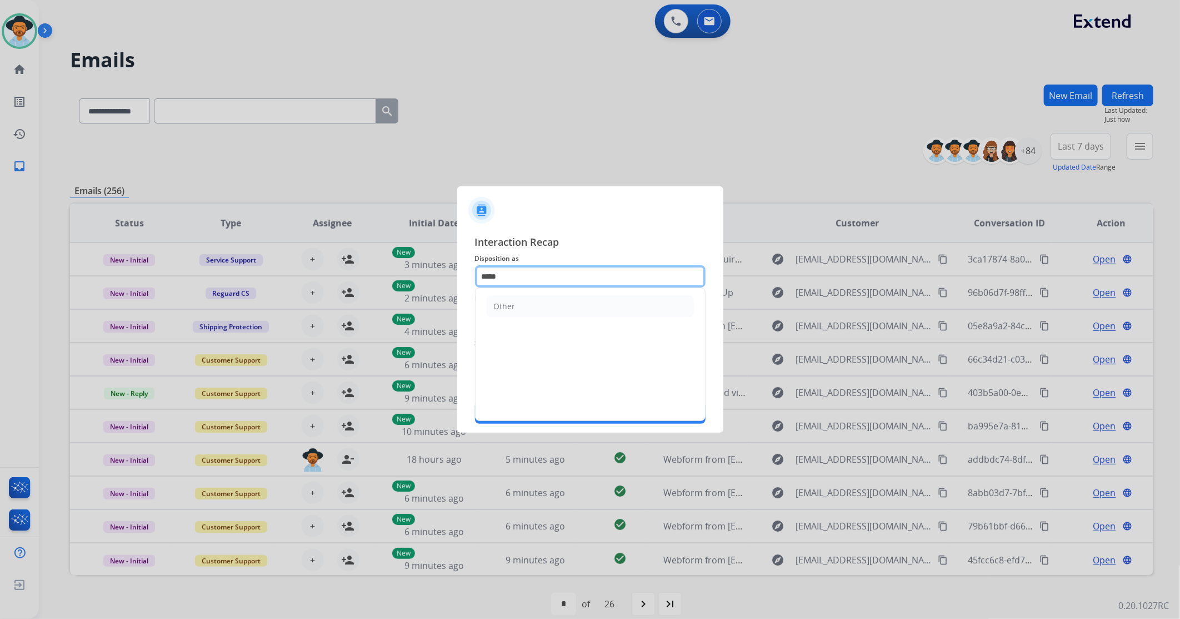
drag, startPoint x: 520, startPoint y: 276, endPoint x: 440, endPoint y: 265, distance: 81.3
click at [0, 265] on app-contact-recap-modal "Interaction Recap Disposition as ***** Other Merchants Status Save" at bounding box center [0, 309] width 0 height 619
click at [557, 305] on li "File a Claim" at bounding box center [590, 306] width 207 height 21
type input "**********"
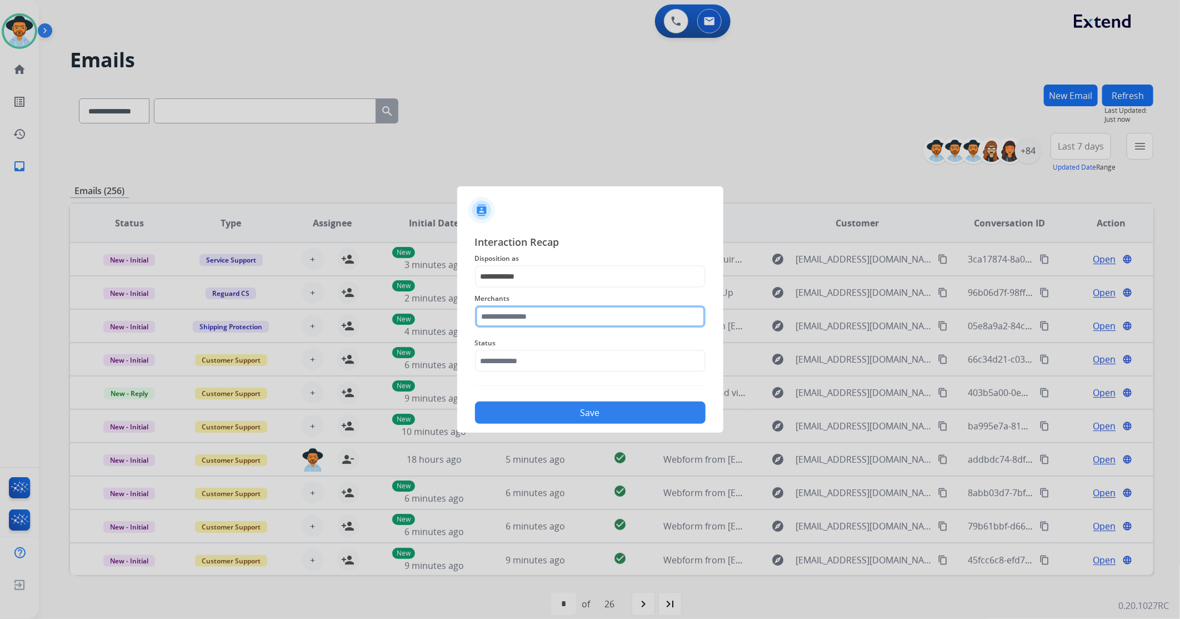
click at [511, 318] on input "text" at bounding box center [590, 316] width 231 height 22
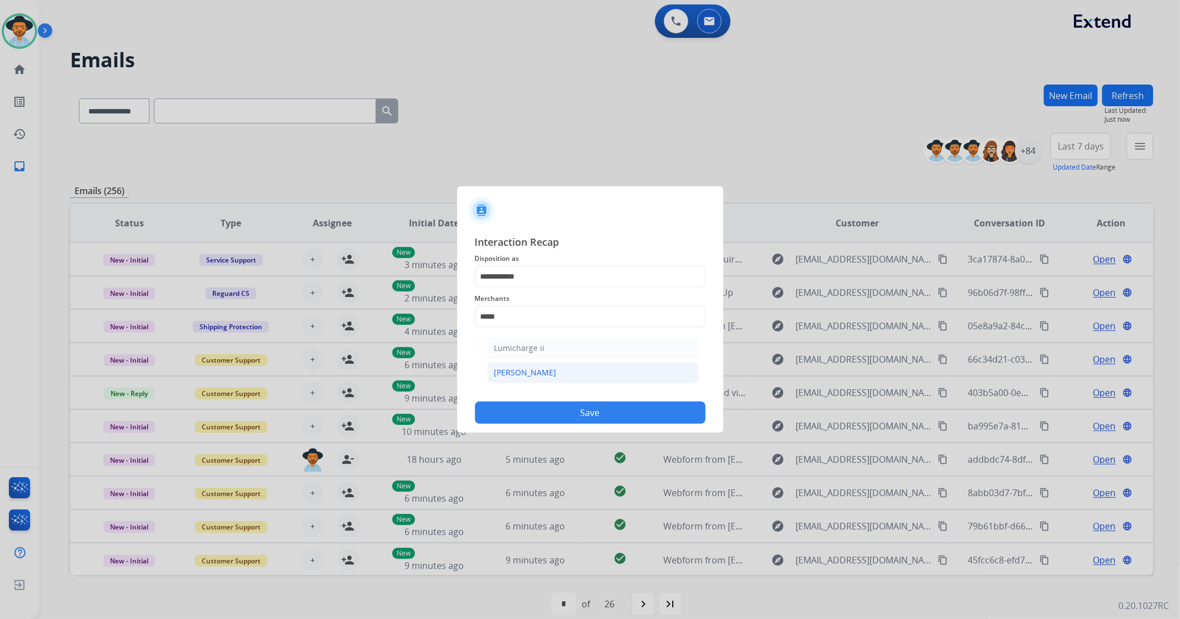
click at [539, 375] on li "[PERSON_NAME]" at bounding box center [593, 372] width 212 height 21
type input "********"
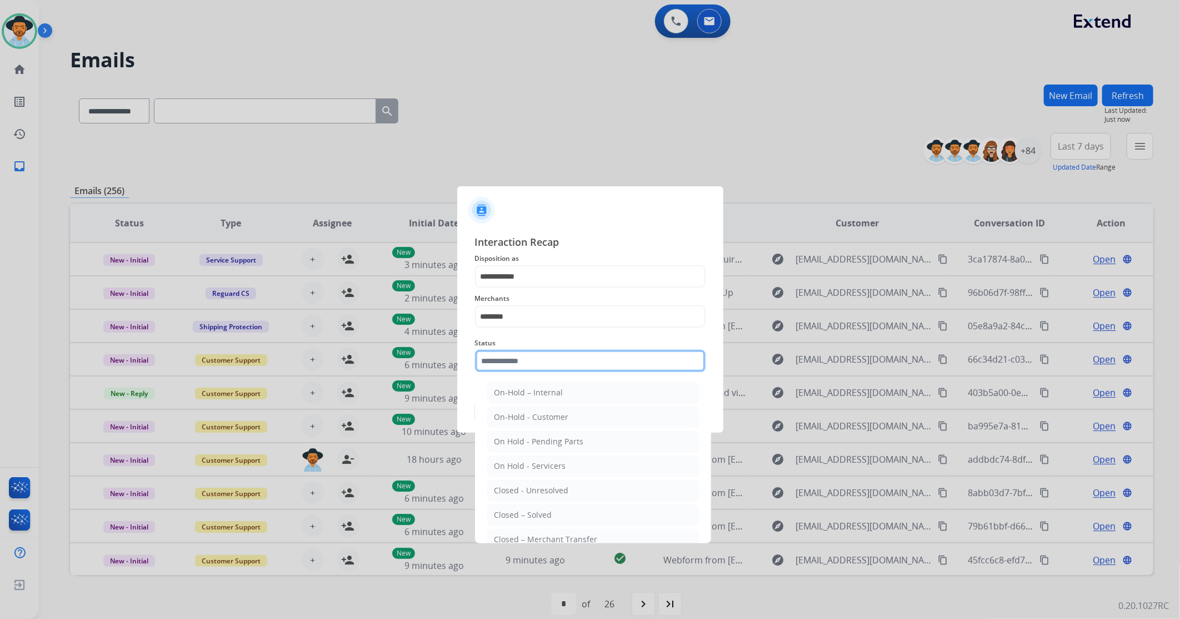
click at [529, 358] on input "text" at bounding box center [590, 361] width 231 height 22
click at [535, 513] on div "Closed – Solved" at bounding box center [524, 514] width 58 height 11
type input "**********"
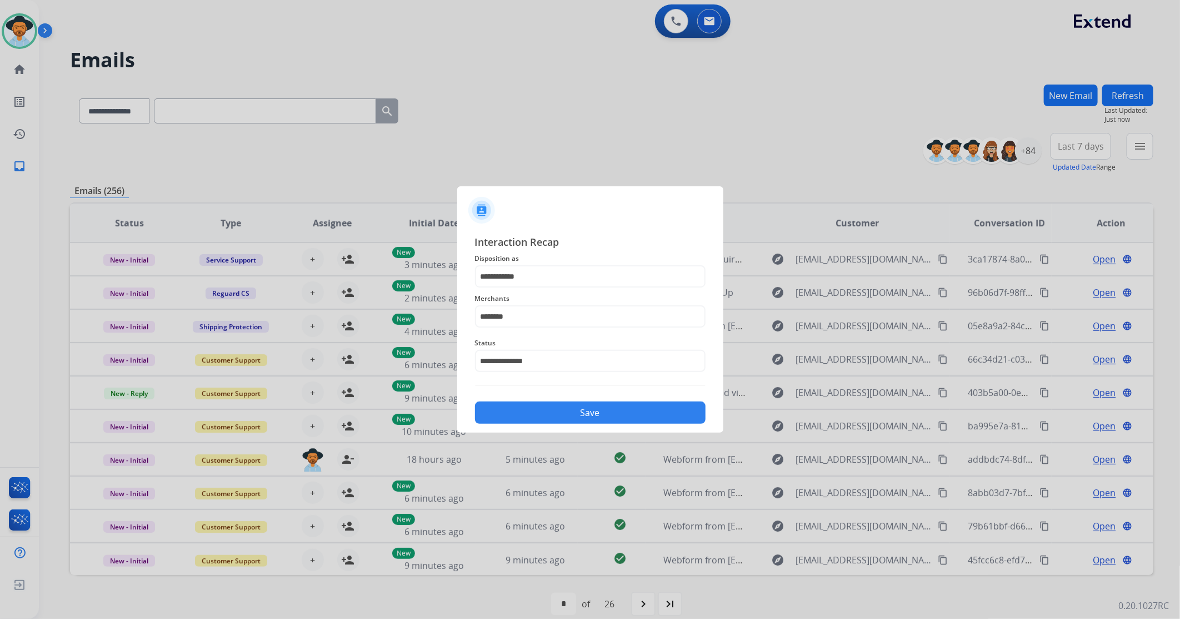
click at [537, 401] on button "Save" at bounding box center [590, 412] width 231 height 22
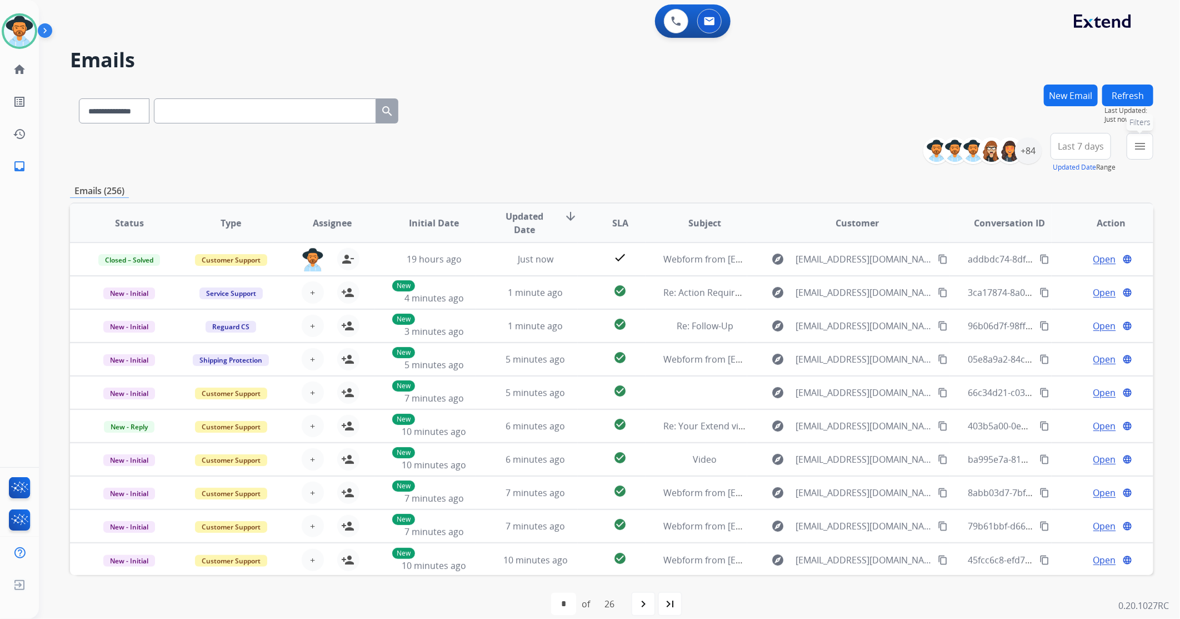
click at [1133, 142] on button "menu Filters" at bounding box center [1140, 146] width 27 height 27
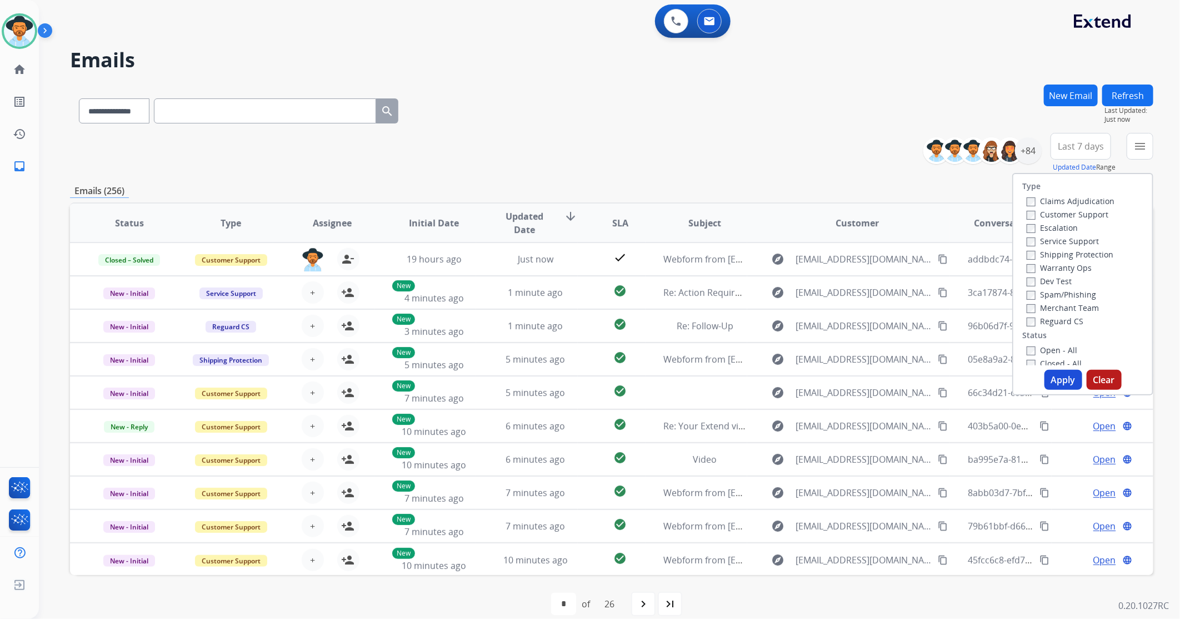
click at [1030, 351] on label "Open - All" at bounding box center [1052, 350] width 51 height 11
click at [1052, 375] on button "Apply" at bounding box center [1064, 380] width 38 height 20
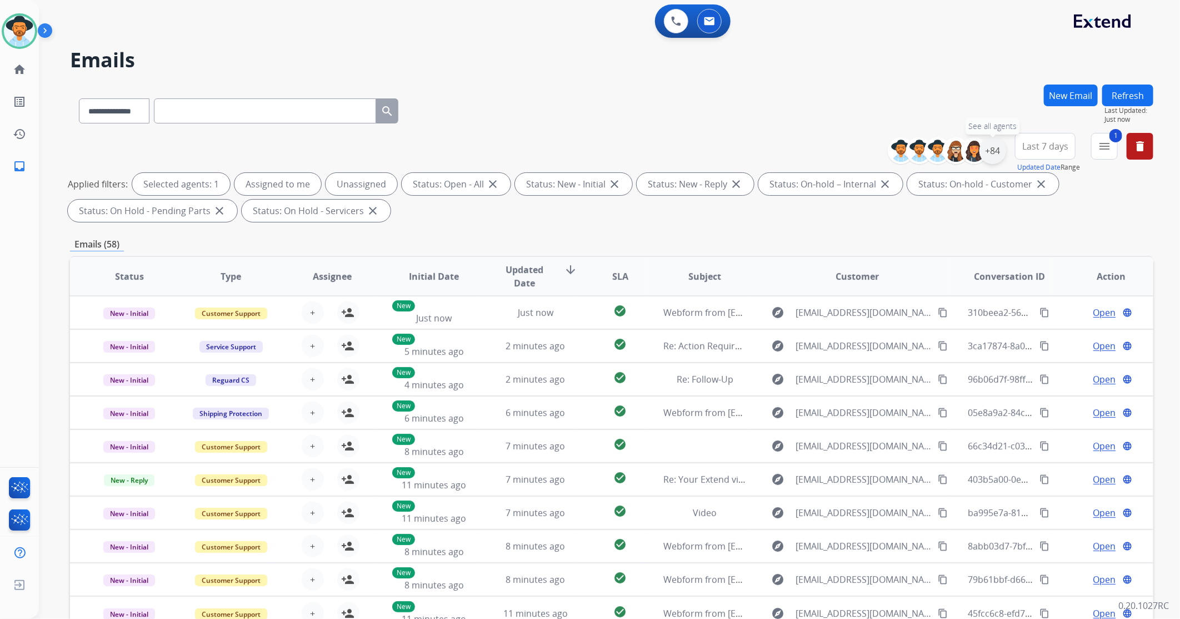
click at [994, 150] on div "+84" at bounding box center [993, 150] width 27 height 27
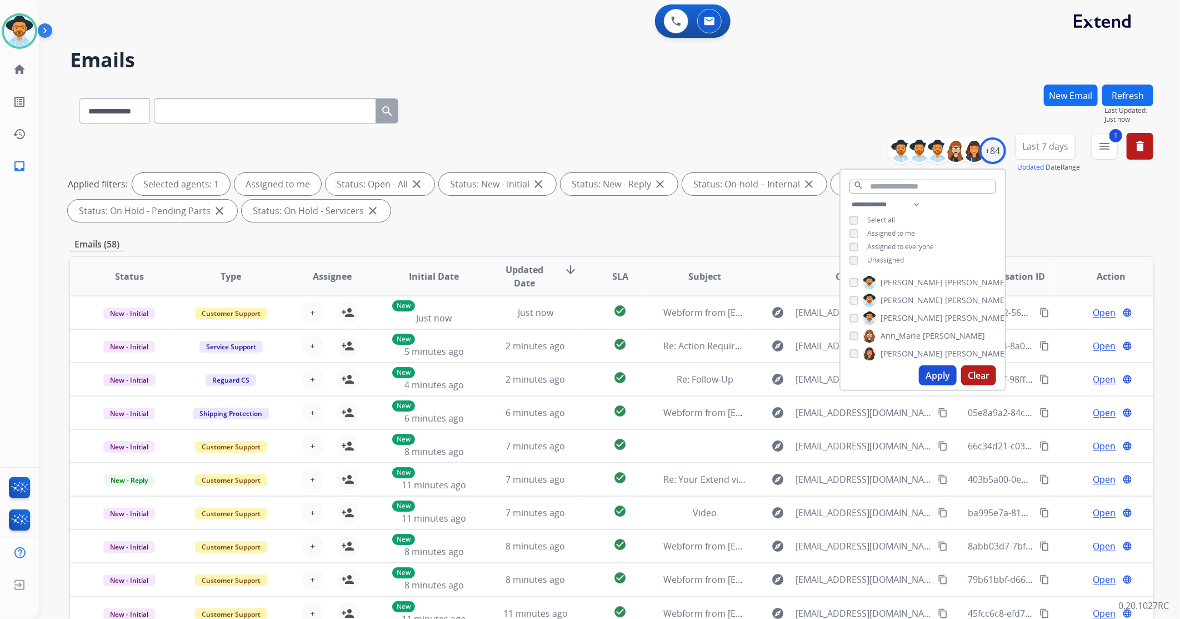
click at [934, 381] on button "Apply" at bounding box center [938, 375] width 38 height 20
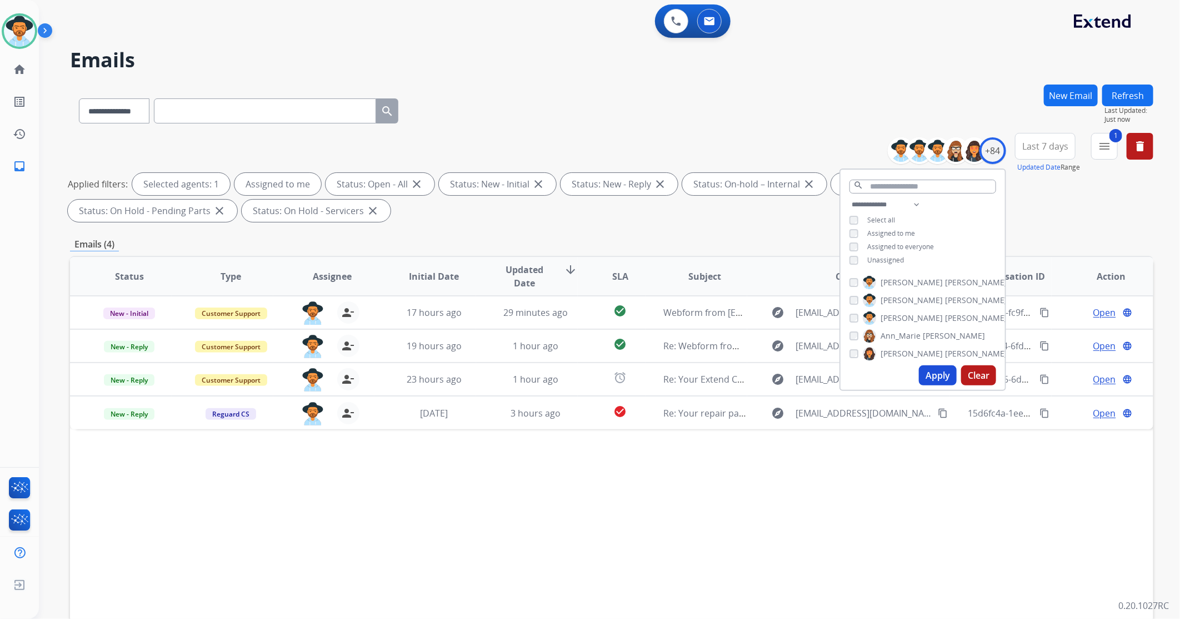
click at [600, 528] on div "Status Type Assignee Initial Date Updated Date arrow_downward SLA Subject Custo…" at bounding box center [612, 442] width 1084 height 372
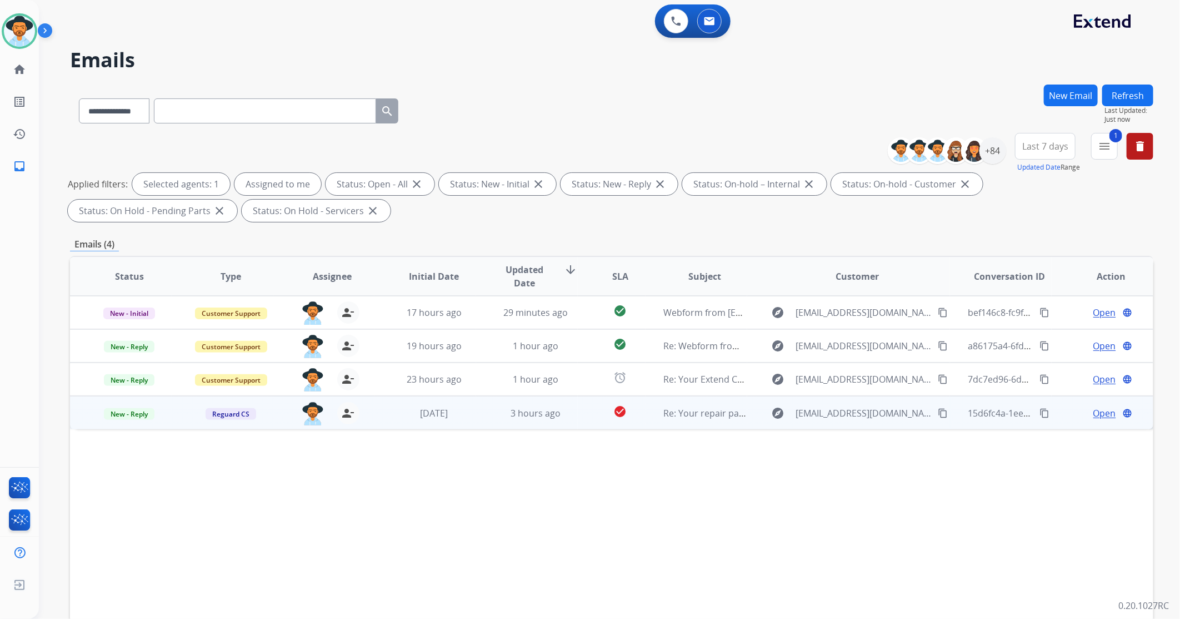
click at [479, 420] on td "3 hours ago" at bounding box center [527, 412] width 102 height 33
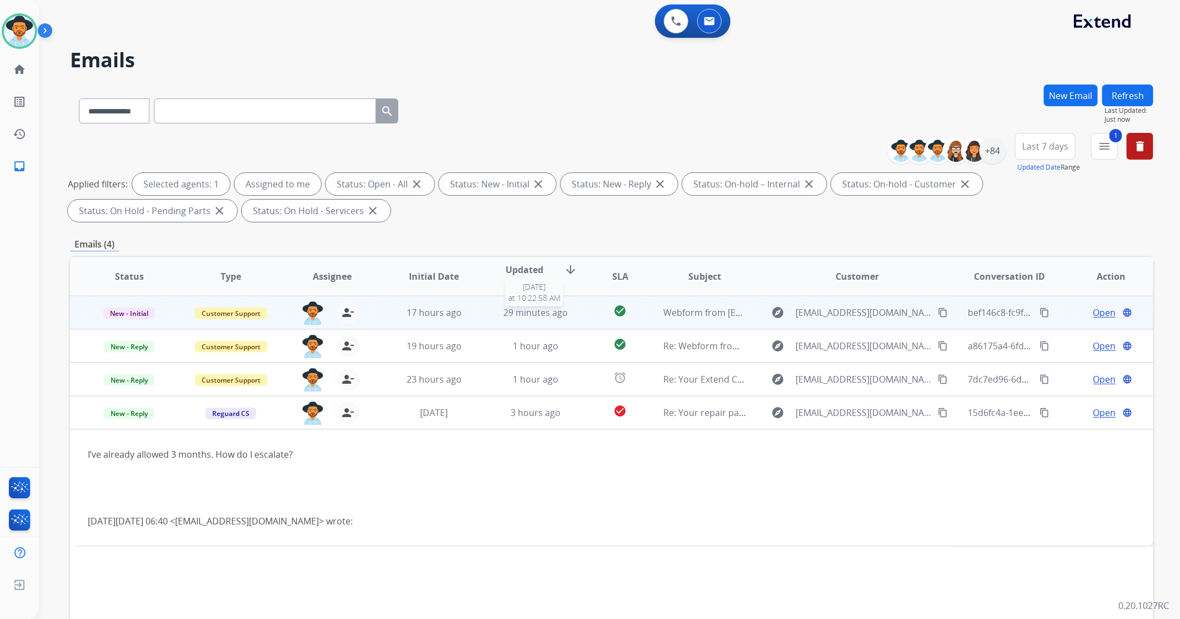
click at [494, 308] on div "29 minutes ago" at bounding box center [535, 312] width 83 height 13
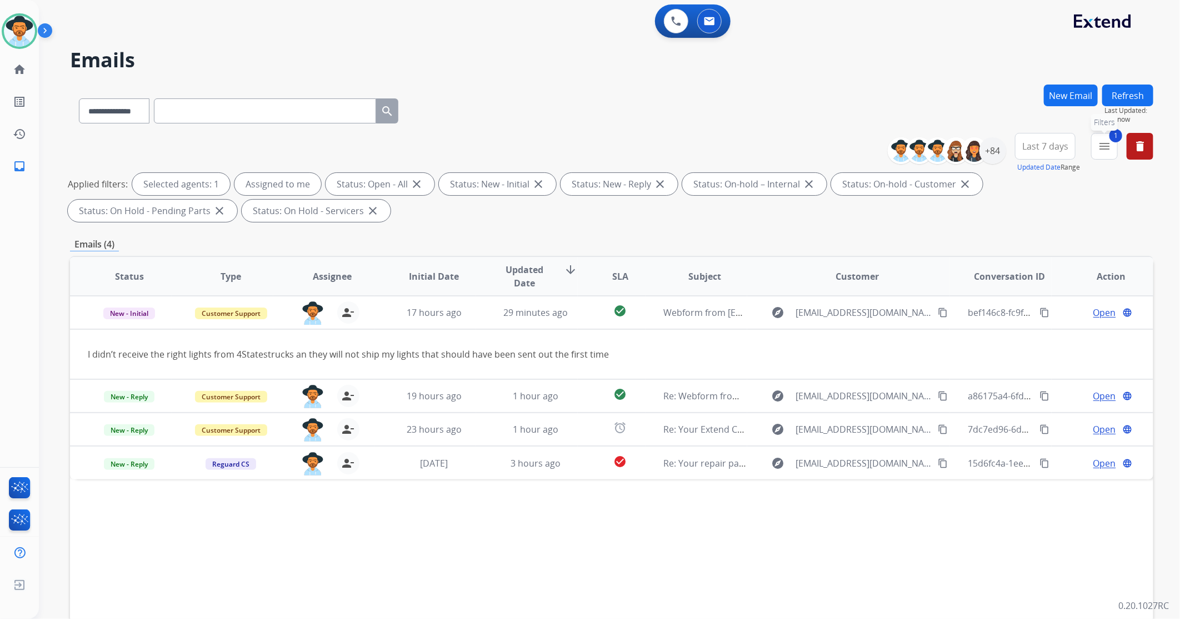
click at [1108, 146] on mat-icon "menu" at bounding box center [1104, 145] width 13 height 13
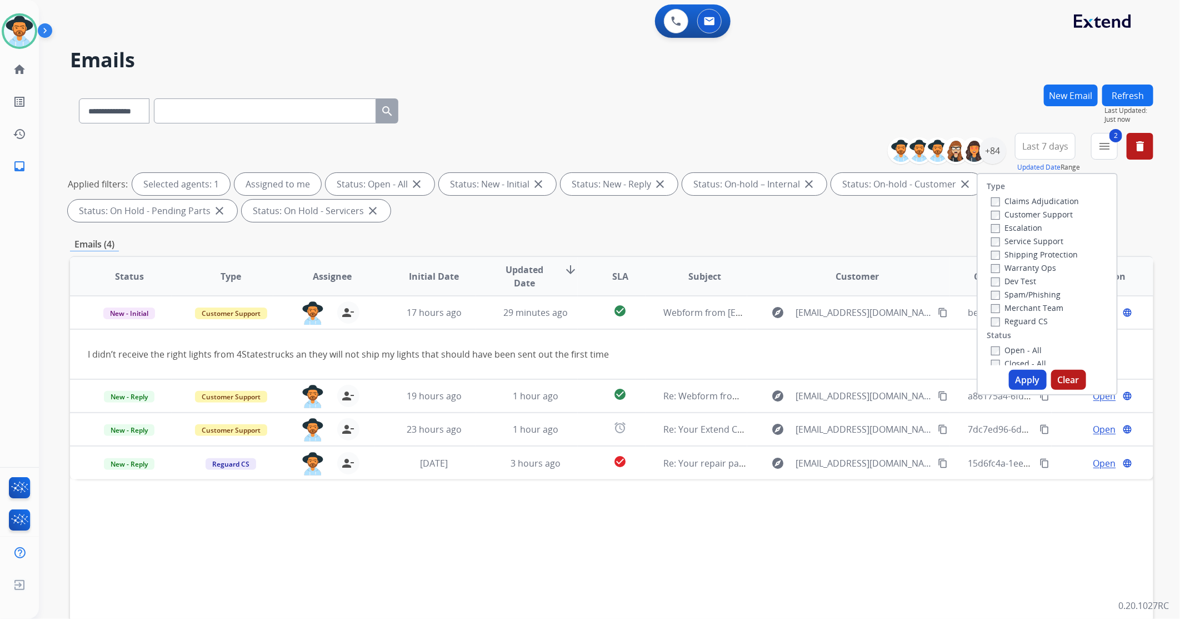
click at [1030, 378] on button "Apply" at bounding box center [1028, 380] width 38 height 20
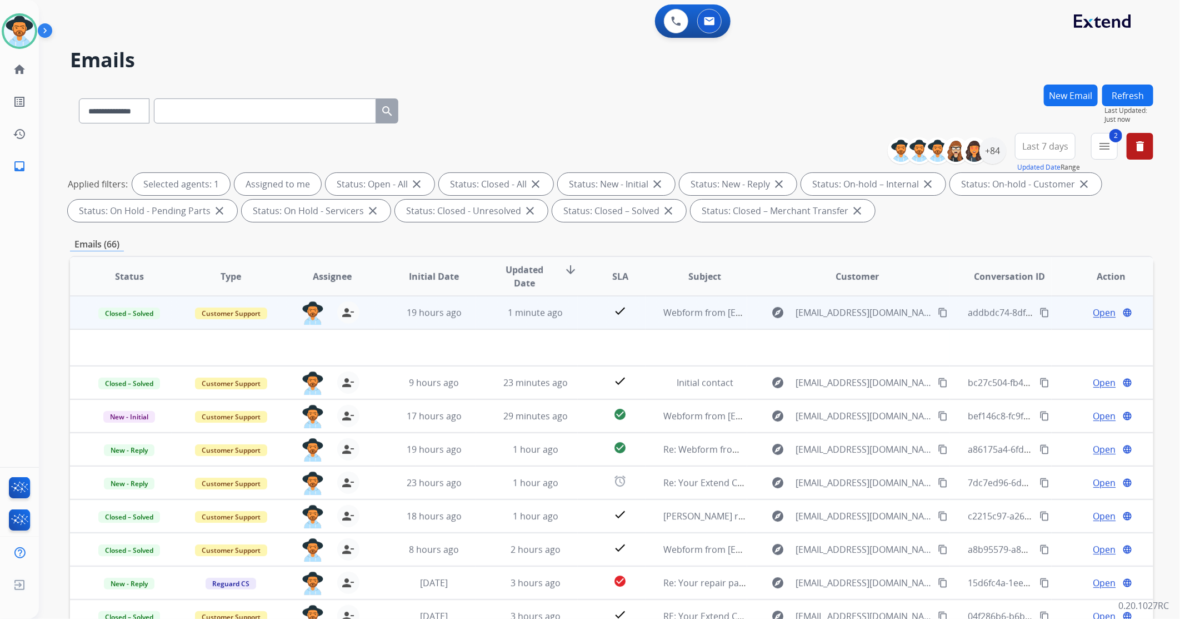
click at [578, 313] on td "check" at bounding box center [612, 312] width 68 height 33
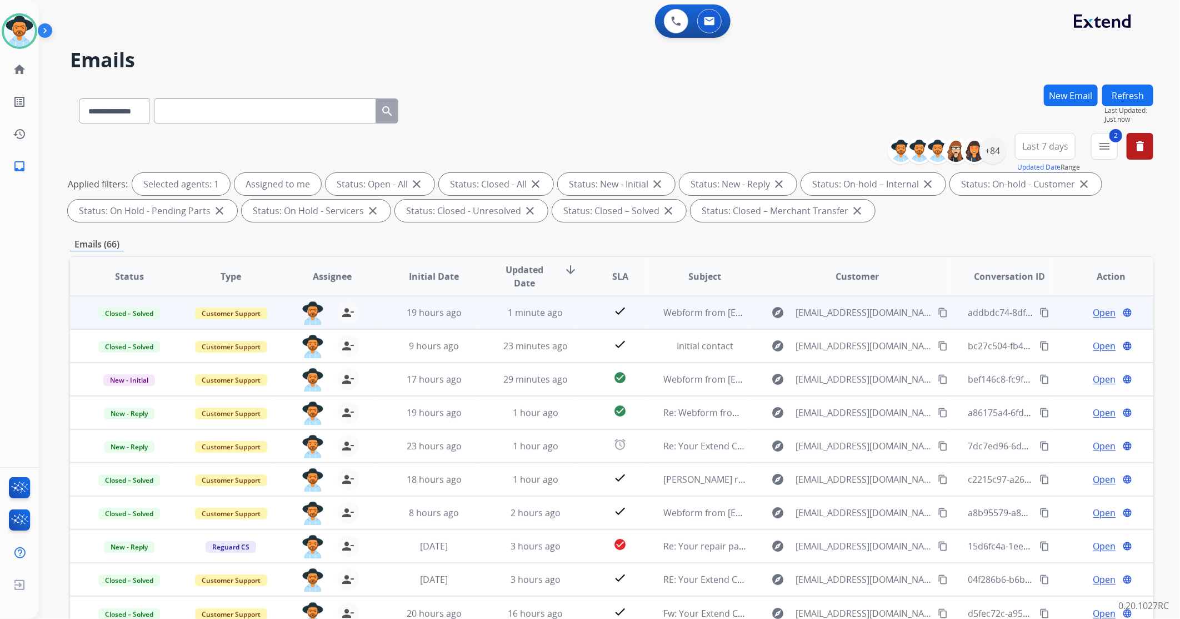
click at [578, 313] on td "check" at bounding box center [612, 312] width 68 height 33
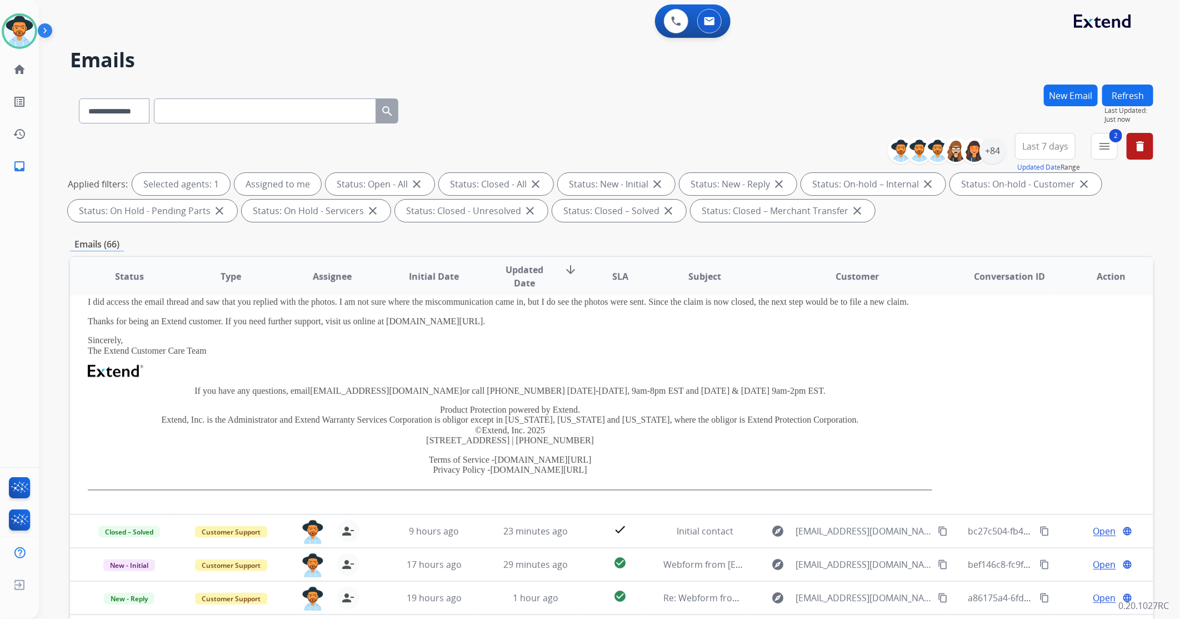
scroll to position [0, 0]
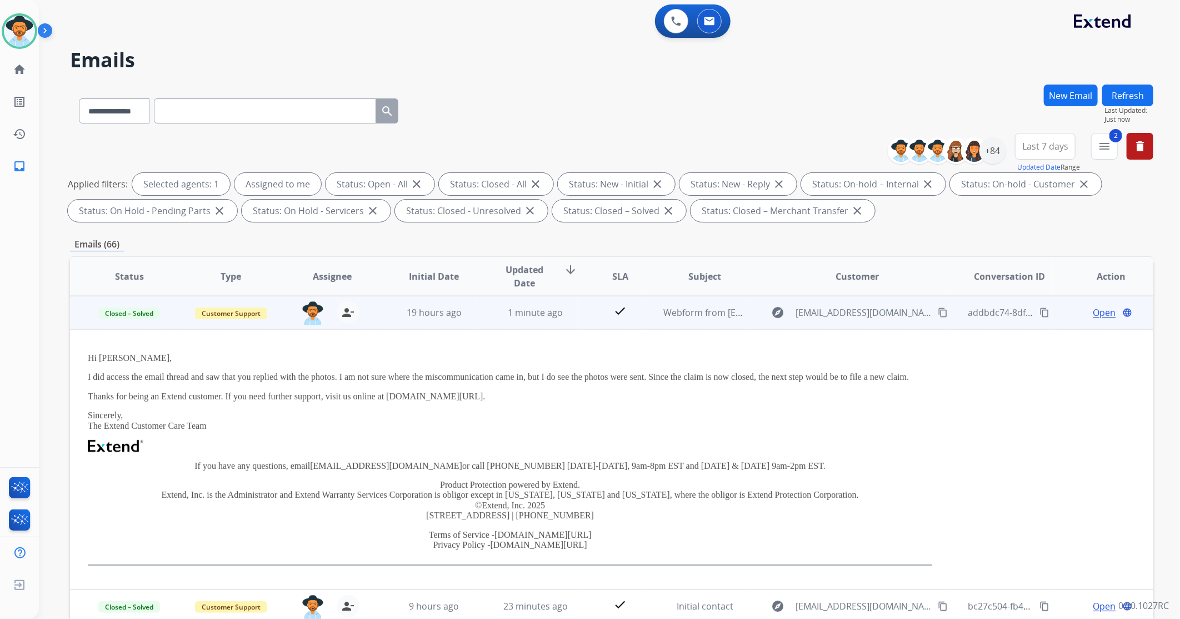
click at [1094, 315] on span "Open" at bounding box center [1105, 312] width 23 height 13
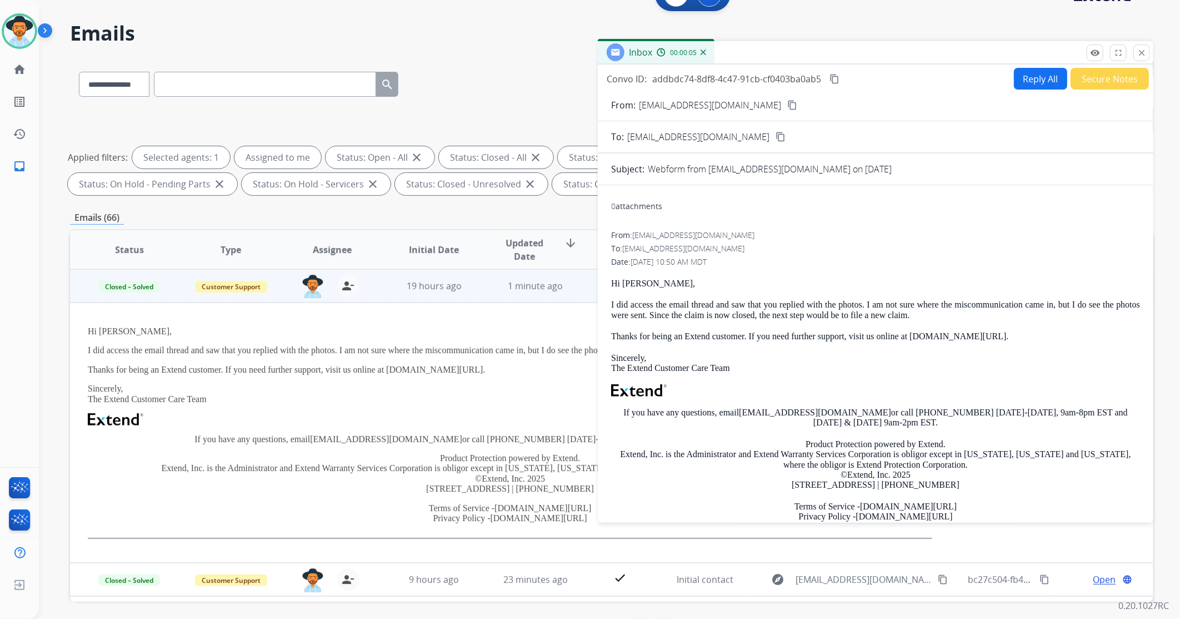
scroll to position [6, 0]
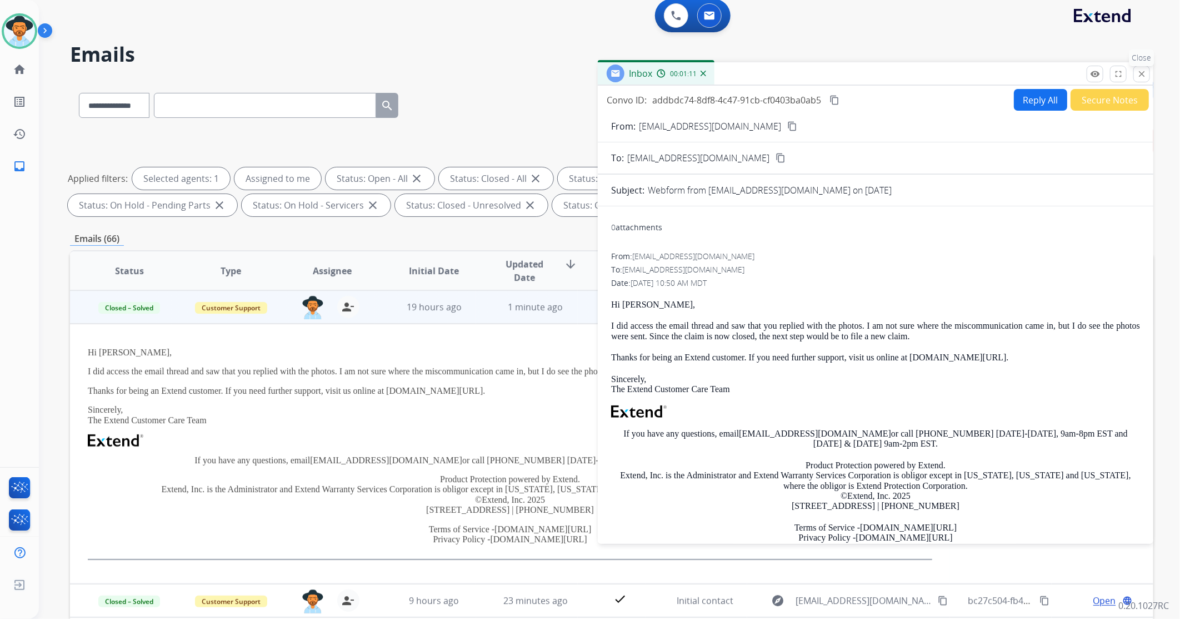
click at [1142, 76] on mat-icon "close" at bounding box center [1142, 74] width 10 height 10
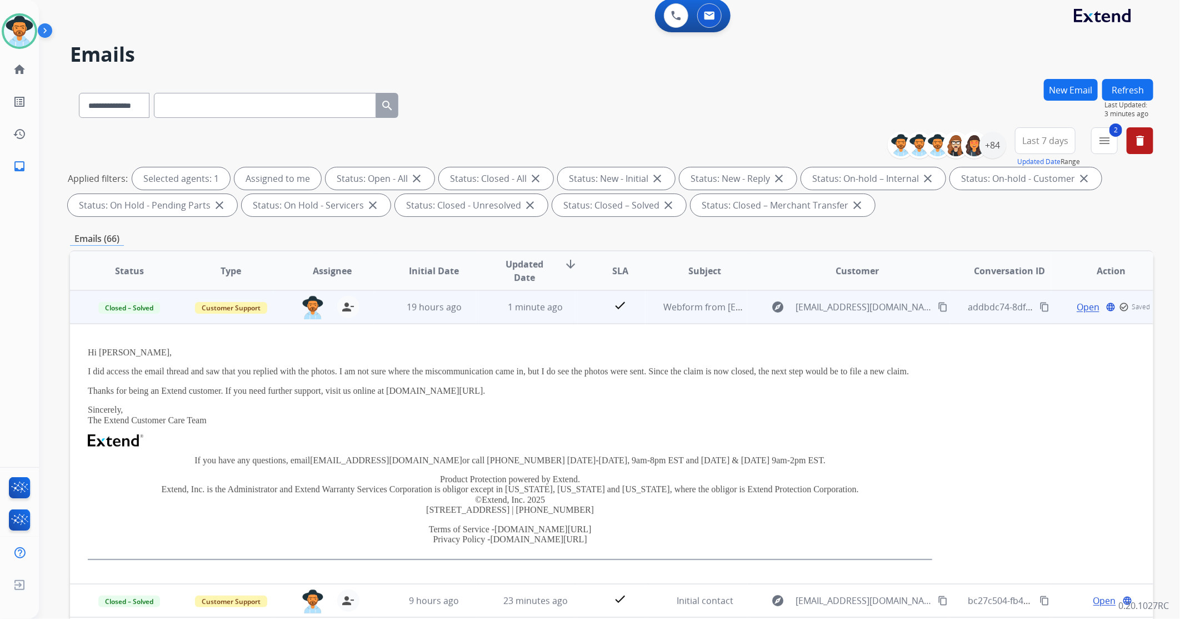
click at [843, 313] on div "explore YourSouthernHeart@gmail.com content_copy" at bounding box center [857, 307] width 185 height 18
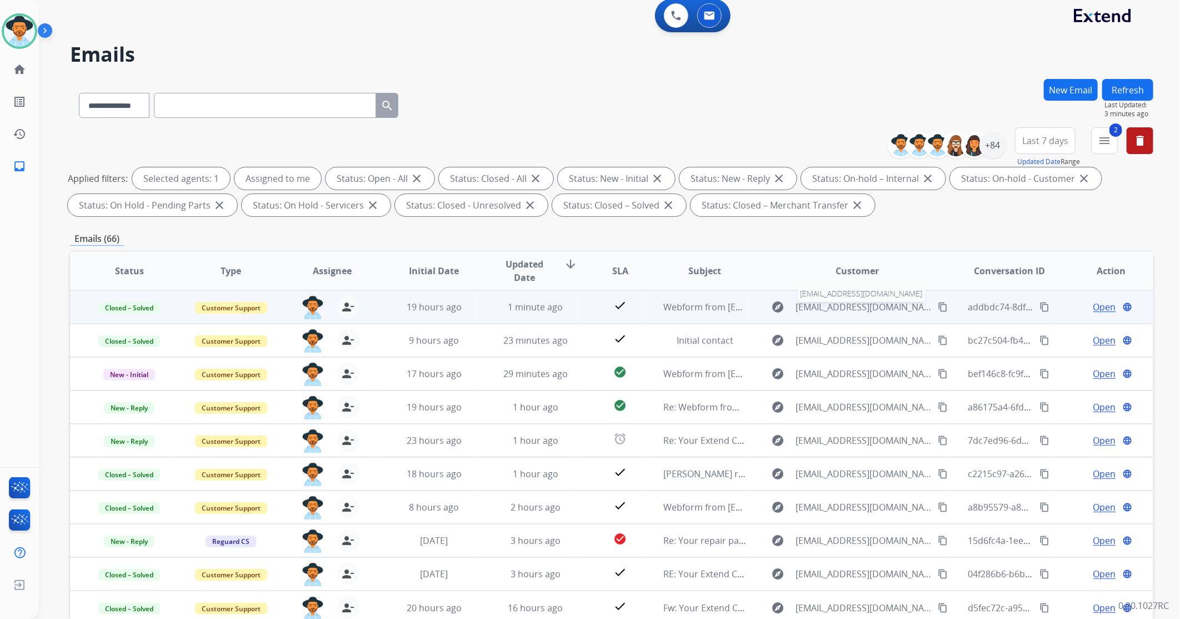
click at [851, 306] on span "[EMAIL_ADDRESS][DOMAIN_NAME]" at bounding box center [864, 306] width 136 height 13
type input "**********"
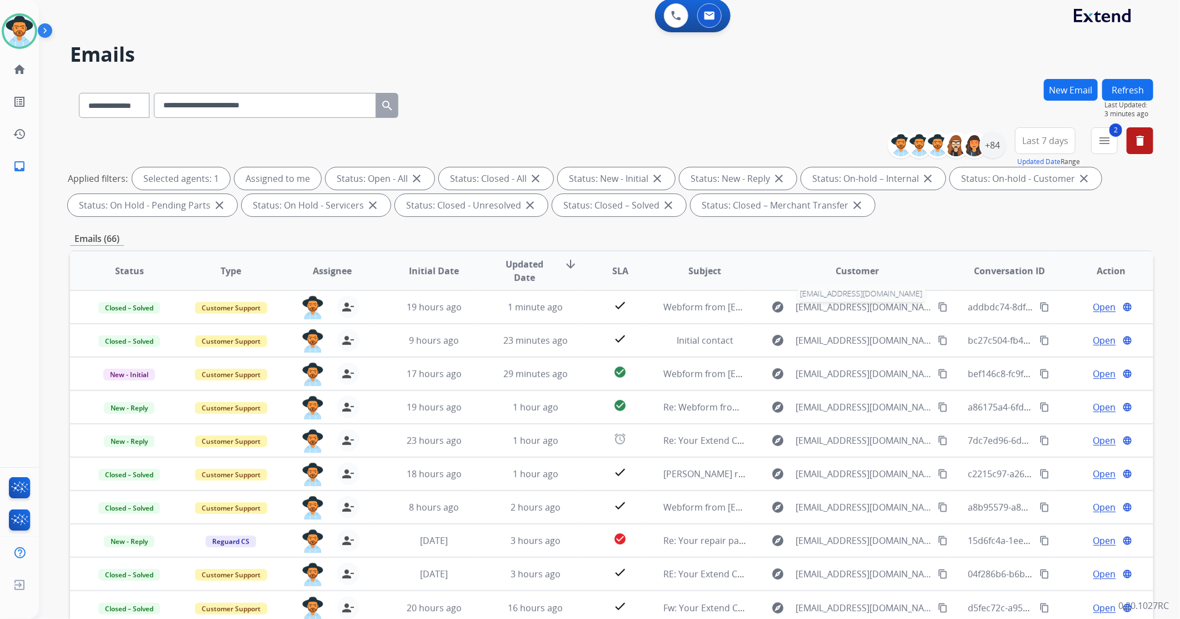
scroll to position [0, 0]
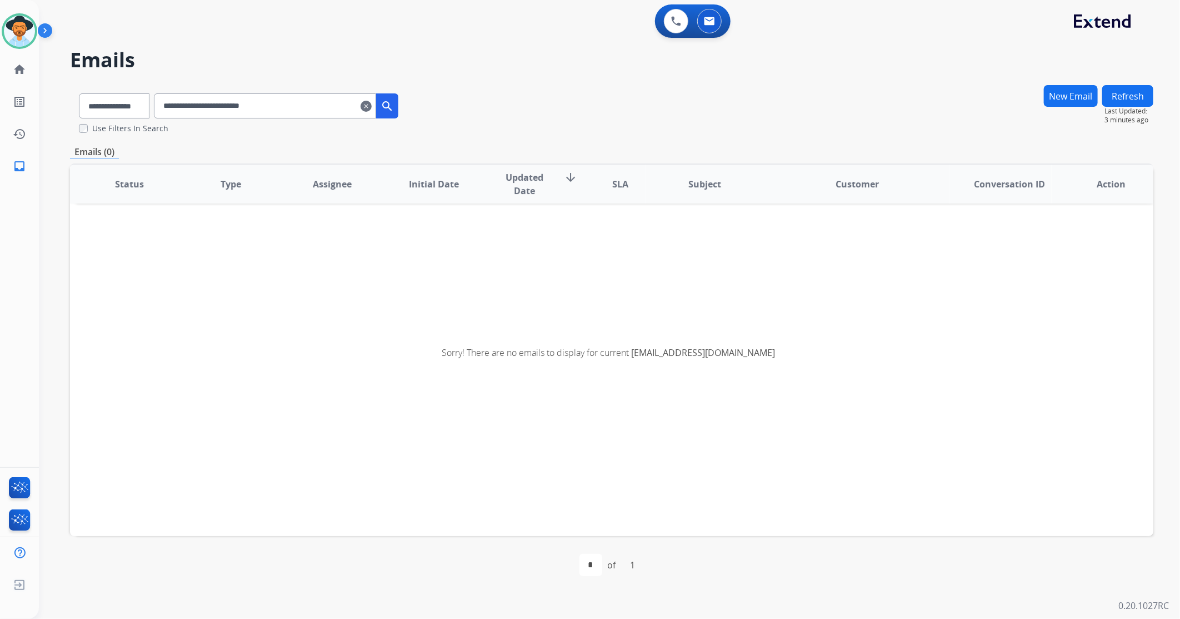
click at [372, 106] on mat-icon "clear" at bounding box center [366, 105] width 11 height 13
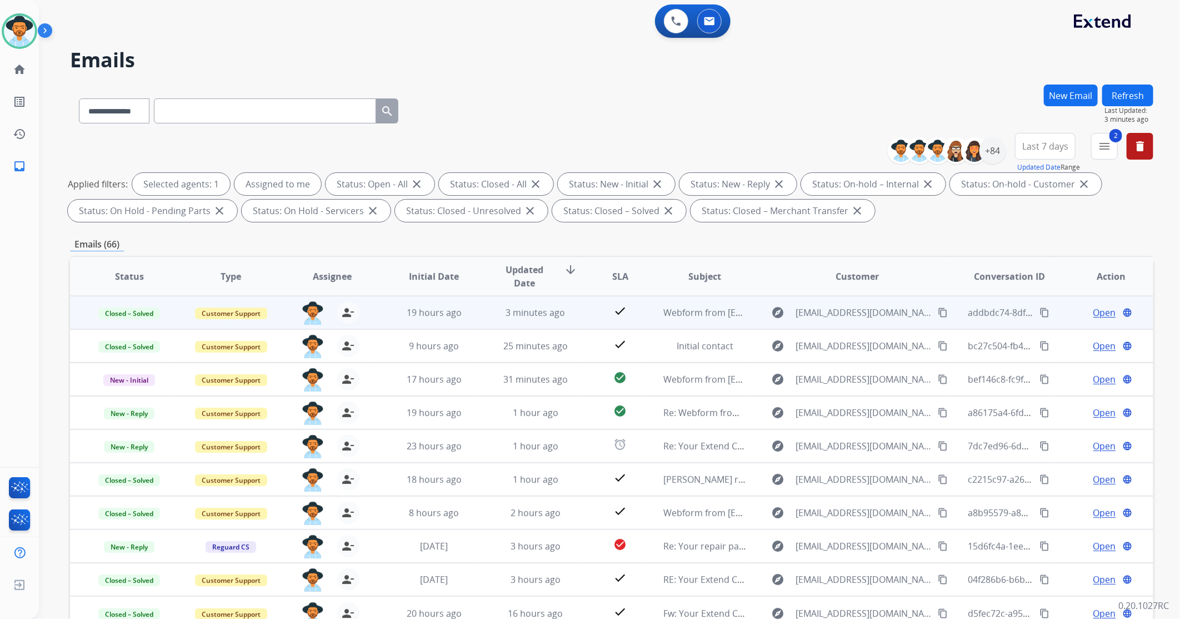
drag, startPoint x: 943, startPoint y: 308, endPoint x: 910, endPoint y: 309, distance: 32.8
click at [942, 308] on div "explore YourSouthernHeart@gmail.com content_copy" at bounding box center [857, 312] width 185 height 18
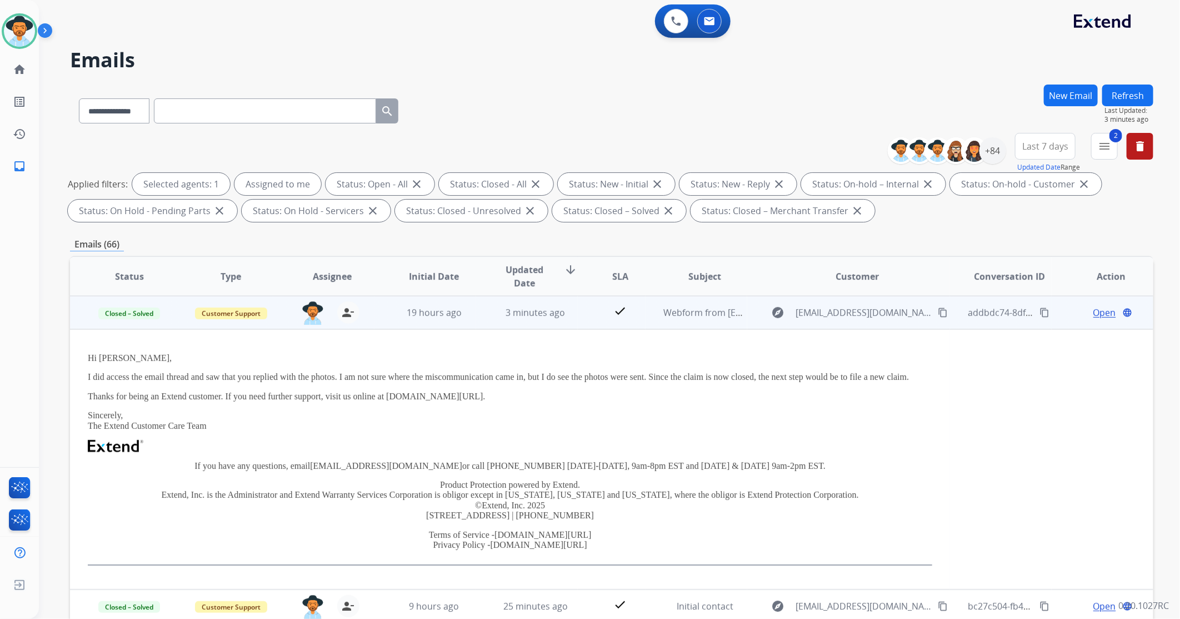
click at [938, 307] on mat-icon "content_copy" at bounding box center [943, 312] width 10 height 10
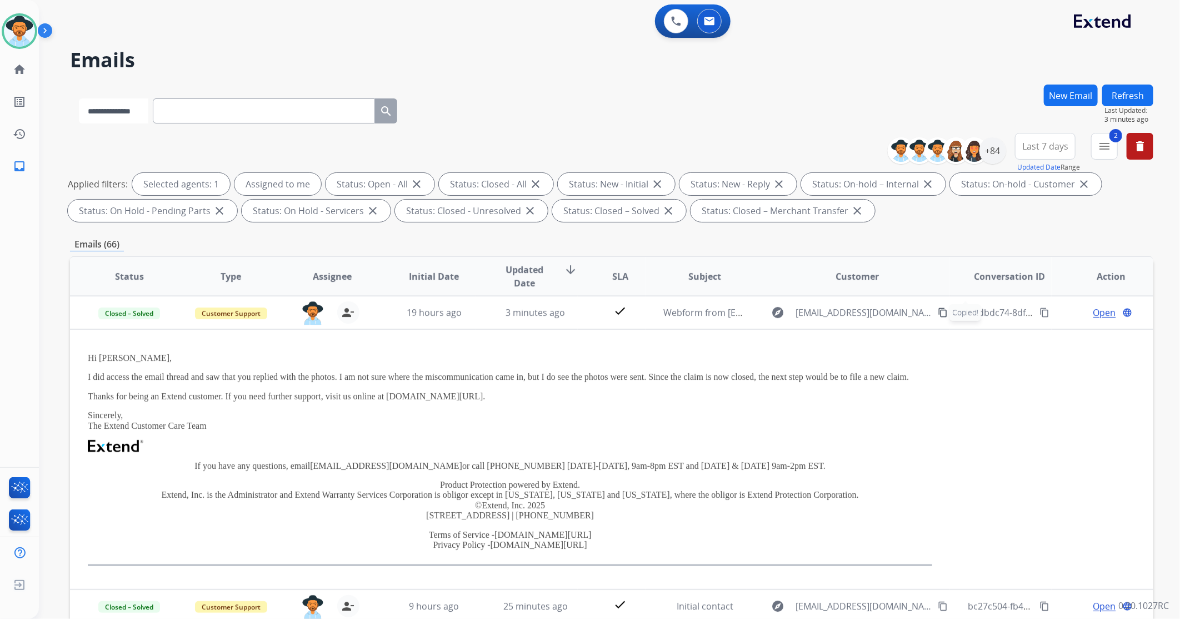
drag, startPoint x: 112, startPoint y: 106, endPoint x: 126, endPoint y: 123, distance: 22.1
click at [112, 106] on select "**********" at bounding box center [113, 110] width 69 height 25
select select "**********"
click at [79, 98] on select "**********" at bounding box center [113, 110] width 69 height 25
paste input "**********"
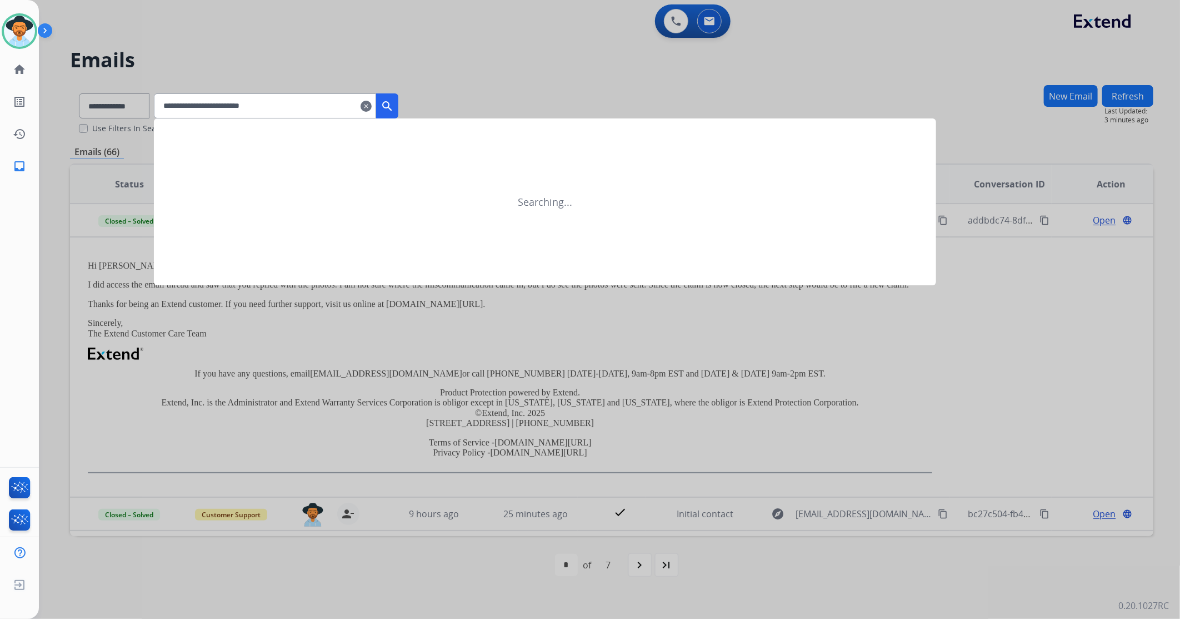
type input "**********"
click at [394, 108] on mat-icon "search" at bounding box center [387, 105] width 13 height 13
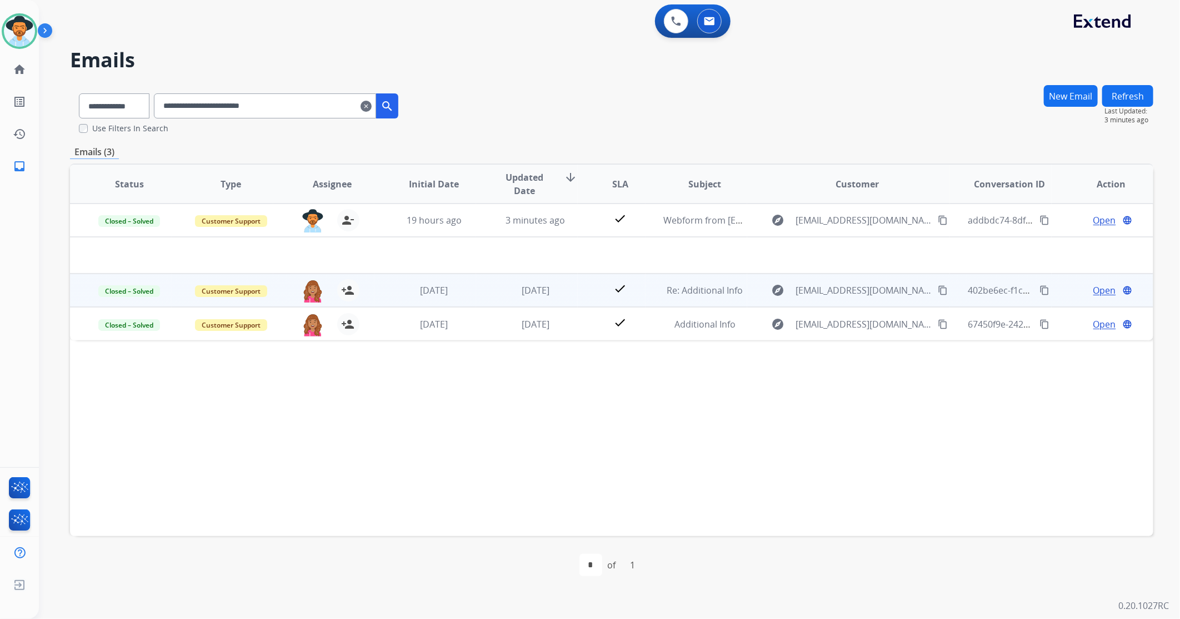
click at [588, 291] on td "check" at bounding box center [612, 289] width 68 height 33
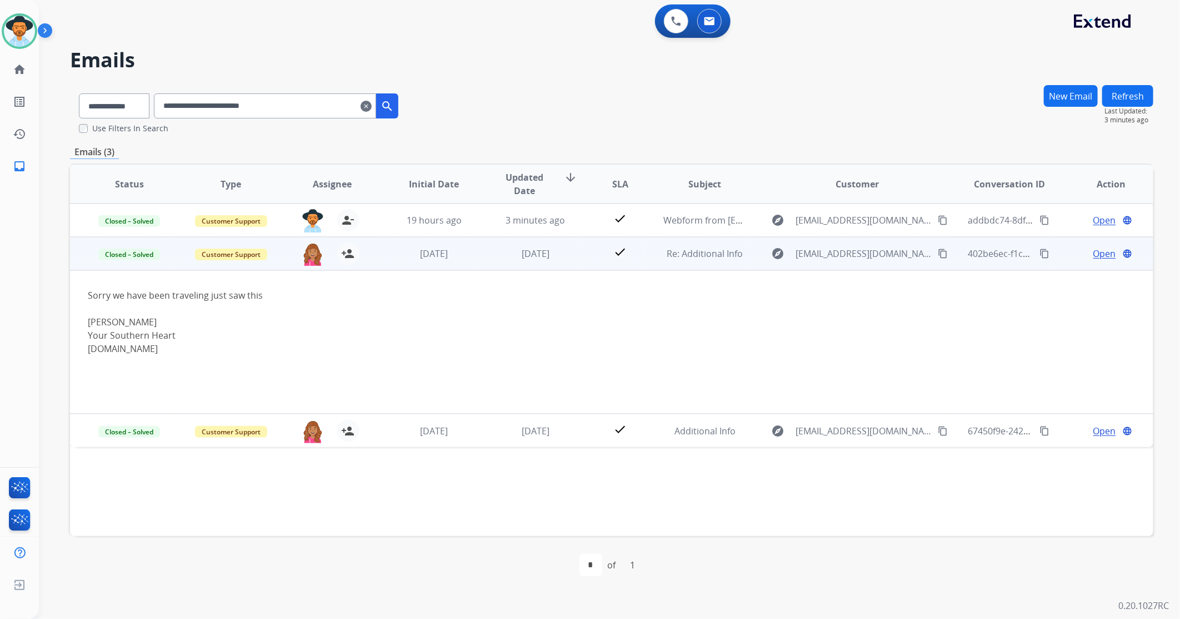
click at [1098, 255] on span "Open" at bounding box center [1105, 253] width 23 height 13
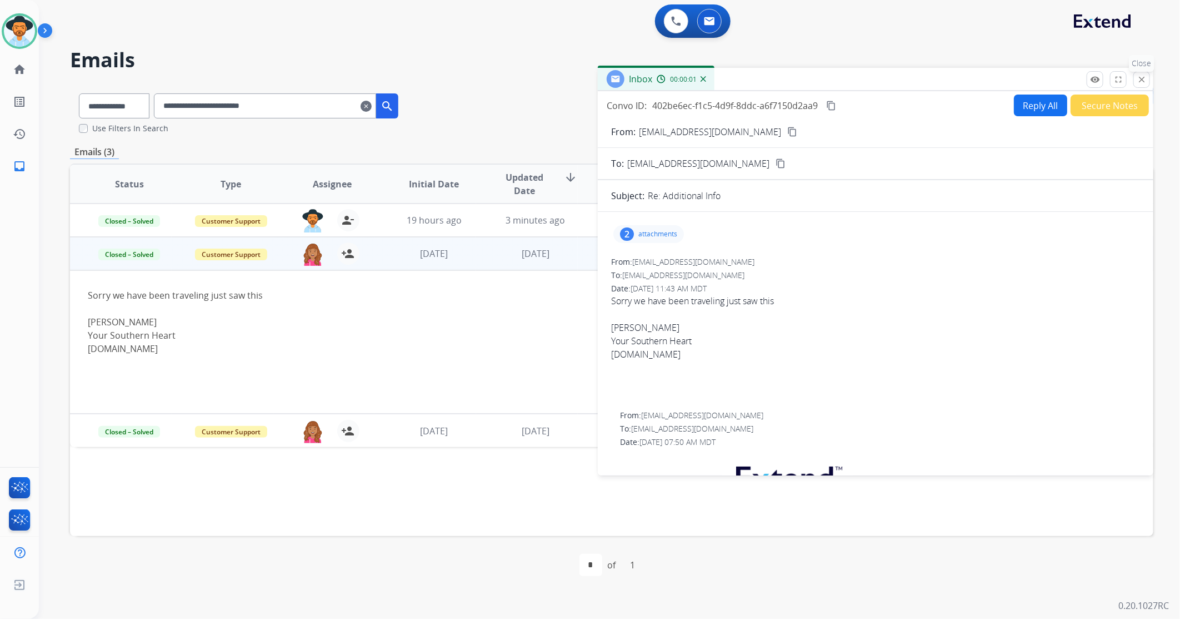
click at [1142, 76] on mat-icon "close" at bounding box center [1142, 79] width 10 height 10
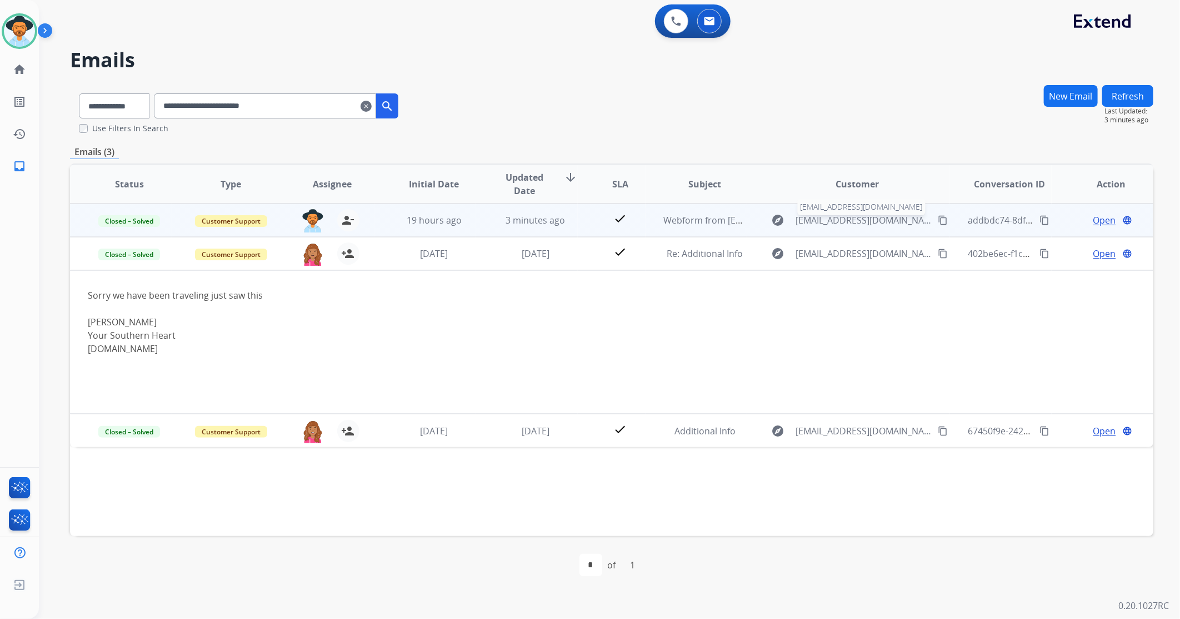
click at [841, 218] on span "[EMAIL_ADDRESS][DOMAIN_NAME]" at bounding box center [864, 219] width 136 height 13
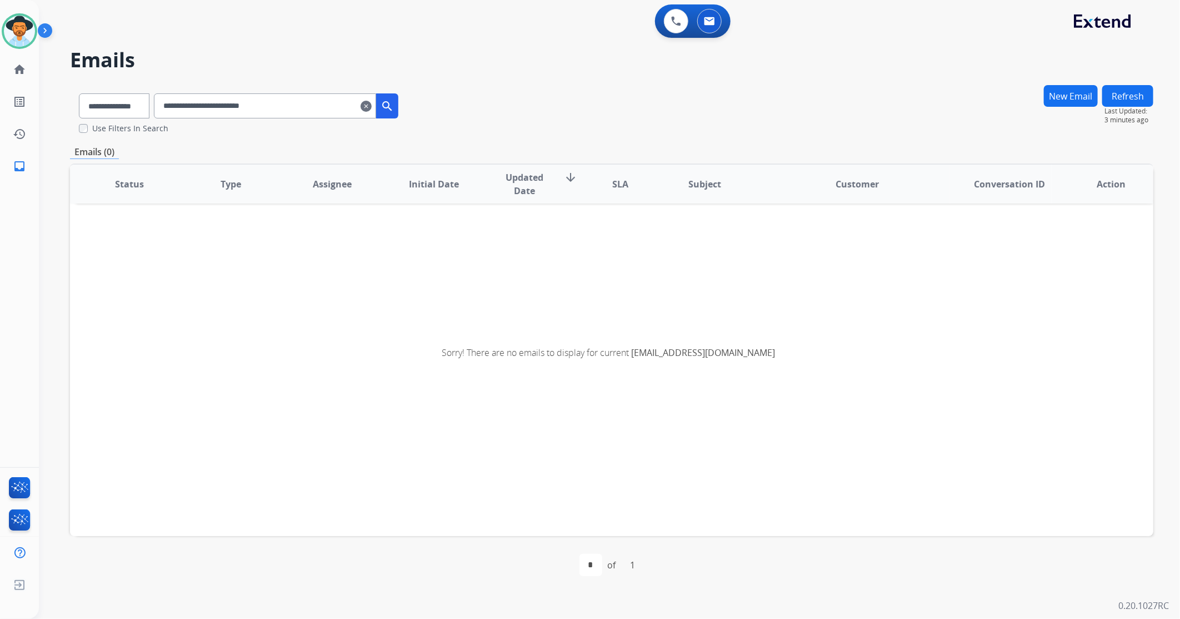
click at [372, 103] on mat-icon "clear" at bounding box center [366, 105] width 11 height 13
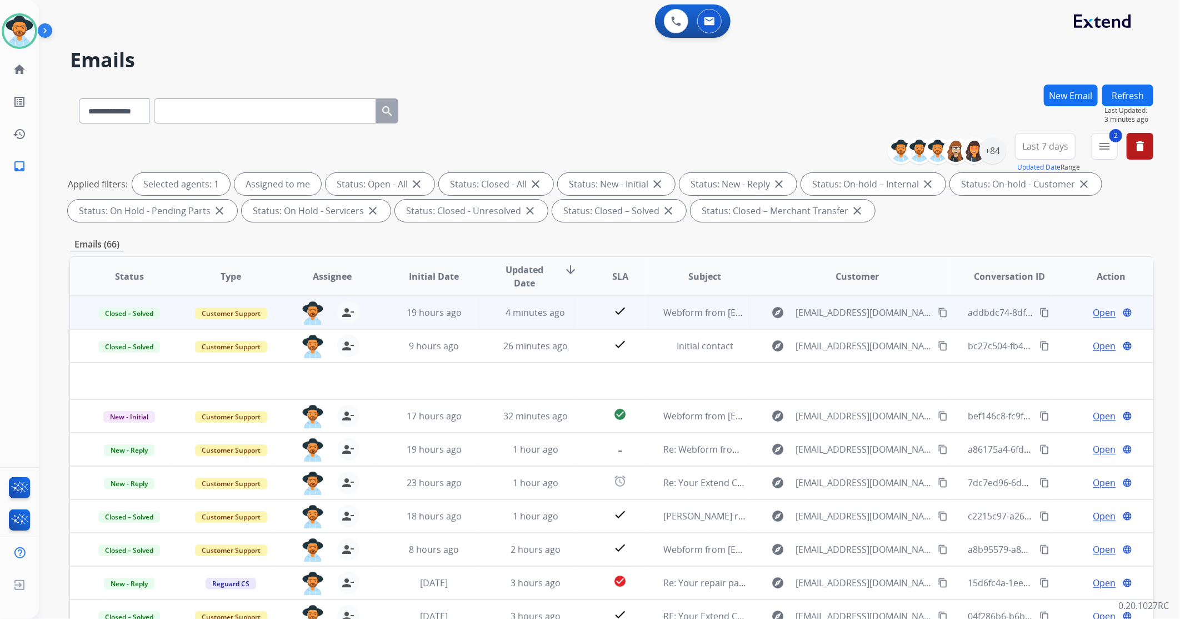
click at [1108, 310] on span "Open" at bounding box center [1105, 312] width 23 height 13
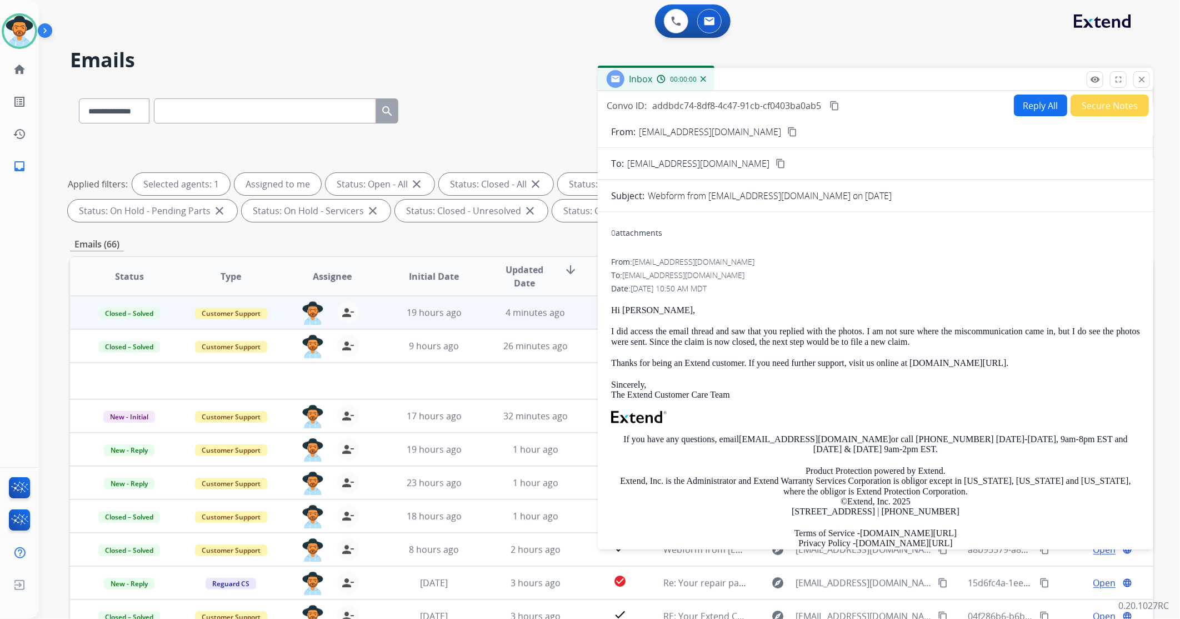
click at [1036, 98] on button "Reply All" at bounding box center [1040, 105] width 53 height 22
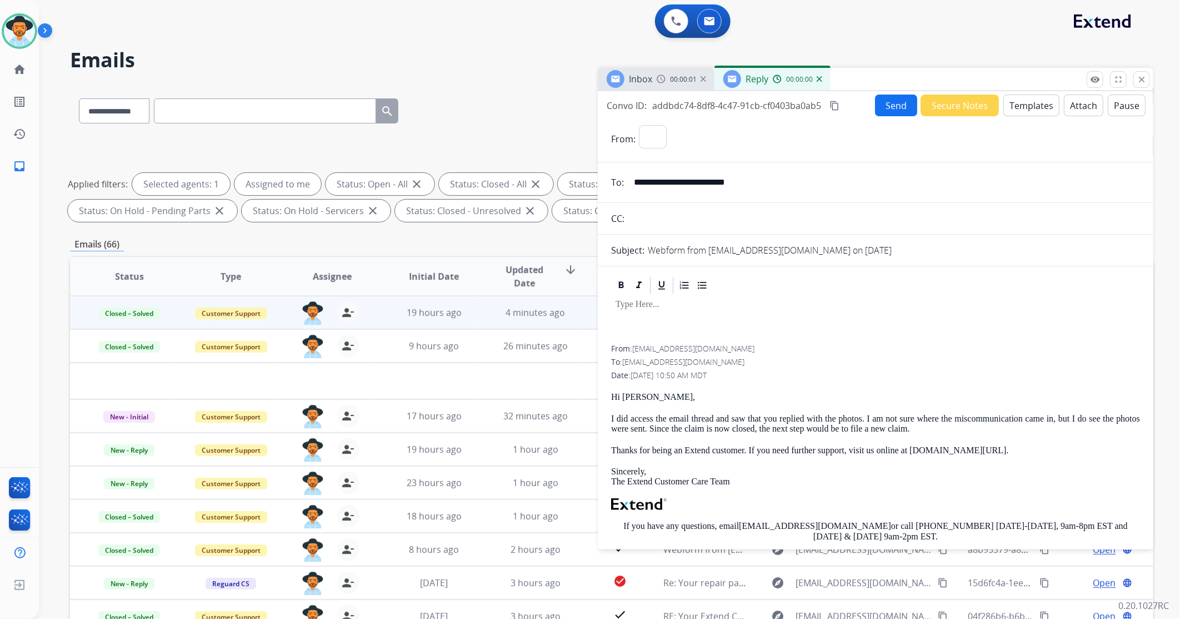
select select "**********"
click at [1035, 108] on button "Templates" at bounding box center [1032, 105] width 56 height 22
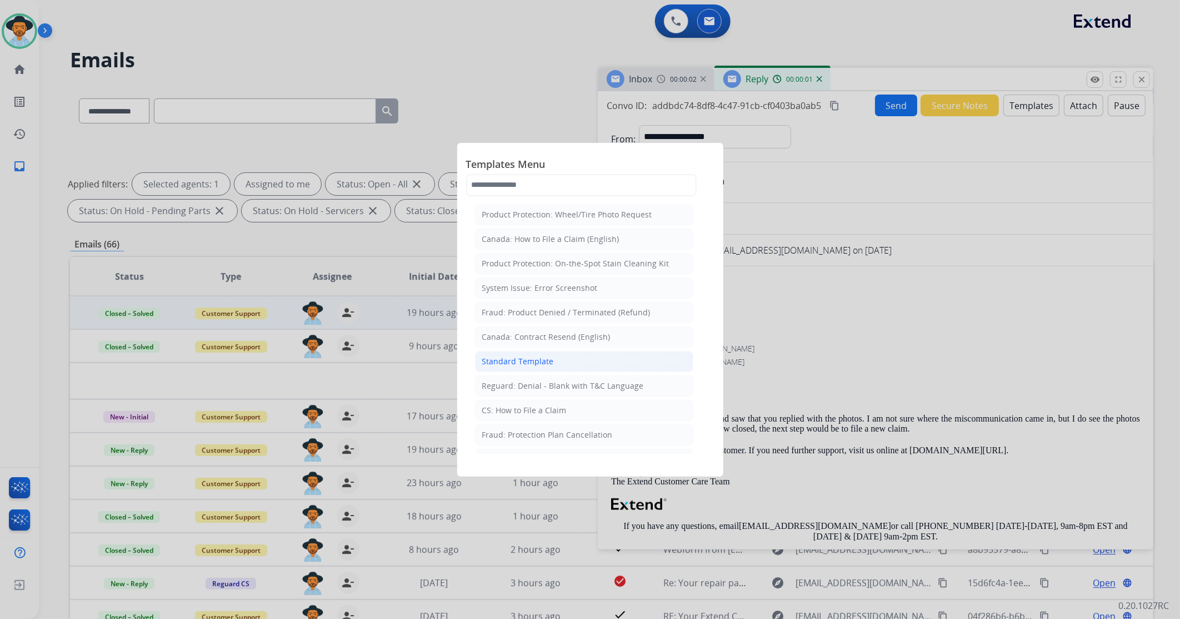
click at [557, 362] on li "Standard Template" at bounding box center [584, 361] width 218 height 21
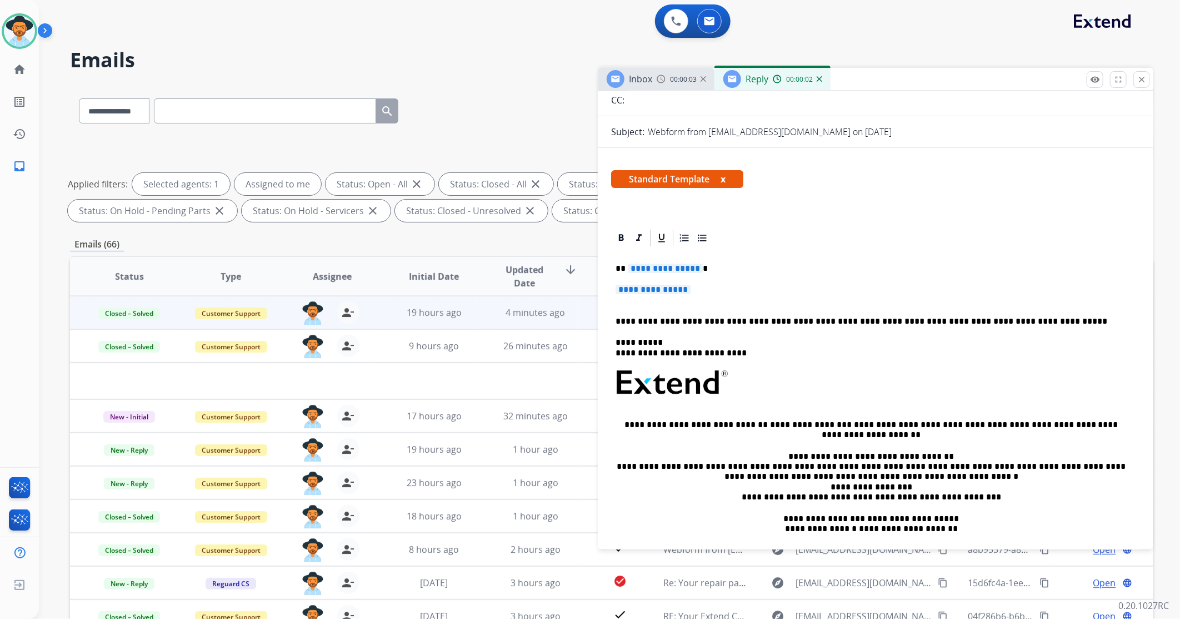
scroll to position [123, 0]
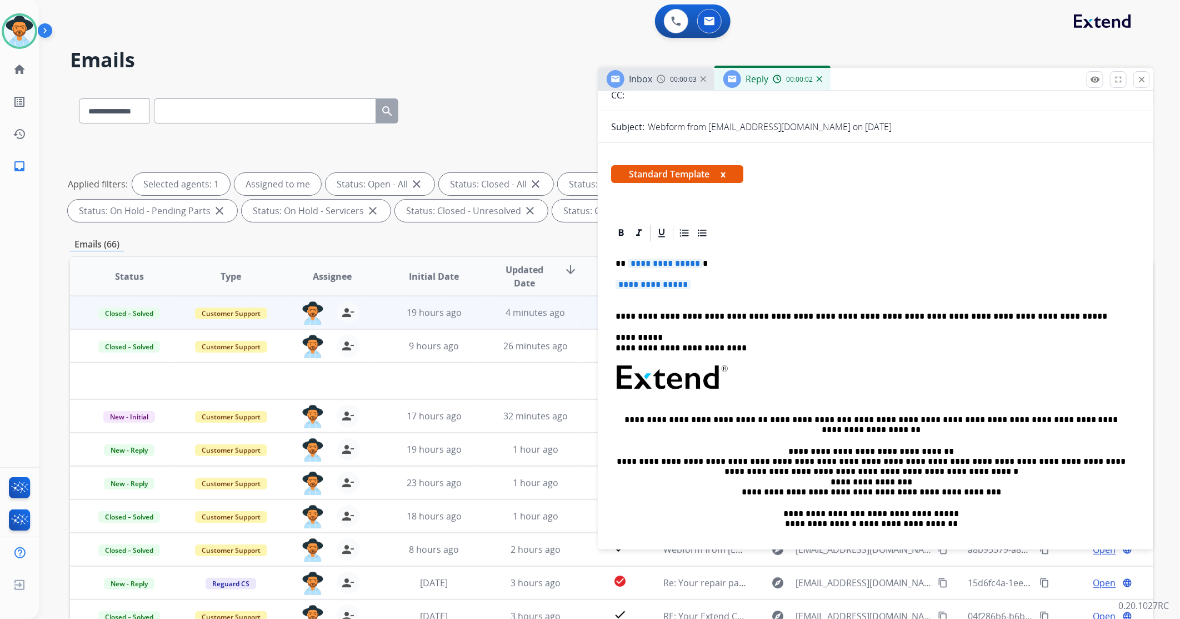
click at [659, 289] on span "**********" at bounding box center [653, 284] width 75 height 9
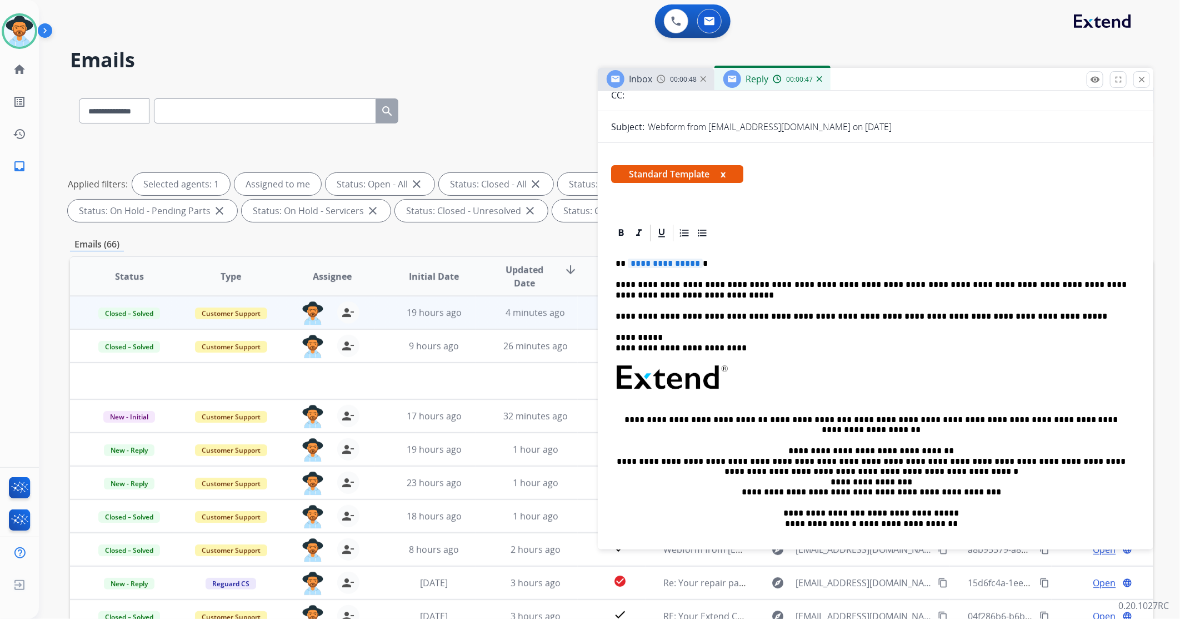
click at [929, 283] on p "**********" at bounding box center [871, 290] width 511 height 21
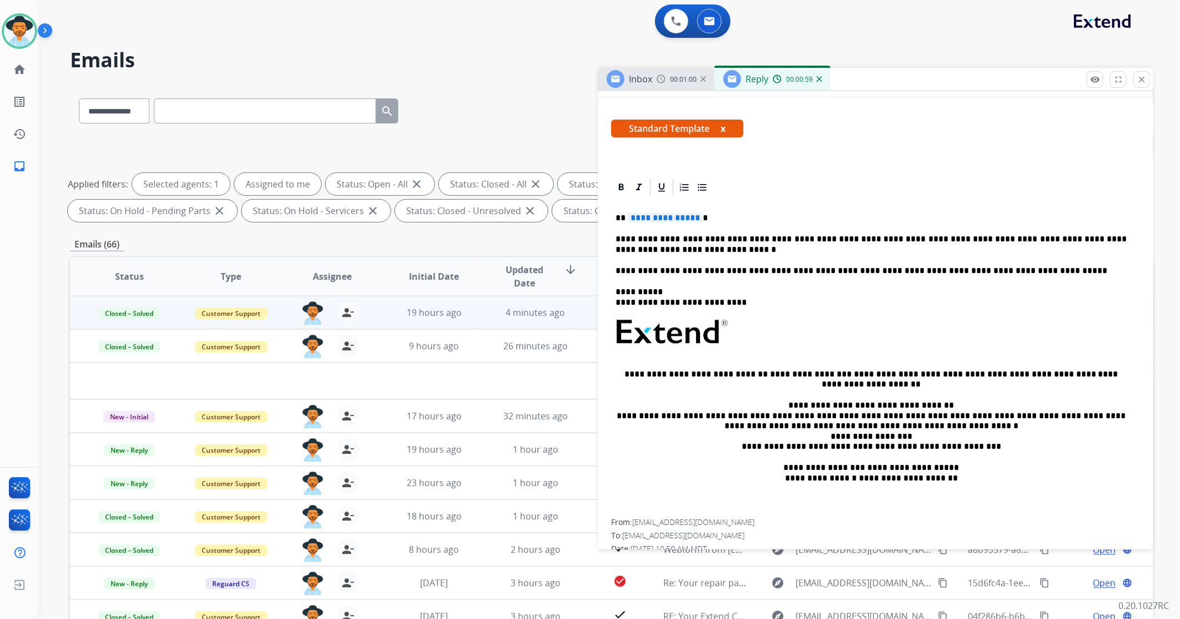
scroll to position [42, 0]
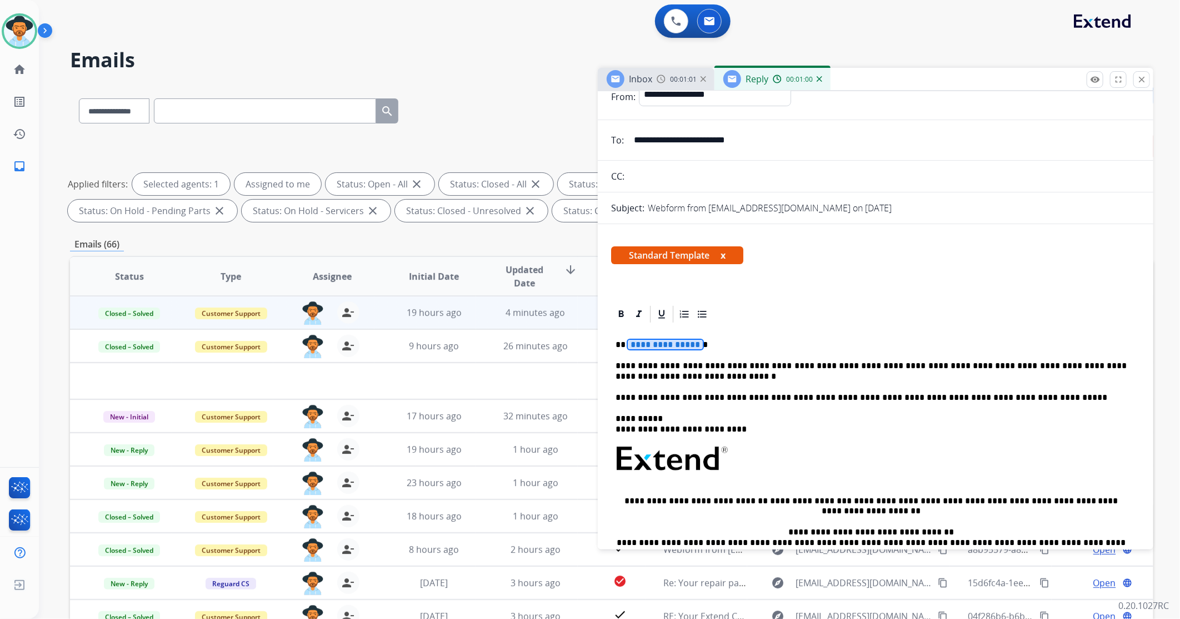
click at [658, 337] on div "**********" at bounding box center [875, 484] width 529 height 321
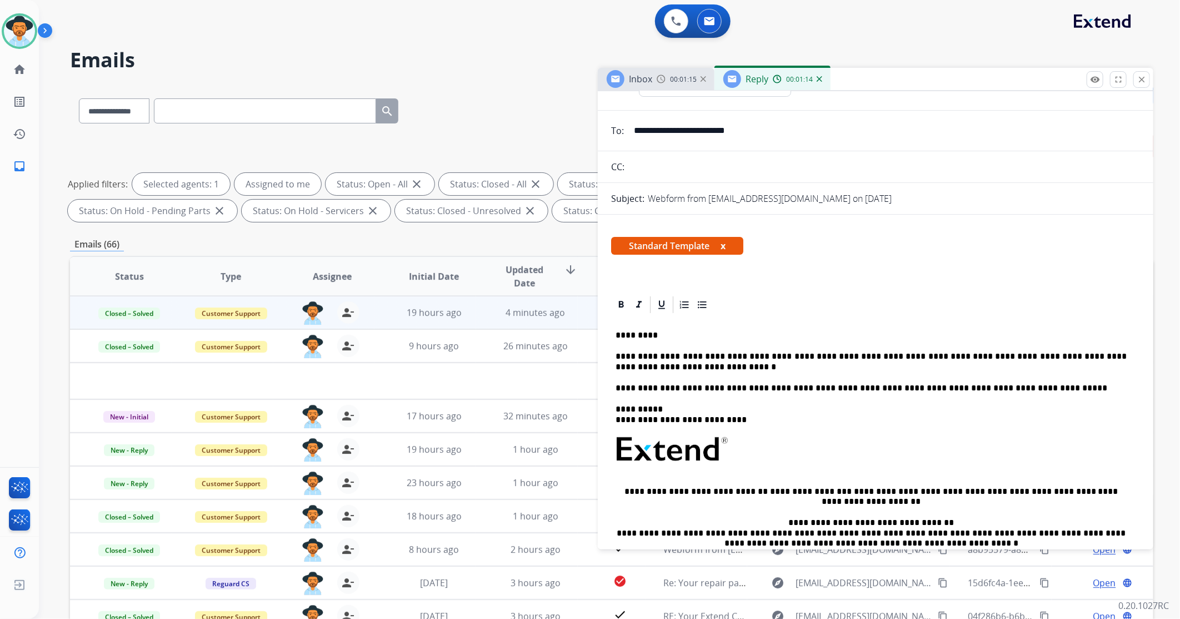
scroll to position [0, 0]
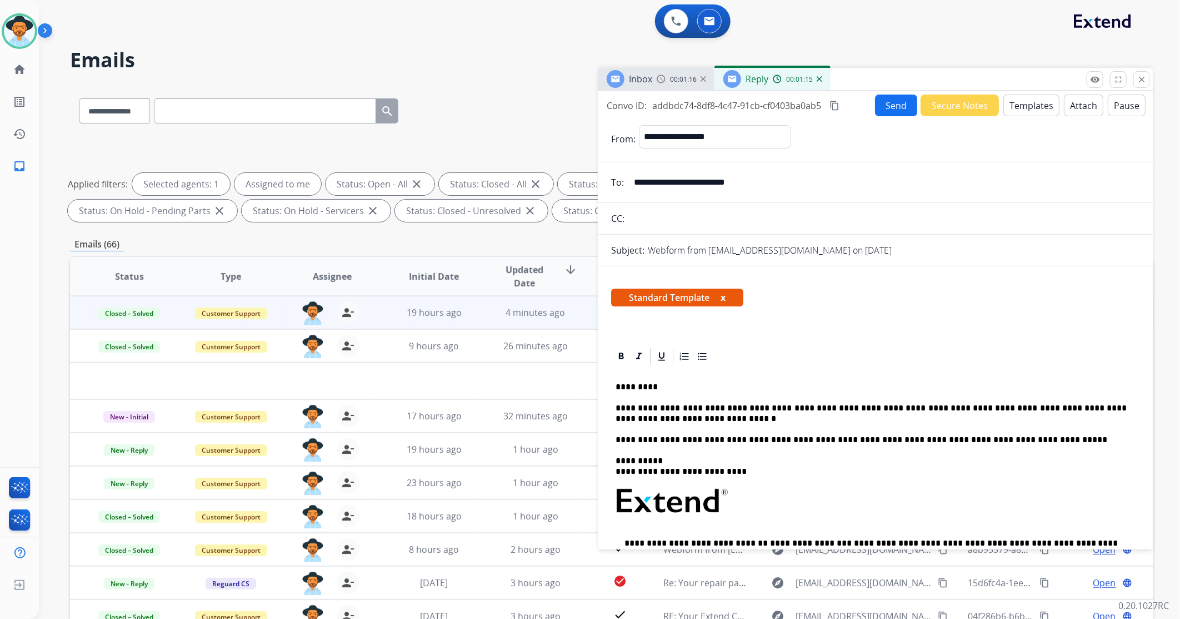
click at [896, 109] on button "Send" at bounding box center [896, 105] width 42 height 22
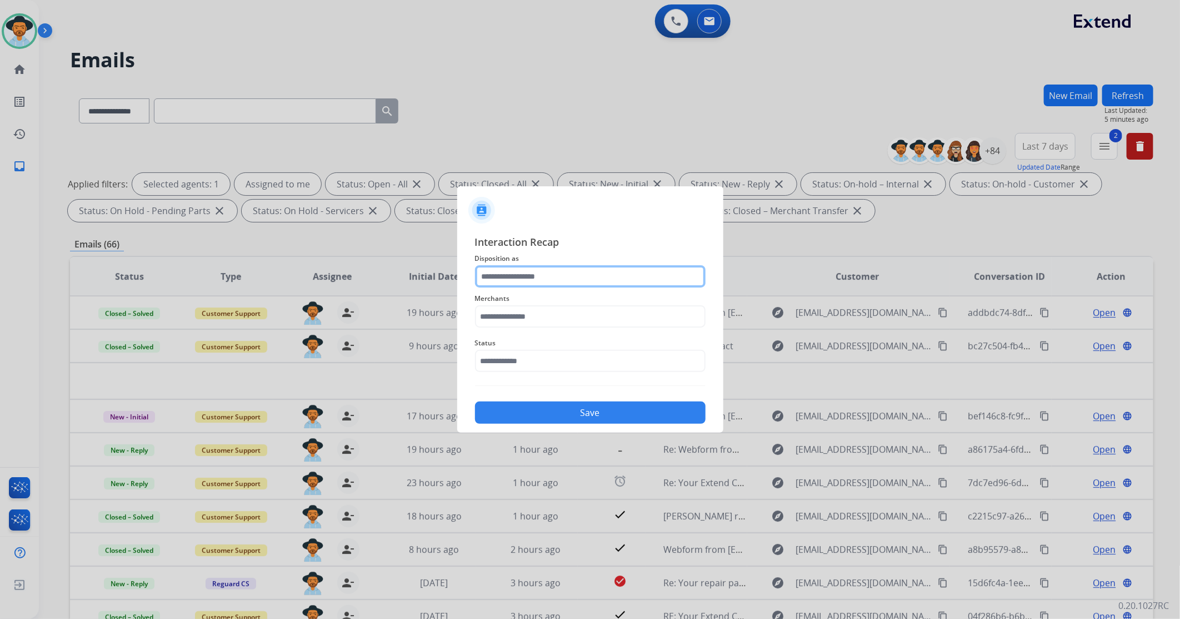
click at [525, 285] on input "text" at bounding box center [590, 276] width 231 height 22
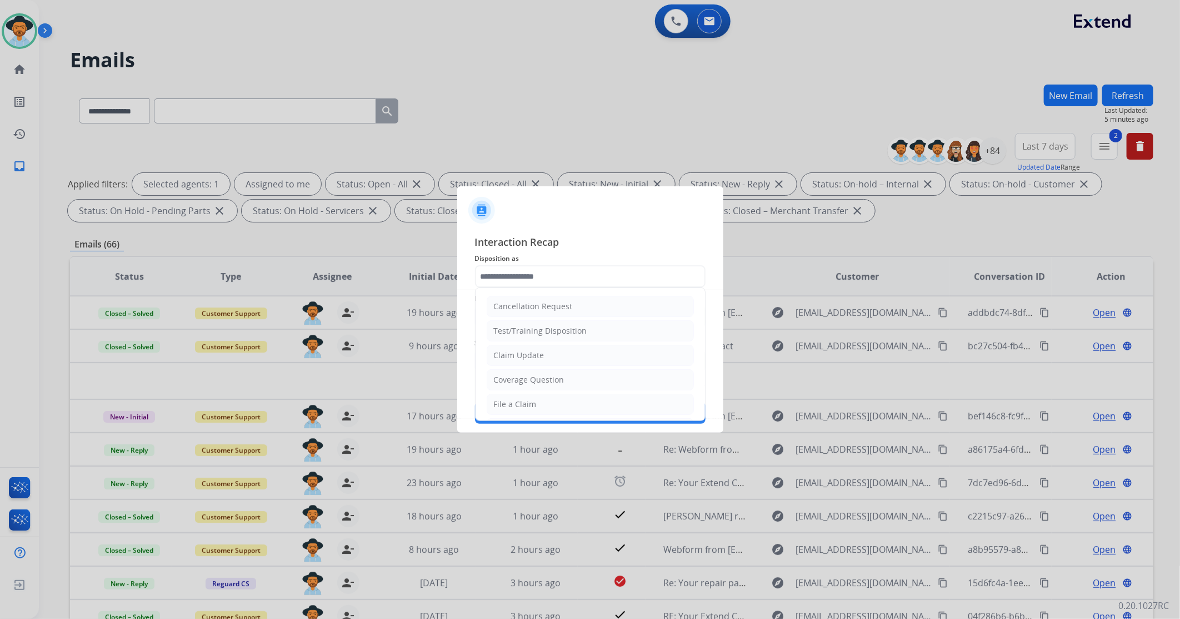
drag, startPoint x: 546, startPoint y: 397, endPoint x: 535, endPoint y: 376, distance: 24.1
click at [545, 393] on li "File a Claim" at bounding box center [590, 403] width 207 height 21
type input "**********"
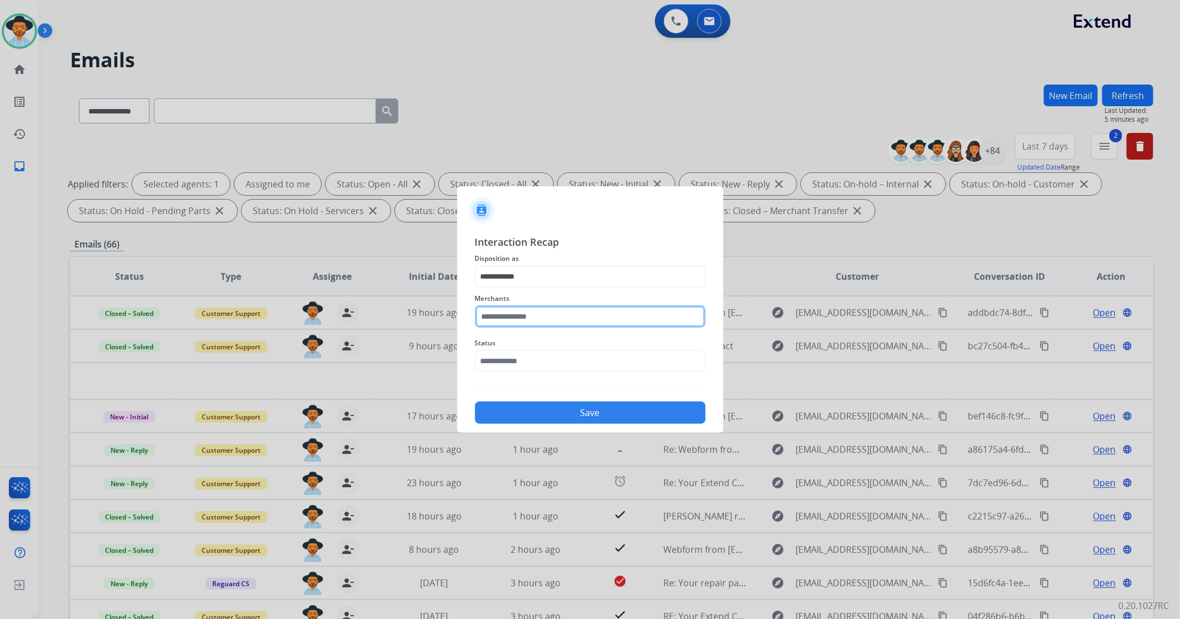
click at [532, 318] on input "text" at bounding box center [590, 316] width 231 height 22
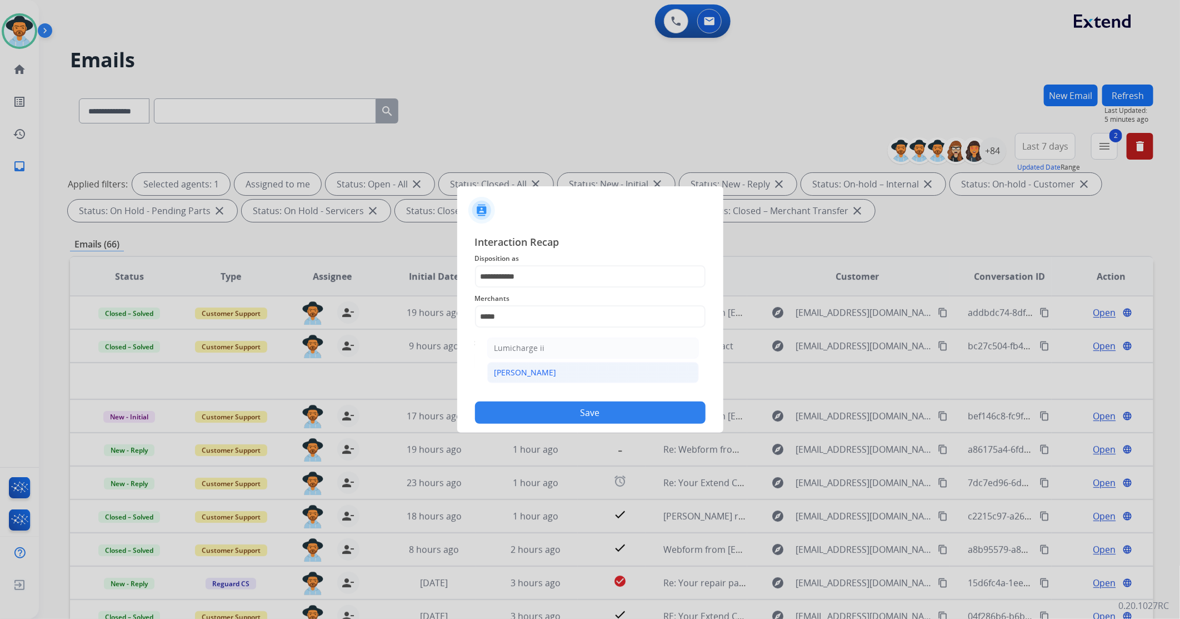
click at [555, 380] on li "[PERSON_NAME]" at bounding box center [593, 372] width 212 height 21
click at [555, 380] on div "**********" at bounding box center [590, 329] width 231 height 190
type input "********"
click at [529, 367] on input "text" at bounding box center [590, 361] width 231 height 22
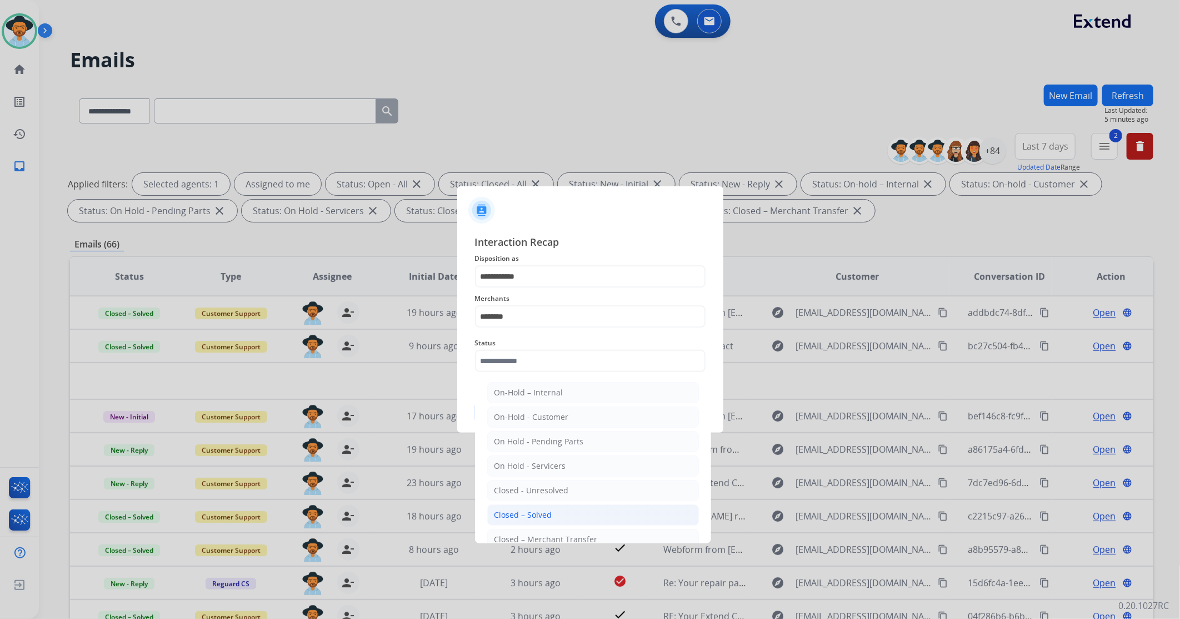
click at [546, 509] on li "Closed – Solved" at bounding box center [593, 514] width 212 height 21
type input "**********"
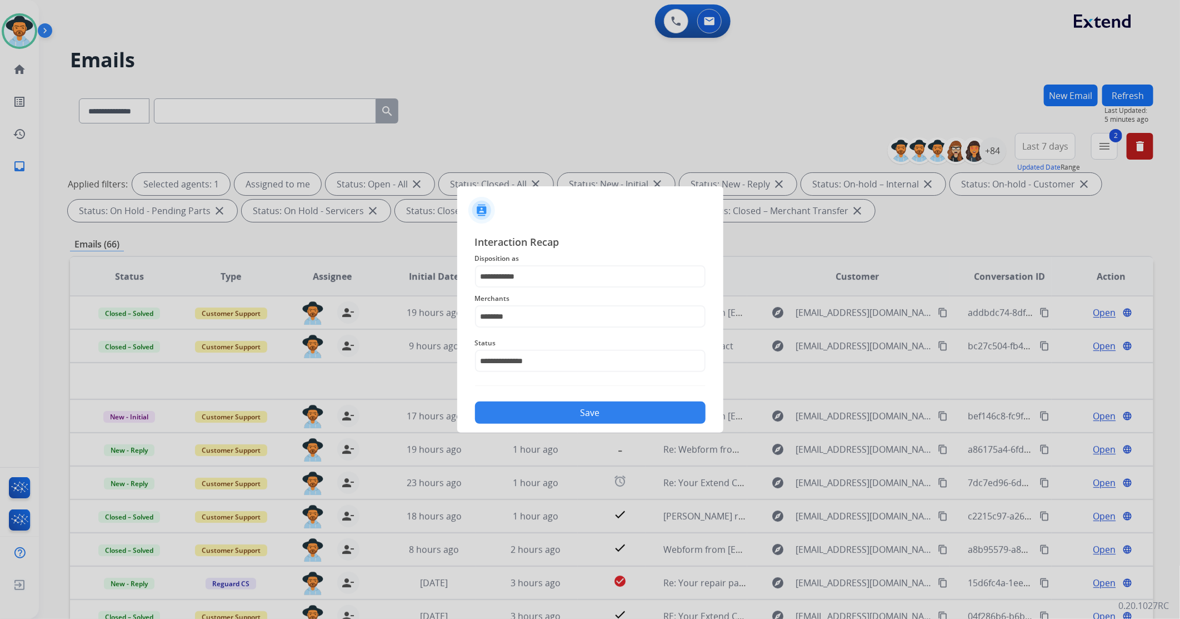
click at [549, 413] on button "Save" at bounding box center [590, 412] width 231 height 22
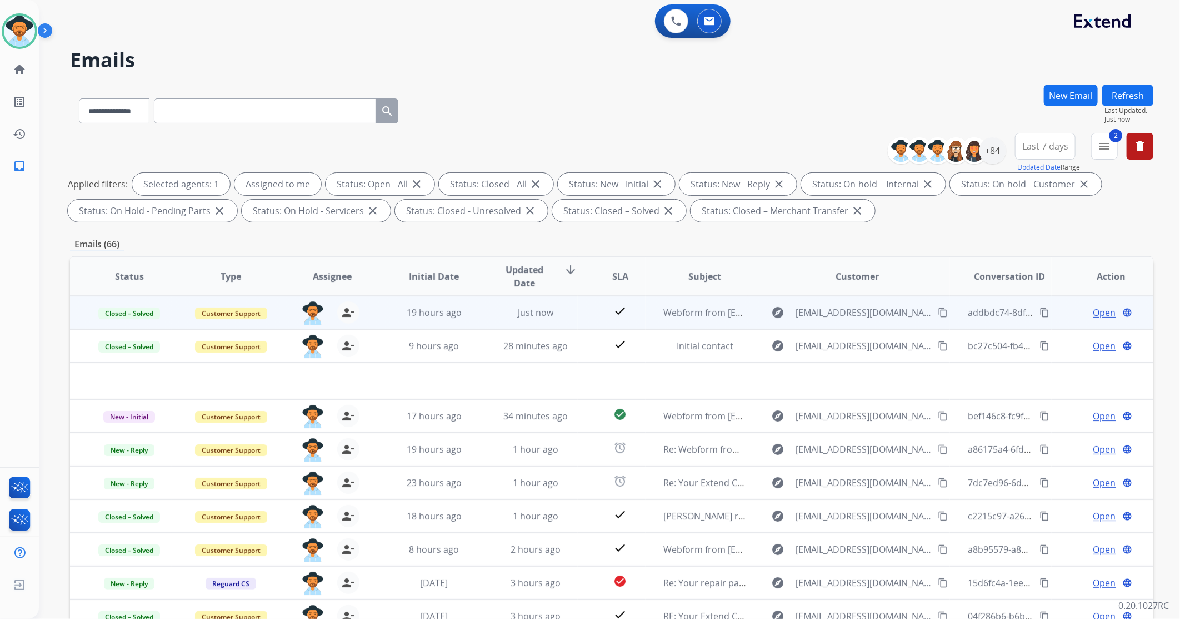
click at [1040, 309] on mat-icon "content_copy" at bounding box center [1045, 312] width 10 height 10
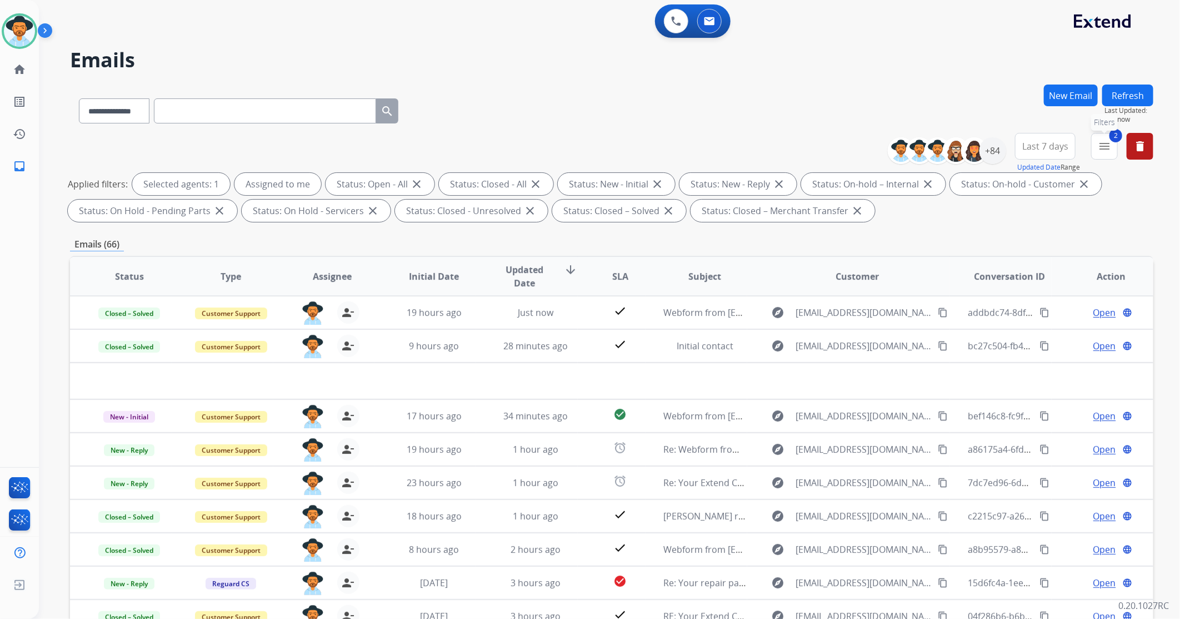
click at [1095, 141] on button "2 menu Filters" at bounding box center [1105, 146] width 27 height 27
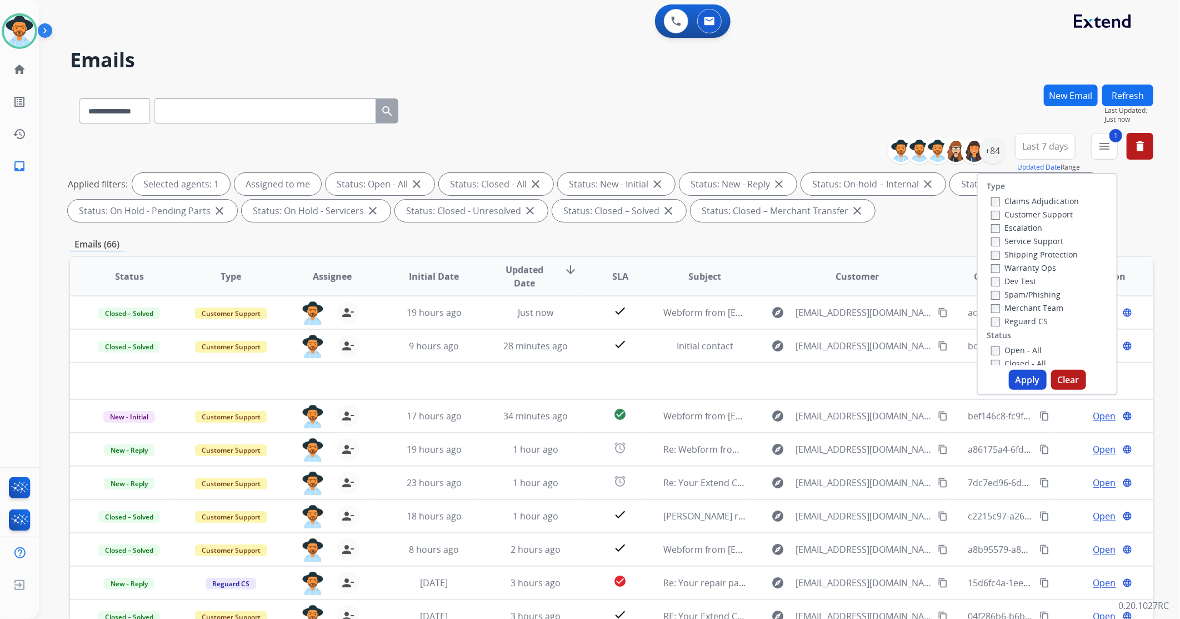
click at [1029, 379] on button "Apply" at bounding box center [1028, 380] width 38 height 20
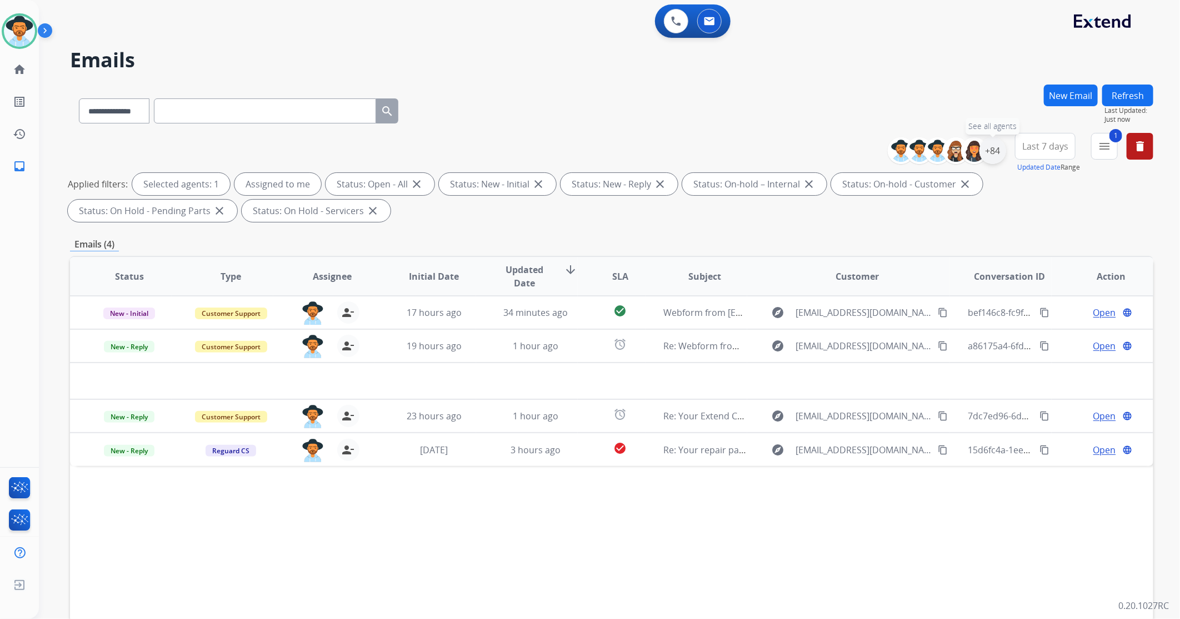
click at [991, 148] on div "+84" at bounding box center [993, 150] width 27 height 27
drag, startPoint x: 991, startPoint y: 148, endPoint x: 998, endPoint y: 149, distance: 6.8
click at [998, 148] on div "+84" at bounding box center [993, 150] width 27 height 27
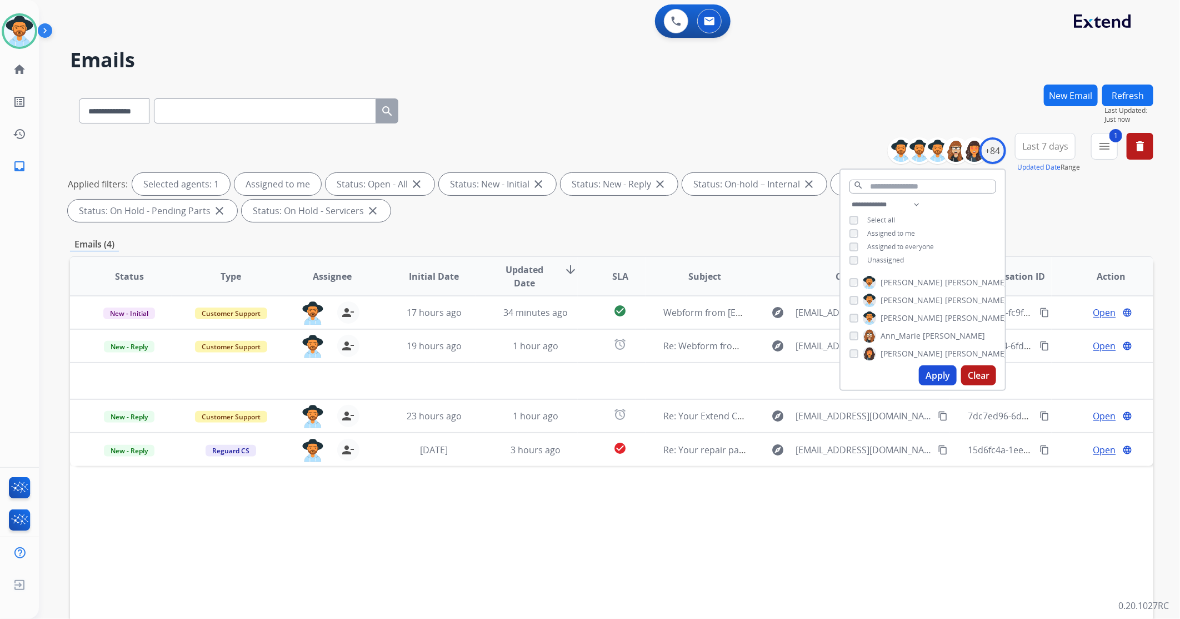
click at [920, 92] on div "**********" at bounding box center [612, 108] width 1084 height 48
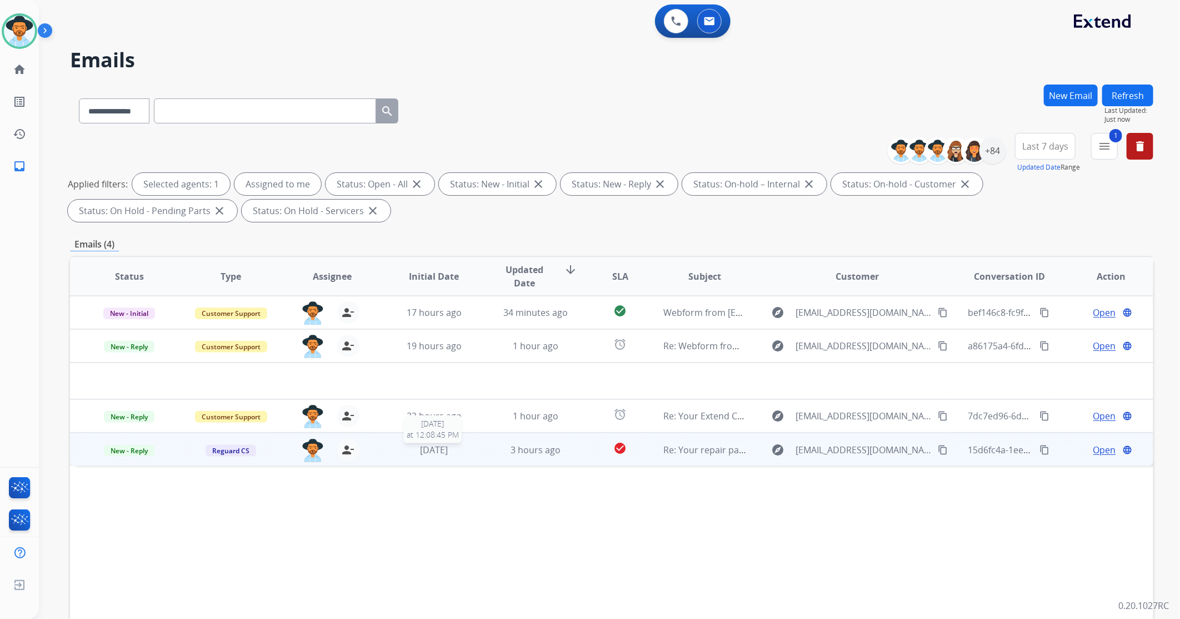
click at [465, 447] on div "[DATE]" at bounding box center [433, 449] width 83 height 13
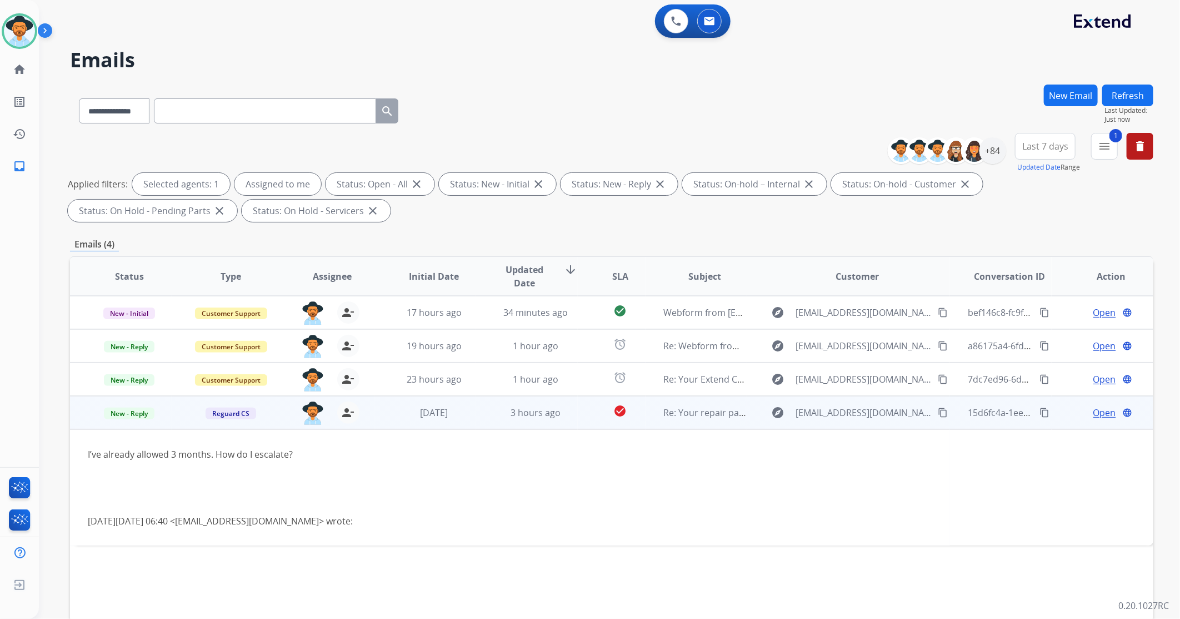
click at [1098, 415] on span "Open" at bounding box center [1105, 412] width 23 height 13
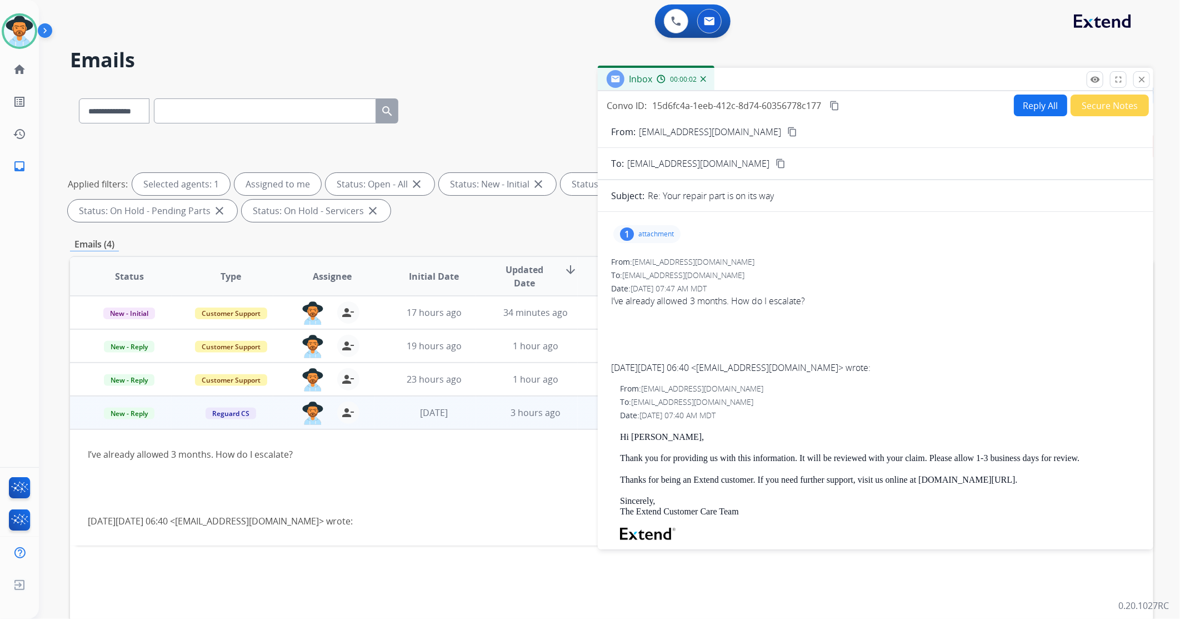
click at [656, 237] on div "1 attachment" at bounding box center [647, 234] width 67 height 18
click at [656, 237] on p "attachment" at bounding box center [657, 234] width 36 height 9
click at [788, 134] on mat-icon "content_copy" at bounding box center [793, 132] width 10 height 10
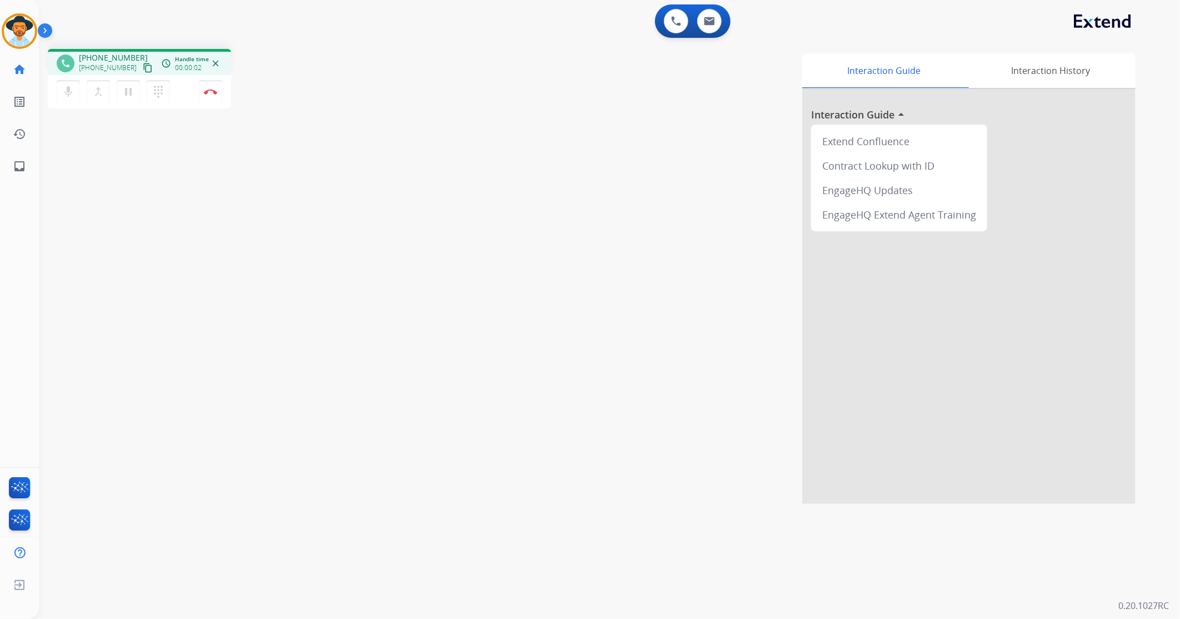
click at [143, 63] on mat-icon "content_copy" at bounding box center [148, 68] width 10 height 10
click at [143, 67] on mat-icon "content_copy" at bounding box center [148, 68] width 10 height 10
click at [212, 95] on button "Disconnect" at bounding box center [210, 91] width 23 height 23
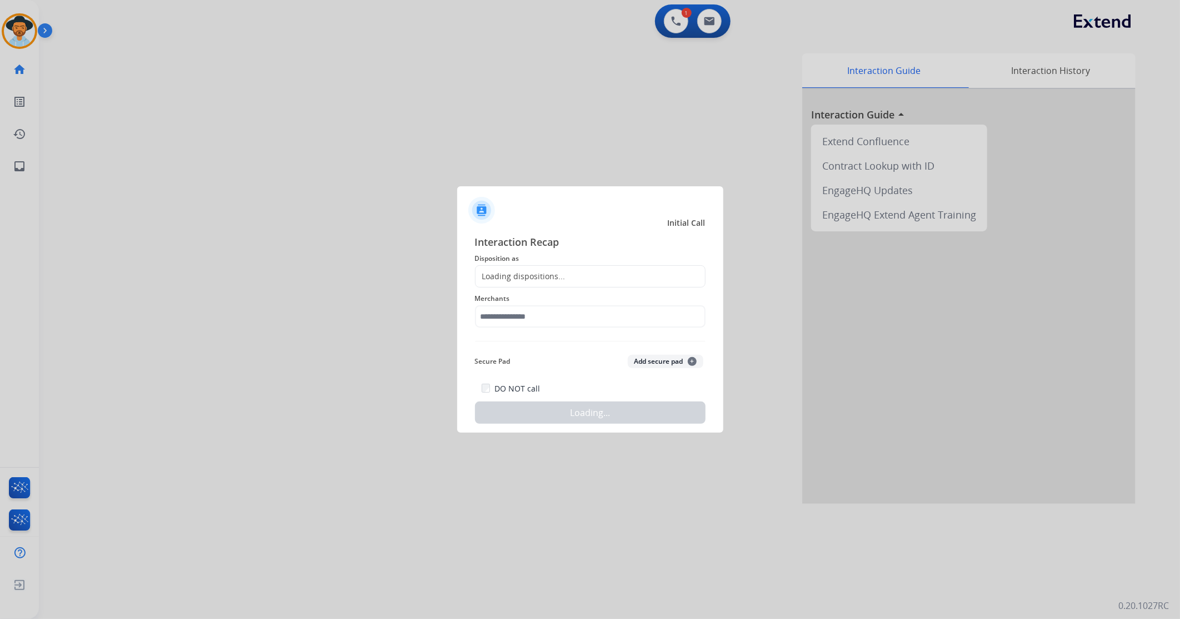
click at [525, 282] on div "Loading dispositions..." at bounding box center [590, 276] width 231 height 22
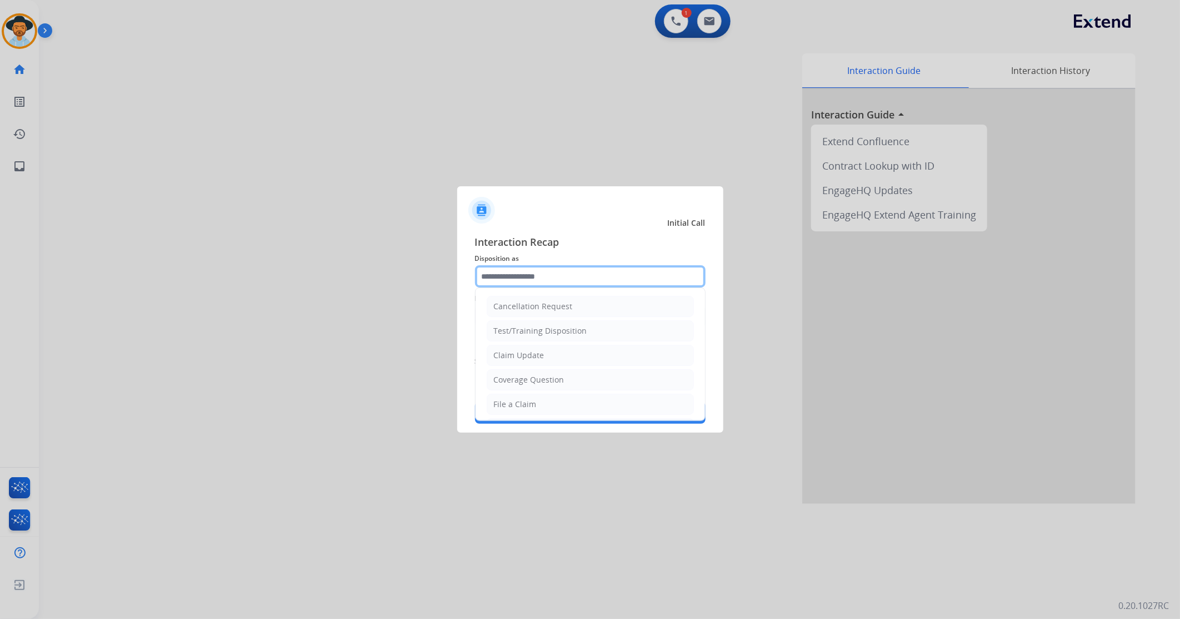
click at [525, 278] on input "text" at bounding box center [590, 276] width 231 height 22
click at [530, 402] on div "File a Claim" at bounding box center [515, 403] width 43 height 11
type input "**********"
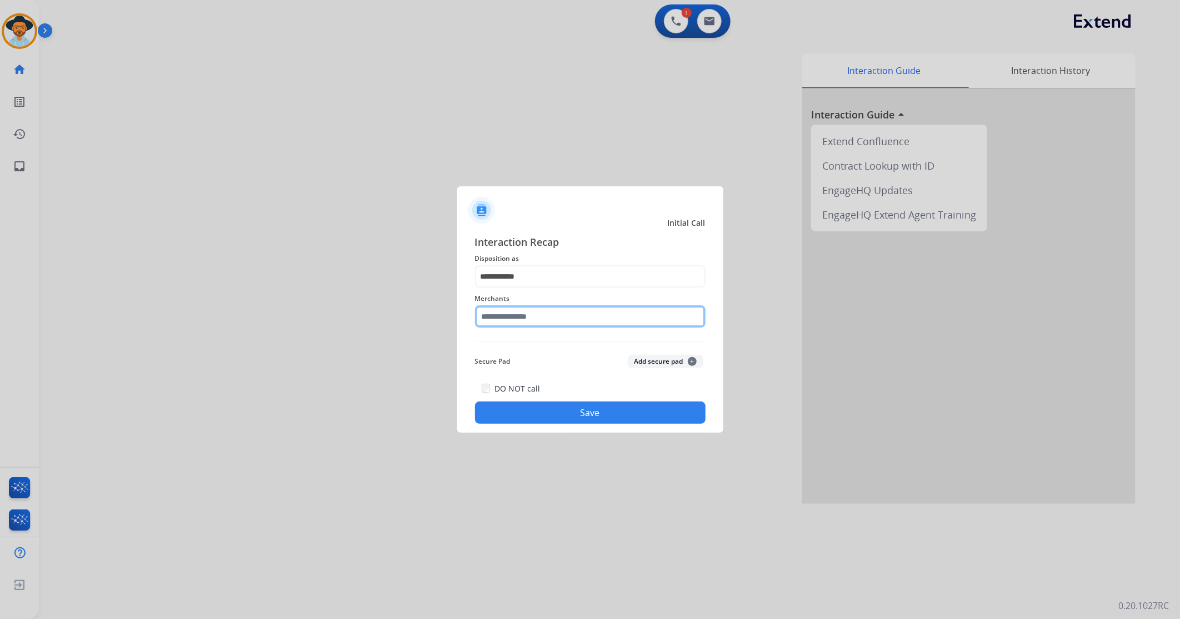
click at [536, 314] on input "text" at bounding box center [590, 316] width 231 height 22
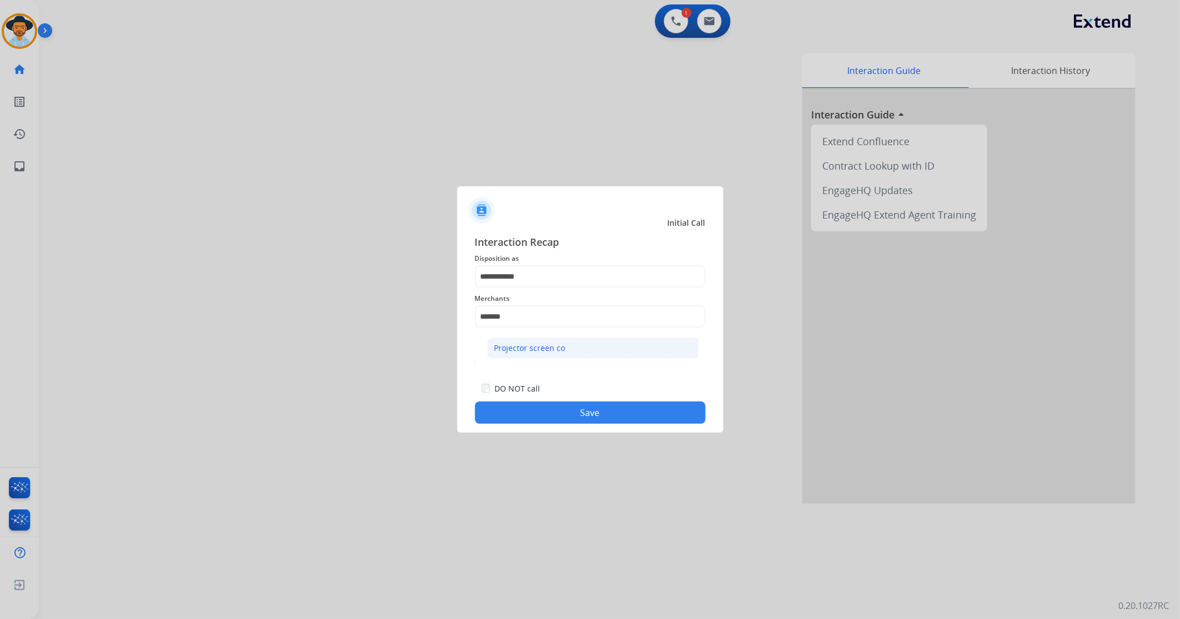
click at [542, 346] on div "Projector screen co" at bounding box center [530, 347] width 71 height 11
type input "**********"
click at [532, 415] on button "Save" at bounding box center [590, 412] width 231 height 22
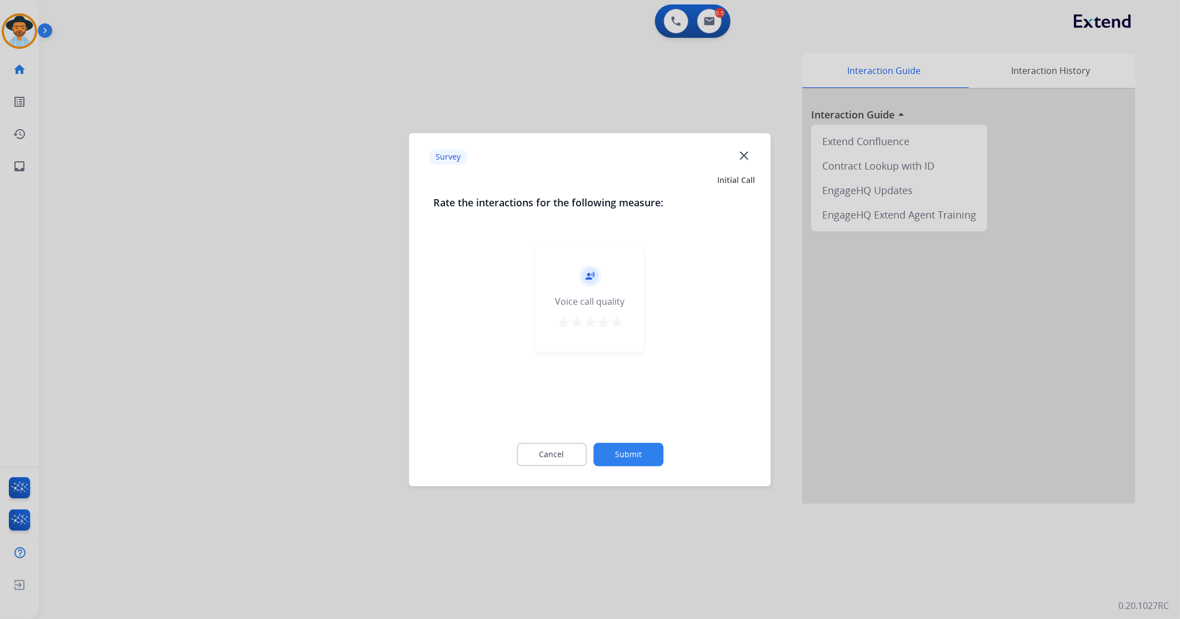
click at [615, 325] on mat-icon "star" at bounding box center [616, 322] width 13 height 13
click at [617, 454] on button "Submit" at bounding box center [629, 453] width 70 height 23
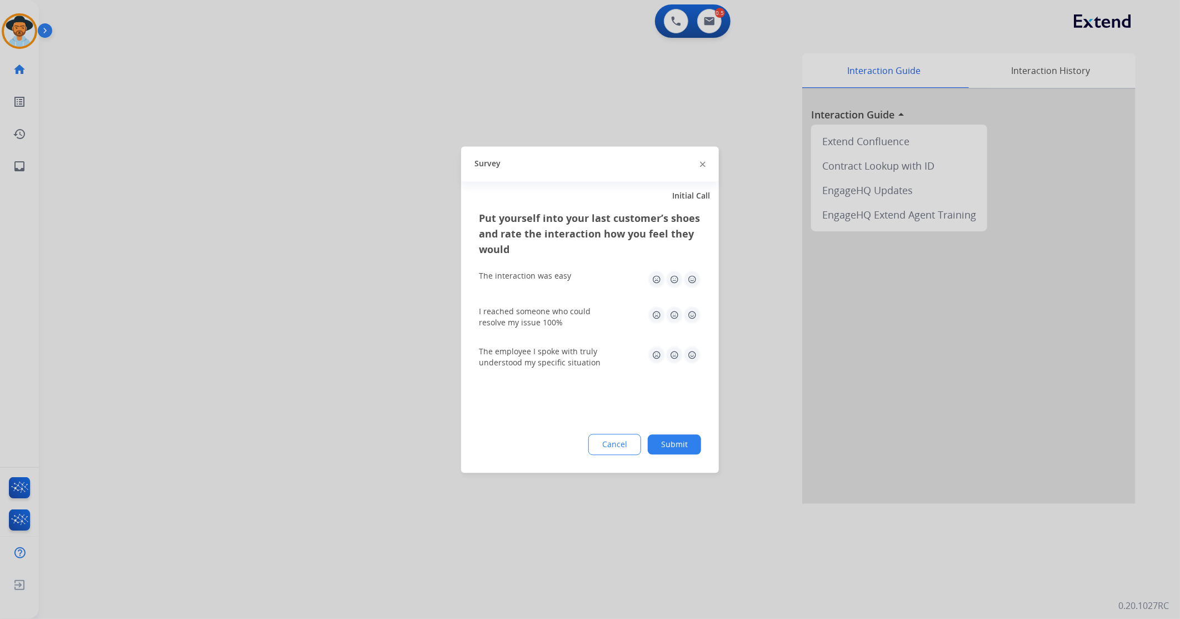
click at [687, 285] on img at bounding box center [693, 279] width 18 height 18
click at [689, 315] on img at bounding box center [693, 315] width 18 height 18
click at [692, 354] on img at bounding box center [693, 355] width 18 height 18
click at [685, 435] on button "Submit" at bounding box center [674, 444] width 53 height 20
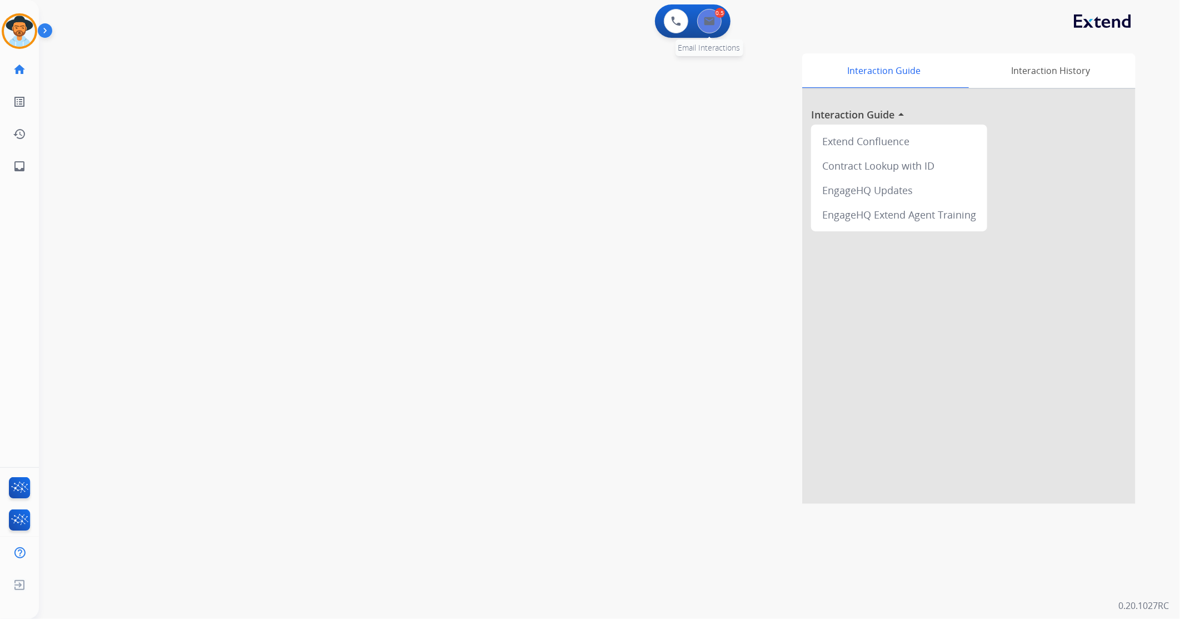
click at [719, 27] on button at bounding box center [709, 21] width 24 height 24
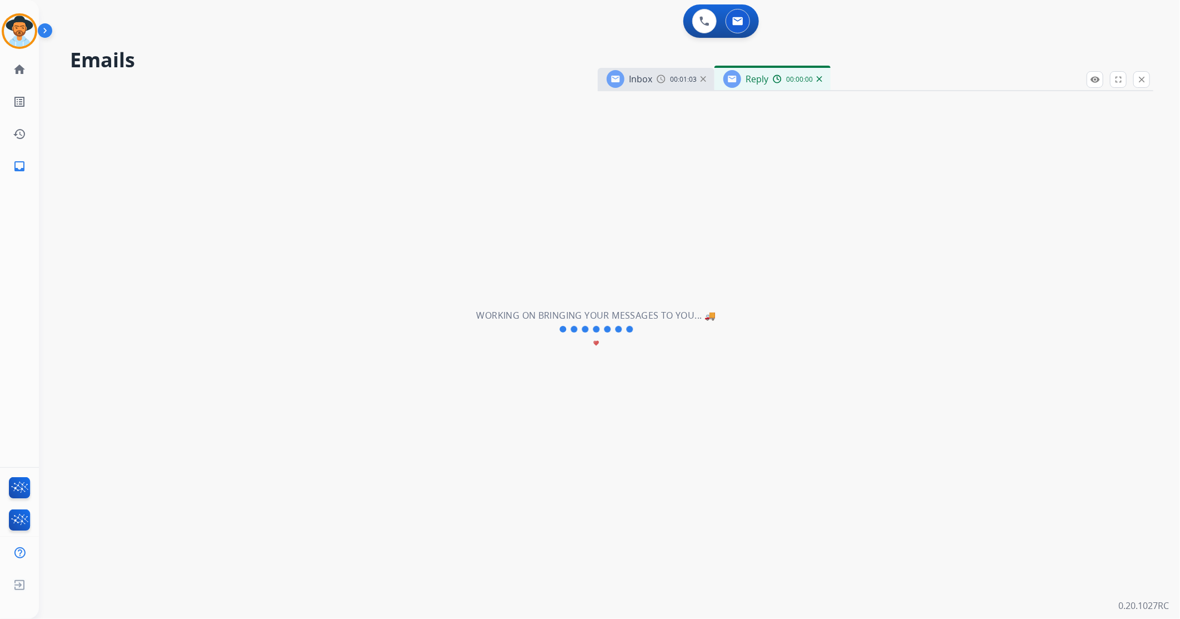
select select "**********"
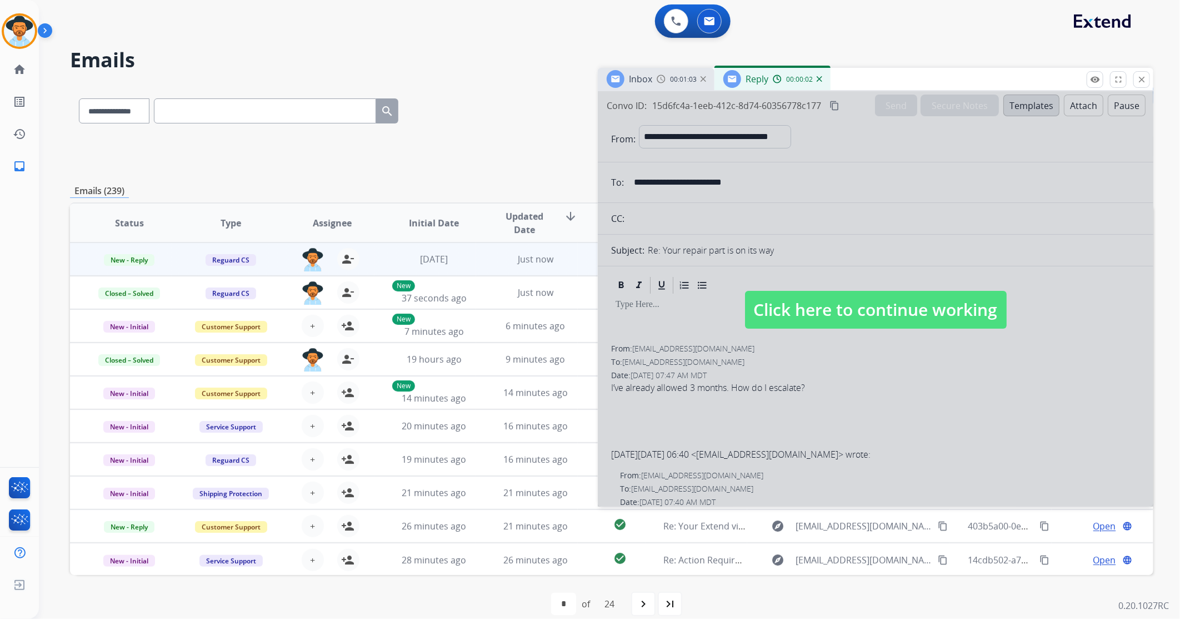
click at [835, 306] on span "Click here to continue working" at bounding box center [876, 310] width 262 height 38
select select
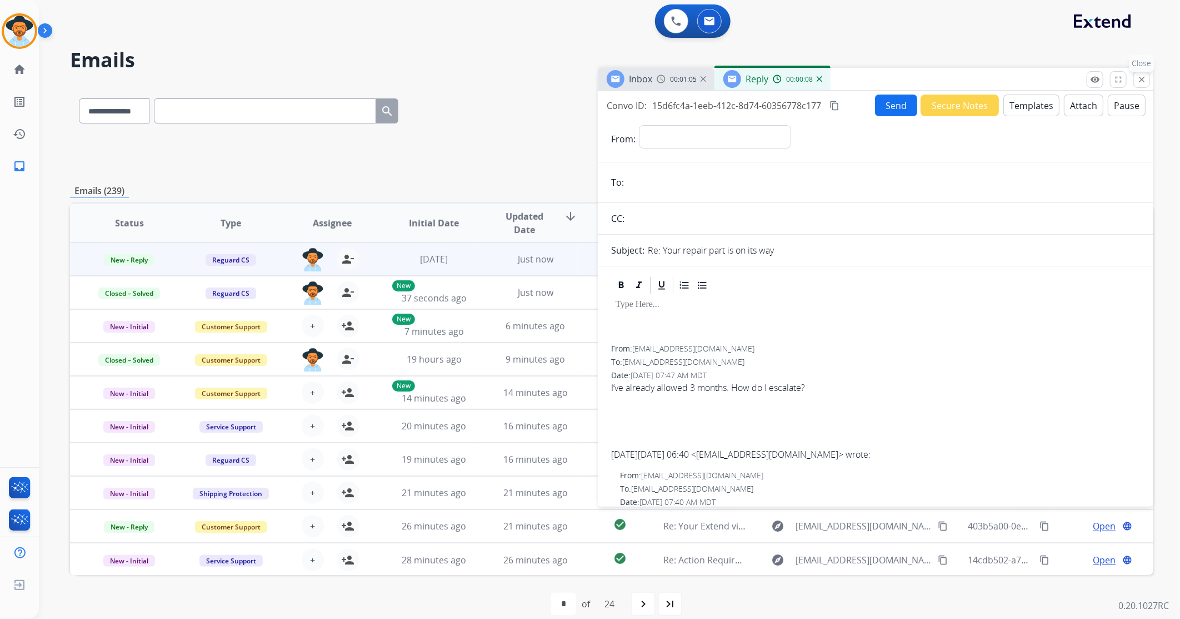
drag, startPoint x: 1144, startPoint y: 78, endPoint x: 1055, endPoint y: 46, distance: 94.4
click at [1143, 78] on mat-icon "close" at bounding box center [1142, 79] width 10 height 10
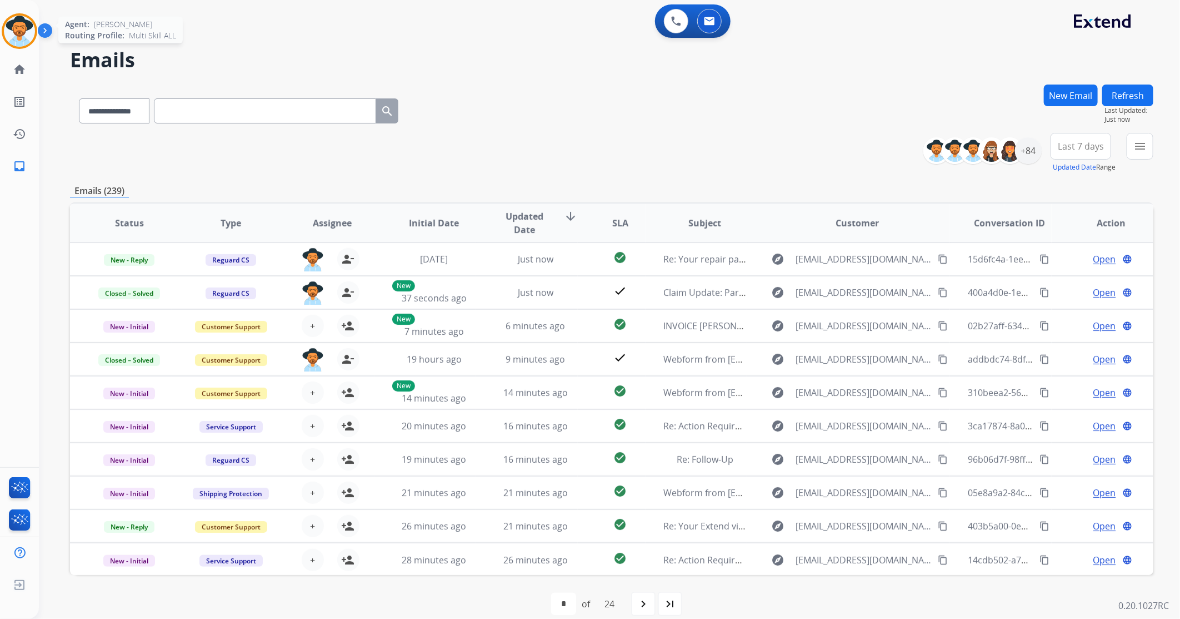
click at [17, 24] on img at bounding box center [19, 31] width 31 height 31
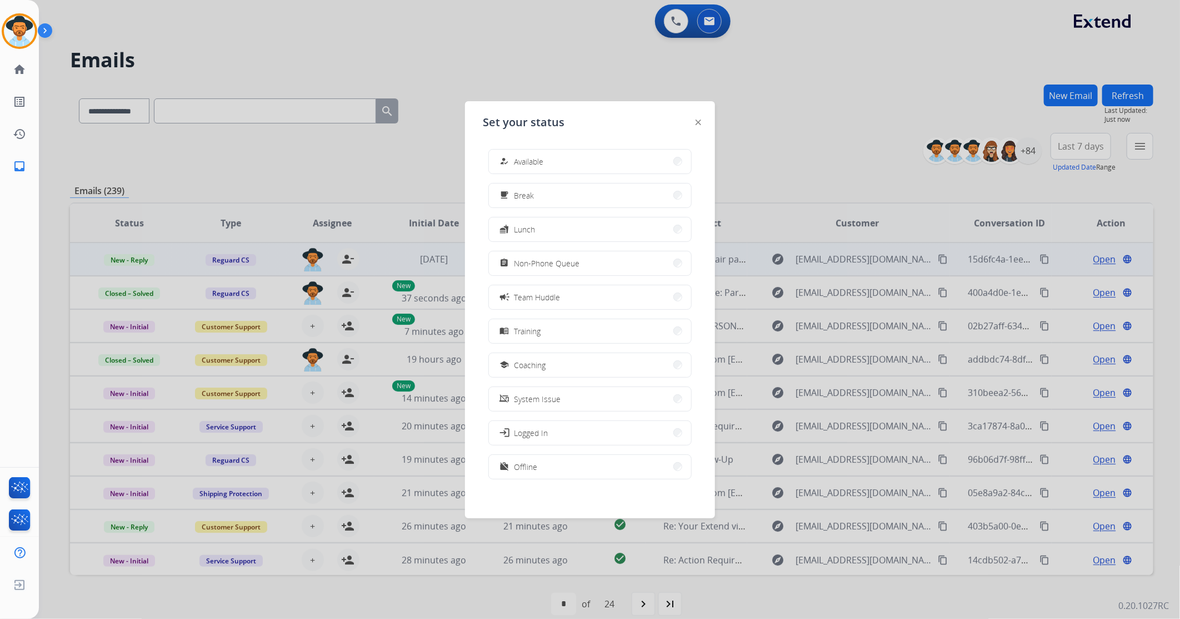
drag, startPoint x: 541, startPoint y: 262, endPoint x: 246, endPoint y: 257, distance: 295.2
click at [542, 262] on span "Non-Phone Queue" at bounding box center [547, 263] width 66 height 12
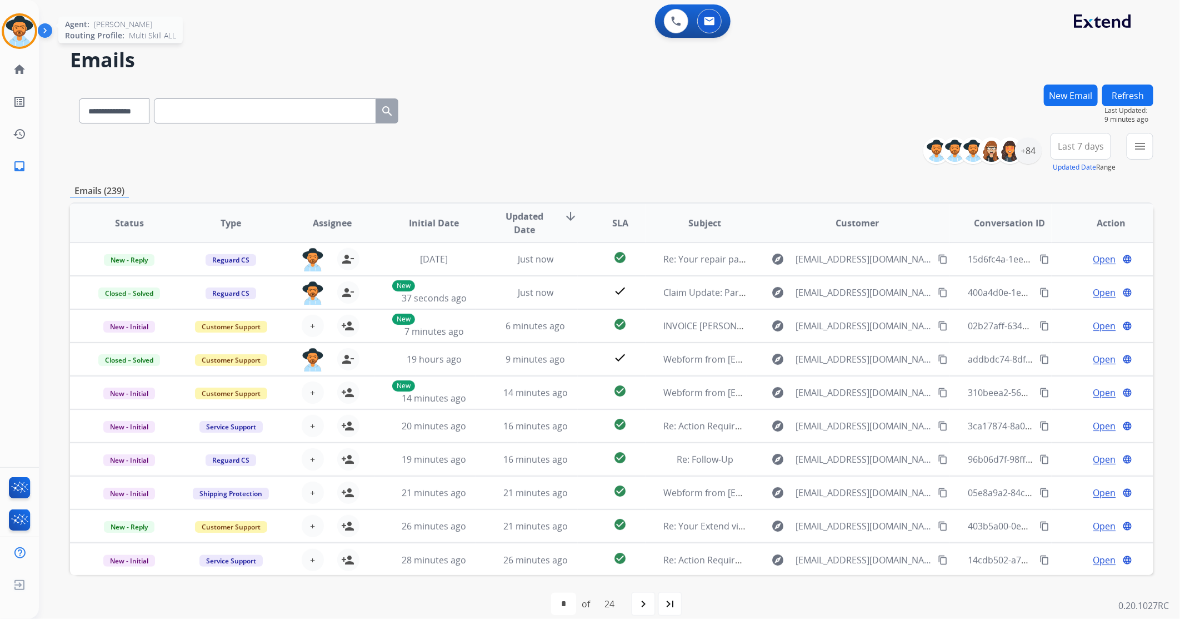
click at [14, 18] on img at bounding box center [19, 31] width 31 height 31
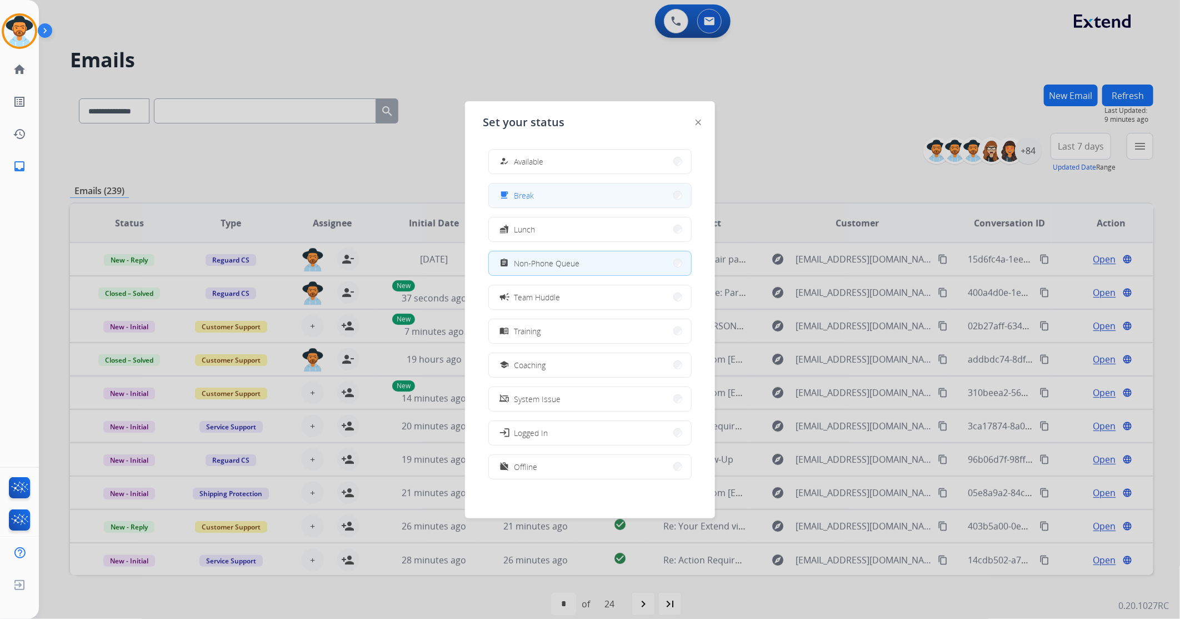
click at [549, 198] on button "free_breakfast Break" at bounding box center [590, 195] width 202 height 24
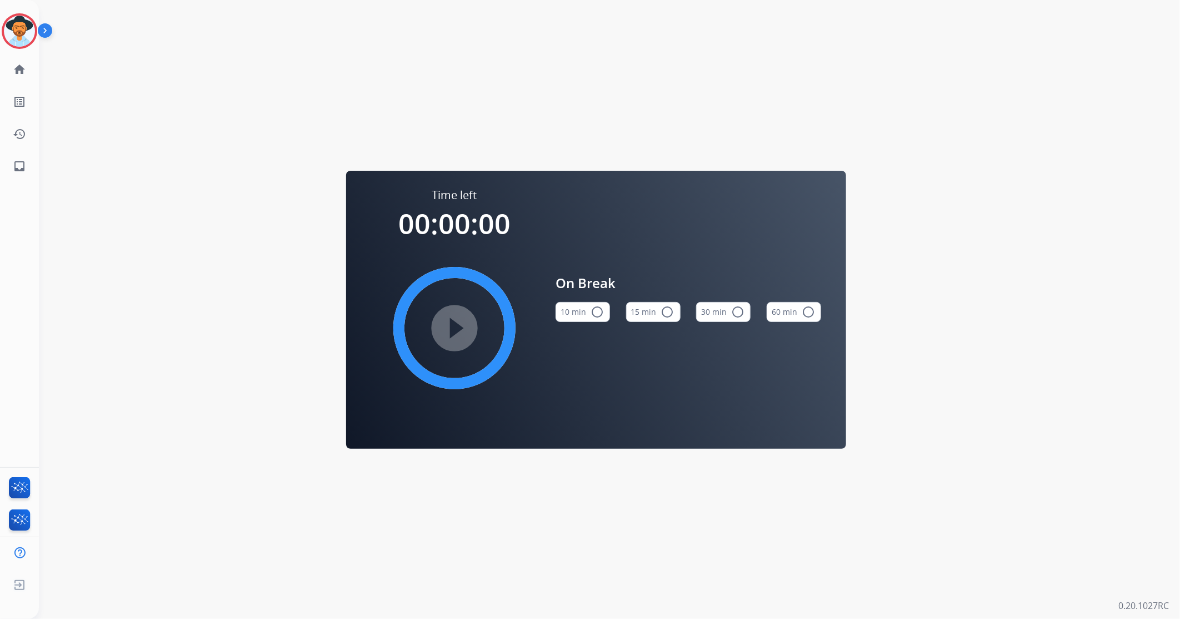
click at [657, 304] on button "15 min radio_button_unchecked" at bounding box center [653, 312] width 54 height 20
click at [456, 332] on mat-icon "play_circle_filled" at bounding box center [454, 327] width 13 height 13
click at [14, 24] on img at bounding box center [19, 31] width 31 height 31
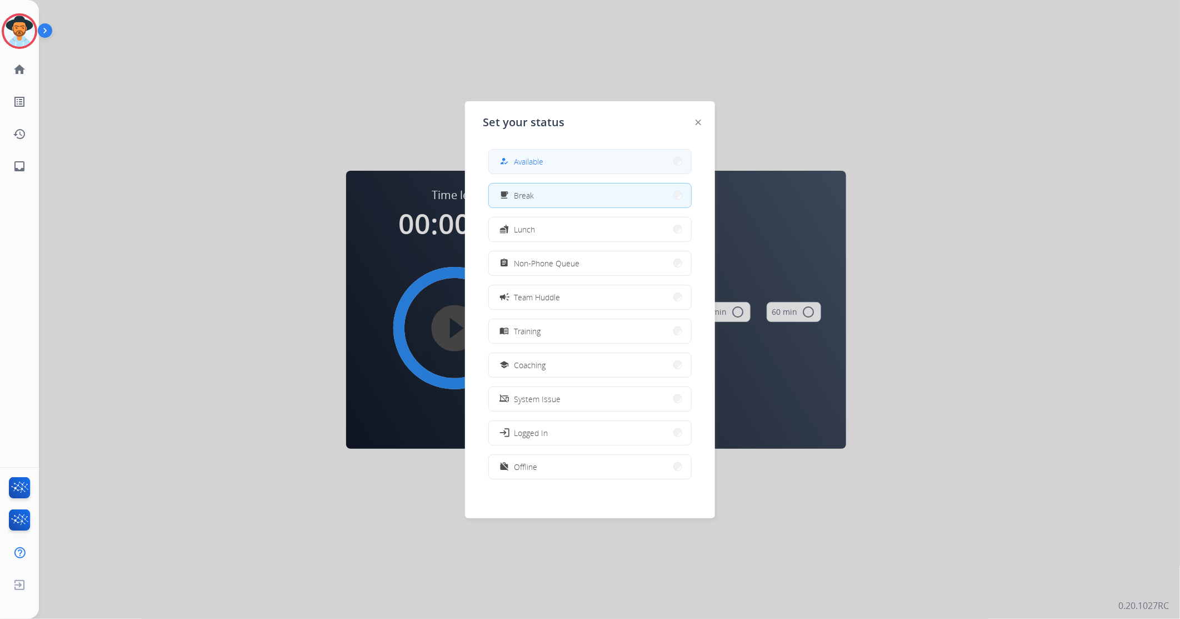
click at [531, 155] on button "how_to_reg Available" at bounding box center [590, 162] width 202 height 24
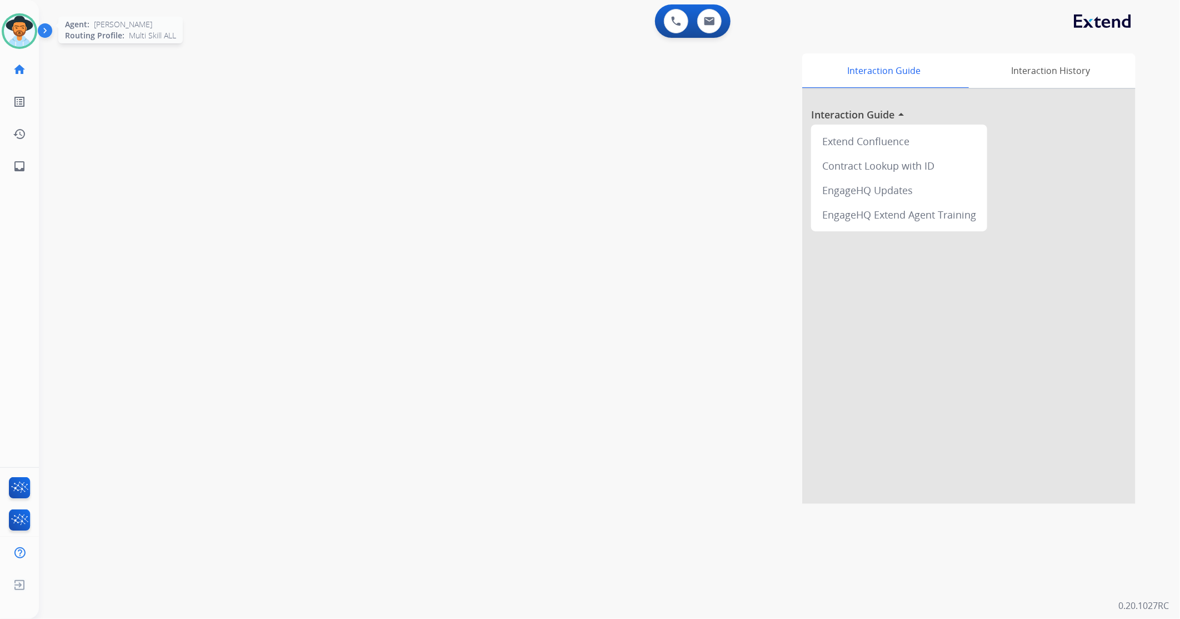
click at [19, 37] on img at bounding box center [19, 31] width 31 height 31
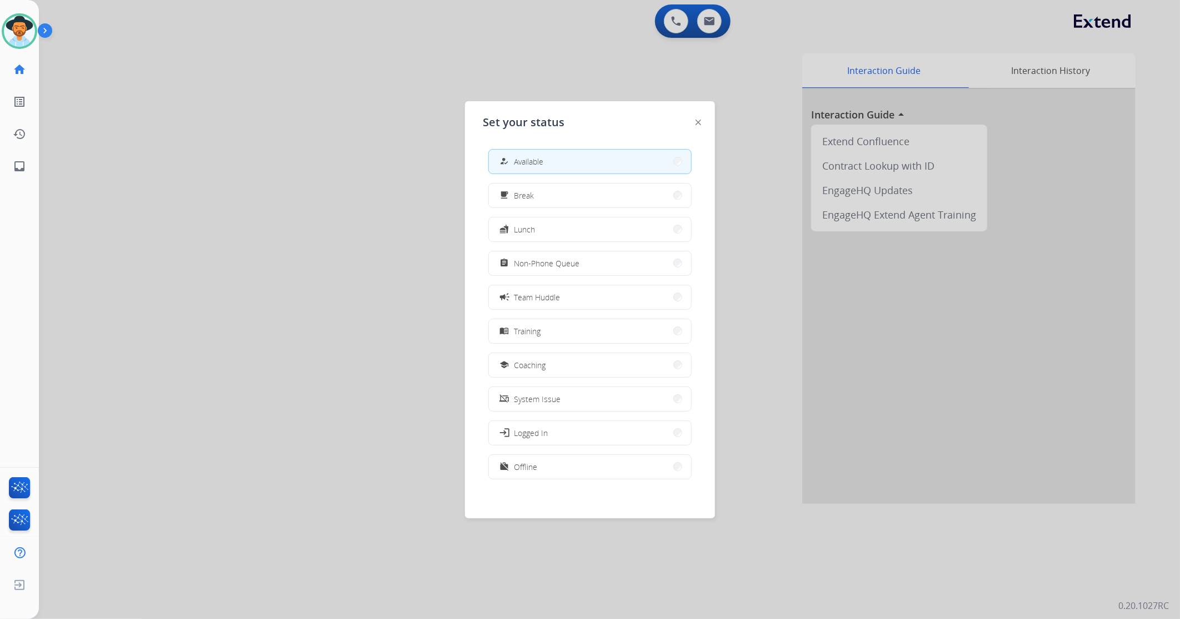
click at [323, 152] on div at bounding box center [590, 309] width 1180 height 619
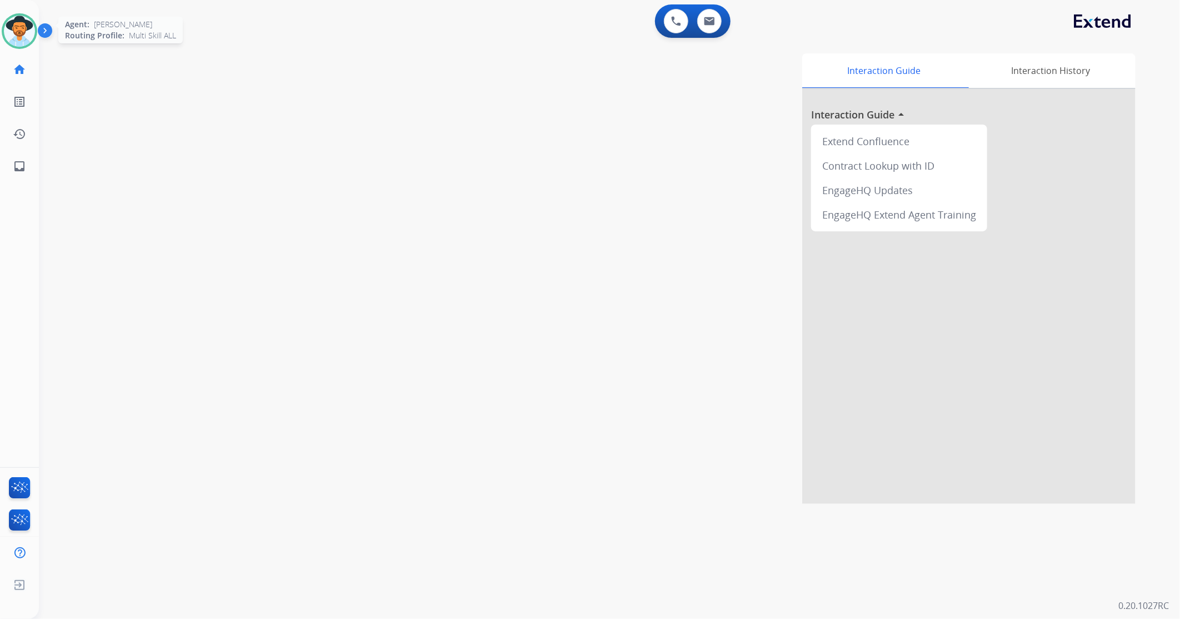
click at [12, 32] on img at bounding box center [19, 31] width 31 height 31
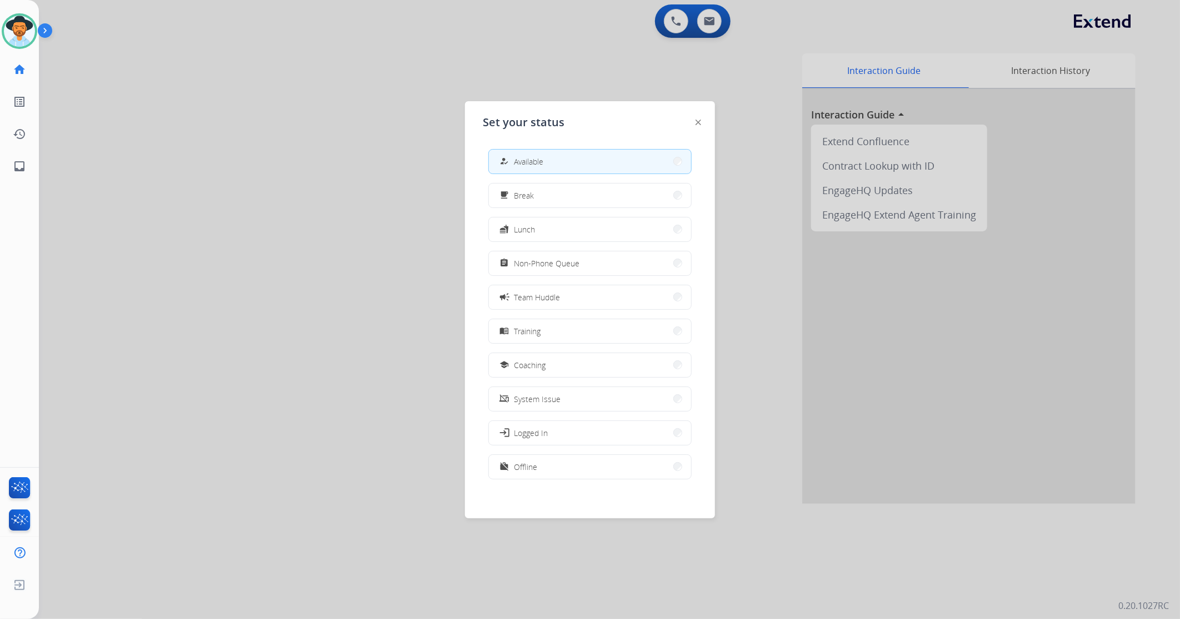
click at [438, 276] on div at bounding box center [590, 309] width 1180 height 619
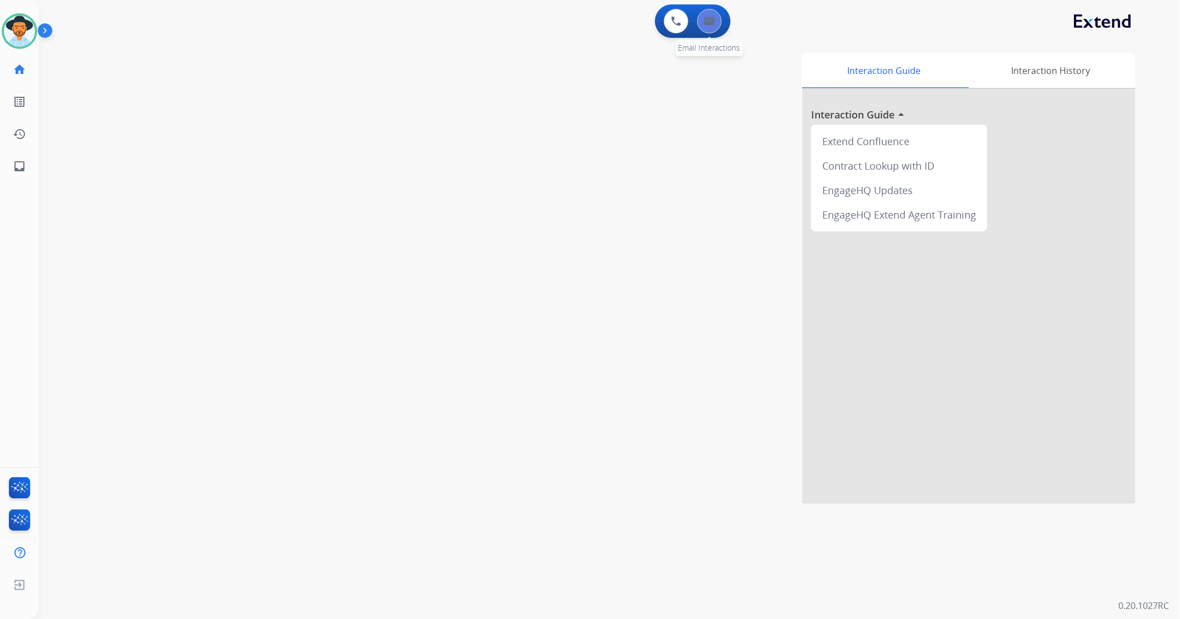
click at [716, 24] on button at bounding box center [709, 21] width 24 height 24
select select "**********"
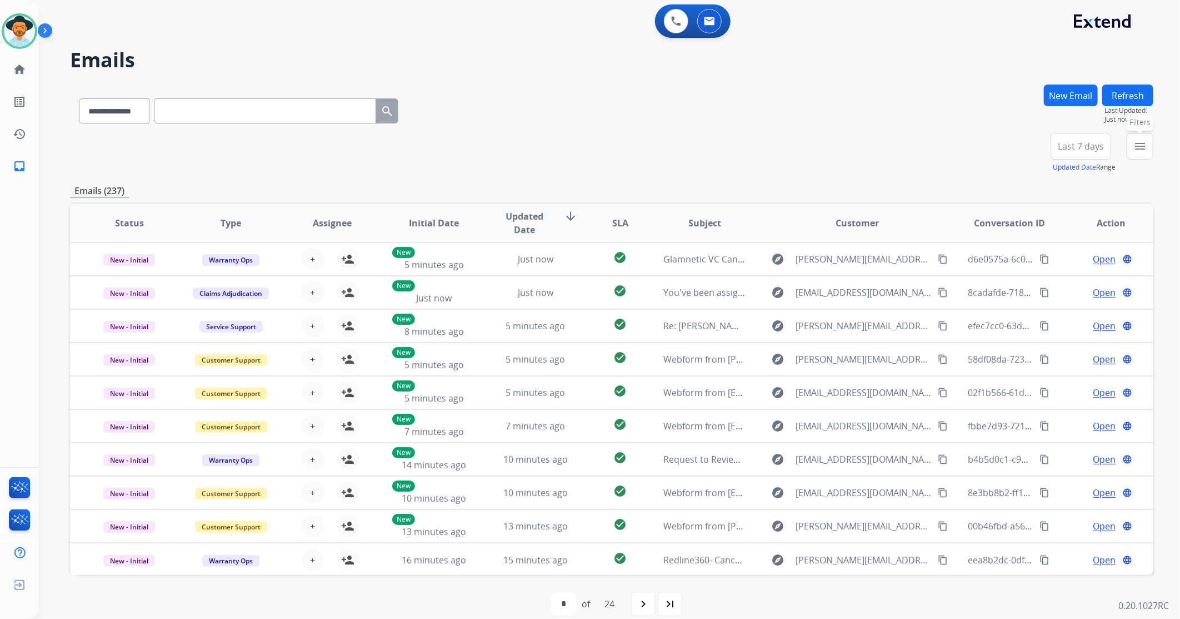
click at [1133, 139] on button "menu Filters" at bounding box center [1140, 146] width 27 height 27
drag, startPoint x: 1131, startPoint y: 151, endPoint x: 1126, endPoint y: 164, distance: 14.2
click at [1131, 151] on button "menu Filters" at bounding box center [1140, 146] width 27 height 27
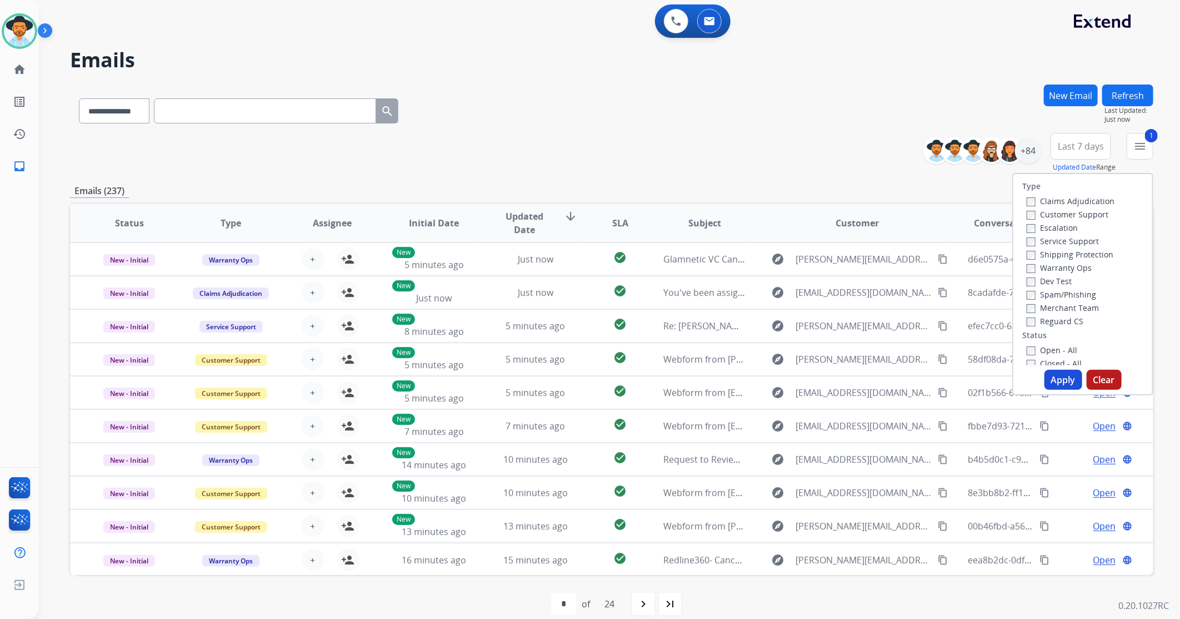
click at [1059, 381] on button "Apply" at bounding box center [1064, 380] width 38 height 20
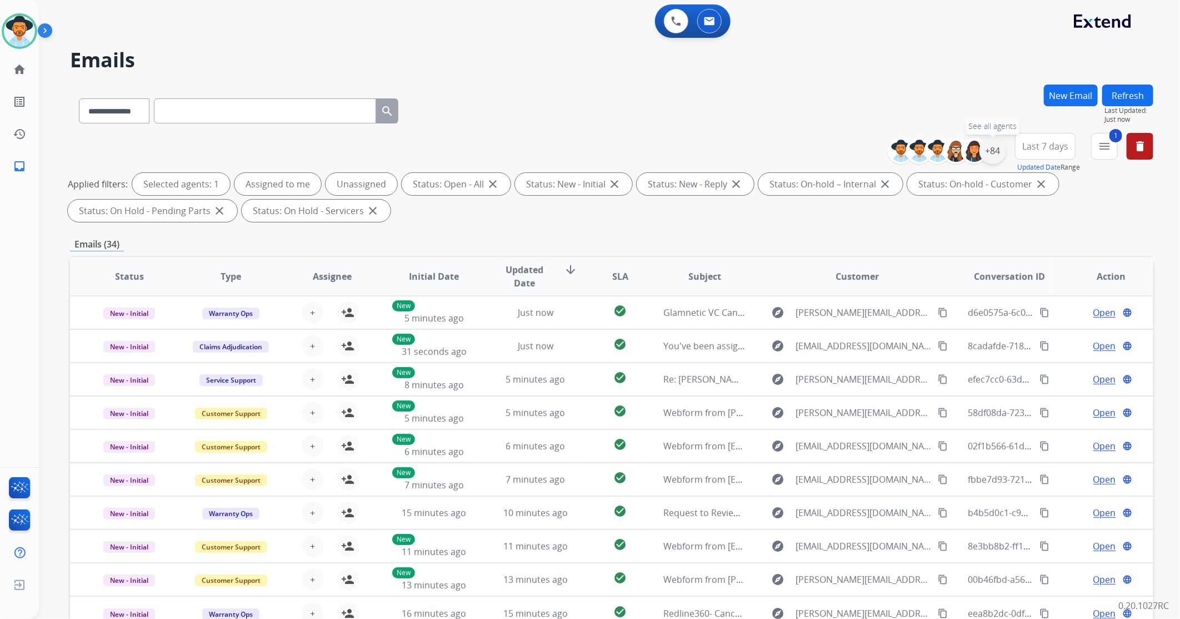
click at [998, 151] on div "+84" at bounding box center [993, 150] width 27 height 27
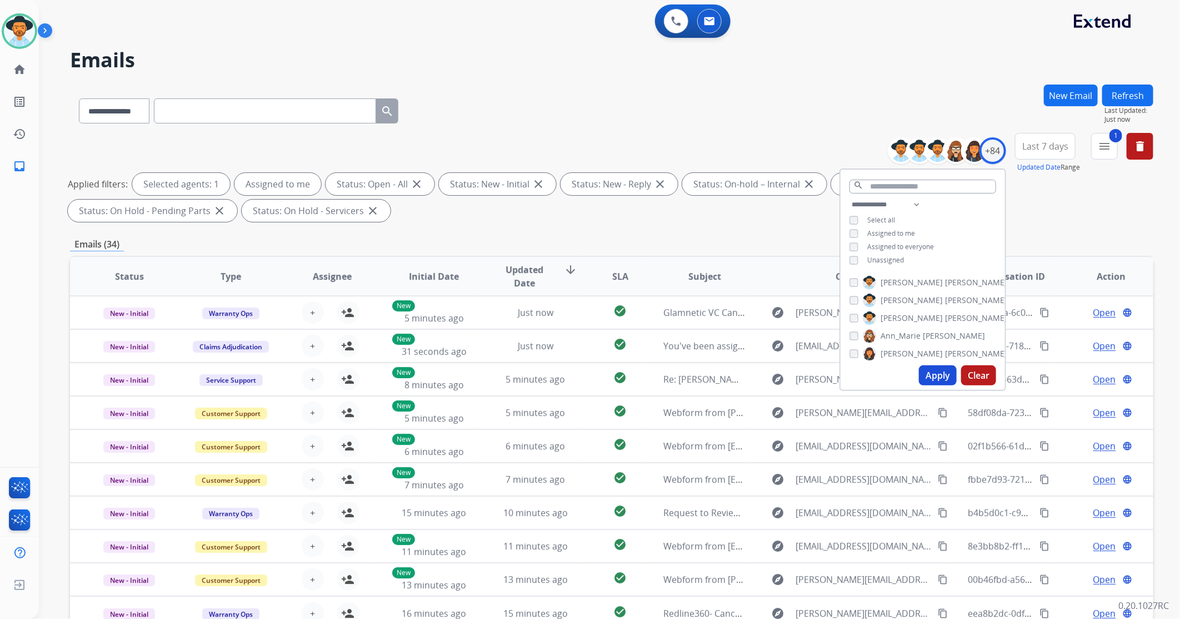
click at [929, 377] on button "Apply" at bounding box center [938, 375] width 38 height 20
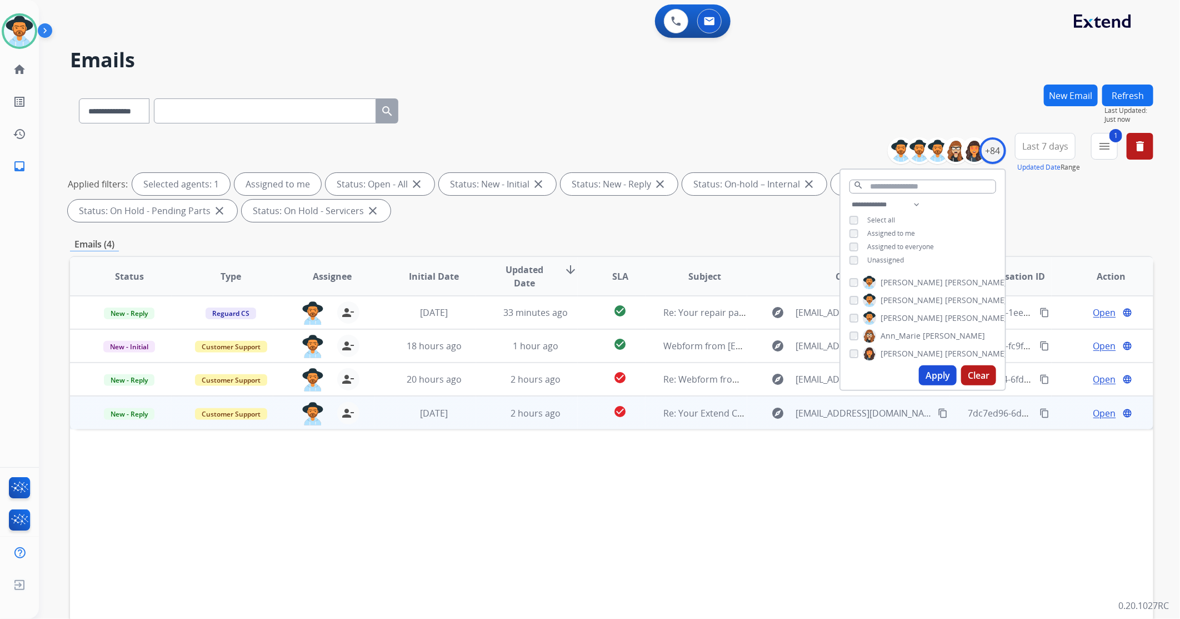
click at [497, 420] on td "2 hours ago" at bounding box center [527, 412] width 102 height 33
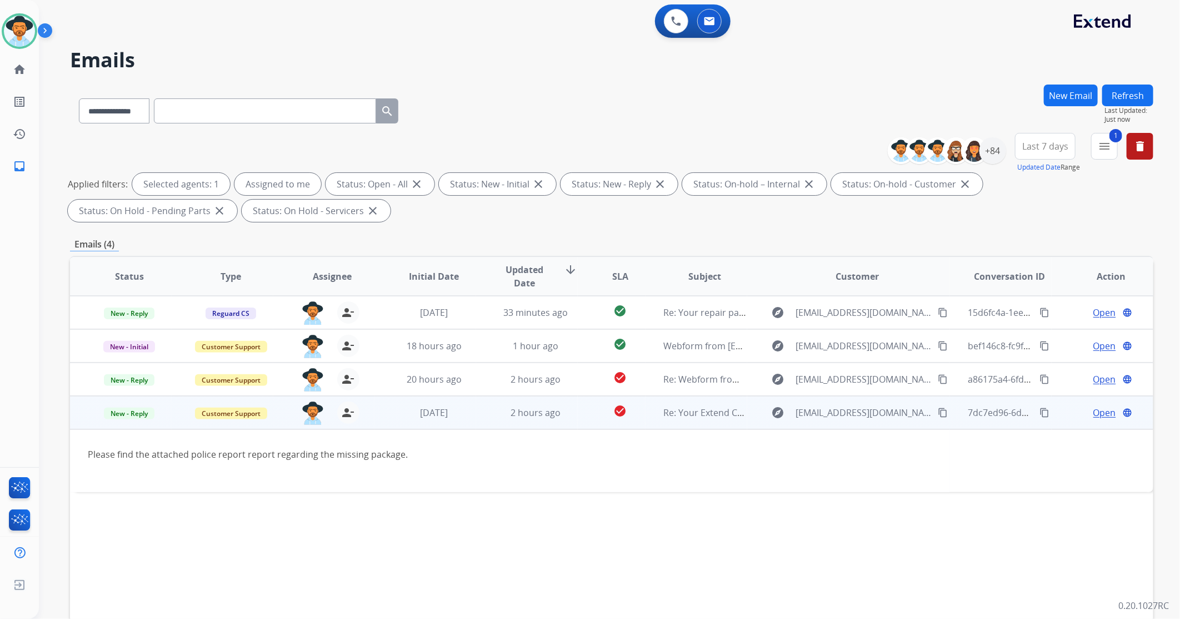
click at [1096, 418] on span "Open" at bounding box center [1105, 412] width 23 height 13
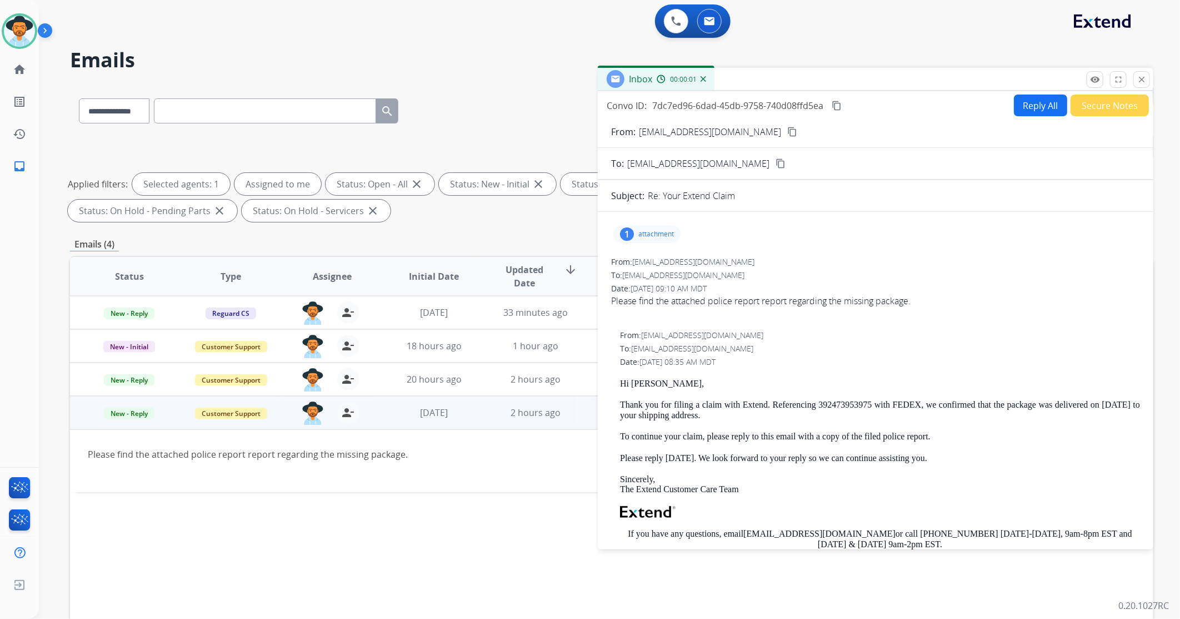
click at [657, 243] on div "1 attachment" at bounding box center [875, 234] width 529 height 27
click at [658, 237] on p "attachment" at bounding box center [657, 234] width 36 height 9
click at [667, 257] on p "Complaint Number [PHONE_NUMBER].pdf" at bounding box center [710, 262] width 176 height 13
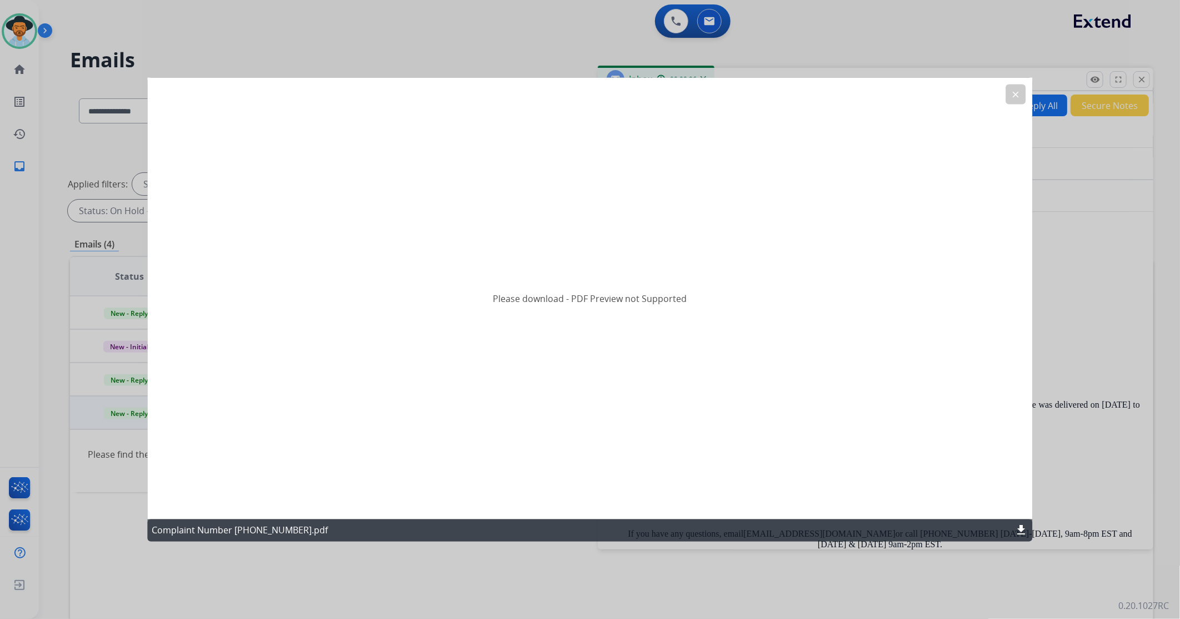
click at [1021, 526] on mat-icon "download" at bounding box center [1021, 530] width 13 height 13
click at [1023, 91] on button "clear" at bounding box center [1016, 94] width 20 height 20
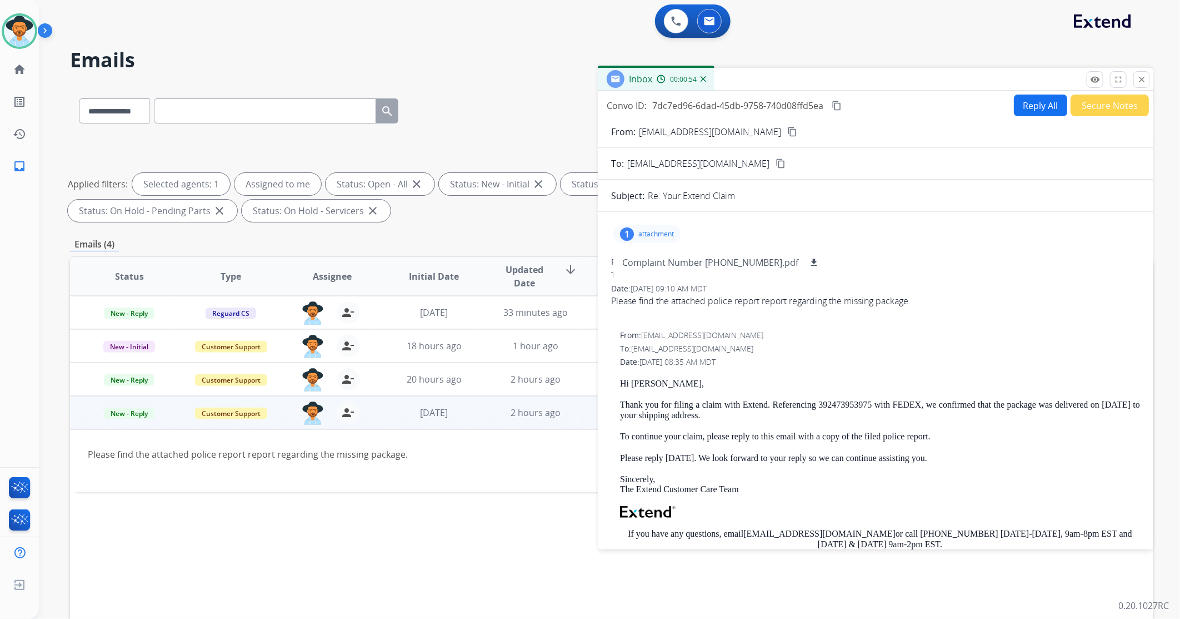
drag, startPoint x: 758, startPoint y: 132, endPoint x: 476, endPoint y: 36, distance: 297.7
click at [788, 131] on mat-icon "content_copy" at bounding box center [793, 132] width 10 height 10
click at [655, 234] on p "attachment" at bounding box center [657, 234] width 36 height 9
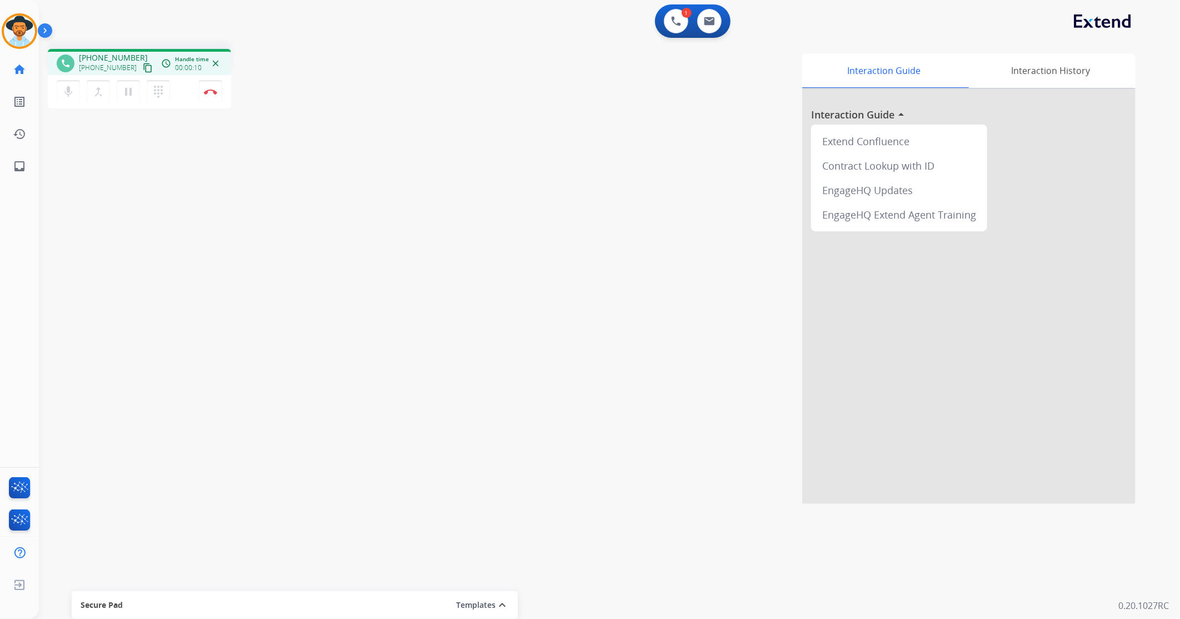
click at [143, 70] on mat-icon "content_copy" at bounding box center [148, 68] width 10 height 10
click at [72, 91] on mat-icon "mic" at bounding box center [68, 91] width 13 height 13
click at [209, 89] on img at bounding box center [210, 92] width 13 height 6
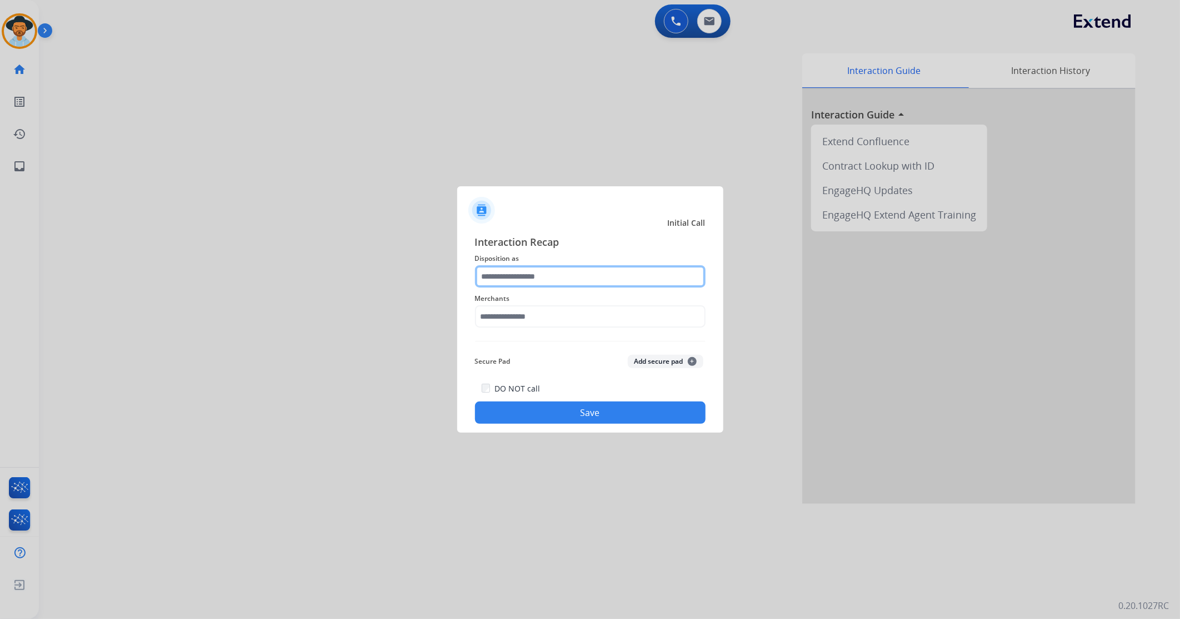
click at [549, 282] on input "text" at bounding box center [590, 276] width 231 height 22
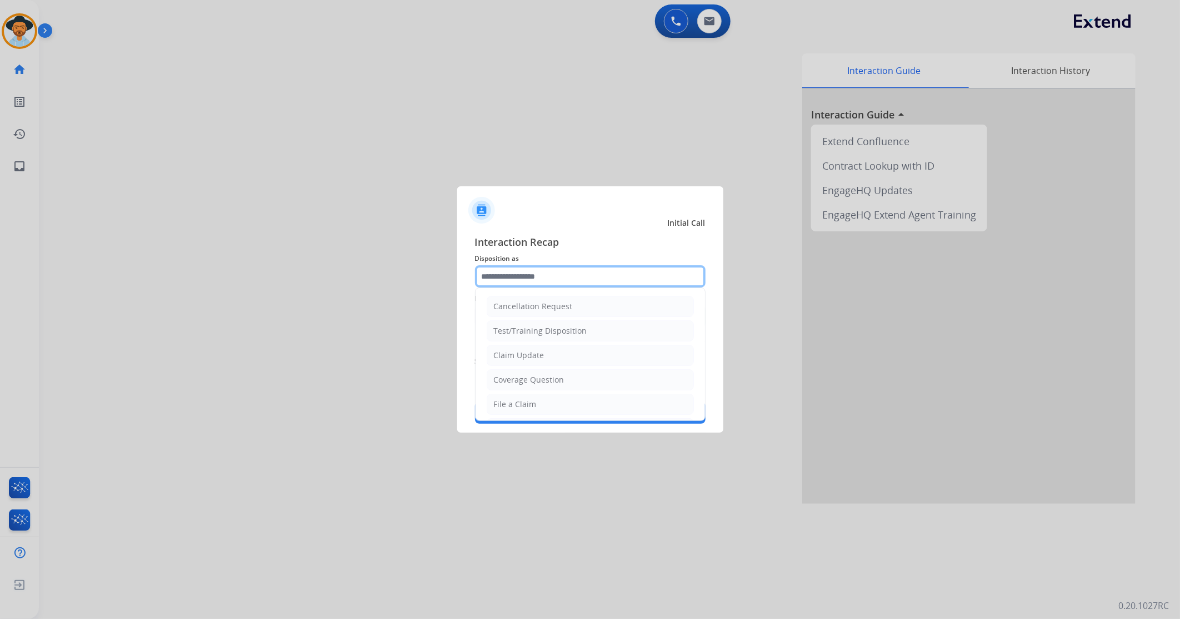
click at [657, 274] on input "text" at bounding box center [590, 276] width 231 height 22
click at [610, 240] on span "Interaction Recap" at bounding box center [590, 243] width 231 height 18
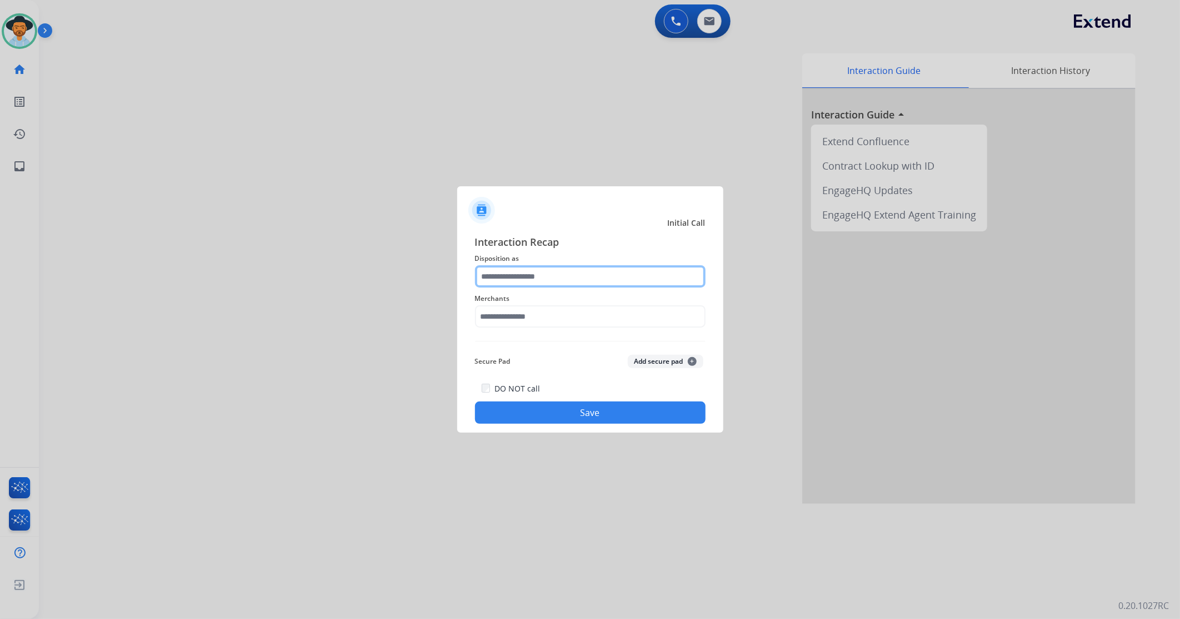
click at [549, 276] on input "text" at bounding box center [590, 276] width 231 height 22
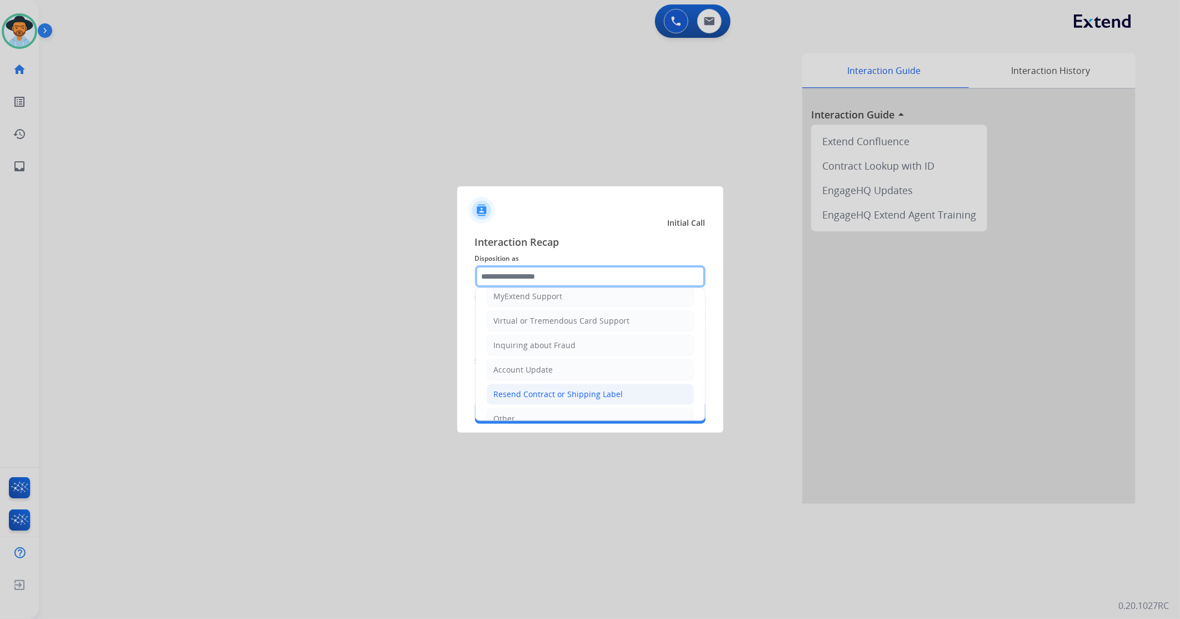
scroll to position [174, 0]
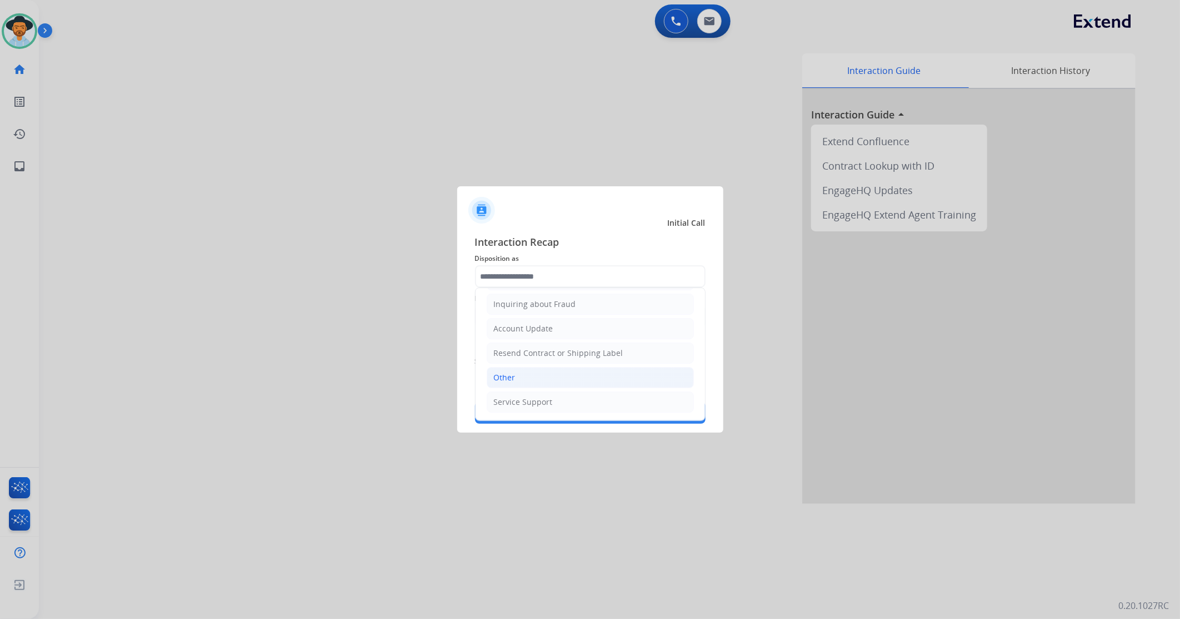
click at [521, 370] on li "Other" at bounding box center [590, 377] width 207 height 21
type input "*****"
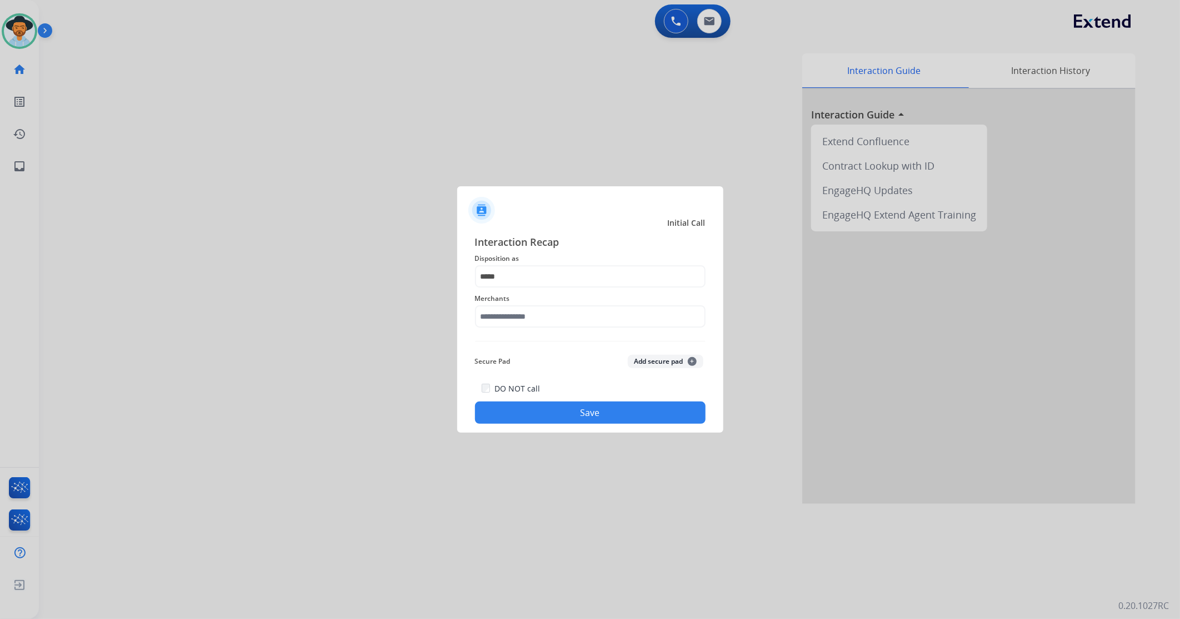
click at [517, 296] on span "Merchants" at bounding box center [590, 298] width 231 height 13
click at [519, 314] on input "text" at bounding box center [590, 316] width 231 height 22
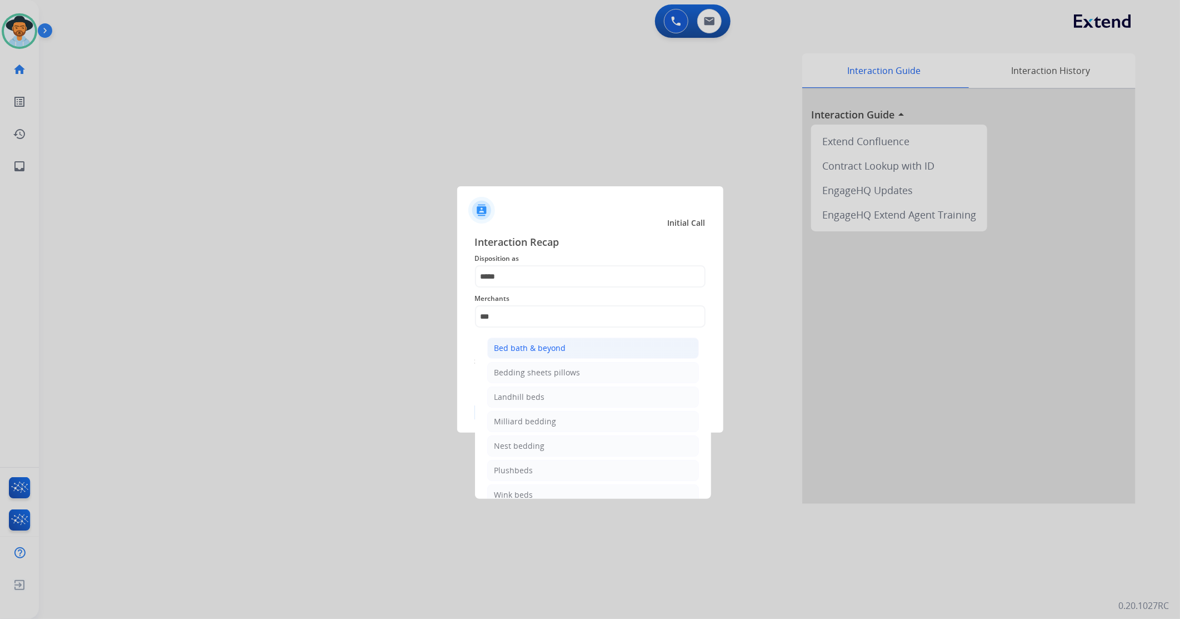
click at [535, 351] on div "Bed bath & beyond" at bounding box center [531, 347] width 72 height 11
type input "**********"
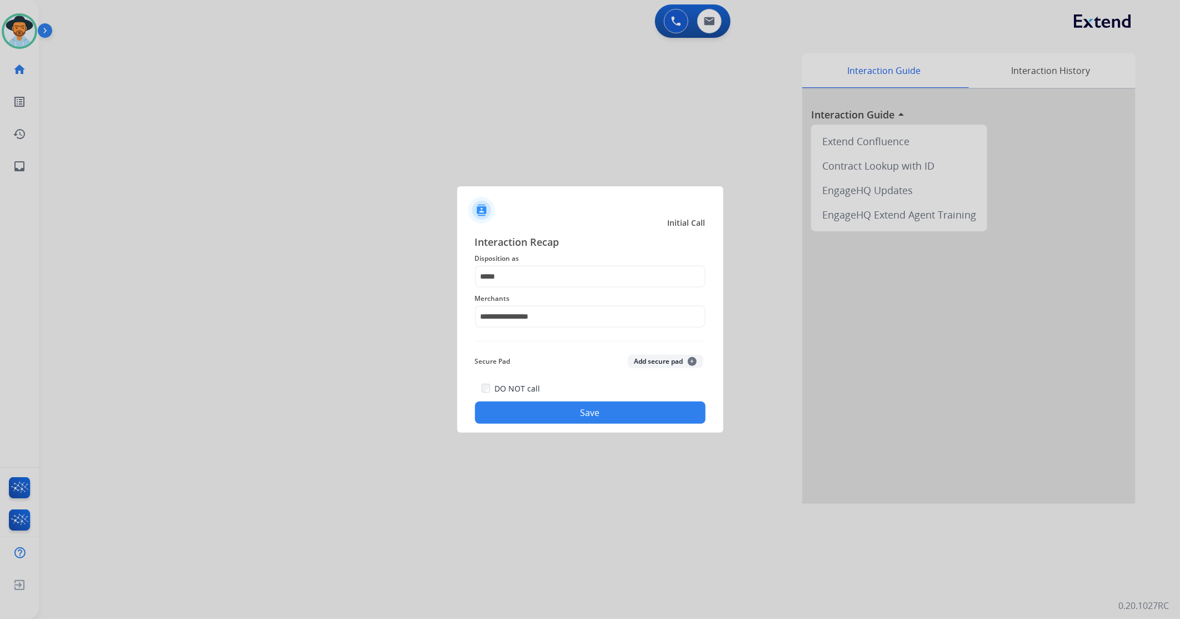
click at [528, 418] on button "Save" at bounding box center [590, 412] width 231 height 22
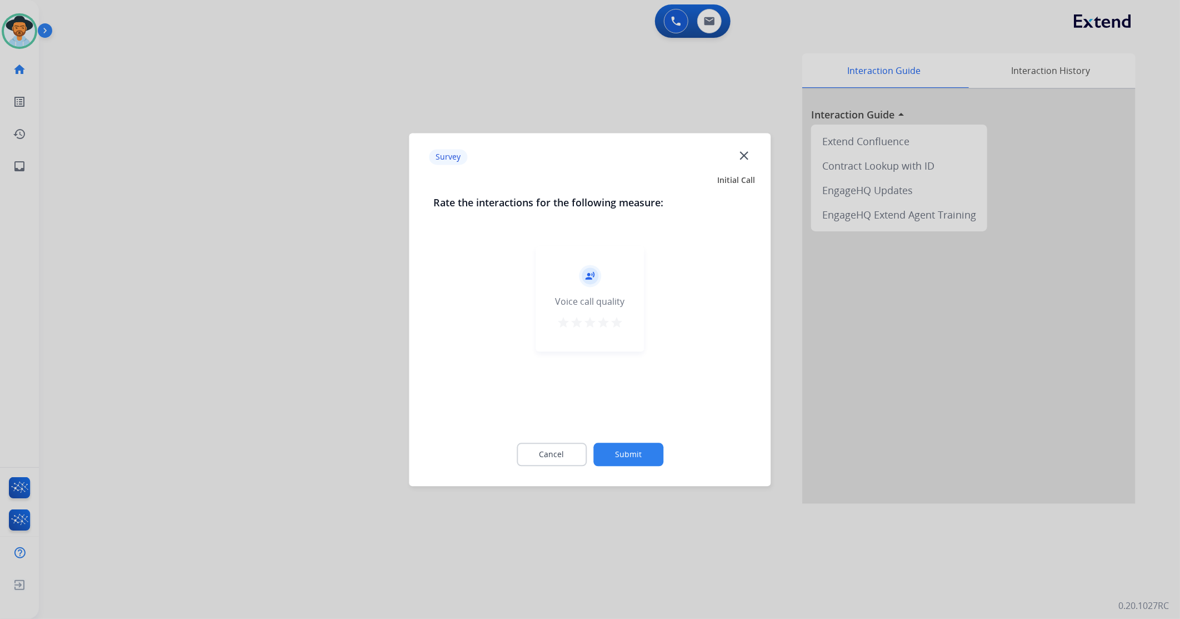
click at [620, 321] on mat-icon "star" at bounding box center [616, 322] width 13 height 13
click at [629, 431] on div "Cancel Submit" at bounding box center [590, 454] width 313 height 50
click at [629, 449] on button "Submit" at bounding box center [629, 453] width 70 height 23
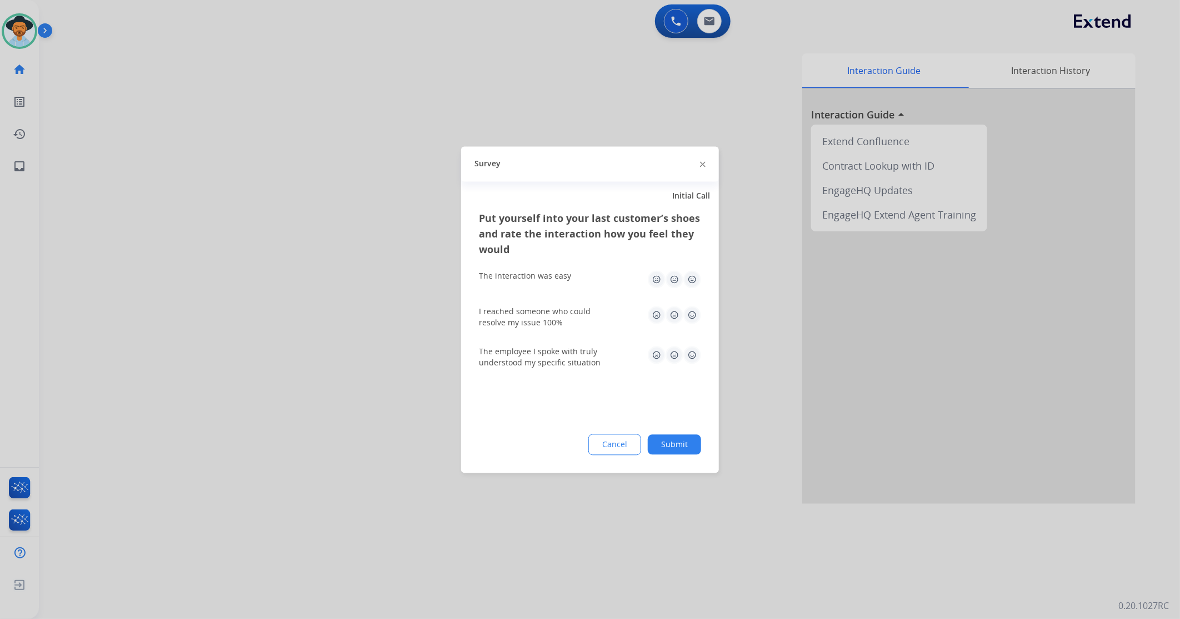
click at [692, 304] on div "I reached someone who could resolve my issue 100%" at bounding box center [590, 317] width 222 height 40
click at [691, 273] on img at bounding box center [693, 279] width 18 height 18
click at [692, 308] on img at bounding box center [693, 315] width 18 height 18
click at [695, 348] on img at bounding box center [693, 355] width 18 height 18
click at [682, 446] on button "Submit" at bounding box center [674, 444] width 53 height 20
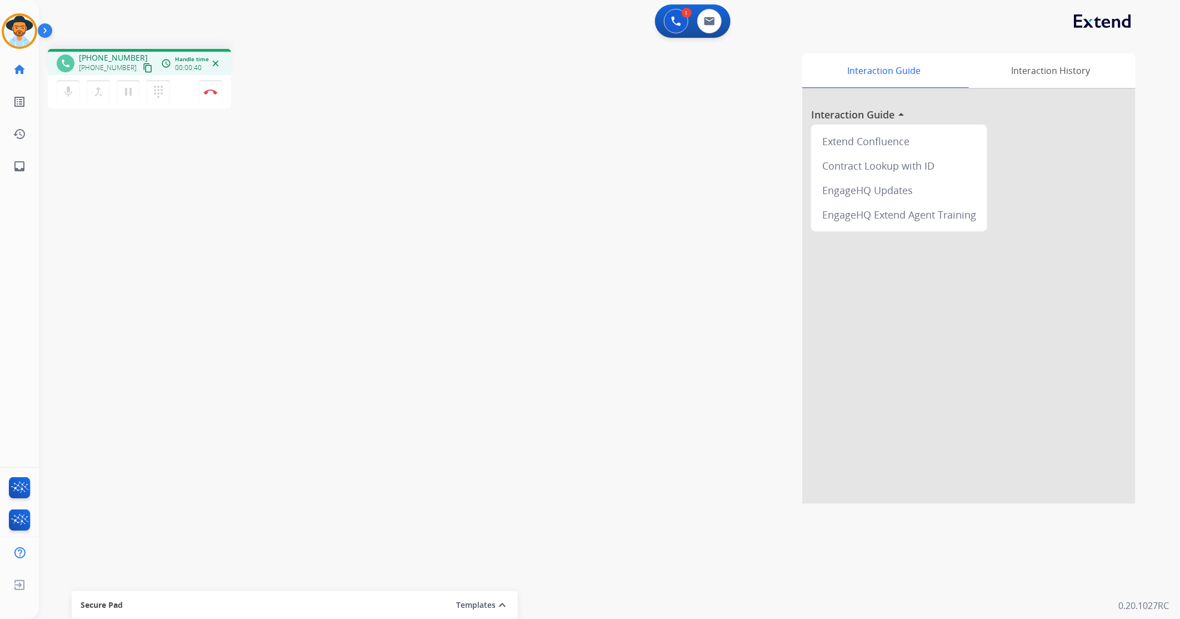
click at [143, 66] on mat-icon "content_copy" at bounding box center [148, 68] width 10 height 10
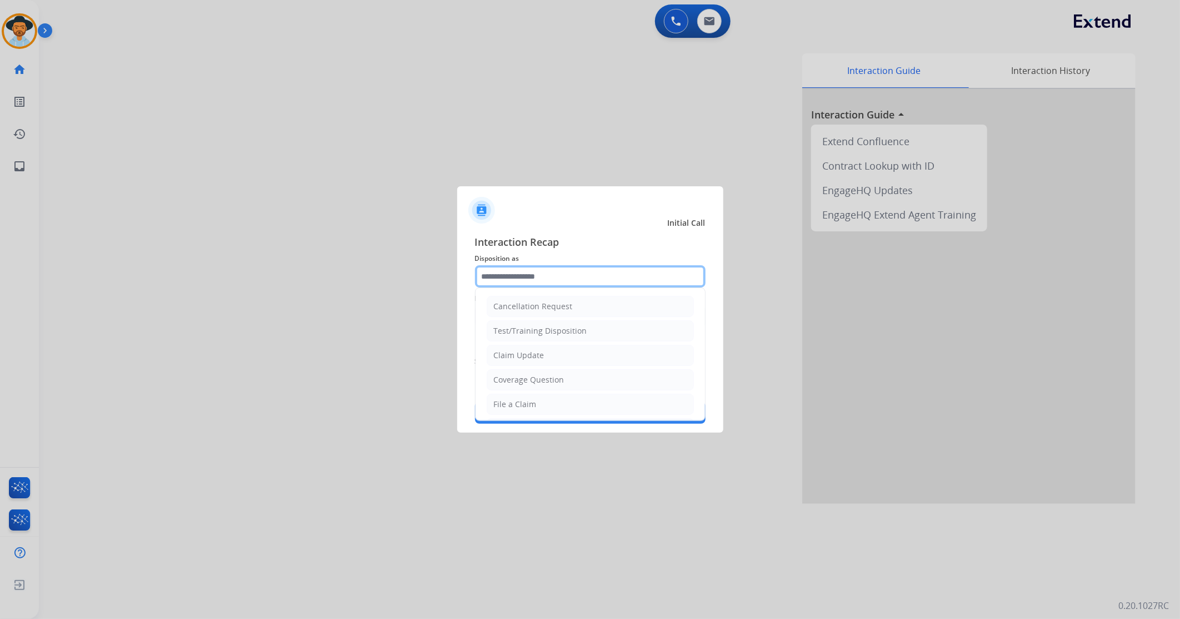
click at [561, 270] on input "text" at bounding box center [590, 276] width 231 height 22
click at [530, 379] on li "Other" at bounding box center [590, 377] width 207 height 21
type input "*****"
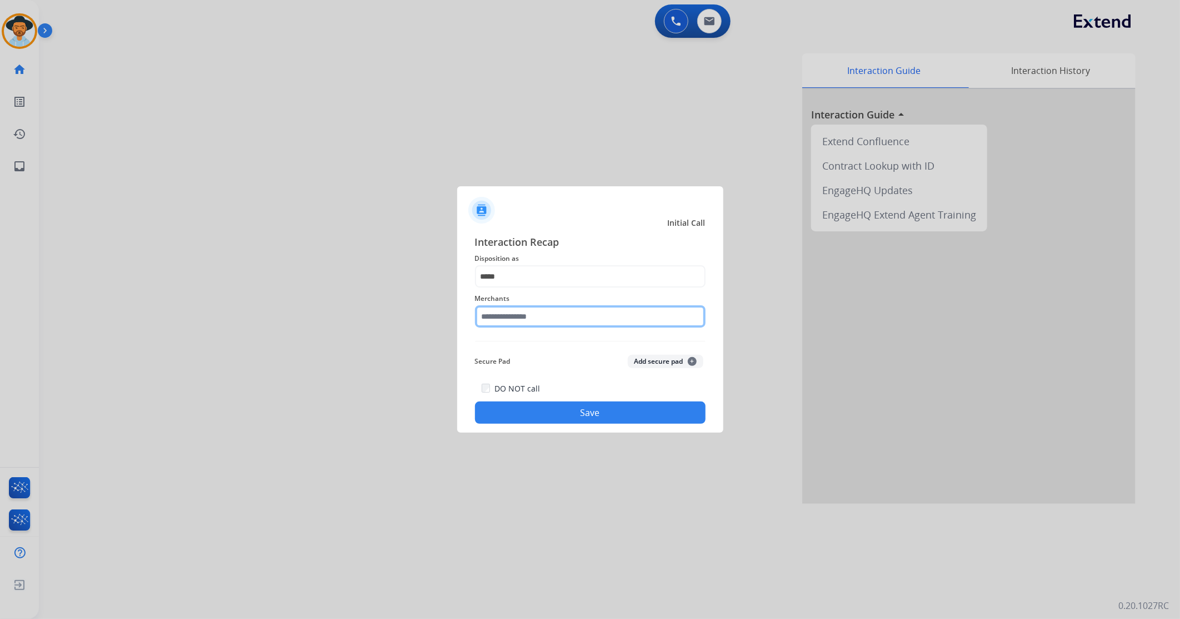
click at [526, 315] on input "text" at bounding box center [590, 316] width 231 height 22
click at [536, 346] on li "Not found" at bounding box center [593, 347] width 212 height 21
type input "*********"
click at [529, 417] on button "Save" at bounding box center [590, 412] width 231 height 22
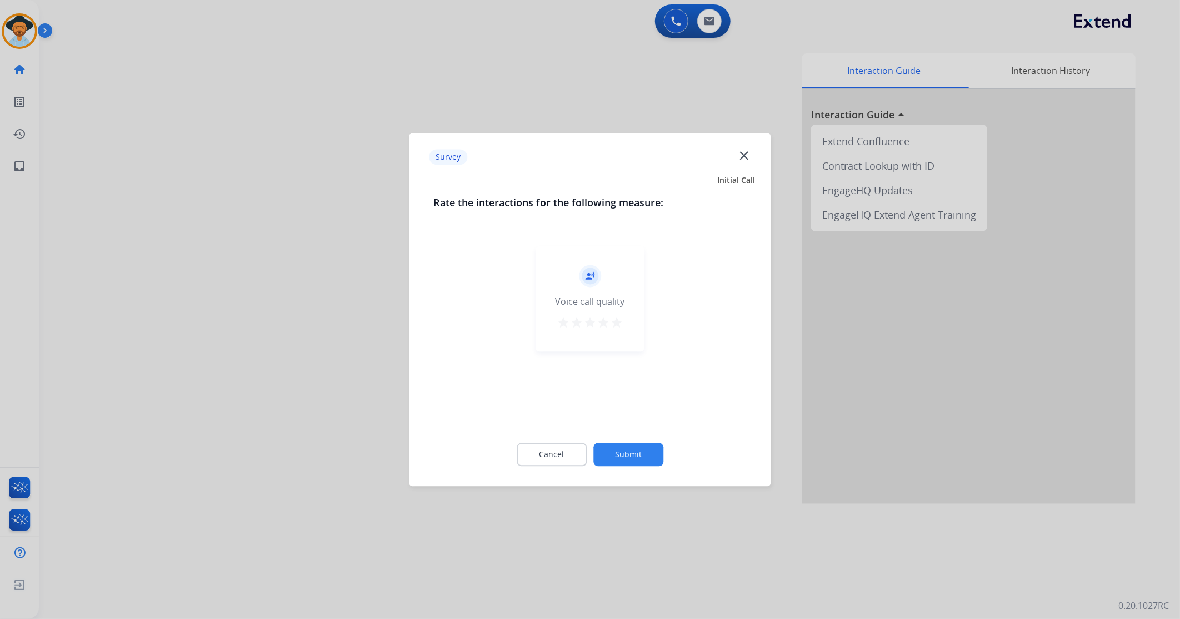
click at [621, 319] on mat-icon "star" at bounding box center [616, 322] width 13 height 13
click at [634, 450] on button "Submit" at bounding box center [629, 453] width 70 height 23
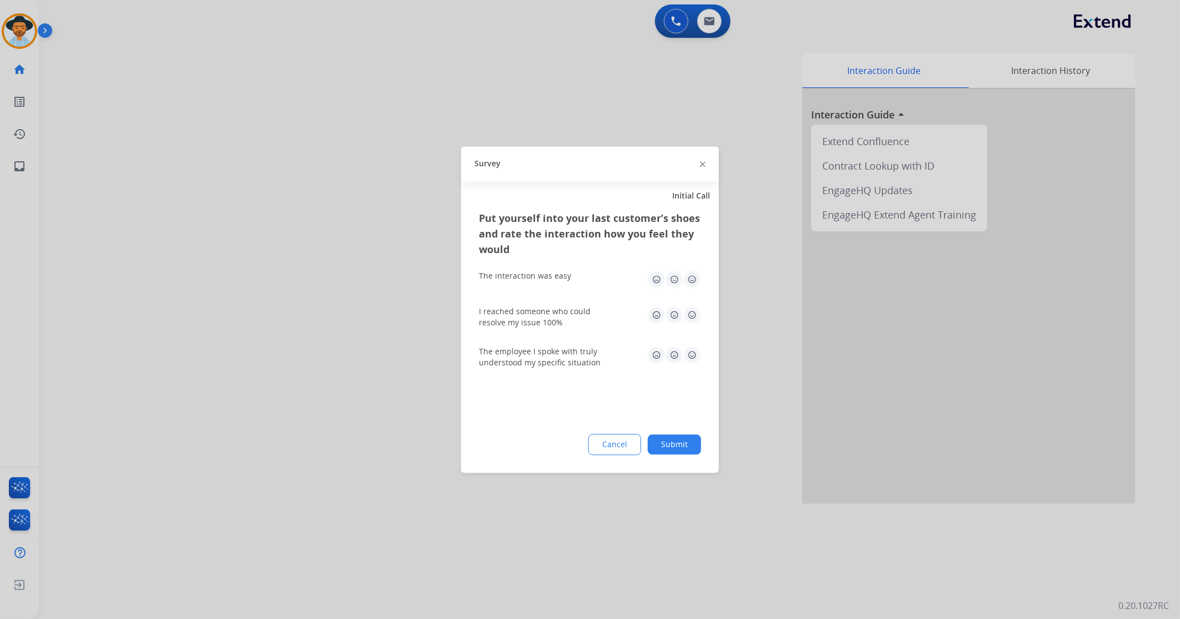
click at [694, 279] on img at bounding box center [693, 279] width 18 height 18
drag, startPoint x: 695, startPoint y: 313, endPoint x: 709, endPoint y: 380, distance: 67.6
click at [694, 313] on img at bounding box center [693, 315] width 18 height 18
click at [696, 357] on img at bounding box center [693, 355] width 18 height 18
click at [681, 451] on button "Submit" at bounding box center [674, 444] width 53 height 20
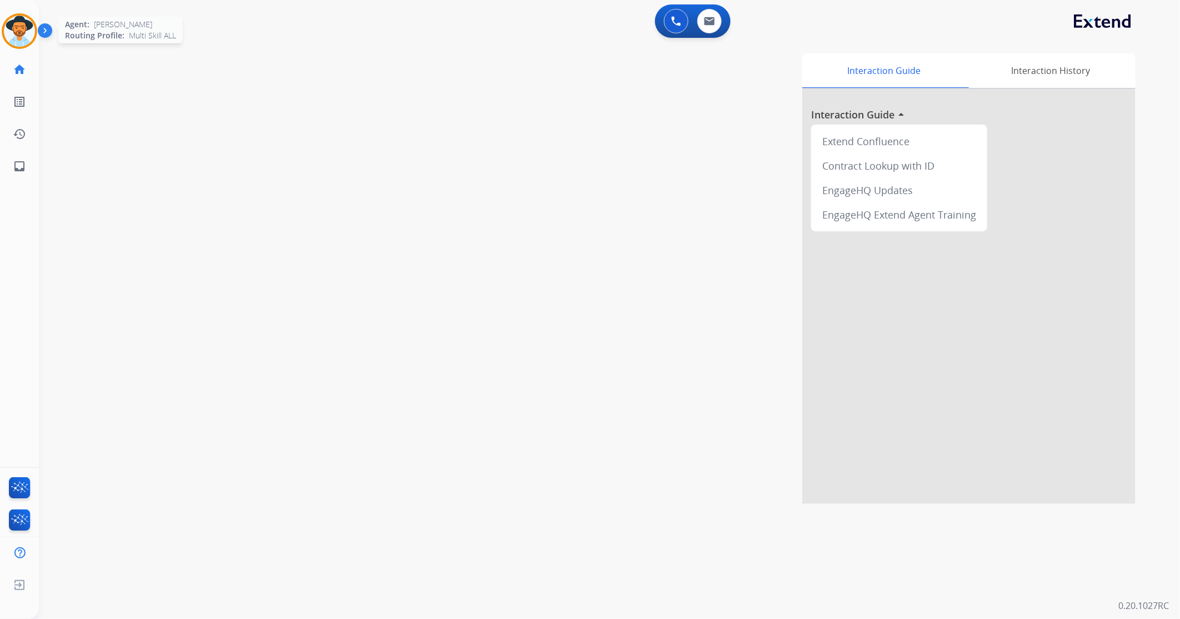
click at [12, 34] on img at bounding box center [19, 31] width 31 height 31
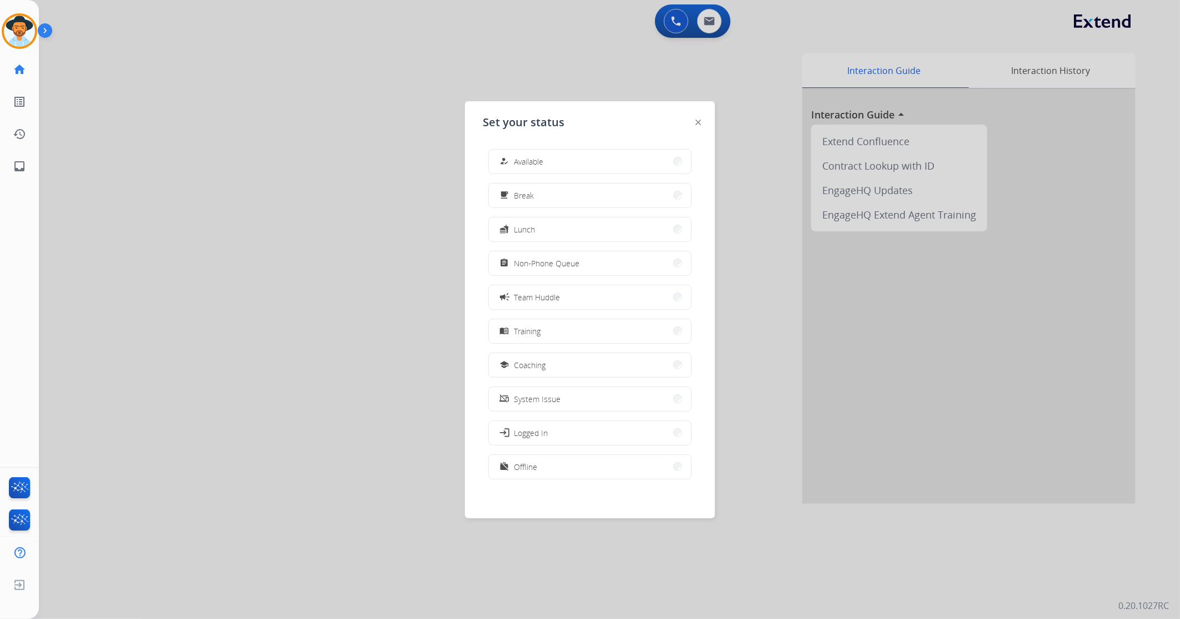
click at [554, 167] on button "how_to_reg Available" at bounding box center [590, 162] width 202 height 24
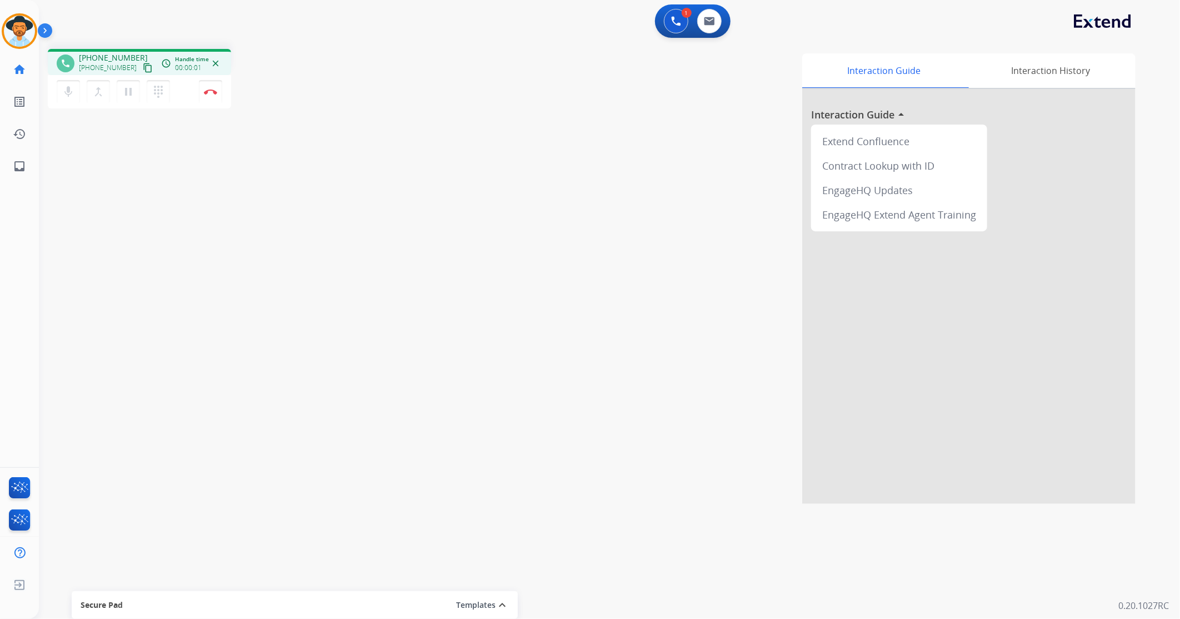
click at [143, 65] on mat-icon "content_copy" at bounding box center [148, 68] width 10 height 10
click at [143, 68] on mat-icon "content_copy" at bounding box center [148, 68] width 10 height 10
click at [143, 64] on mat-icon "content_copy" at bounding box center [148, 68] width 10 height 10
click at [143, 67] on mat-icon "content_copy" at bounding box center [148, 68] width 10 height 10
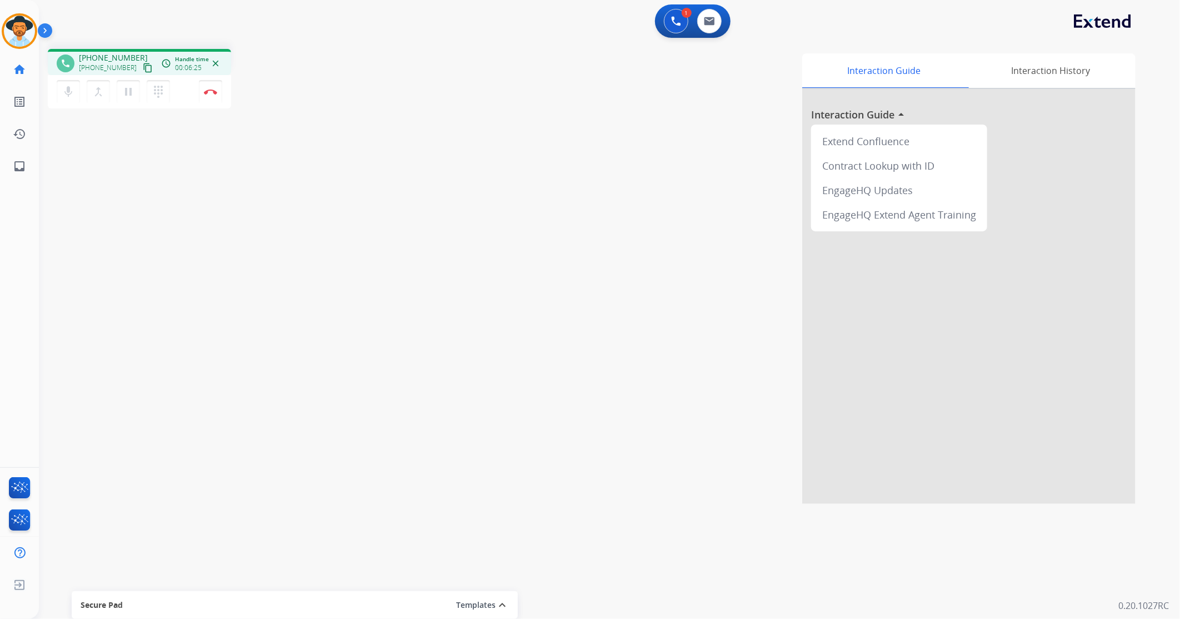
click at [143, 67] on mat-icon "content_copy" at bounding box center [148, 68] width 10 height 10
click at [212, 96] on button "Disconnect" at bounding box center [210, 91] width 23 height 23
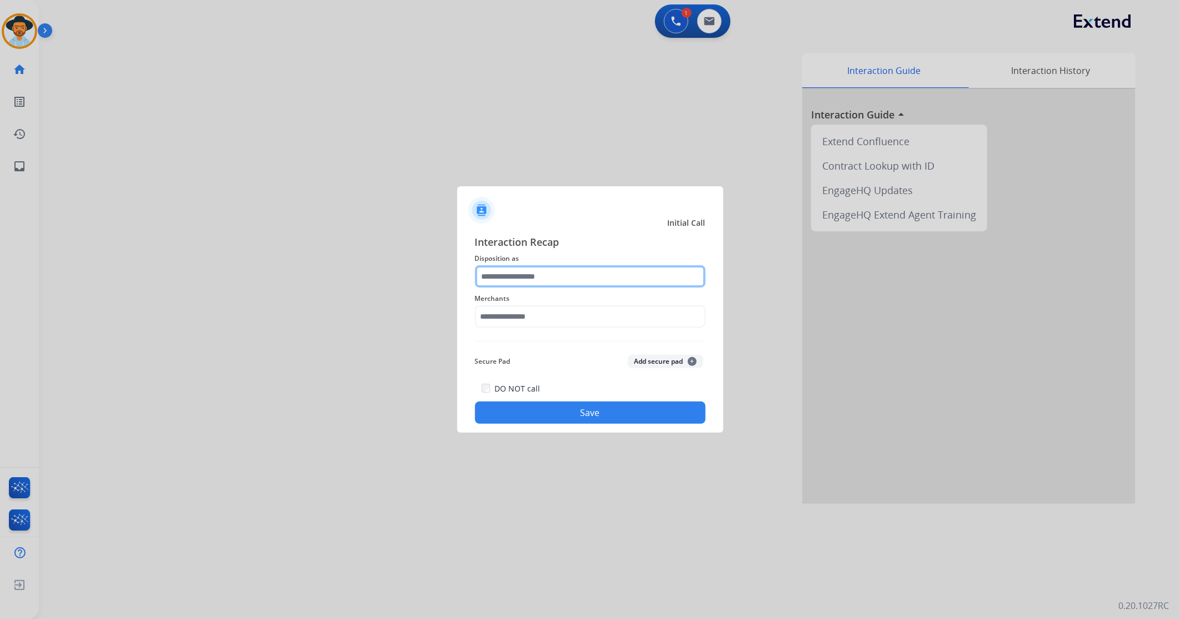
click at [530, 281] on input "text" at bounding box center [590, 276] width 231 height 22
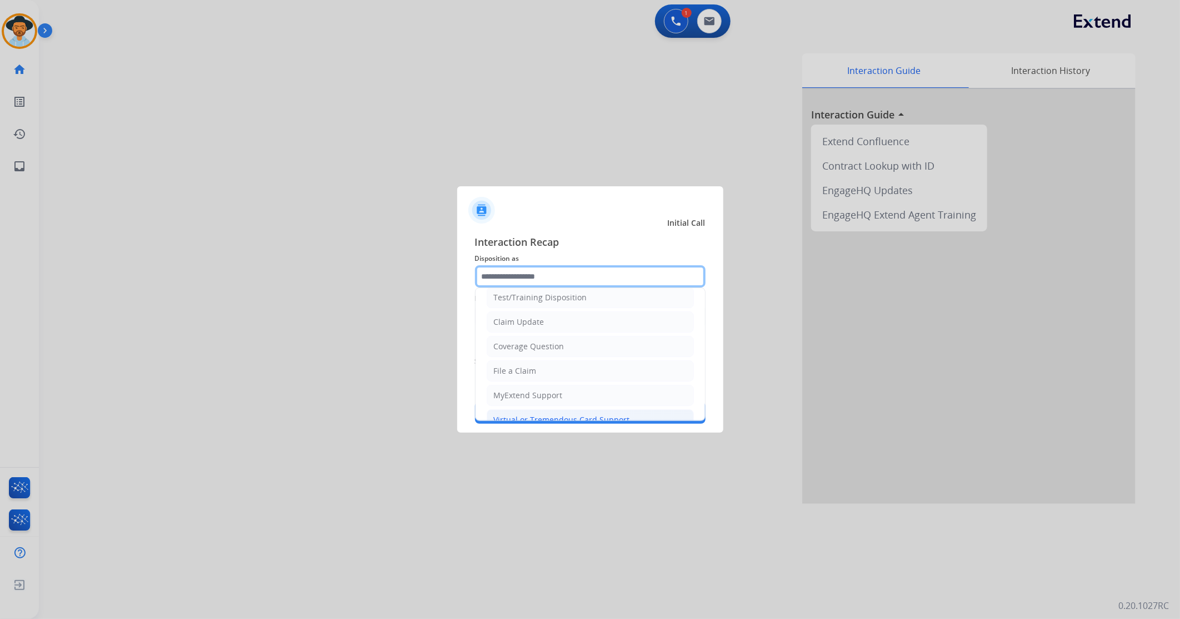
scroll to position [62, 0]
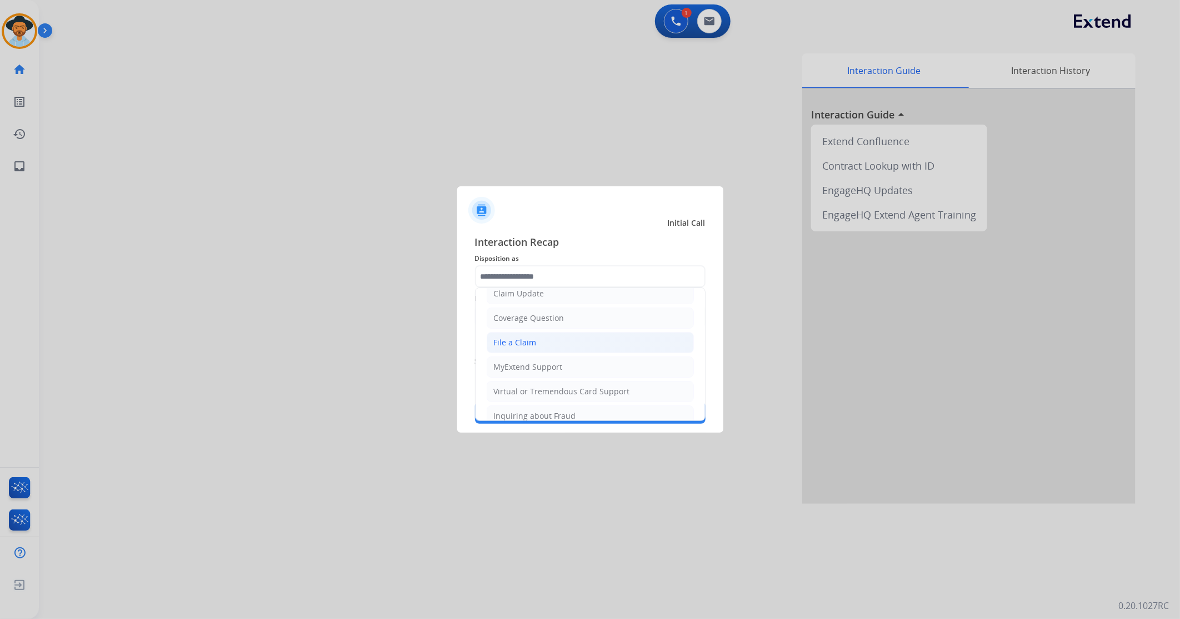
click at [524, 341] on div "File a Claim" at bounding box center [515, 342] width 43 height 11
type input "**********"
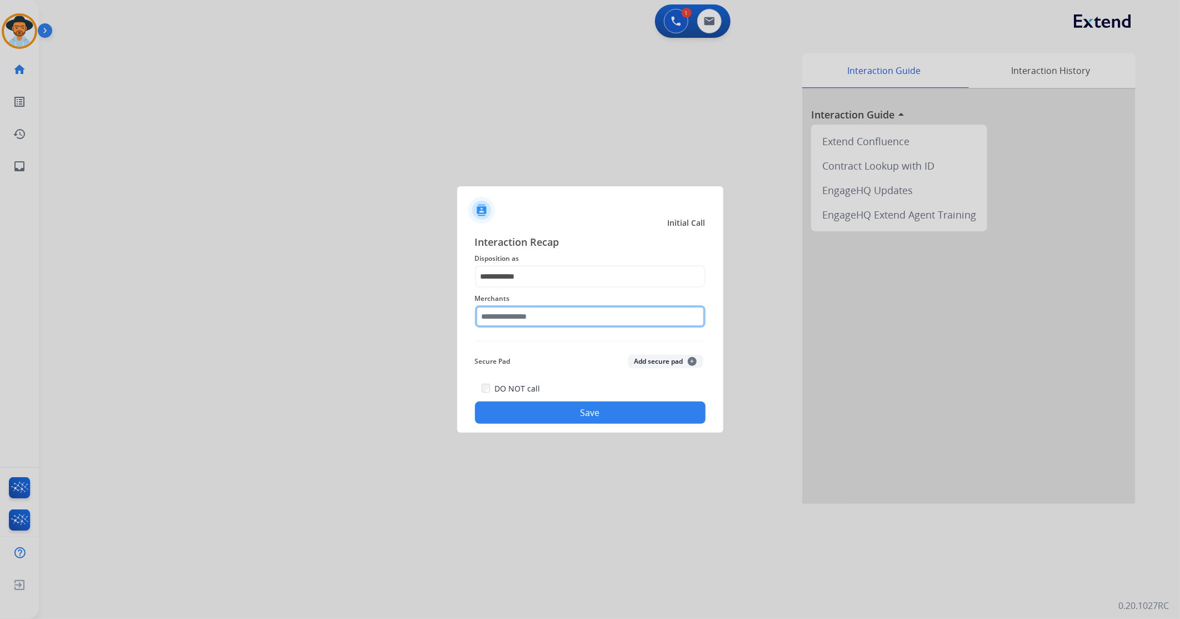
click at [529, 316] on input "text" at bounding box center [590, 316] width 231 height 22
click at [548, 343] on div "Thoroughbred diesel" at bounding box center [534, 347] width 78 height 11
type input "**********"
click at [575, 410] on button "Save" at bounding box center [590, 412] width 231 height 22
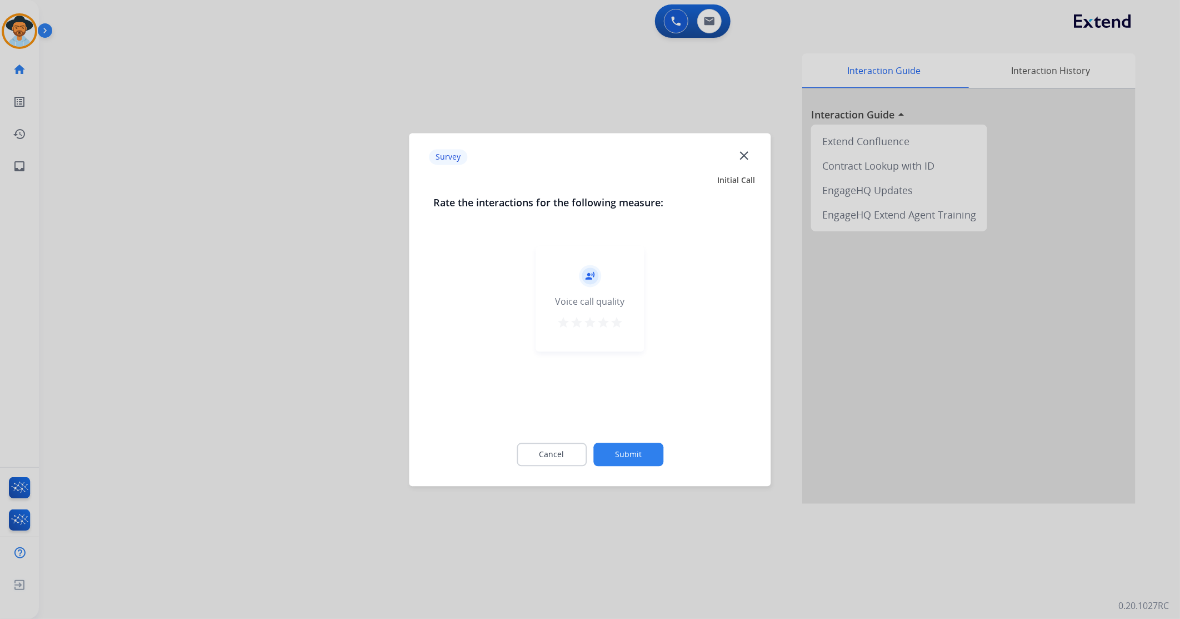
click at [629, 312] on div "record_voice_over Voice call quality star star star star star" at bounding box center [590, 299] width 108 height 106
drag, startPoint x: 629, startPoint y: 312, endPoint x: 621, endPoint y: 324, distance: 14.0
click at [621, 324] on mat-icon "star" at bounding box center [616, 322] width 13 height 13
click at [646, 447] on button "Submit" at bounding box center [629, 453] width 70 height 23
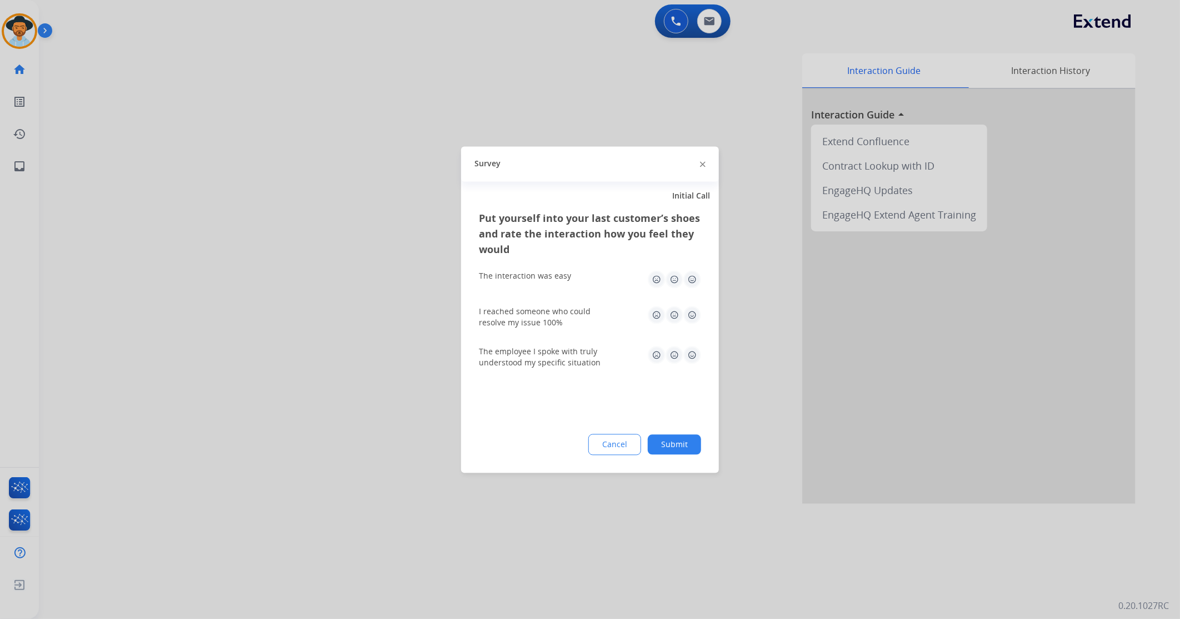
click at [693, 282] on img at bounding box center [693, 279] width 18 height 18
click at [691, 319] on img at bounding box center [693, 315] width 18 height 18
click at [695, 356] on img at bounding box center [693, 355] width 18 height 18
click at [681, 430] on div "Put yourself into your last customer’s shoes and rate the interaction how you f…" at bounding box center [590, 341] width 258 height 262
click at [682, 435] on button "Submit" at bounding box center [674, 444] width 53 height 20
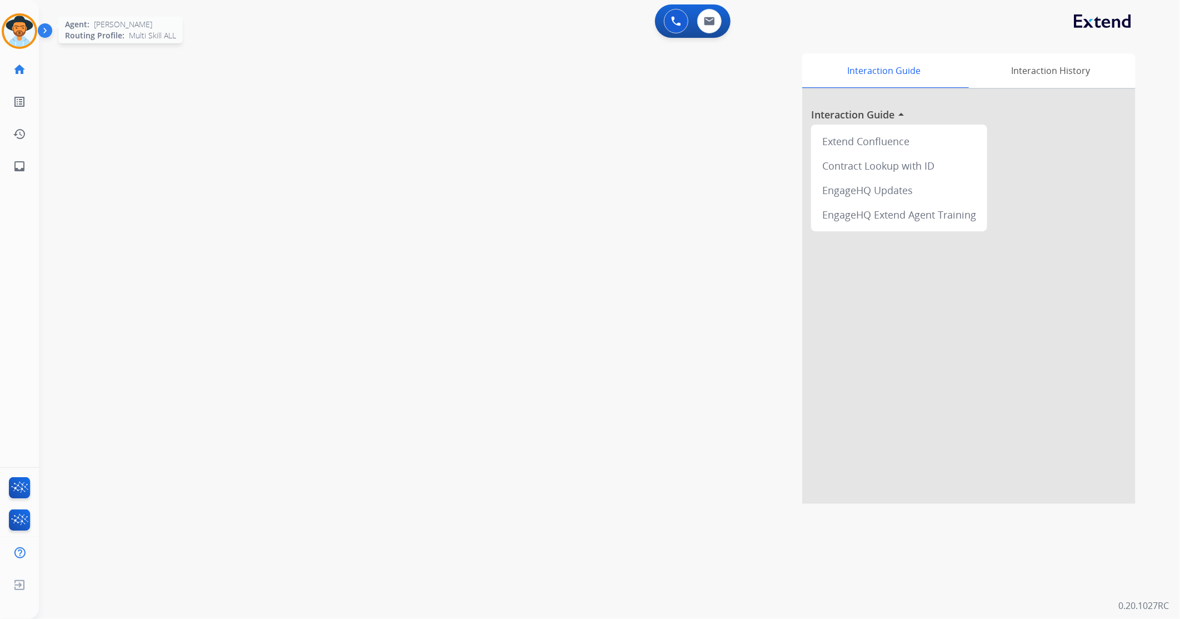
click at [25, 32] on img at bounding box center [19, 31] width 31 height 31
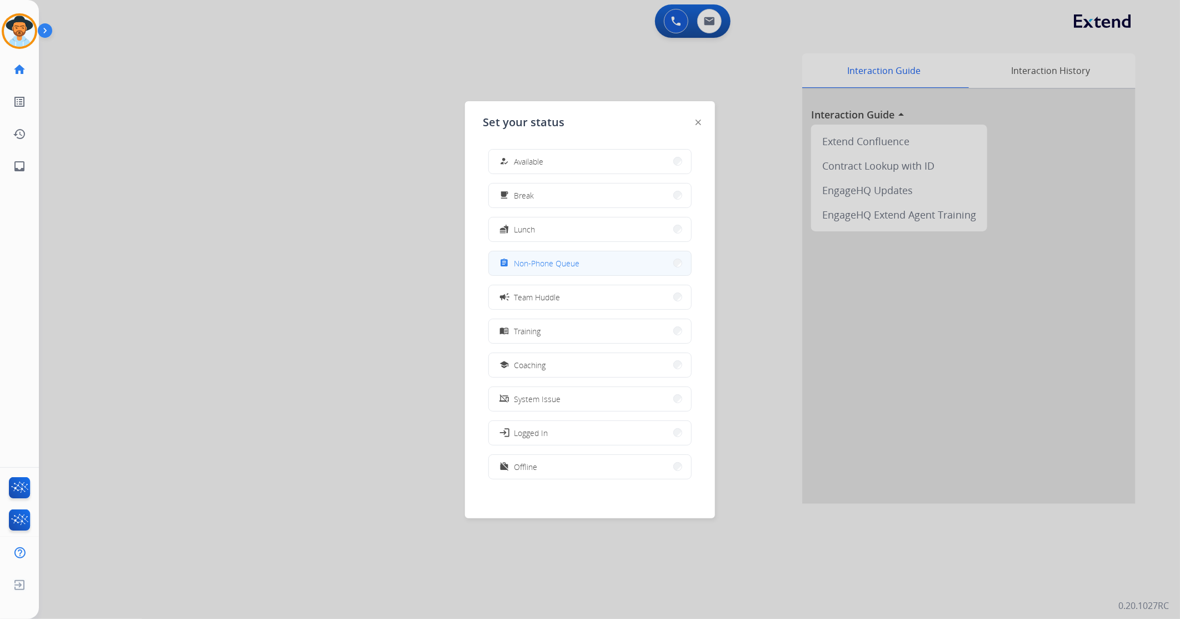
drag, startPoint x: 543, startPoint y: 256, endPoint x: 555, endPoint y: 273, distance: 20.8
click at [543, 256] on button "assignment Non-Phone Queue" at bounding box center [590, 263] width 202 height 24
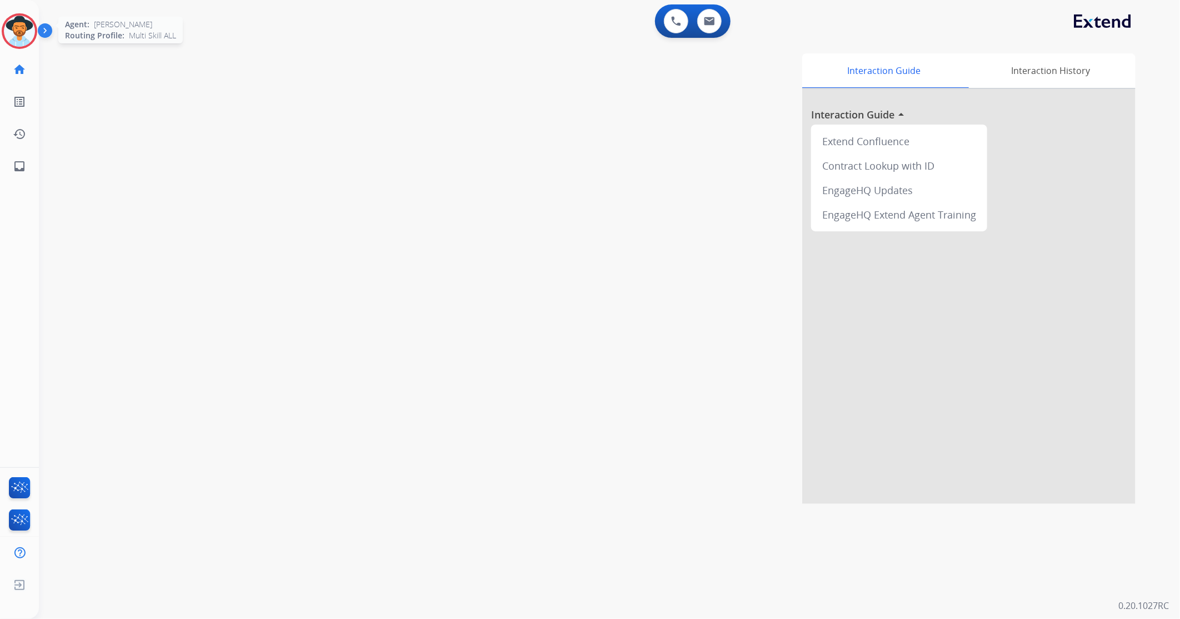
click at [19, 20] on img at bounding box center [19, 31] width 31 height 31
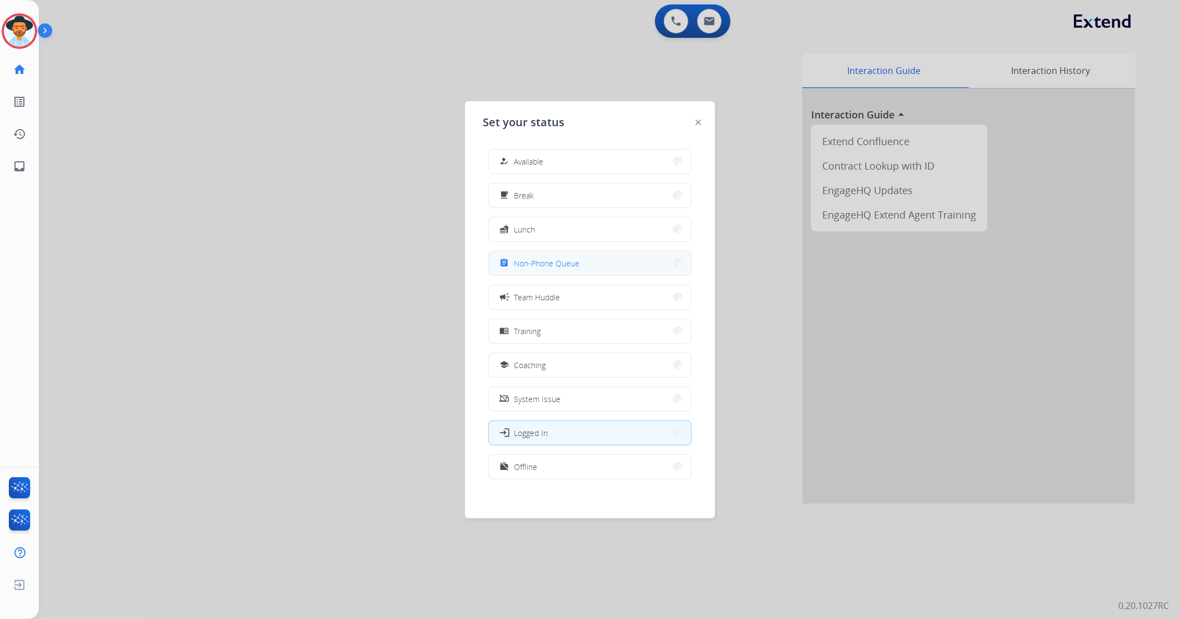
click at [549, 254] on button "assignment Non-Phone Queue" at bounding box center [590, 263] width 202 height 24
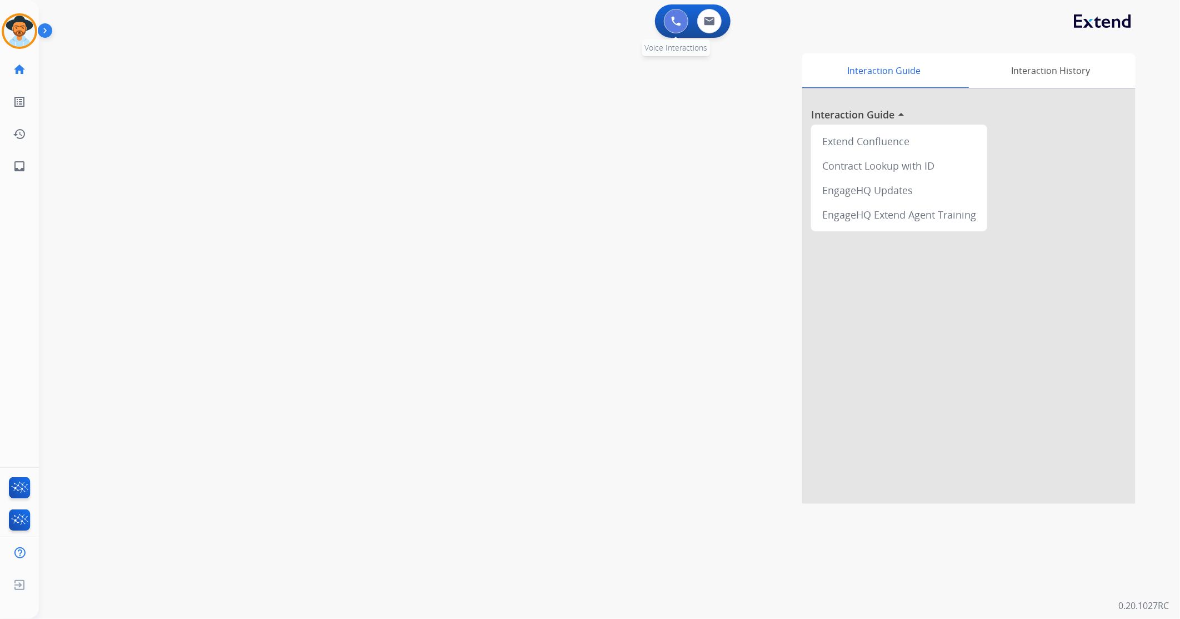
click at [666, 24] on button at bounding box center [676, 21] width 24 height 24
click at [675, 24] on img at bounding box center [676, 21] width 10 height 10
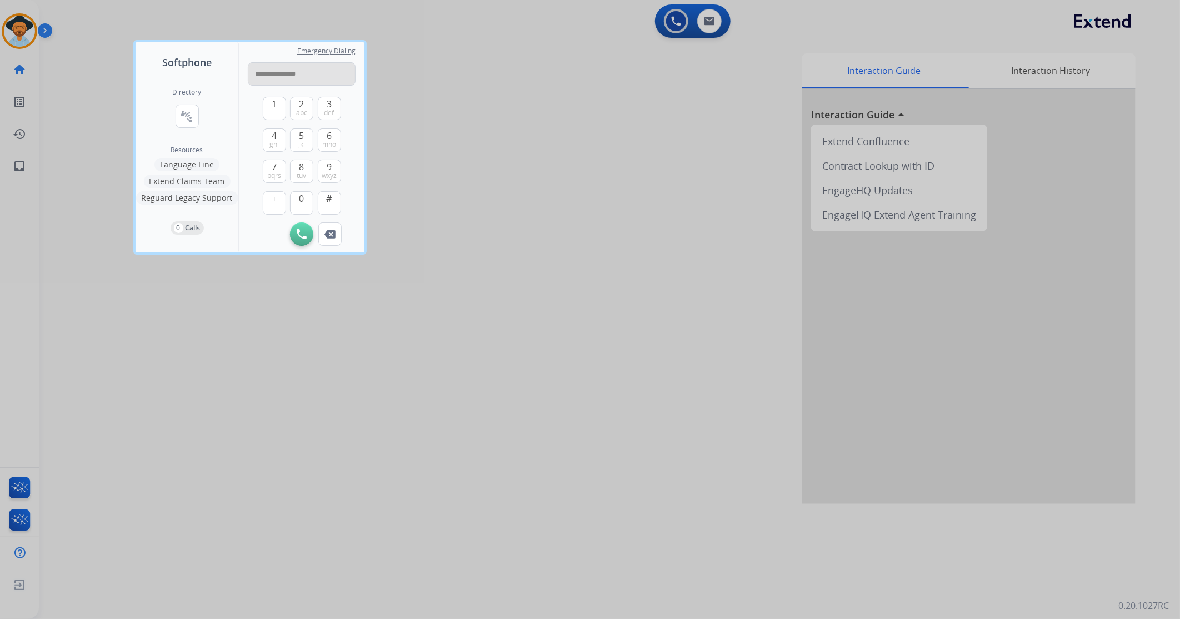
click at [290, 72] on input "**********" at bounding box center [302, 73] width 108 height 23
type input "**********"
click at [298, 230] on img at bounding box center [302, 234] width 10 height 10
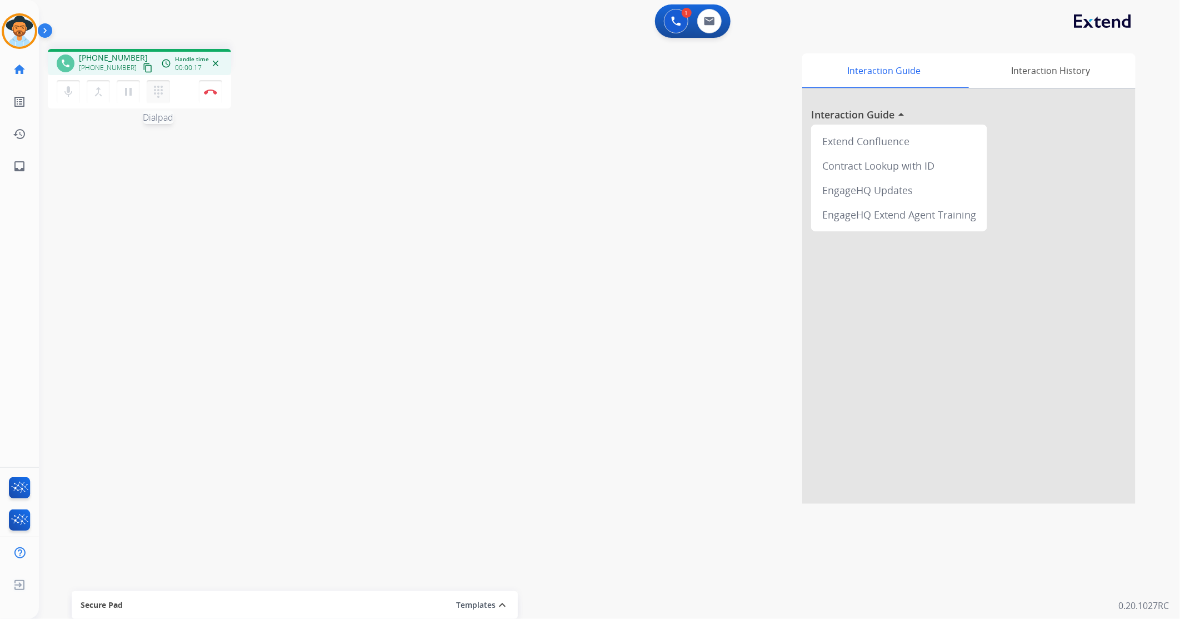
click at [155, 93] on mat-icon "dialpad" at bounding box center [158, 91] width 13 height 13
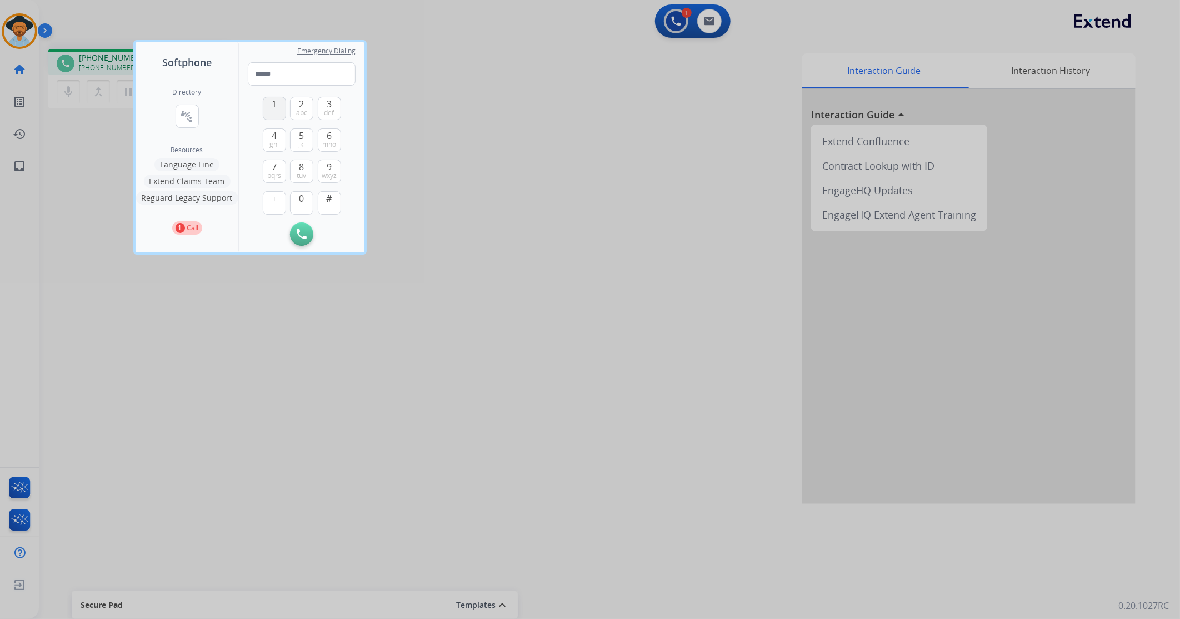
click at [272, 107] on span "1" at bounding box center [274, 103] width 5 height 13
type input "*"
click at [437, 141] on div at bounding box center [590, 309] width 1180 height 619
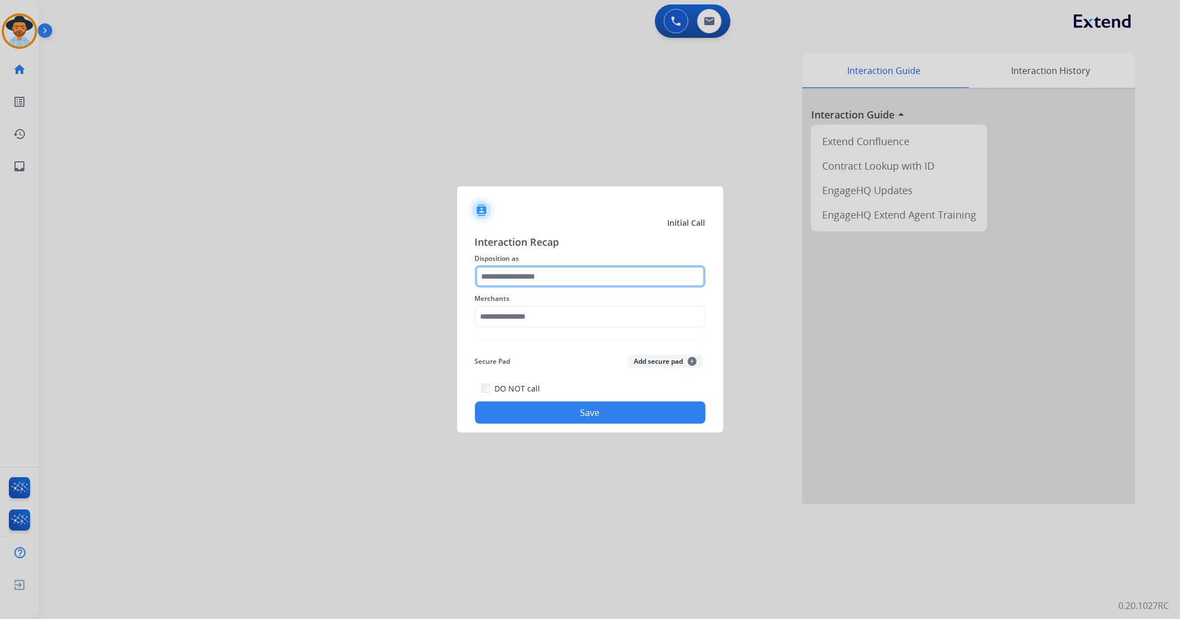
click at [546, 272] on input "text" at bounding box center [590, 276] width 231 height 22
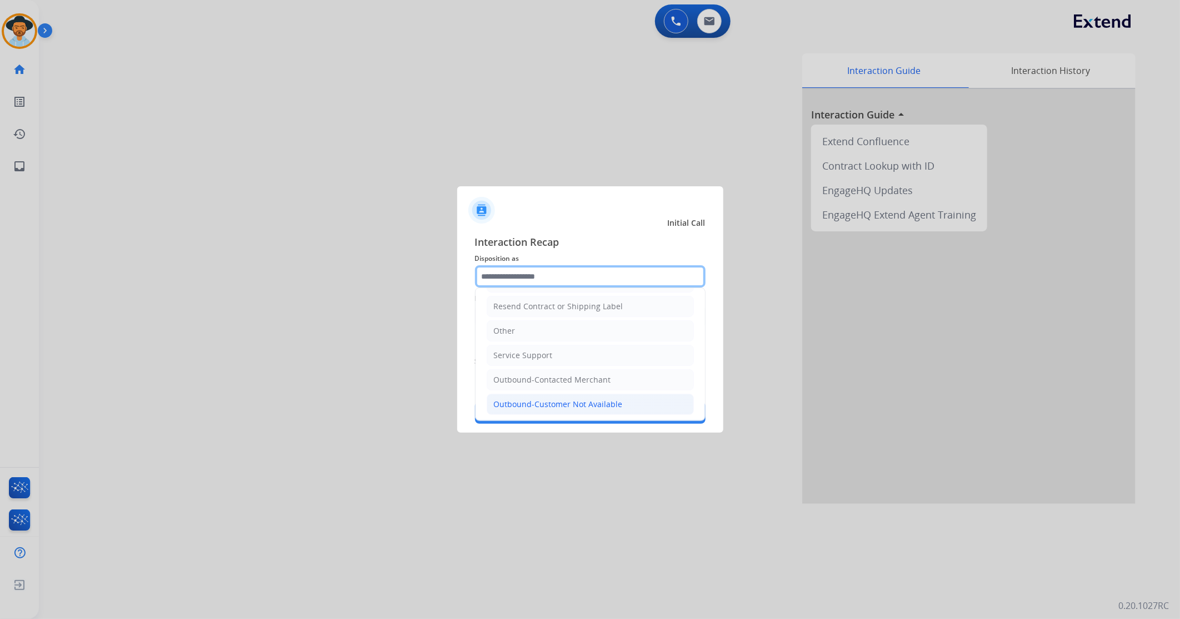
scroll to position [223, 0]
click at [549, 397] on div "Outbound-Customer Not Available" at bounding box center [558, 401] width 129 height 11
type input "**********"
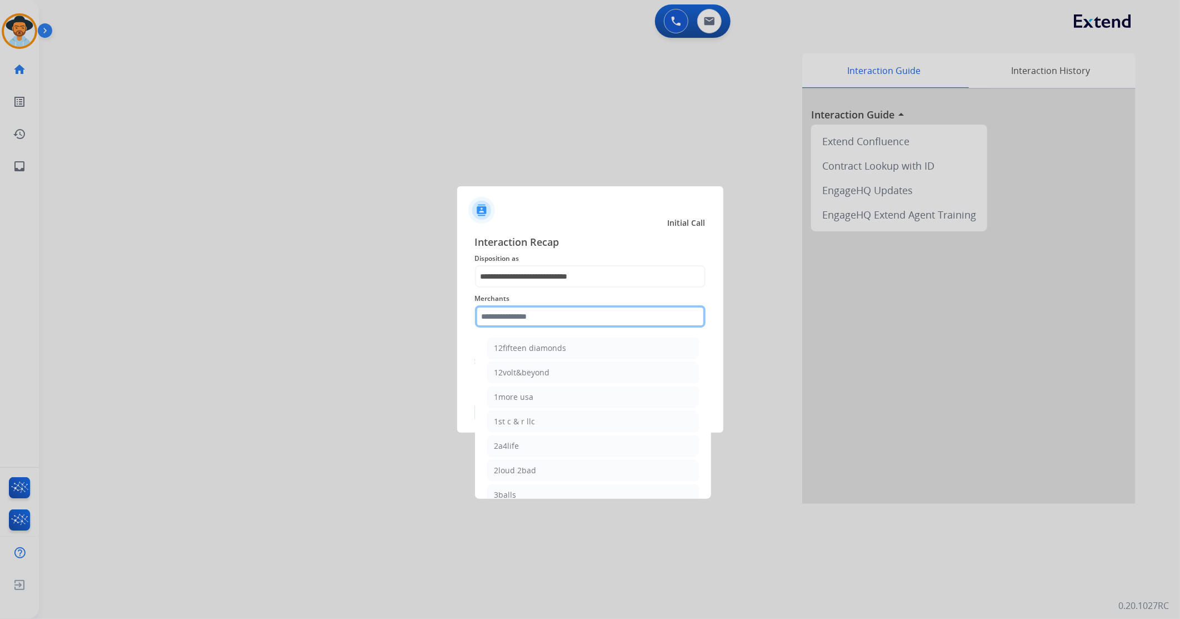
click at [510, 313] on input "text" at bounding box center [590, 316] width 231 height 22
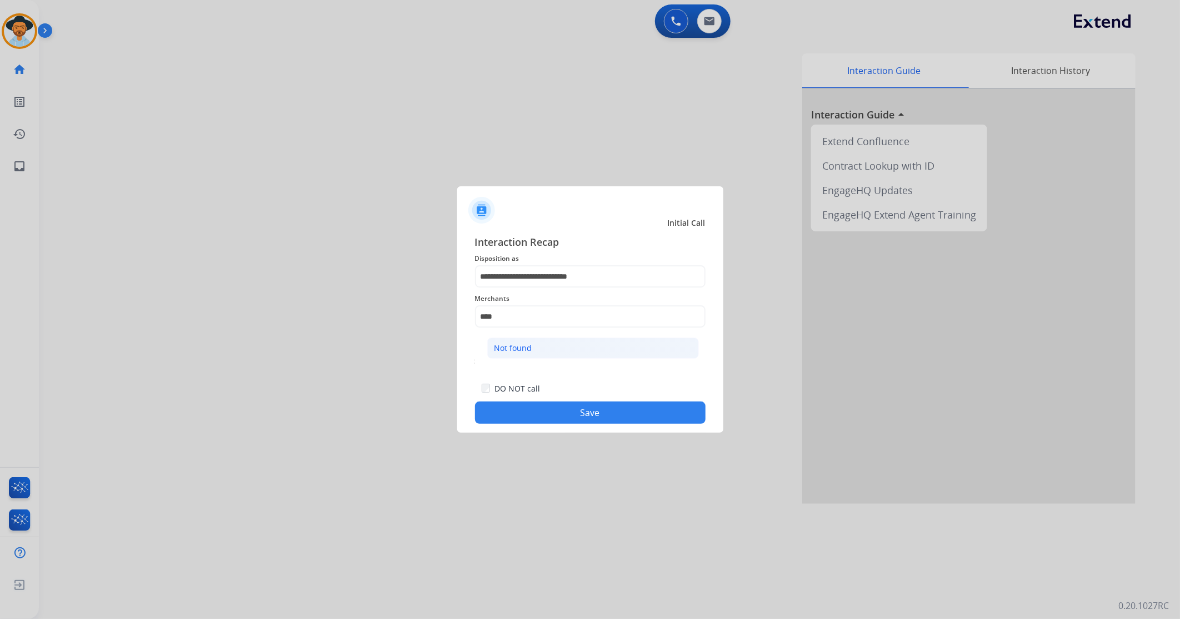
click at [536, 340] on li "Not found" at bounding box center [593, 347] width 212 height 21
type input "*********"
click at [515, 418] on button "Save" at bounding box center [590, 412] width 231 height 22
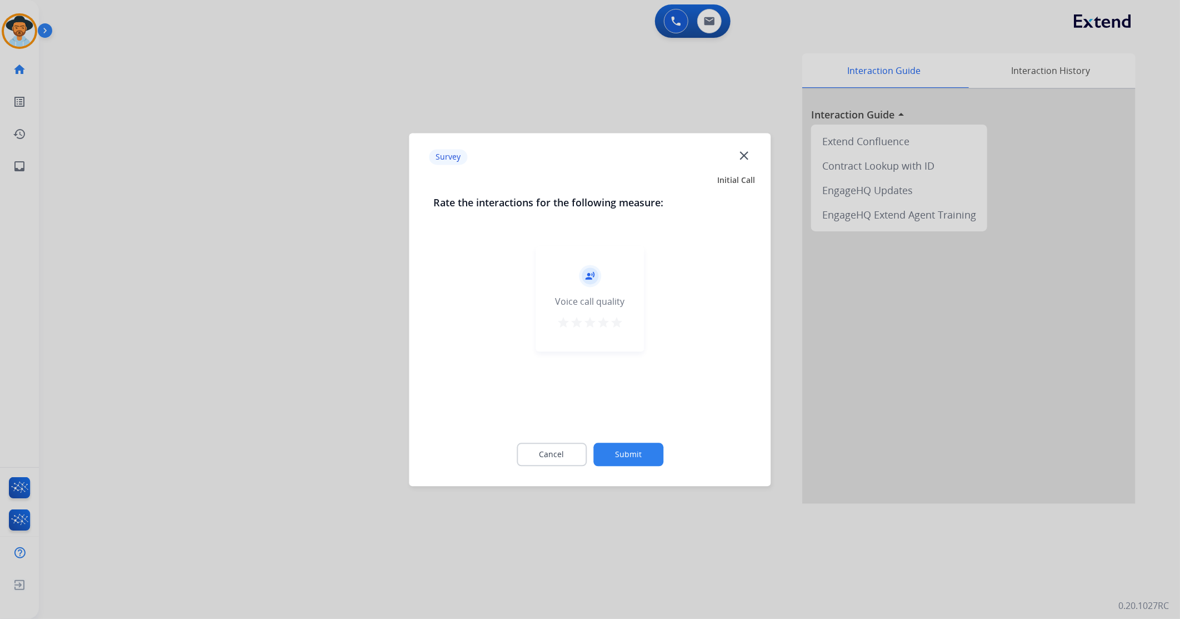
click at [621, 323] on mat-icon "star" at bounding box center [616, 322] width 13 height 13
click at [637, 452] on button "Submit" at bounding box center [629, 453] width 70 height 23
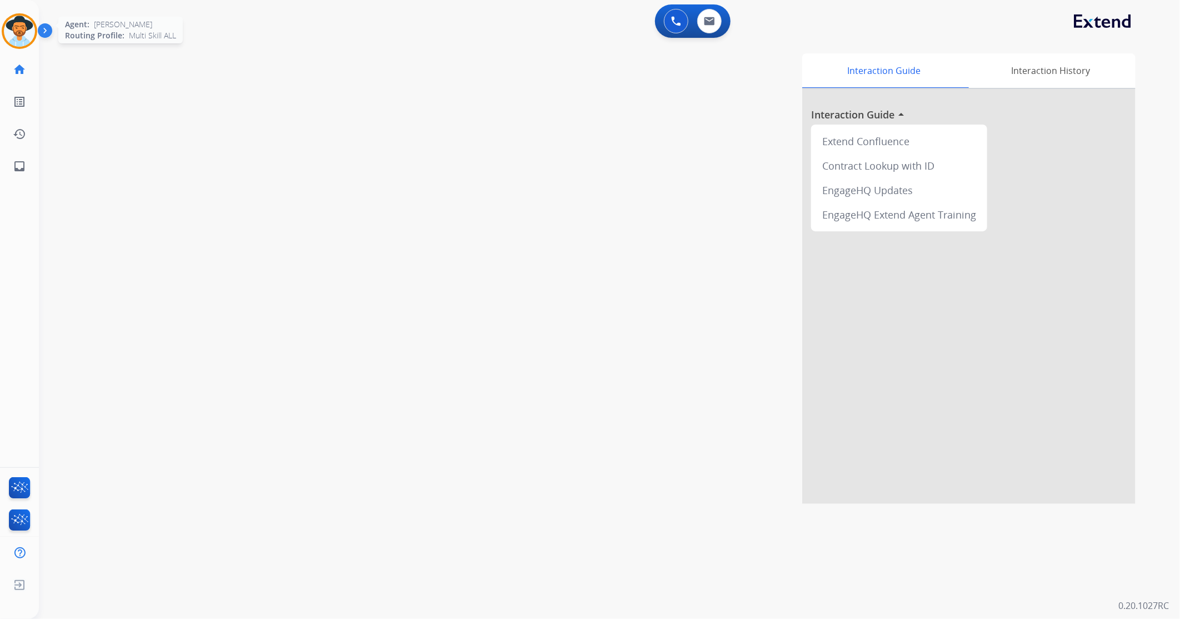
click at [21, 37] on img at bounding box center [19, 31] width 31 height 31
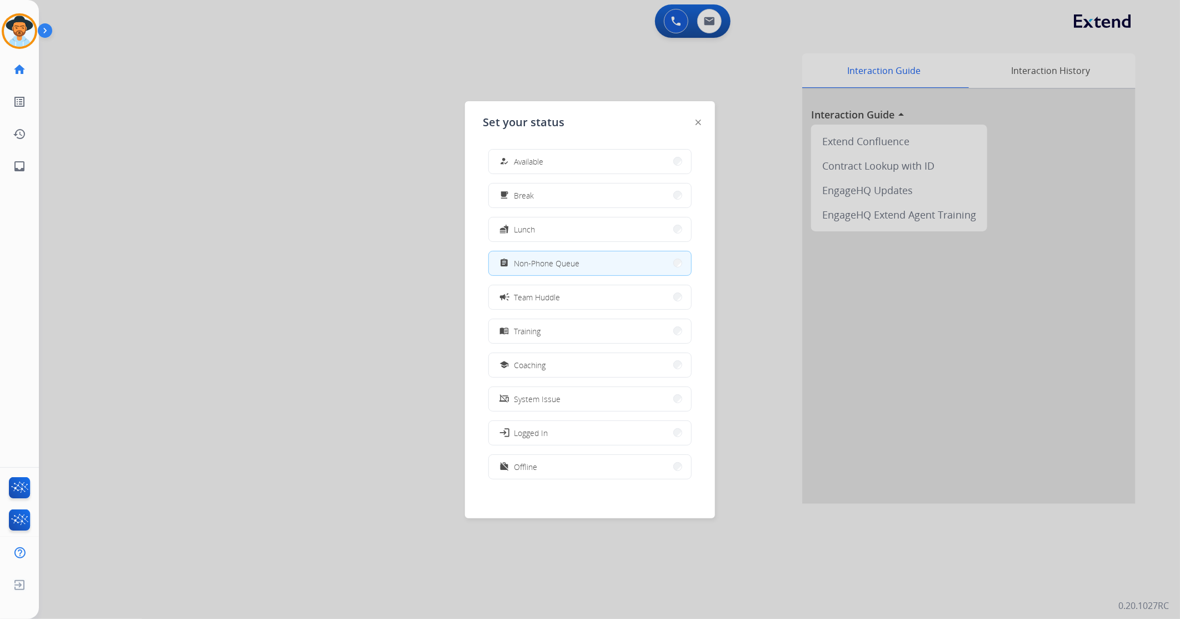
drag, startPoint x: 399, startPoint y: 203, endPoint x: 469, endPoint y: 168, distance: 78.5
click at [401, 208] on div at bounding box center [590, 309] width 1180 height 619
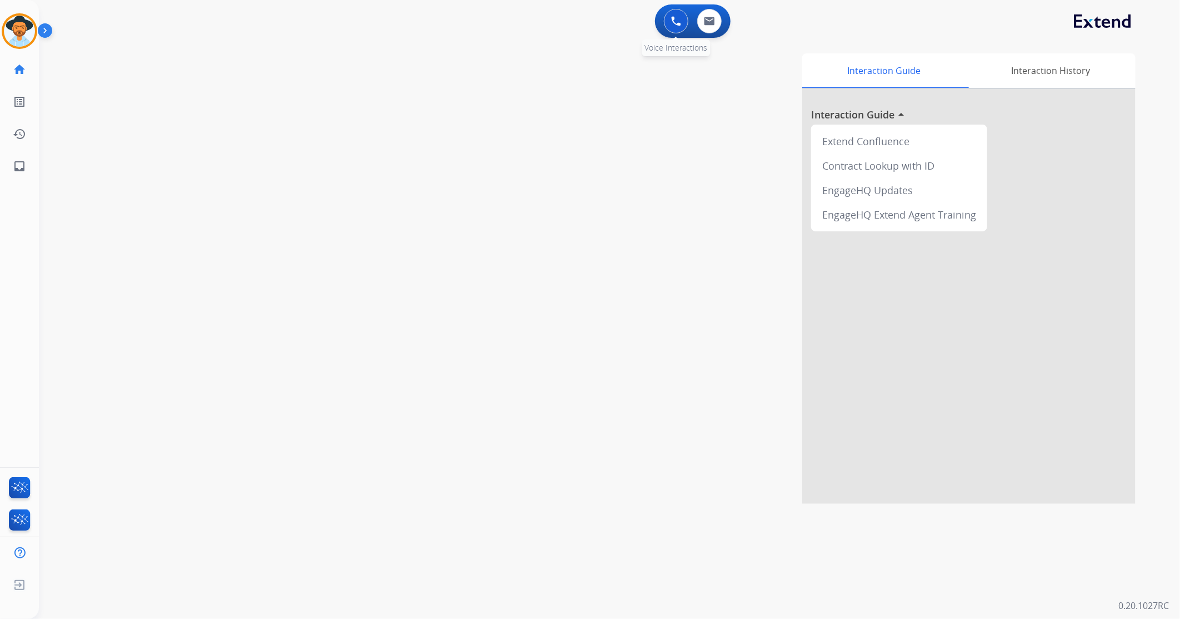
click at [676, 21] on img at bounding box center [676, 21] width 10 height 10
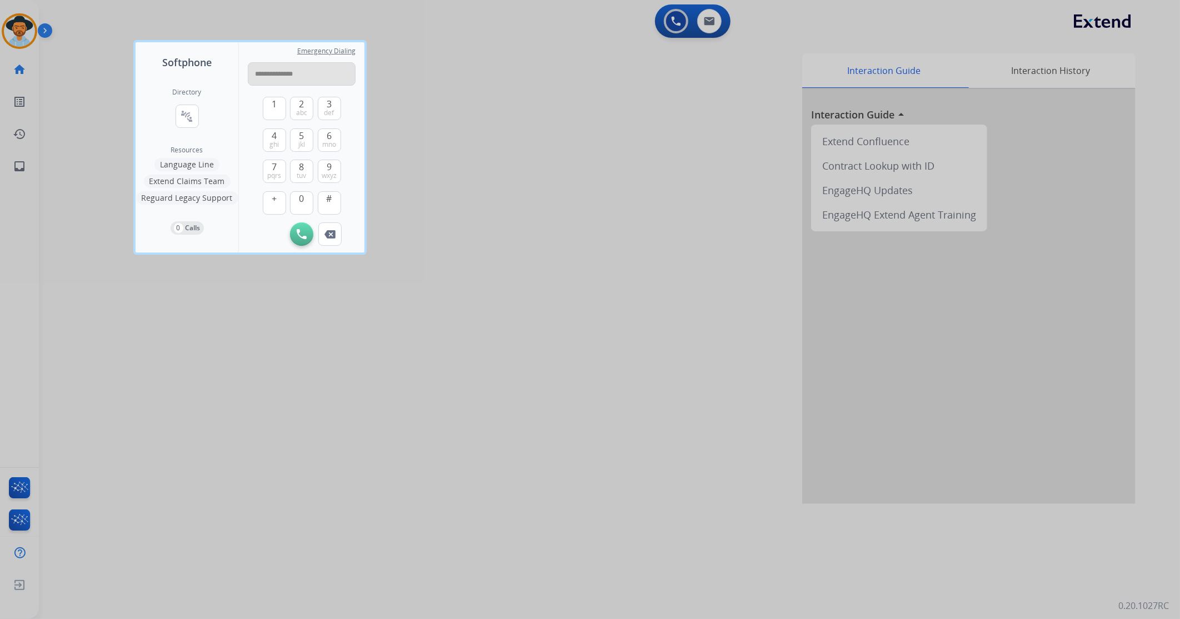
click at [286, 76] on input "**********" at bounding box center [302, 73] width 108 height 23
type input "**********"
click at [305, 237] on img at bounding box center [302, 234] width 10 height 10
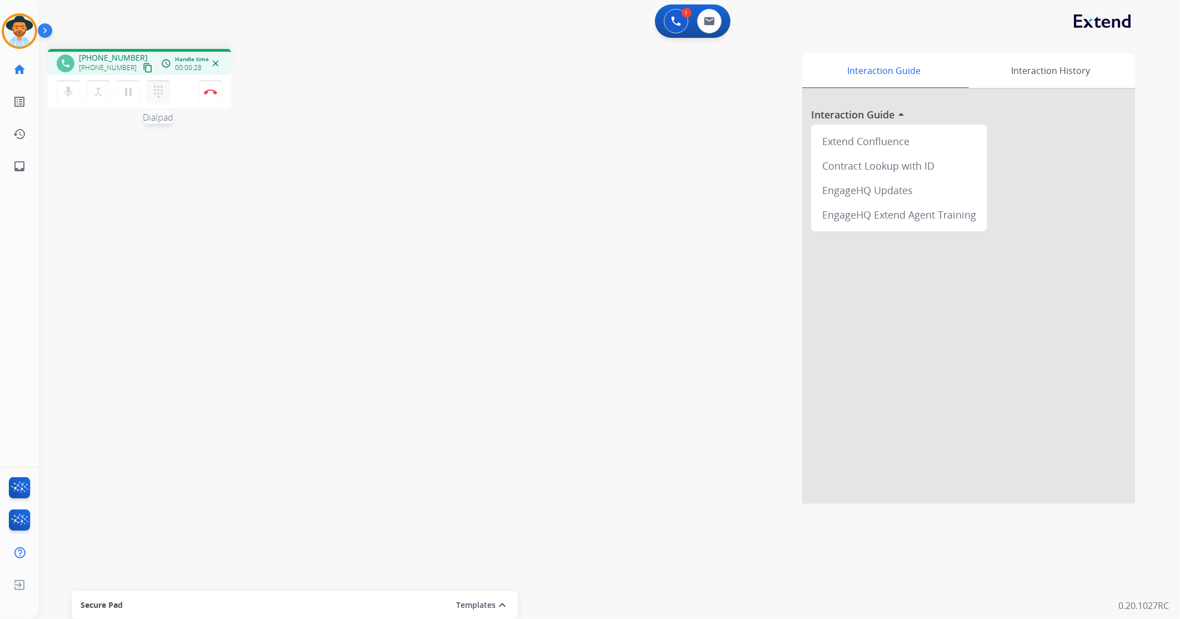
click at [160, 84] on button "dialpad Dialpad" at bounding box center [158, 91] width 23 height 23
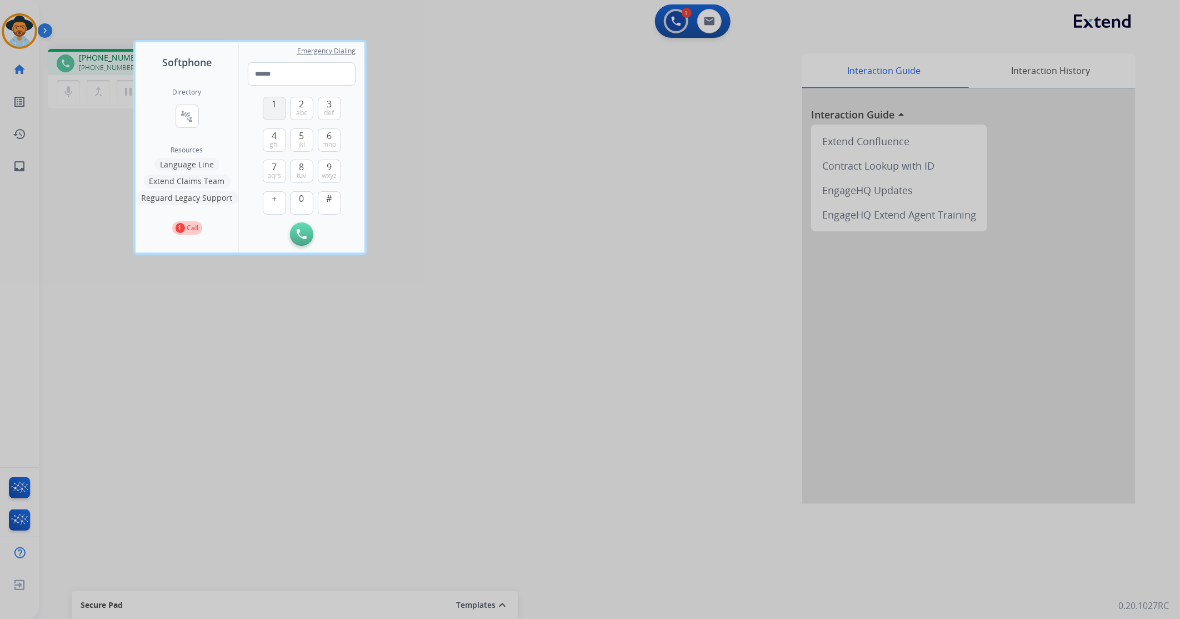
click at [275, 112] on button "1" at bounding box center [274, 108] width 23 height 23
type input "*"
click at [435, 201] on div at bounding box center [590, 309] width 1180 height 619
click at [435, 201] on div "Interaction Guide Interaction History Interaction Guide arrow_drop_up Extend Co…" at bounding box center [757, 278] width 758 height 450
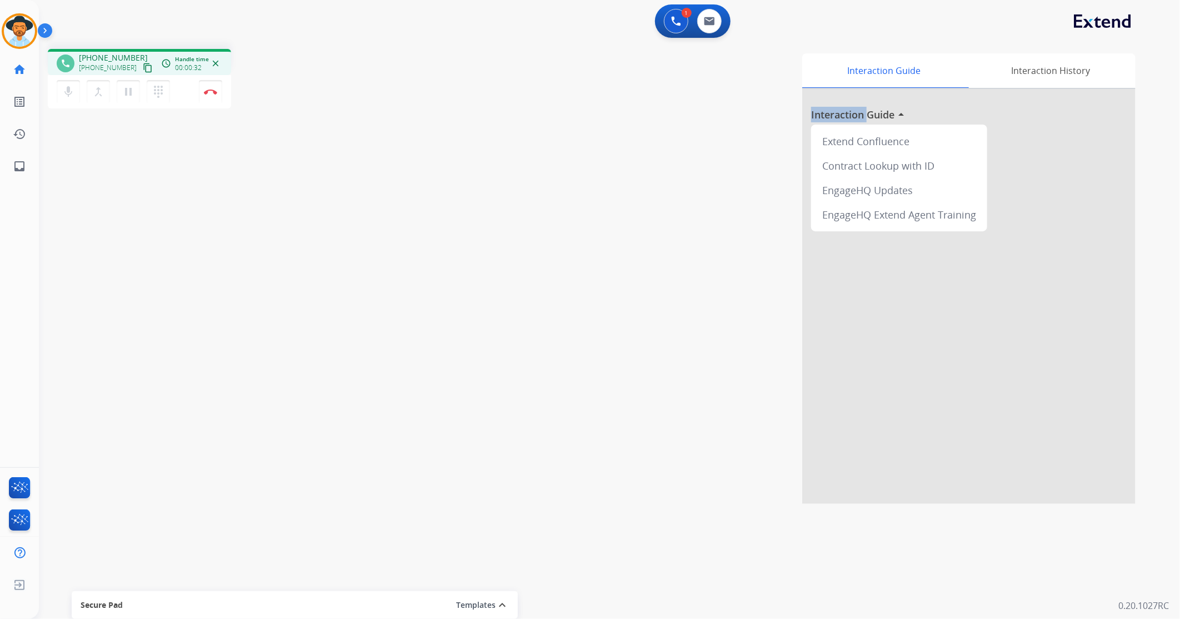
drag, startPoint x: 435, startPoint y: 201, endPoint x: 401, endPoint y: 236, distance: 49.5
click at [401, 236] on div "Interaction Guide Interaction History Interaction Guide arrow_drop_up Extend Co…" at bounding box center [757, 278] width 758 height 450
click at [218, 88] on button "Disconnect" at bounding box center [210, 91] width 23 height 23
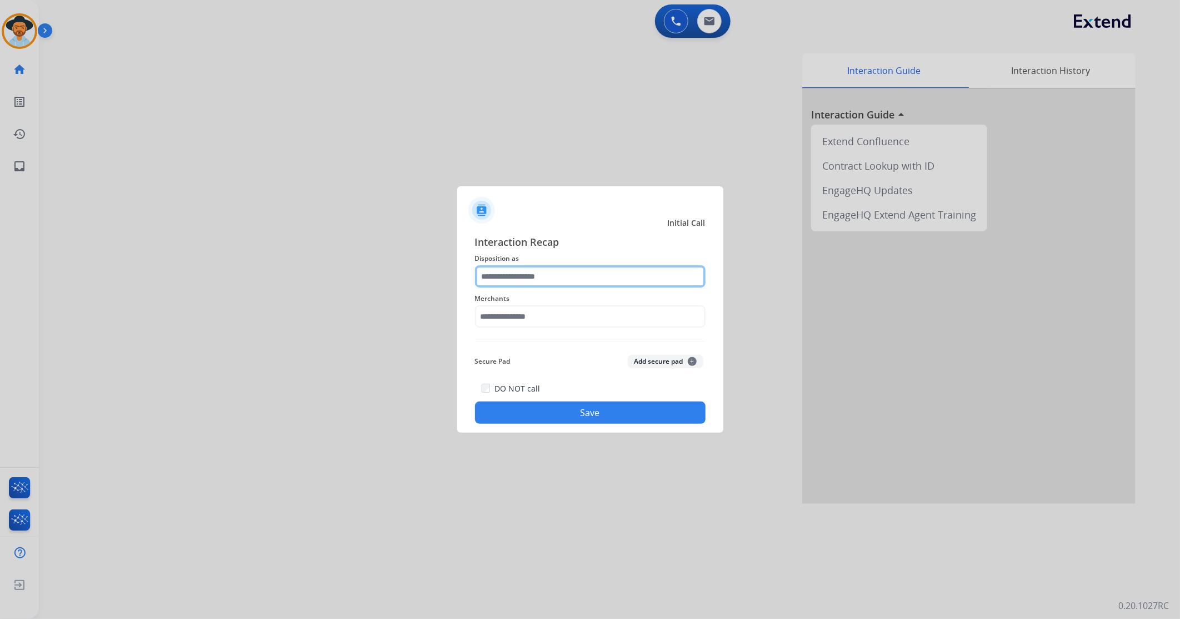
click at [506, 268] on input "text" at bounding box center [590, 276] width 231 height 22
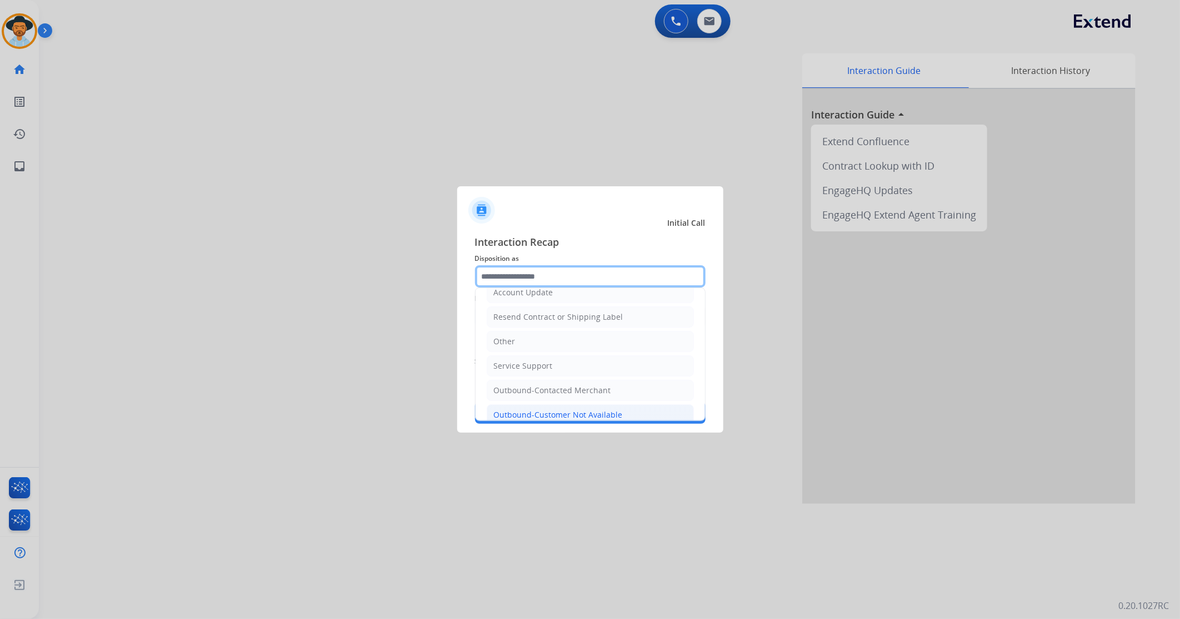
scroll to position [223, 0]
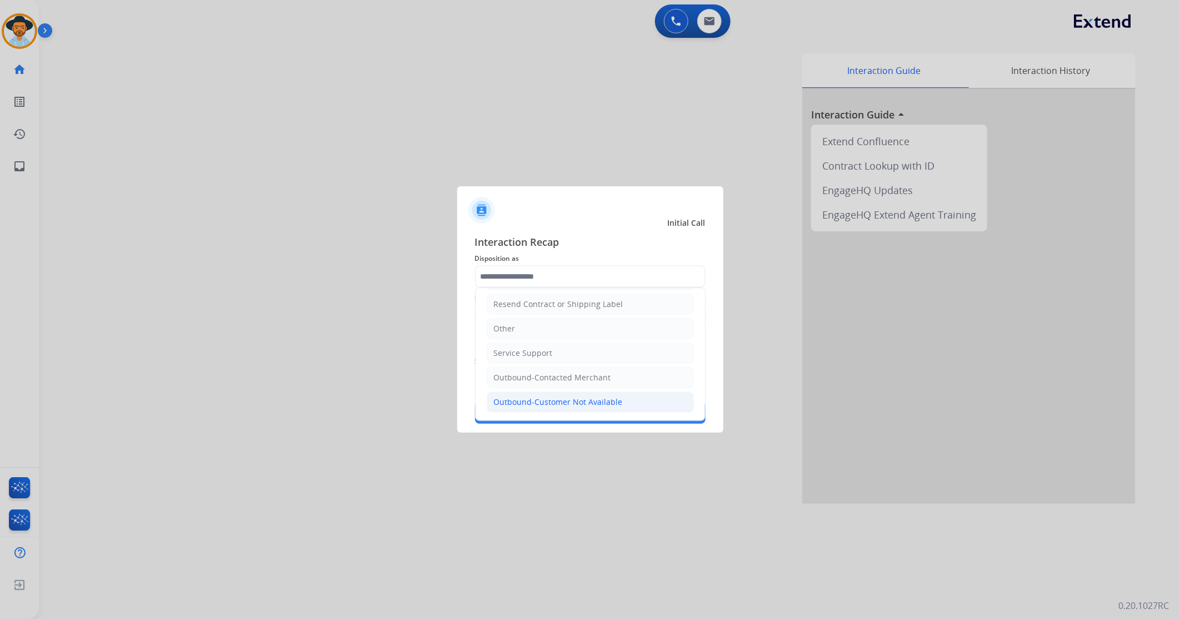
click at [592, 396] on div "Outbound-Customer Not Available" at bounding box center [558, 401] width 129 height 11
type input "**********"
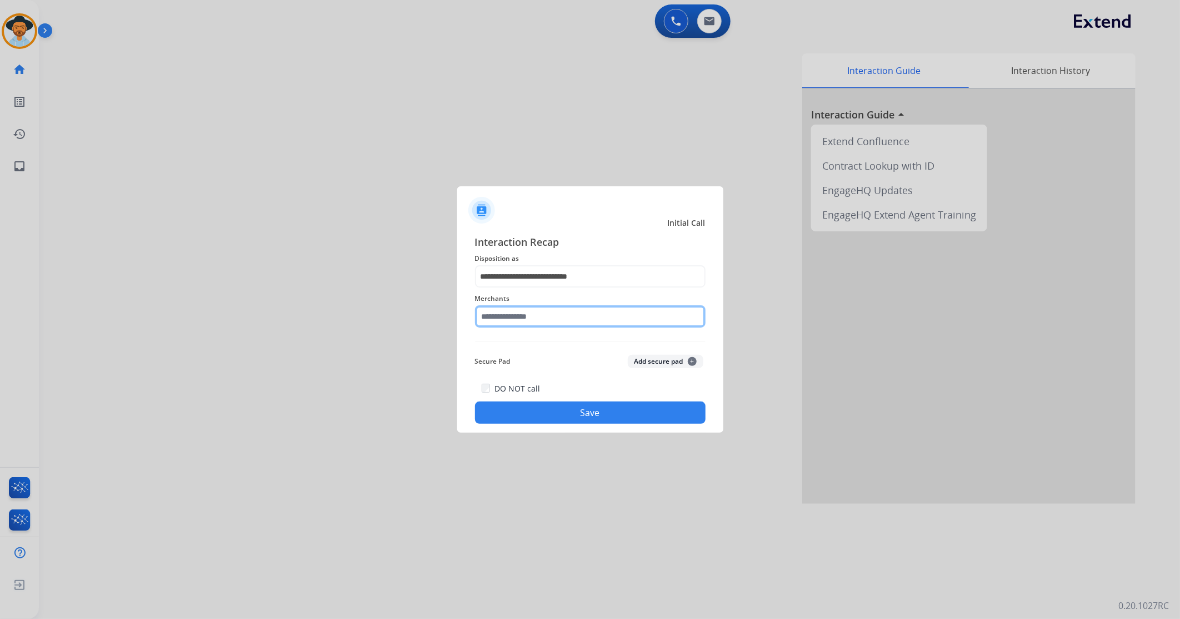
click at [539, 318] on input "text" at bounding box center [590, 316] width 231 height 22
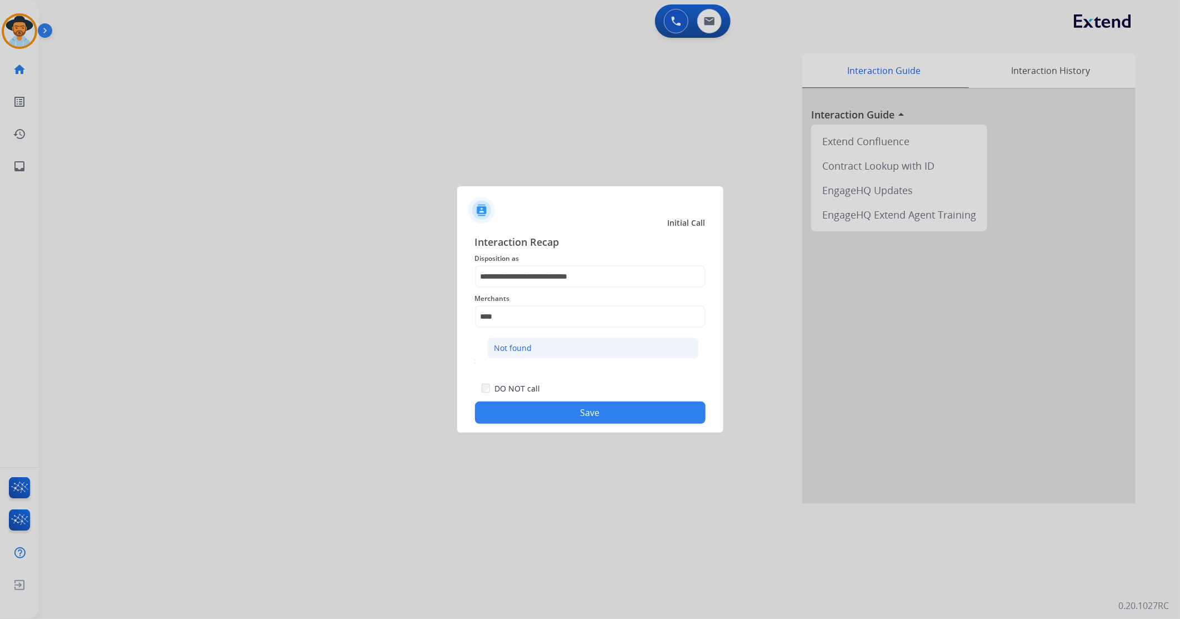
click at [537, 350] on li "Not found" at bounding box center [593, 347] width 212 height 21
type input "*********"
click at [567, 426] on div "**********" at bounding box center [590, 328] width 266 height 207
click at [571, 418] on button "Save" at bounding box center [590, 412] width 231 height 22
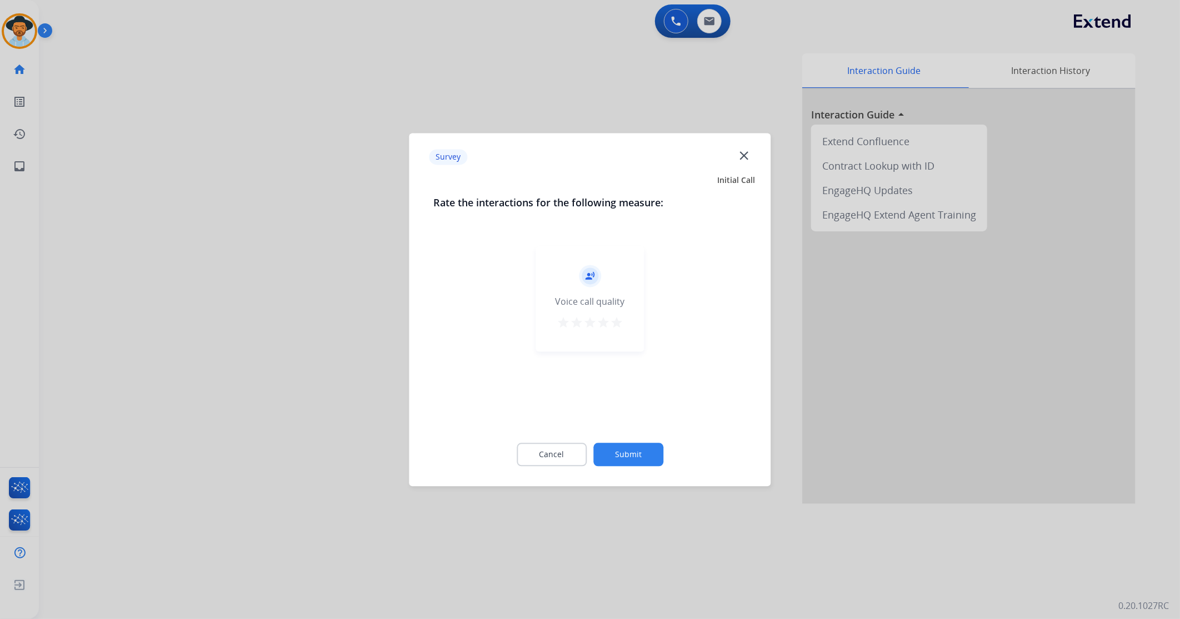
click at [621, 443] on button "Submit" at bounding box center [629, 453] width 70 height 23
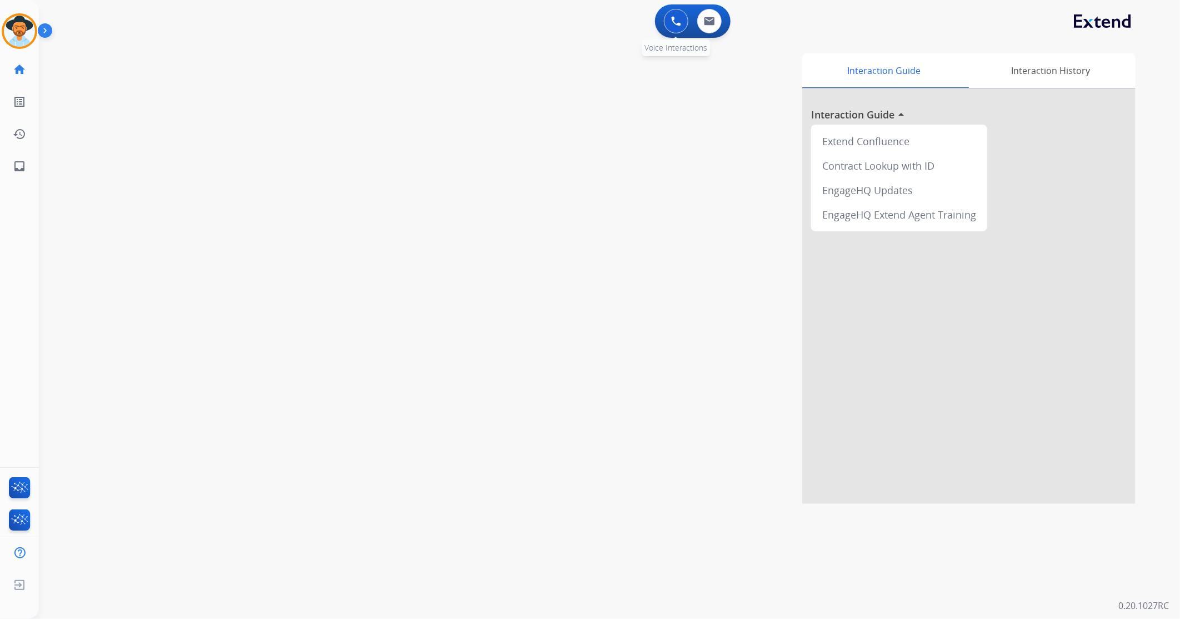
click at [679, 29] on button at bounding box center [676, 21] width 24 height 24
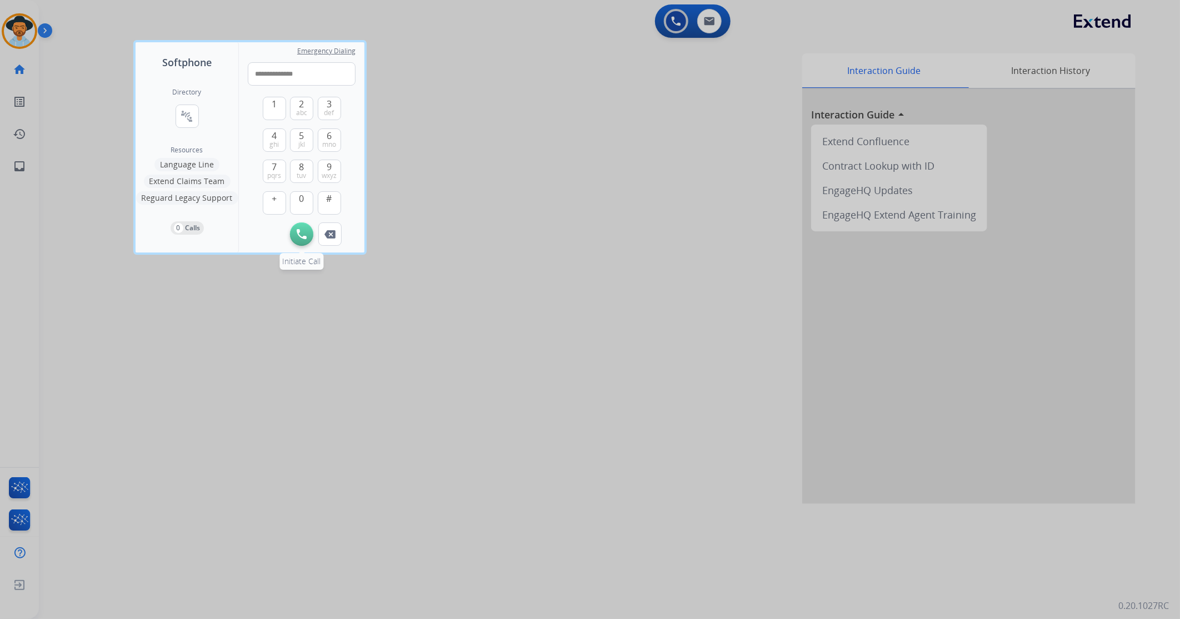
type input "**********"
click at [305, 234] on img at bounding box center [302, 234] width 10 height 10
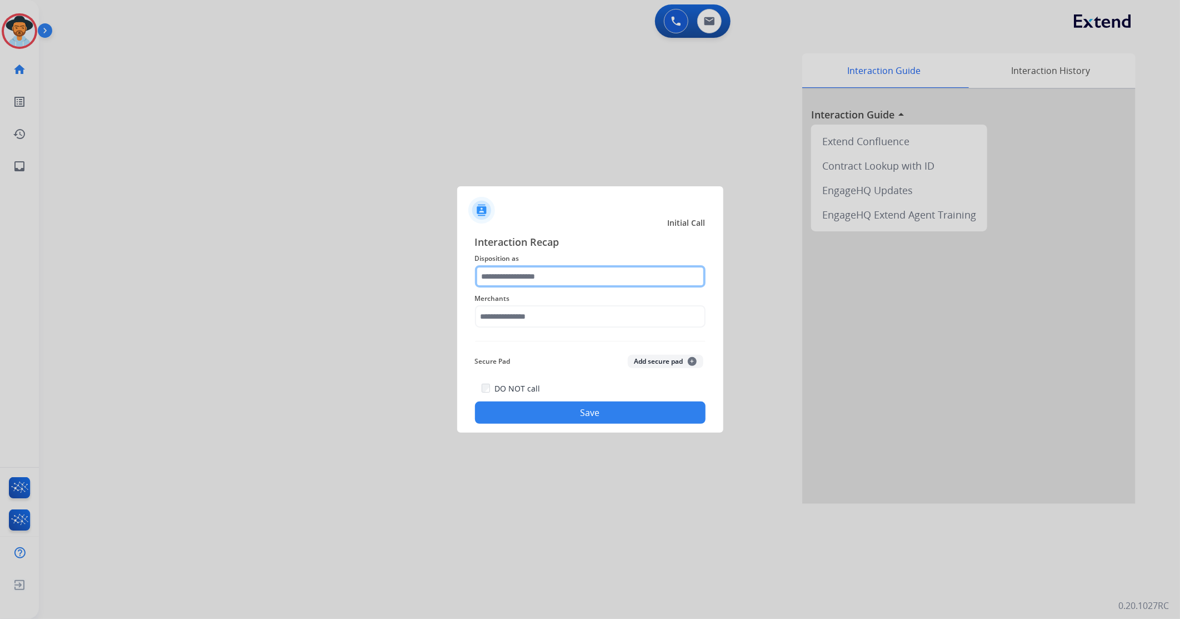
click at [537, 274] on input "text" at bounding box center [590, 276] width 231 height 22
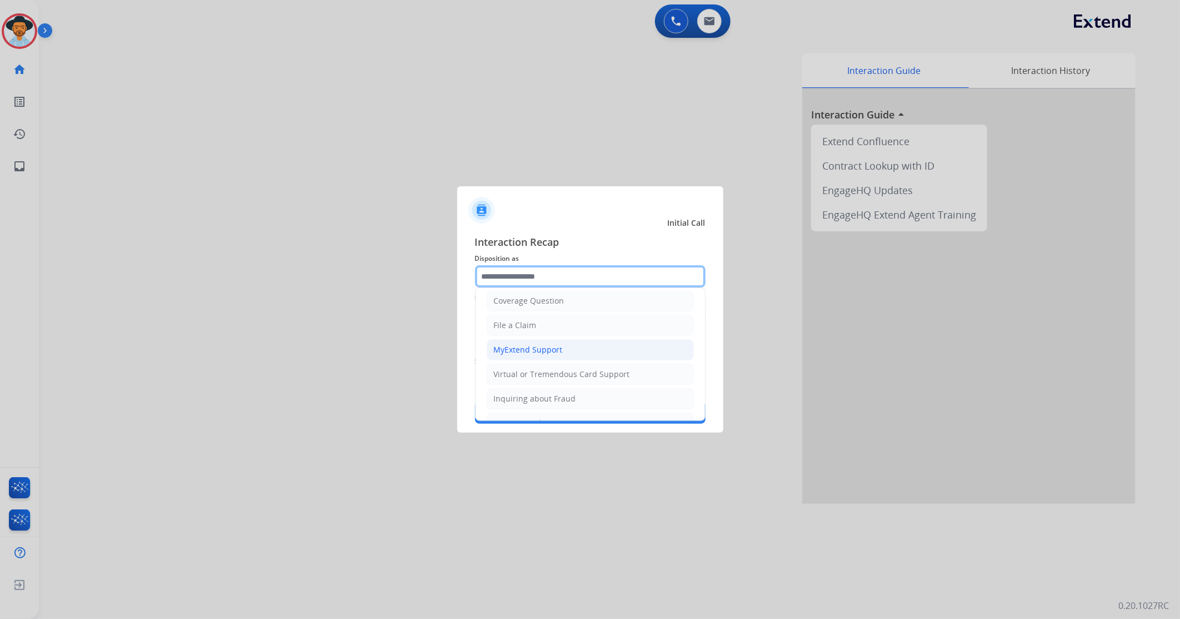
scroll to position [223, 0]
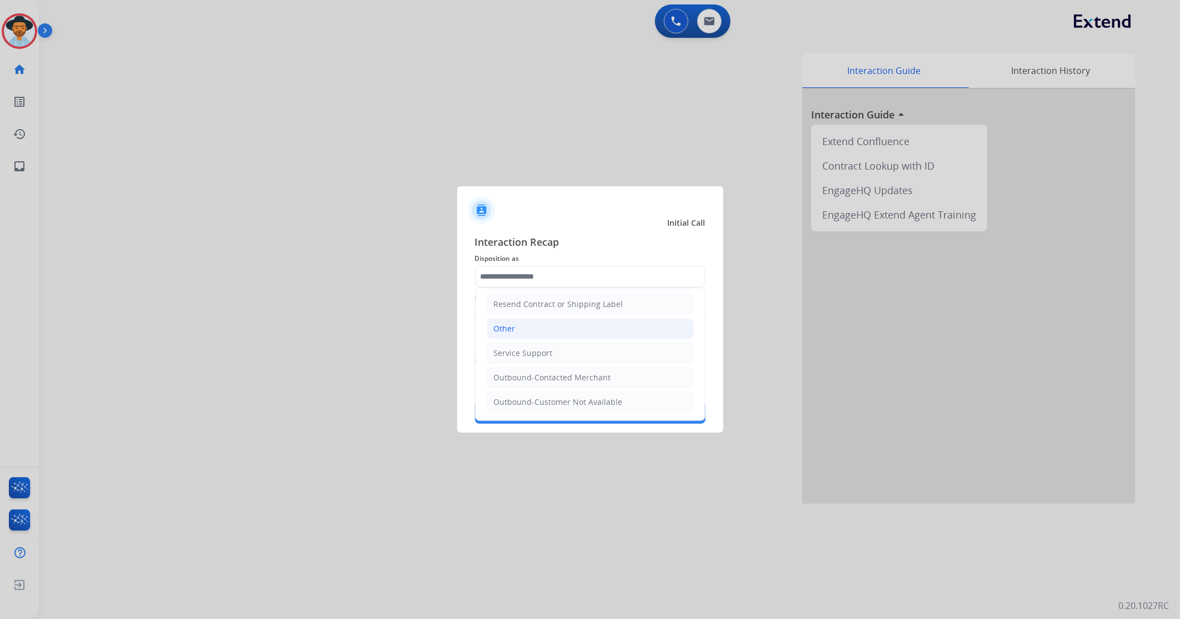
click at [549, 332] on li "Other" at bounding box center [590, 328] width 207 height 21
type input "*****"
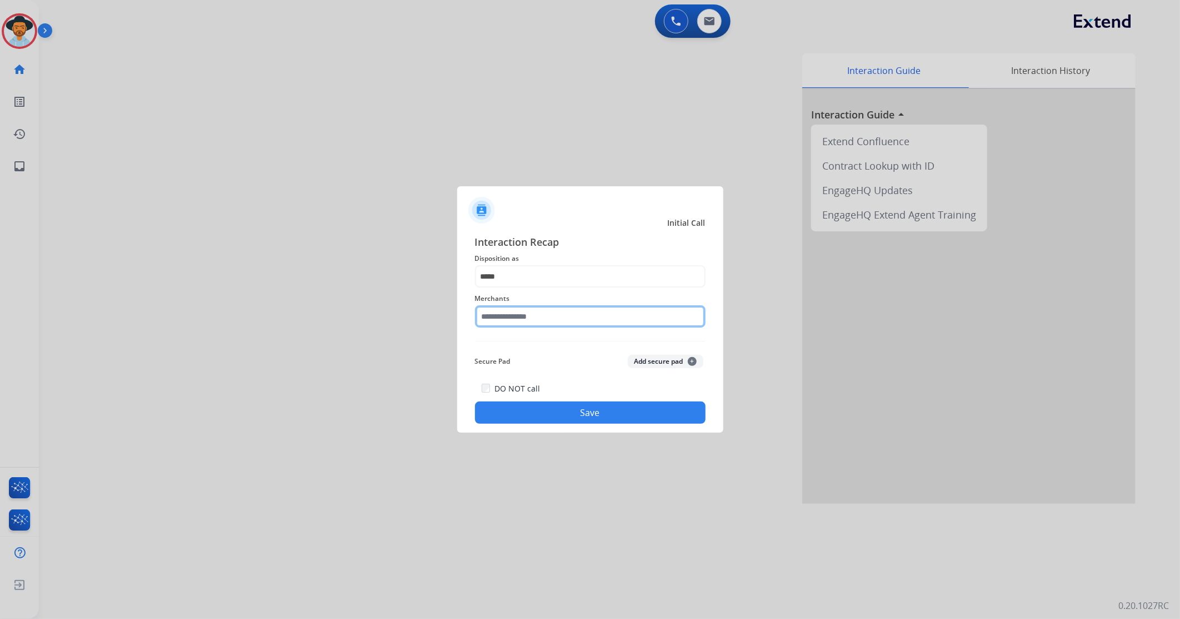
click at [549, 319] on input "text" at bounding box center [590, 316] width 231 height 22
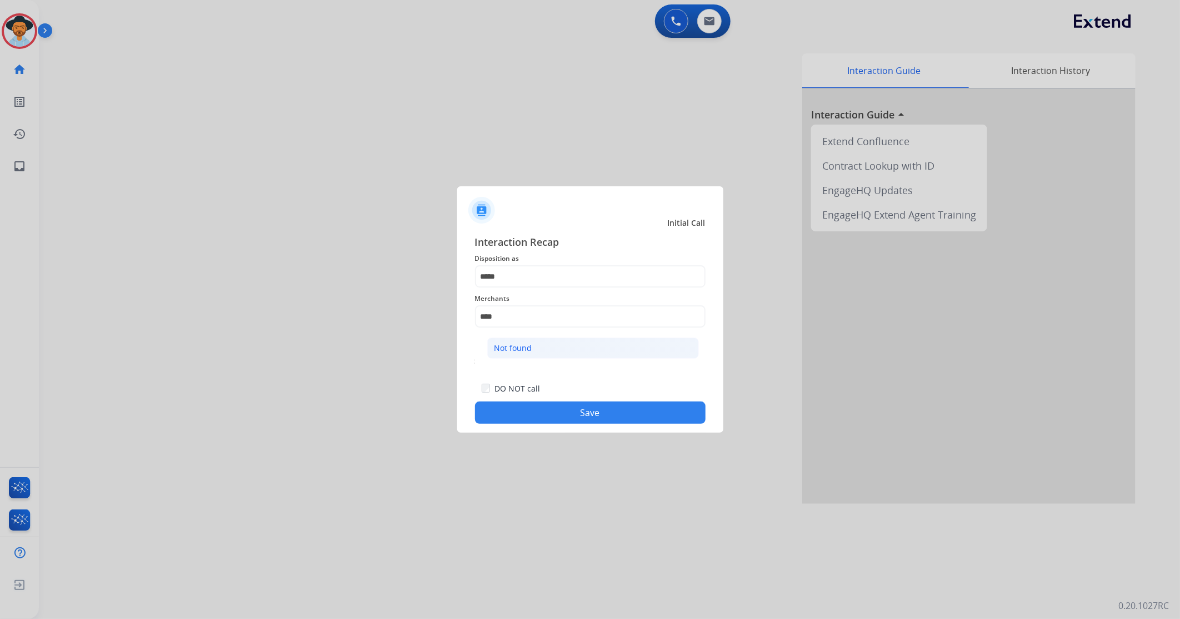
click at [526, 347] on div "Not found" at bounding box center [514, 347] width 38 height 11
type input "*********"
click at [529, 412] on button "Save" at bounding box center [590, 412] width 231 height 22
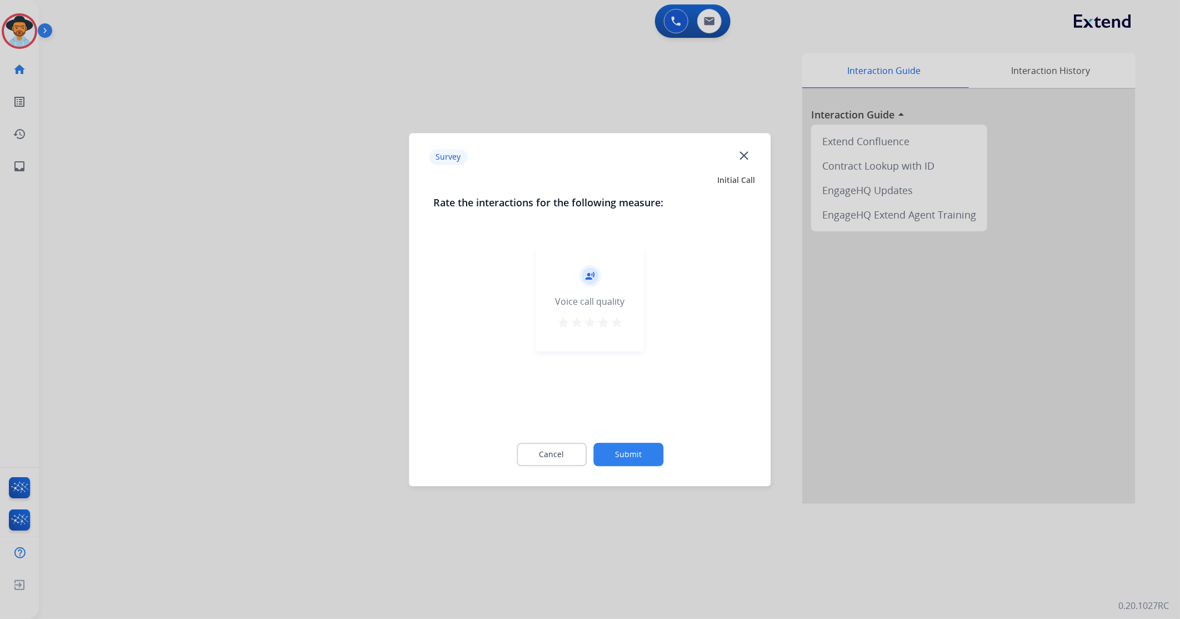
click at [617, 319] on mat-icon "star" at bounding box center [616, 322] width 13 height 13
click at [630, 458] on button "Submit" at bounding box center [629, 453] width 70 height 23
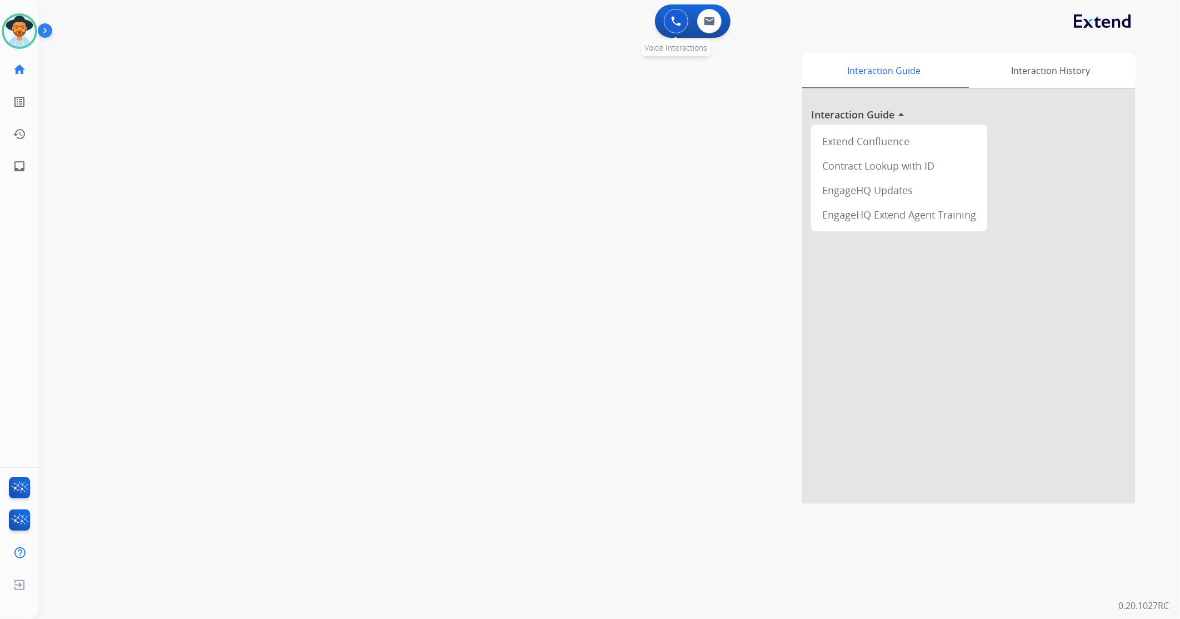
click at [675, 14] on button at bounding box center [676, 21] width 24 height 24
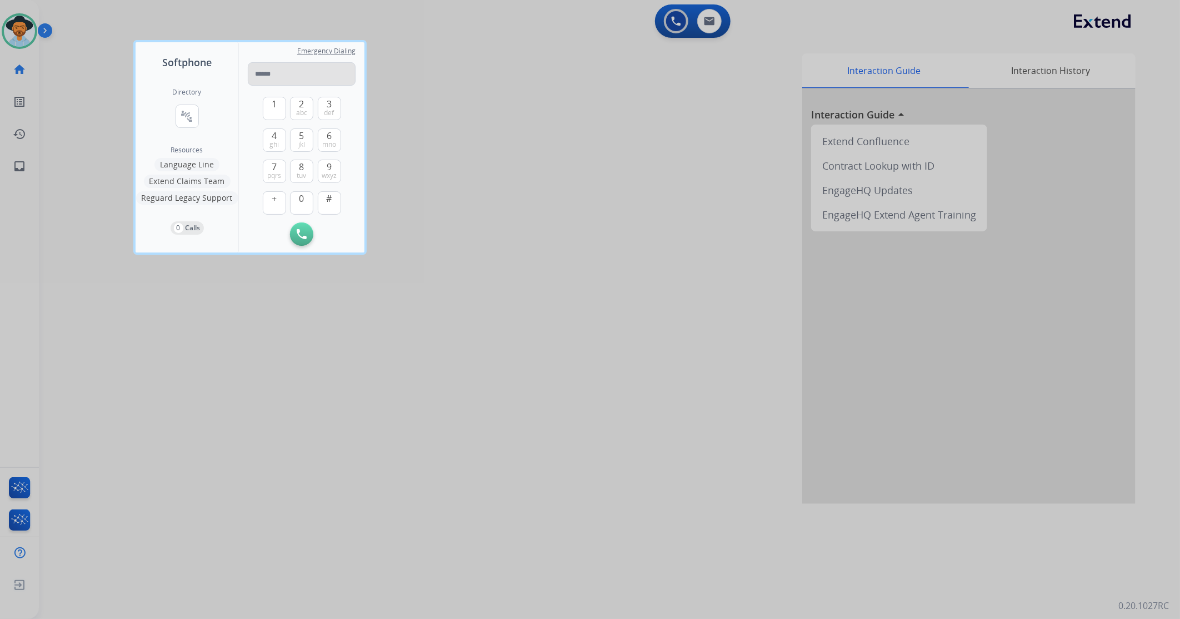
drag, startPoint x: 301, startPoint y: 62, endPoint x: 272, endPoint y: 76, distance: 31.8
click at [287, 72] on input "**********" at bounding box center [302, 73] width 108 height 23
type input "**********"
click at [305, 240] on button "Initiate Call" at bounding box center [301, 233] width 23 height 23
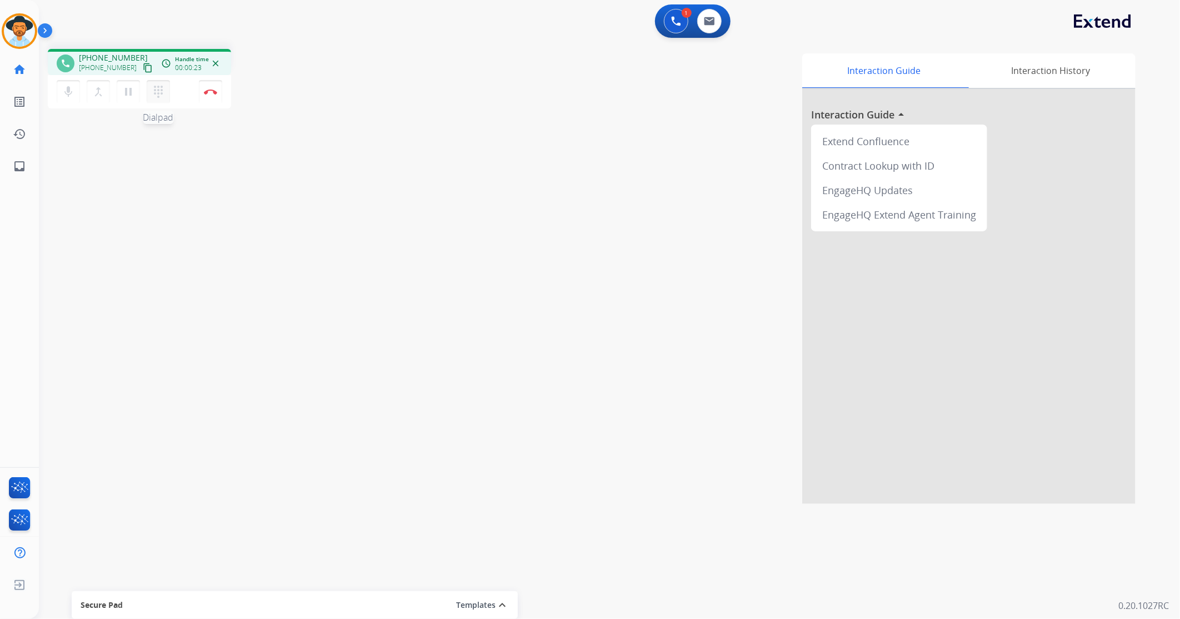
click at [158, 86] on mat-icon "dialpad" at bounding box center [158, 91] width 13 height 13
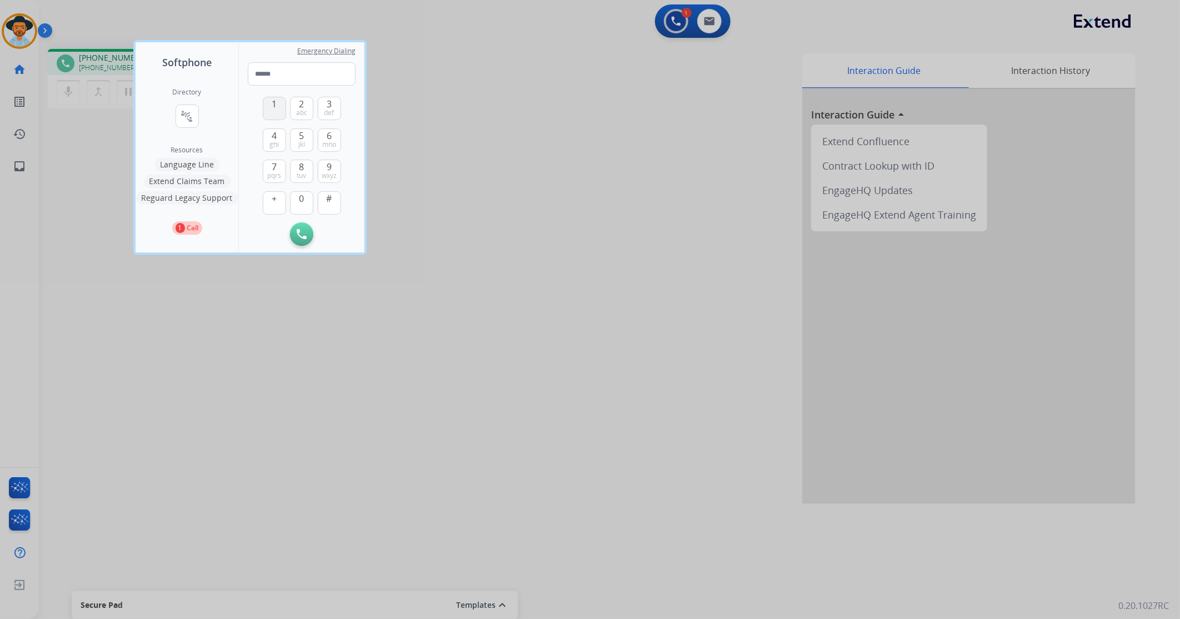
click at [272, 104] on span "1" at bounding box center [274, 103] width 5 height 13
type input "*"
click at [457, 388] on div at bounding box center [590, 309] width 1180 height 619
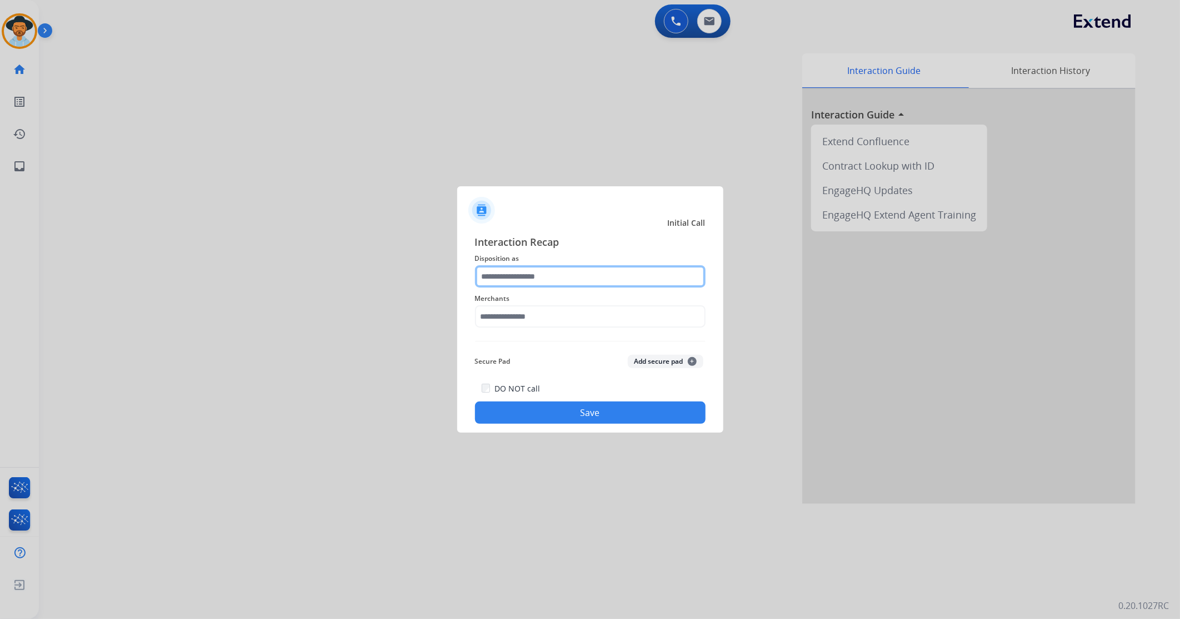
click at [509, 285] on input "text" at bounding box center [590, 276] width 231 height 22
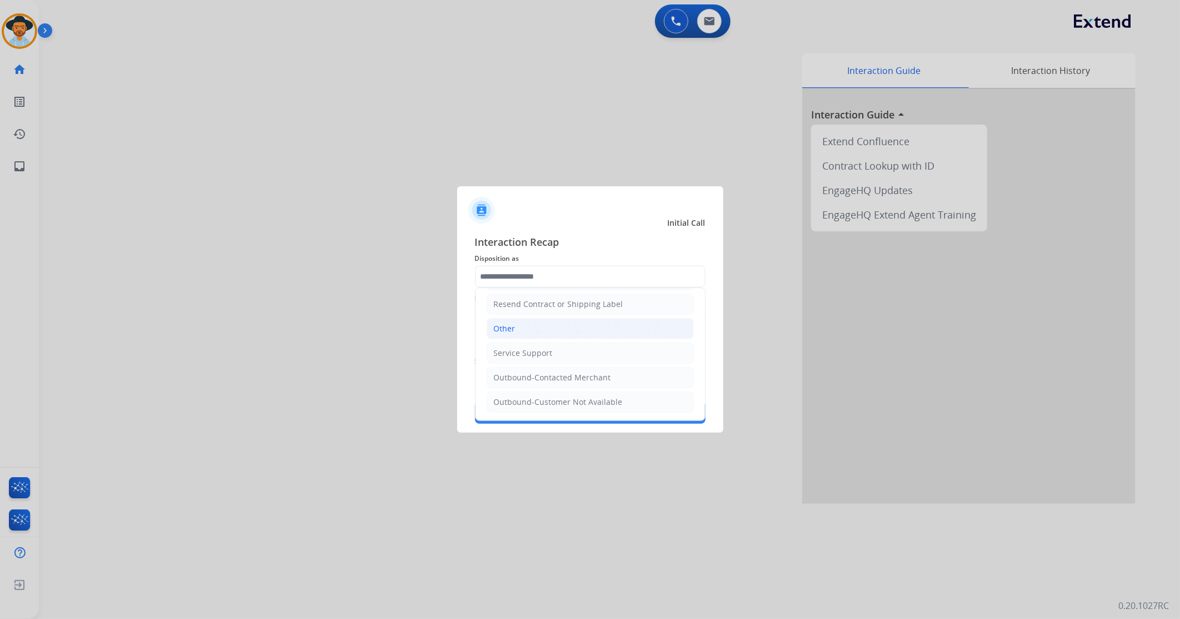
click at [522, 328] on li "Other" at bounding box center [590, 328] width 207 height 21
type input "*****"
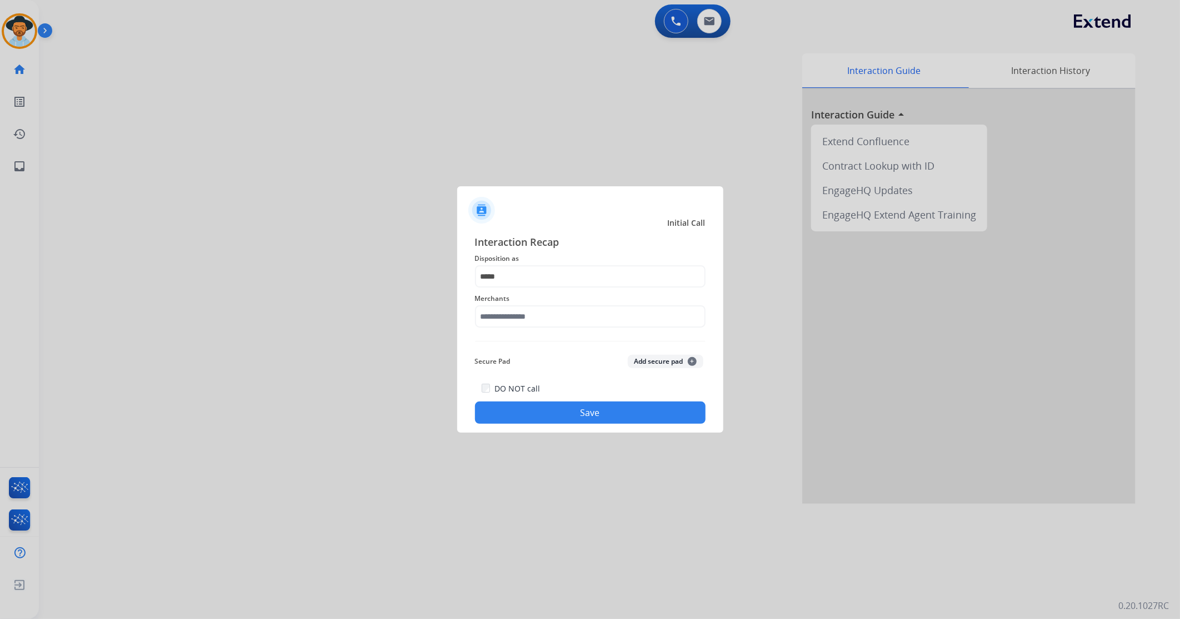
click at [564, 299] on span "Merchants" at bounding box center [590, 298] width 231 height 13
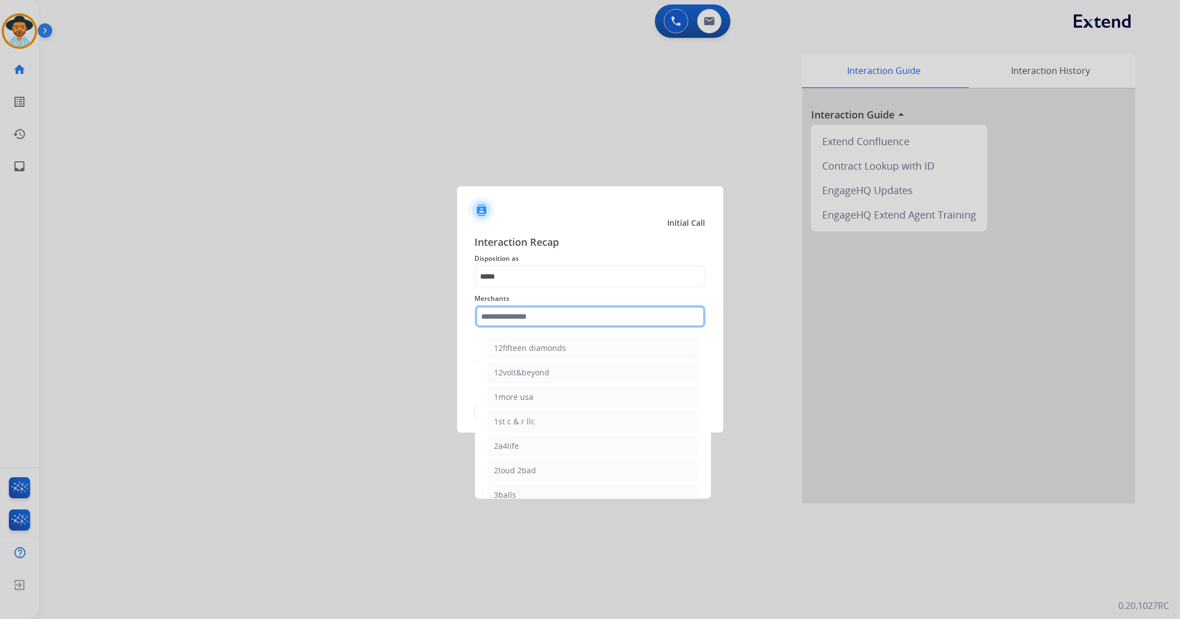
click at [556, 317] on input "text" at bounding box center [590, 316] width 231 height 22
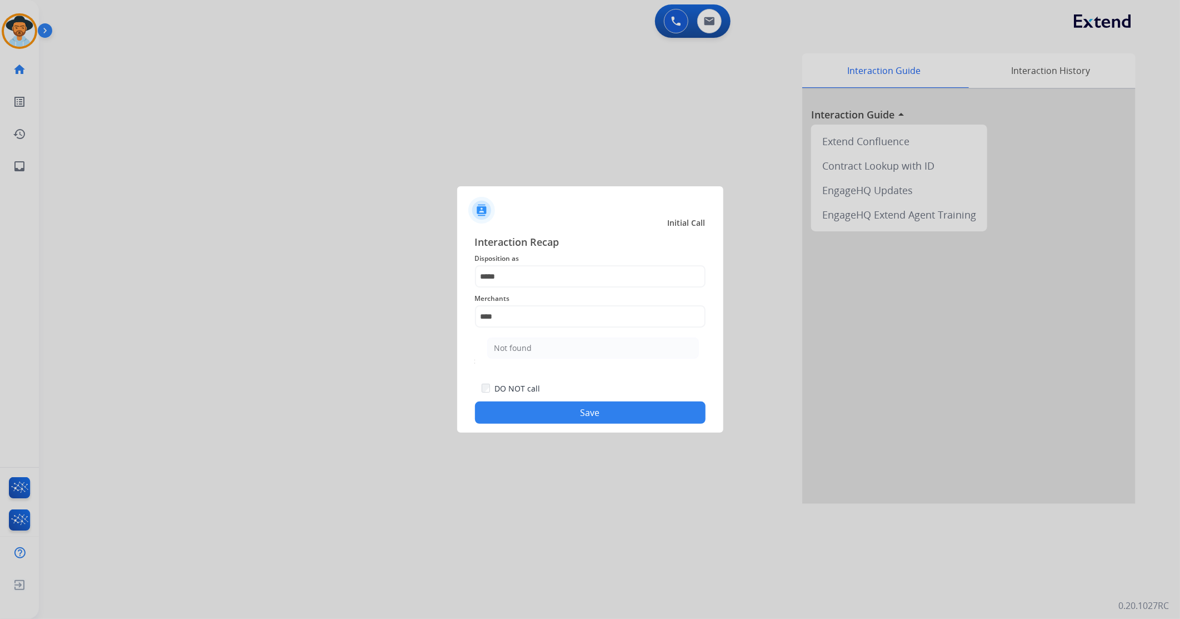
click at [545, 347] on li "Not found" at bounding box center [593, 347] width 212 height 21
type input "*********"
click at [568, 414] on button "Save" at bounding box center [590, 412] width 231 height 22
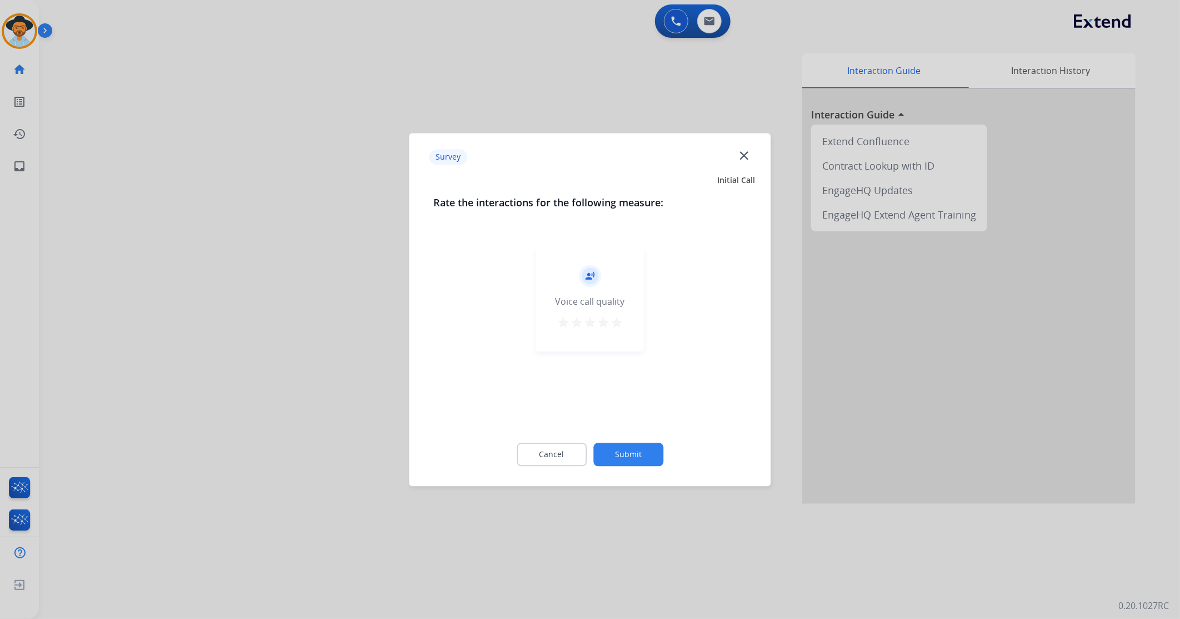
click at [640, 431] on div "Cancel Submit" at bounding box center [590, 454] width 313 height 50
click at [640, 446] on button "Submit" at bounding box center [629, 453] width 70 height 23
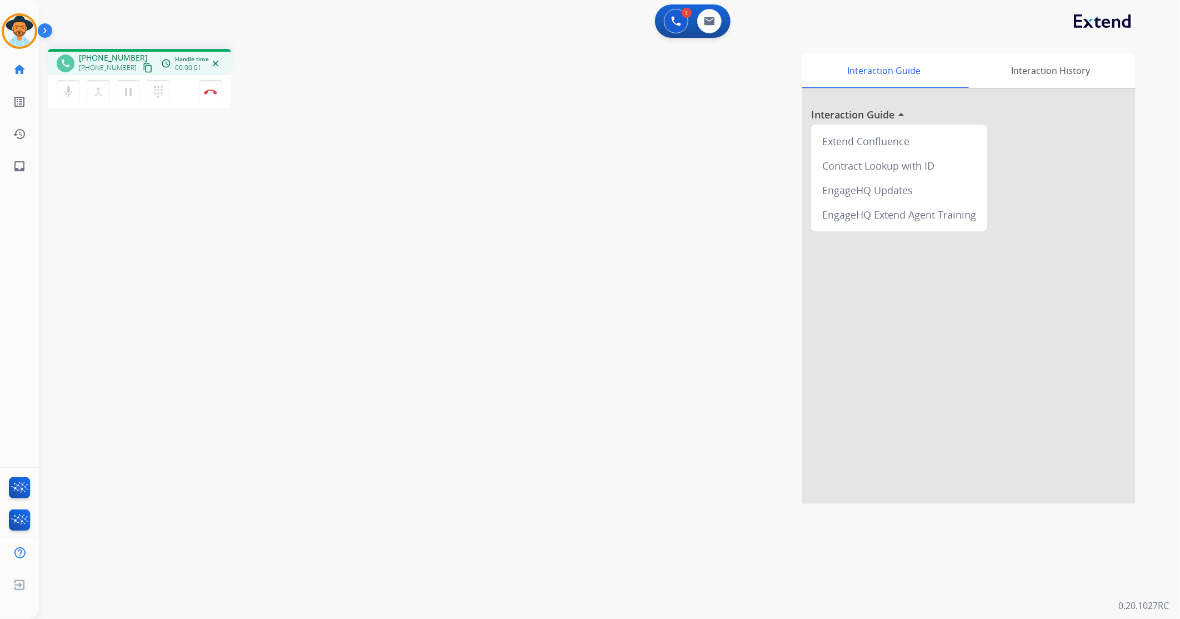
drag, startPoint x: 135, startPoint y: 68, endPoint x: 197, endPoint y: 17, distance: 80.1
click at [143, 67] on mat-icon "content_copy" at bounding box center [148, 68] width 10 height 10
click at [209, 92] on img at bounding box center [210, 92] width 13 height 6
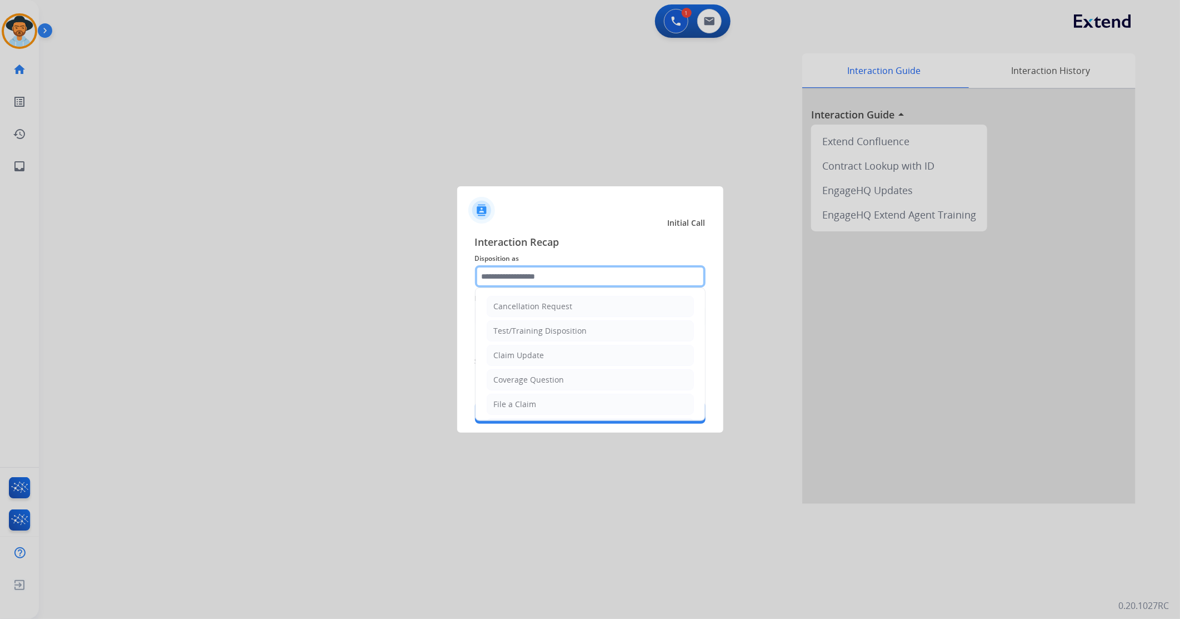
click at [578, 271] on input "text" at bounding box center [590, 276] width 231 height 22
click at [571, 371] on li "Other" at bounding box center [590, 377] width 207 height 21
drag, startPoint x: 538, startPoint y: 271, endPoint x: 413, endPoint y: 267, distance: 125.1
click at [0, 267] on app-contact-recap-modal "Initial Call Interaction Recap Disposition as ***** Other Merchants Secure Pad …" at bounding box center [0, 309] width 0 height 619
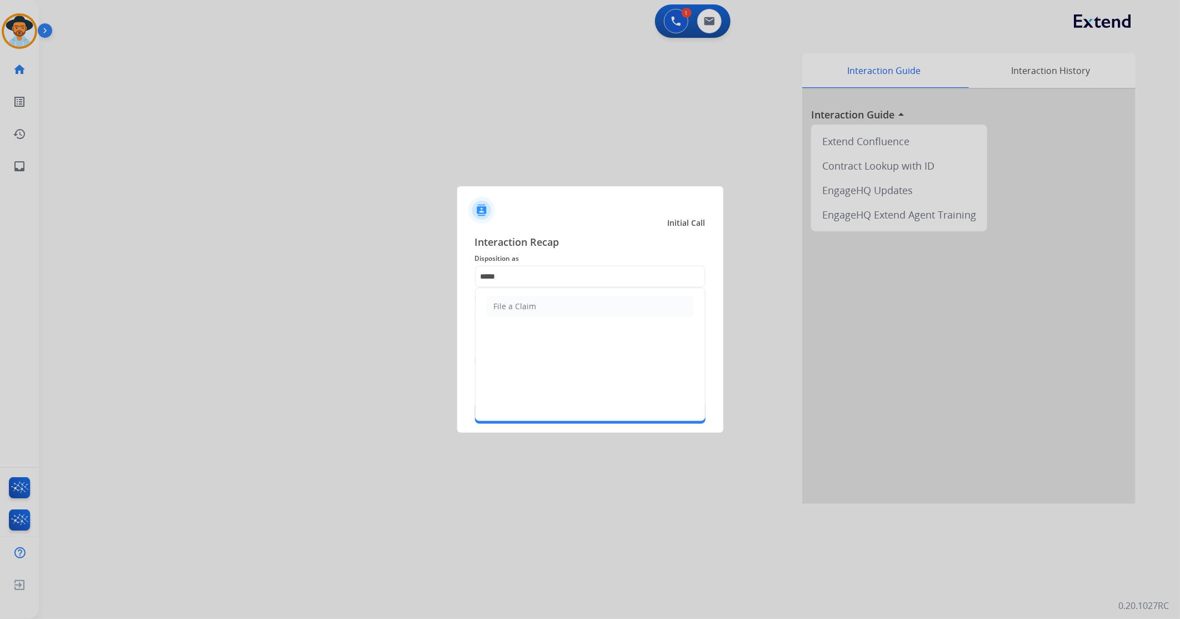
click at [535, 292] on ul "File a Claim" at bounding box center [591, 306] width 230 height 37
click at [534, 299] on li "File a Claim" at bounding box center [590, 306] width 207 height 21
type input "**********"
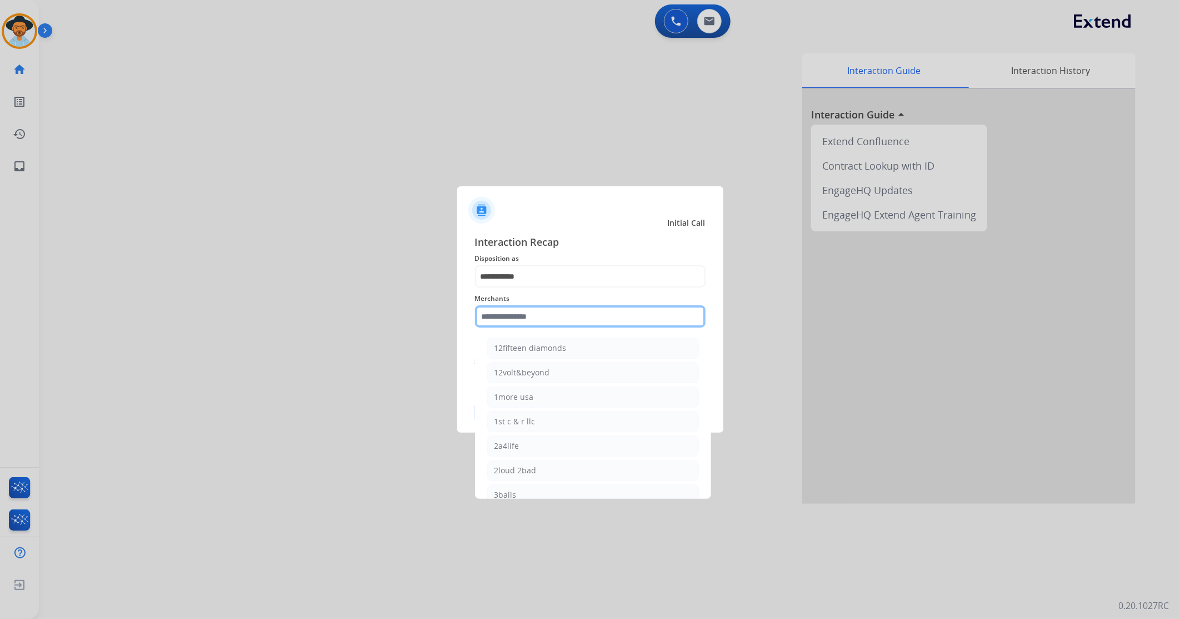
click at [538, 315] on input "text" at bounding box center [590, 316] width 231 height 22
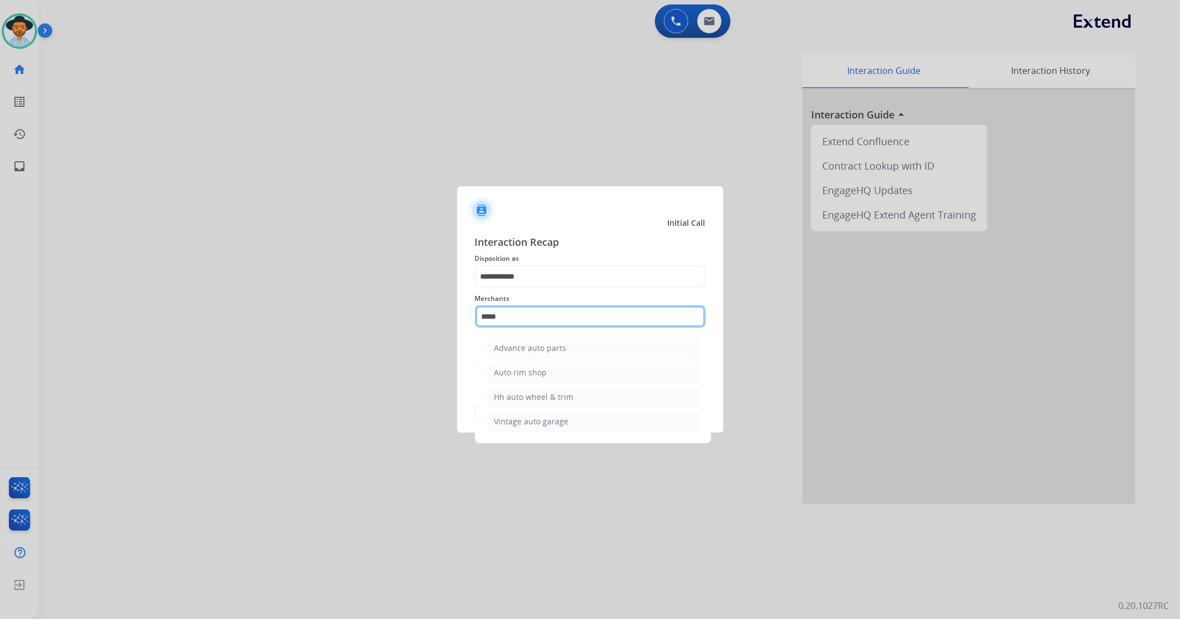
drag, startPoint x: 541, startPoint y: 318, endPoint x: 353, endPoint y: 320, distance: 187.3
click at [0, 320] on app-contact-recap-modal "**********" at bounding box center [0, 309] width 0 height 619
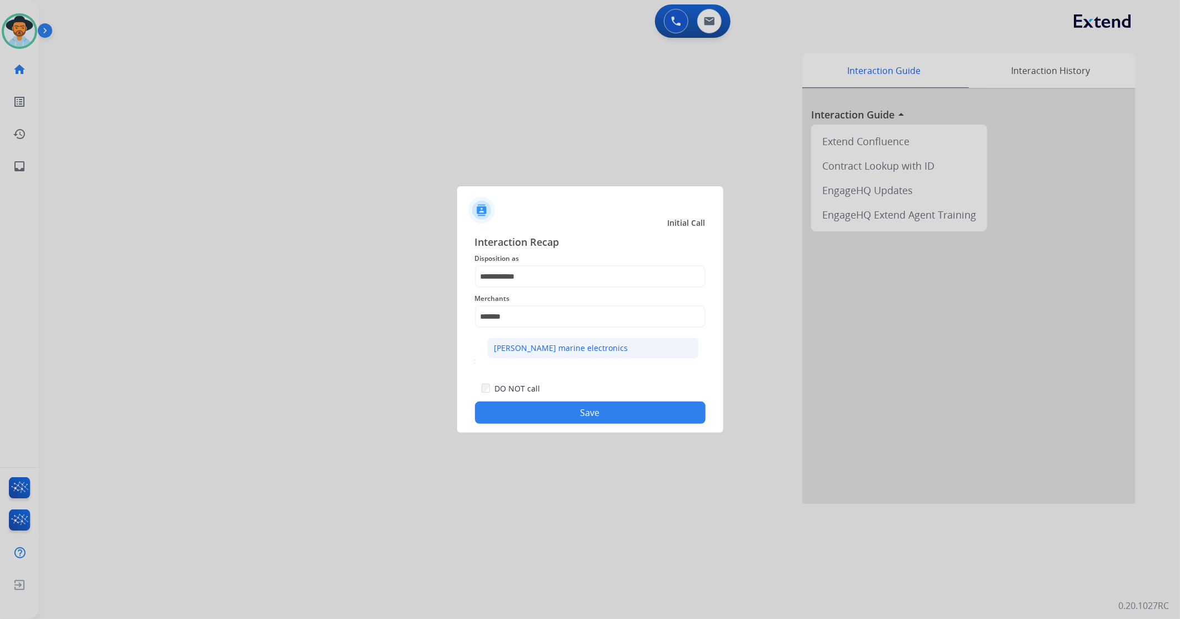
click at [549, 351] on div "[PERSON_NAME] marine electronics" at bounding box center [562, 347] width 134 height 11
type input "**********"
click at [563, 423] on div "**********" at bounding box center [590, 328] width 266 height 207
click at [564, 413] on button "Save" at bounding box center [590, 412] width 231 height 22
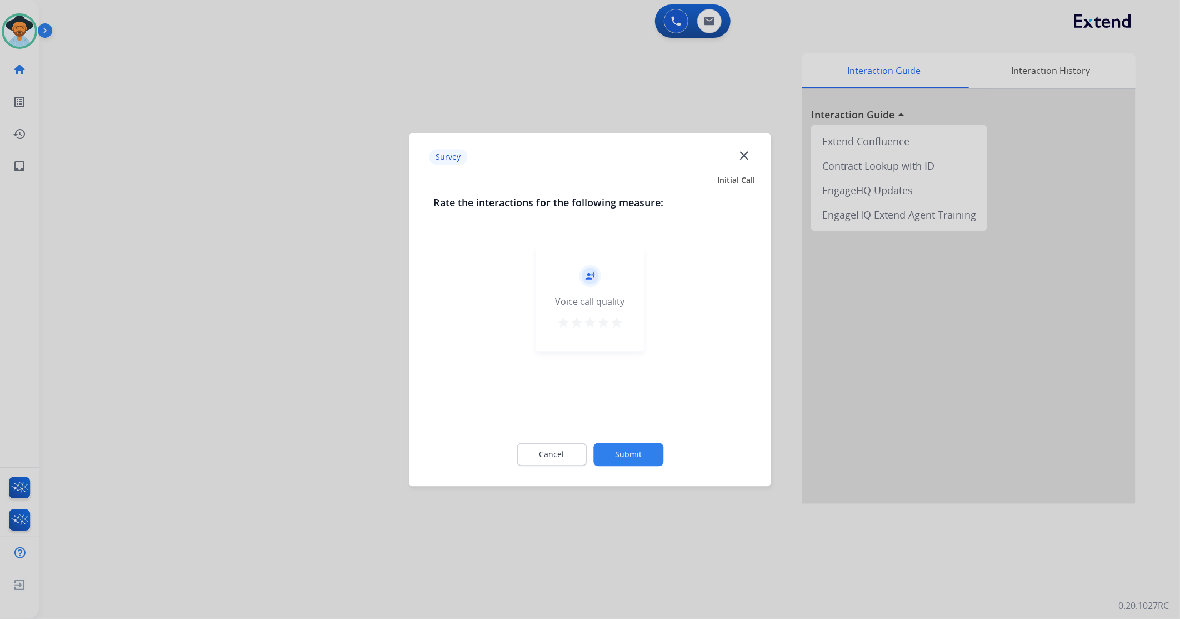
drag, startPoint x: 620, startPoint y: 322, endPoint x: 634, endPoint y: 410, distance: 88.9
click at [620, 321] on mat-icon "star" at bounding box center [616, 322] width 13 height 13
click at [645, 460] on button "Submit" at bounding box center [629, 453] width 70 height 23
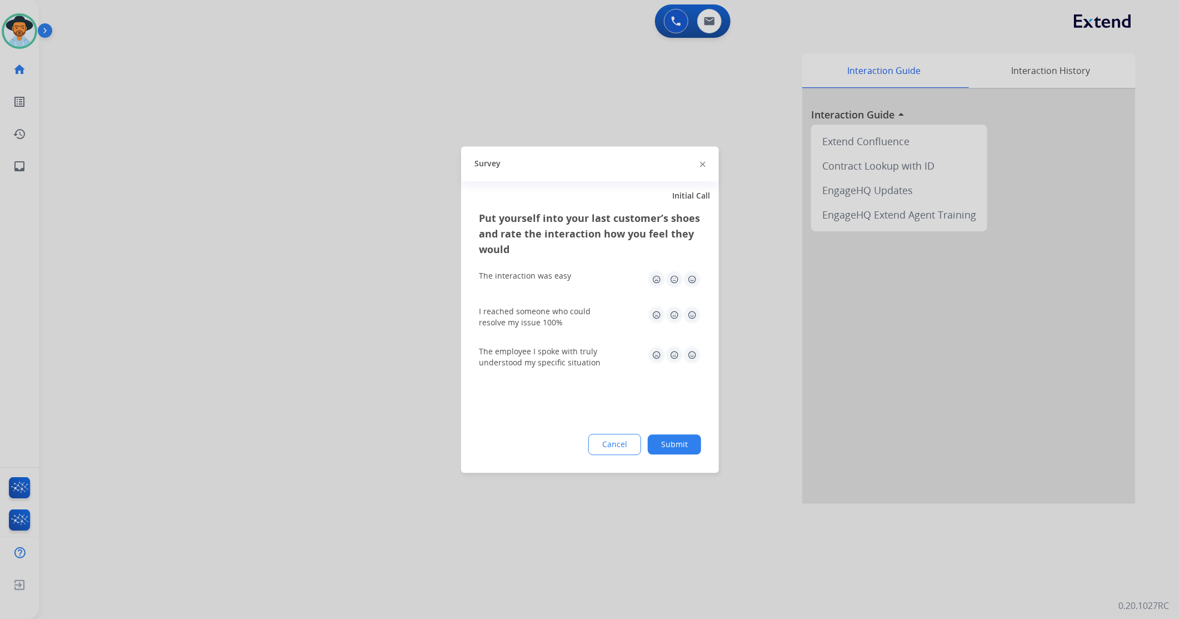
drag, startPoint x: 690, startPoint y: 277, endPoint x: 696, endPoint y: 289, distance: 13.4
click at [690, 278] on img at bounding box center [693, 279] width 18 height 18
click at [696, 363] on div "The employee I spoke with truly understood my specific situation" at bounding box center [590, 357] width 222 height 22
click at [693, 319] on img at bounding box center [693, 315] width 18 height 18
drag, startPoint x: 697, startPoint y: 354, endPoint x: 694, endPoint y: 365, distance: 11.8
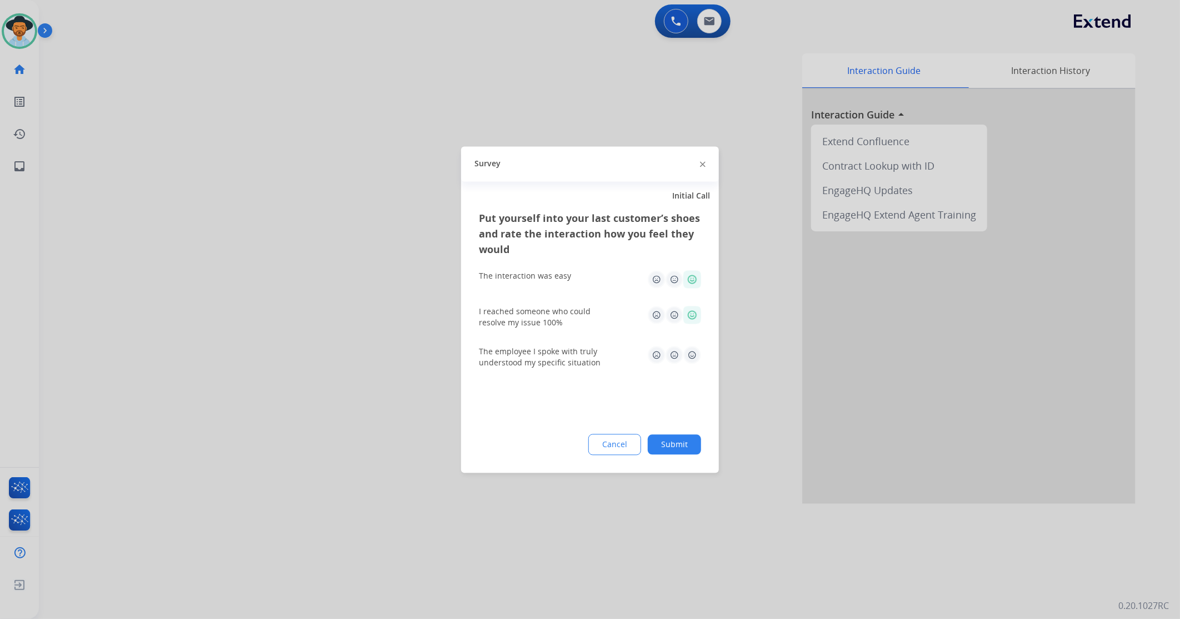
click at [697, 356] on img at bounding box center [693, 355] width 18 height 18
click at [671, 451] on button "Submit" at bounding box center [674, 444] width 53 height 20
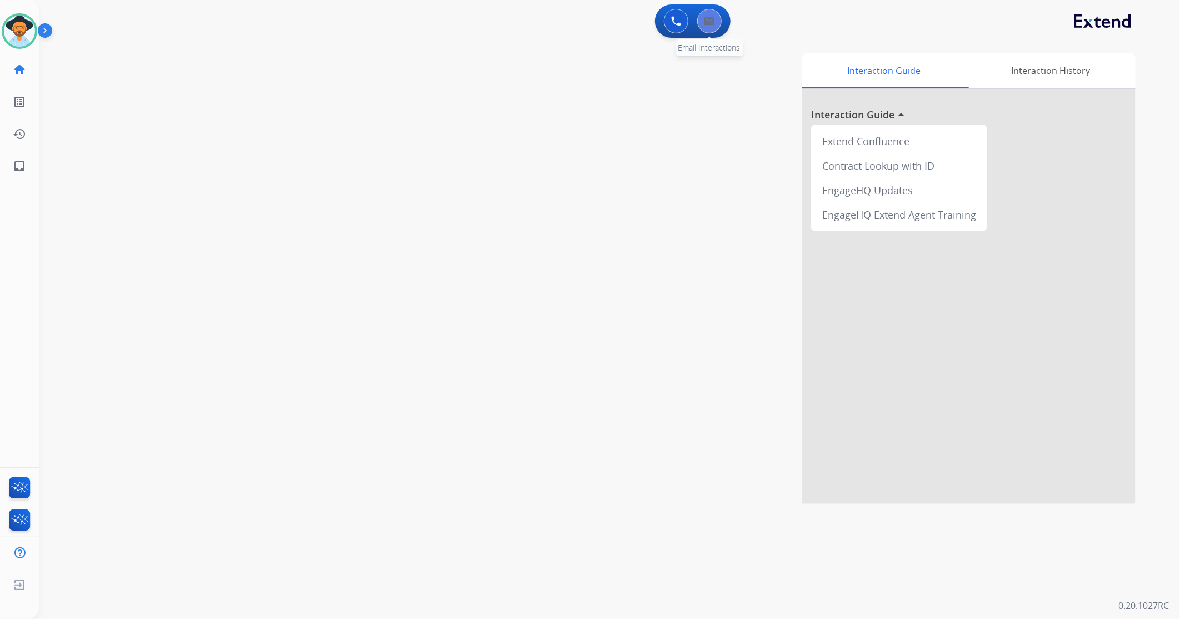
click at [714, 21] on img at bounding box center [709, 21] width 11 height 9
select select "**********"
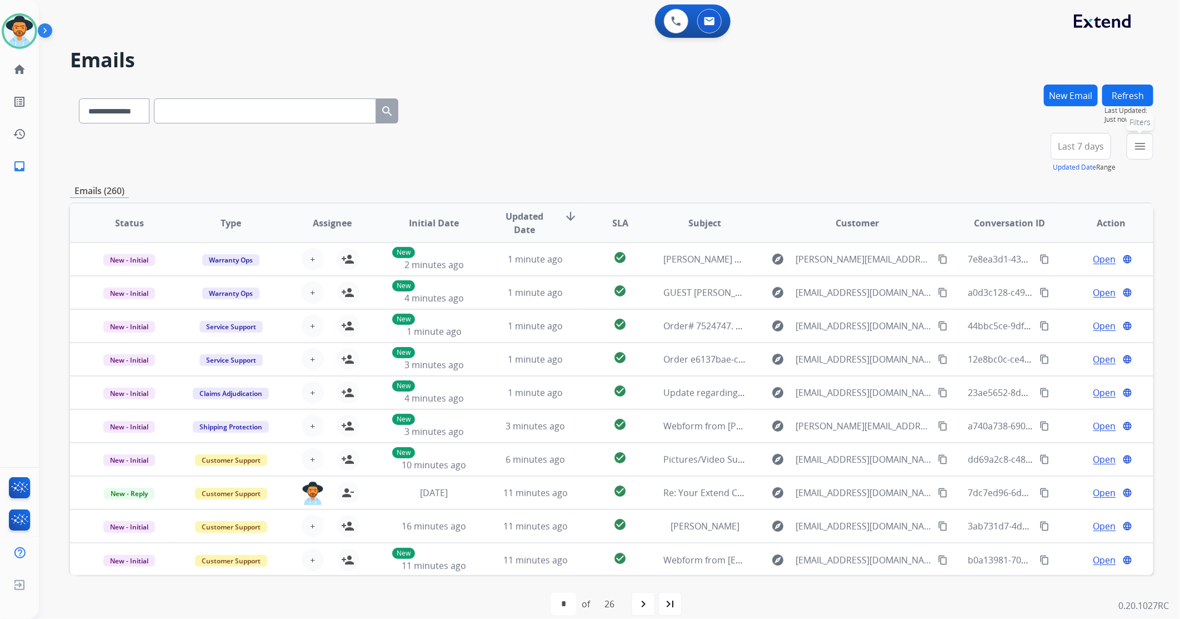
drag, startPoint x: 1141, startPoint y: 144, endPoint x: 1113, endPoint y: 163, distance: 33.6
click at [1140, 145] on mat-icon "menu" at bounding box center [1140, 145] width 13 height 13
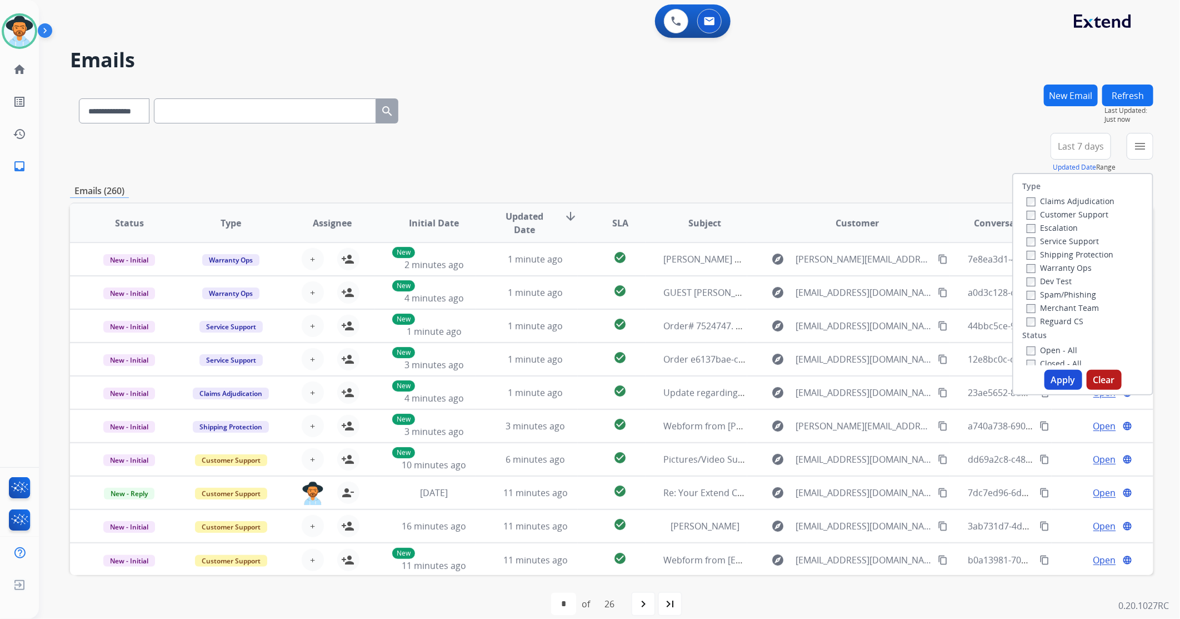
drag, startPoint x: 1031, startPoint y: 348, endPoint x: 1042, endPoint y: 370, distance: 24.1
click at [1030, 348] on label "Open - All" at bounding box center [1052, 350] width 51 height 11
click at [1053, 381] on button "Apply" at bounding box center [1064, 380] width 38 height 20
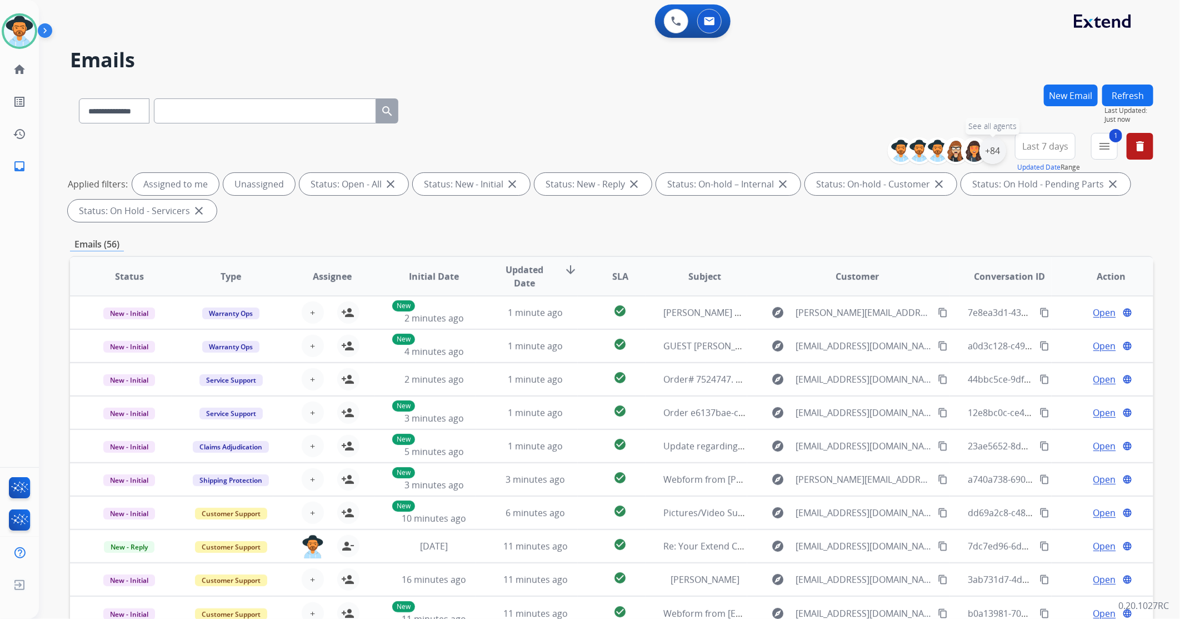
click at [987, 151] on div "+84" at bounding box center [993, 150] width 27 height 27
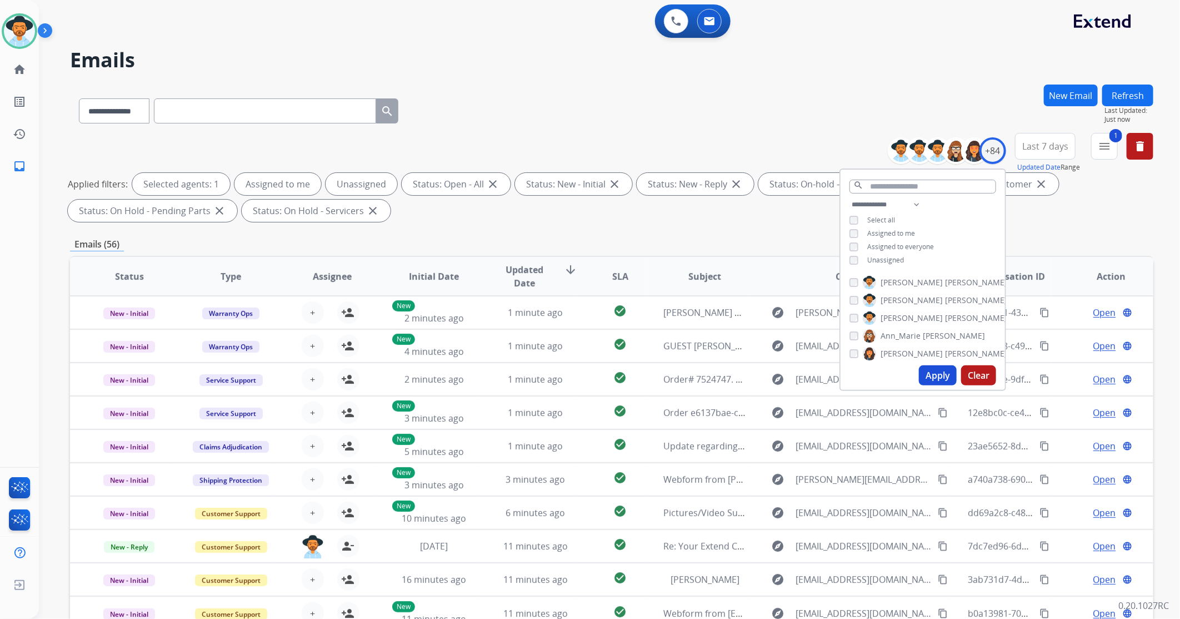
click at [859, 256] on div "Unassigned" at bounding box center [877, 260] width 54 height 9
click at [939, 378] on button "Apply" at bounding box center [938, 375] width 38 height 20
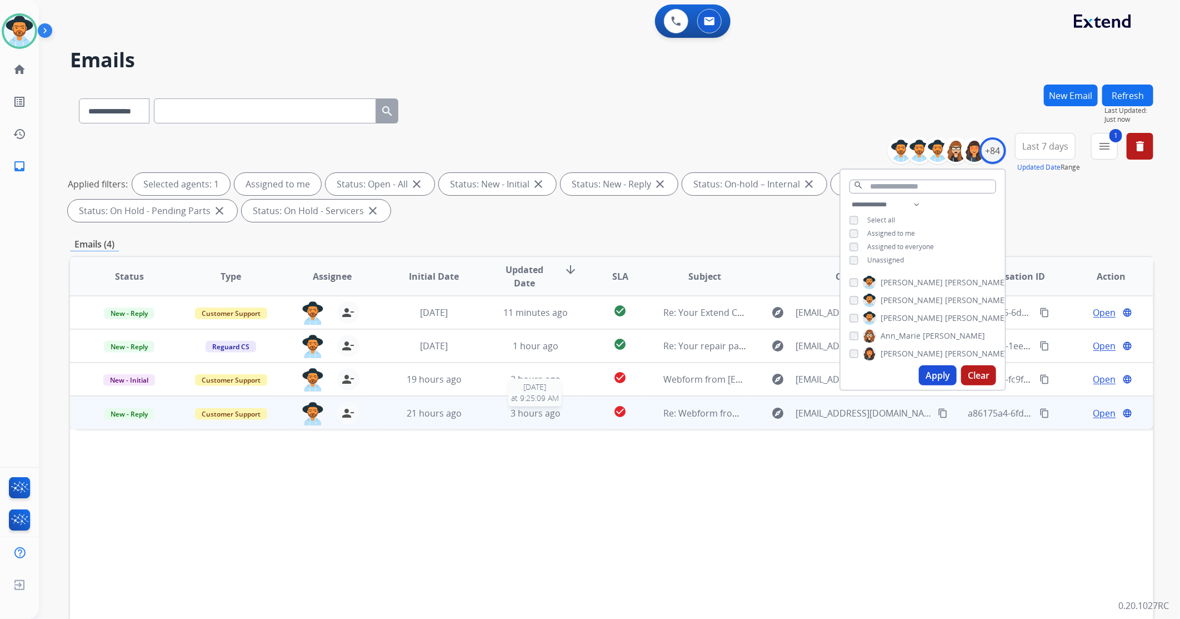
click at [482, 409] on td "3 hours ago [DATE] 9:25:09 AM" at bounding box center [527, 412] width 102 height 33
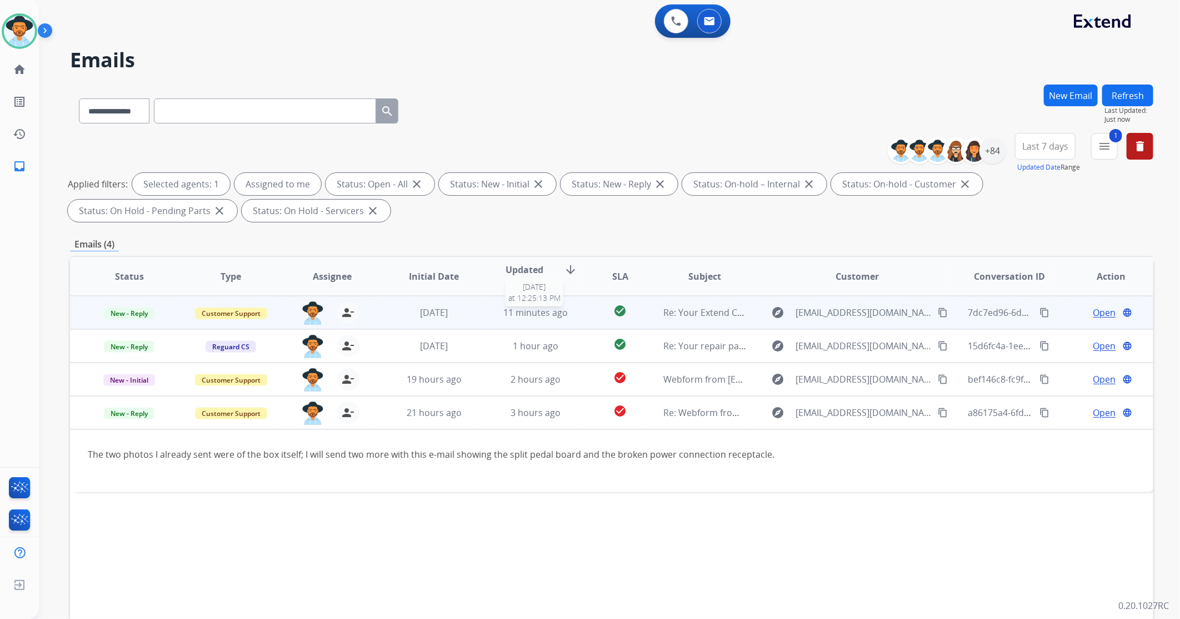
click at [512, 315] on span "11 minutes ago" at bounding box center [536, 312] width 64 height 12
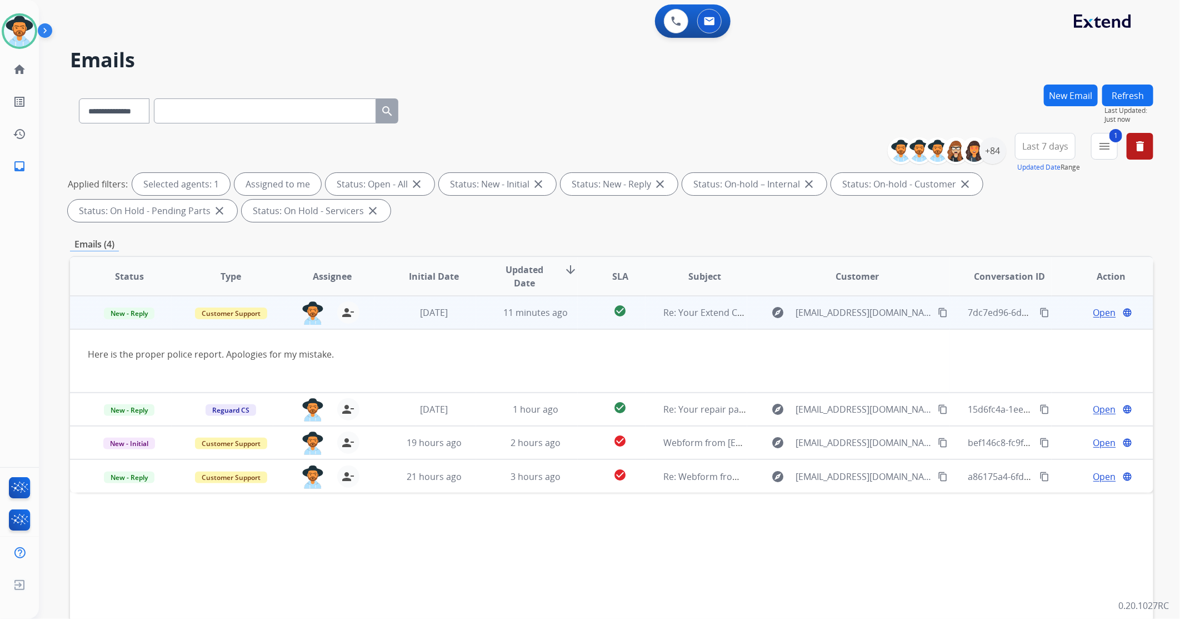
click at [1095, 315] on span "Open" at bounding box center [1105, 312] width 23 height 13
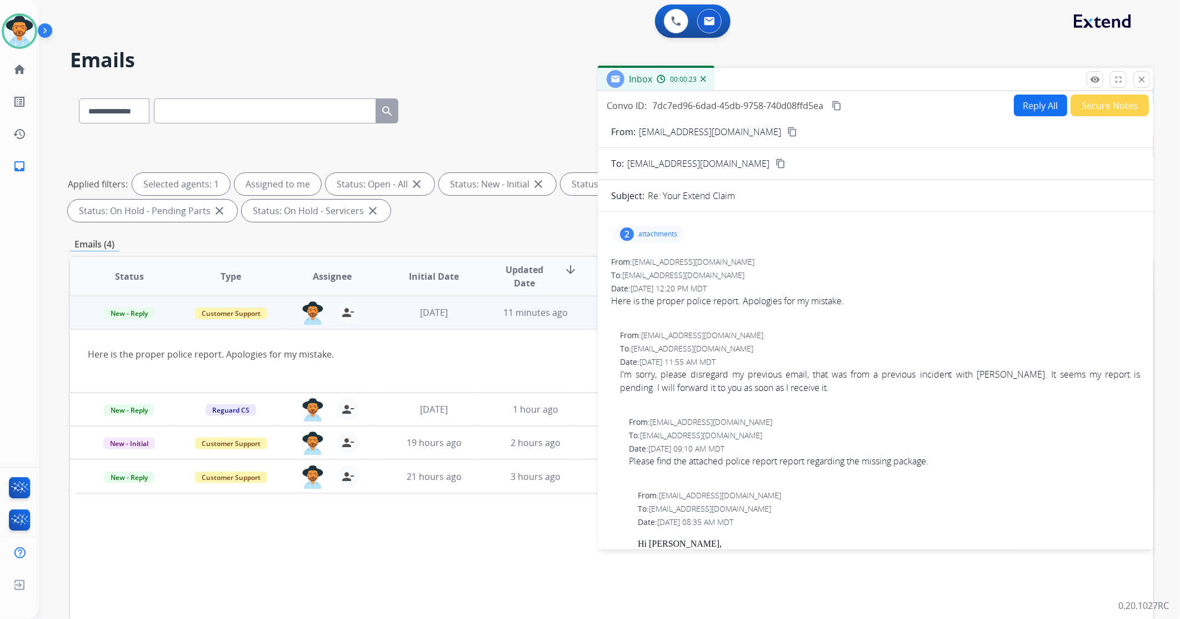
click at [650, 234] on p "attachments" at bounding box center [658, 234] width 39 height 9
click at [654, 258] on p "Complaint Number [PHONE_NUMBER].pdf" at bounding box center [710, 262] width 176 height 13
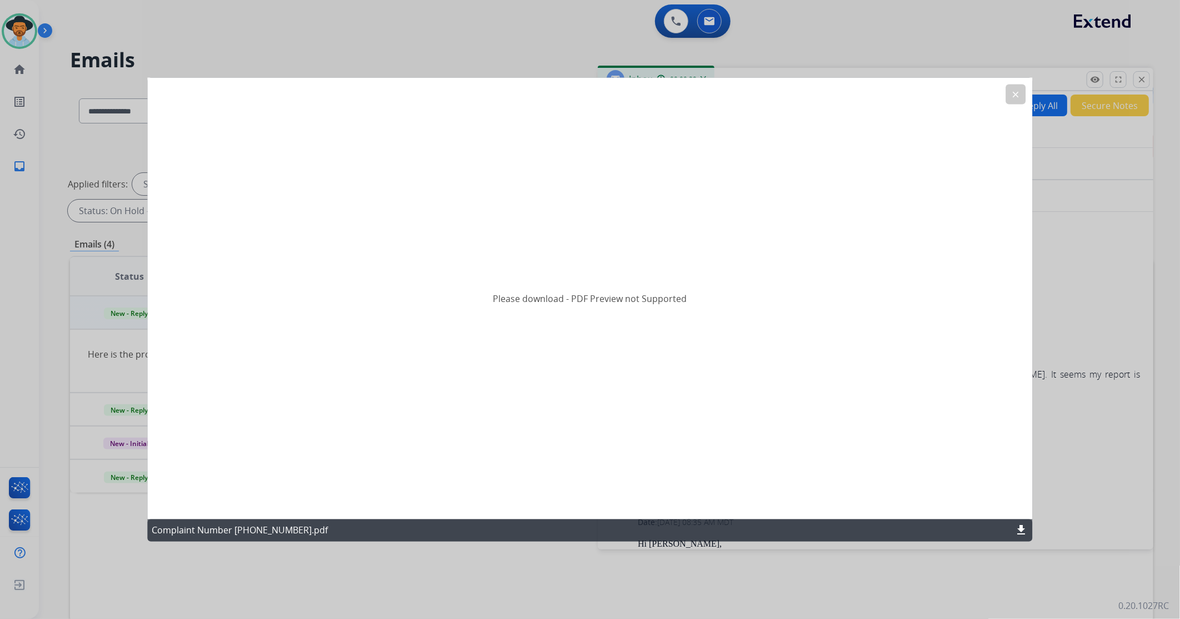
click at [1021, 520] on div "Complaint Number [PHONE_NUMBER].pdf download" at bounding box center [590, 530] width 885 height 22
click at [1023, 526] on mat-icon "download" at bounding box center [1021, 530] width 13 height 13
click at [1018, 92] on mat-icon "clear" at bounding box center [1016, 94] width 10 height 10
click at [1018, 92] on div "Convo ID: 7dc7ed96-6dad-45db-9758-740d08ffd5ea content_copy Reply All Secure No…" at bounding box center [876, 318] width 556 height 454
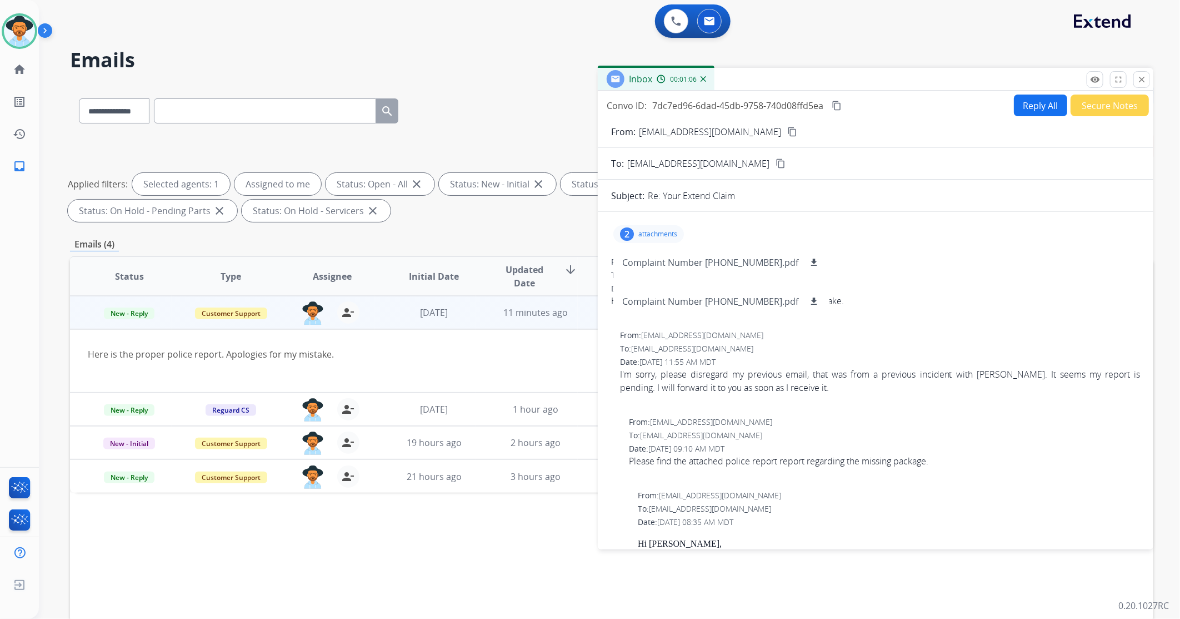
click at [953, 306] on div "Here is the proper police report. Apologies for my mistake." at bounding box center [875, 300] width 529 height 13
click at [1029, 109] on button "Reply All" at bounding box center [1040, 105] width 53 height 22
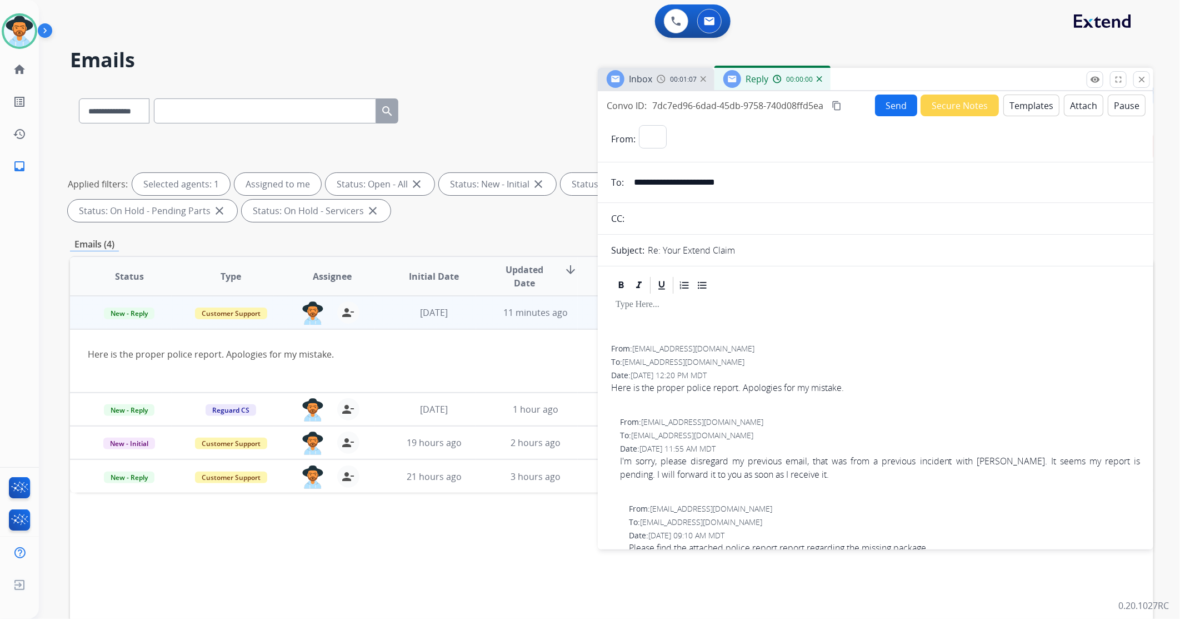
select select "**********"
click at [1028, 109] on button "Templates" at bounding box center [1032, 105] width 56 height 22
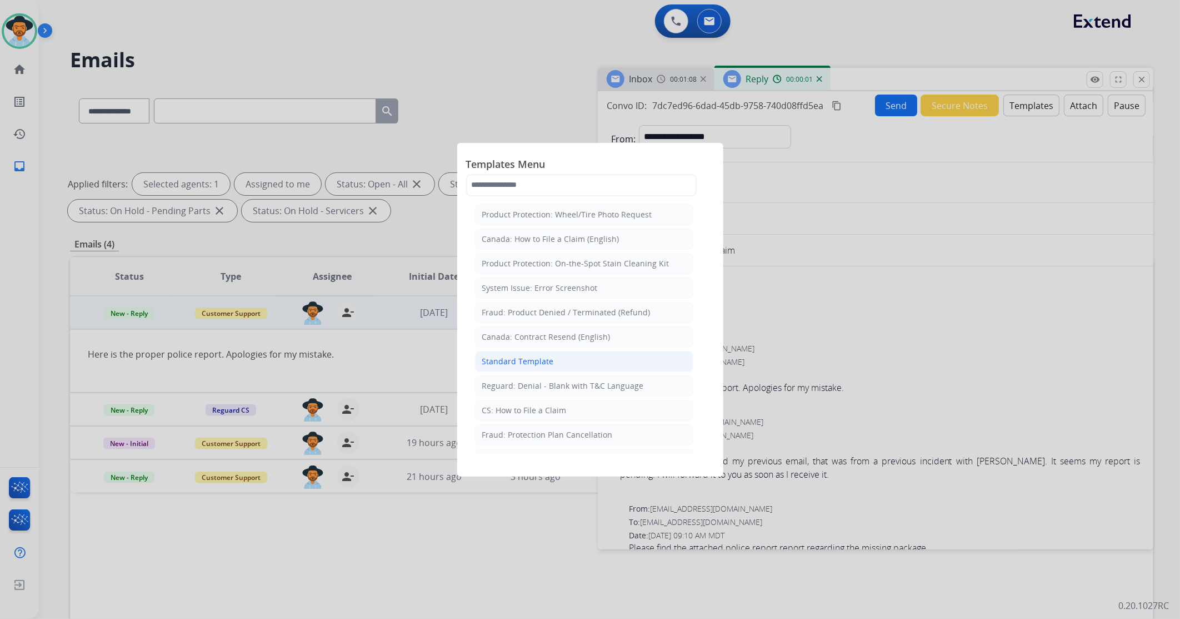
click at [551, 360] on div "Standard Template" at bounding box center [518, 361] width 72 height 11
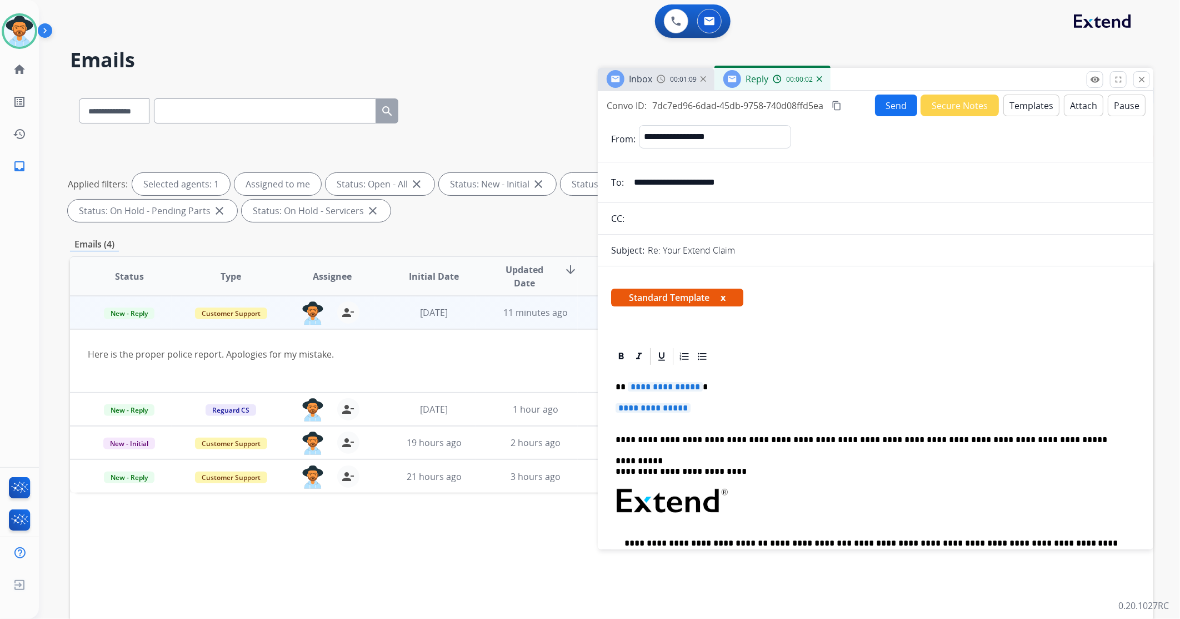
click at [655, 407] on span "**********" at bounding box center [653, 407] width 75 height 9
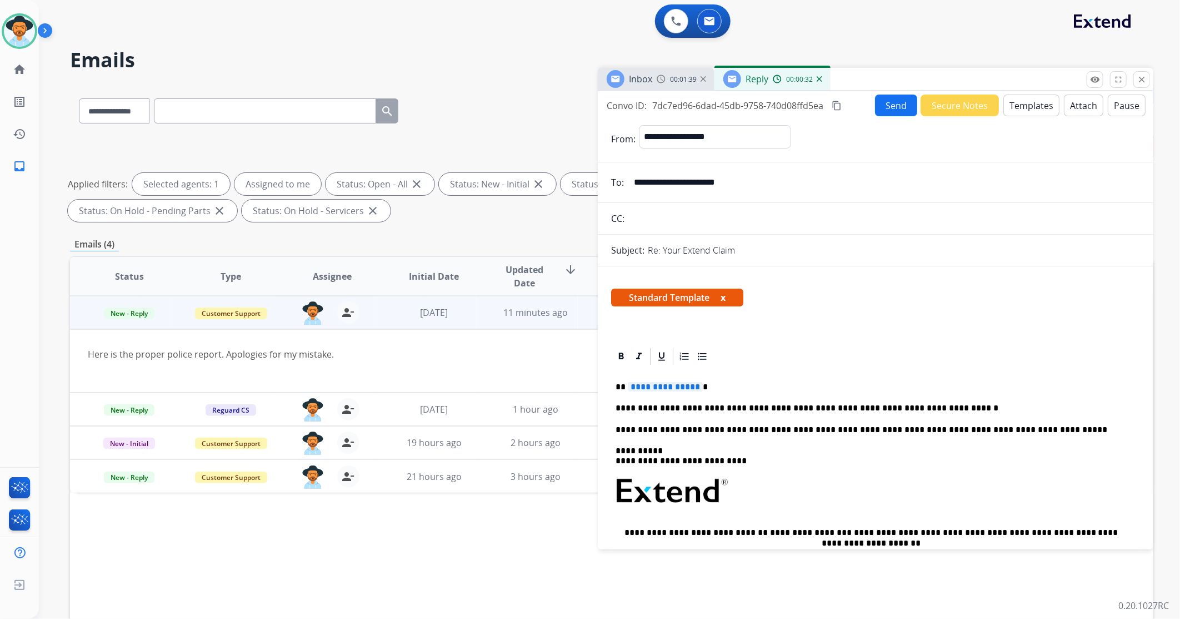
click at [674, 386] on span "**********" at bounding box center [665, 386] width 75 height 9
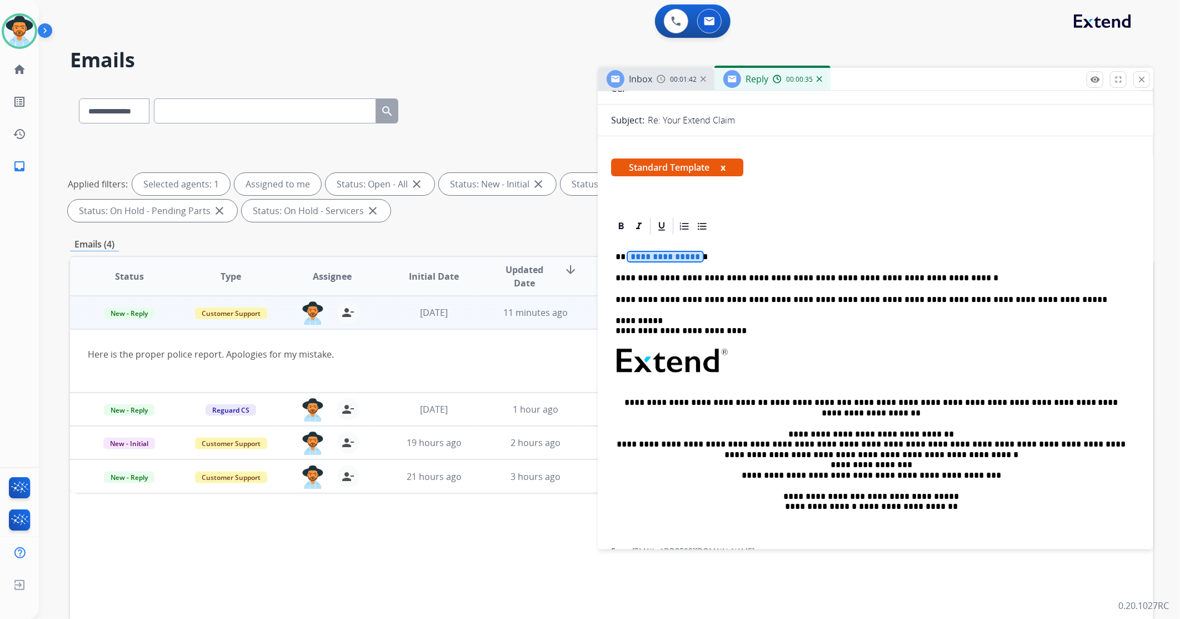
scroll to position [123, 0]
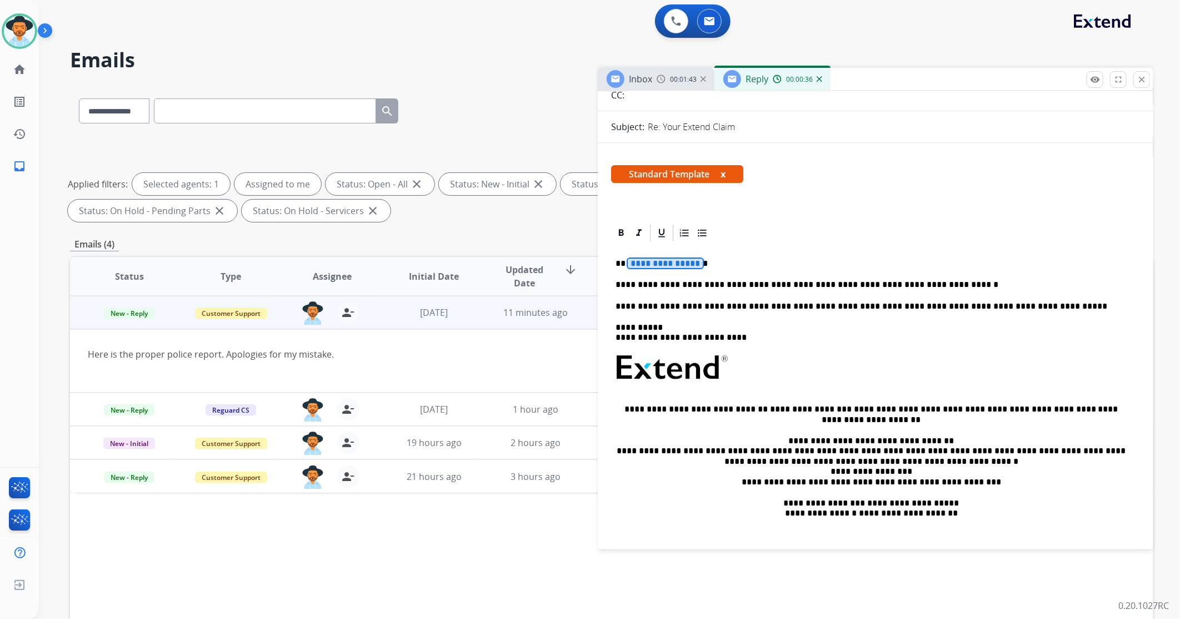
click at [669, 260] on span "**********" at bounding box center [665, 262] width 75 height 9
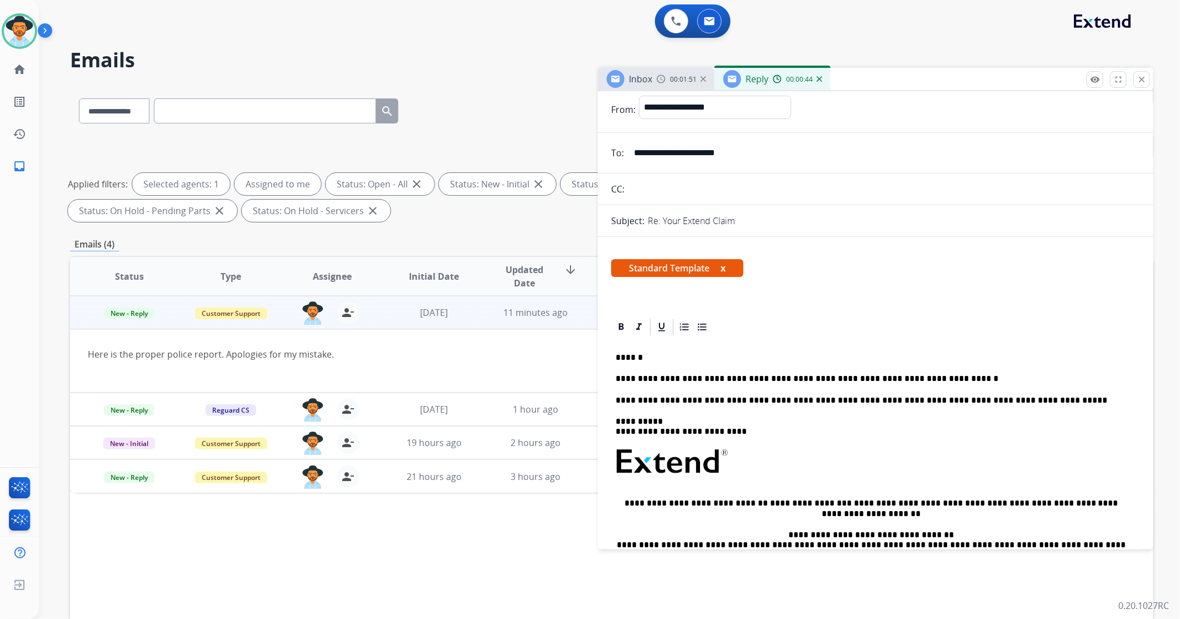
scroll to position [0, 0]
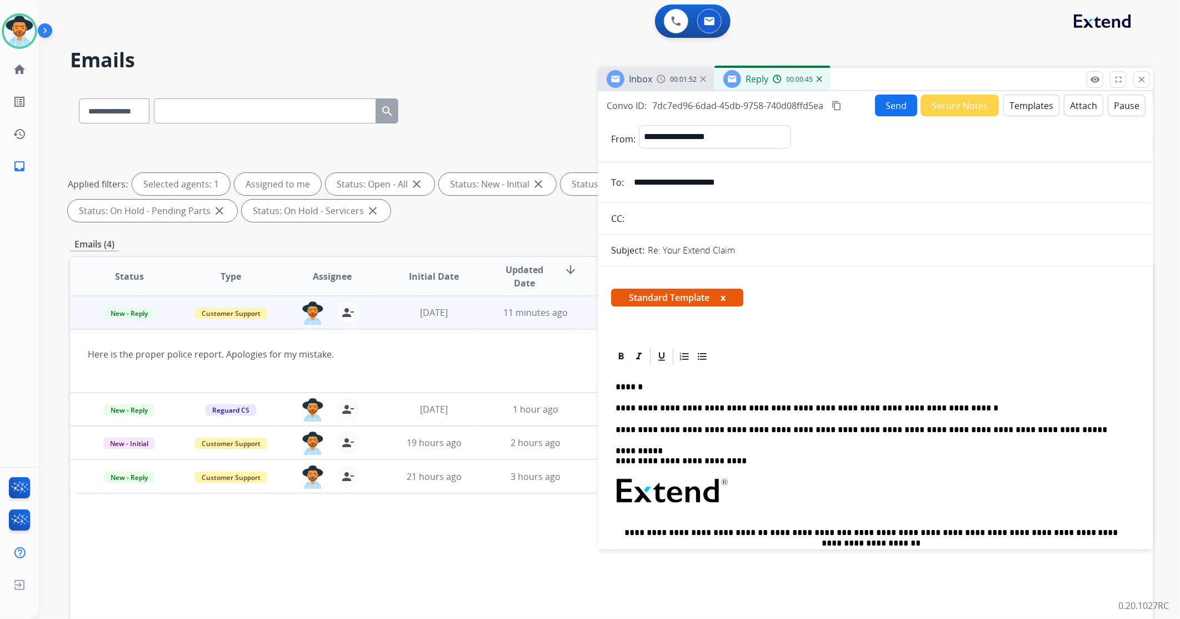
click at [889, 102] on button "Send" at bounding box center [896, 105] width 42 height 22
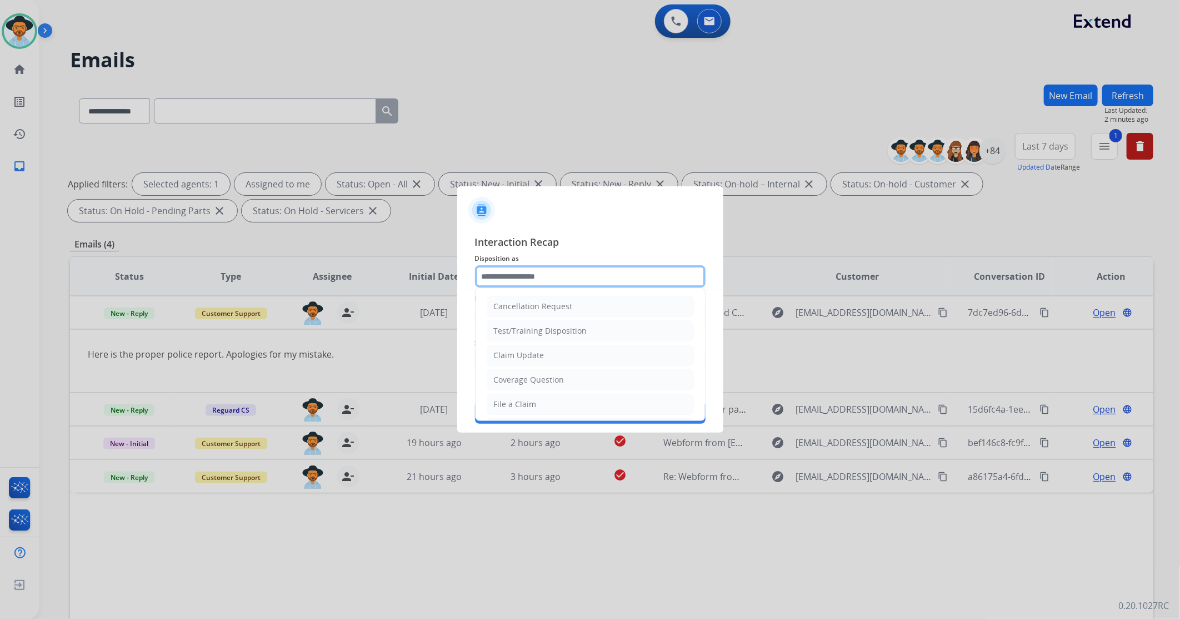
click at [536, 272] on input "text" at bounding box center [590, 276] width 231 height 22
click at [534, 375] on li "Other" at bounding box center [590, 377] width 207 height 21
type input "*****"
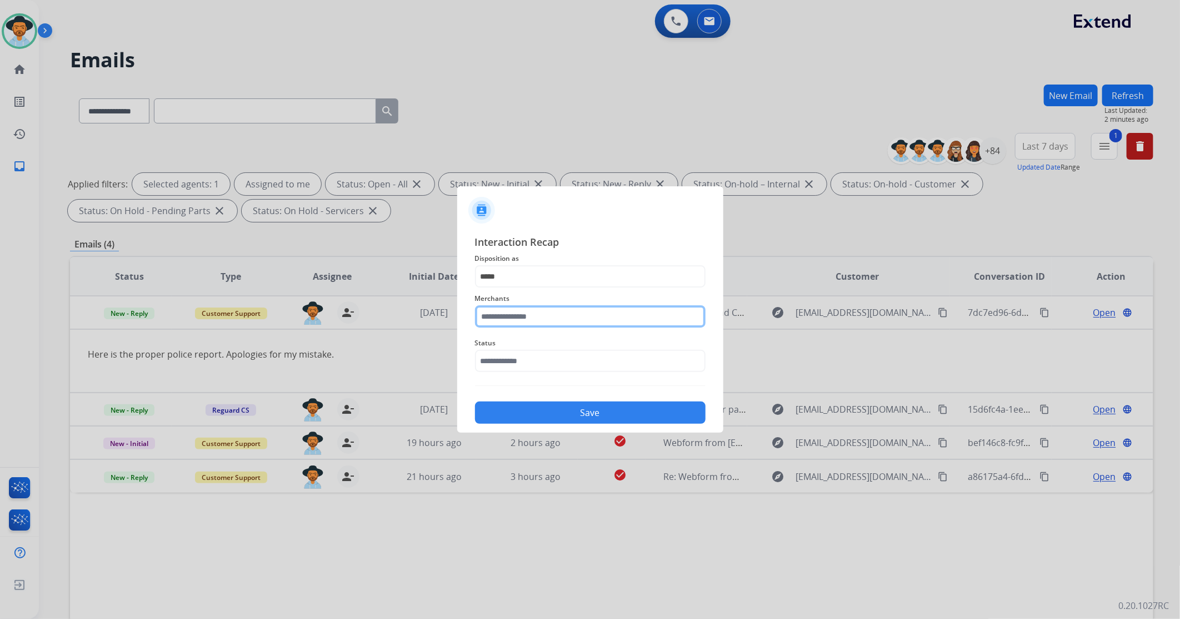
click at [529, 321] on input "text" at bounding box center [590, 316] width 231 height 22
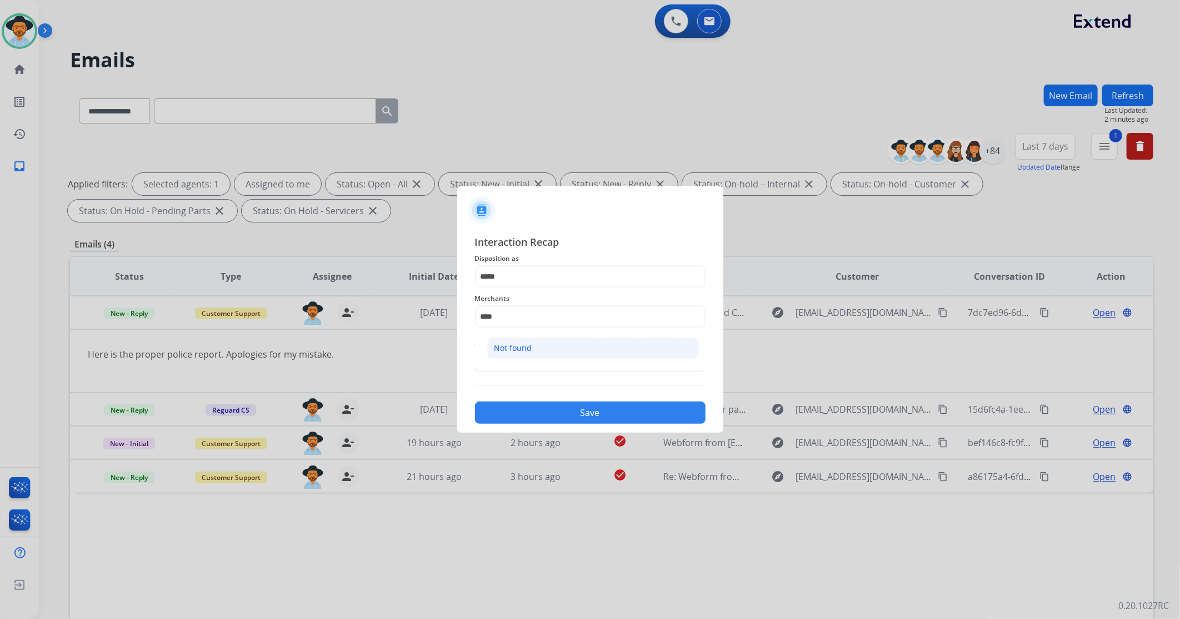
click at [511, 348] on div "Not found" at bounding box center [514, 347] width 38 height 11
type input "*********"
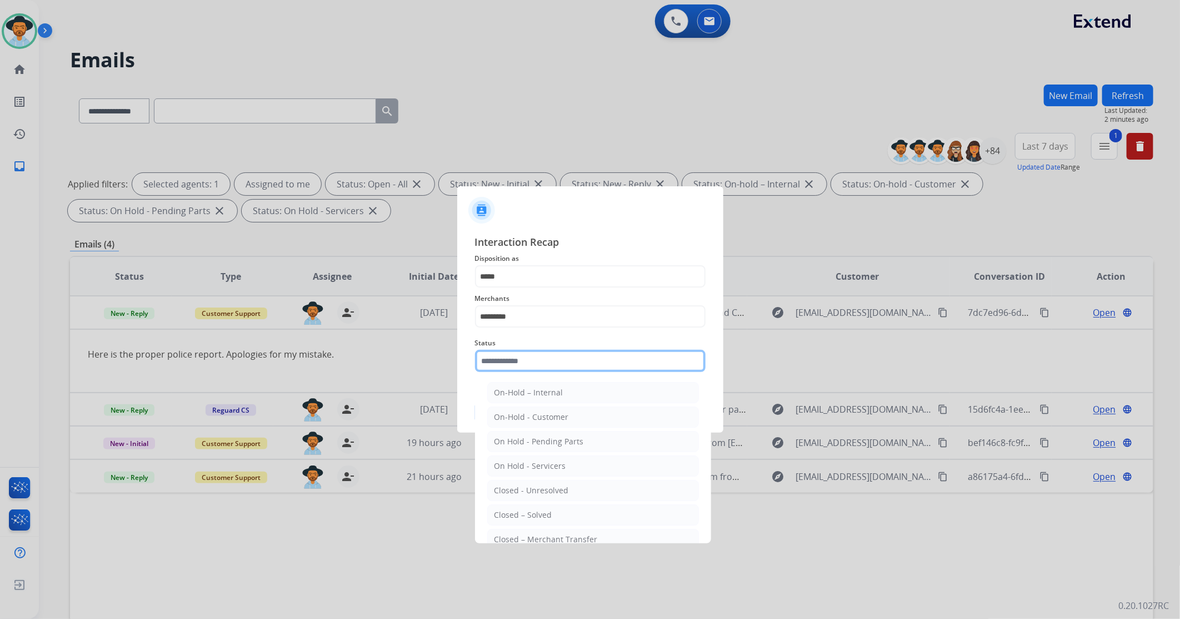
drag, startPoint x: 509, startPoint y: 358, endPoint x: 520, endPoint y: 435, distance: 77.5
click at [509, 358] on input "text" at bounding box center [590, 361] width 231 height 22
click at [530, 523] on li "Closed – Solved" at bounding box center [593, 514] width 212 height 21
type input "**********"
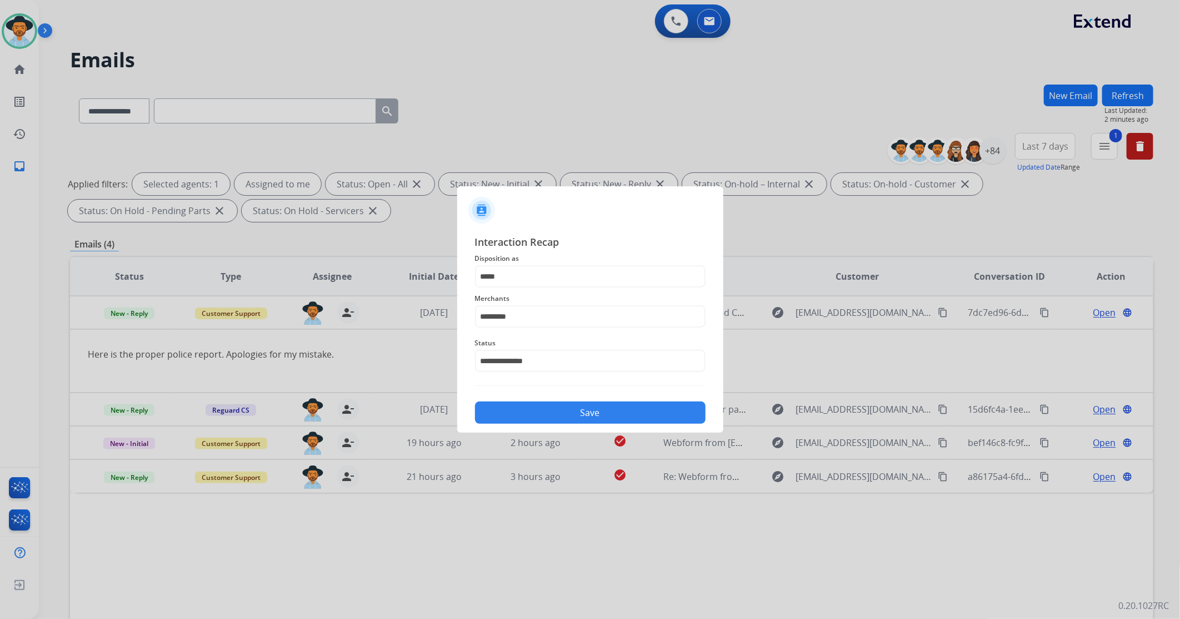
click at [541, 412] on button "Save" at bounding box center [590, 412] width 231 height 22
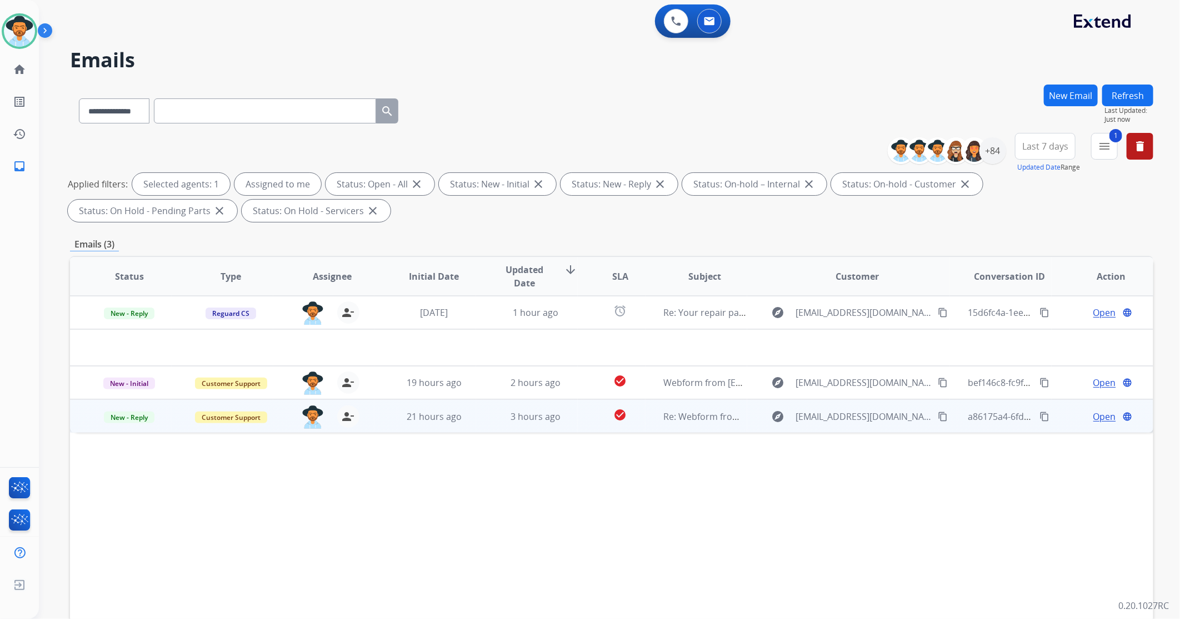
click at [476, 424] on td "3 hours ago" at bounding box center [527, 415] width 102 height 33
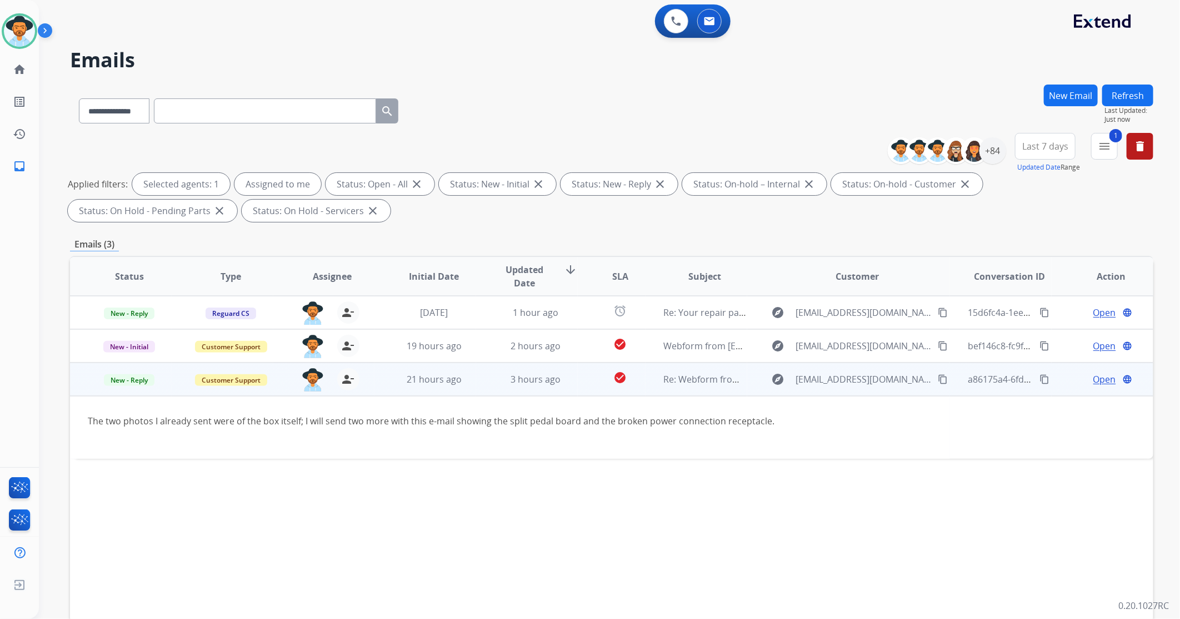
click at [1100, 385] on td "Open language" at bounding box center [1103, 378] width 102 height 33
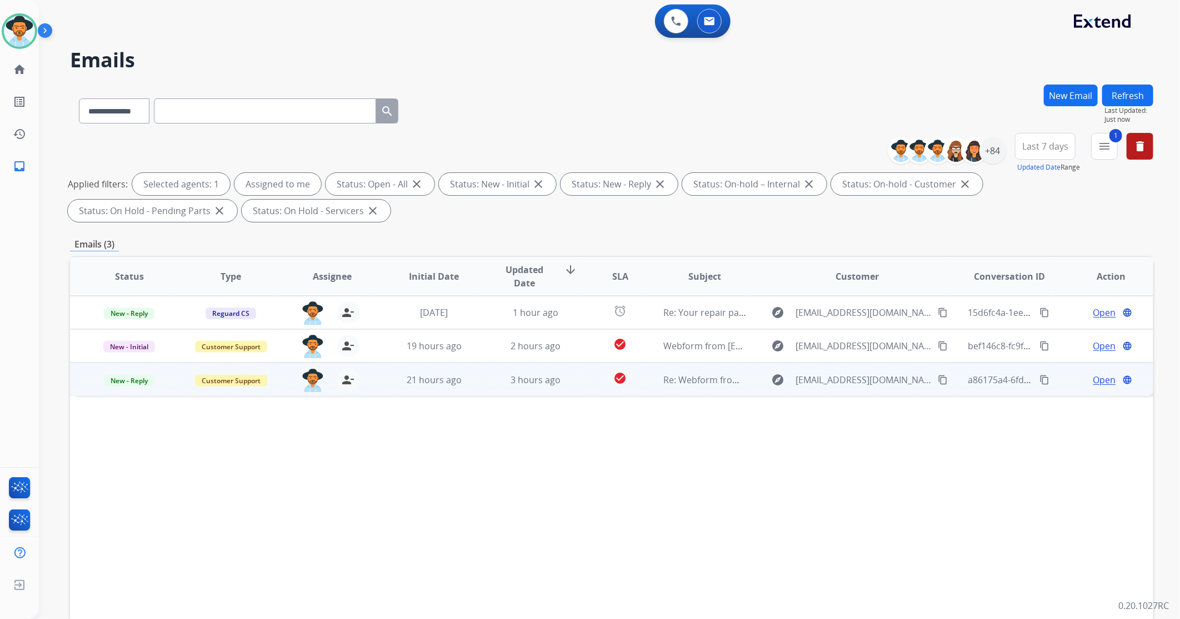
click at [1095, 376] on span "Open" at bounding box center [1105, 379] width 23 height 13
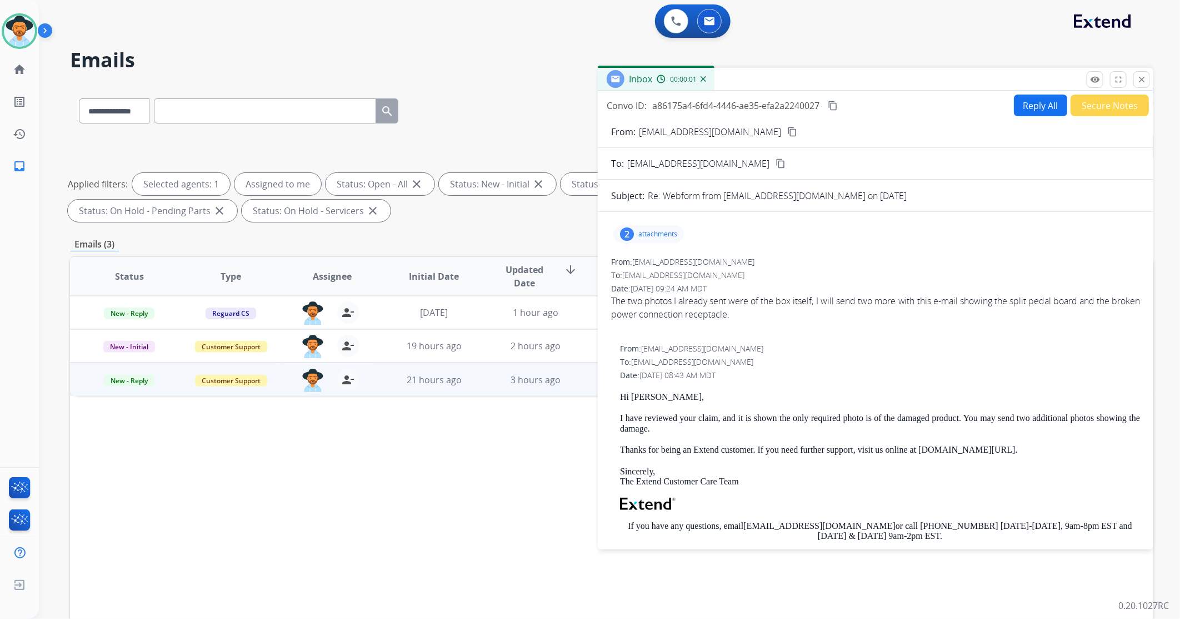
click at [665, 241] on div "2 attachments" at bounding box center [649, 234] width 71 height 18
click at [751, 263] on mat-icon "download" at bounding box center [749, 262] width 10 height 10
click at [753, 301] on mat-icon "download" at bounding box center [749, 301] width 10 height 10
click at [1041, 109] on button "Reply All" at bounding box center [1040, 105] width 53 height 22
select select "**********"
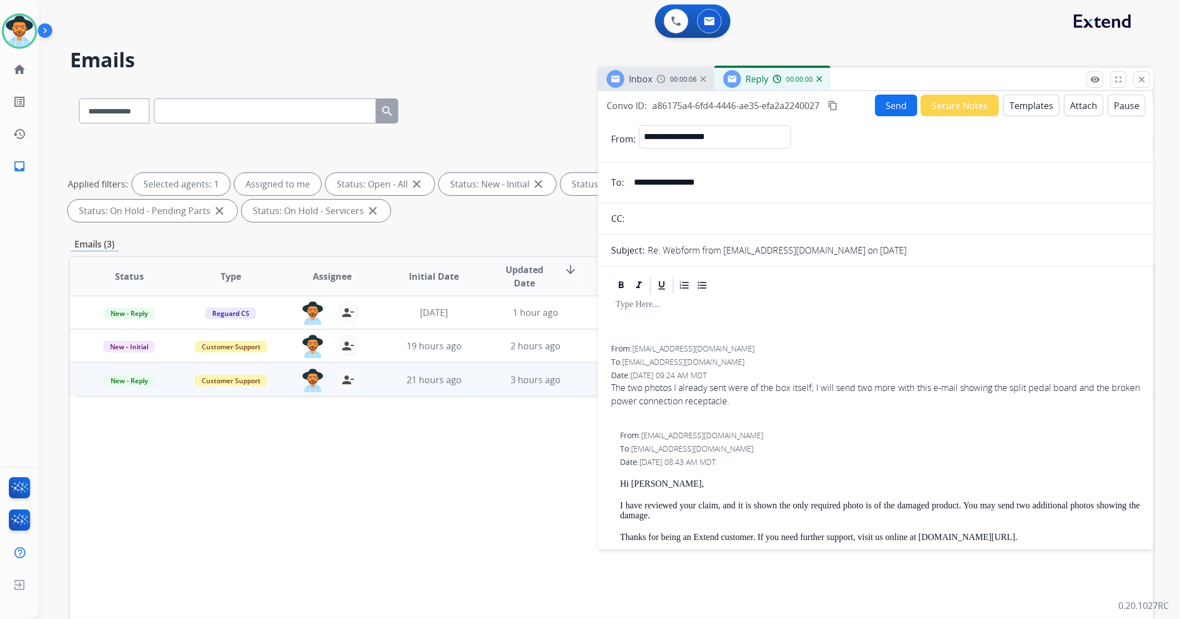
click at [1032, 104] on button "Templates" at bounding box center [1032, 105] width 56 height 22
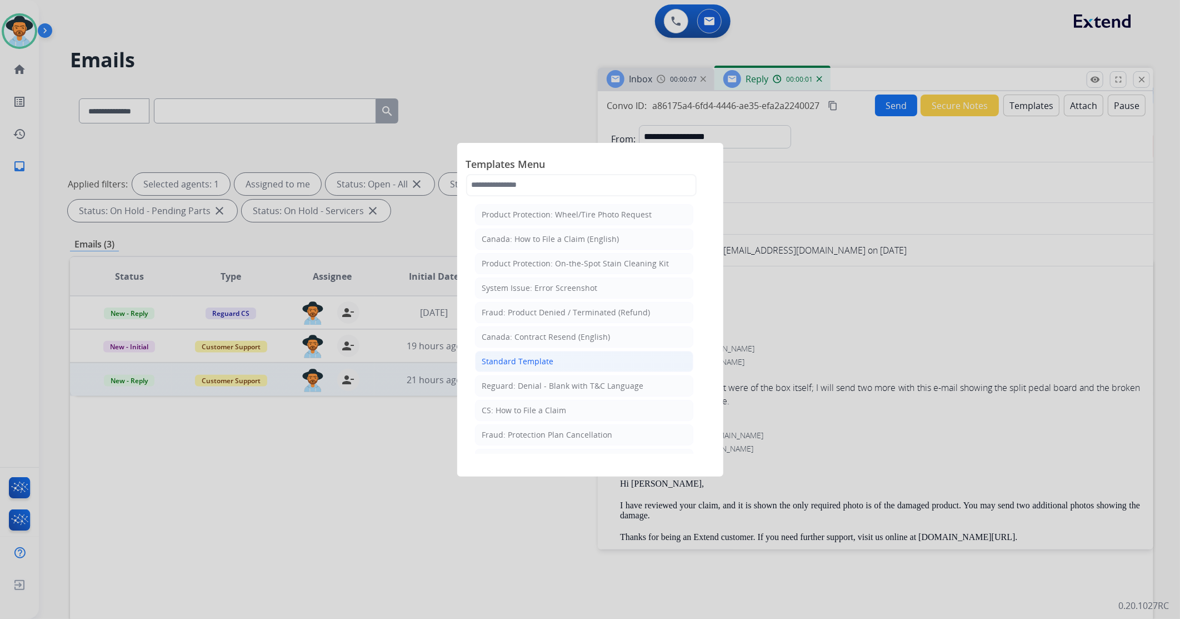
click at [521, 363] on div "Standard Template" at bounding box center [518, 361] width 72 height 11
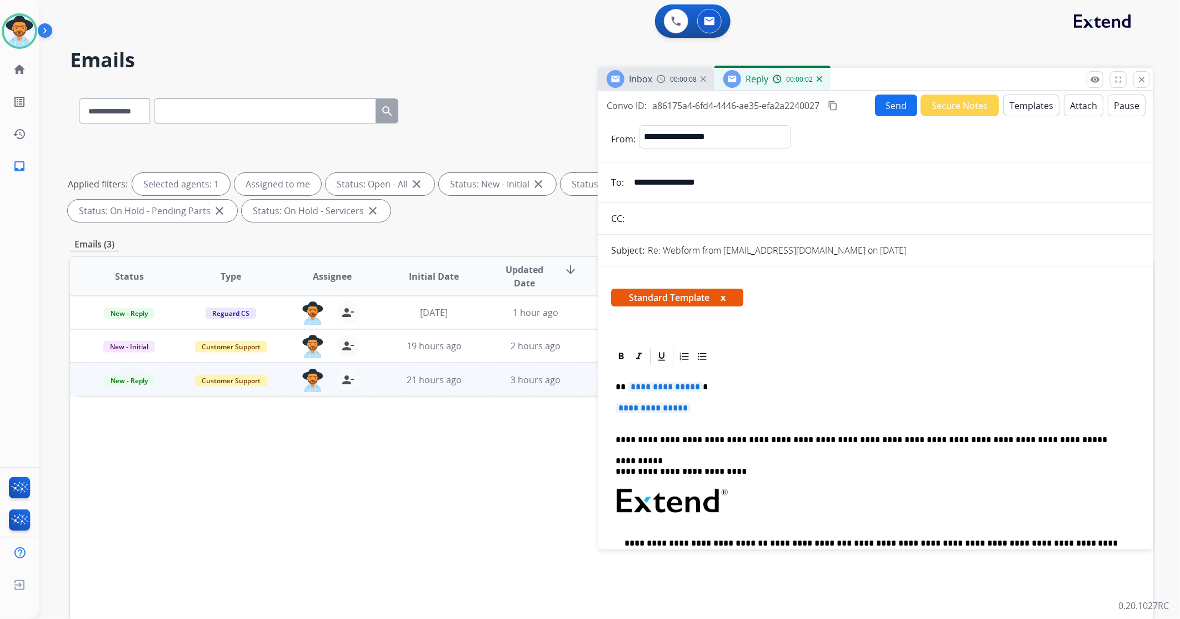
click at [675, 415] on p "**********" at bounding box center [876, 413] width 520 height 21
click at [670, 407] on span "**********" at bounding box center [653, 407] width 75 height 9
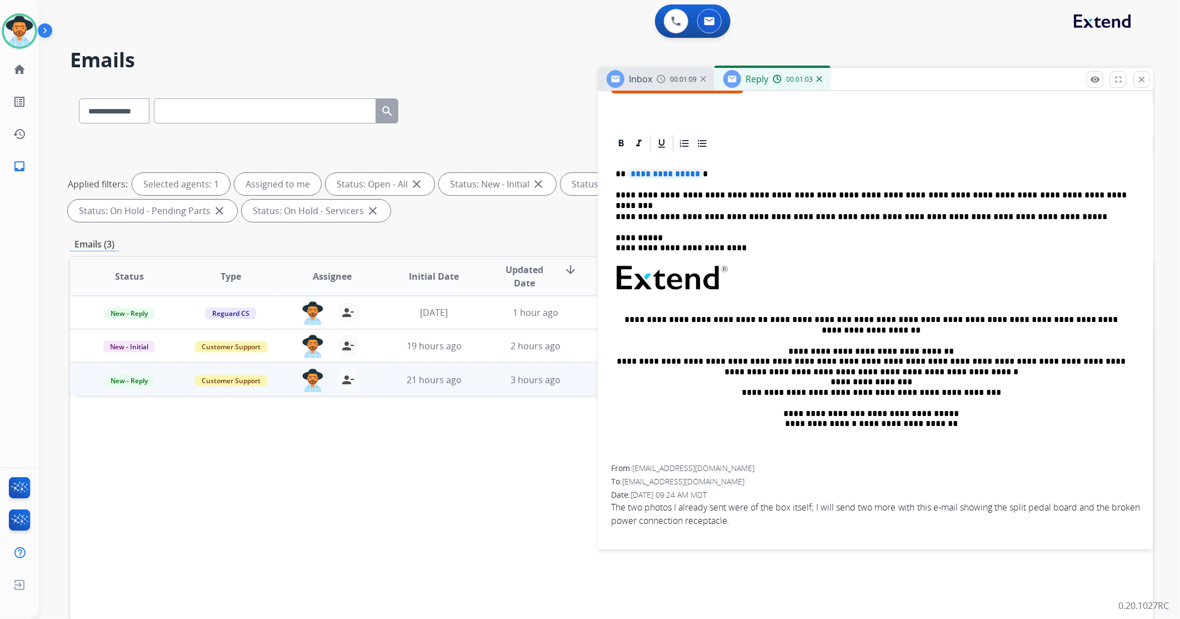
scroll to position [185, 0]
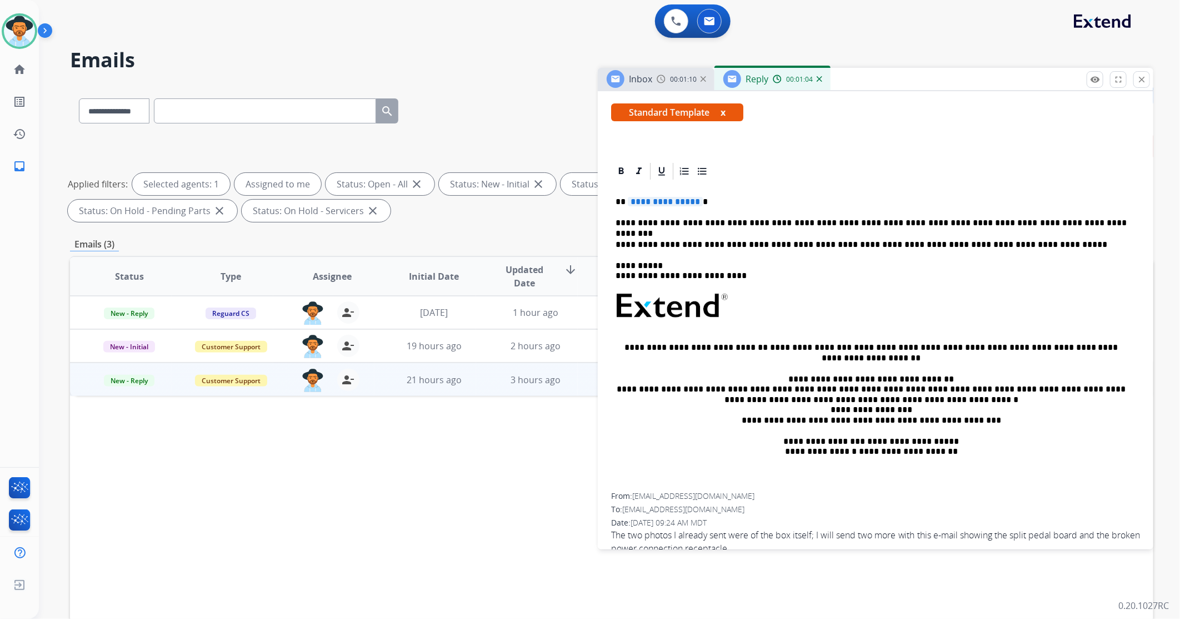
click at [654, 208] on div "**********" at bounding box center [875, 336] width 529 height 311
click at [656, 203] on span "**********" at bounding box center [665, 201] width 75 height 9
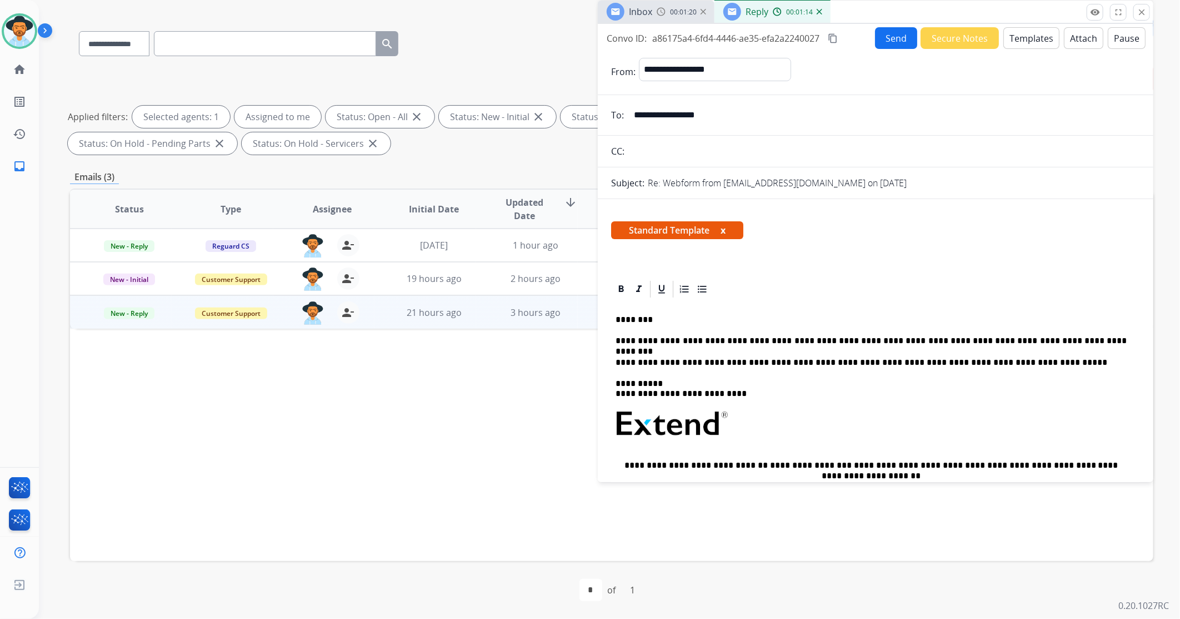
scroll to position [0, 0]
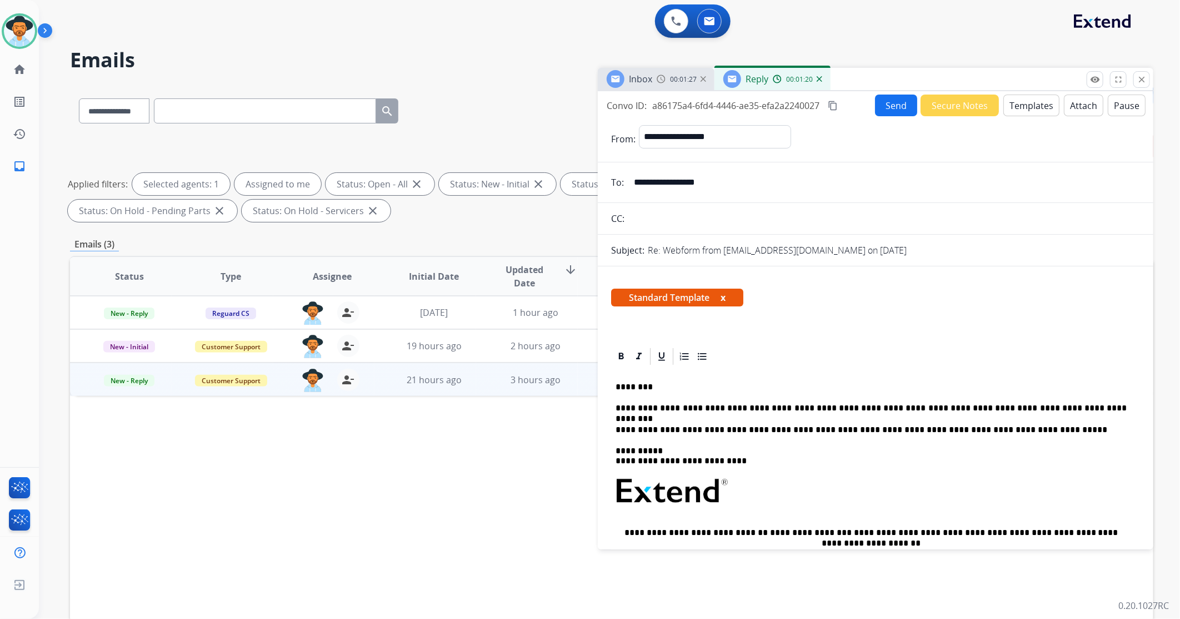
click at [890, 103] on button "Send" at bounding box center [896, 105] width 42 height 22
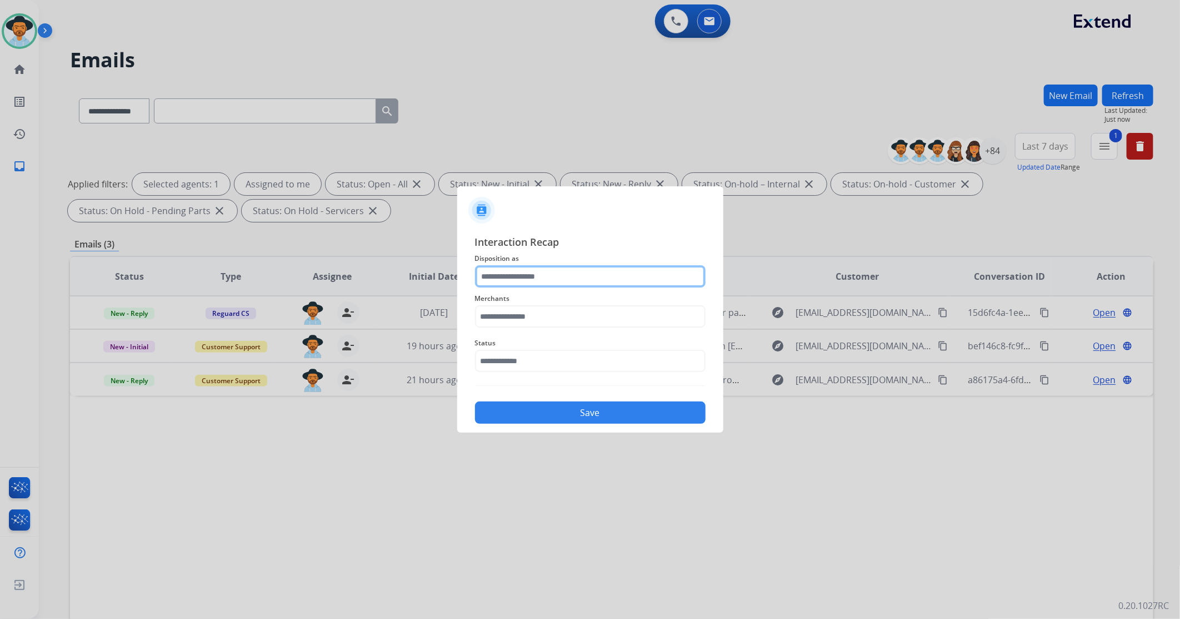
click at [511, 275] on input "text" at bounding box center [590, 276] width 231 height 22
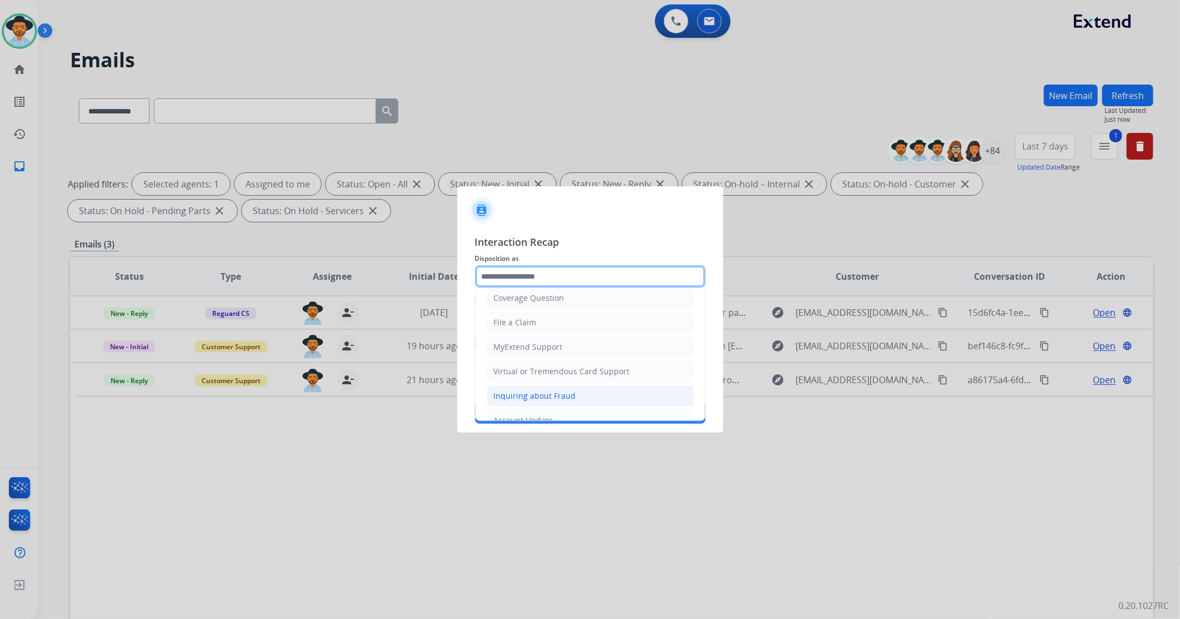
scroll to position [174, 0]
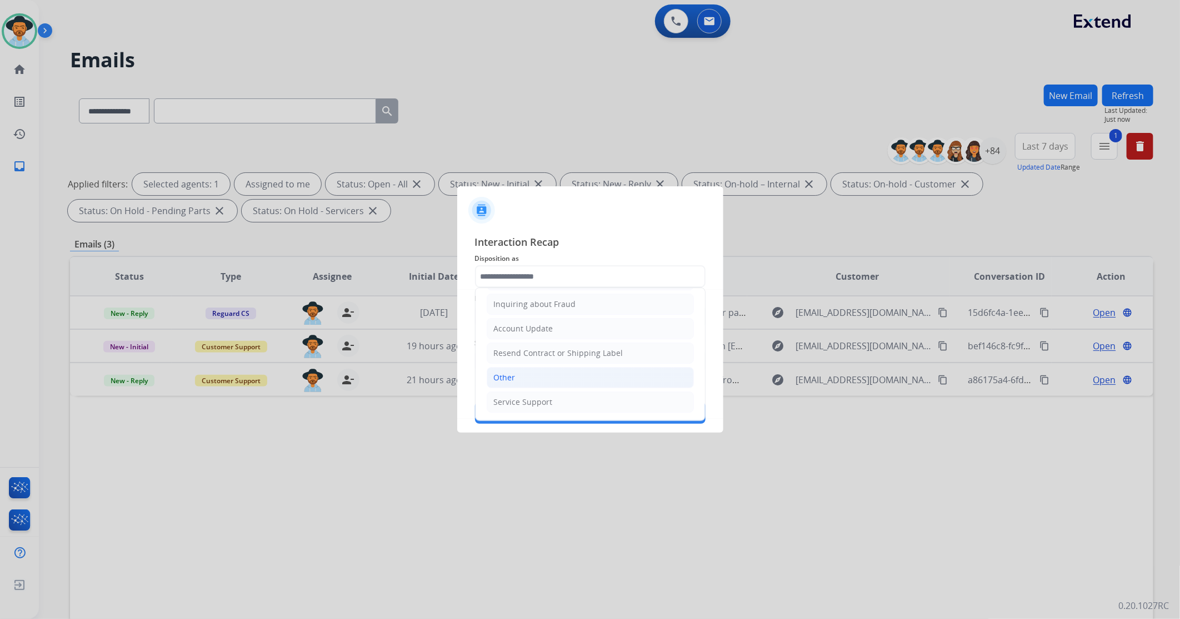
click at [517, 375] on li "Other" at bounding box center [590, 377] width 207 height 21
type input "*****"
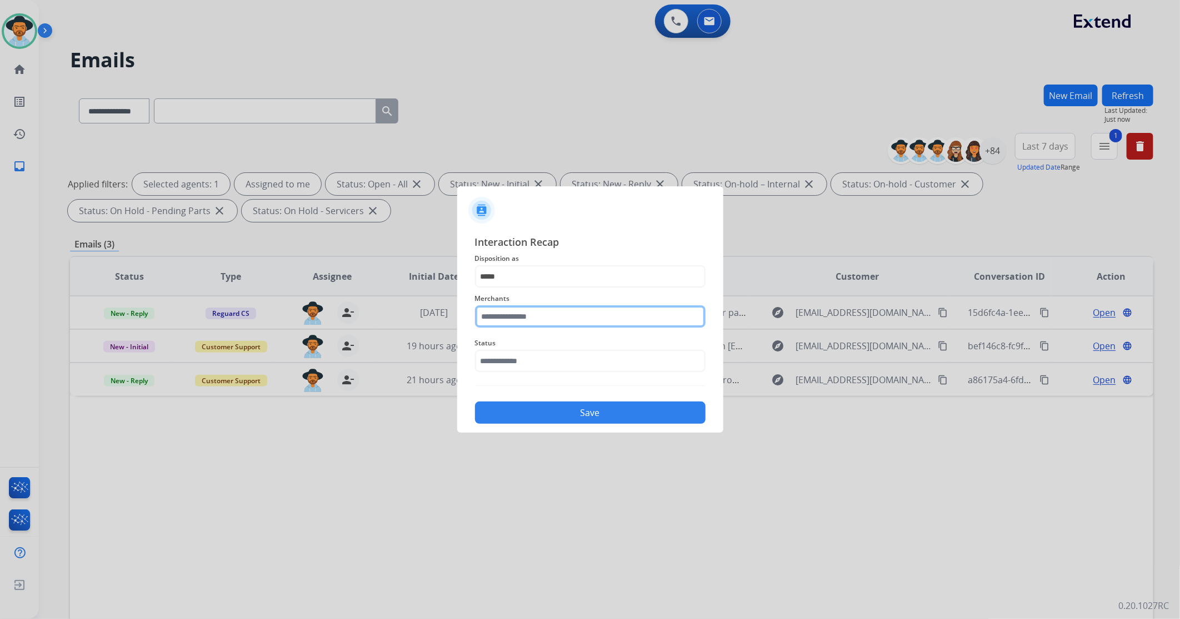
click at [515, 317] on input "text" at bounding box center [590, 316] width 231 height 22
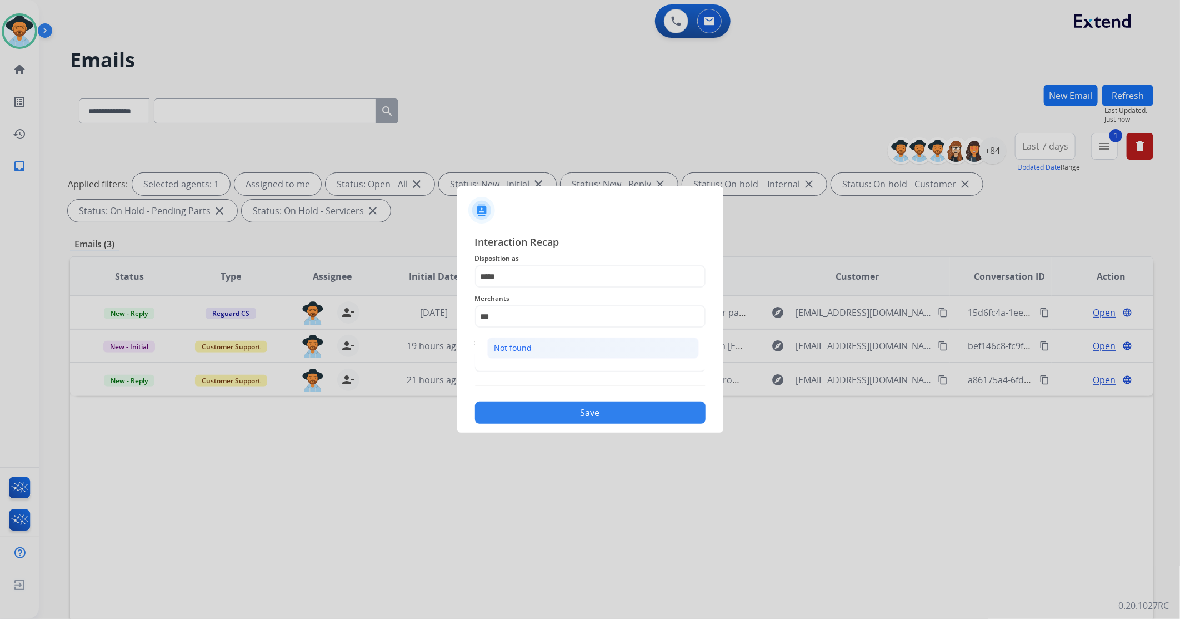
click at [541, 347] on li "Not found" at bounding box center [593, 347] width 212 height 21
type input "*********"
click at [527, 363] on input "text" at bounding box center [590, 361] width 231 height 22
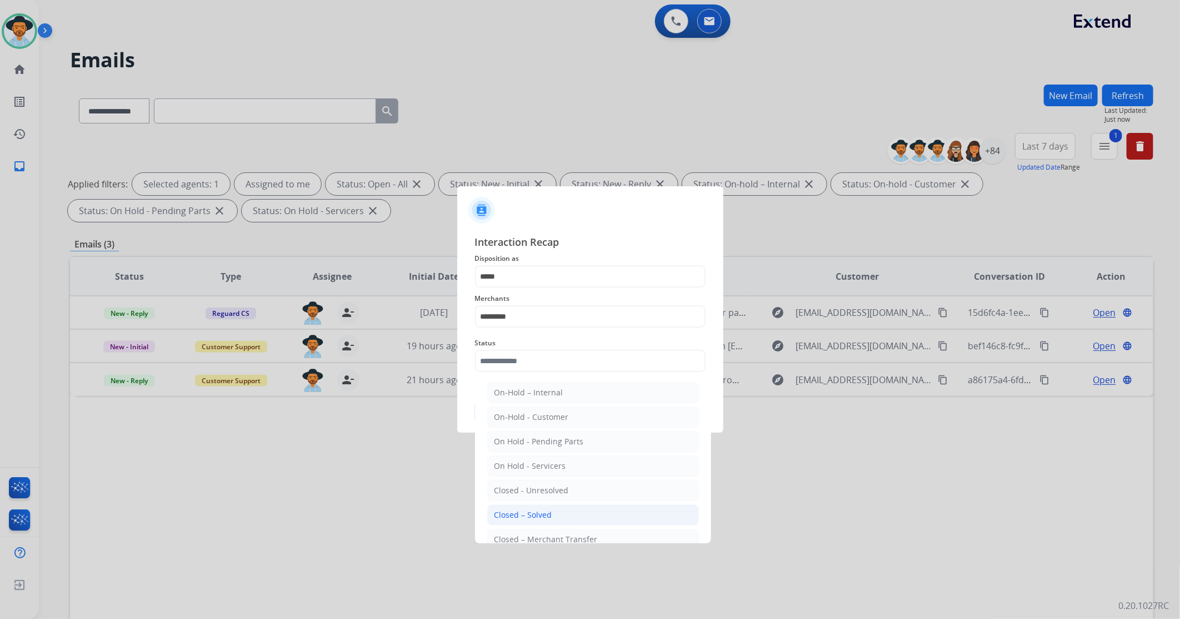
click at [512, 510] on div "Closed – Solved" at bounding box center [524, 514] width 58 height 11
type input "**********"
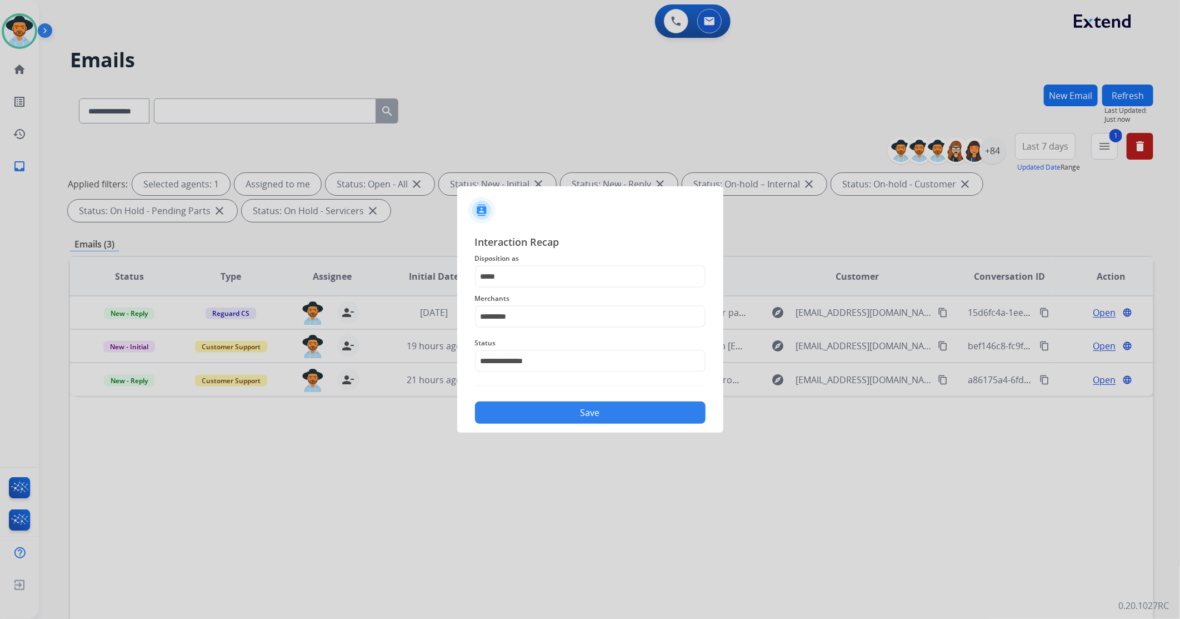
click at [532, 418] on button "Save" at bounding box center [590, 412] width 231 height 22
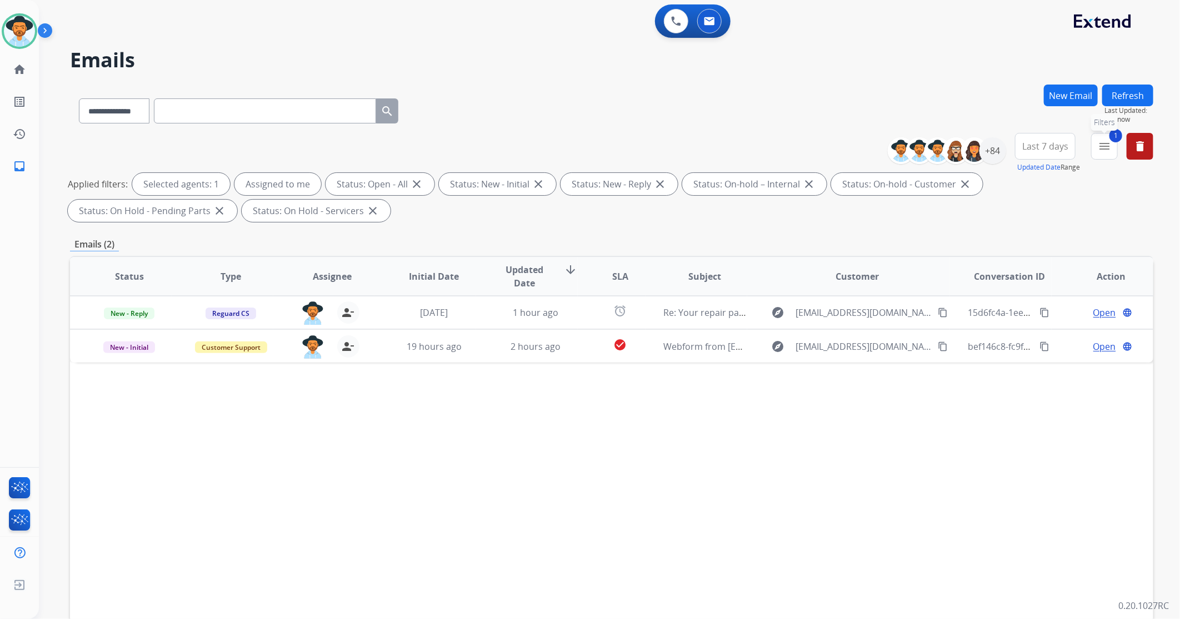
click at [1104, 151] on mat-icon "menu" at bounding box center [1104, 145] width 13 height 13
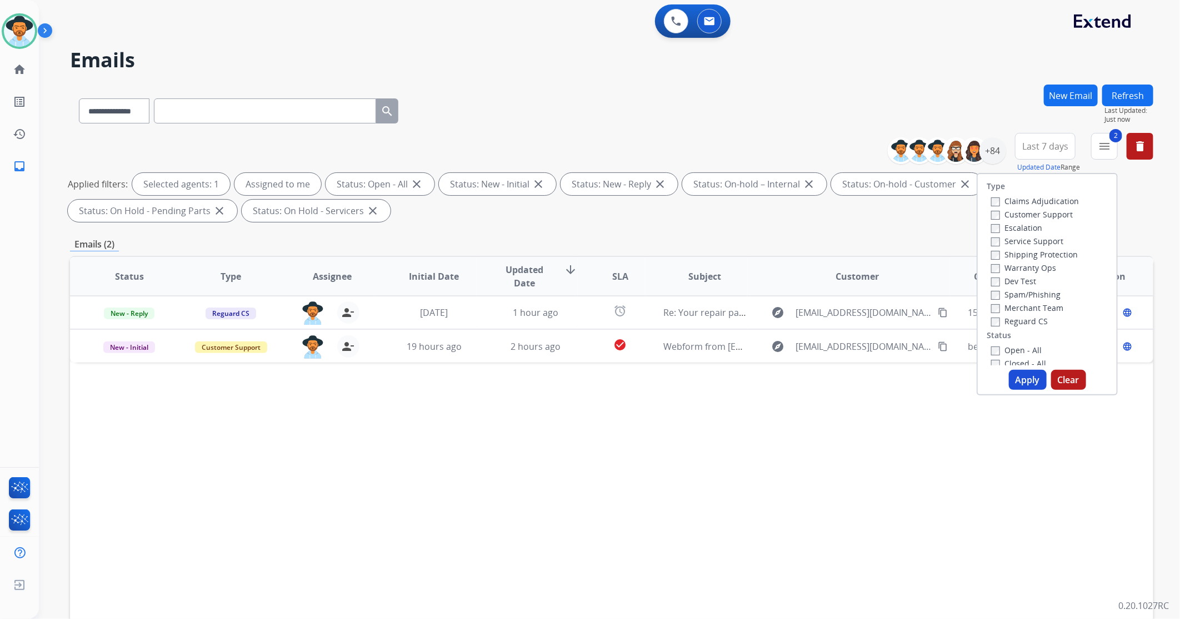
click at [1029, 375] on button "Apply" at bounding box center [1028, 380] width 38 height 20
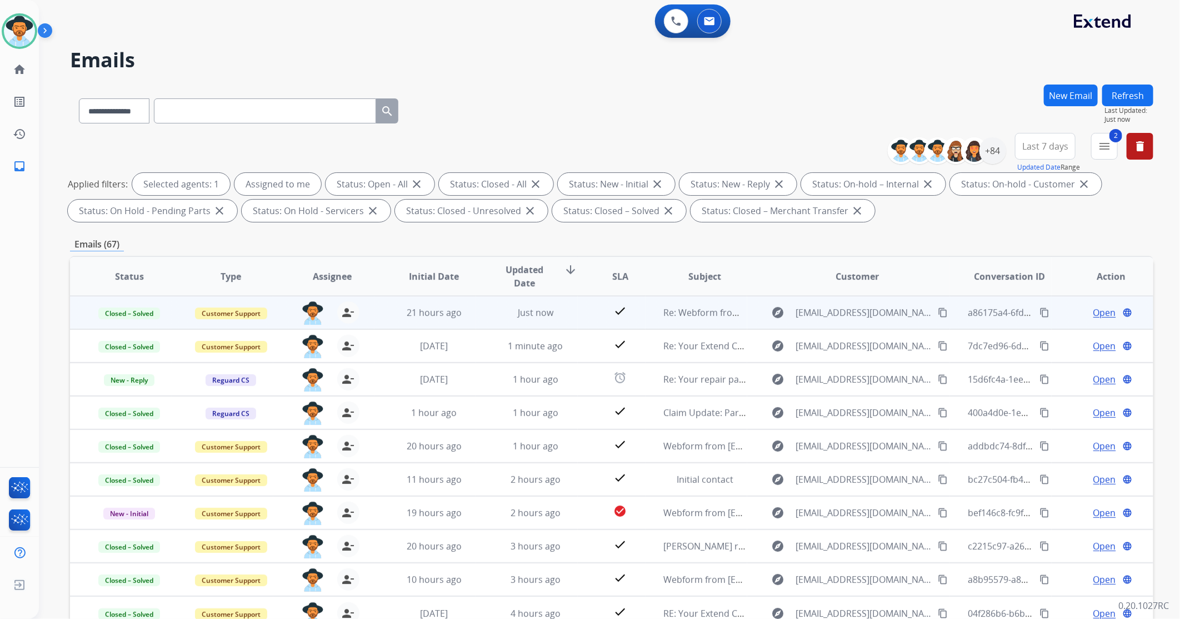
click at [936, 306] on button "content_copy" at bounding box center [942, 312] width 13 height 13
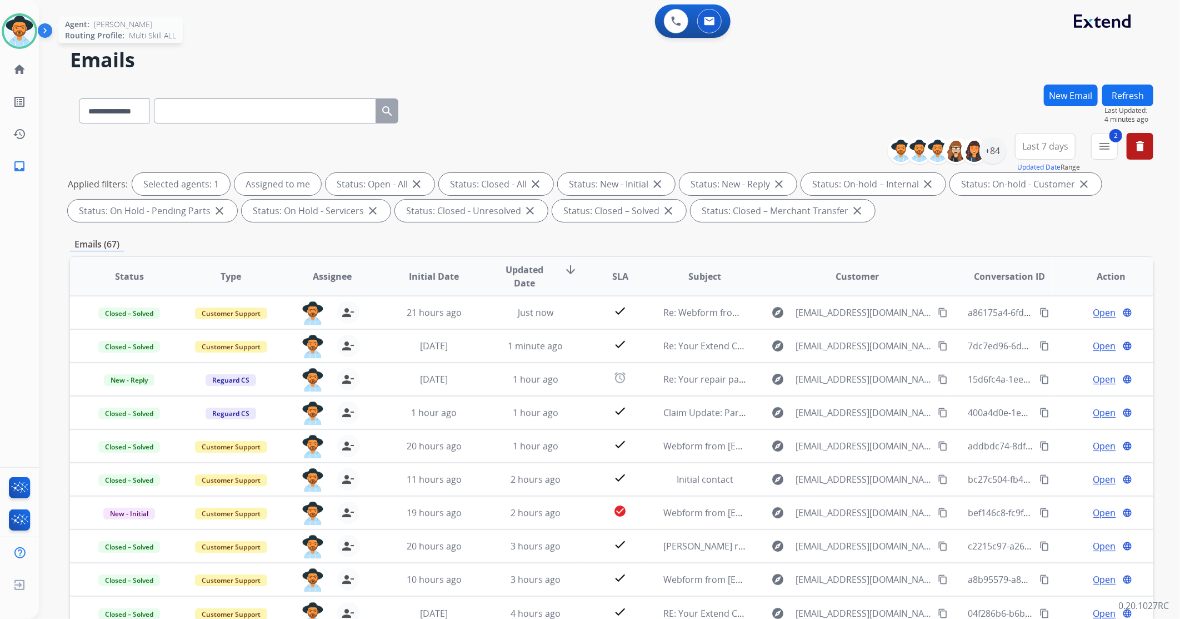
click at [23, 31] on img at bounding box center [19, 31] width 31 height 31
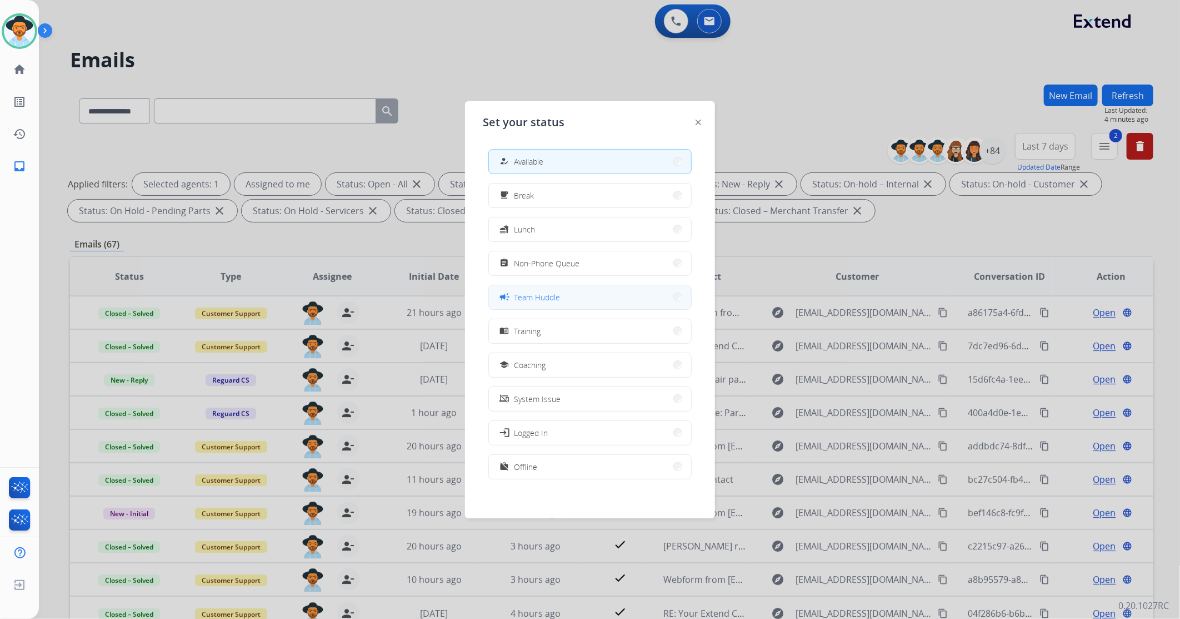
click at [588, 301] on button "campaign Team Huddle" at bounding box center [590, 297] width 202 height 24
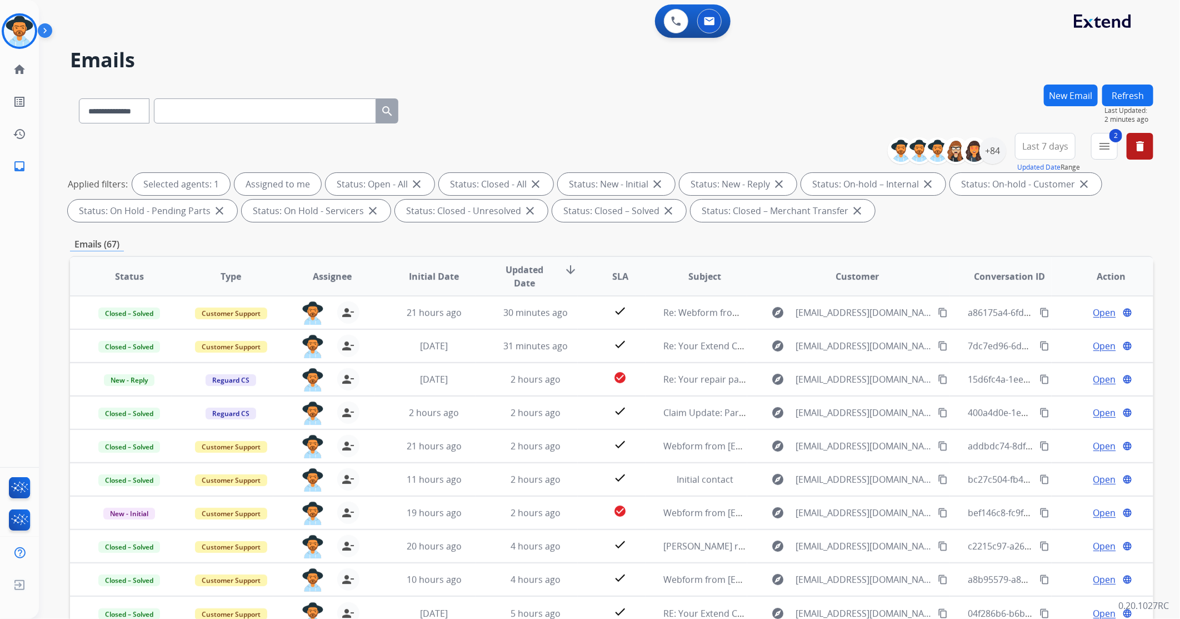
click at [1107, 142] on mat-icon "menu" at bounding box center [1104, 145] width 13 height 13
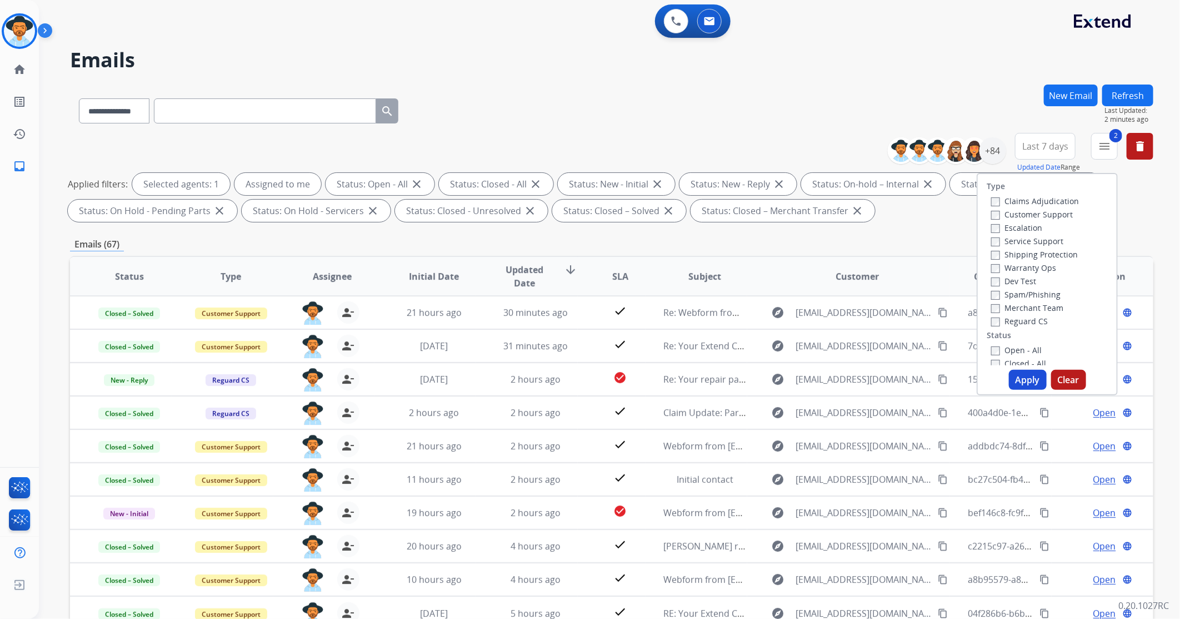
click at [994, 361] on label "Closed - All" at bounding box center [1018, 363] width 55 height 11
click at [1023, 377] on button "Apply" at bounding box center [1028, 380] width 38 height 20
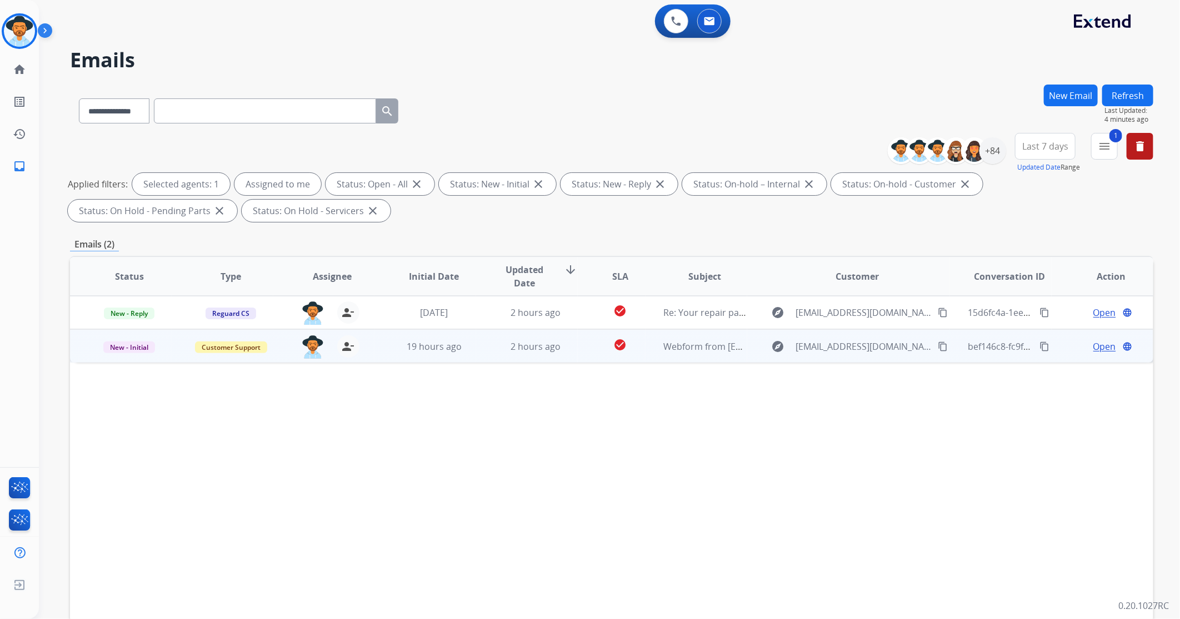
click at [482, 341] on td "2 hours ago" at bounding box center [527, 345] width 102 height 33
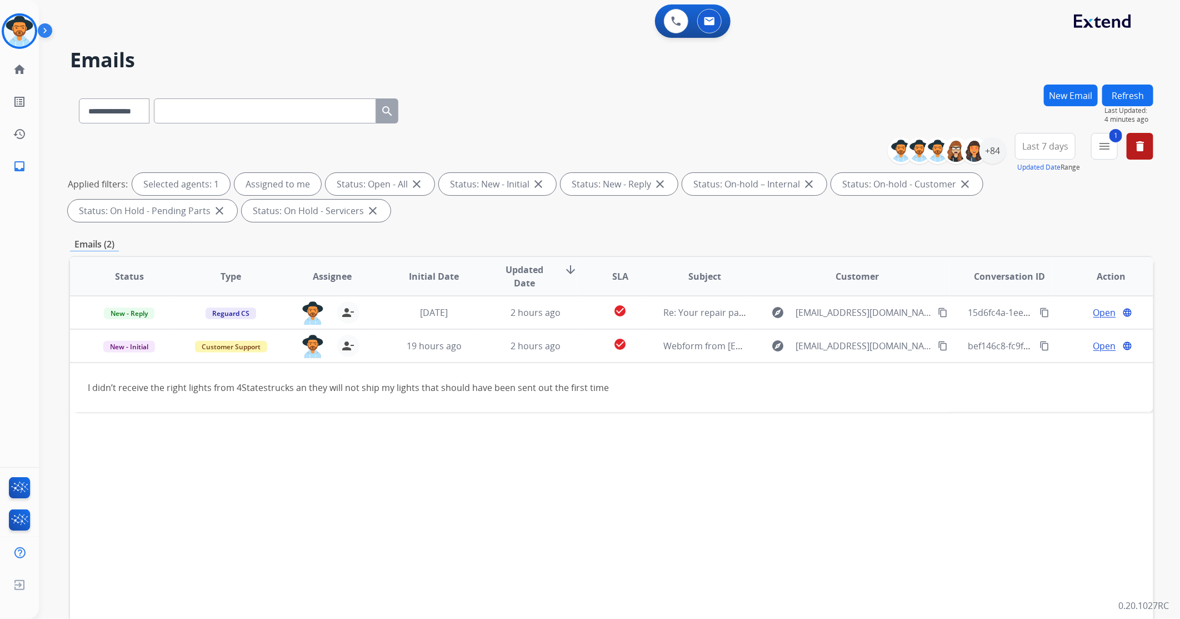
click at [1112, 98] on button "Refresh" at bounding box center [1128, 95] width 51 height 22
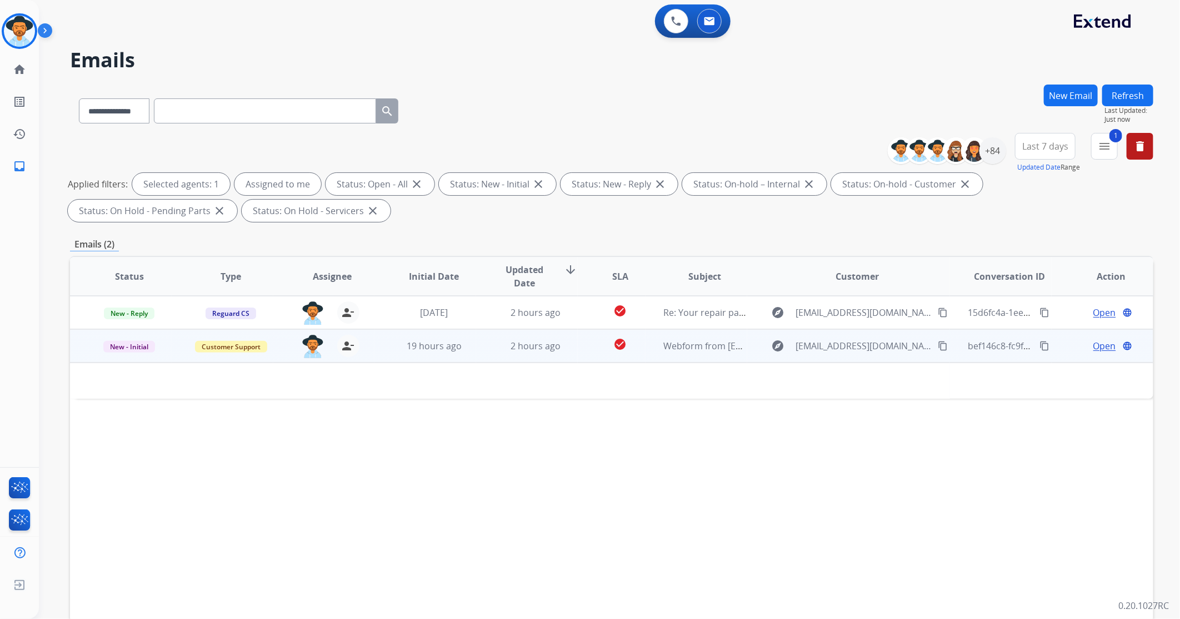
click at [476, 343] on td "2 hours ago" at bounding box center [527, 345] width 102 height 33
click at [480, 347] on td "2 hours ago" at bounding box center [527, 345] width 102 height 33
click at [1094, 349] on span "Open" at bounding box center [1105, 345] width 23 height 13
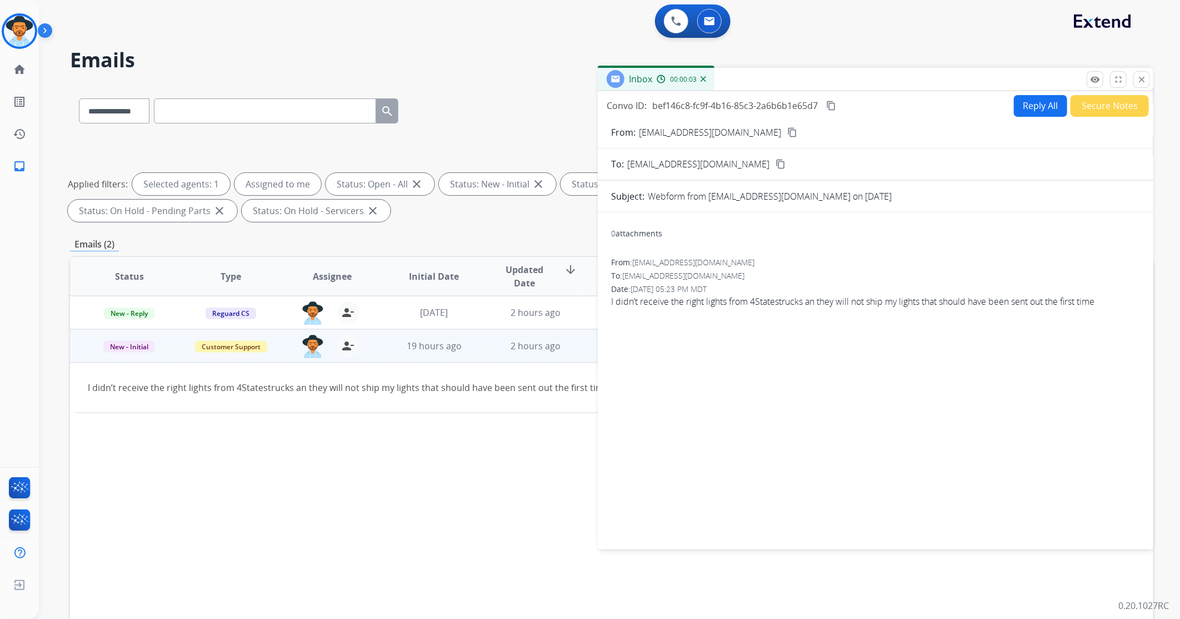
click at [788, 132] on mat-icon "content_copy" at bounding box center [793, 132] width 10 height 10
click at [1140, 83] on mat-icon "close" at bounding box center [1142, 79] width 10 height 10
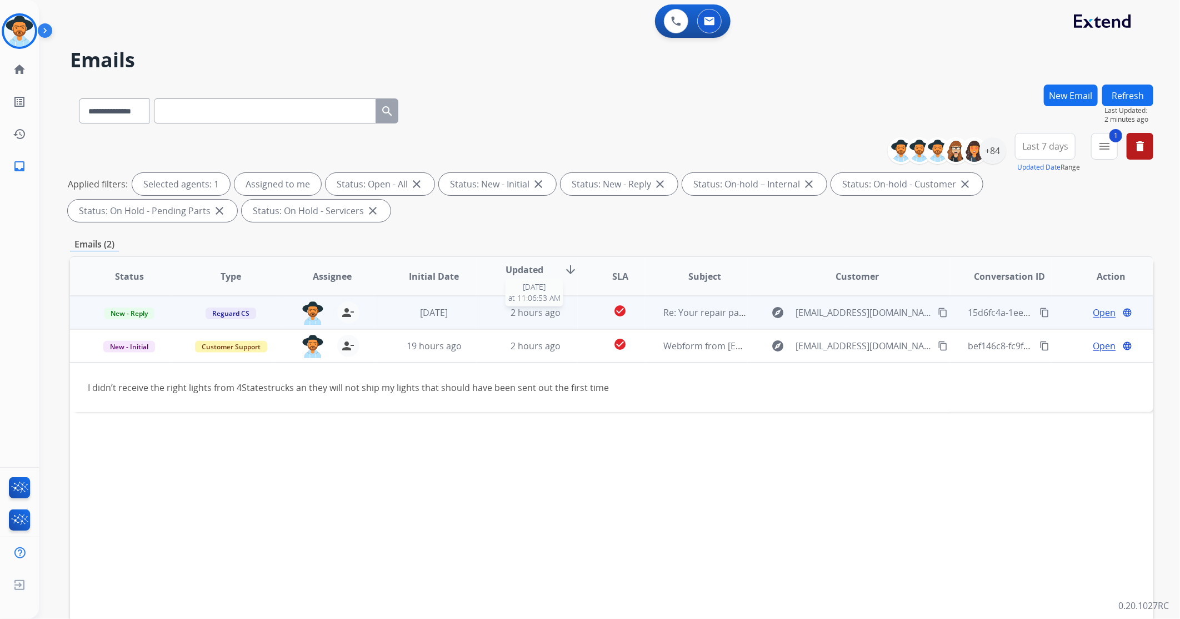
click at [573, 312] on div "2 hours ago" at bounding box center [535, 312] width 83 height 13
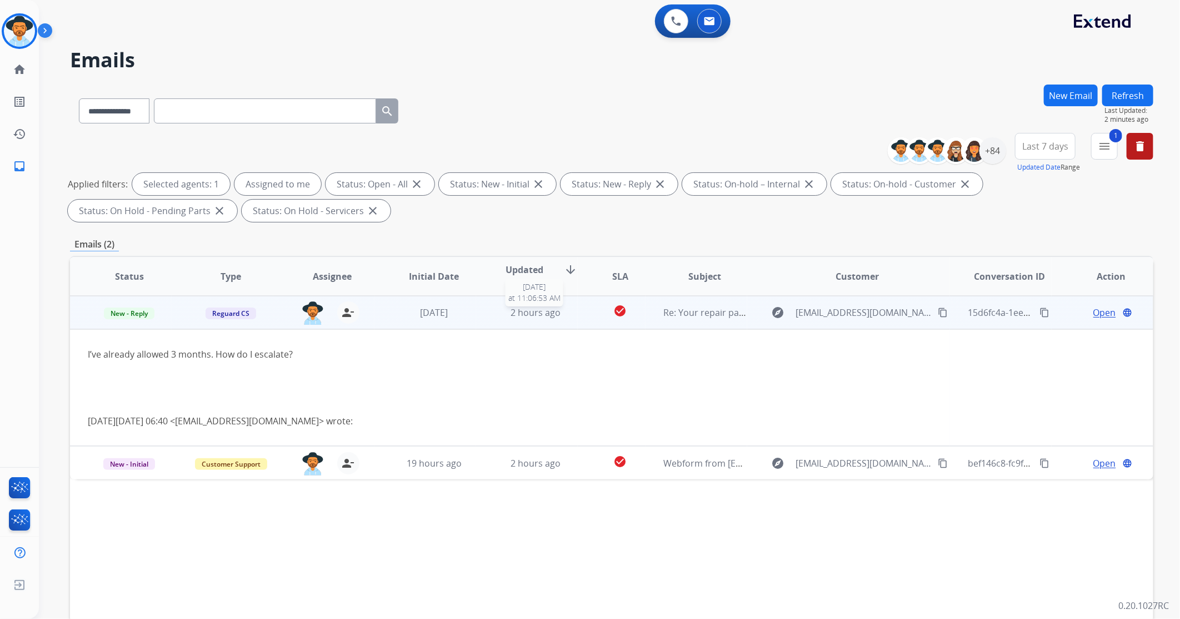
click at [573, 312] on div "2 hours ago" at bounding box center [535, 312] width 83 height 13
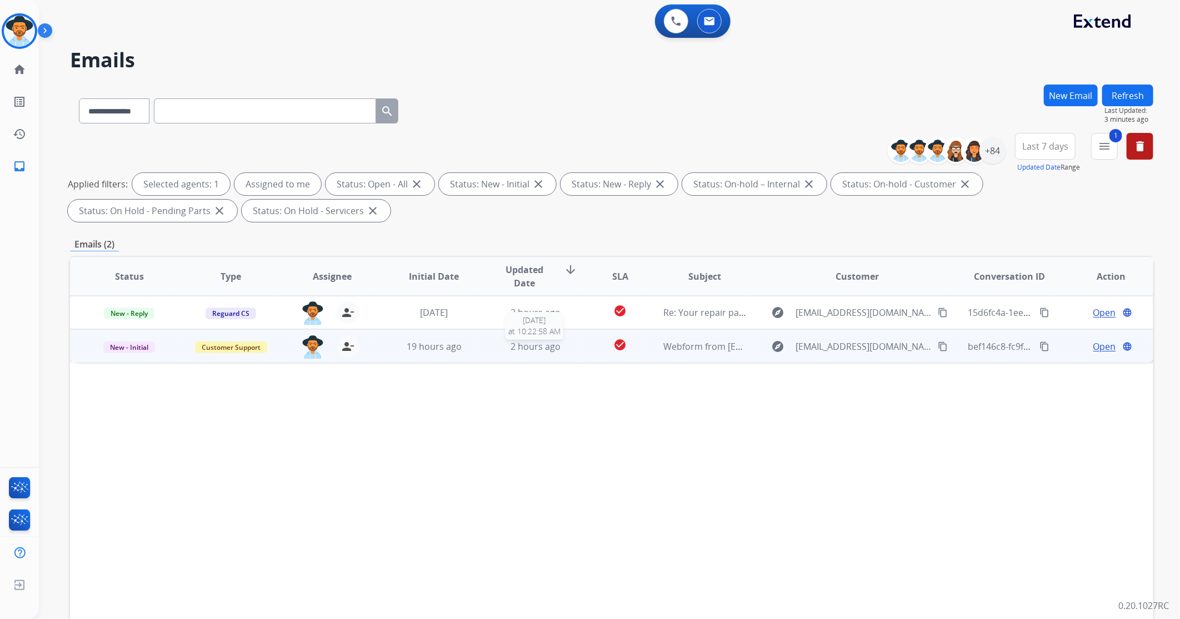
click at [499, 349] on div "2 hours ago" at bounding box center [535, 346] width 83 height 13
click at [1099, 345] on span "Open" at bounding box center [1105, 345] width 23 height 13
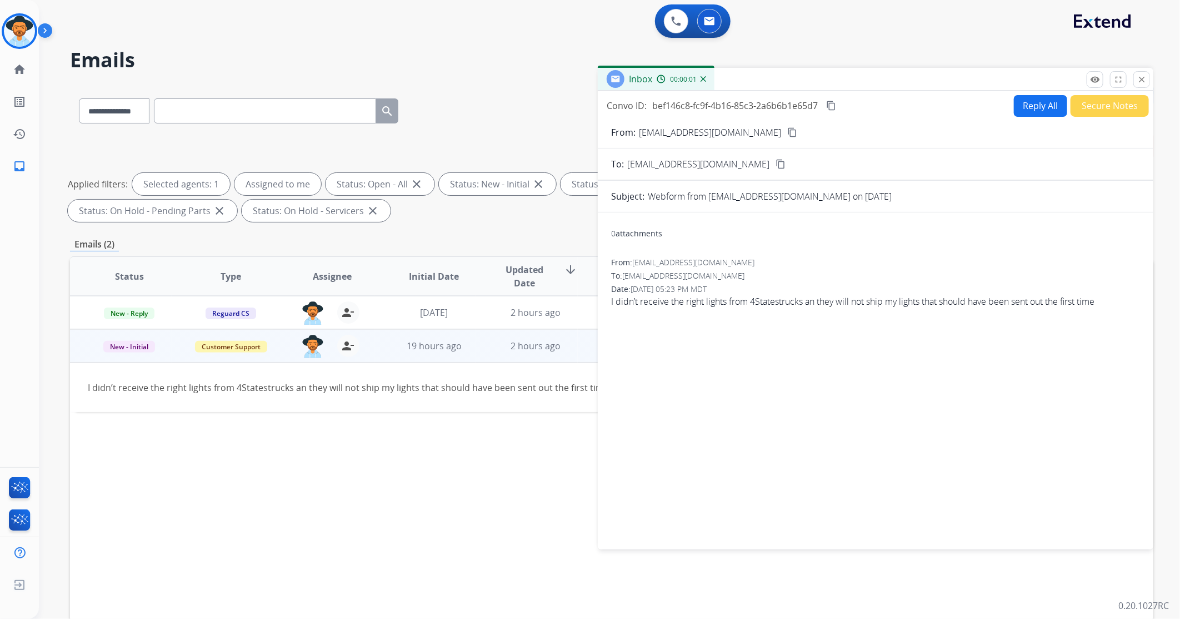
click at [1041, 99] on button "Reply All" at bounding box center [1040, 106] width 53 height 22
select select "**********"
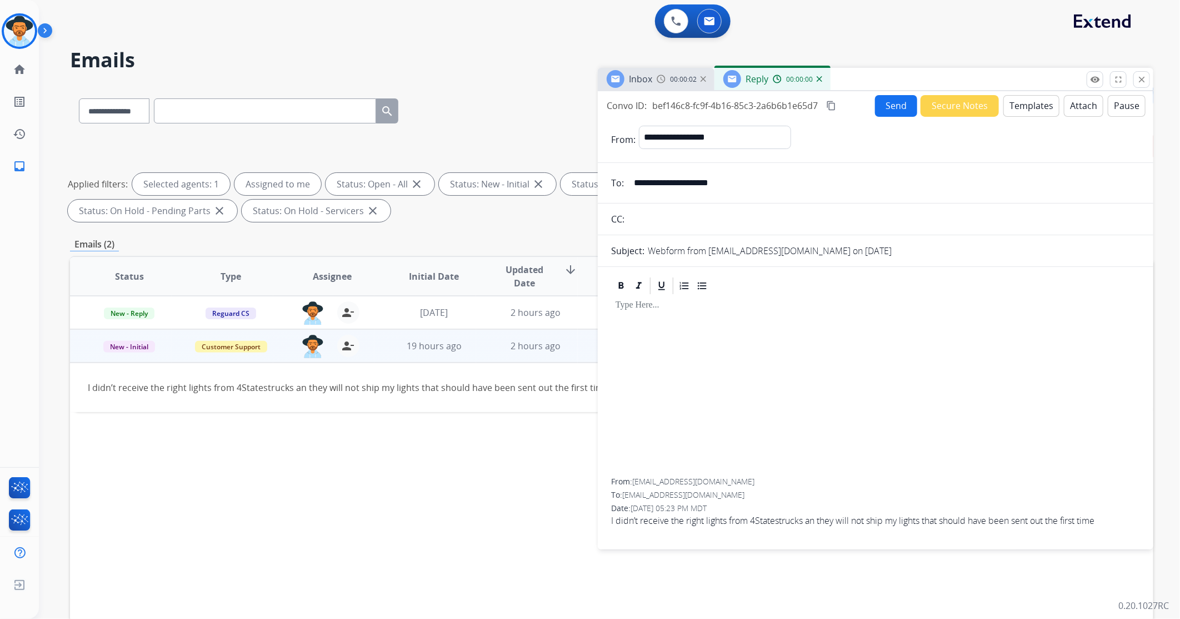
click at [1043, 106] on button "Templates" at bounding box center [1032, 106] width 56 height 22
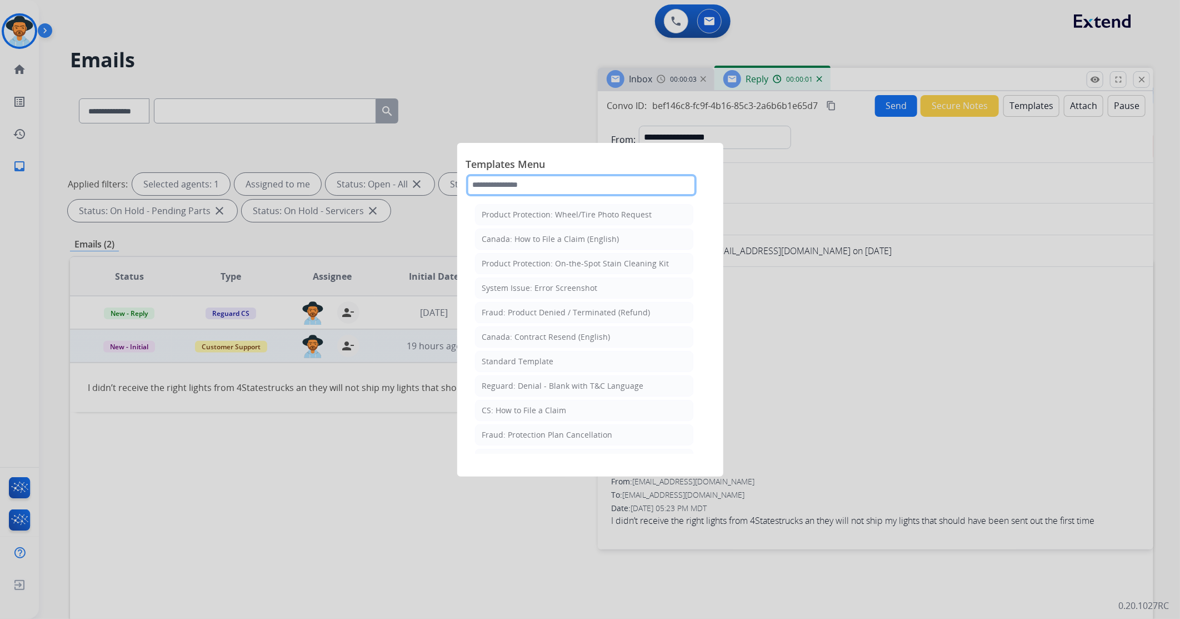
click at [540, 183] on input "text" at bounding box center [581, 185] width 231 height 22
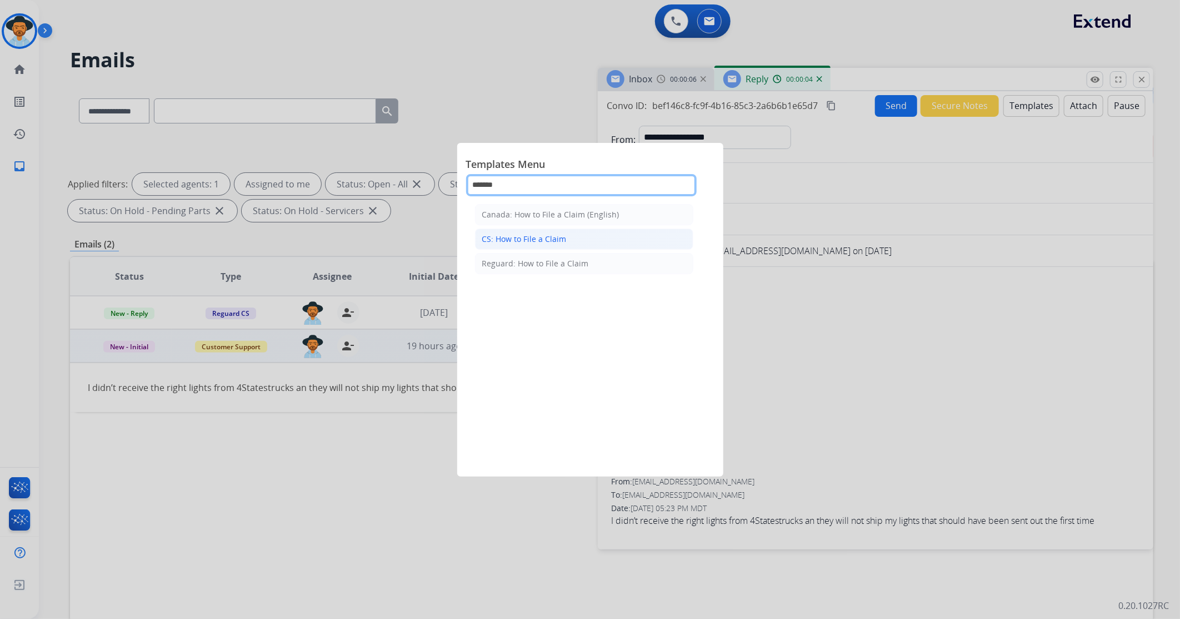
type input "******"
click at [535, 231] on li "CS: How to File a Claim" at bounding box center [584, 238] width 218 height 21
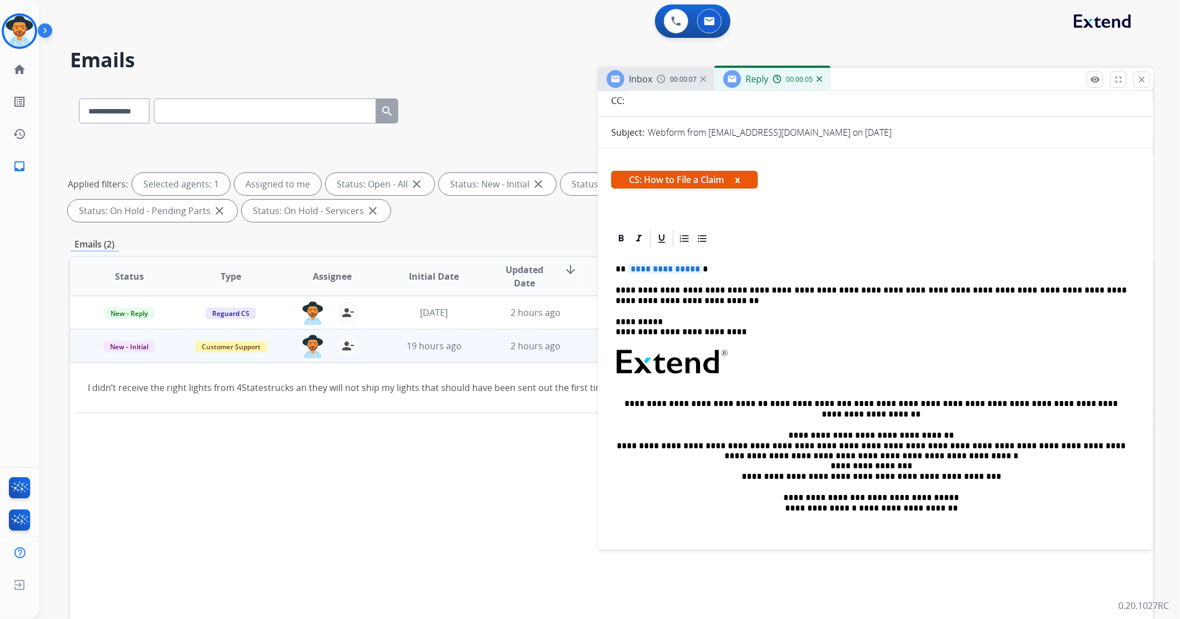
scroll to position [123, 0]
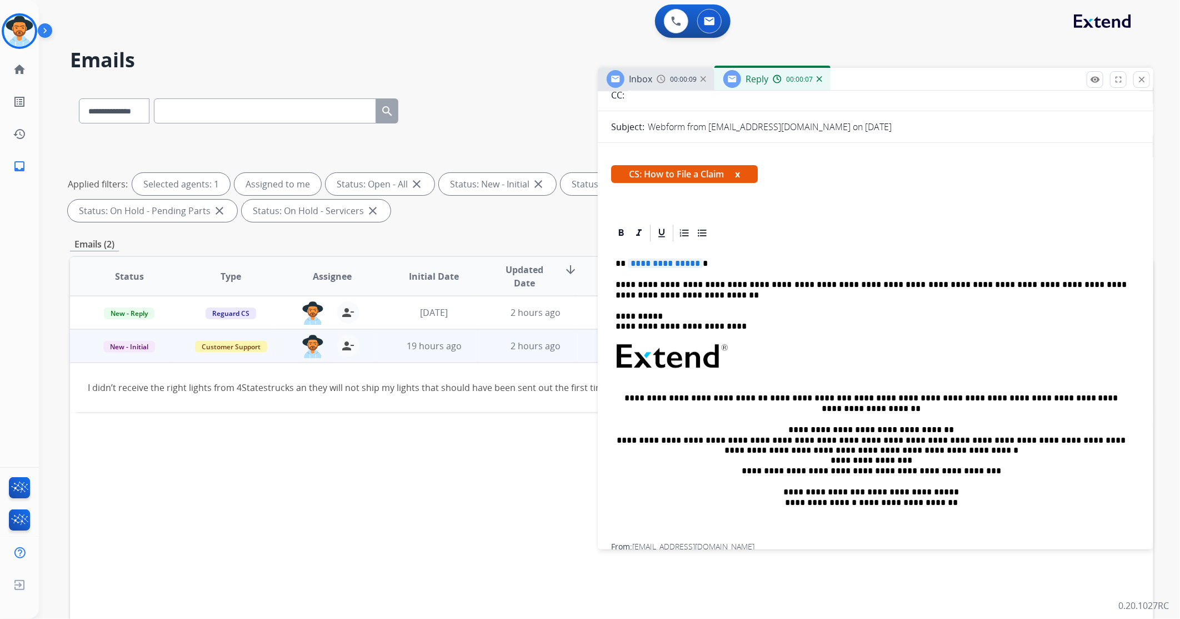
click at [686, 258] on span "**********" at bounding box center [665, 262] width 75 height 9
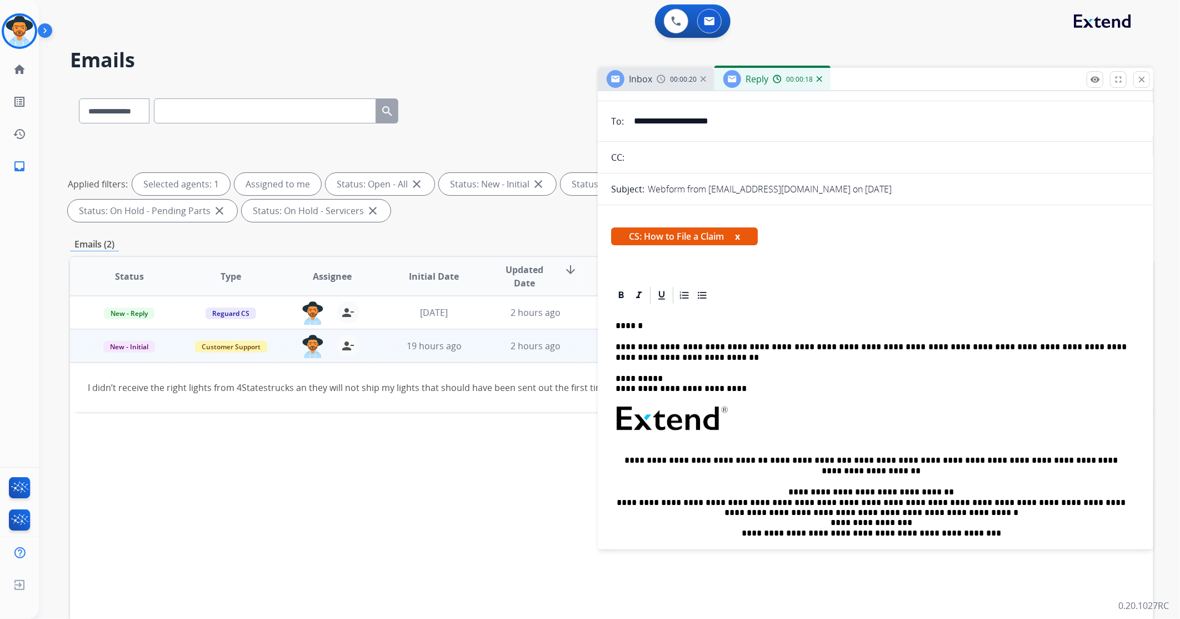
scroll to position [0, 0]
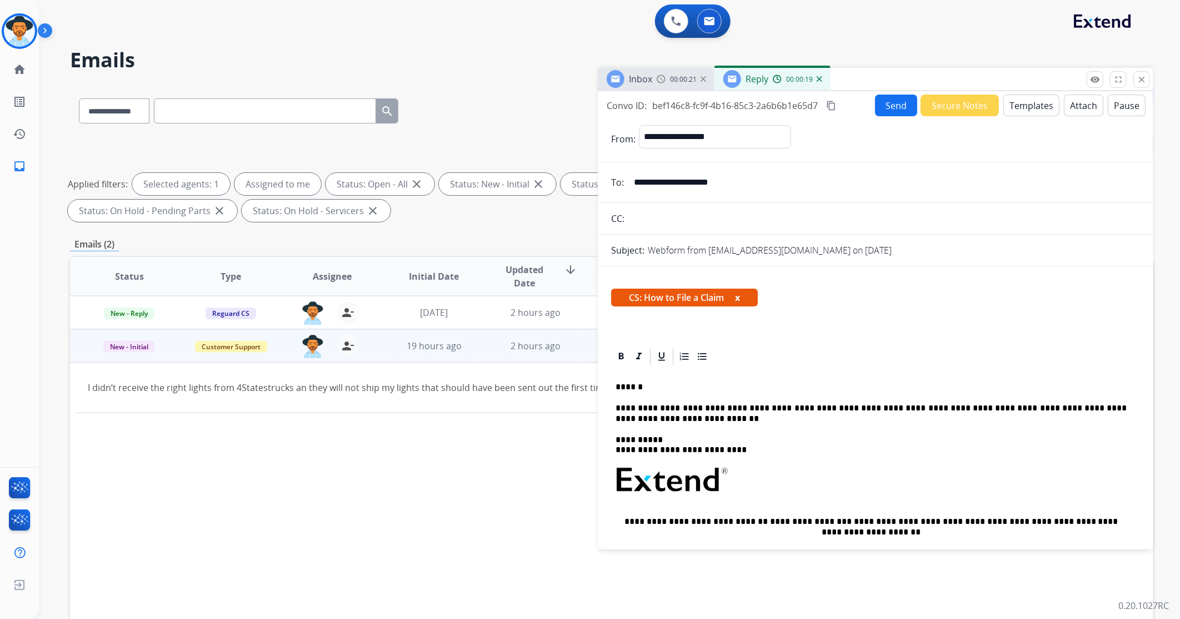
click at [896, 109] on button "Send" at bounding box center [896, 105] width 42 height 22
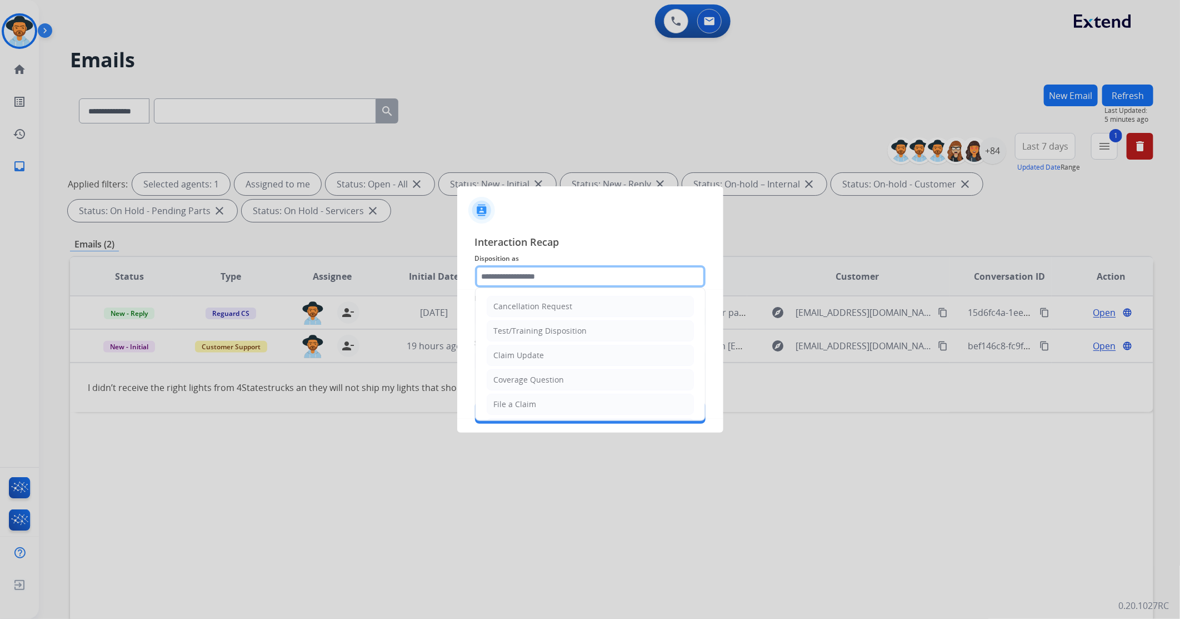
click at [518, 278] on input "text" at bounding box center [590, 276] width 231 height 22
type input "*"
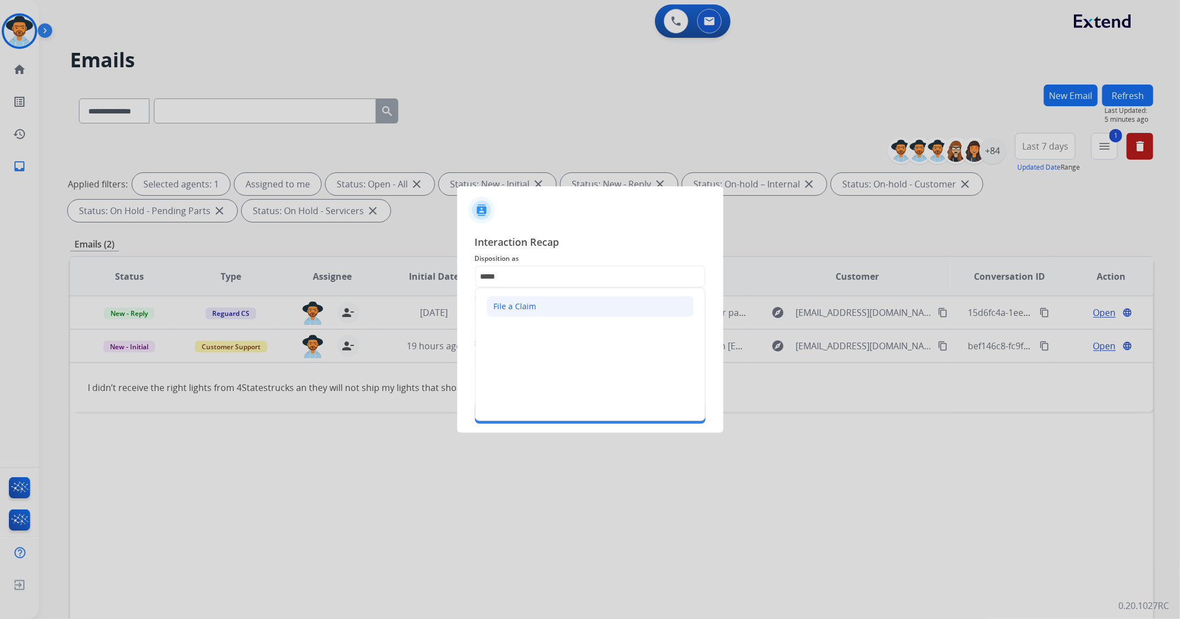
click at [540, 308] on li "File a Claim" at bounding box center [590, 306] width 207 height 21
type input "**********"
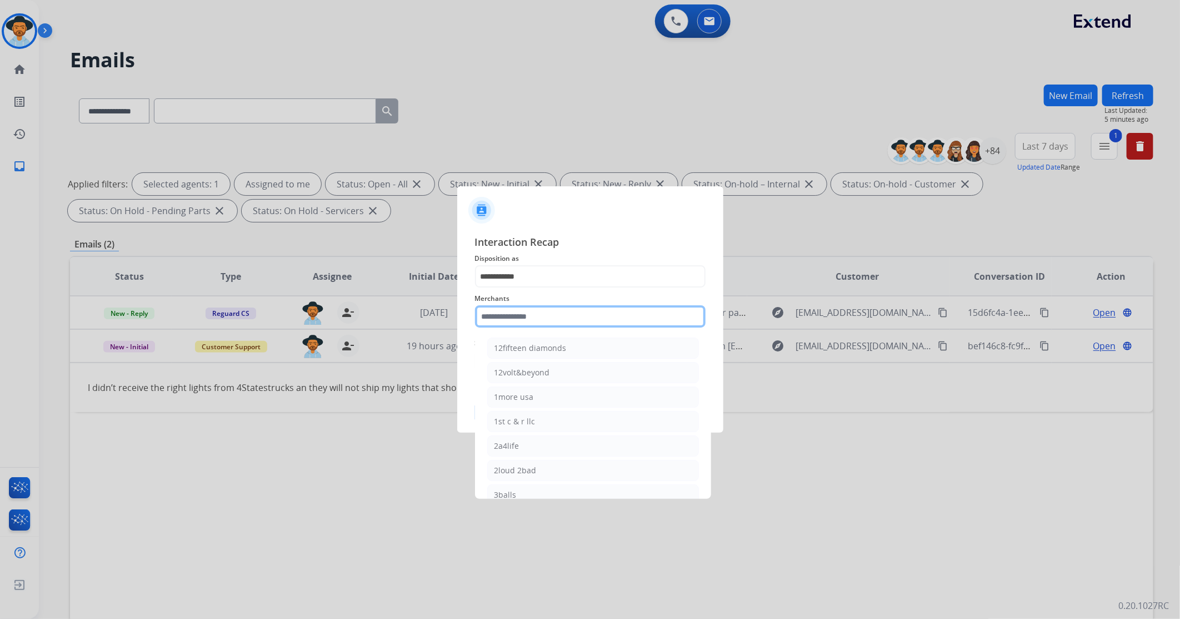
click at [518, 313] on input "text" at bounding box center [590, 316] width 231 height 22
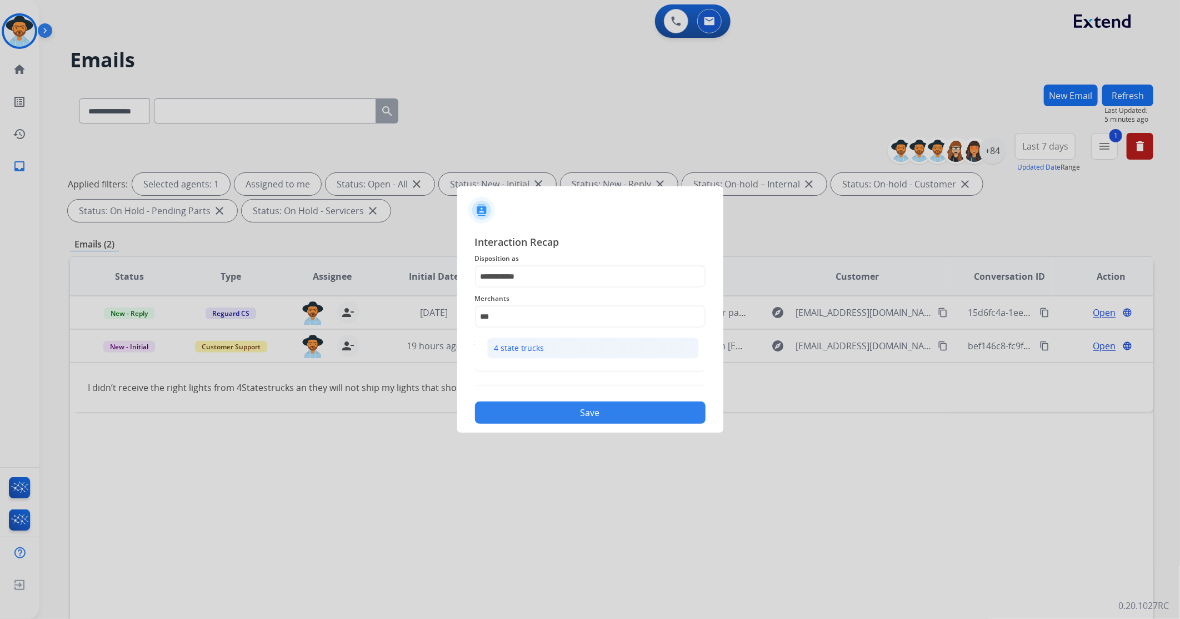
click at [594, 349] on li "4 state trucks" at bounding box center [593, 347] width 212 height 21
type input "**********"
click at [581, 362] on input "text" at bounding box center [590, 361] width 231 height 22
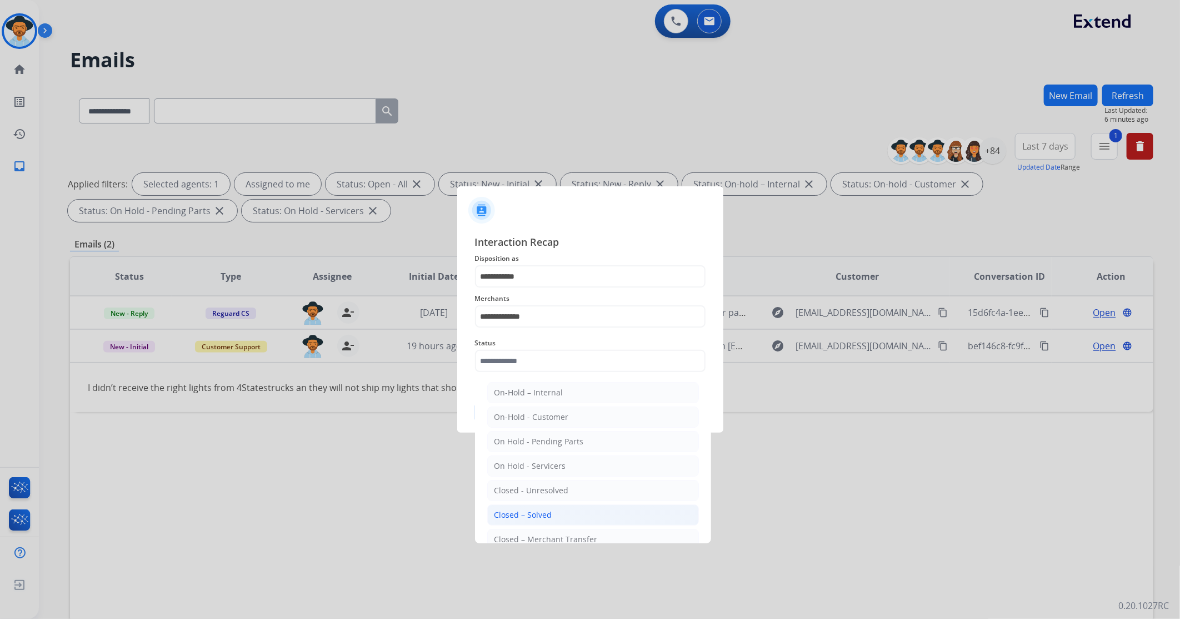
click at [551, 514] on li "Closed – Solved" at bounding box center [593, 514] width 212 height 21
type input "**********"
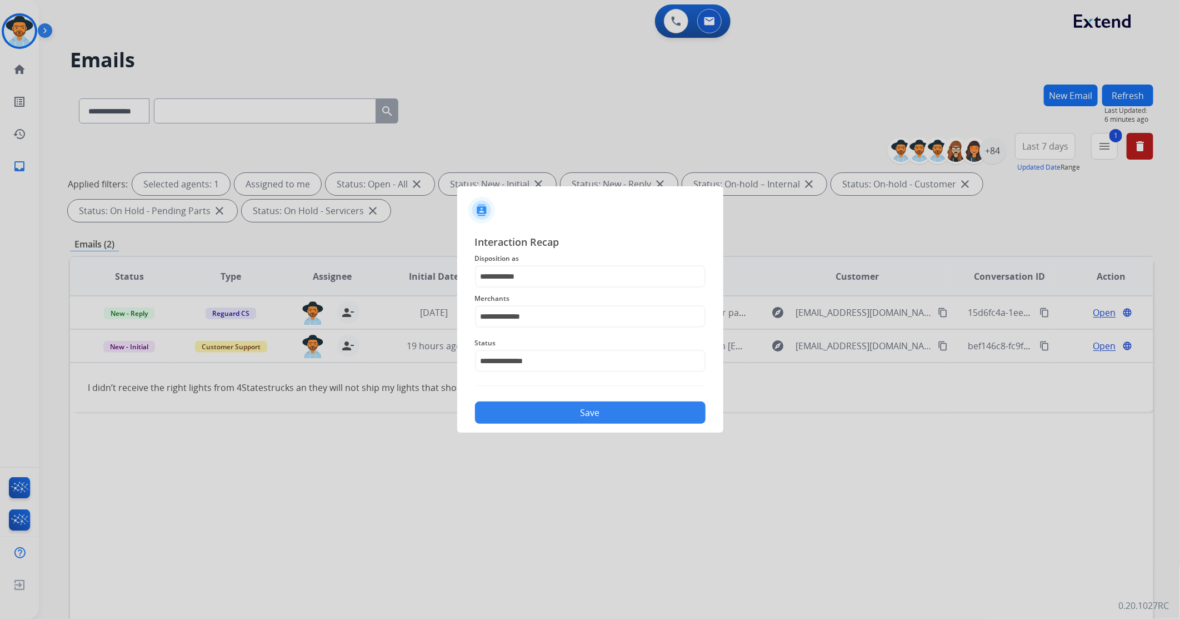
click at [567, 408] on button "Save" at bounding box center [590, 412] width 231 height 22
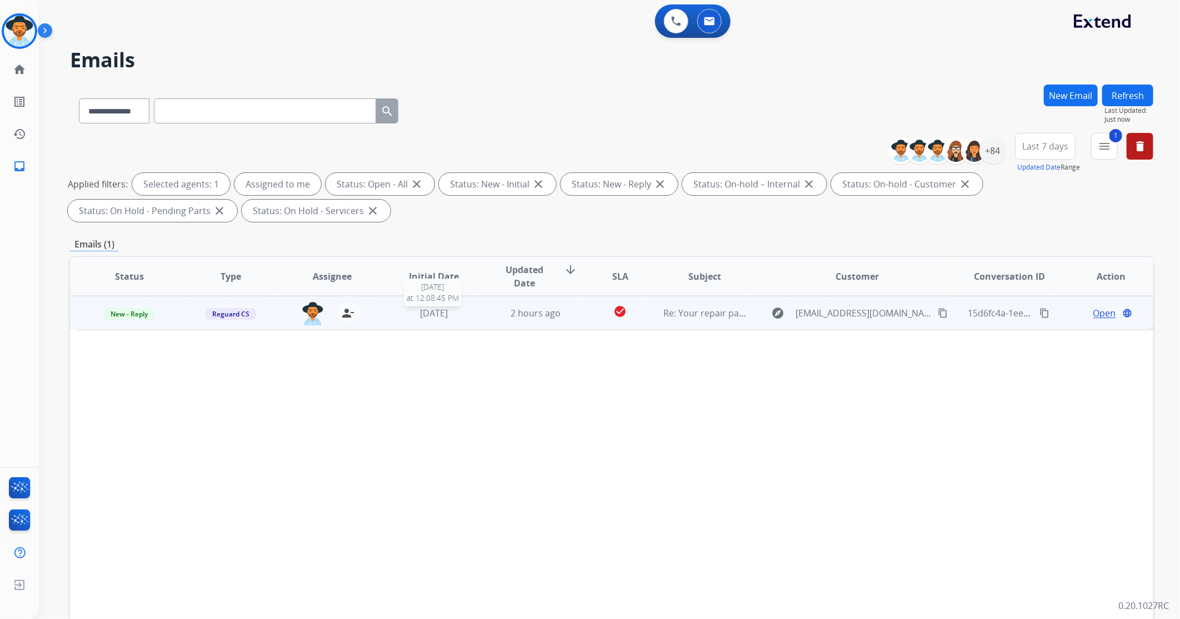
click at [467, 317] on div "[DATE]" at bounding box center [433, 312] width 83 height 13
click at [1094, 313] on span "Open" at bounding box center [1105, 312] width 23 height 13
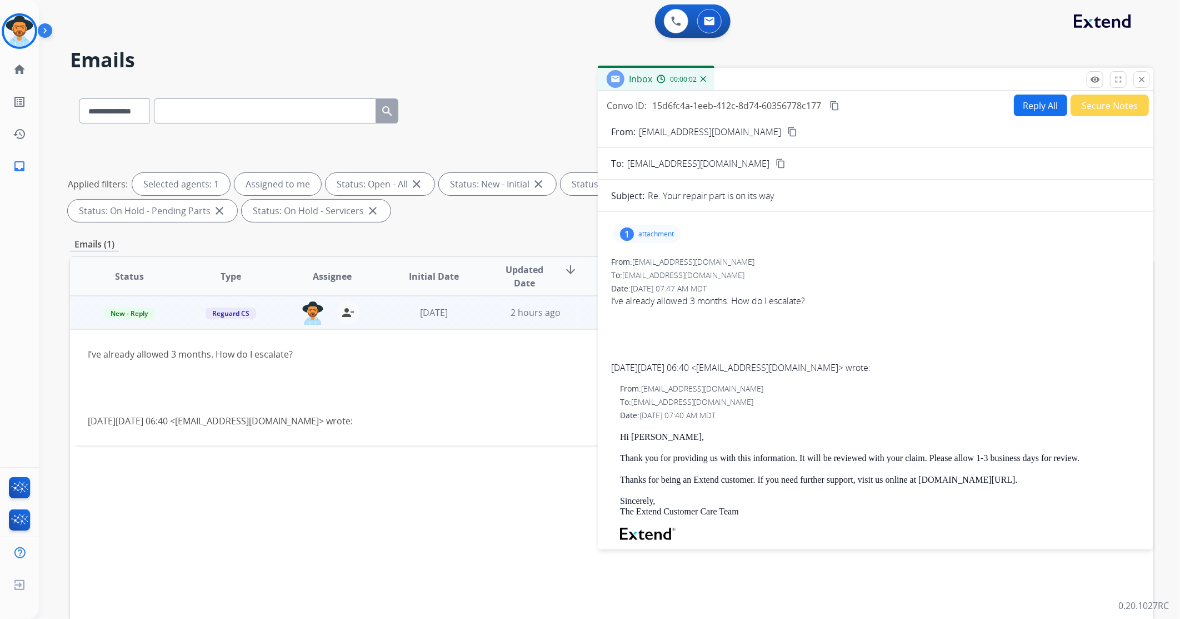
click at [1137, 81] on button "close Close" at bounding box center [1142, 79] width 17 height 17
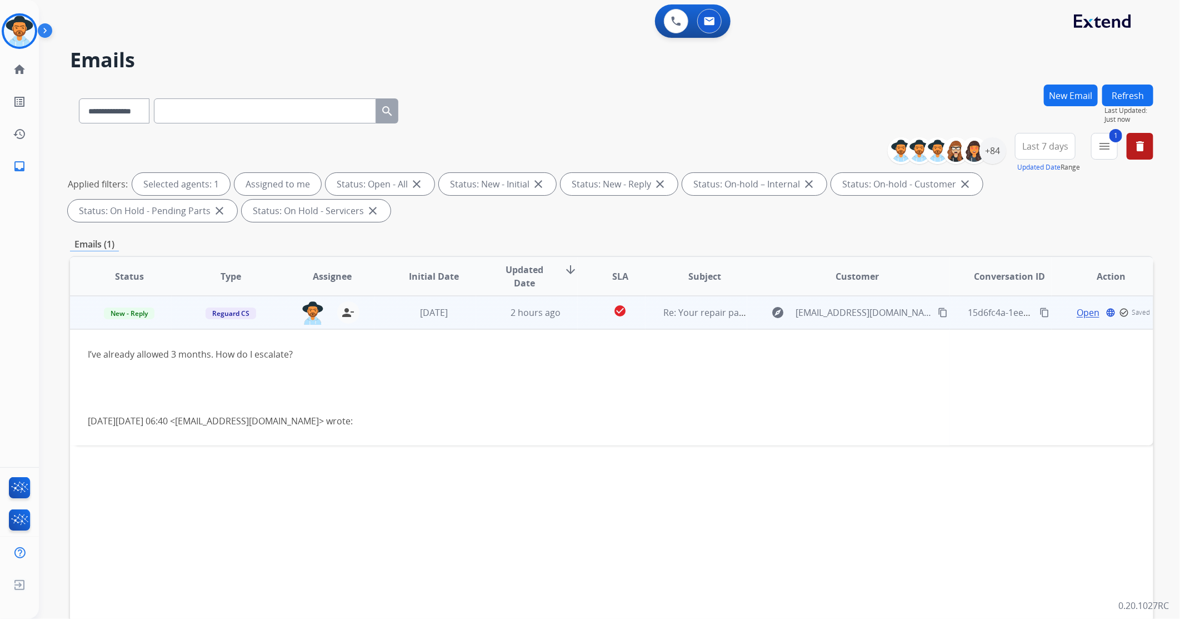
click at [938, 310] on mat-icon "content_copy" at bounding box center [943, 312] width 10 height 10
click at [1094, 312] on span "Open" at bounding box center [1105, 312] width 23 height 13
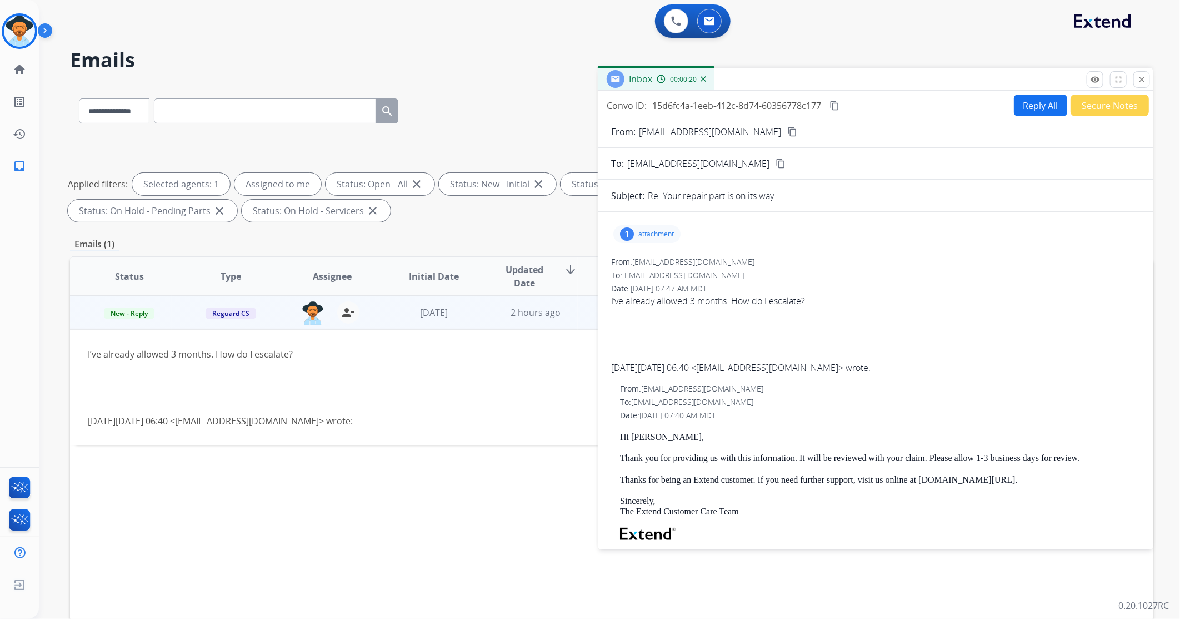
click at [661, 237] on div "1 attachment" at bounding box center [647, 234] width 67 height 18
click at [661, 237] on p "attachment" at bounding box center [657, 234] width 36 height 9
click at [662, 234] on p "attachment" at bounding box center [657, 234] width 36 height 9
click at [815, 263] on mat-icon "download" at bounding box center [812, 262] width 10 height 10
click at [838, 104] on mat-icon "content_copy" at bounding box center [835, 106] width 10 height 10
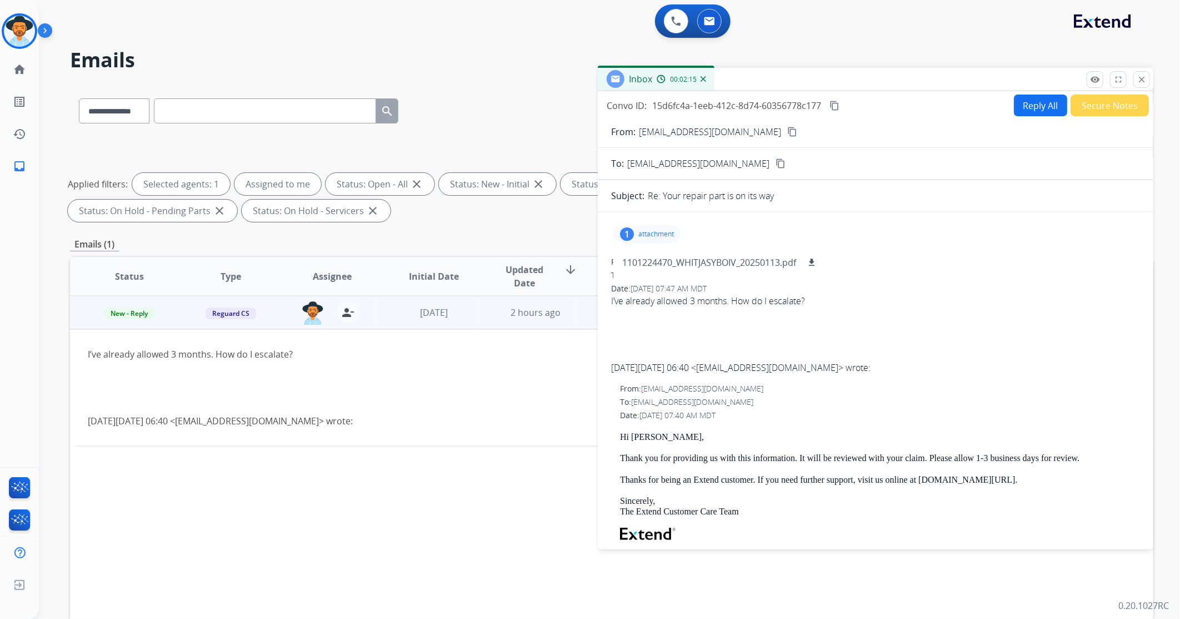
click at [1026, 108] on button "Reply All" at bounding box center [1040, 105] width 53 height 22
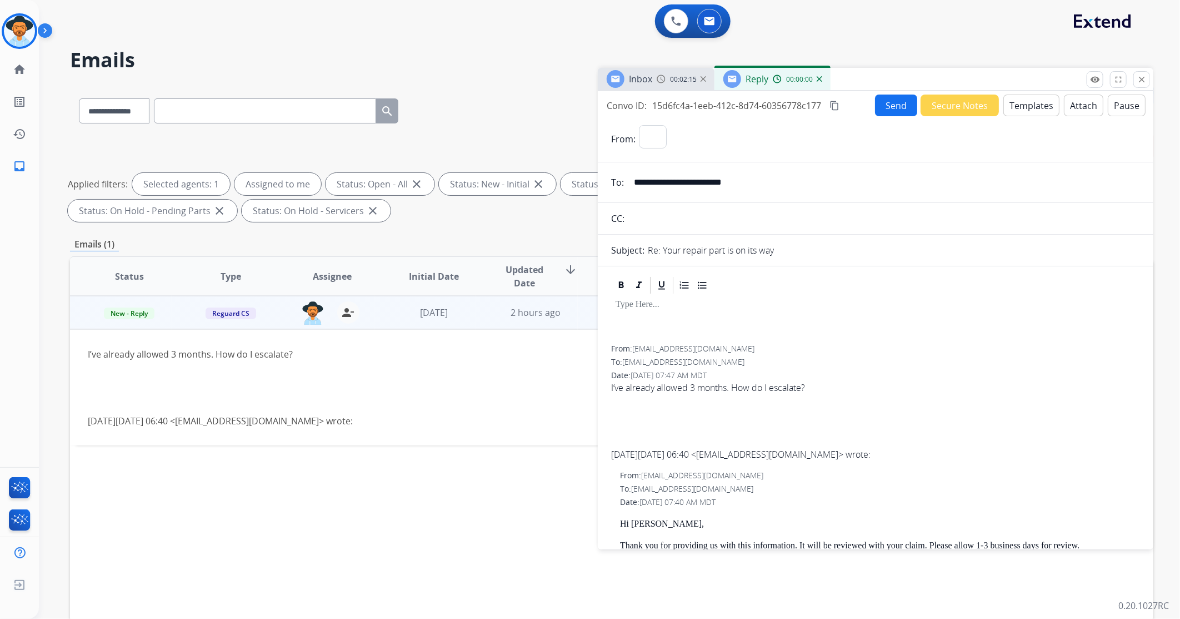
select select "**********"
click at [1008, 107] on button "Templates" at bounding box center [1032, 105] width 56 height 22
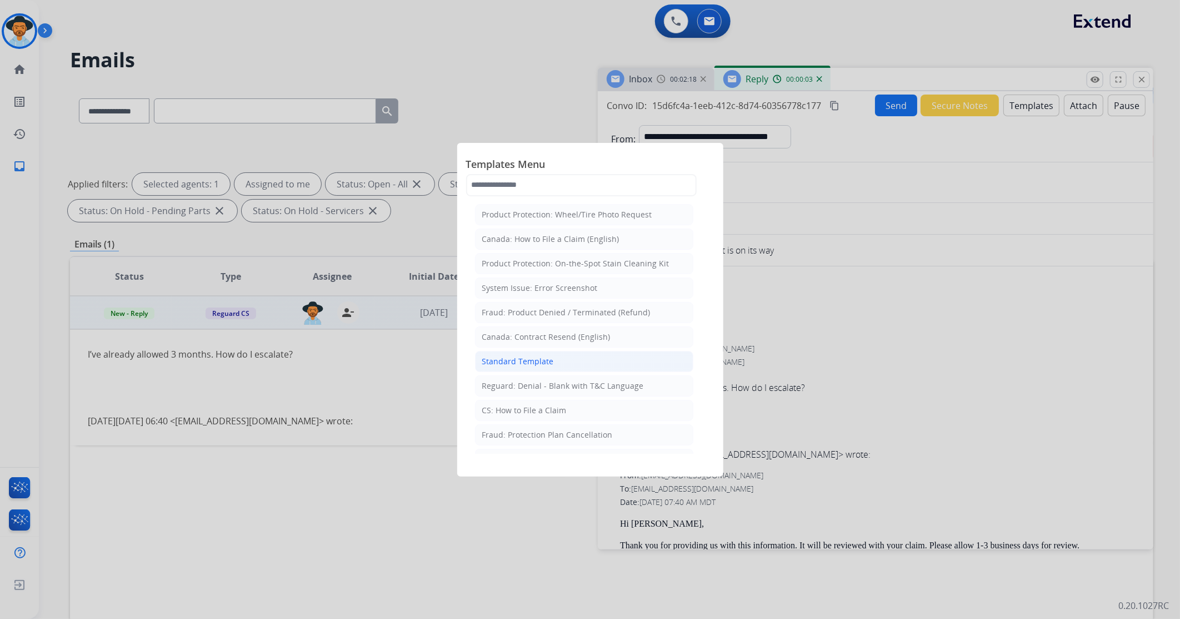
click at [544, 368] on li "Standard Template" at bounding box center [584, 361] width 218 height 21
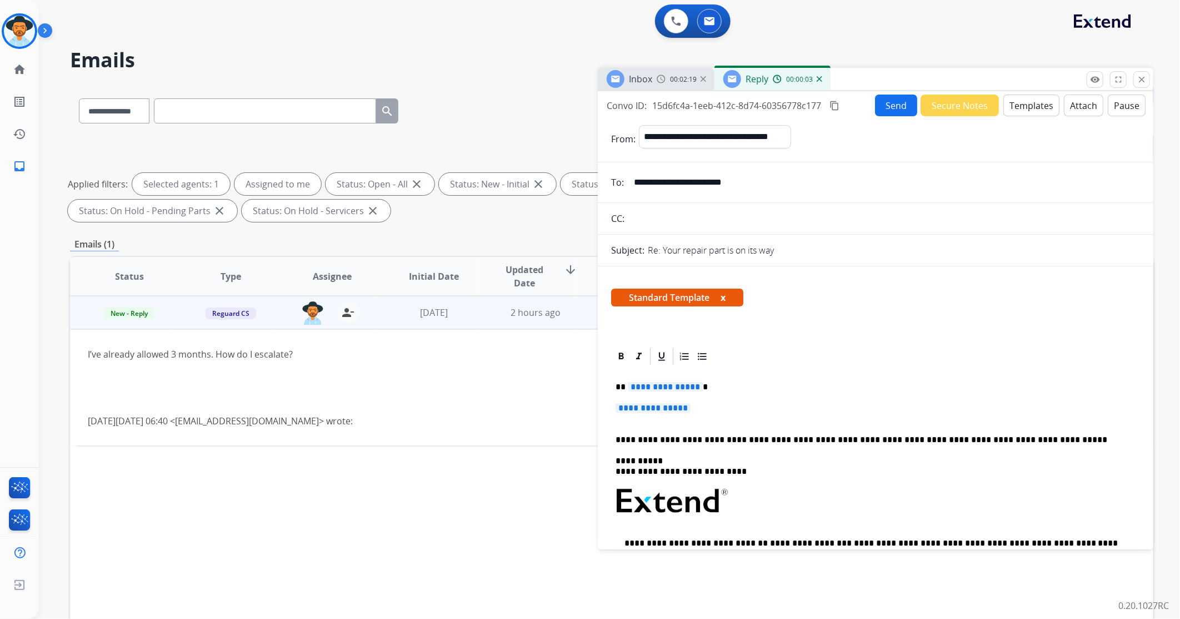
click at [665, 409] on span "**********" at bounding box center [653, 407] width 75 height 9
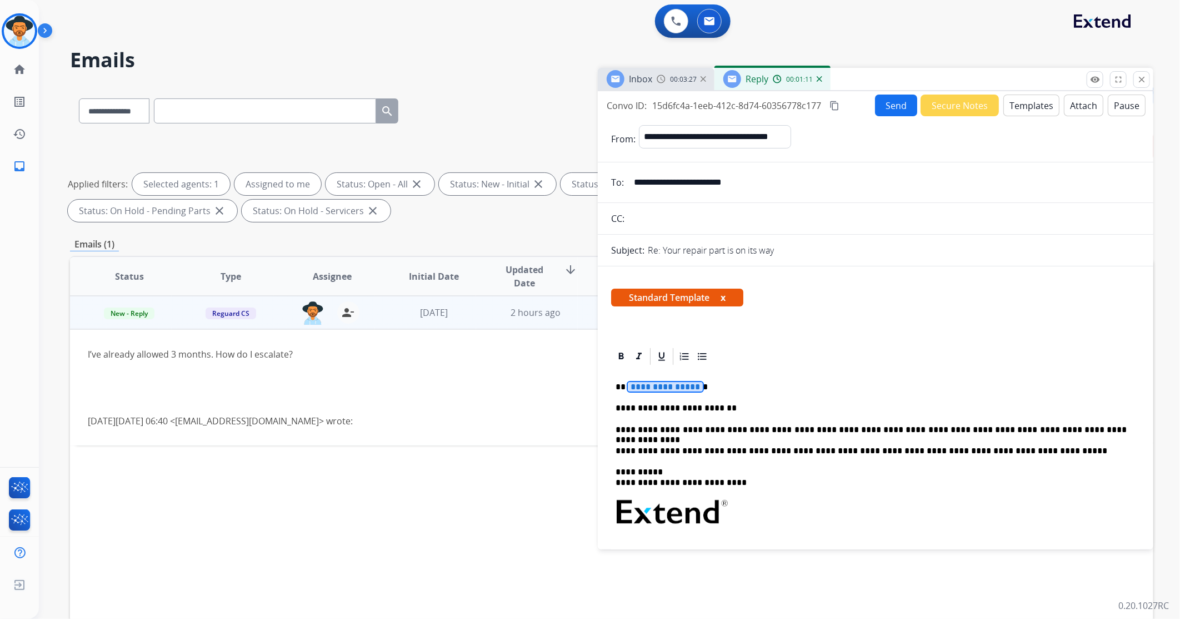
click at [660, 386] on span "**********" at bounding box center [665, 386] width 75 height 9
click at [875, 95] on button "Send" at bounding box center [896, 105] width 42 height 22
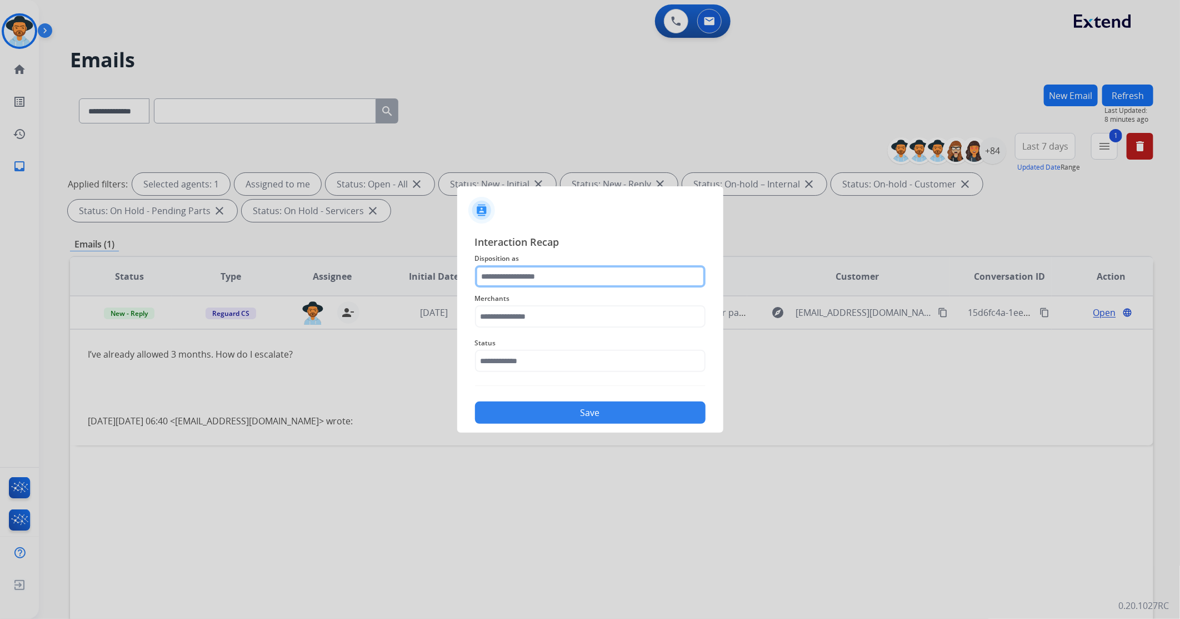
click at [547, 272] on input "text" at bounding box center [590, 276] width 231 height 22
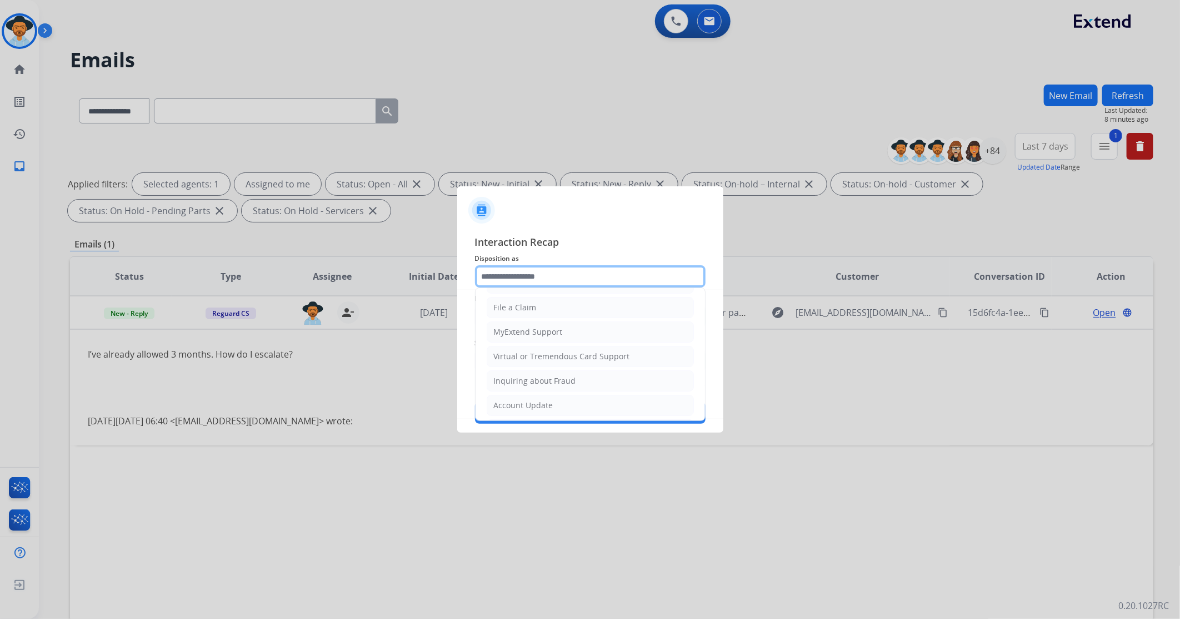
scroll to position [174, 0]
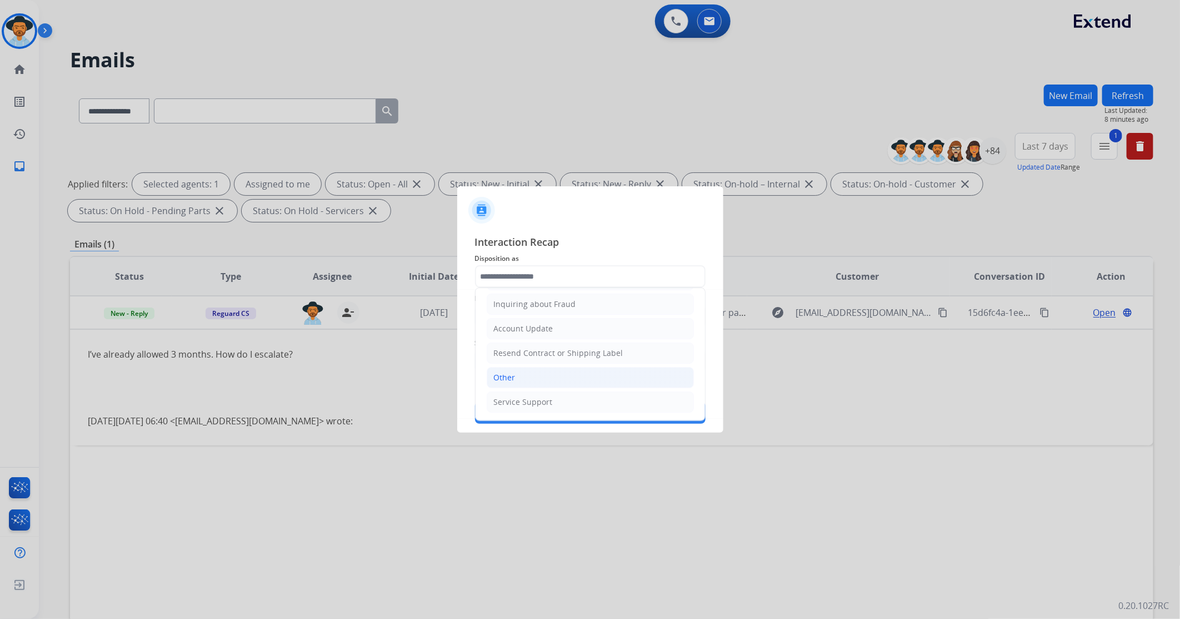
click at [524, 378] on li "Other" at bounding box center [590, 377] width 207 height 21
type input "*****"
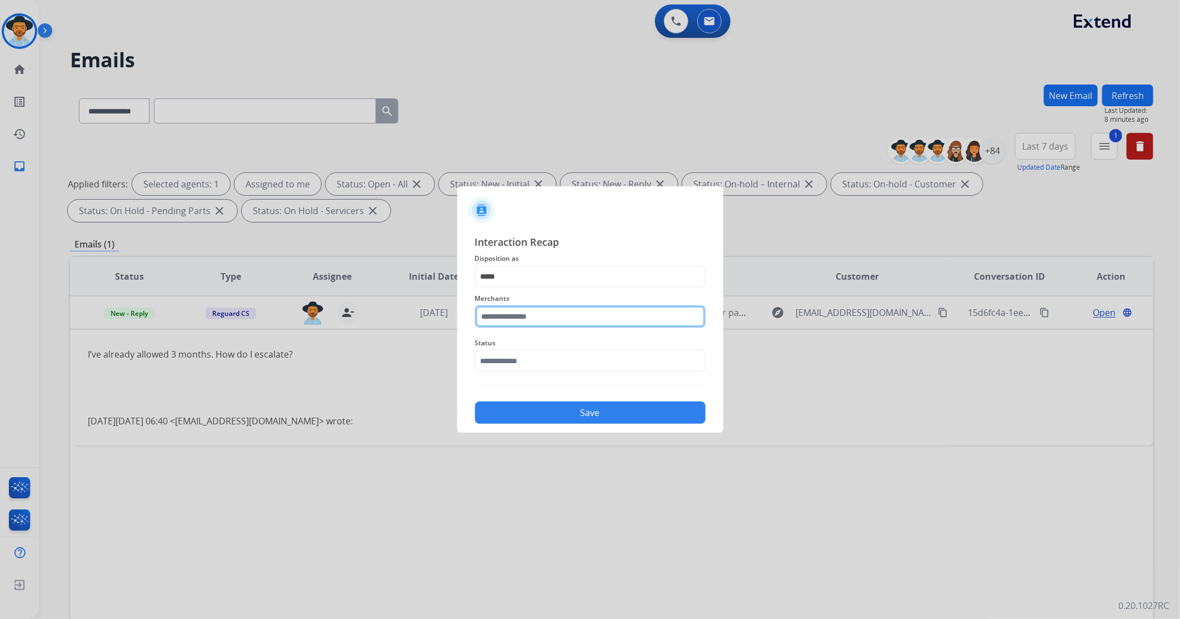
click at [519, 320] on input "text" at bounding box center [590, 316] width 231 height 22
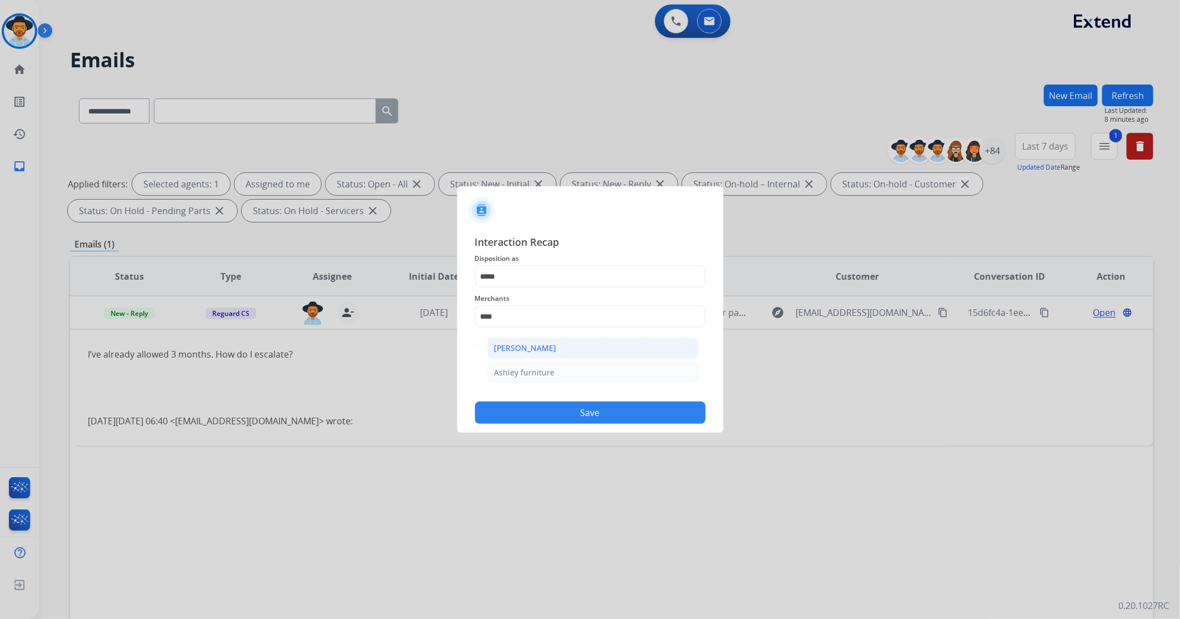
click at [551, 348] on div "[PERSON_NAME]" at bounding box center [526, 347] width 62 height 11
type input "**********"
click at [526, 367] on input "text" at bounding box center [590, 361] width 231 height 22
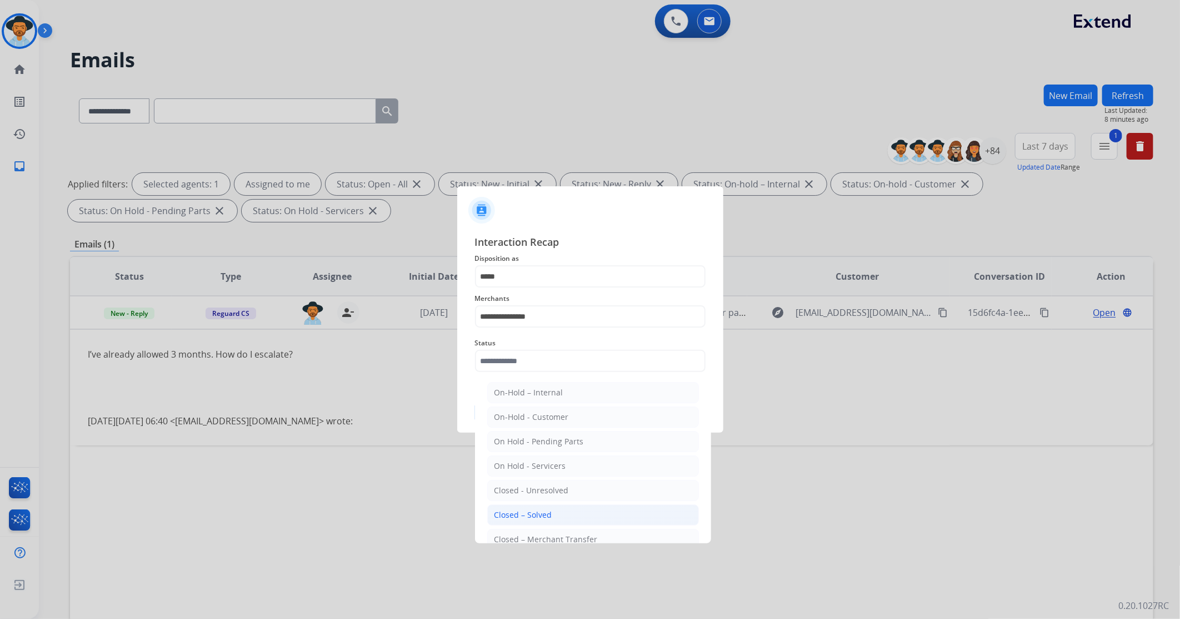
click at [521, 513] on div "Closed – Solved" at bounding box center [524, 514] width 58 height 11
type input "**********"
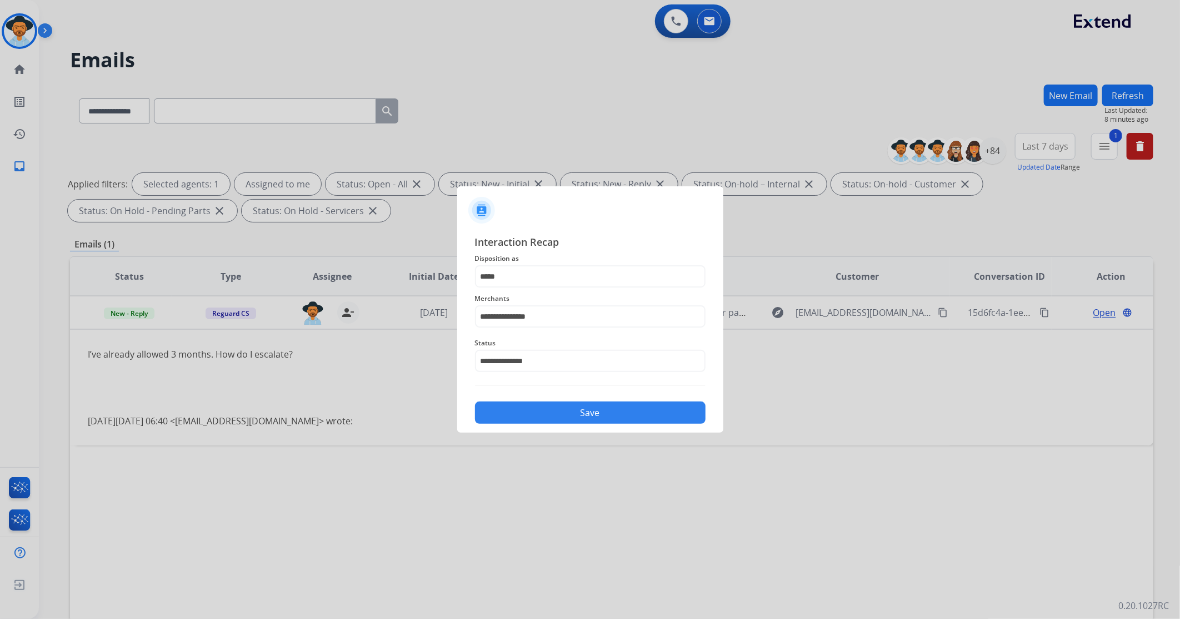
click at [536, 422] on button "Save" at bounding box center [590, 412] width 231 height 22
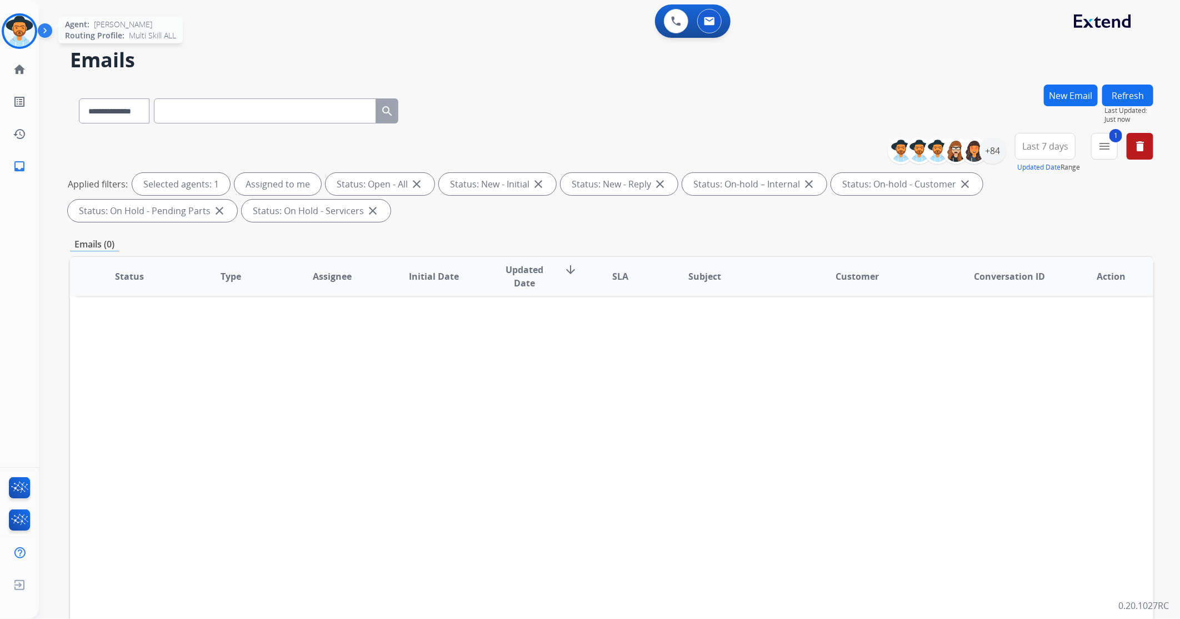
click at [17, 25] on img at bounding box center [19, 31] width 31 height 31
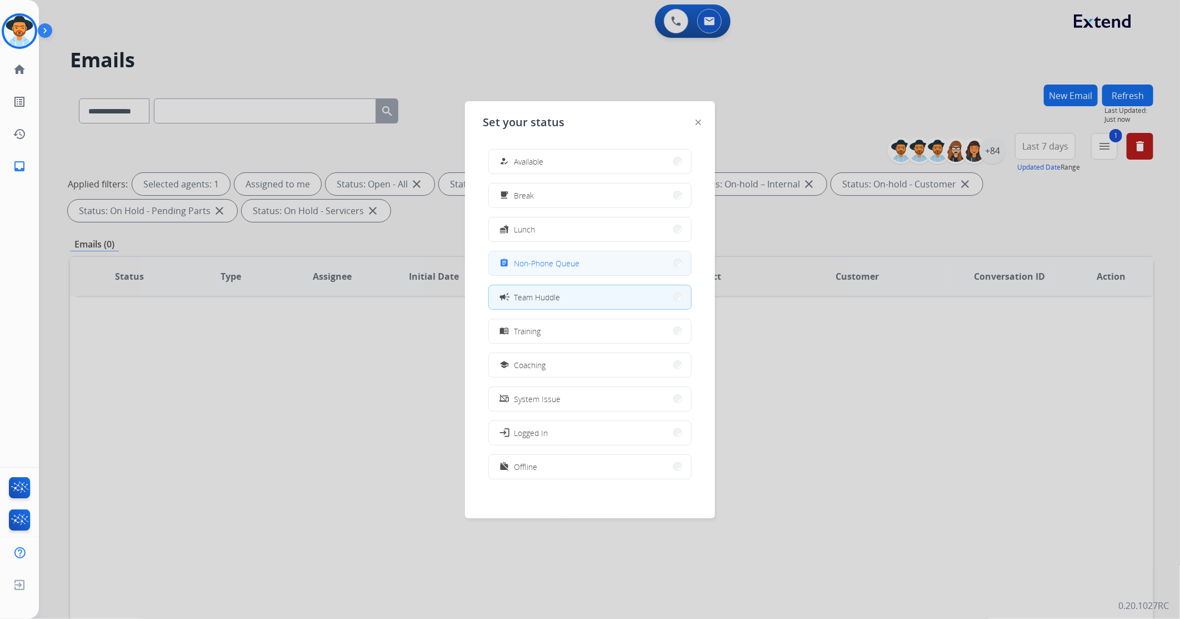
drag, startPoint x: 541, startPoint y: 269, endPoint x: 542, endPoint y: 260, distance: 9.5
click at [542, 260] on div "assignment Non-Phone Queue" at bounding box center [539, 262] width 82 height 13
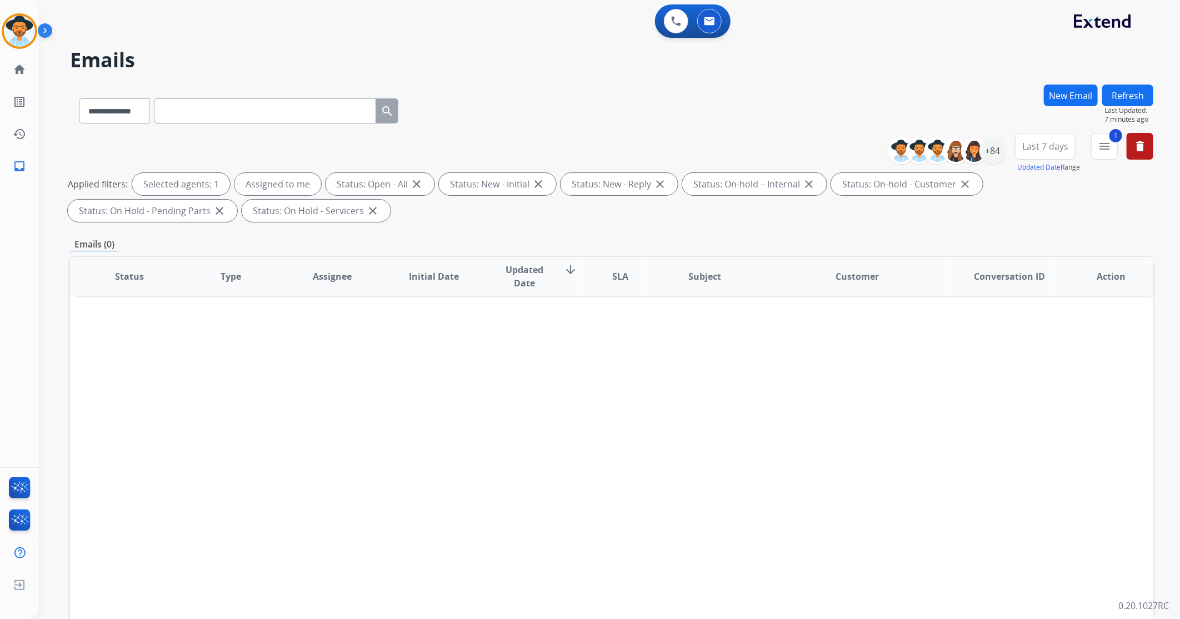
click at [1135, 92] on button "Refresh" at bounding box center [1128, 95] width 51 height 22
click at [18, 28] on img at bounding box center [19, 31] width 31 height 31
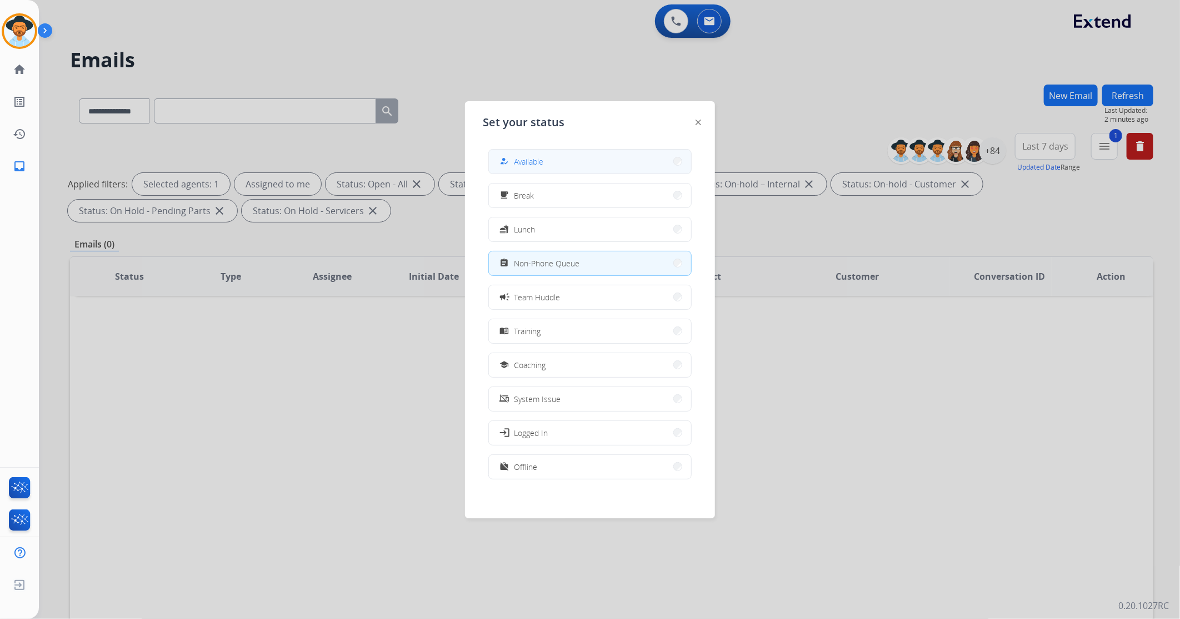
click at [640, 151] on button "how_to_reg Available" at bounding box center [590, 162] width 202 height 24
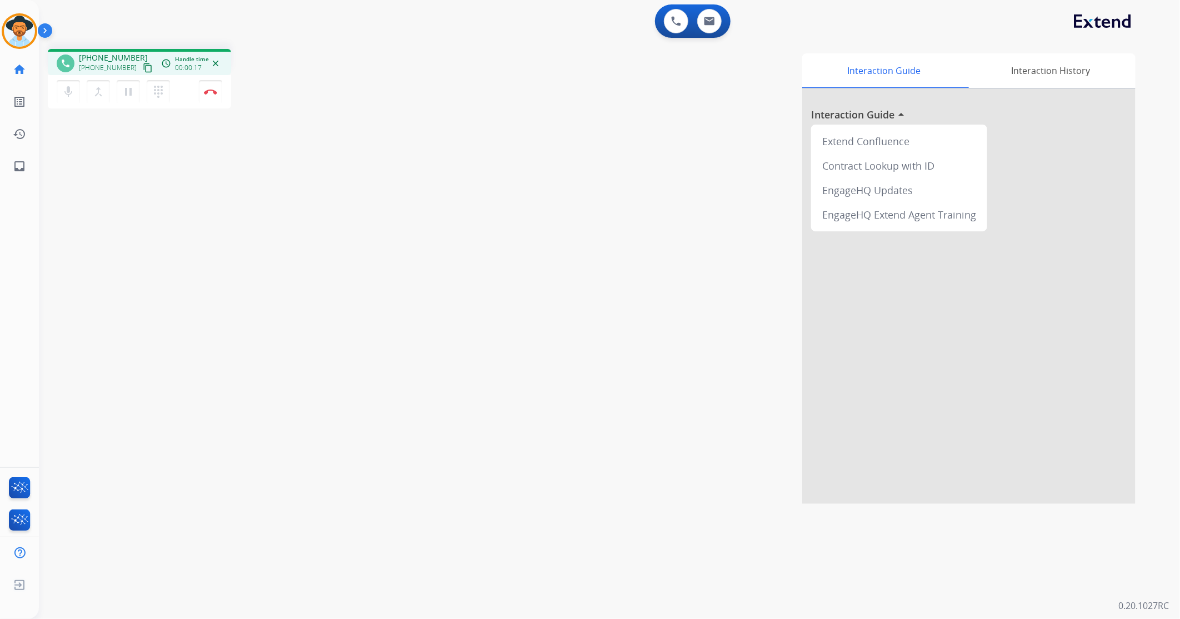
click at [143, 65] on mat-icon "content_copy" at bounding box center [148, 68] width 10 height 10
click at [213, 89] on img at bounding box center [210, 92] width 13 height 6
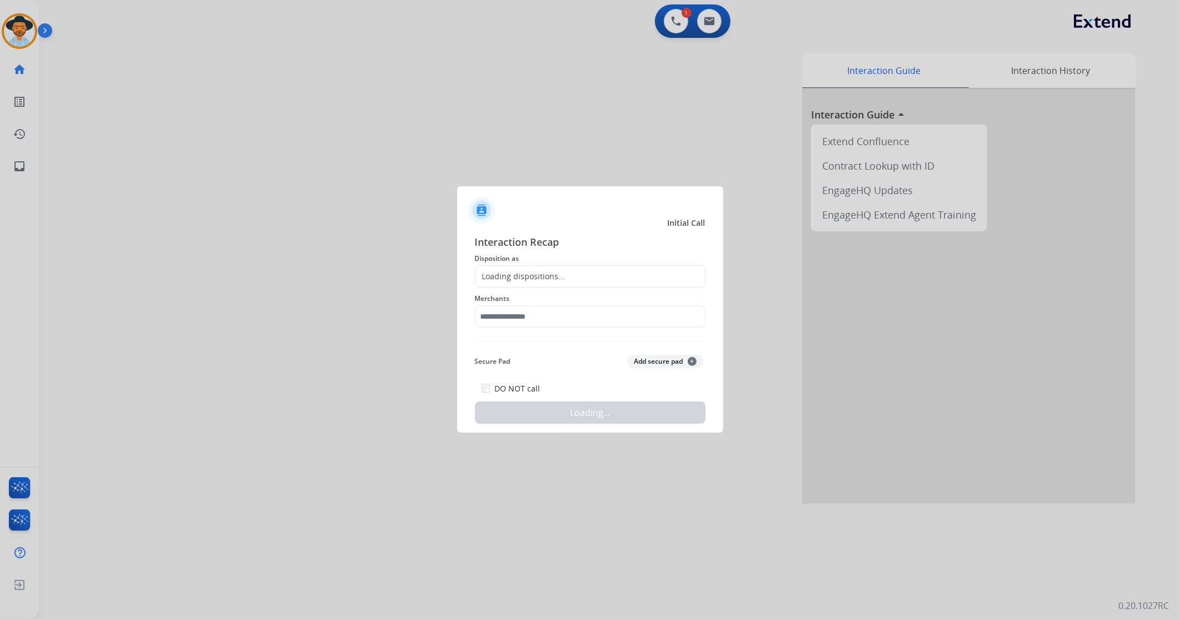
click at [610, 283] on div "Loading dispositions..." at bounding box center [590, 276] width 231 height 22
click at [604, 273] on div "Loading dispositions..." at bounding box center [590, 276] width 231 height 22
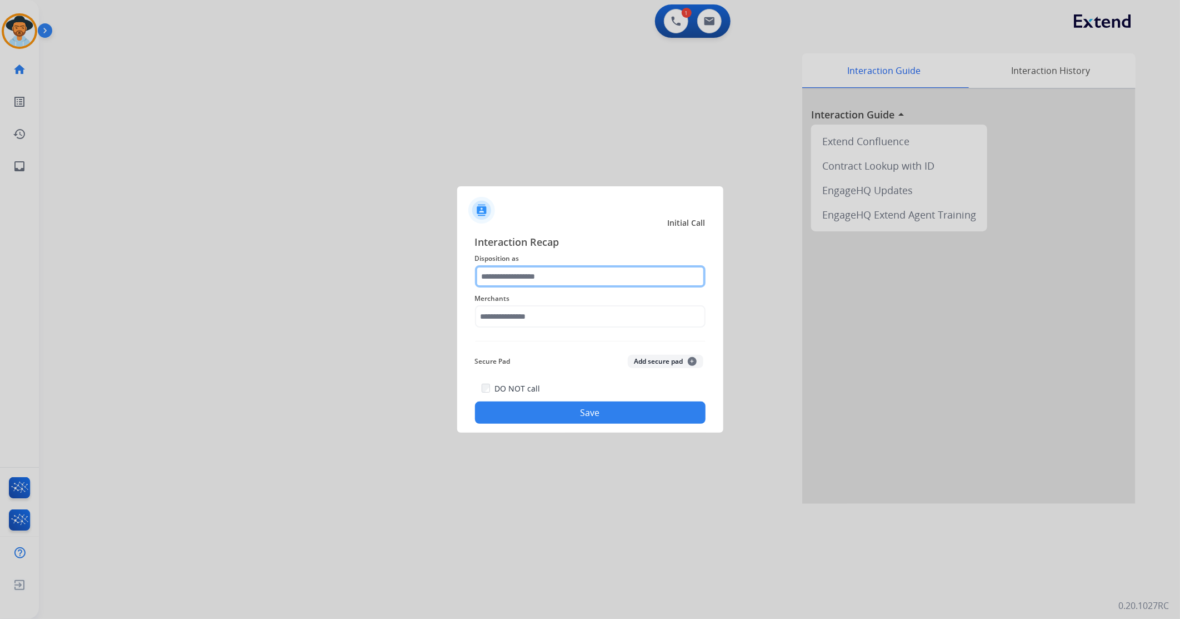
drag, startPoint x: 604, startPoint y: 273, endPoint x: 594, endPoint y: 270, distance: 11.3
click at [595, 270] on input "text" at bounding box center [590, 276] width 231 height 22
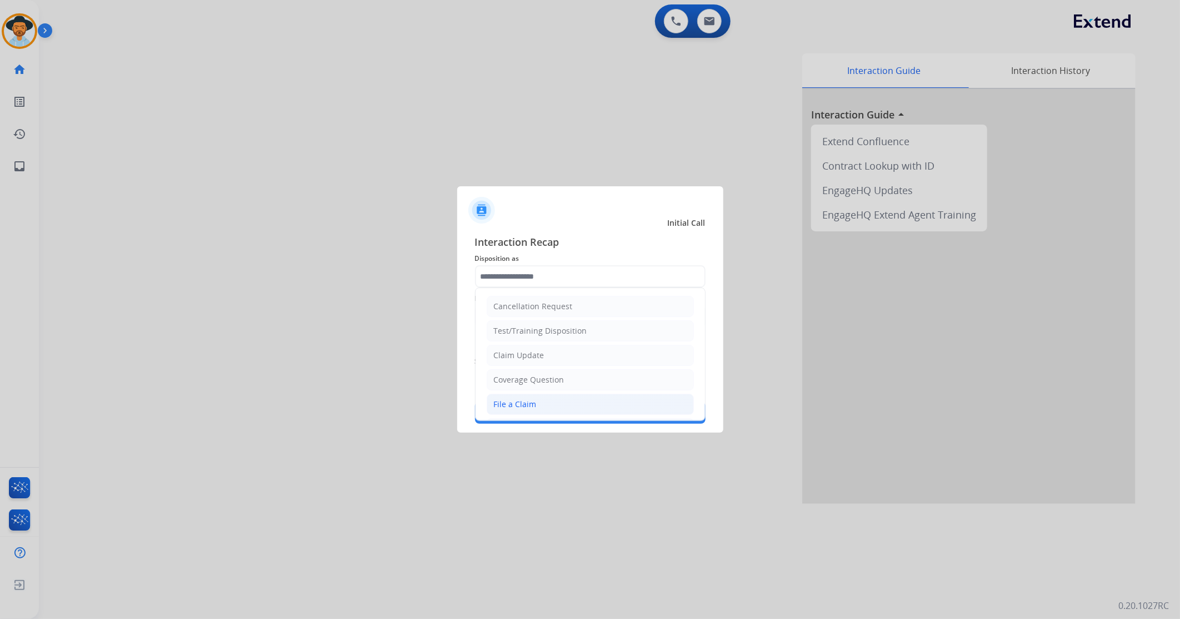
click at [556, 401] on li "File a Claim" at bounding box center [590, 403] width 207 height 21
type input "**********"
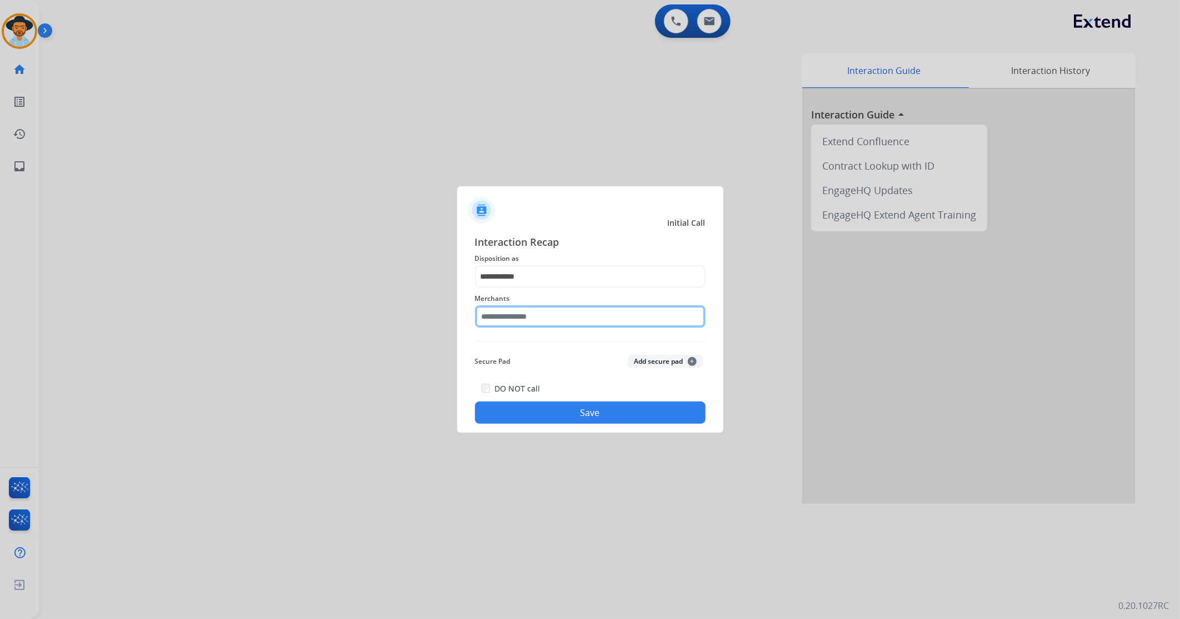
click at [528, 314] on input "text" at bounding box center [590, 316] width 231 height 22
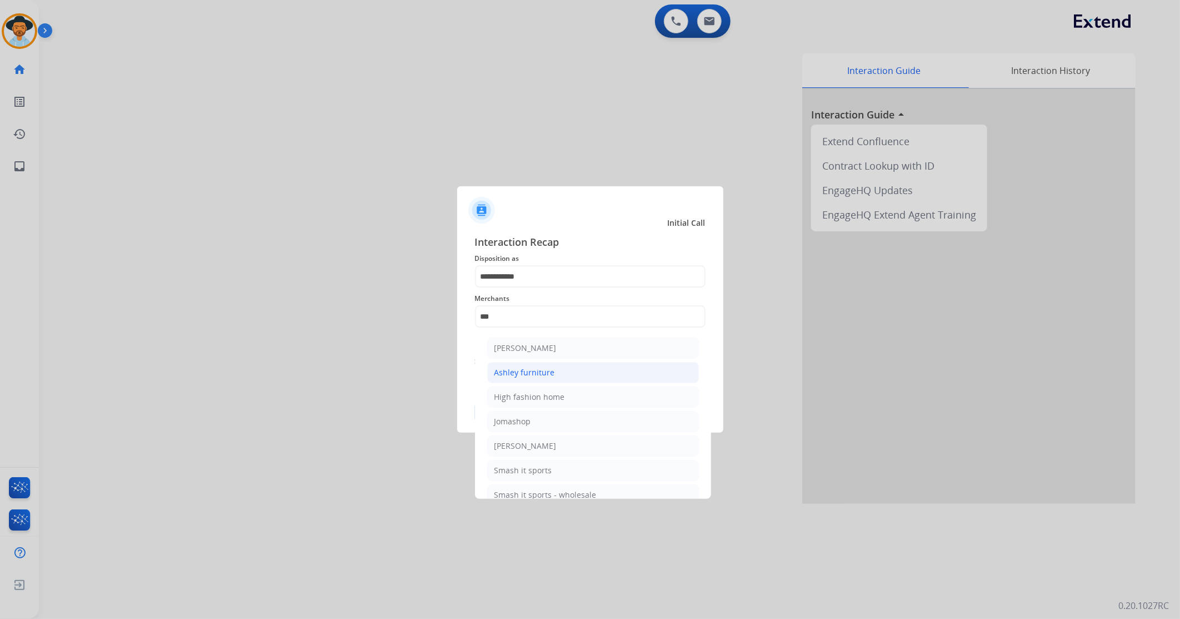
click at [576, 371] on li "Ashley furniture" at bounding box center [593, 372] width 212 height 21
type input "**********"
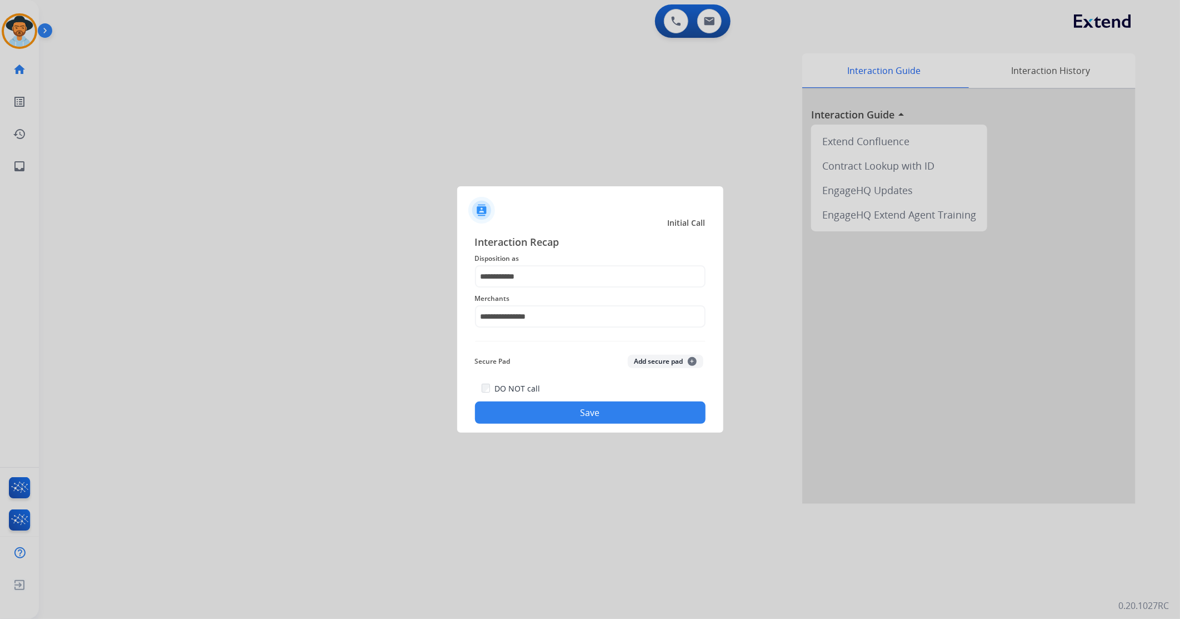
click at [541, 421] on button "Save" at bounding box center [590, 412] width 231 height 22
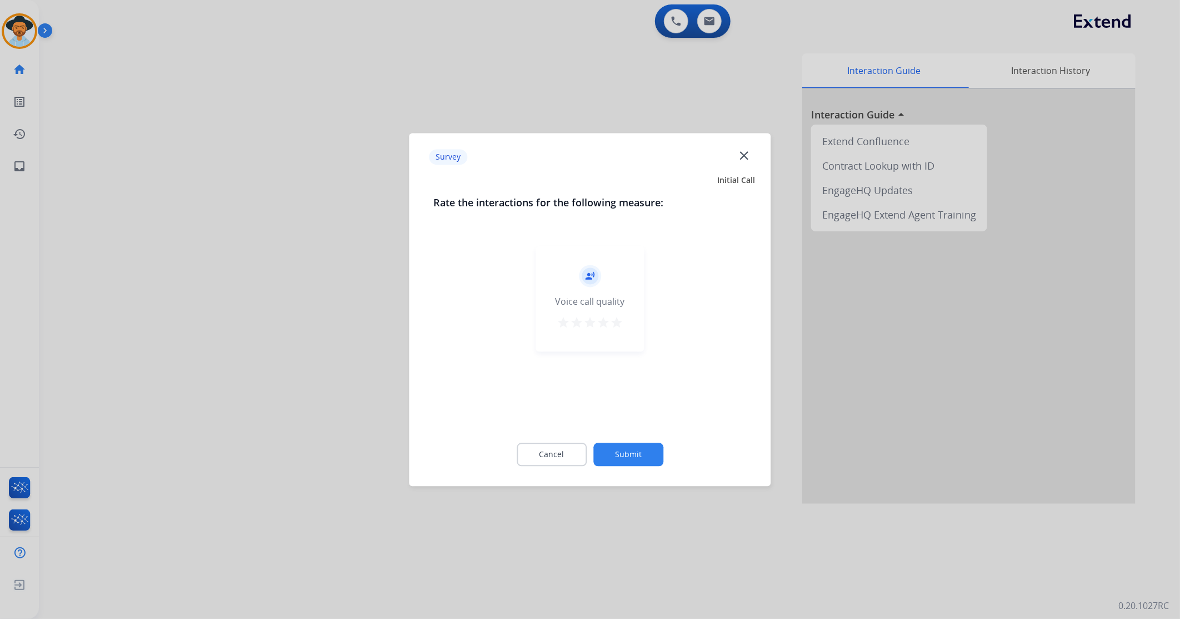
click at [610, 331] on button "star" at bounding box center [616, 324] width 13 height 17
click at [615, 326] on mat-icon "star" at bounding box center [616, 322] width 13 height 13
click at [631, 449] on button "Submit" at bounding box center [629, 453] width 70 height 23
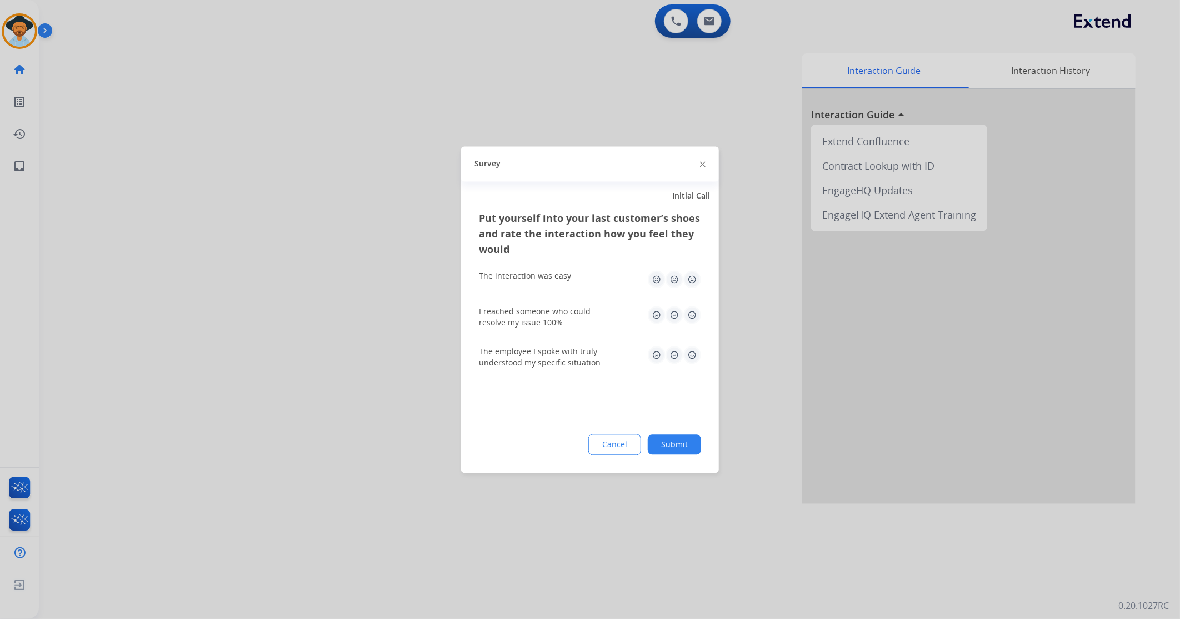
click at [695, 274] on img at bounding box center [693, 279] width 18 height 18
click at [692, 312] on img at bounding box center [693, 315] width 18 height 18
click at [694, 349] on img at bounding box center [693, 355] width 18 height 18
click at [689, 456] on div "Put yourself into your last customer’s shoes and rate the interaction how you f…" at bounding box center [590, 341] width 258 height 262
drag, startPoint x: 671, startPoint y: 431, endPoint x: 666, endPoint y: 442, distance: 12.2
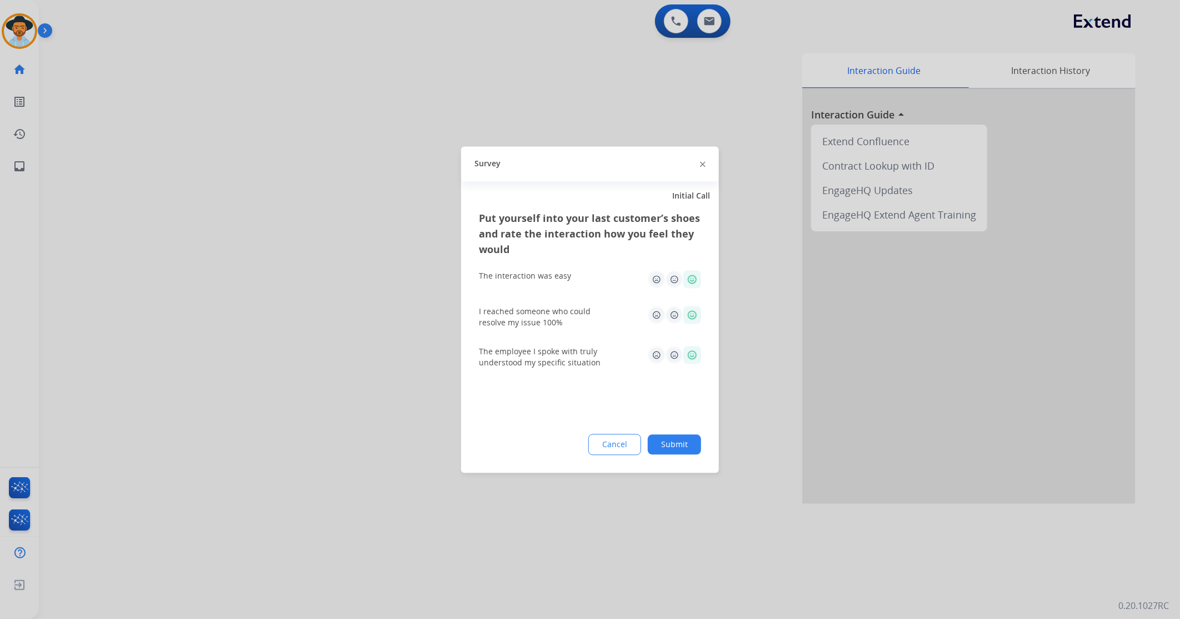
click at [671, 436] on div "Put yourself into your last customer’s shoes and rate the interaction how you f…" at bounding box center [590, 341] width 258 height 262
click at [667, 442] on button "Submit" at bounding box center [674, 444] width 53 height 20
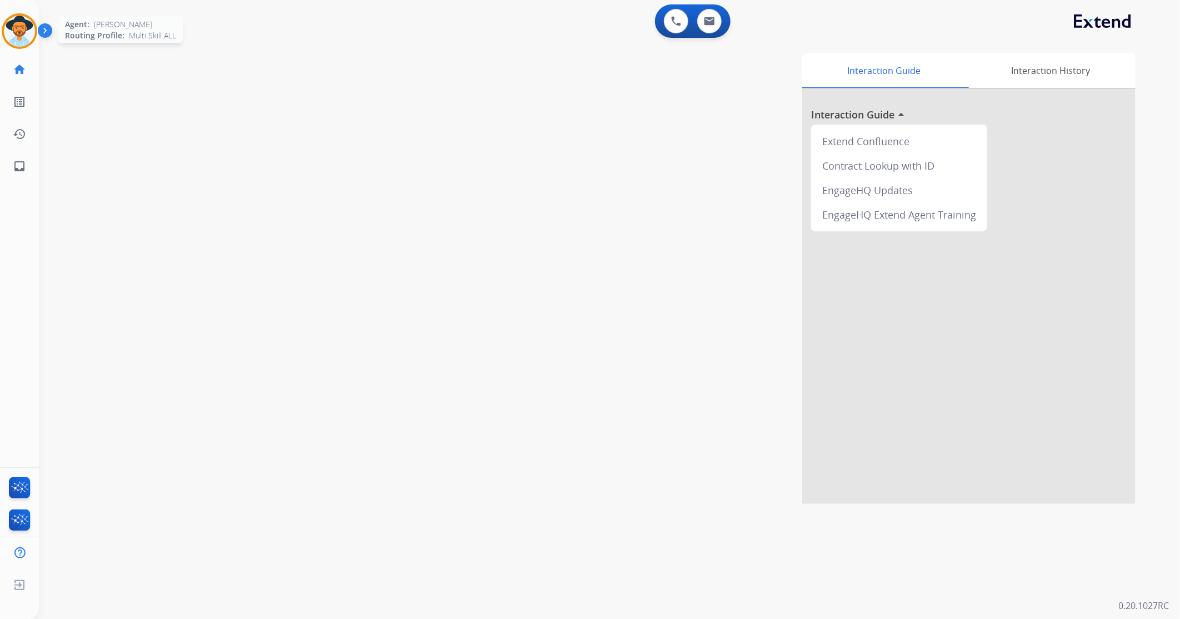
click at [26, 34] on img at bounding box center [19, 31] width 31 height 31
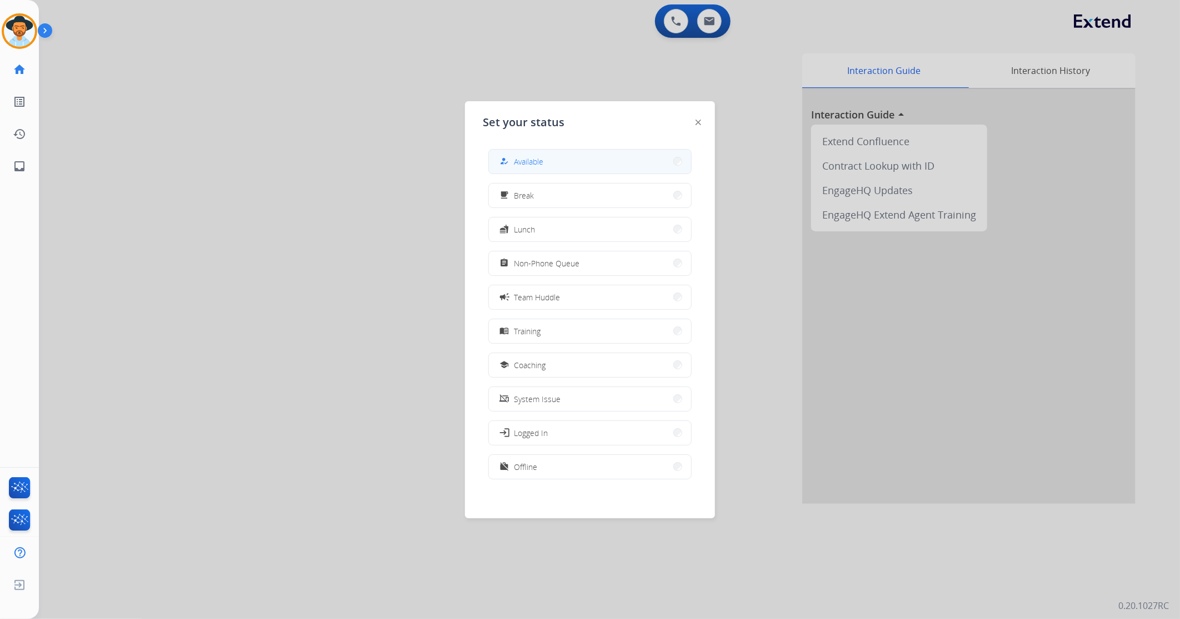
click at [553, 166] on button "how_to_reg Available" at bounding box center [590, 162] width 202 height 24
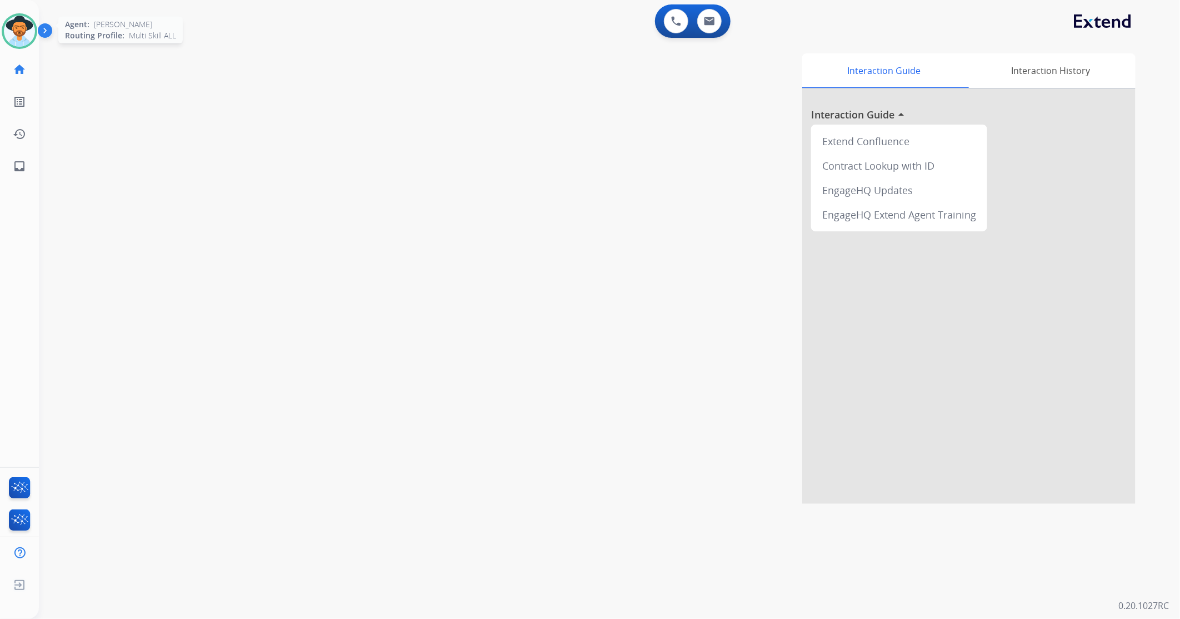
click at [26, 26] on img at bounding box center [19, 31] width 31 height 31
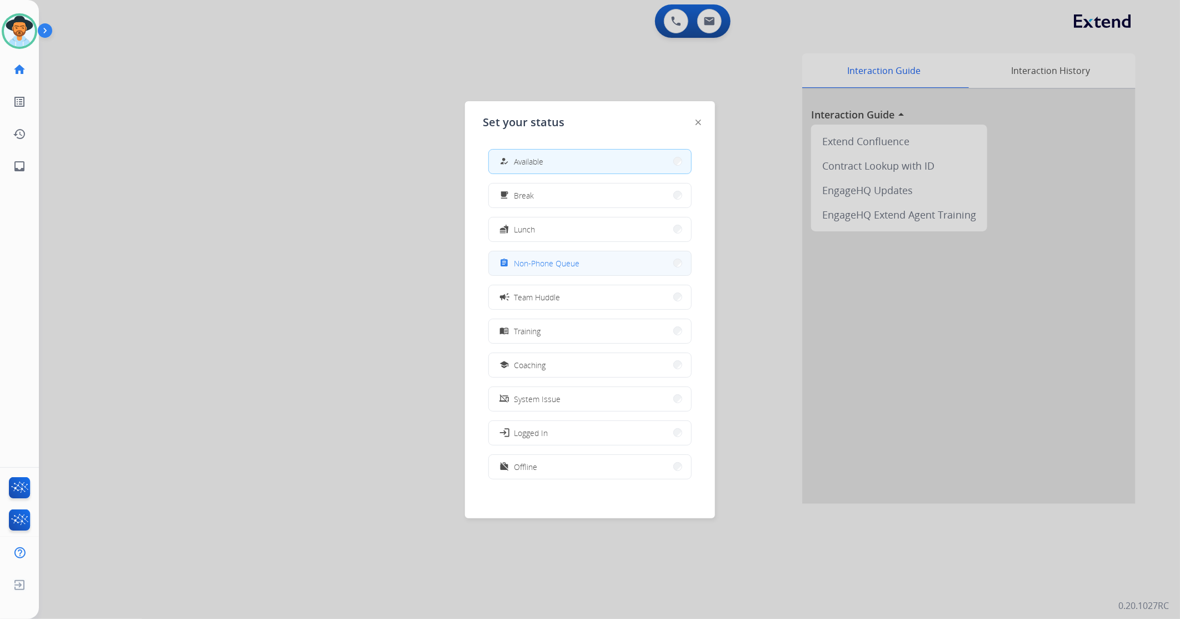
click at [547, 261] on span "Non-Phone Queue" at bounding box center [547, 263] width 66 height 12
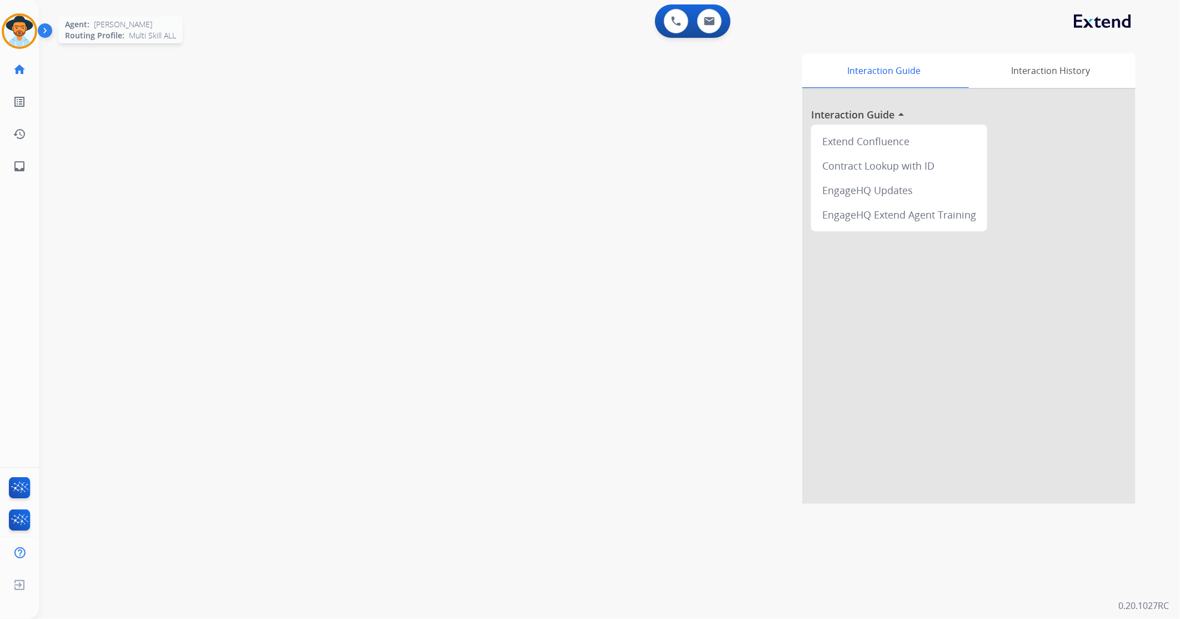
click at [29, 32] on img at bounding box center [19, 31] width 31 height 31
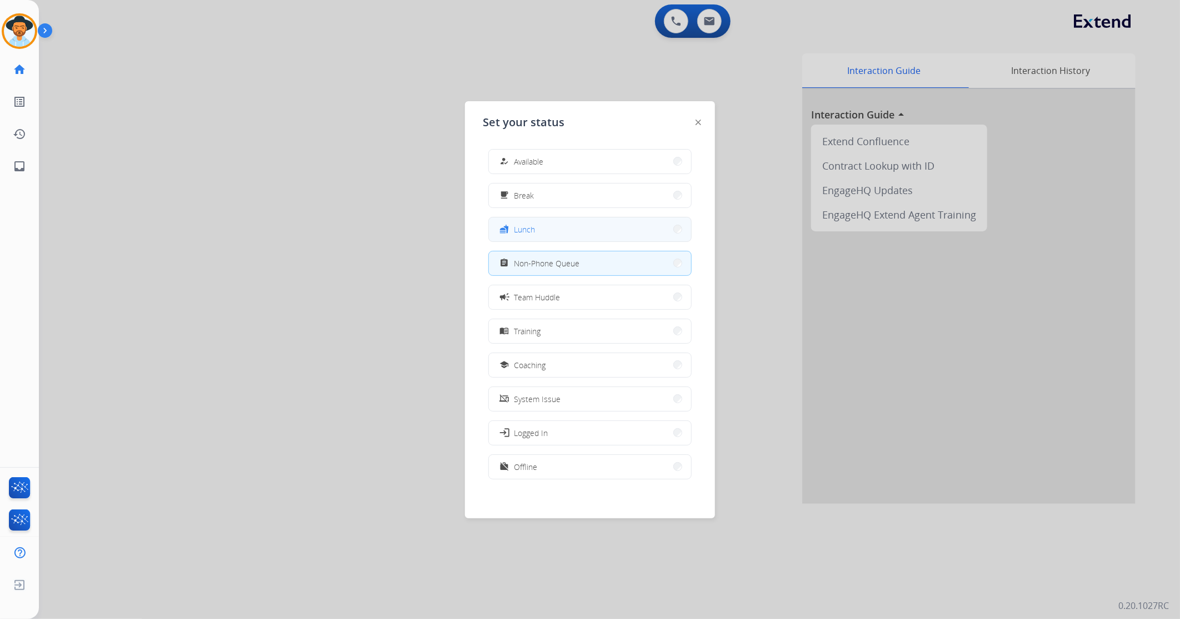
click at [560, 240] on button "fastfood Lunch" at bounding box center [590, 229] width 202 height 24
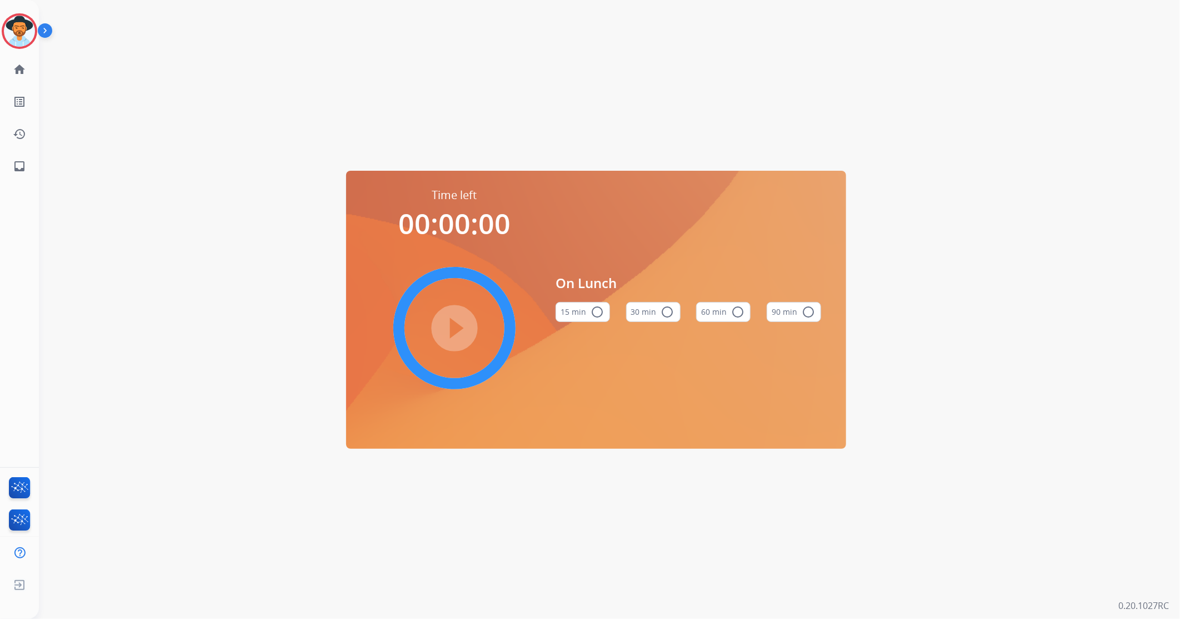
click at [711, 310] on button "60 min radio_button_unchecked" at bounding box center [723, 312] width 54 height 20
click at [448, 321] on mat-icon "play_circle_filled" at bounding box center [454, 327] width 13 height 13
